Goal: Task Accomplishment & Management: Use online tool/utility

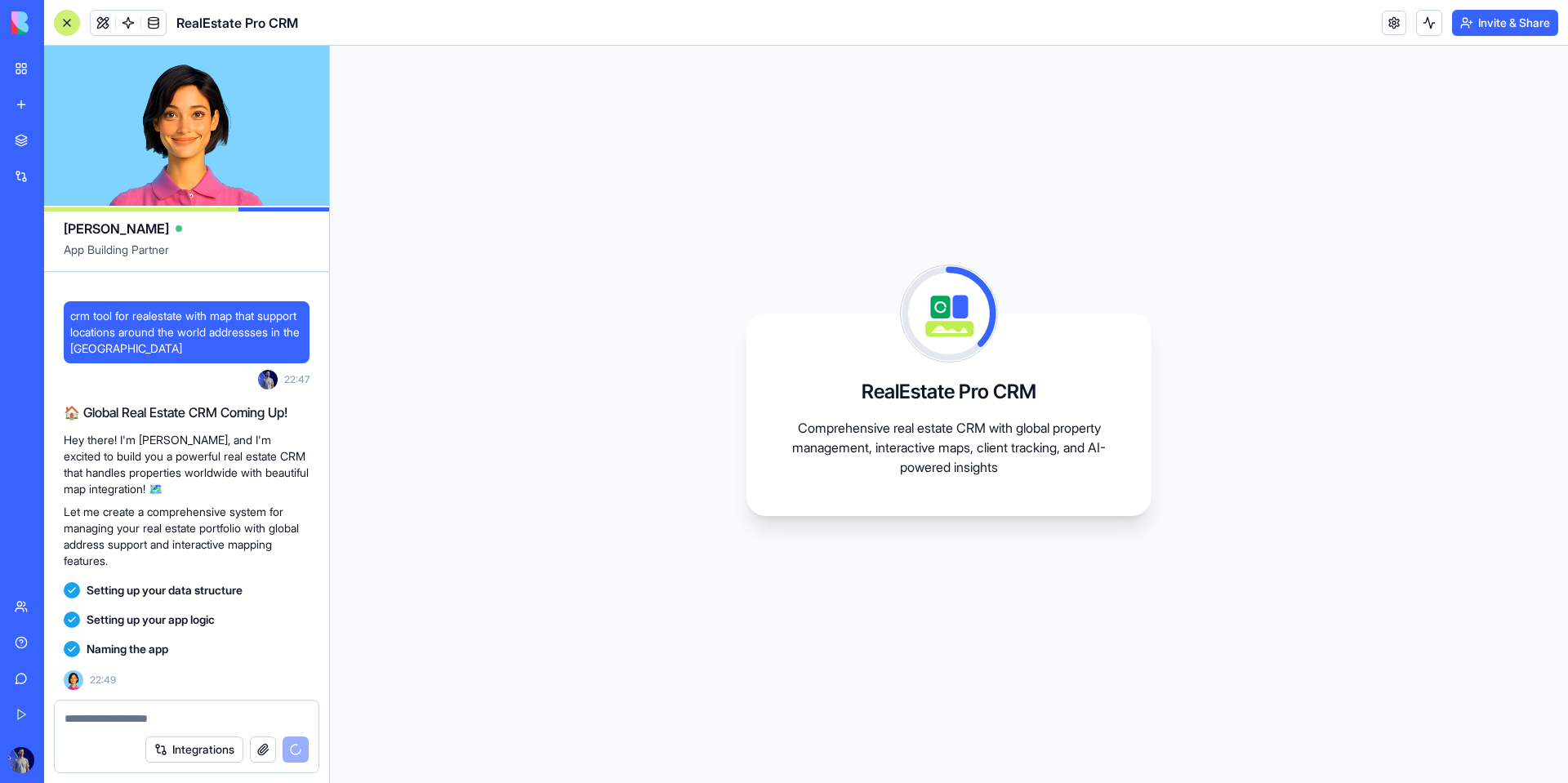
scroll to position [98, 0]
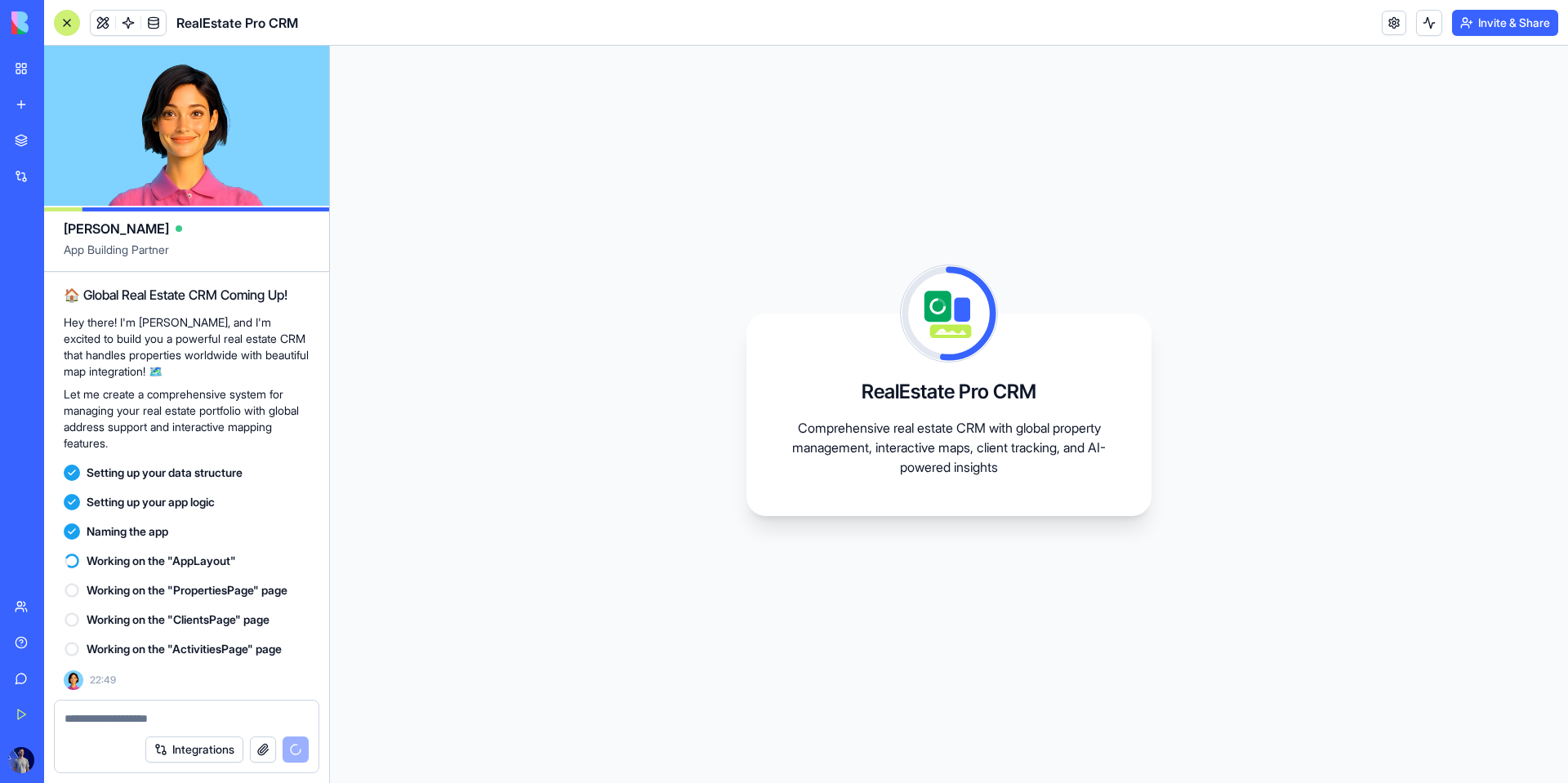
click at [152, 550] on div "Working on the "AppLayout"" at bounding box center [186, 561] width 246 height 29
click at [152, 570] on div "Working on the "AppLayout"" at bounding box center [186, 561] width 246 height 29
click at [153, 583] on span "Working on the "PropertiesPage" page" at bounding box center [187, 590] width 200 height 16
click at [154, 596] on span "Working on the "PropertiesPage" page" at bounding box center [187, 590] width 200 height 16
click at [179, 744] on button "Integrations" at bounding box center [195, 750] width 98 height 26
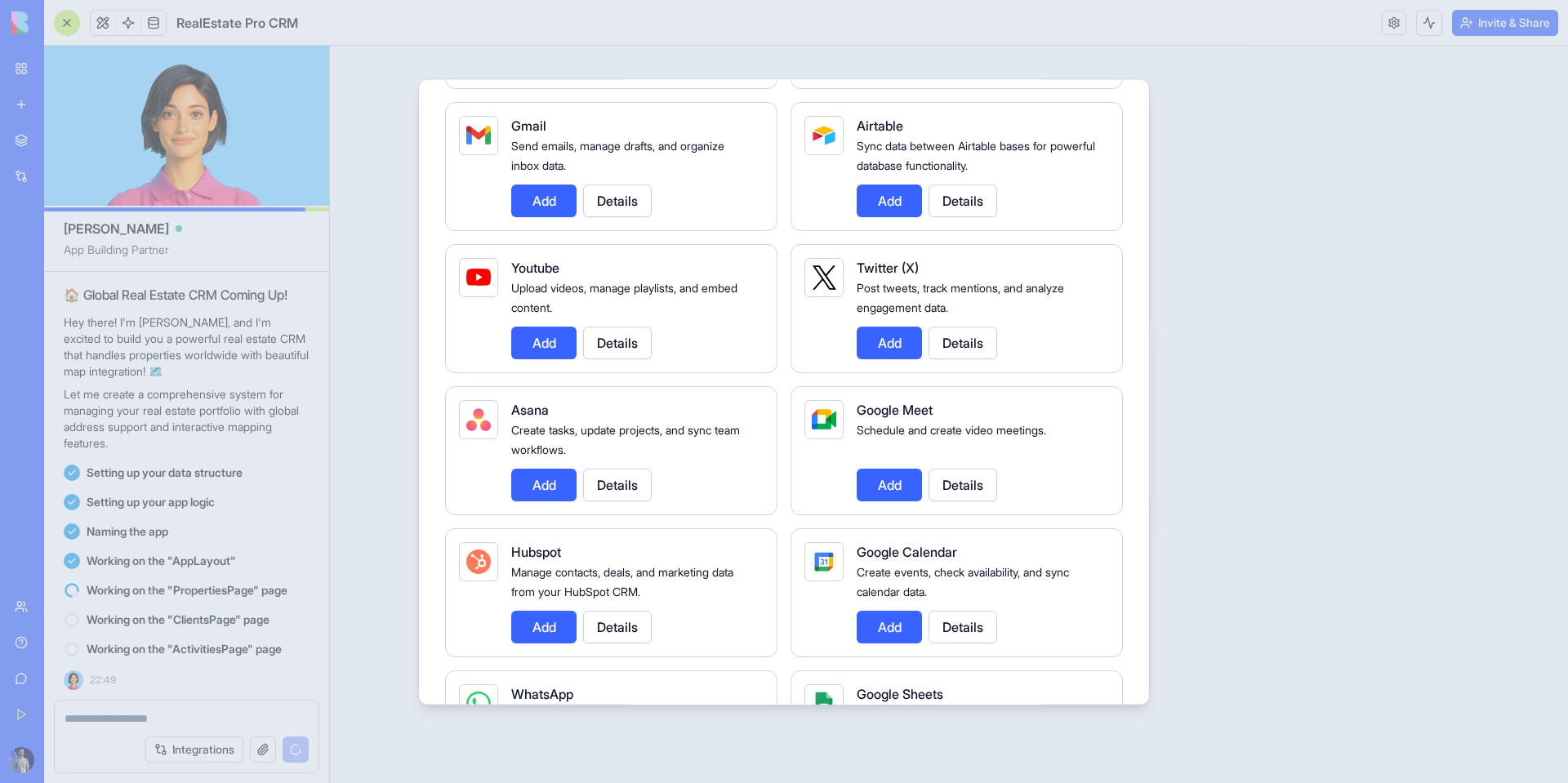
scroll to position [0, 0]
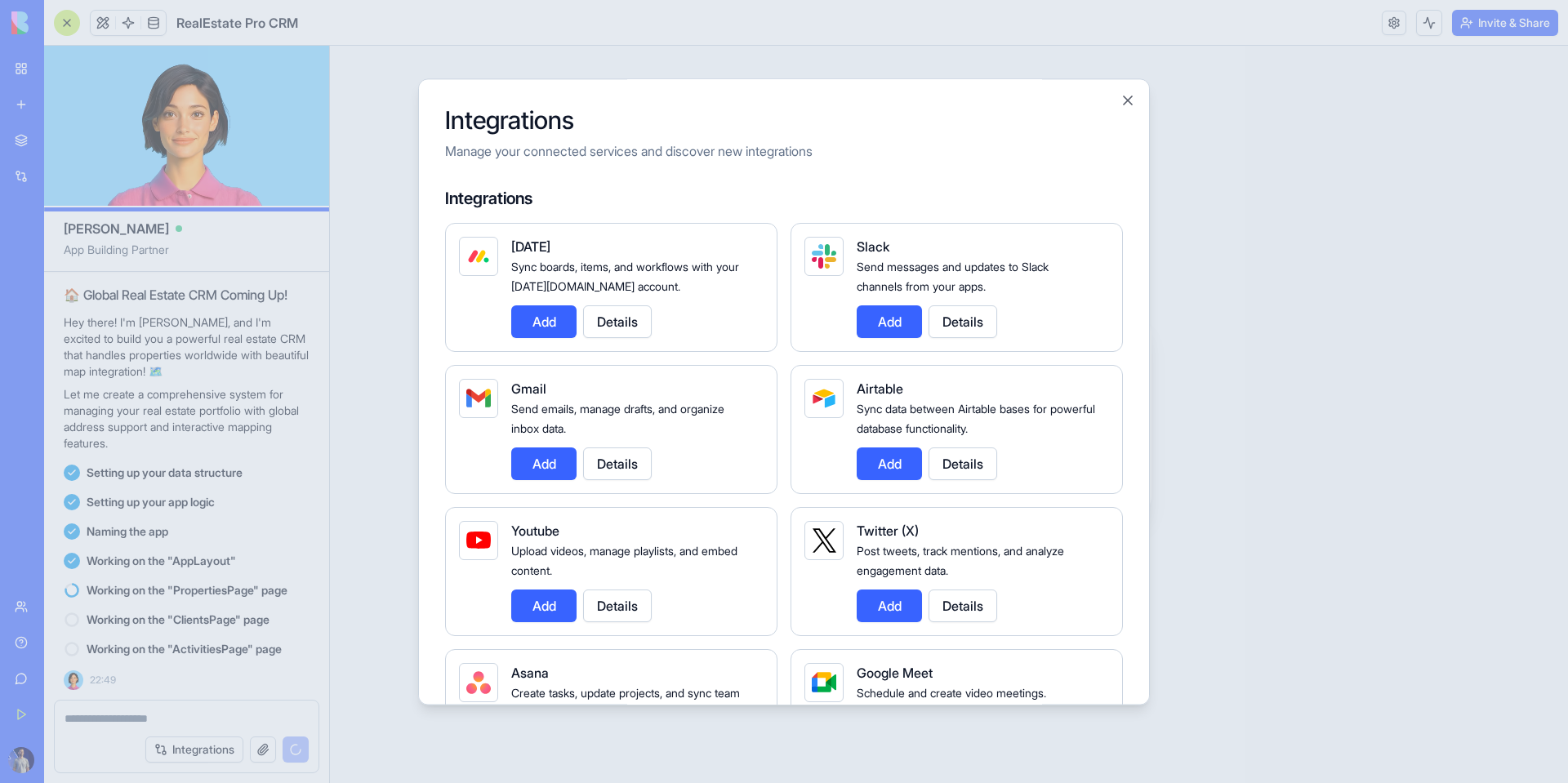
click at [629, 316] on button "Details" at bounding box center [618, 322] width 69 height 33
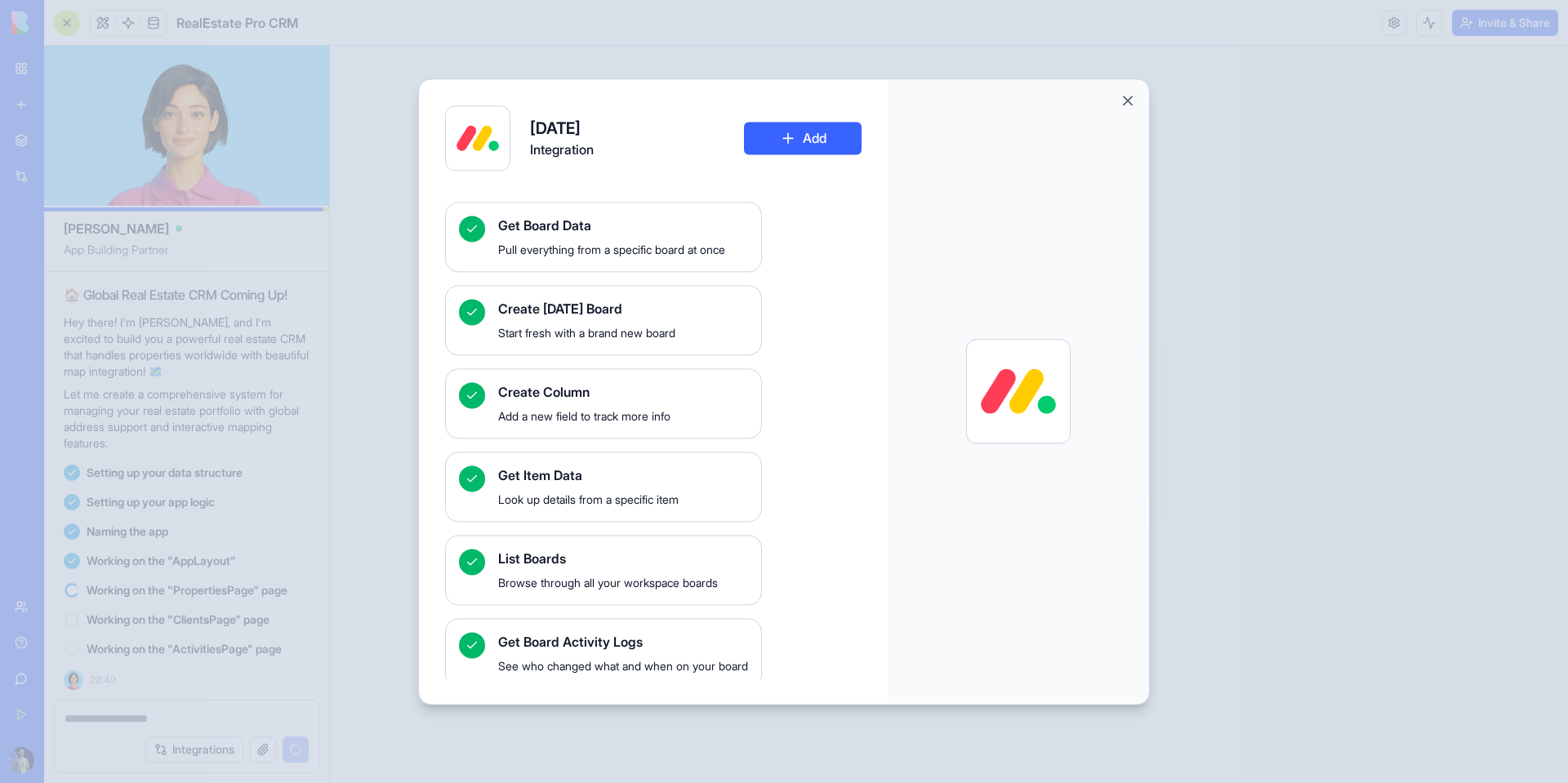
scroll to position [254, 0]
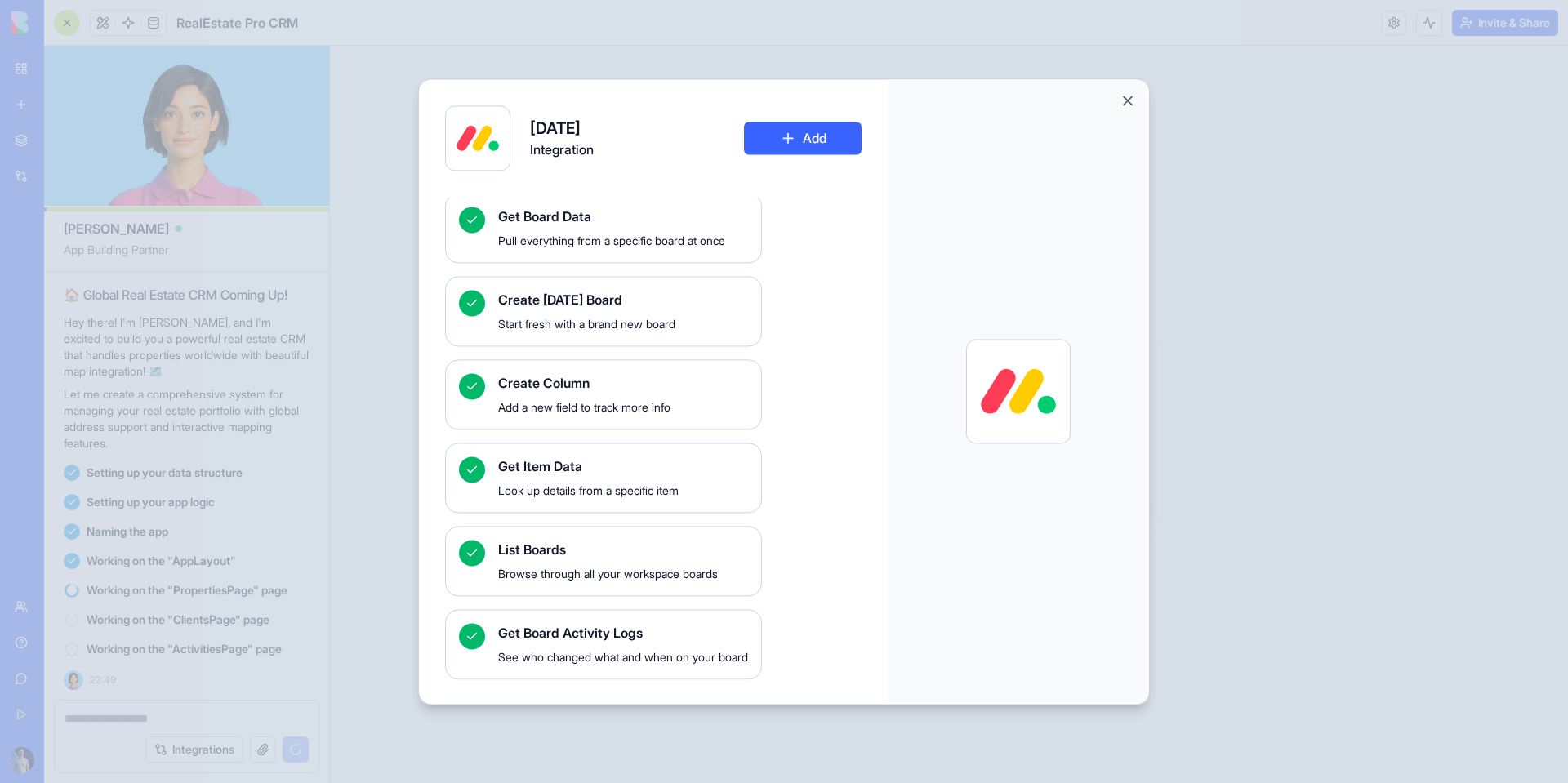
click at [1010, 100] on div at bounding box center [1019, 392] width 261 height 624
drag, startPoint x: 1117, startPoint y: 99, endPoint x: 1125, endPoint y: 99, distance: 8.0
click at [1010, 99] on div at bounding box center [1019, 392] width 261 height 624
click at [1010, 99] on button "Close" at bounding box center [1127, 100] width 16 height 16
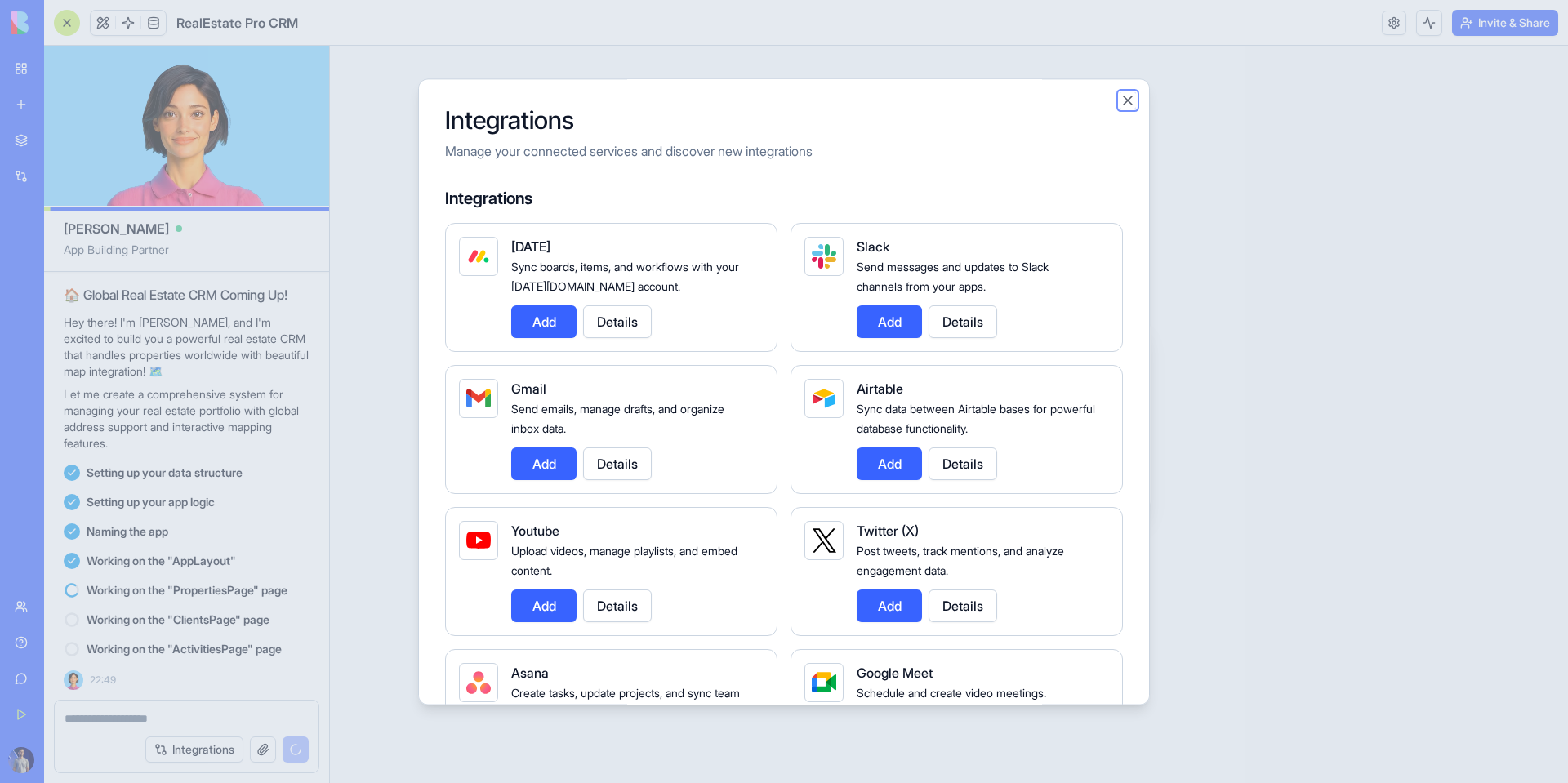
click at [1010, 96] on button "Close" at bounding box center [1127, 100] width 16 height 16
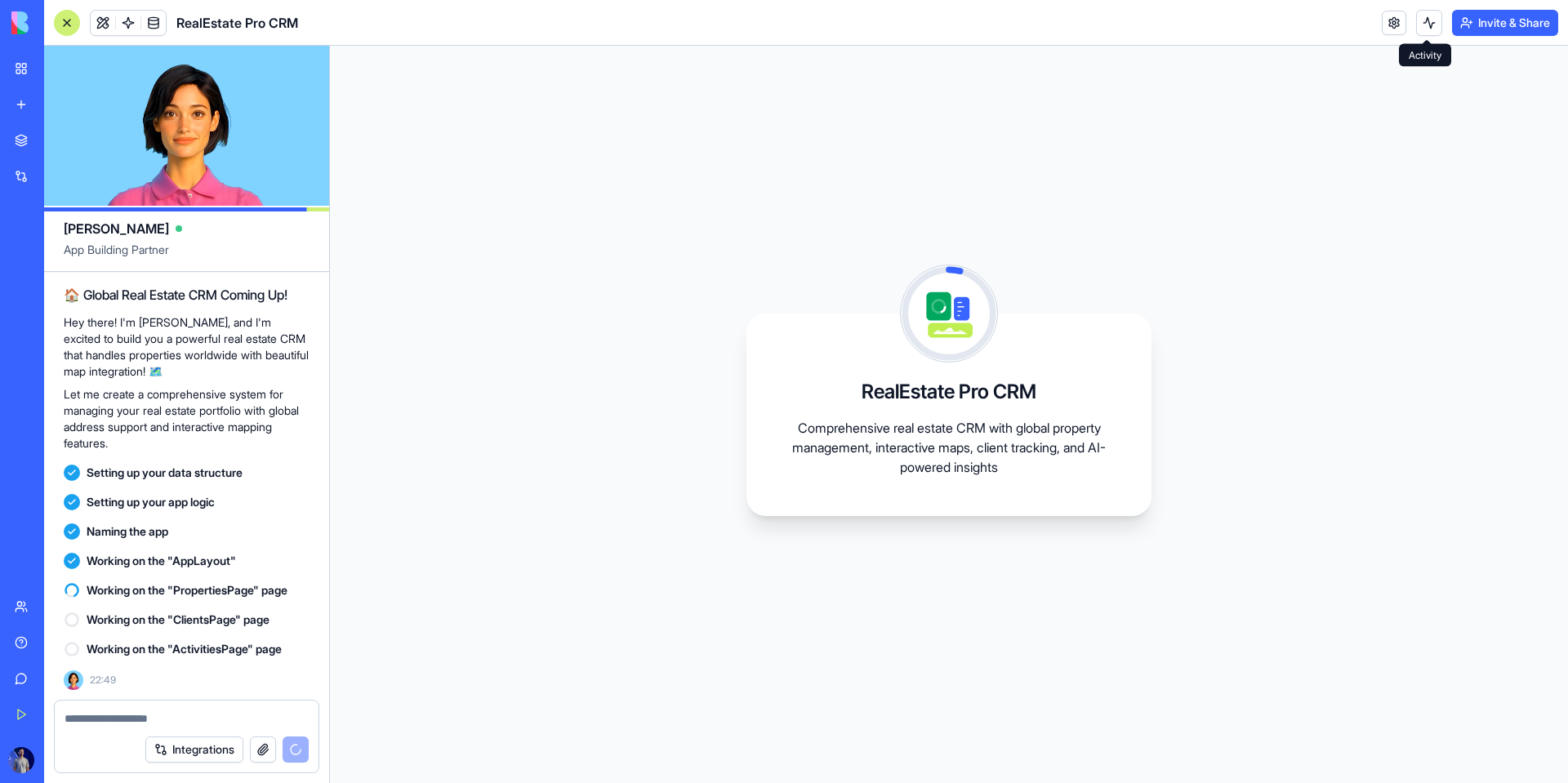
click at [1010, 22] on button at bounding box center [1430, 23] width 26 height 26
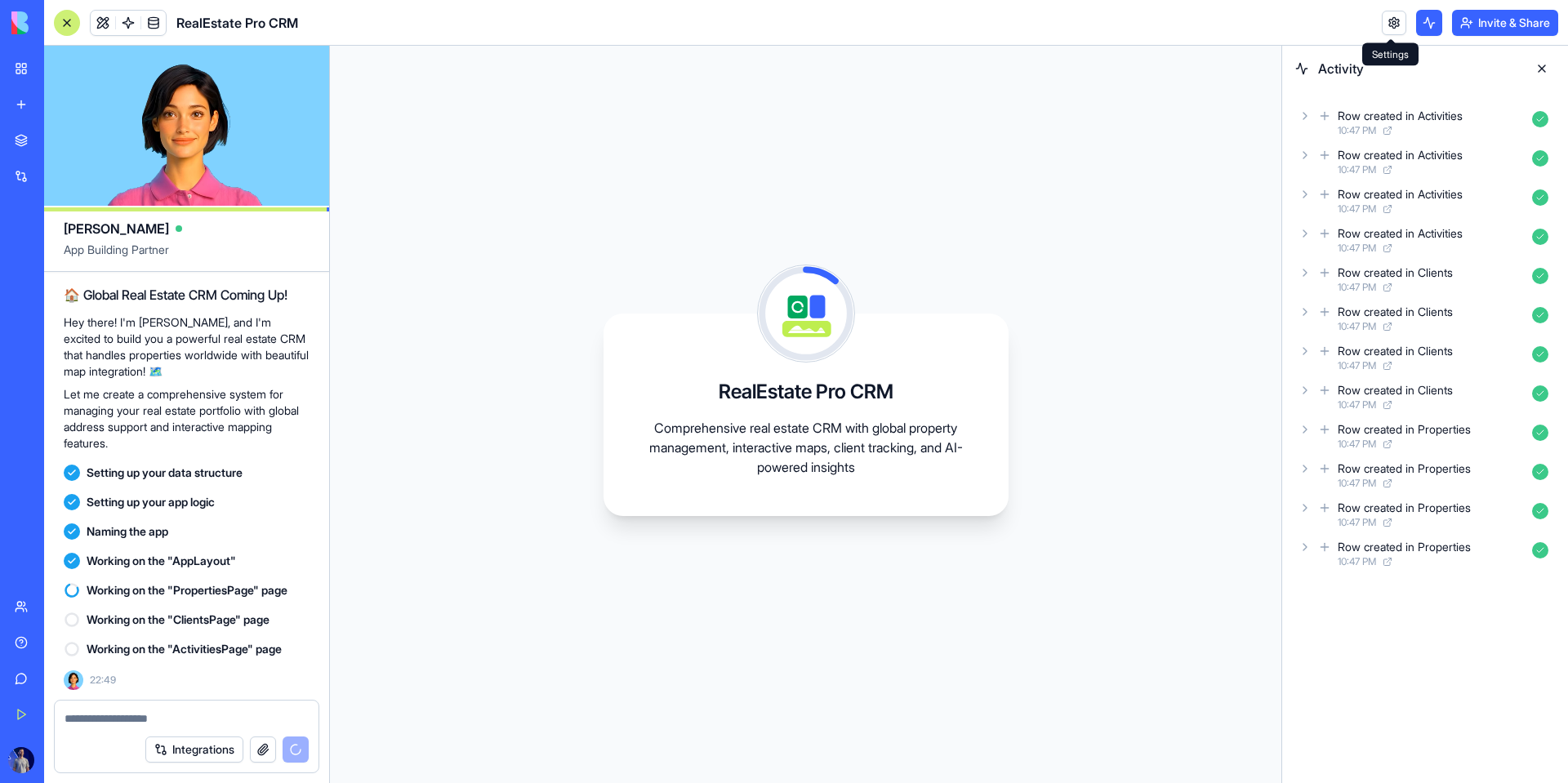
click at [1010, 22] on link at bounding box center [1394, 23] width 25 height 25
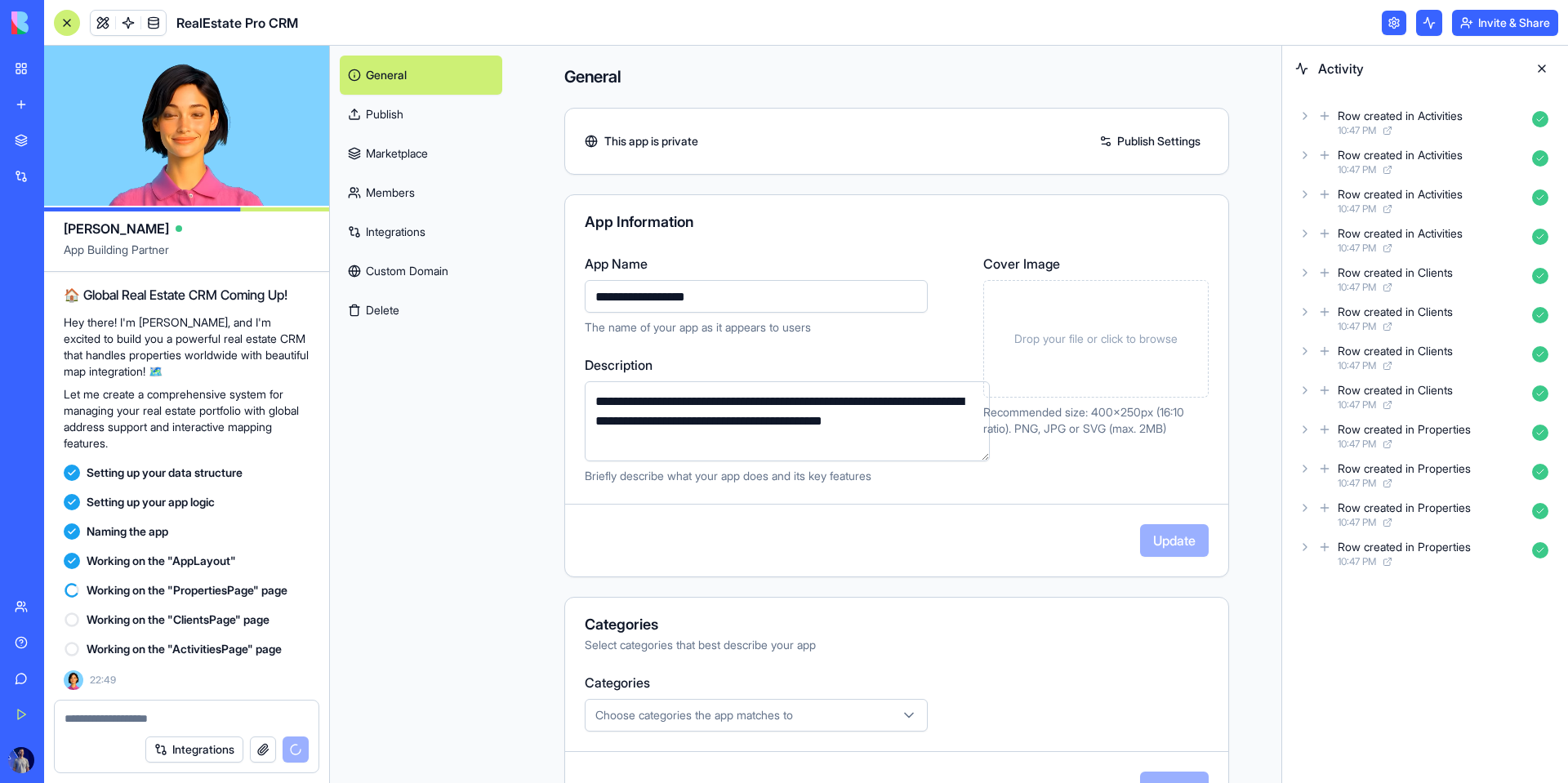
click at [403, 141] on link "Marketplace" at bounding box center [421, 153] width 163 height 39
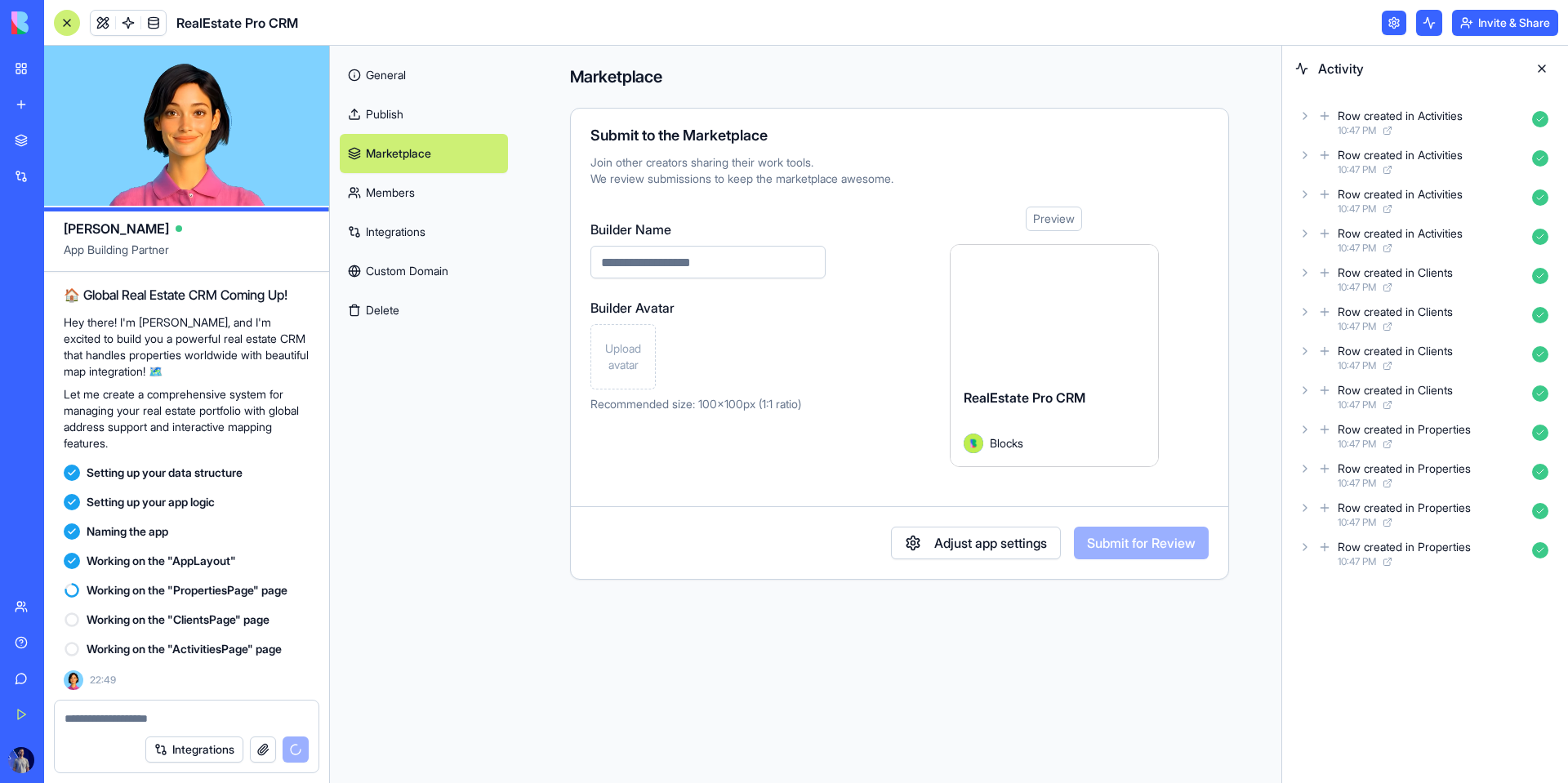
click at [415, 189] on link "Members" at bounding box center [424, 192] width 168 height 39
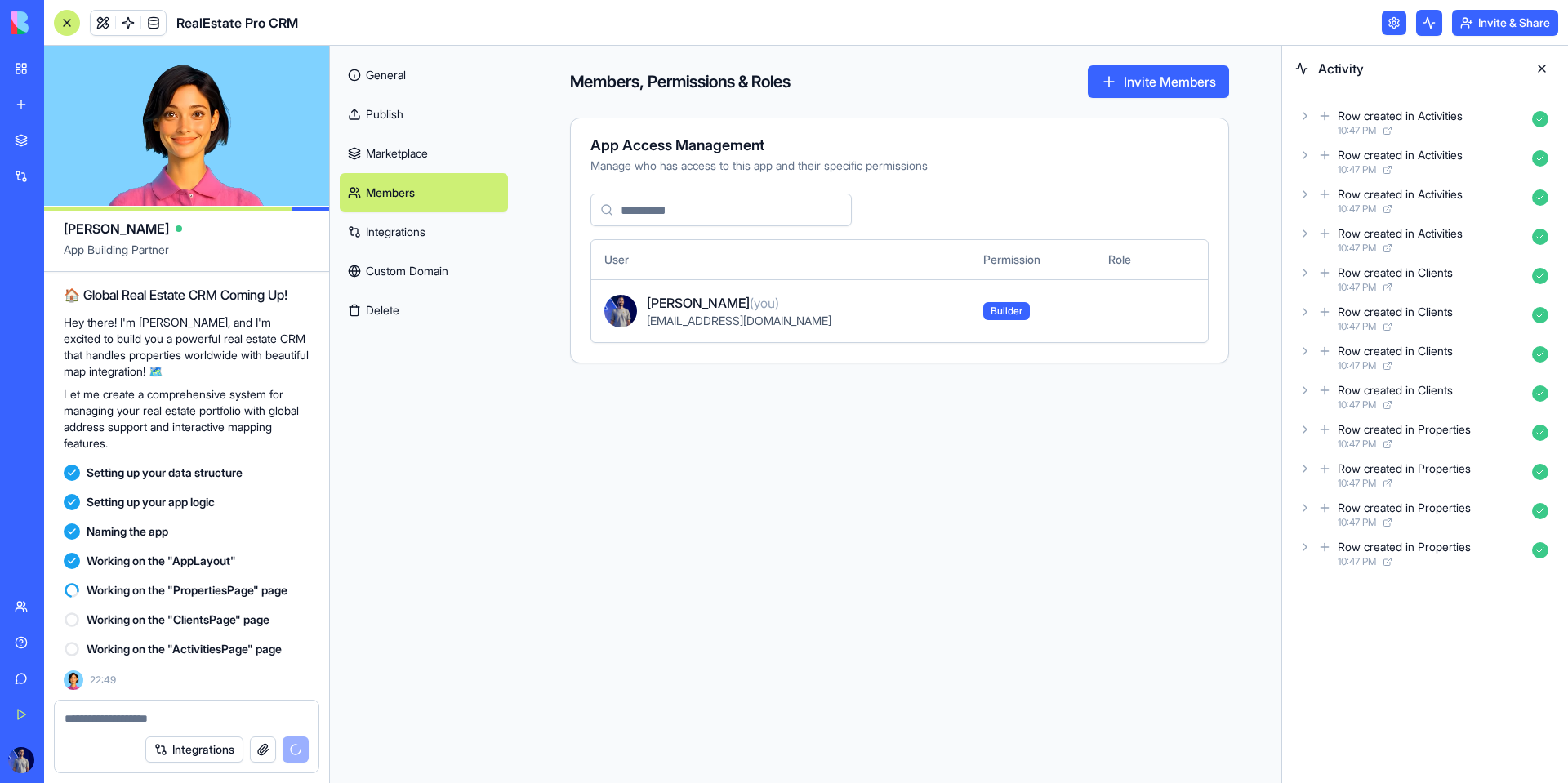
click at [430, 214] on link "Integrations" at bounding box center [424, 232] width 168 height 39
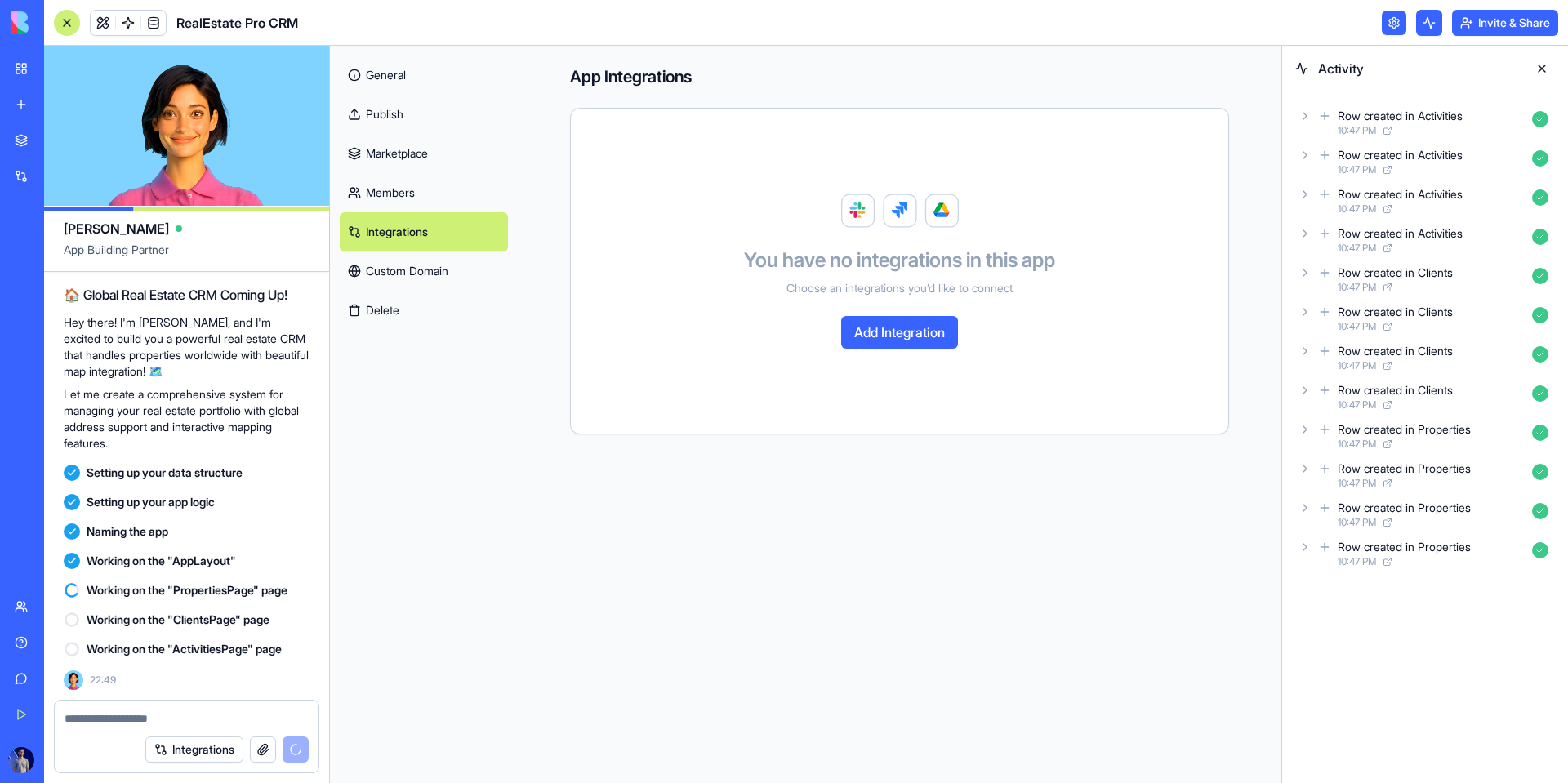
click at [429, 271] on link "Custom Domain" at bounding box center [424, 270] width 168 height 39
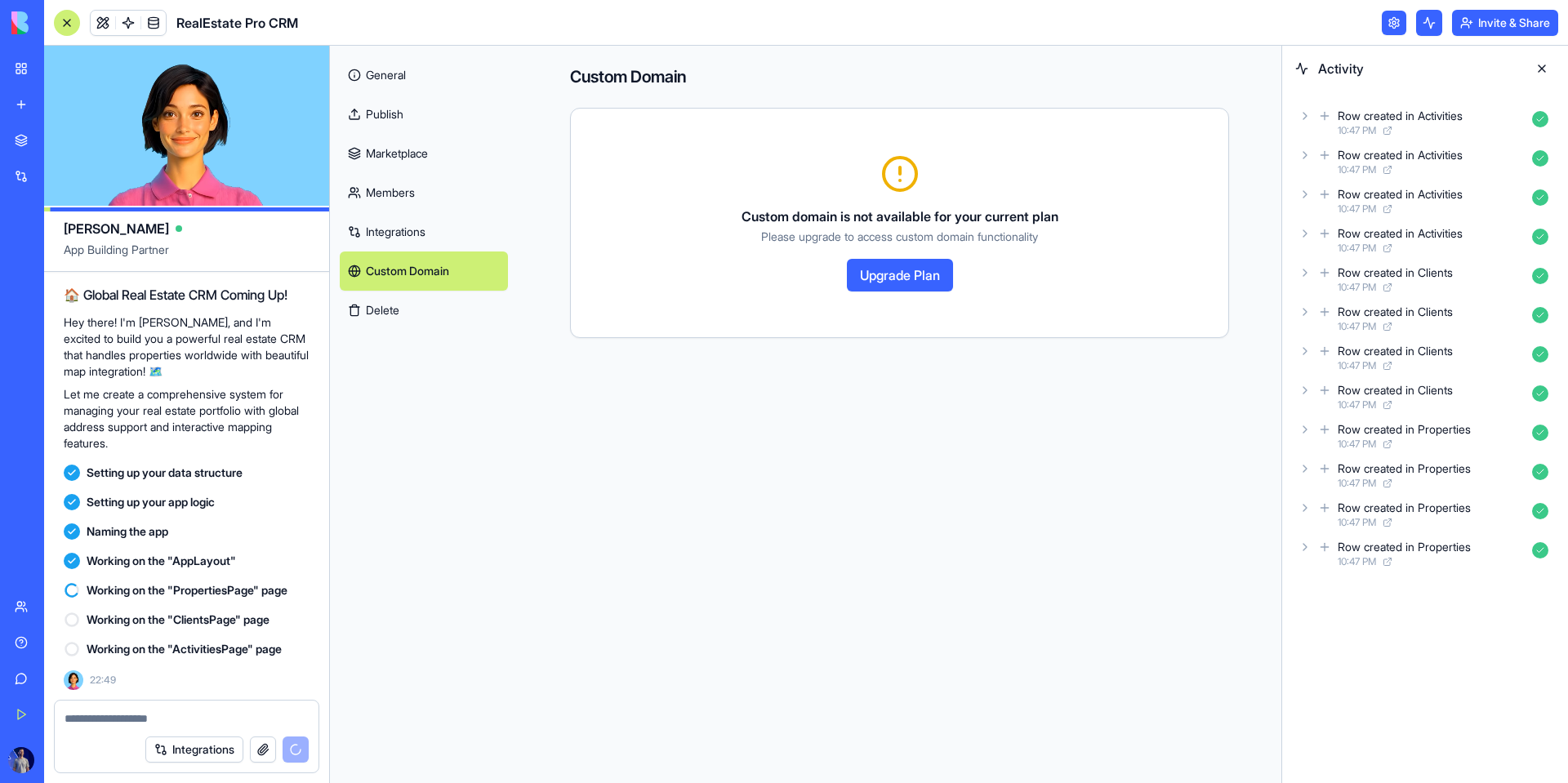
click at [433, 320] on button "Delete" at bounding box center [424, 309] width 168 height 39
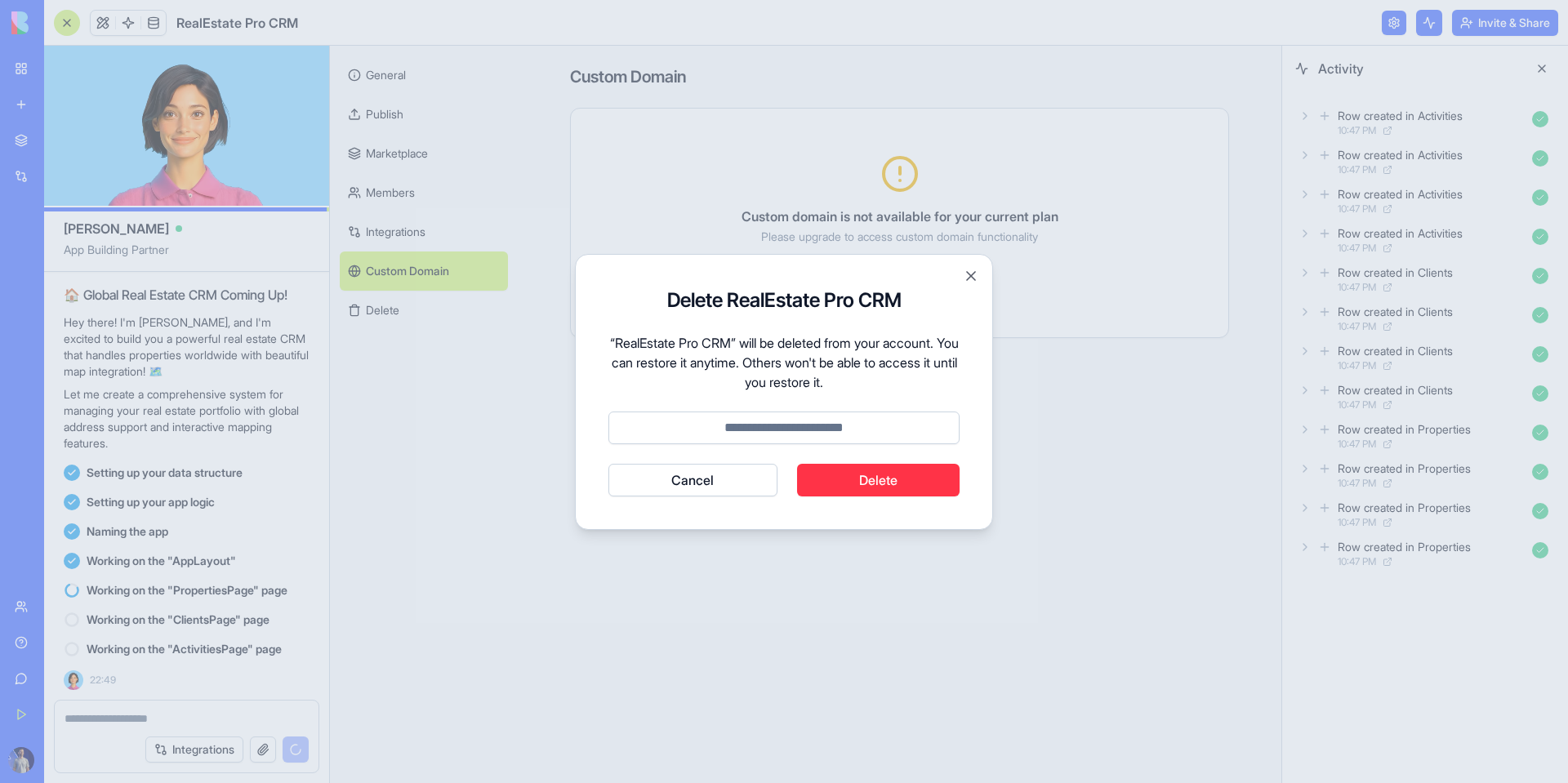
click at [424, 113] on div at bounding box center [784, 392] width 1568 height 783
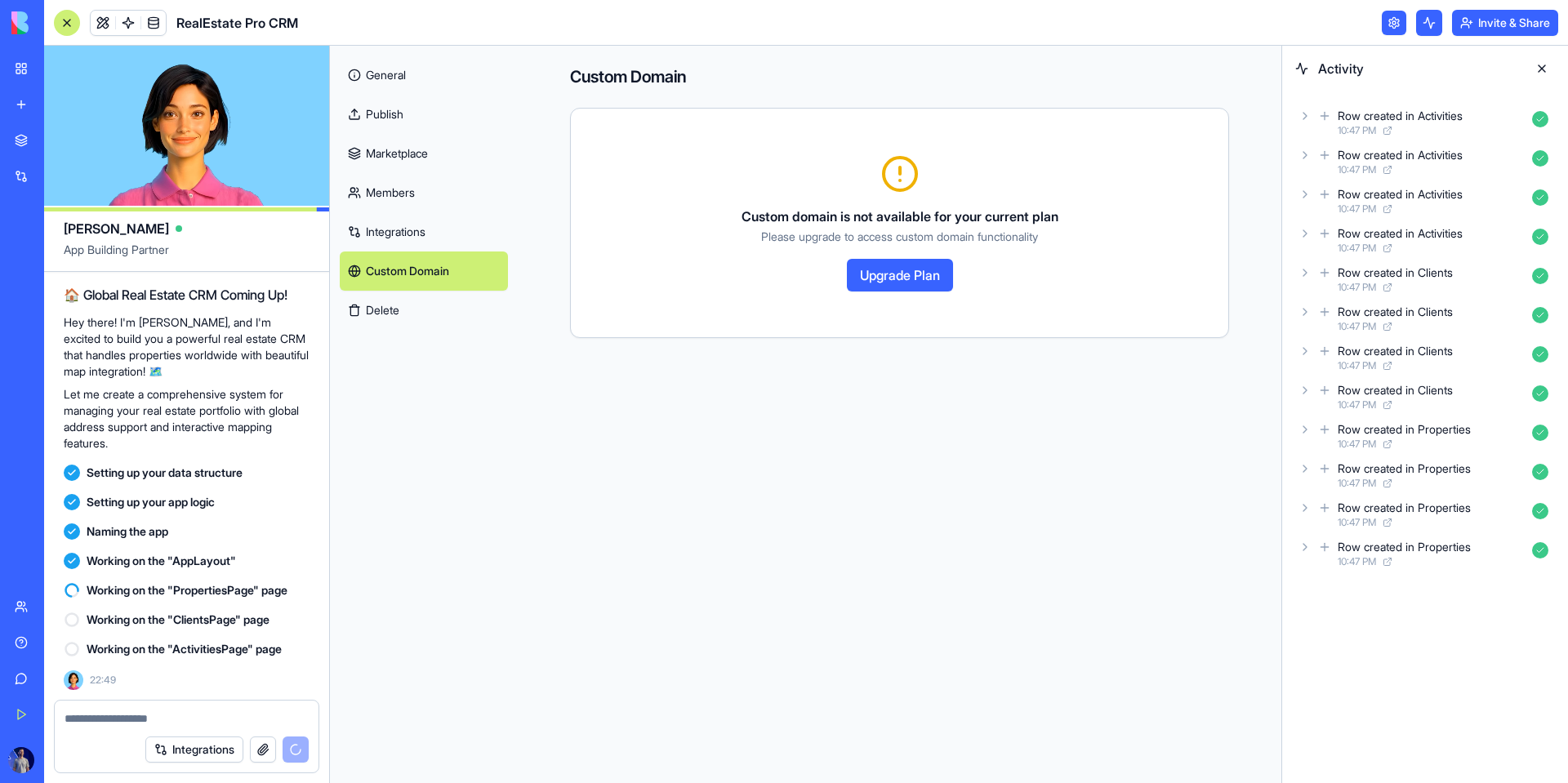
click at [479, 166] on link "Marketplace" at bounding box center [424, 153] width 168 height 39
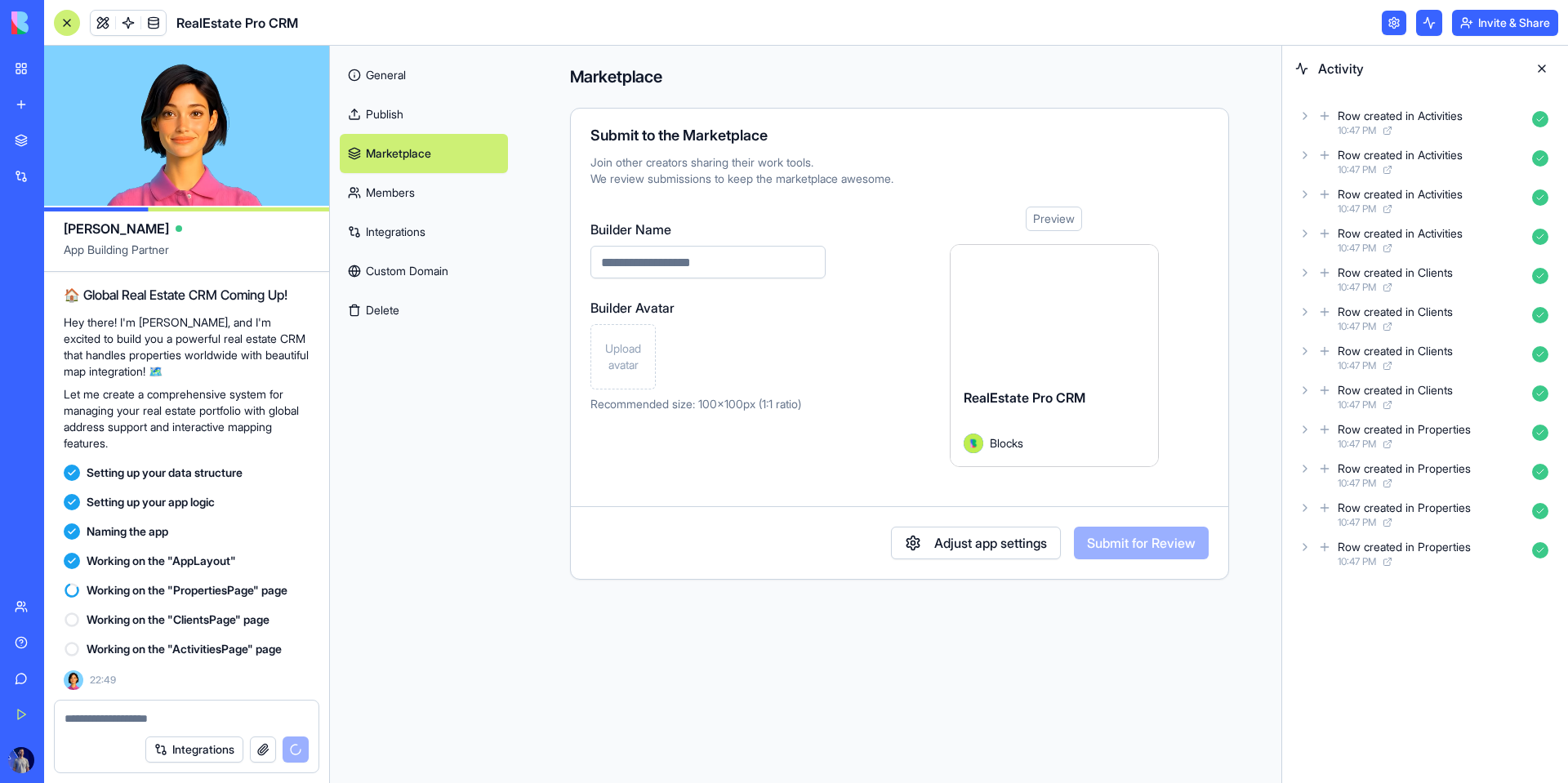
click at [464, 75] on link "General" at bounding box center [424, 75] width 168 height 39
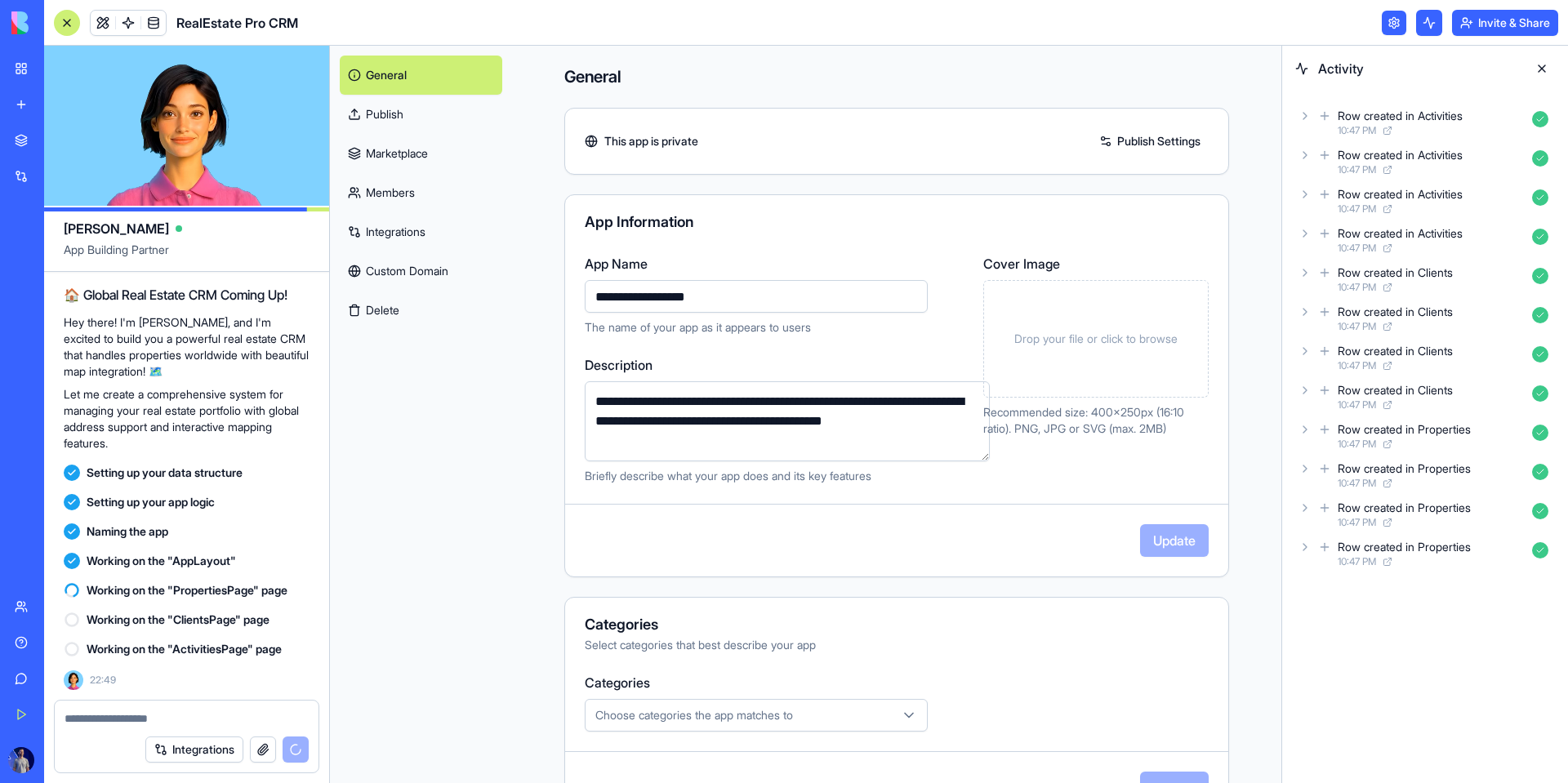
click at [464, 75] on div "General Publish Marketplace Members Integrations Custom Domain Delete" at bounding box center [421, 192] width 183 height 294
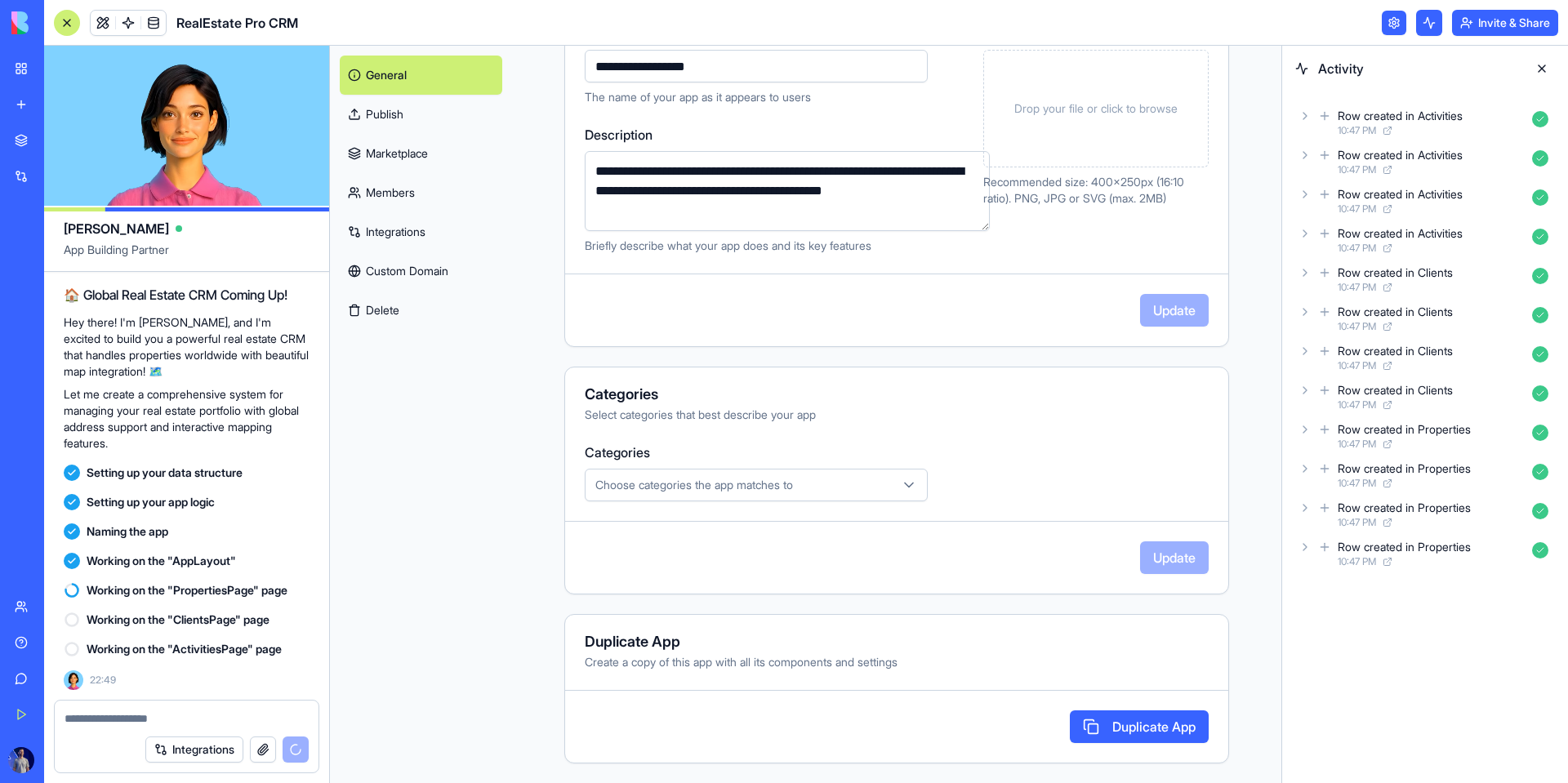
click at [758, 480] on span "Choose categories the app matches to" at bounding box center [694, 484] width 198 height 16
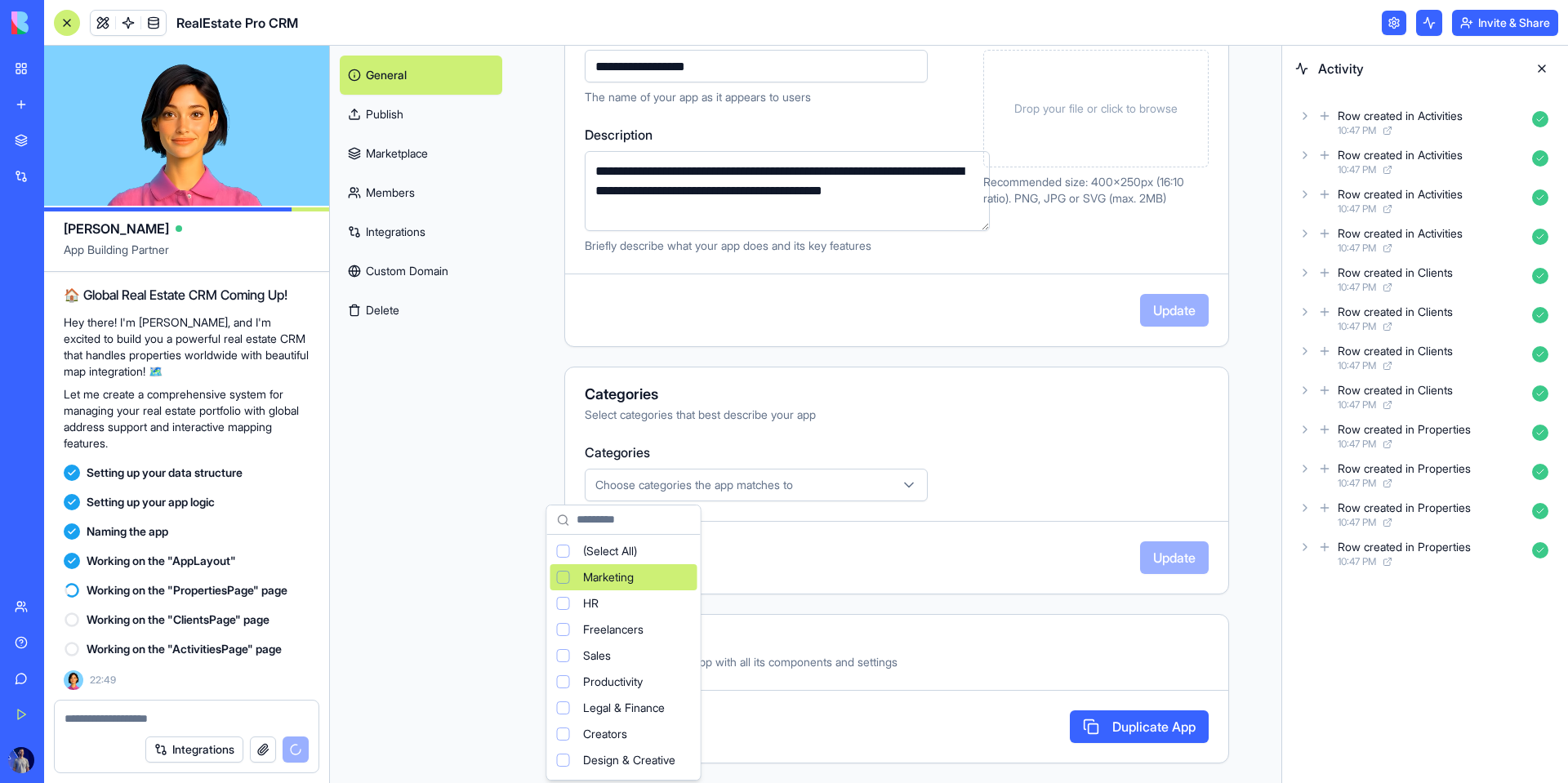
scroll to position [109, 0]
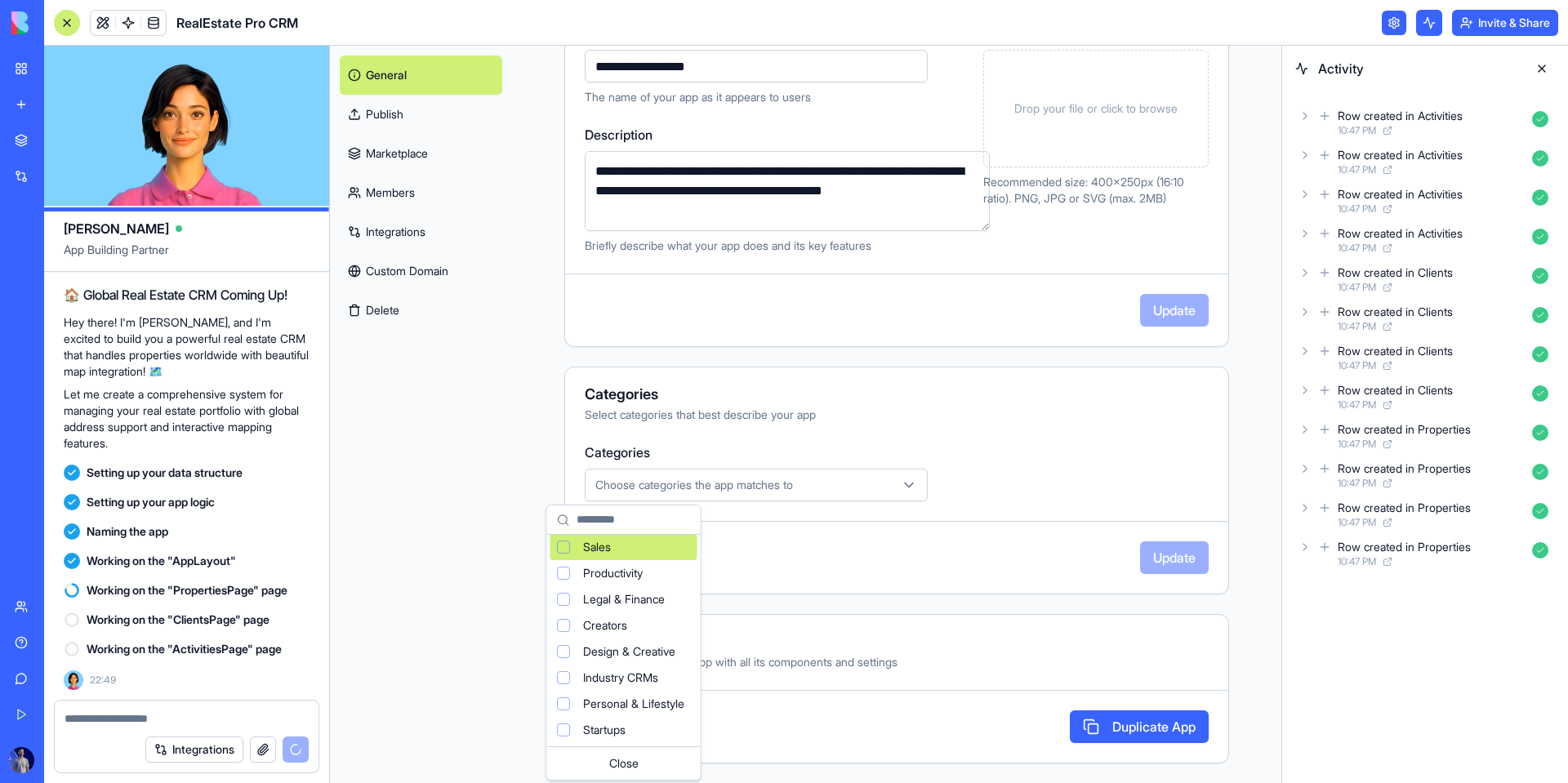
click at [787, 346] on html "BETA My Workspace New app Marketplace Integrations Recent Untitled App AI Logo …" at bounding box center [784, 392] width 1568 height 783
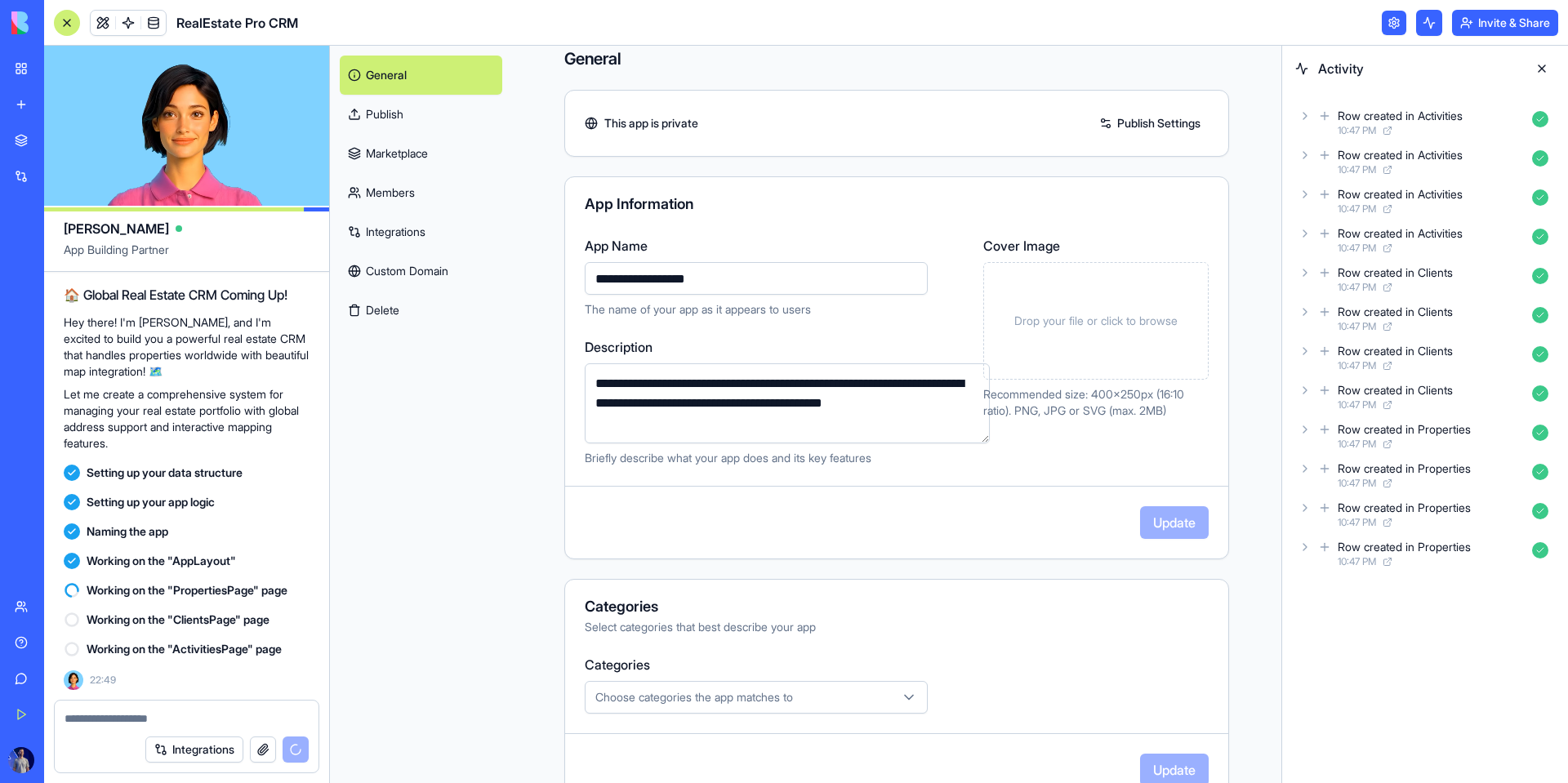
scroll to position [0, 0]
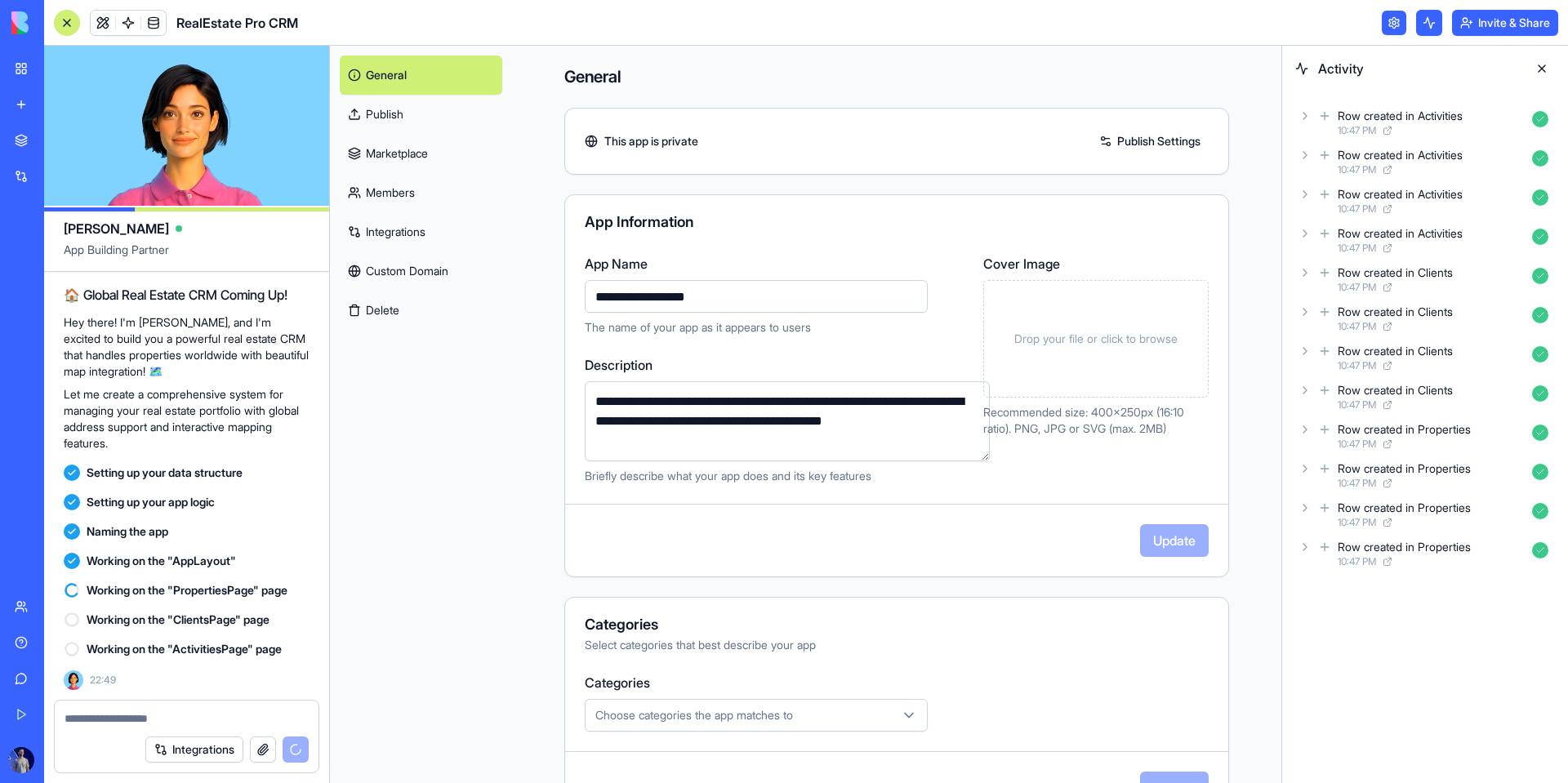
click at [231, 566] on span "Working on the "AppLayout"" at bounding box center [162, 561] width 149 height 16
click at [231, 583] on span "Working on the "PropertiesPage" page" at bounding box center [187, 590] width 200 height 16
click at [362, 83] on link "General" at bounding box center [421, 75] width 163 height 39
click at [121, 21] on span at bounding box center [128, 23] width 45 height 45
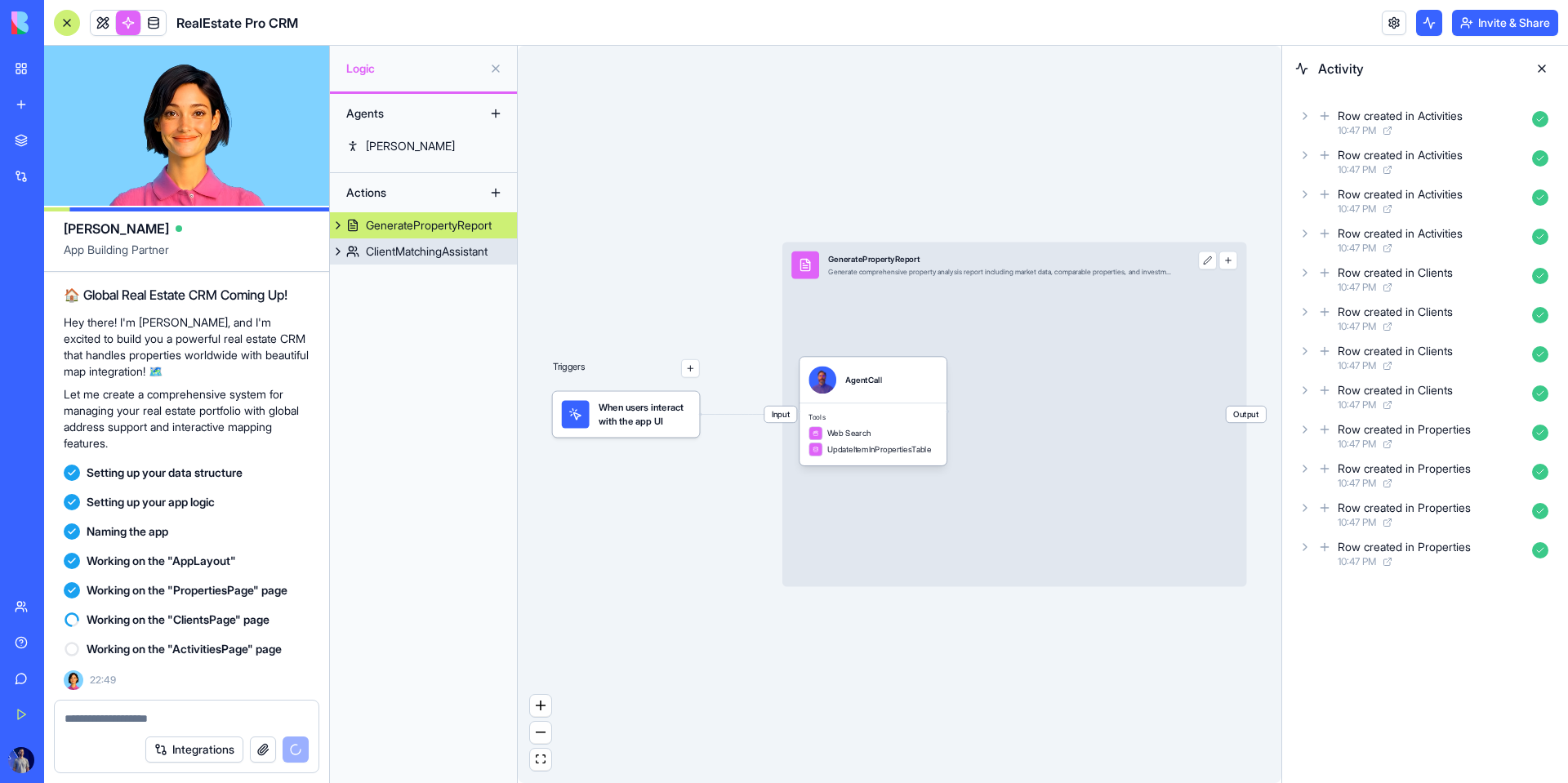
click at [418, 253] on div "ClientMatchingAssistant" at bounding box center [427, 251] width 122 height 16
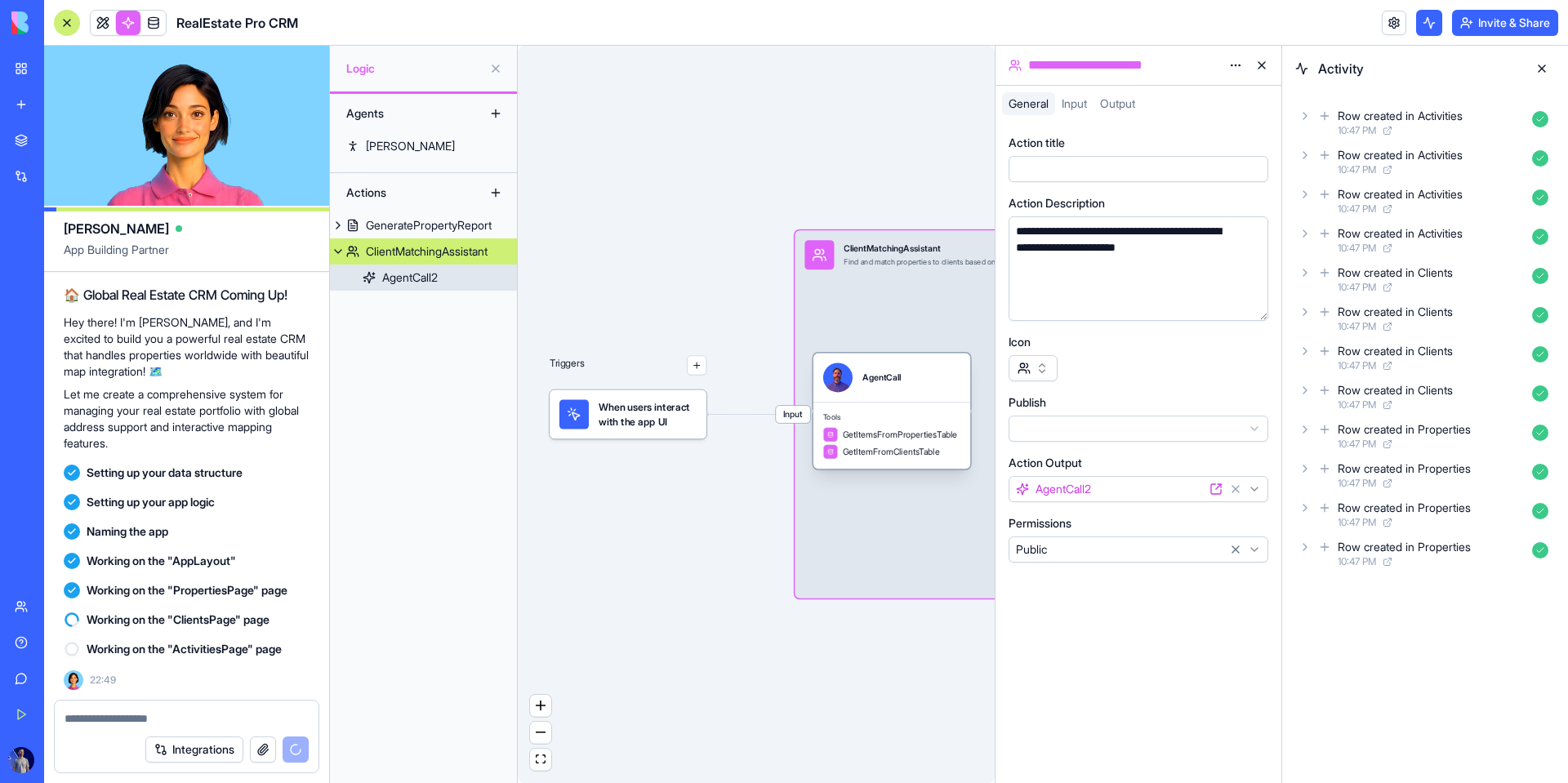
click at [420, 279] on div "AgentCall2" at bounding box center [409, 277] width 56 height 16
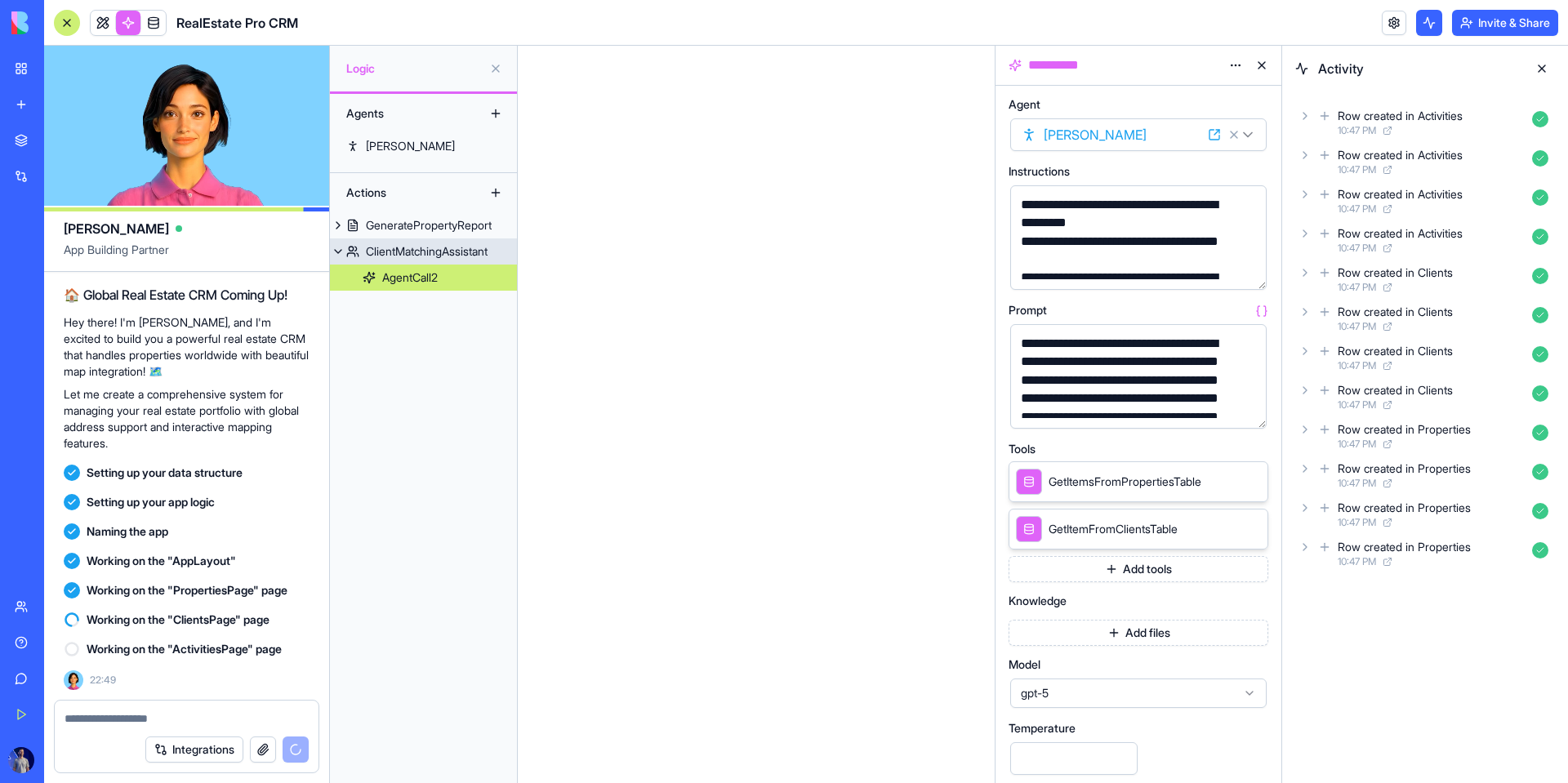
click at [414, 239] on link "ClientMatchingAssistant" at bounding box center [424, 252] width 187 height 26
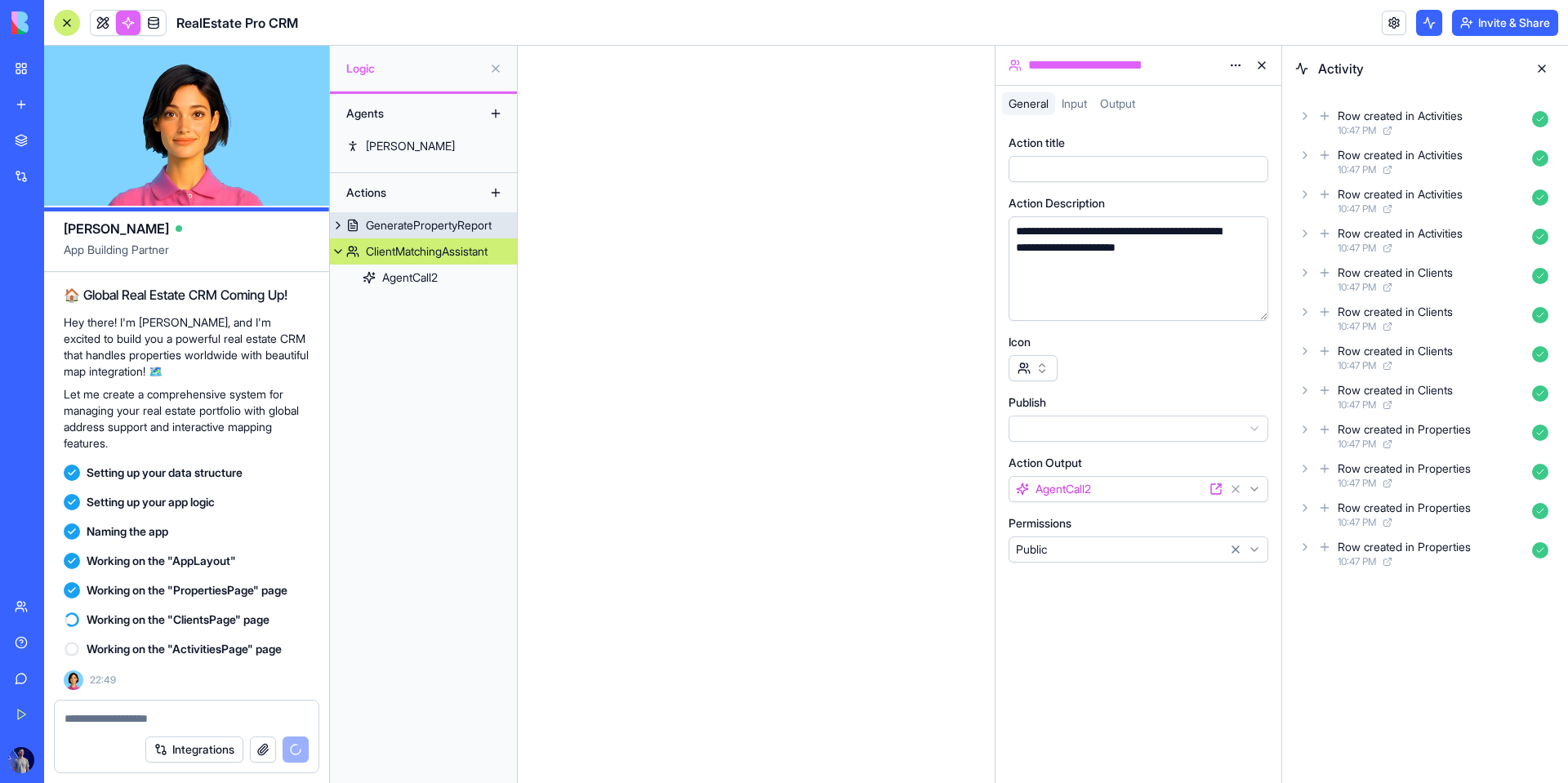
click at [412, 235] on link "GeneratePropertyReport" at bounding box center [424, 226] width 187 height 26
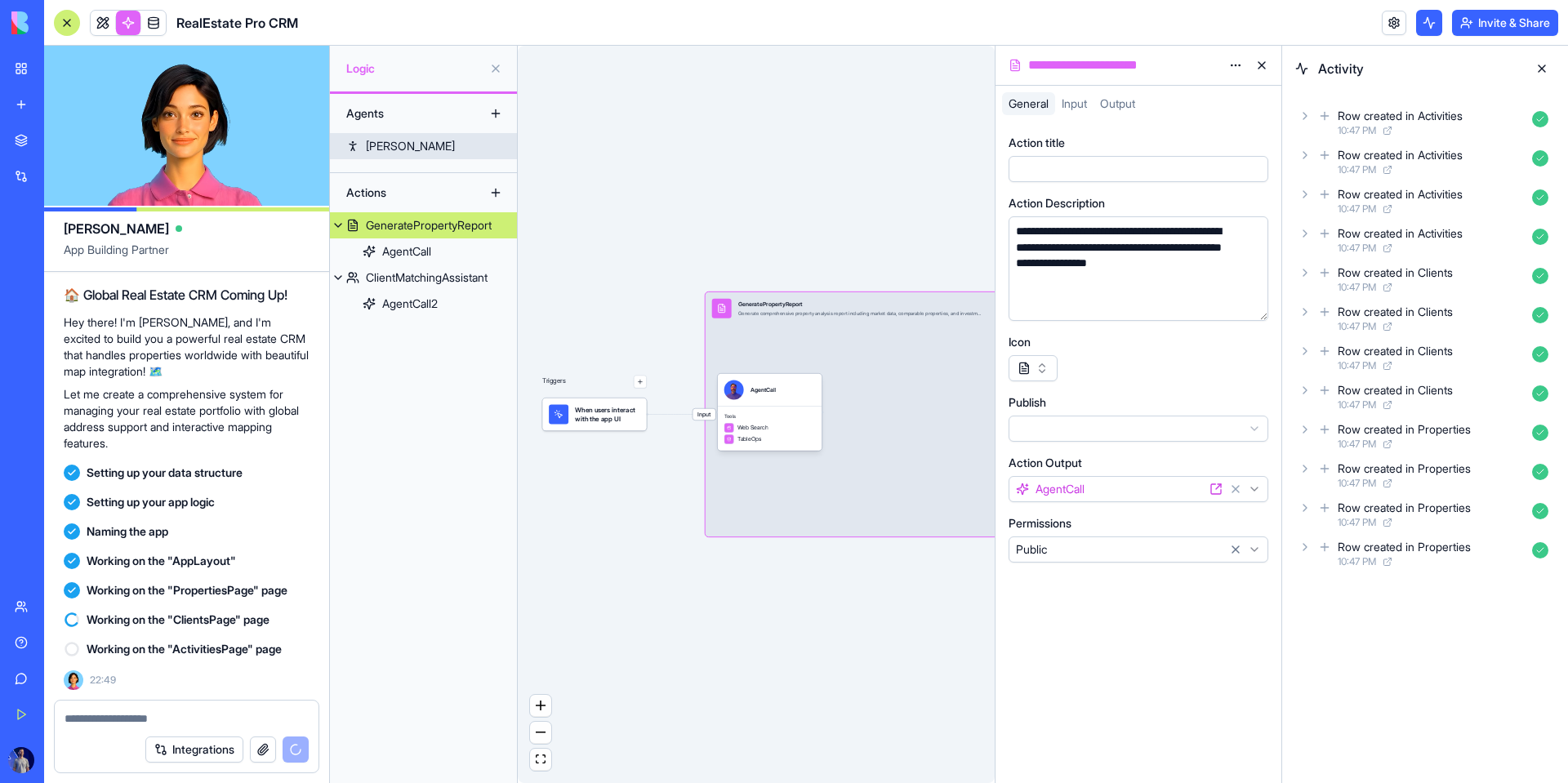
click at [421, 146] on link "[PERSON_NAME]" at bounding box center [424, 147] width 187 height 26
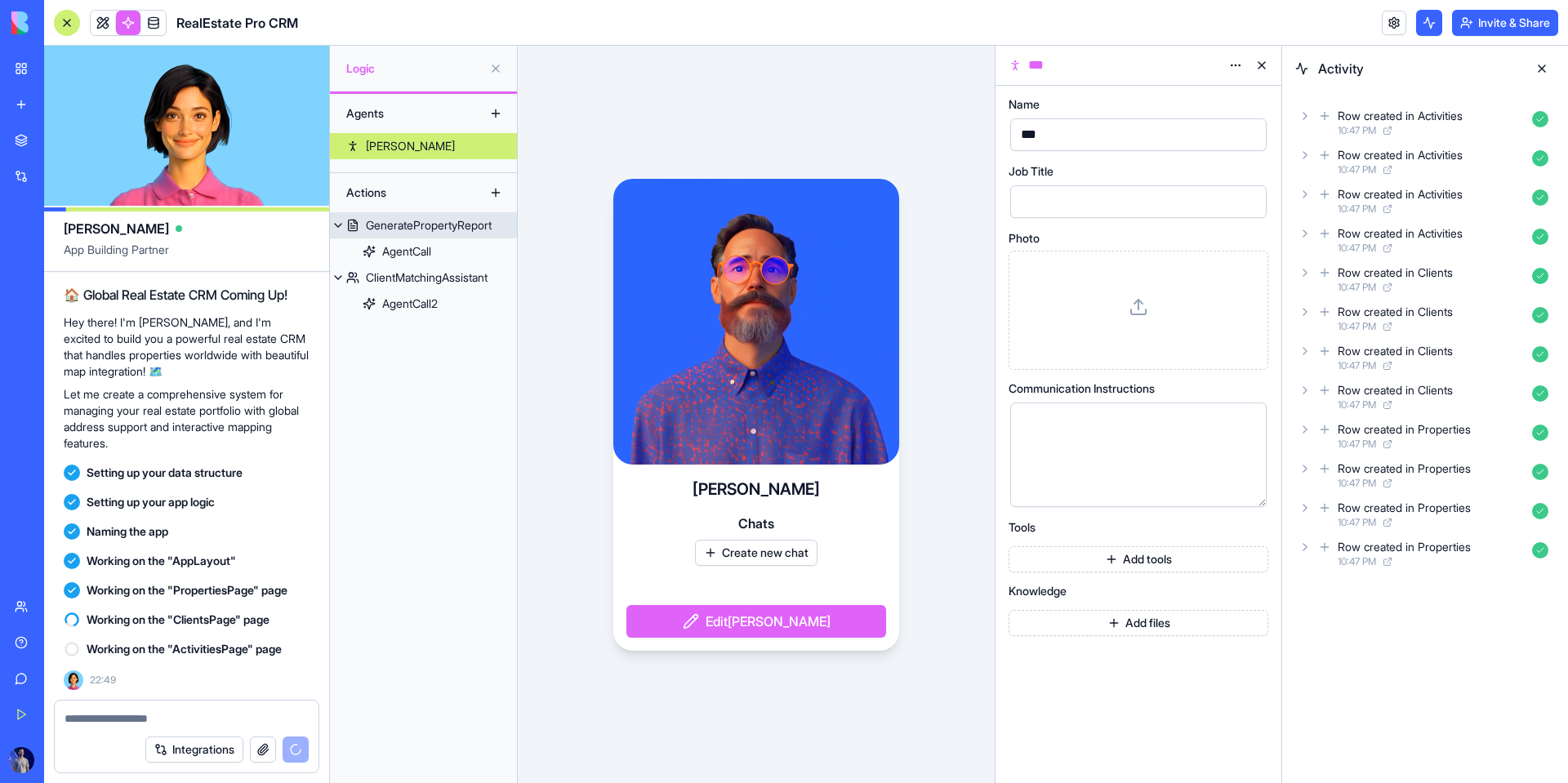
click at [390, 235] on link "GeneratePropertyReport" at bounding box center [424, 226] width 187 height 26
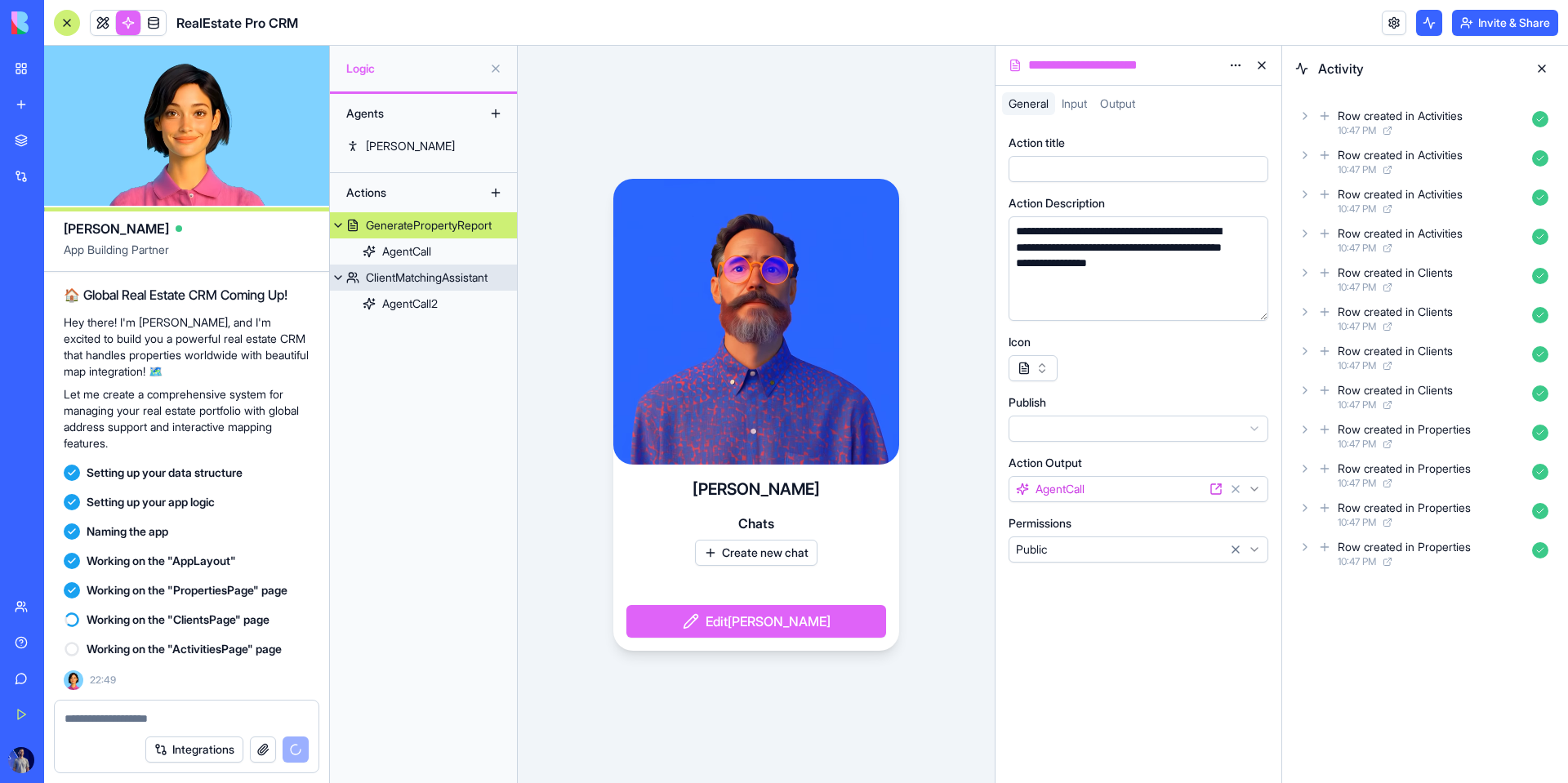
click at [423, 282] on div "ClientMatchingAssistant" at bounding box center [427, 277] width 122 height 16
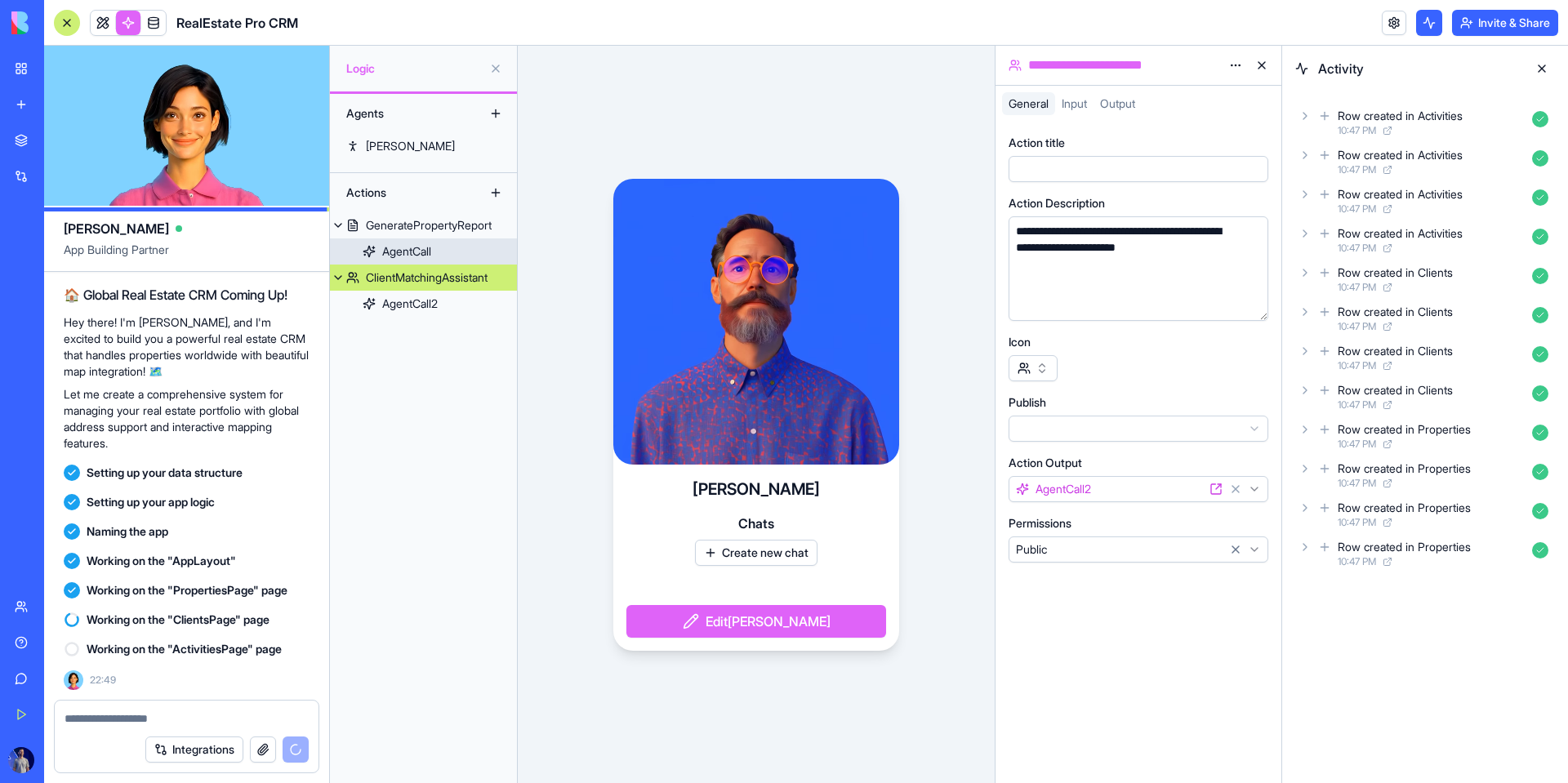
click at [415, 260] on link "AgentCall" at bounding box center [424, 252] width 187 height 26
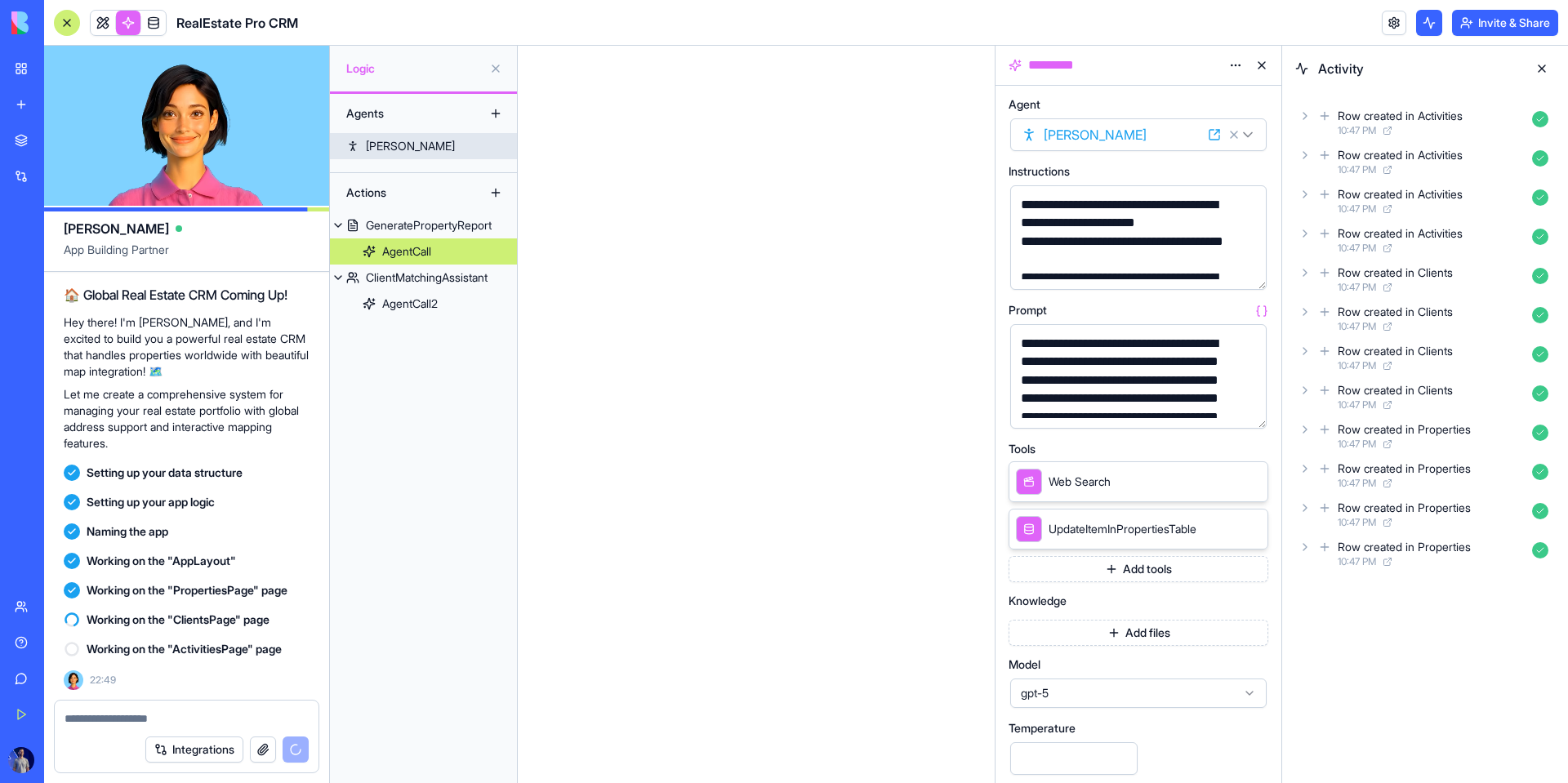
click at [413, 135] on link "[PERSON_NAME]" at bounding box center [424, 147] width 187 height 26
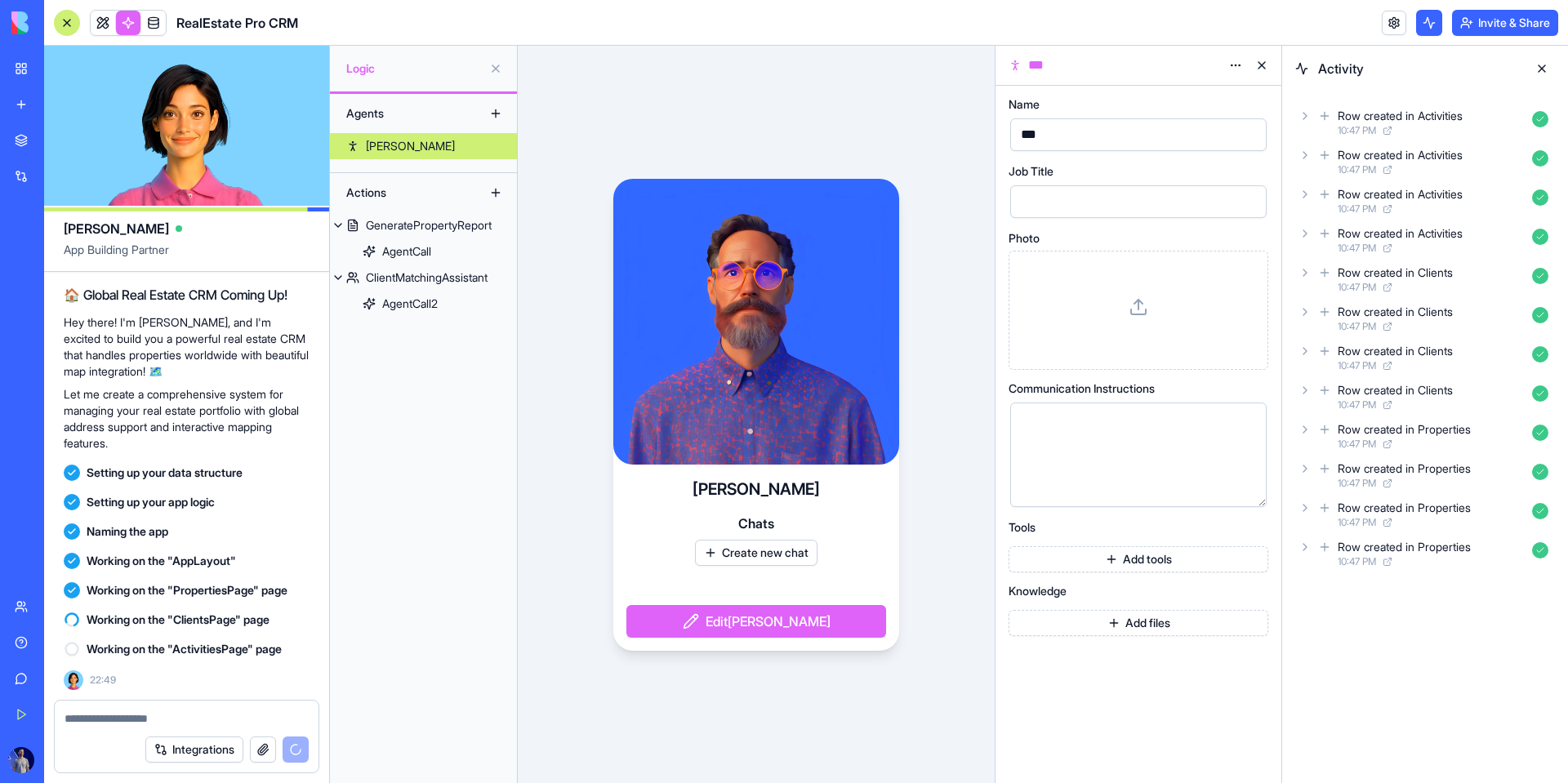
click at [496, 111] on button at bounding box center [496, 113] width 26 height 26
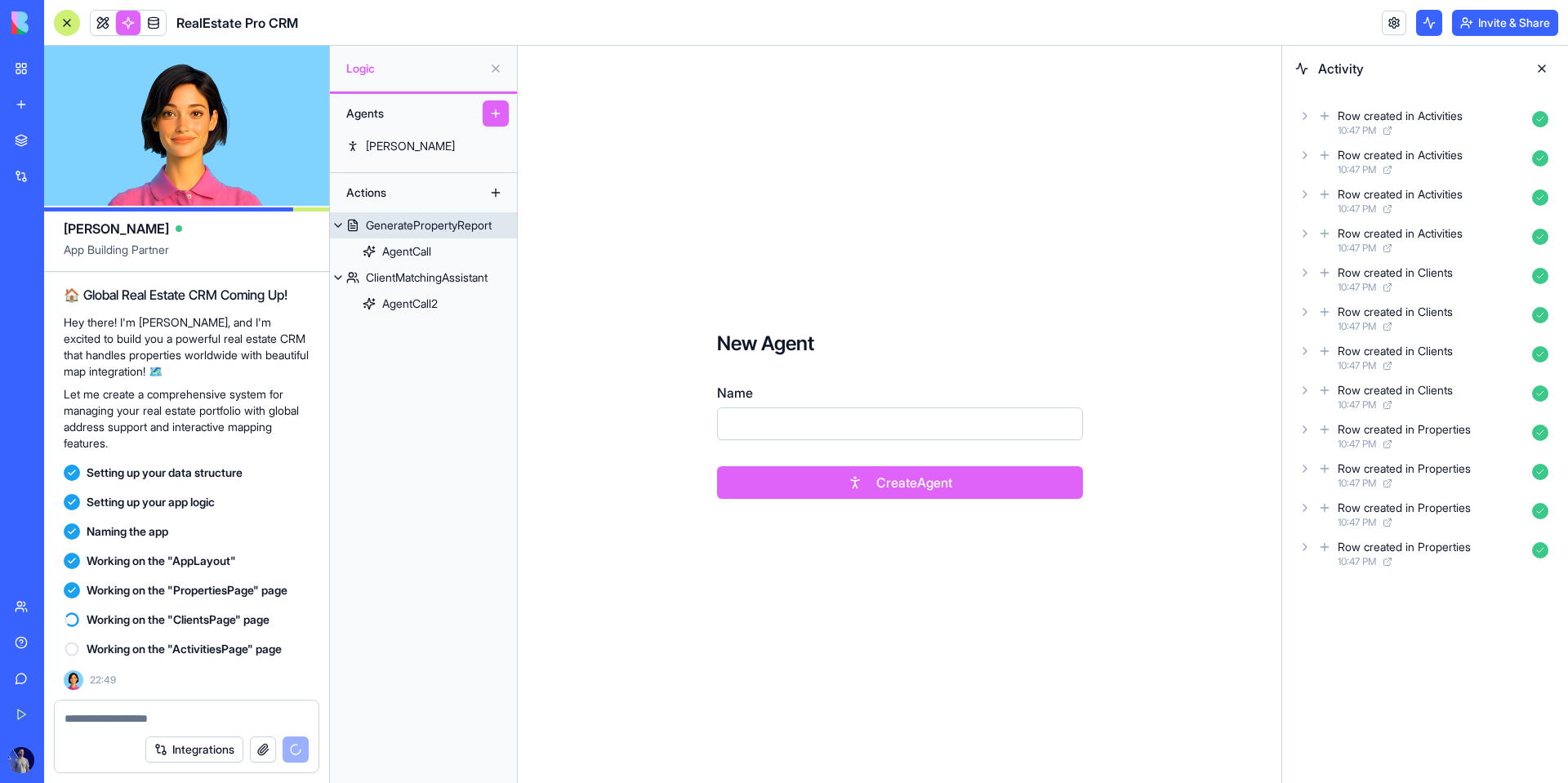
click at [409, 235] on link "GeneratePropertyReport" at bounding box center [424, 226] width 187 height 26
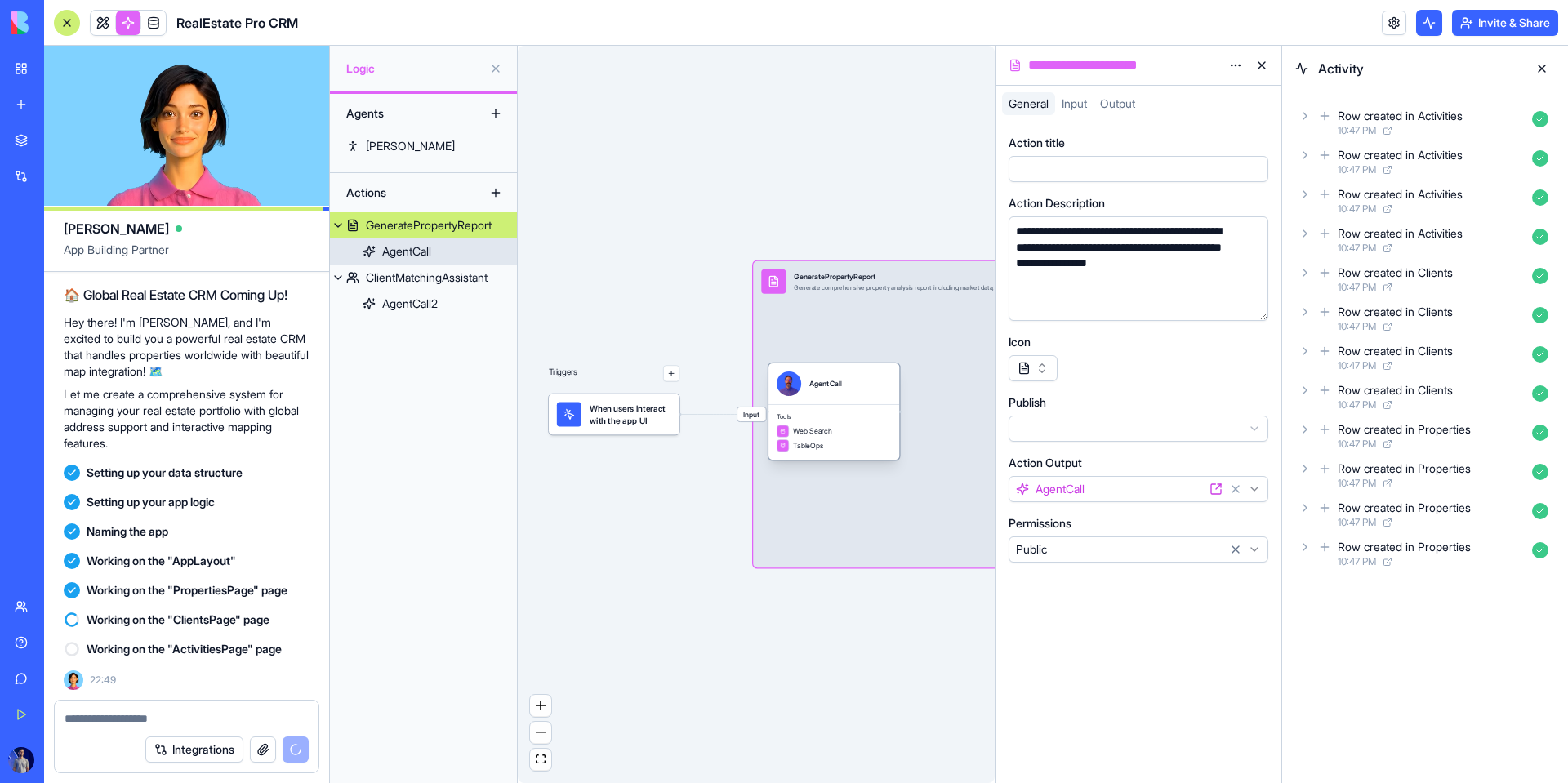
click at [416, 252] on div "AgentCall" at bounding box center [407, 251] width 49 height 16
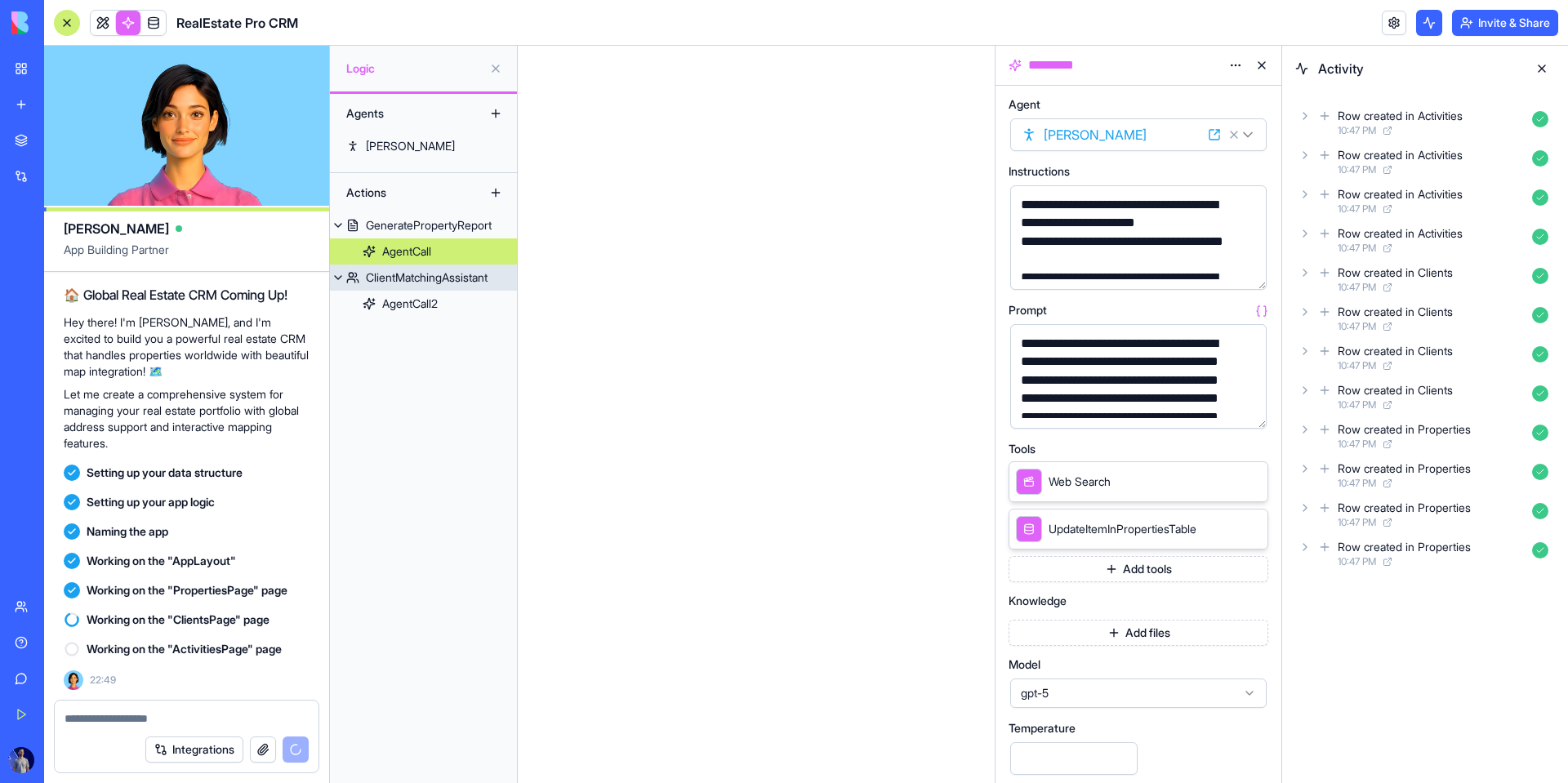
click at [423, 297] on div "AgentCall2" at bounding box center [409, 304] width 56 height 16
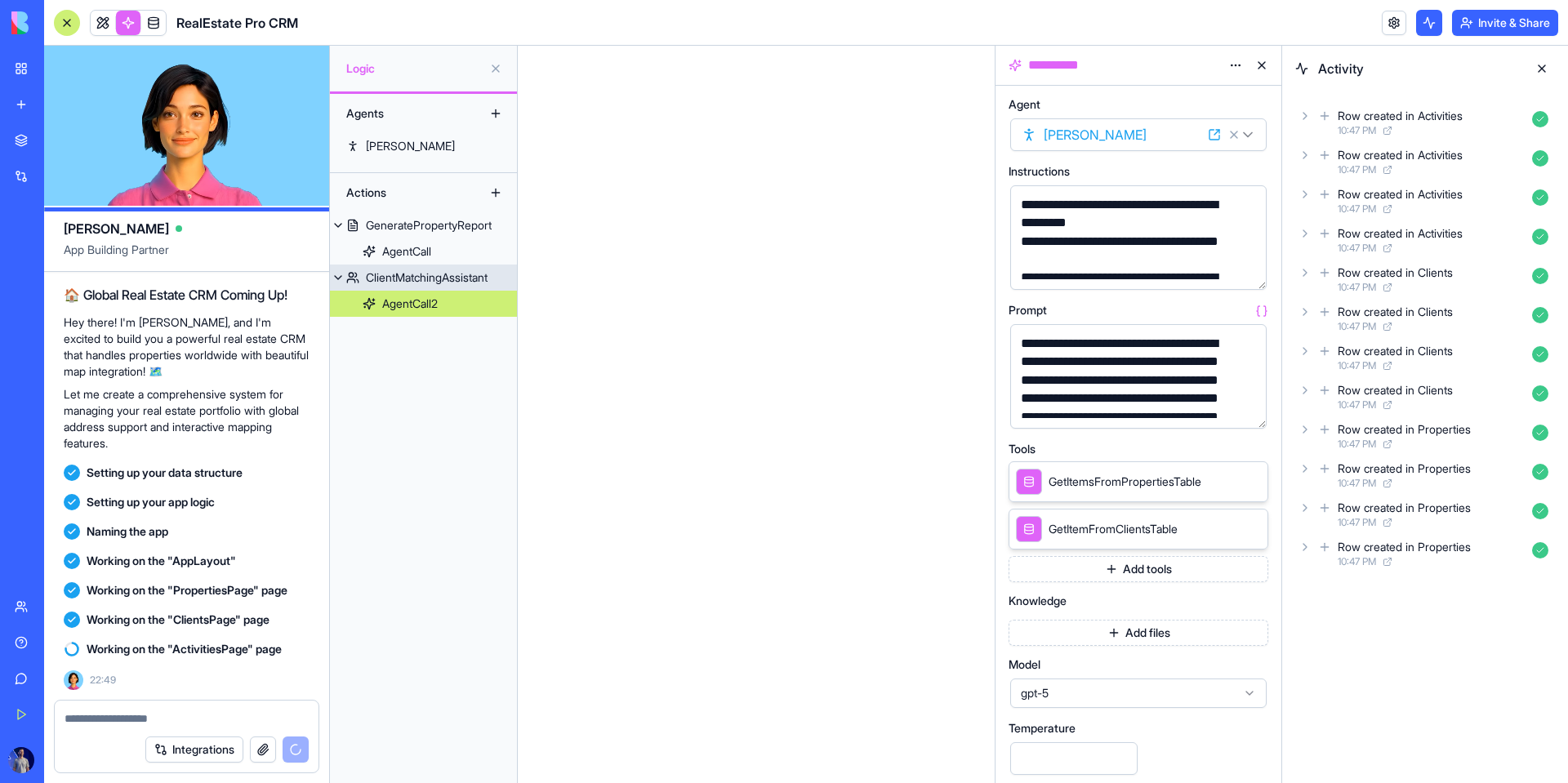
click at [414, 244] on div "AgentCall" at bounding box center [407, 251] width 49 height 16
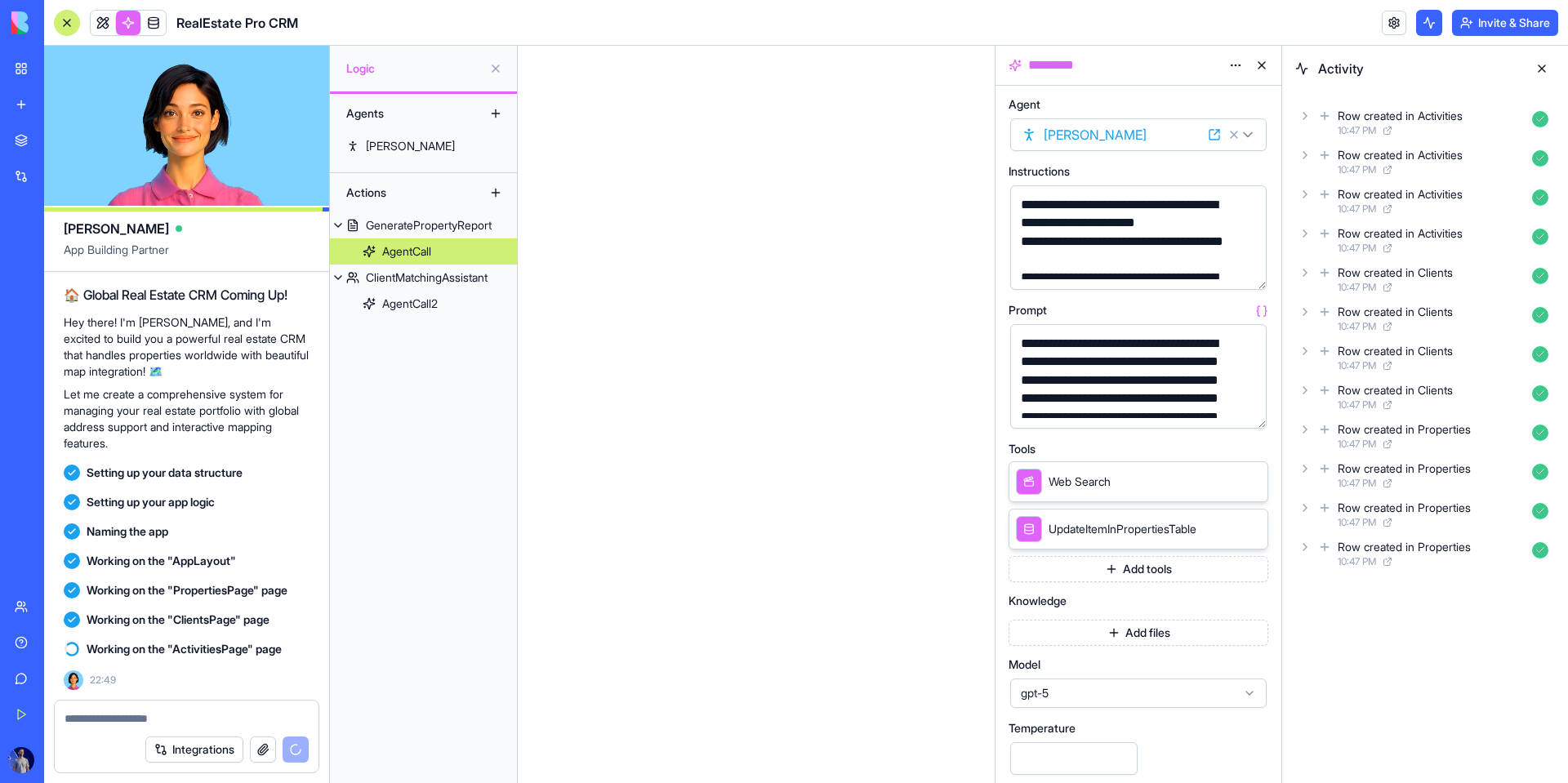
drag, startPoint x: 1262, startPoint y: 289, endPoint x: 1265, endPoint y: 374, distance: 85.1
click at [1010, 362] on div "**********" at bounding box center [1139, 503] width 260 height 809
drag, startPoint x: 1258, startPoint y: 428, endPoint x: 1261, endPoint y: 501, distance: 73.1
click at [1010, 501] on div "**********" at bounding box center [1139, 503] width 260 height 809
click at [404, 315] on link "AgentCall2" at bounding box center [424, 304] width 187 height 26
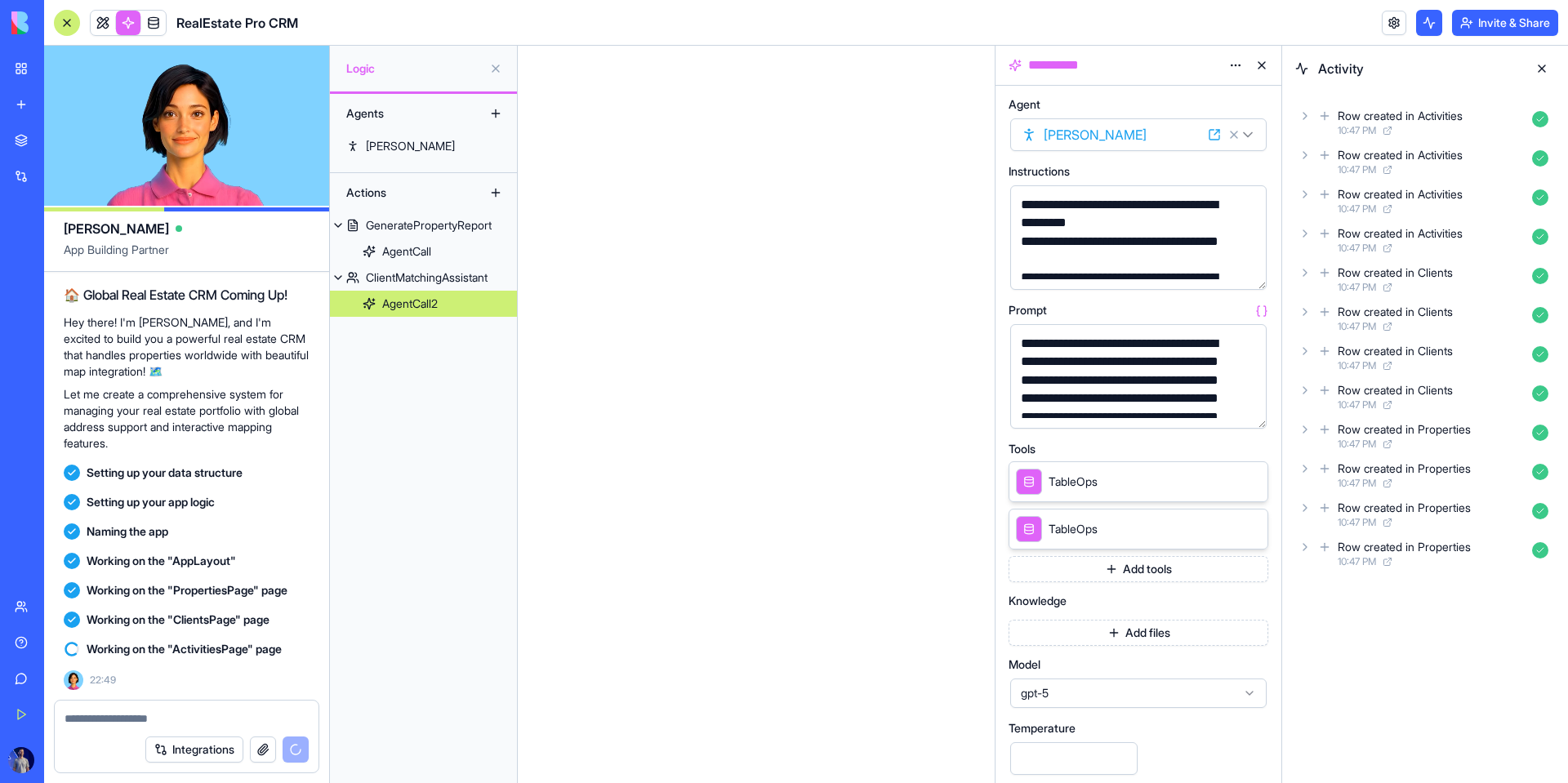
click at [405, 289] on link "ClientMatchingAssistant" at bounding box center [424, 278] width 187 height 26
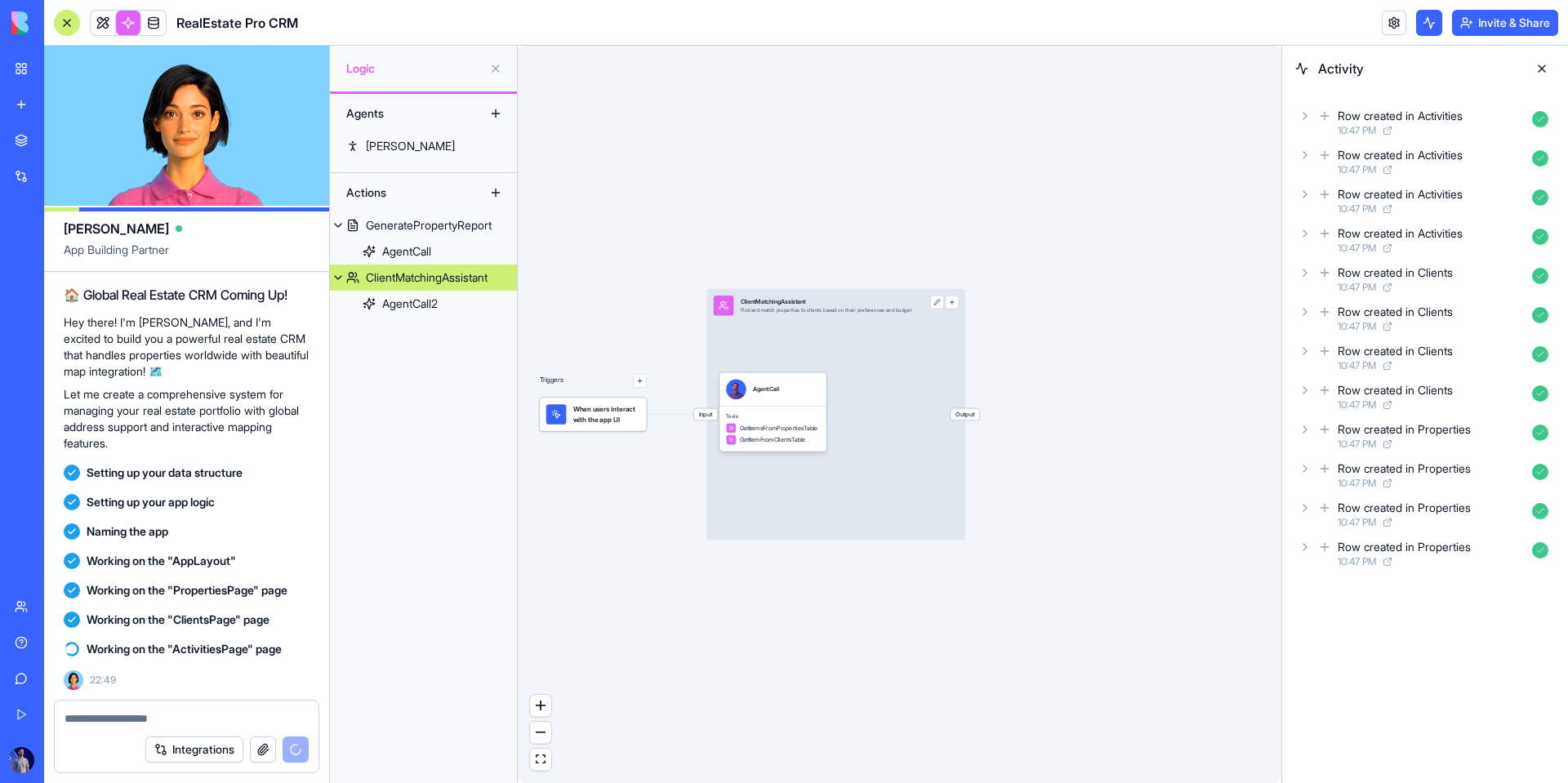
click at [595, 454] on div "Triggers When users interact with the app UI Input ClientMatchingAssistant Find…" at bounding box center [900, 414] width 764 height 738
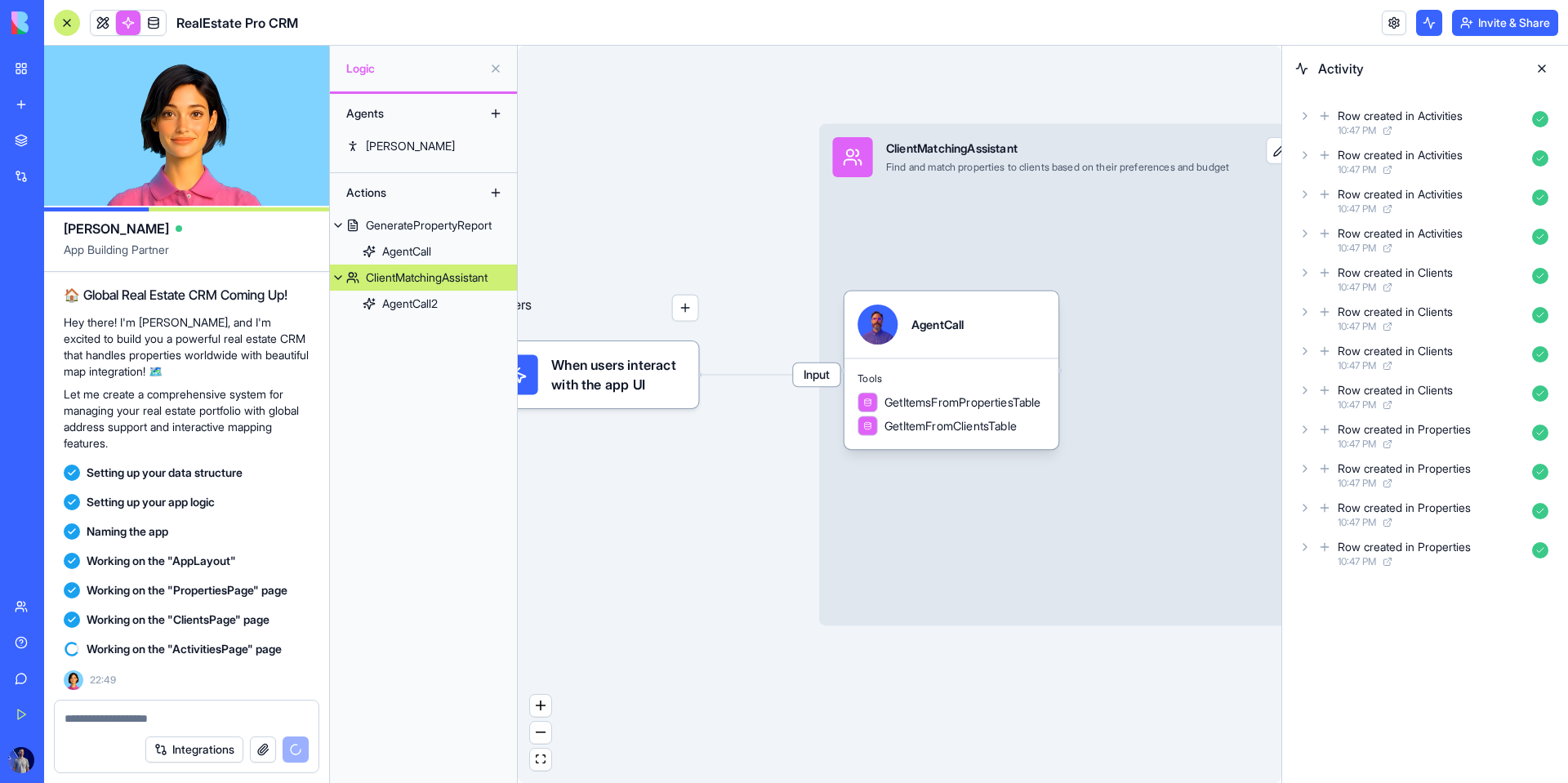
drag, startPoint x: 797, startPoint y: 502, endPoint x: 862, endPoint y: 503, distance: 65.0
click at [862, 503] on div "Triggers When users interact with the app UI Input ClientMatchingAssistant Find…" at bounding box center [900, 414] width 764 height 738
drag, startPoint x: 947, startPoint y: 523, endPoint x: 1002, endPoint y: 522, distance: 55.0
click at [1002, 522] on div "Input ClientMatchingAssistant Find and match properties to clients based on the…" at bounding box center [1077, 374] width 517 height 502
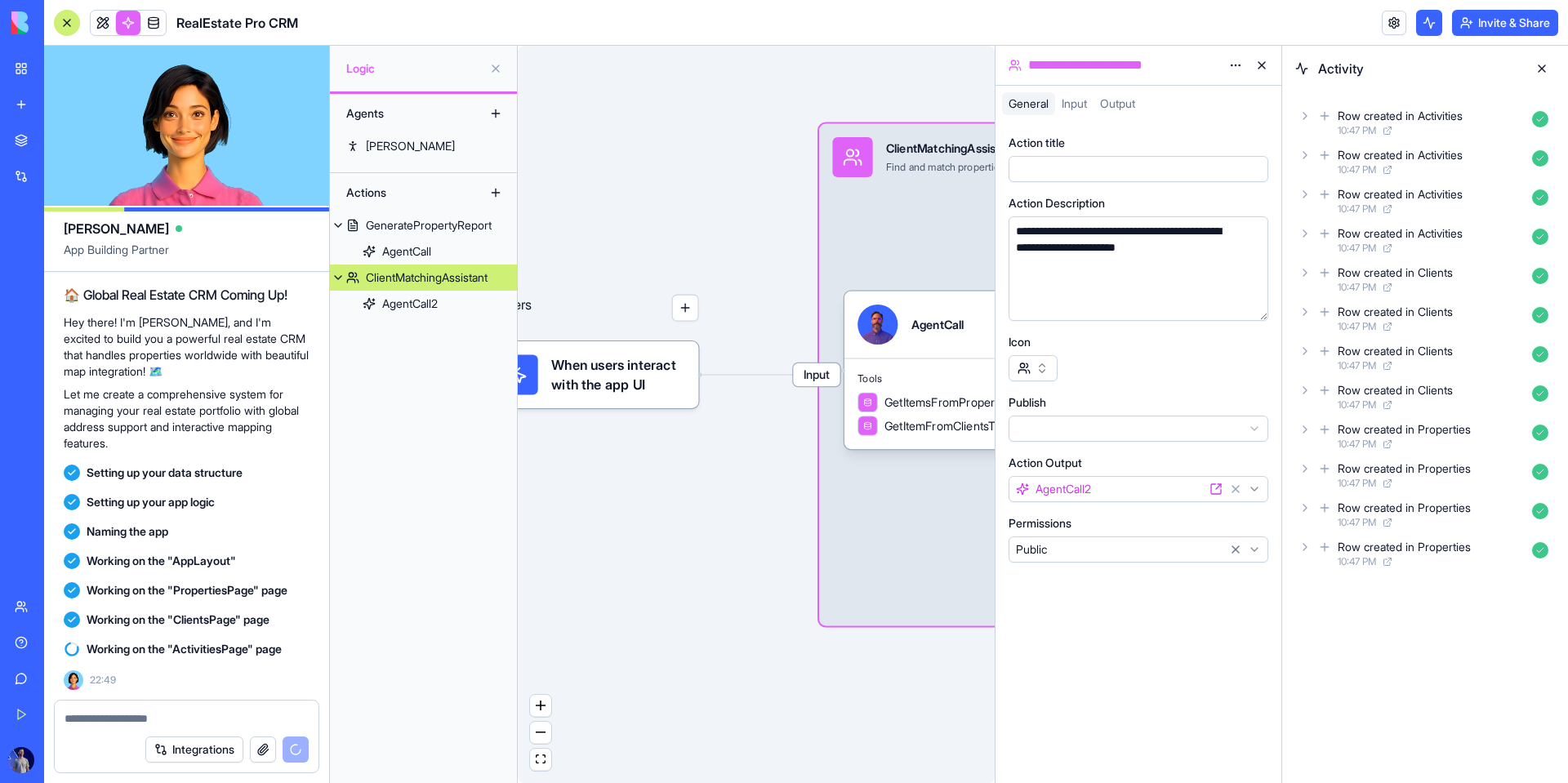
click at [780, 298] on div "Triggers When users interact with the app UI Input ClientMatchingAssistant Find…" at bounding box center [757, 414] width 477 height 738
drag, startPoint x: 650, startPoint y: 223, endPoint x: 728, endPoint y: 223, distance: 78.0
click at [728, 223] on div "Triggers When users interact with the app UI Input ClientMatchingAssistant Find…" at bounding box center [757, 414] width 477 height 738
drag, startPoint x: 1537, startPoint y: 70, endPoint x: 1465, endPoint y: 102, distance: 78.8
click at [1010, 70] on button at bounding box center [1542, 69] width 26 height 26
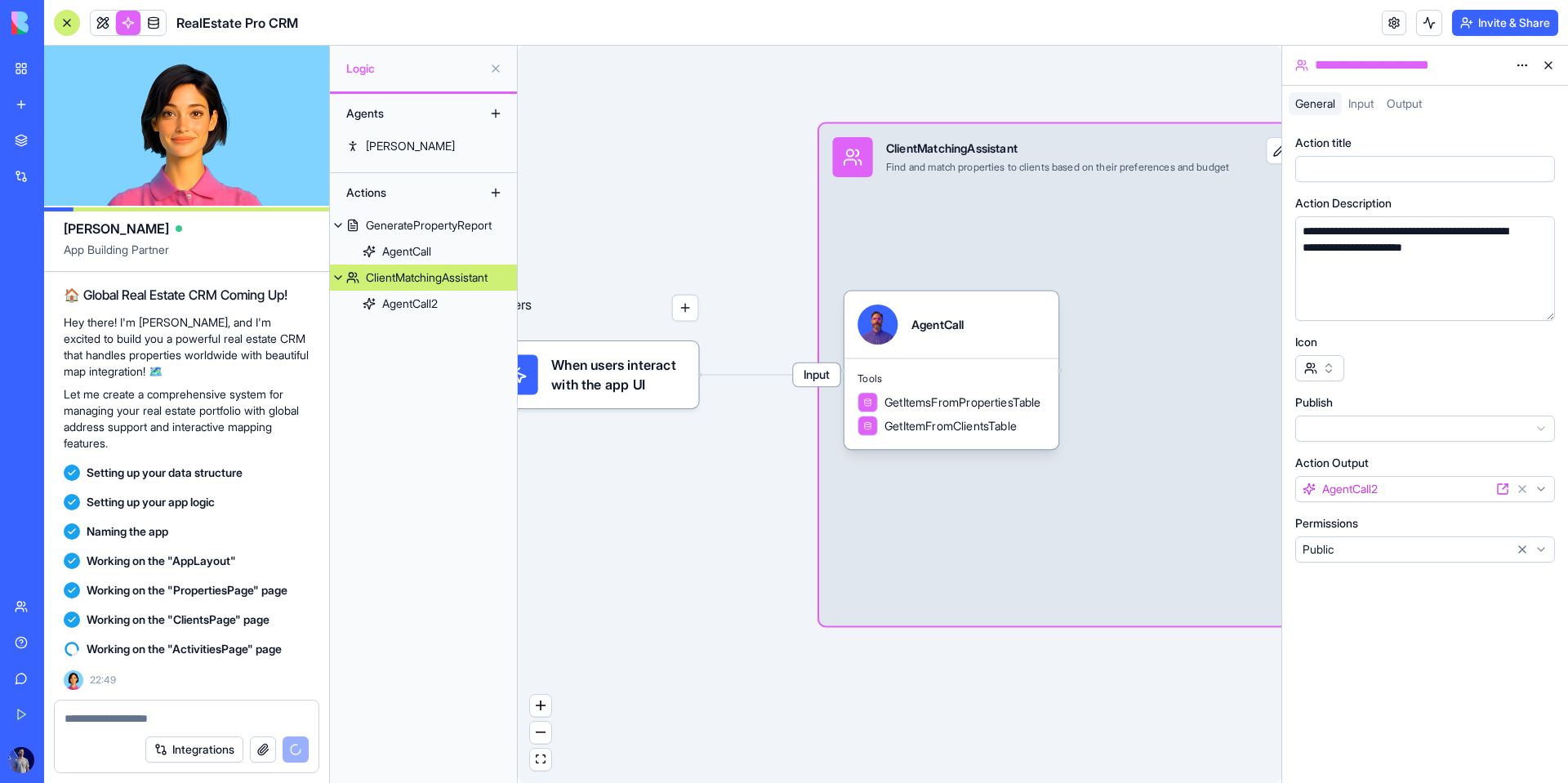
drag, startPoint x: 1012, startPoint y: 555, endPoint x: 1089, endPoint y: 549, distance: 77.2
click at [1010, 549] on div "Input ClientMatchingAssistant Find and match properties to clients based on the…" at bounding box center [1077, 374] width 517 height 502
drag, startPoint x: 371, startPoint y: 254, endPoint x: 395, endPoint y: 283, distance: 37.6
click at [371, 254] on link "AgentCall" at bounding box center [424, 252] width 187 height 26
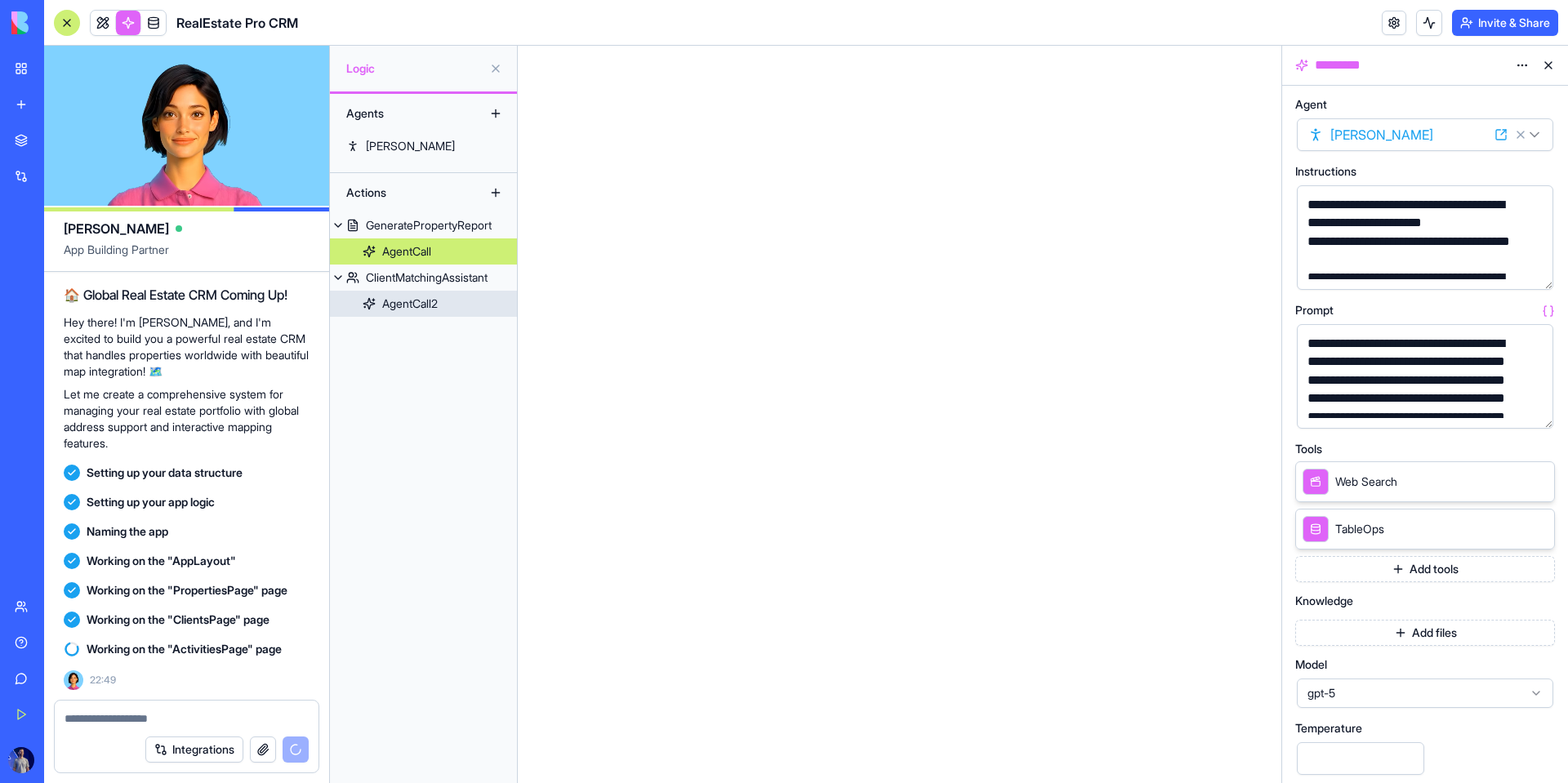
click at [403, 316] on link "AgentCall2" at bounding box center [424, 304] width 187 height 26
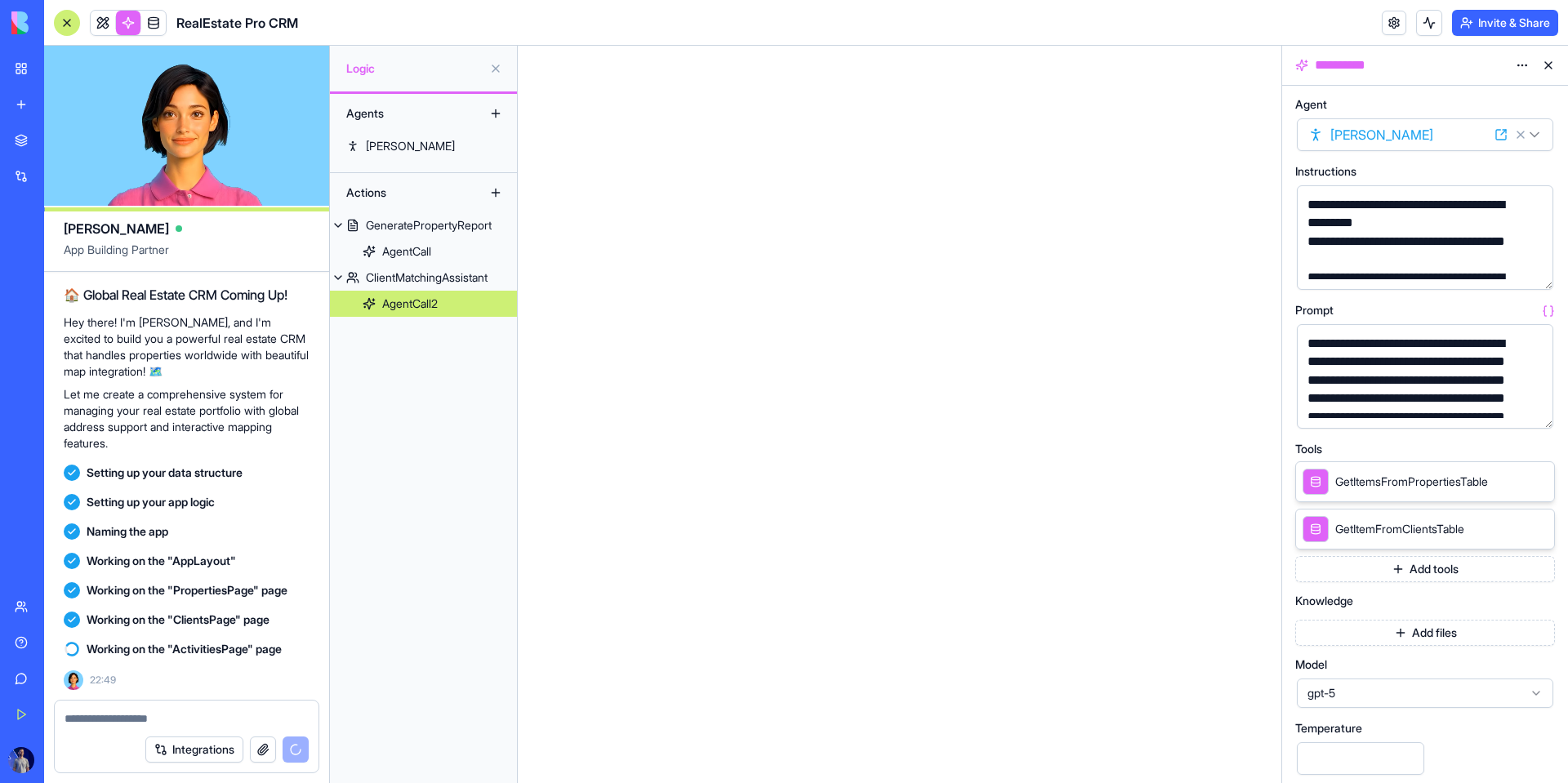
click at [496, 73] on button at bounding box center [496, 69] width 26 height 26
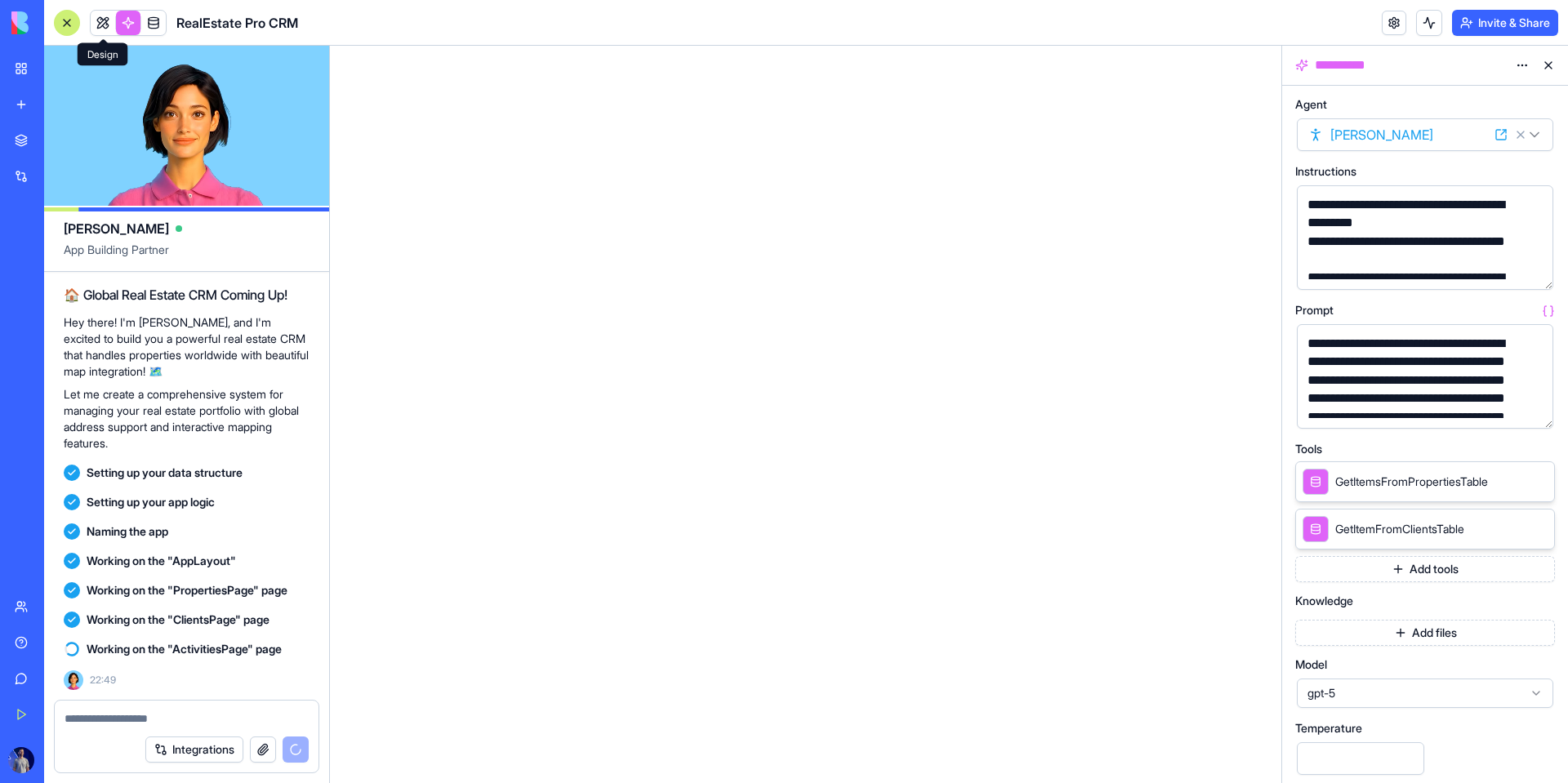
click at [105, 14] on link at bounding box center [103, 23] width 25 height 25
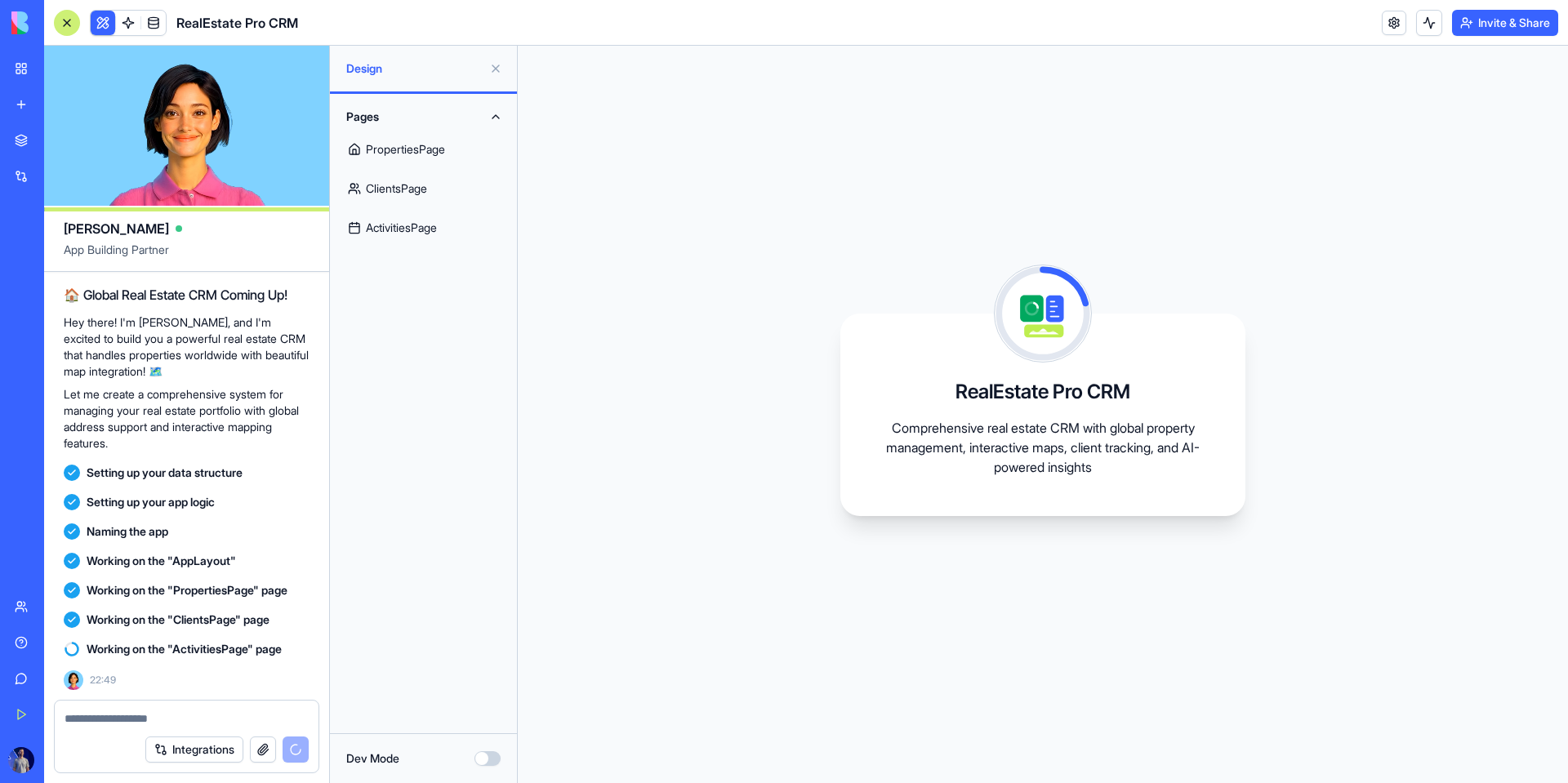
click at [411, 213] on link "ActivitiesPage" at bounding box center [423, 227] width 167 height 39
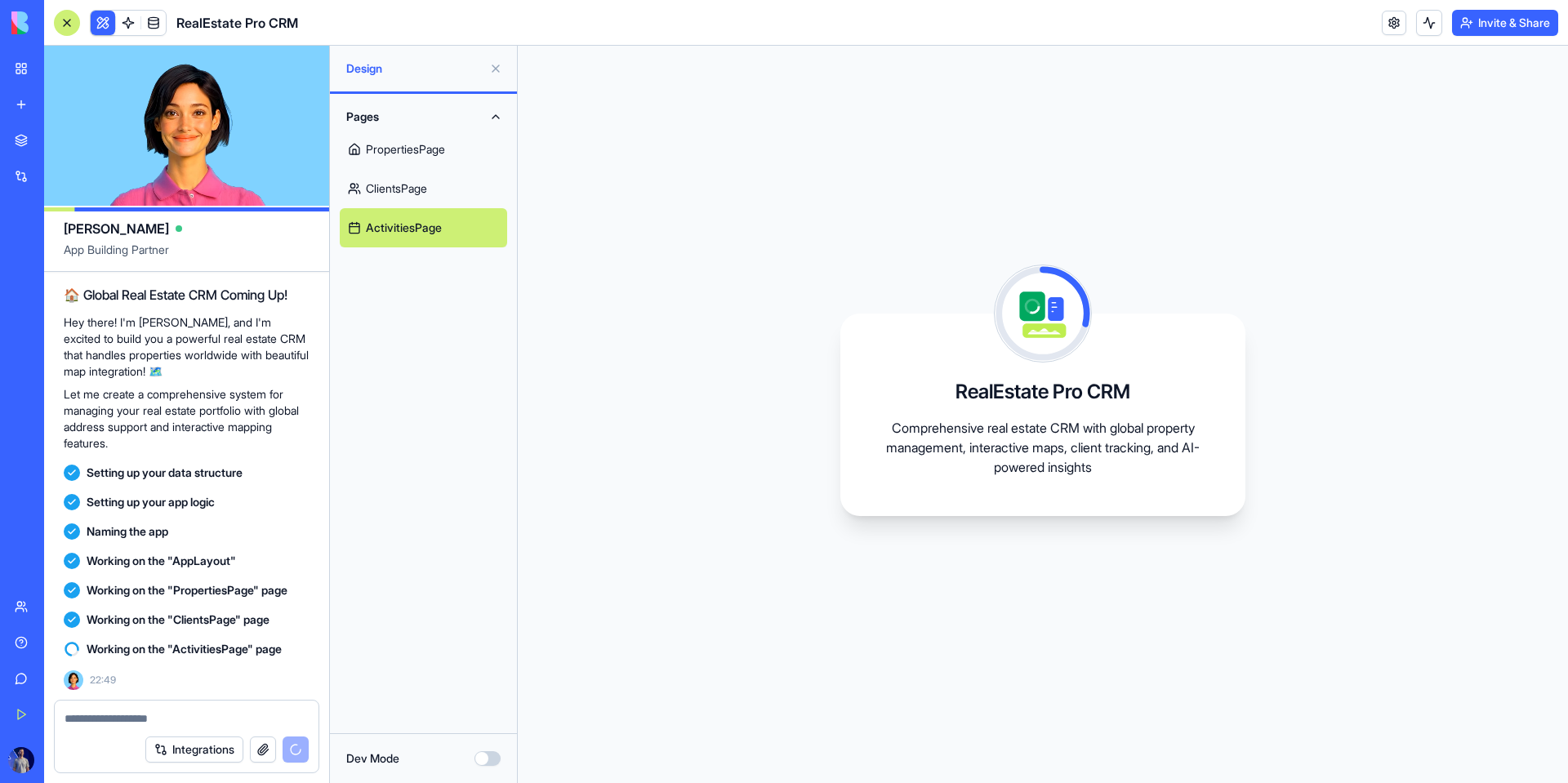
click at [409, 159] on link "PropertiesPage" at bounding box center [423, 148] width 167 height 39
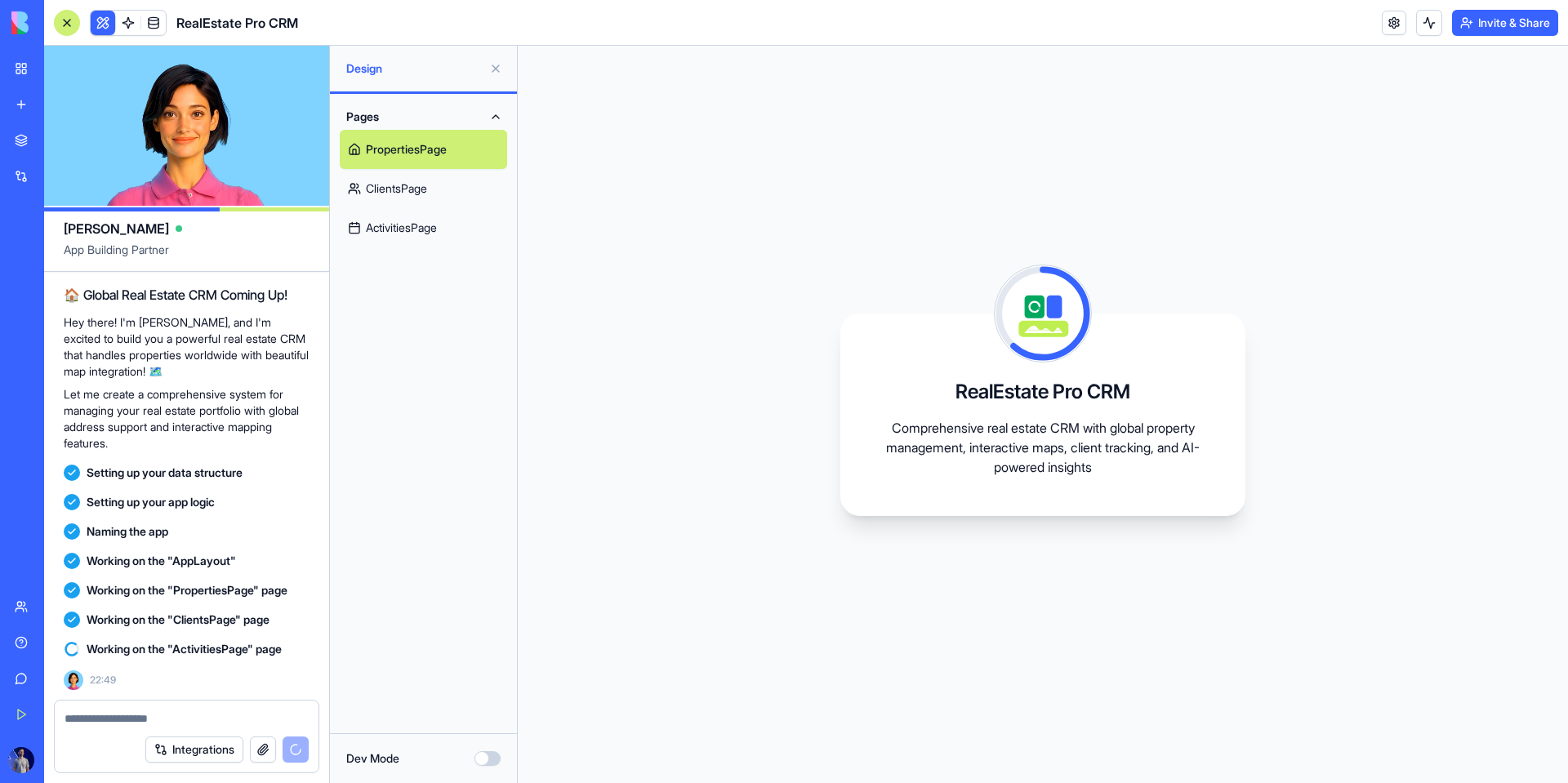
click at [460, 193] on link "ClientsPage" at bounding box center [423, 188] width 167 height 39
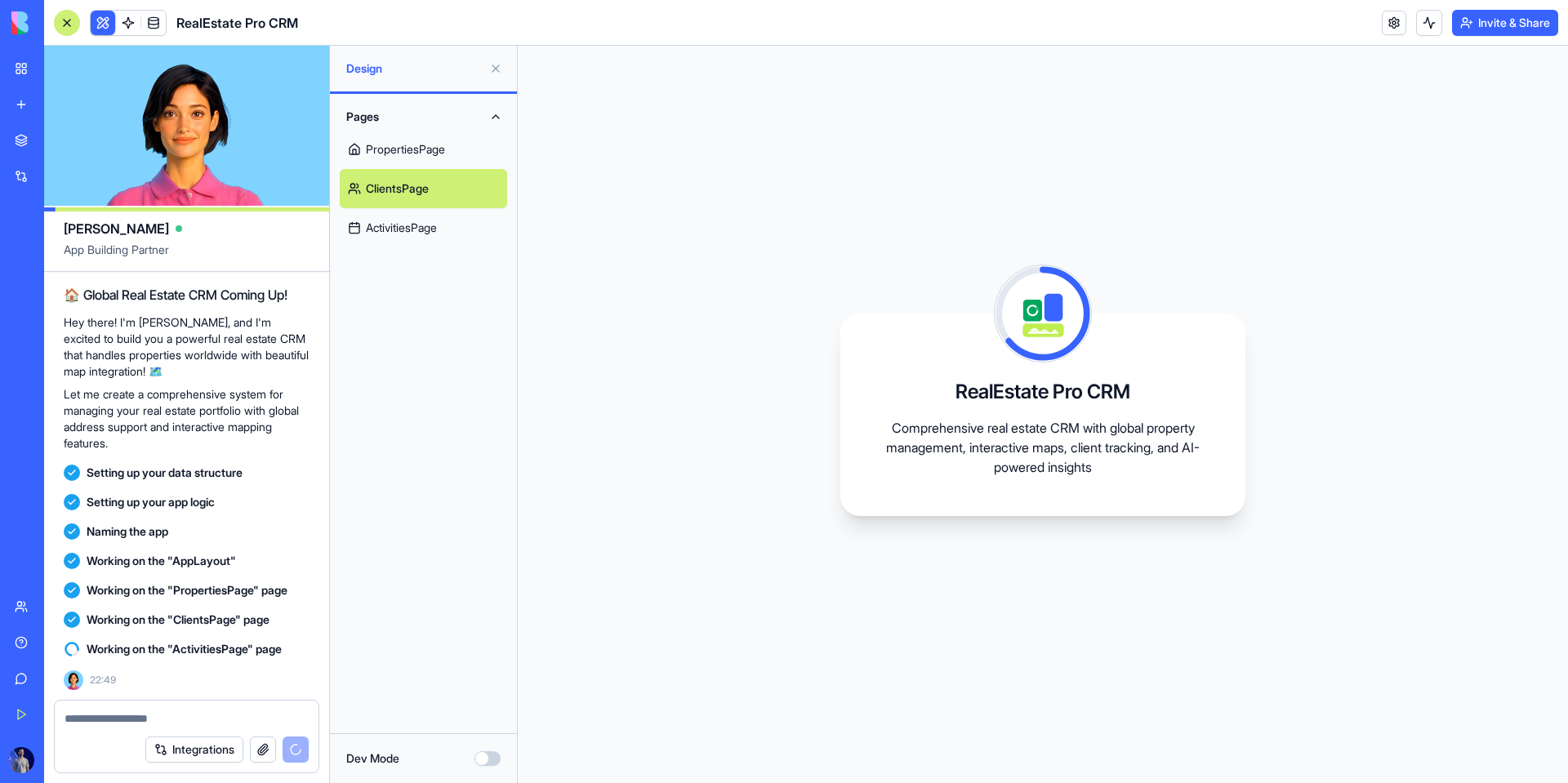
click at [459, 226] on link "ActivitiesPage" at bounding box center [423, 227] width 167 height 39
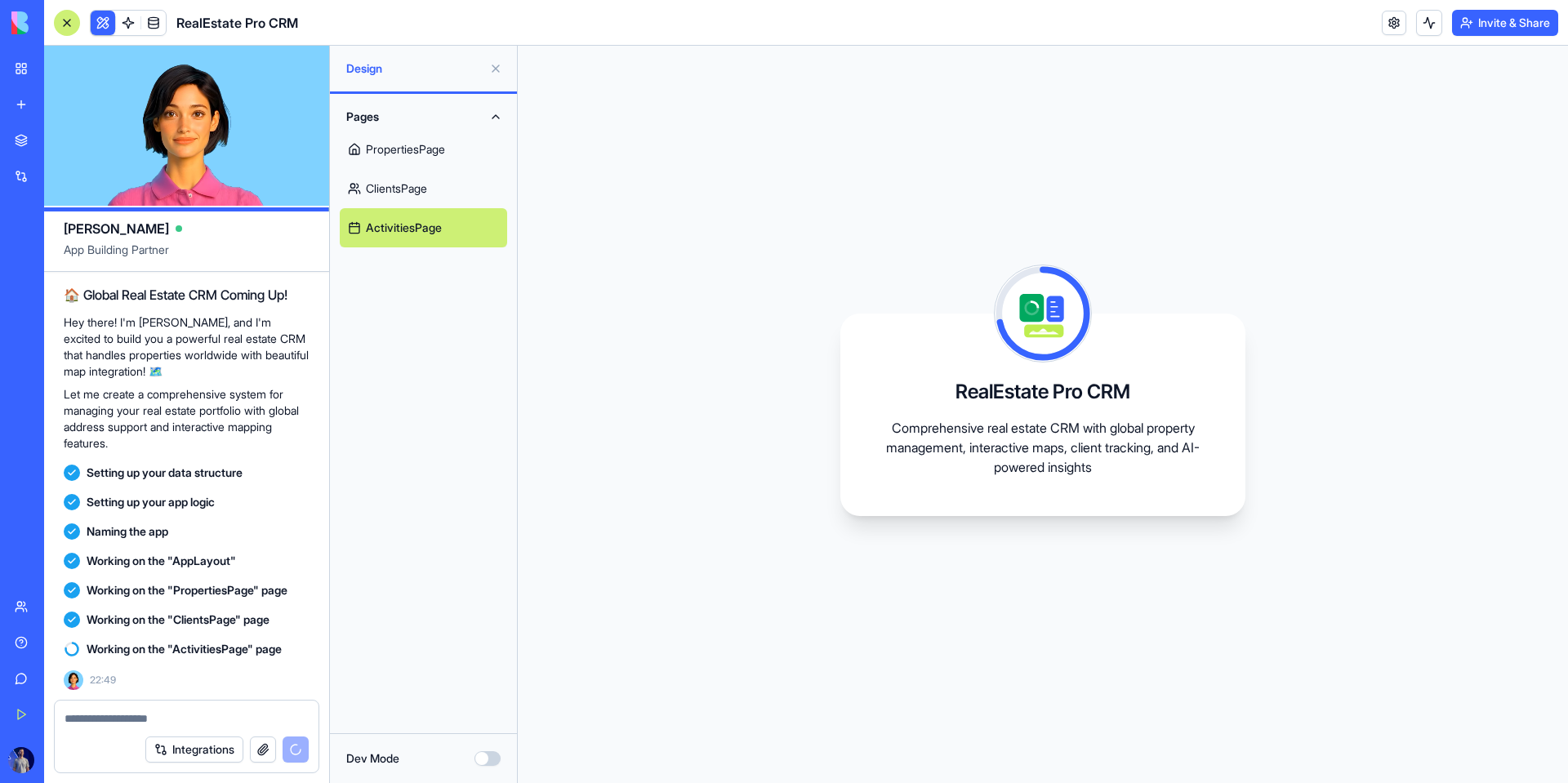
click at [448, 163] on link "PropertiesPage" at bounding box center [423, 148] width 167 height 39
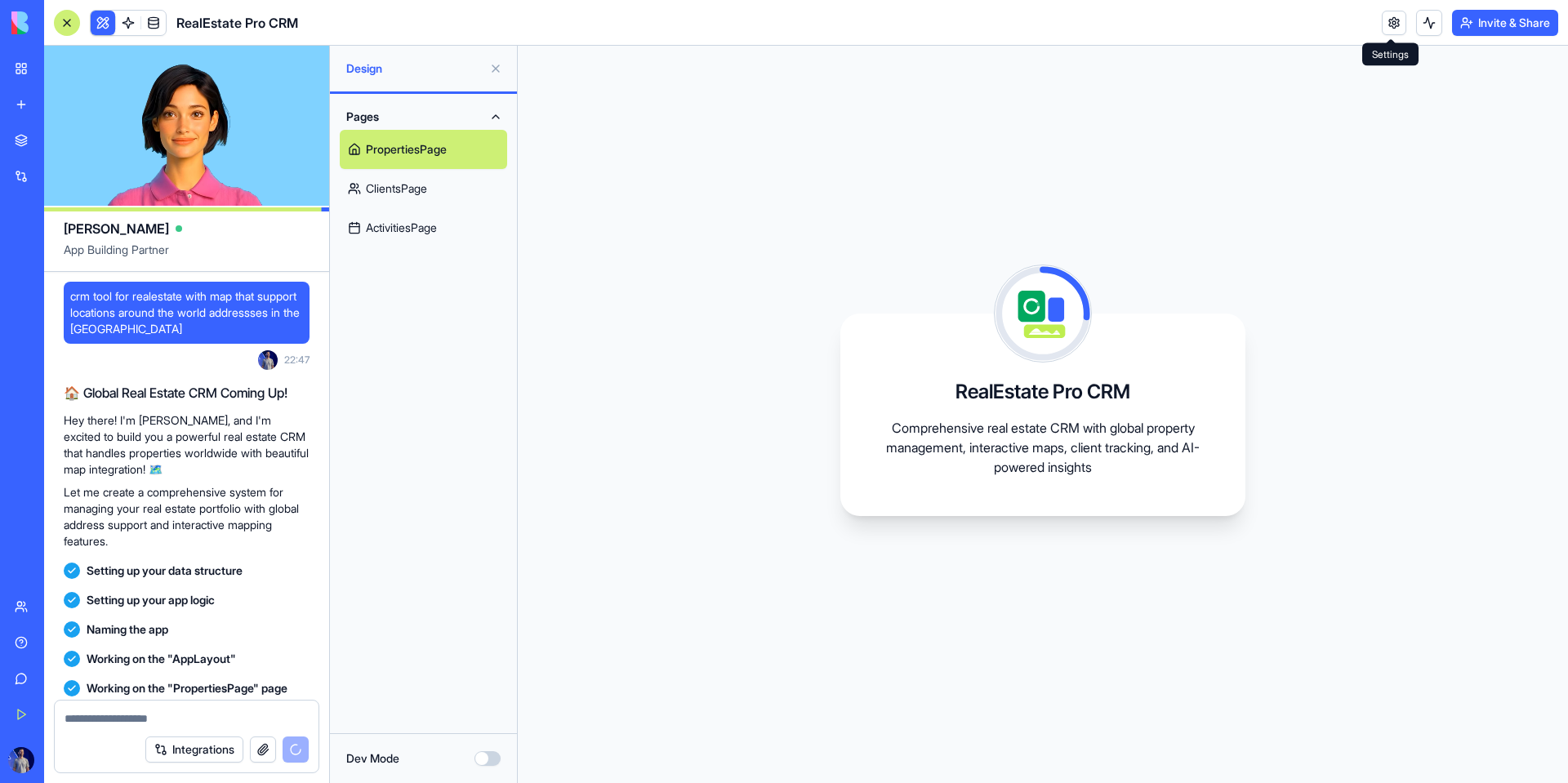
click at [1010, 26] on link at bounding box center [1394, 23] width 25 height 25
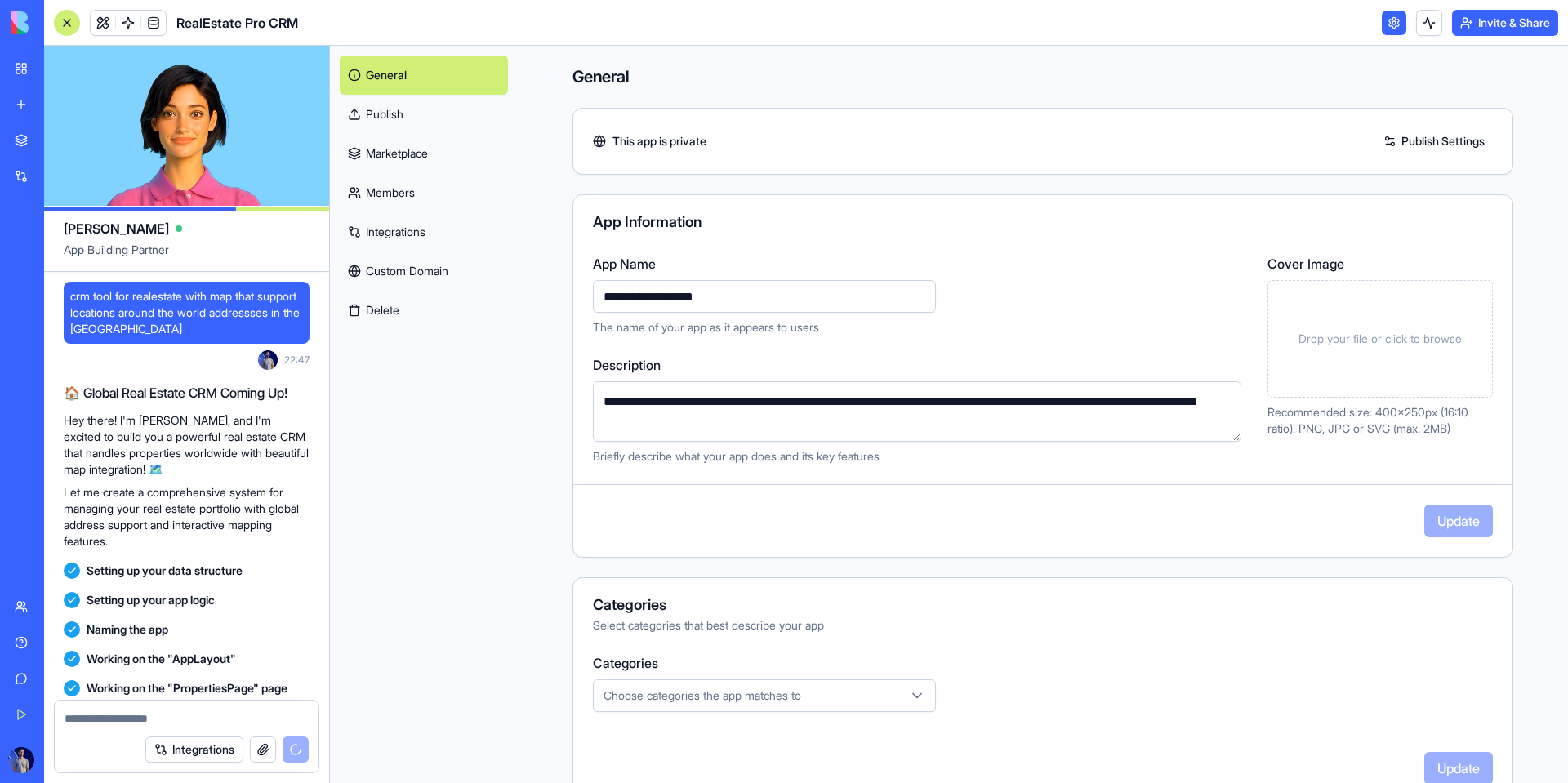
click at [1010, 14] on link at bounding box center [1394, 23] width 25 height 25
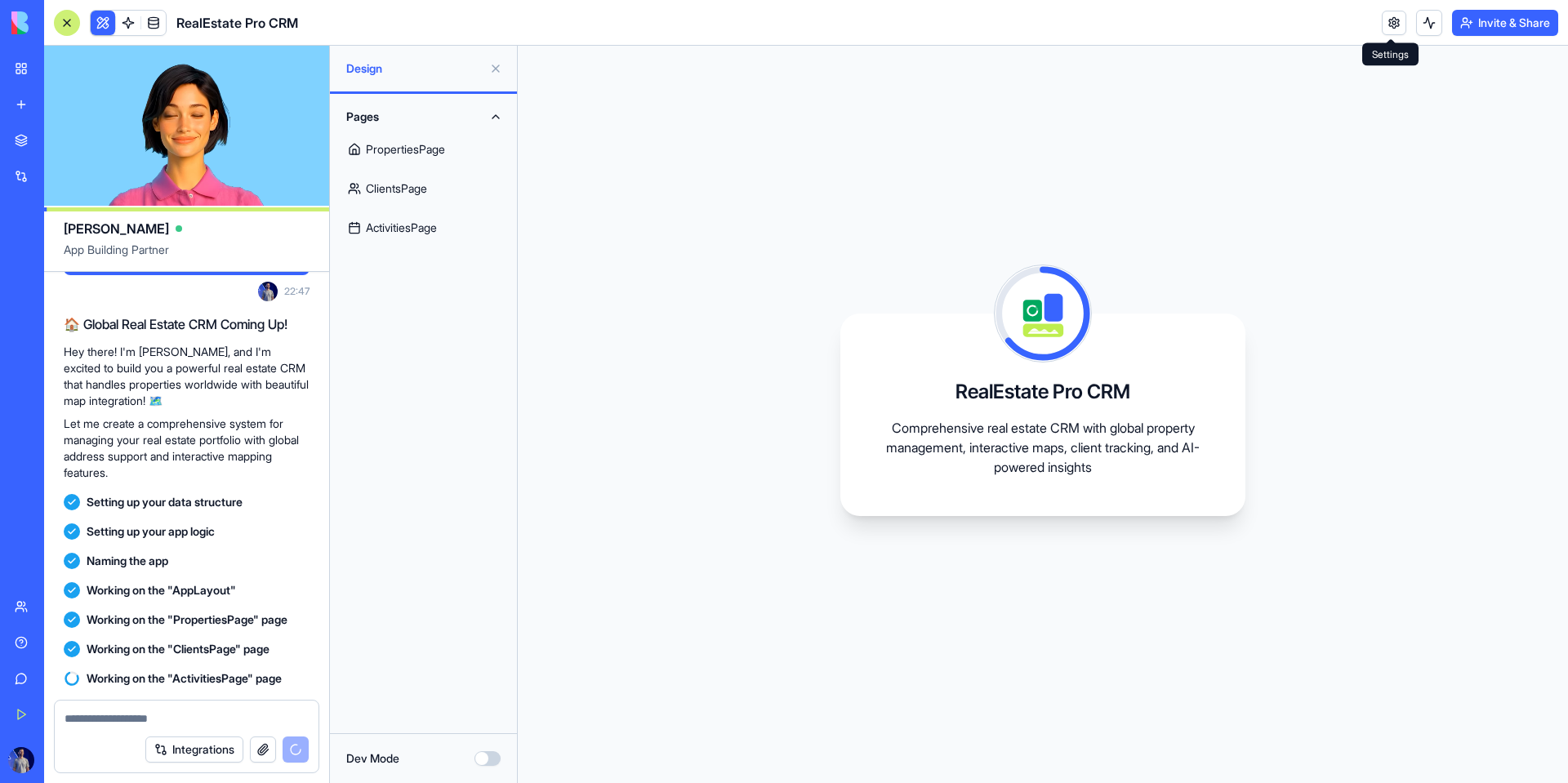
scroll to position [98, 0]
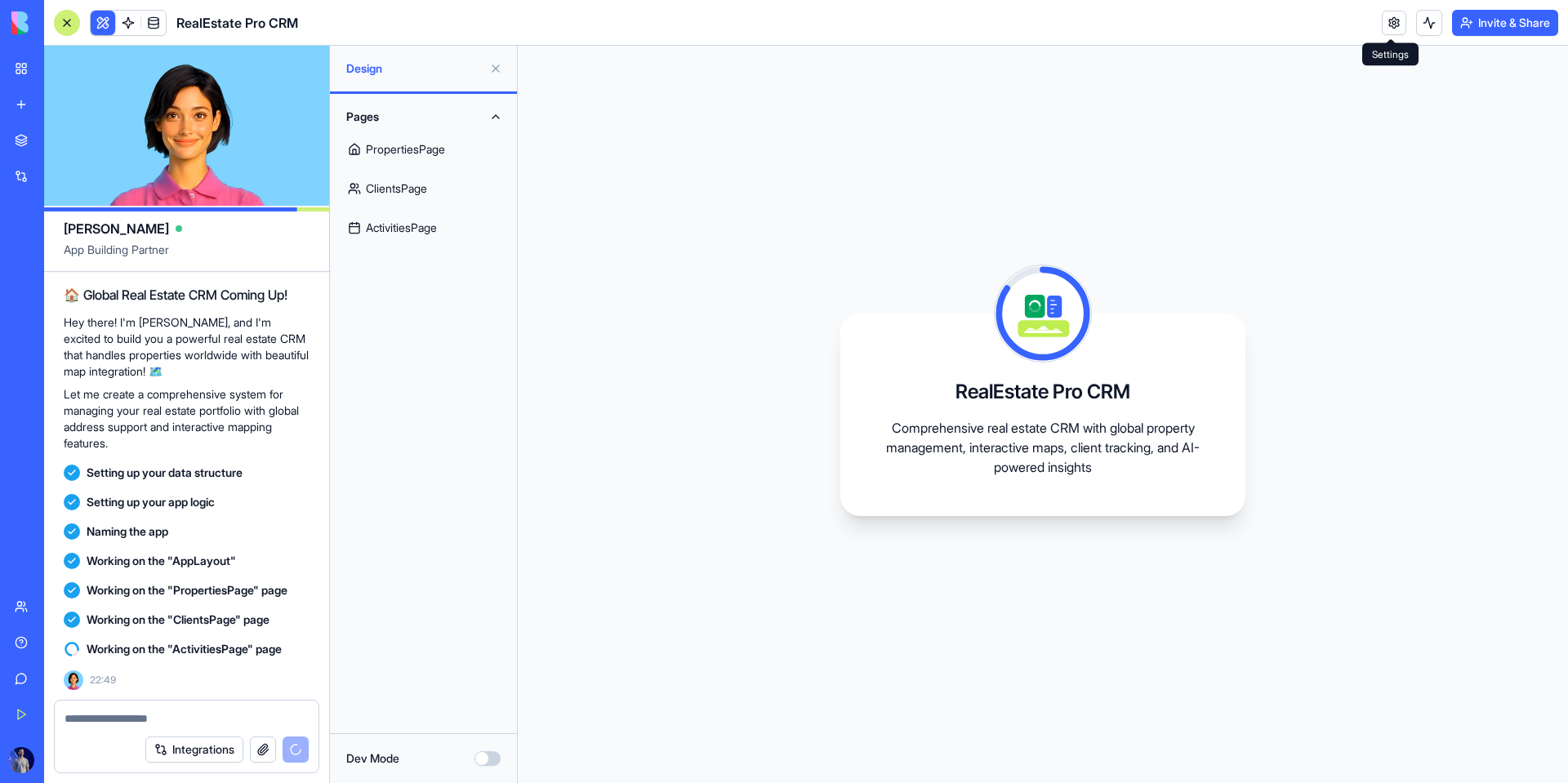
click at [261, 752] on button "button" at bounding box center [263, 750] width 26 height 26
click at [462, 146] on link "PropertiesPage" at bounding box center [423, 148] width 167 height 39
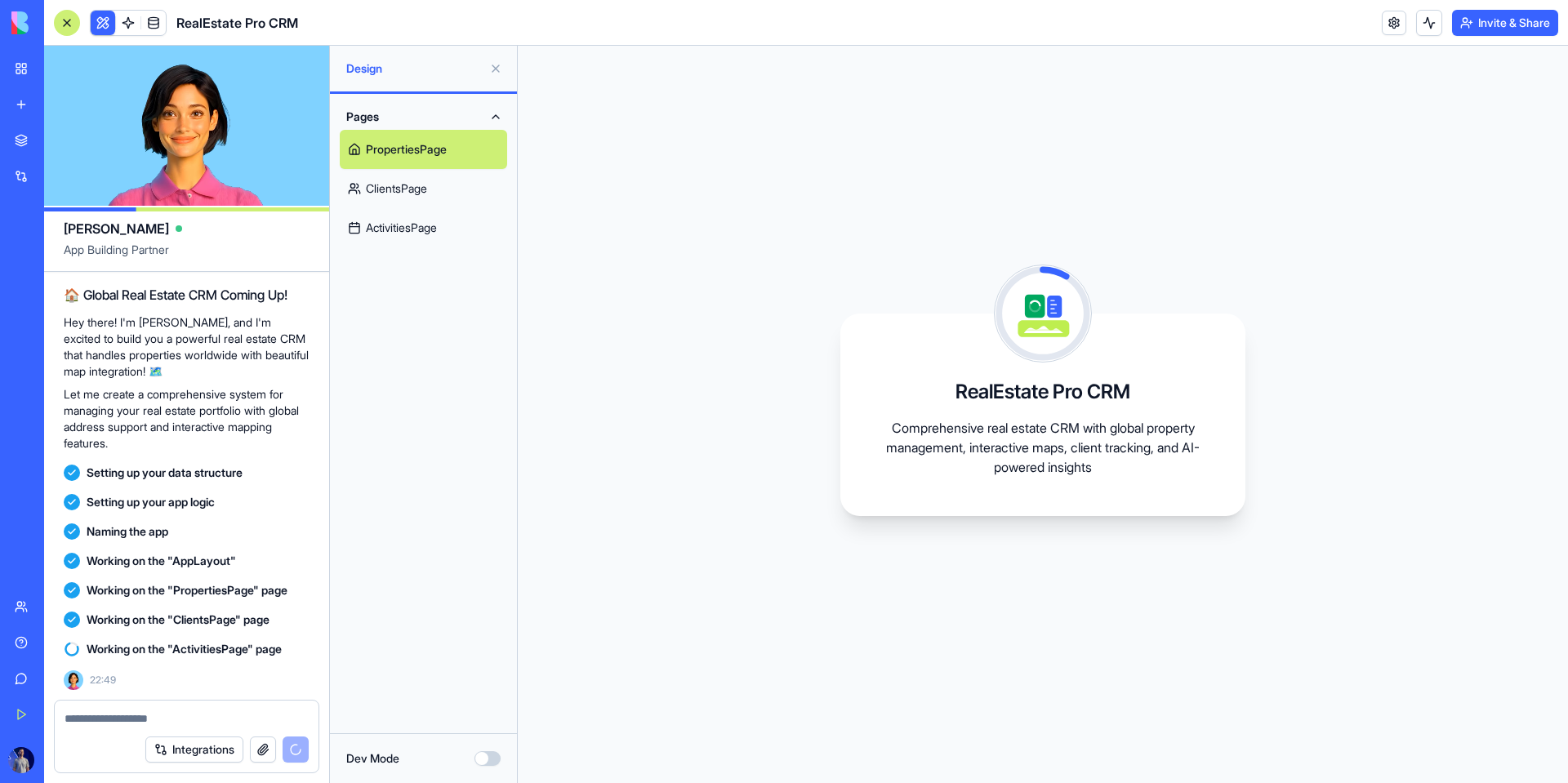
click at [392, 191] on link "ClientsPage" at bounding box center [423, 188] width 167 height 39
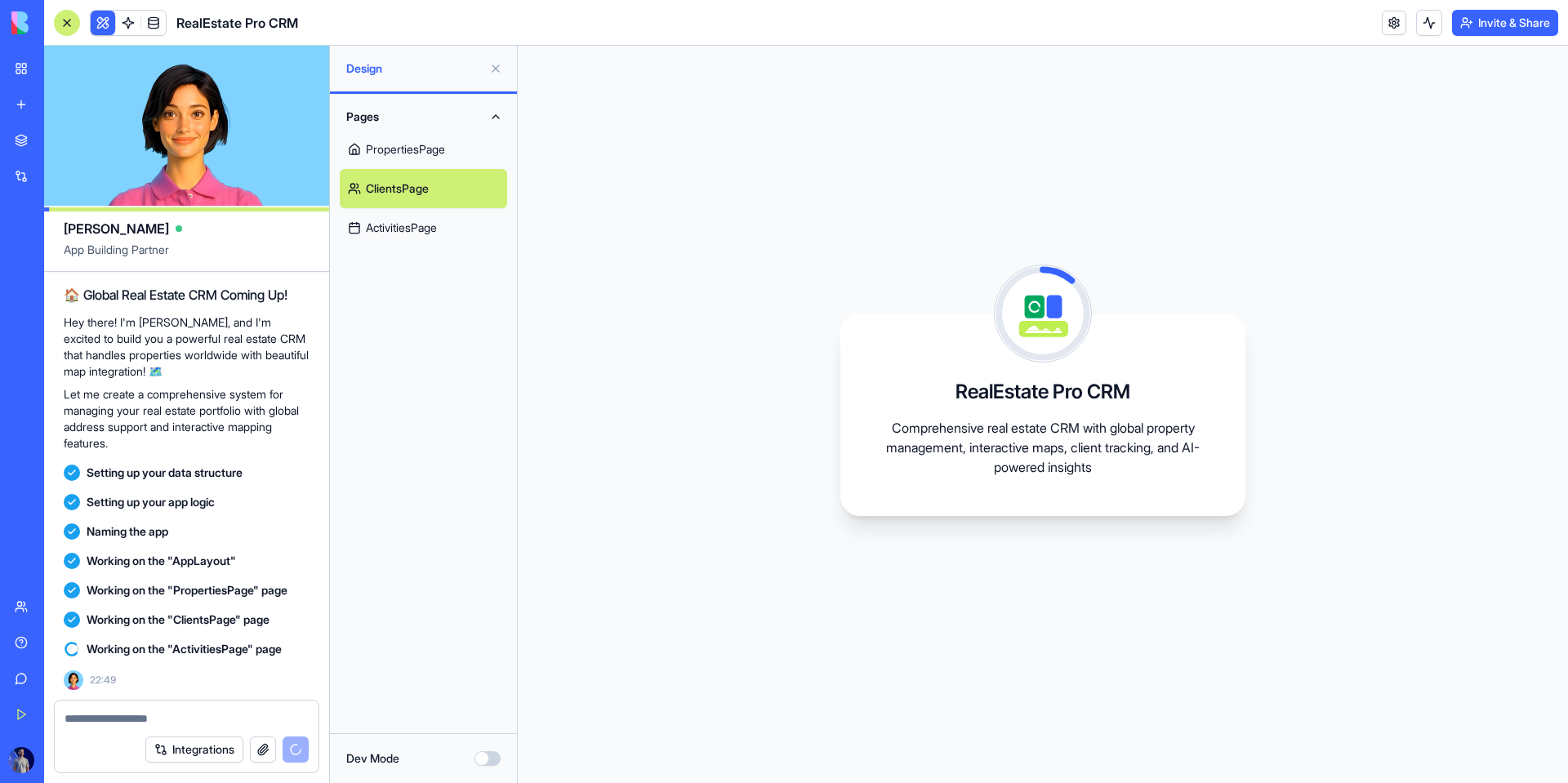
click at [434, 261] on div "Pages PropertiesPage ClientsPage ActivitiesPage" at bounding box center [424, 413] width 187 height 639
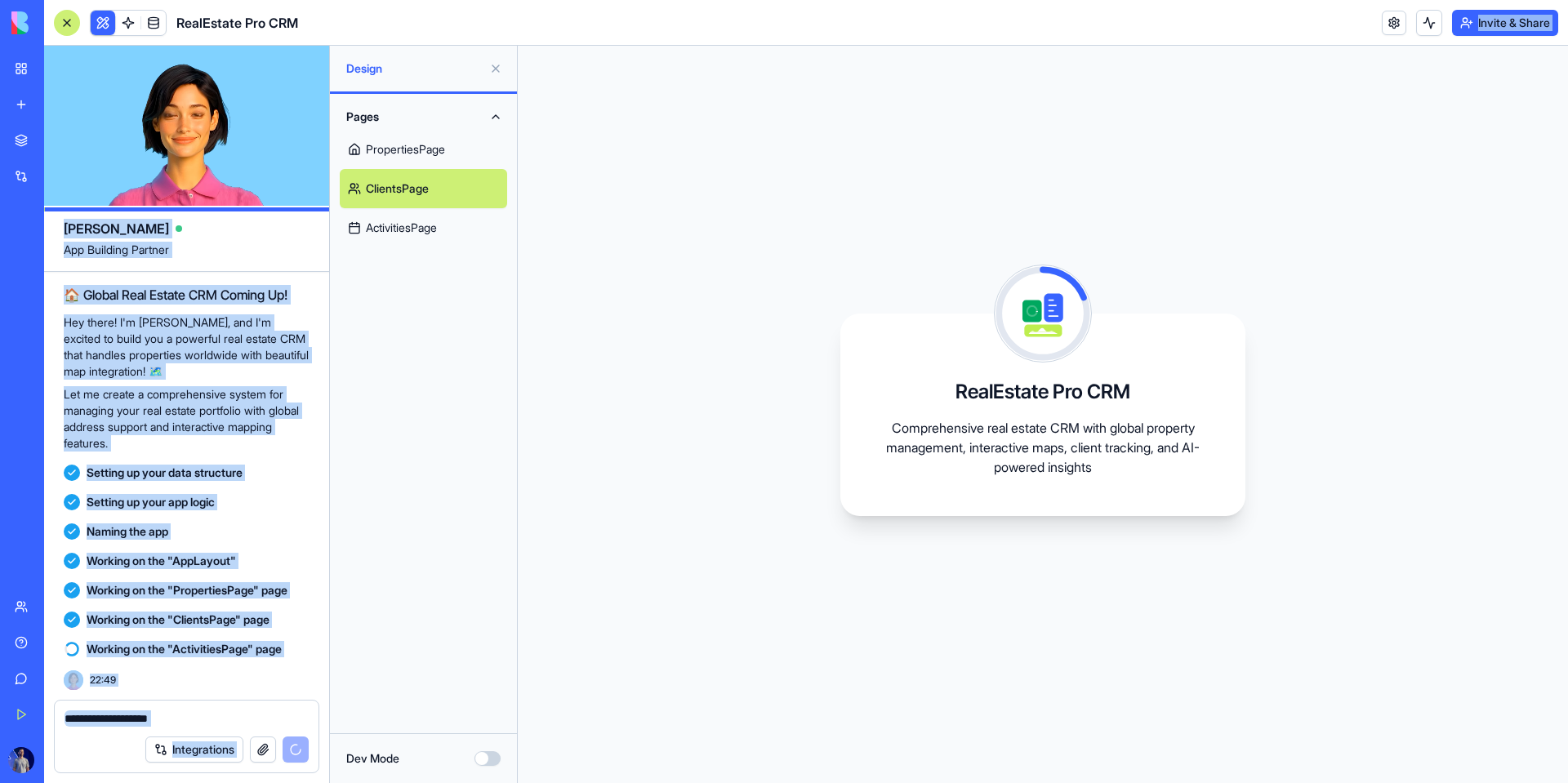
click at [381, 53] on div "RealEstate Pro CRM Invite & Share [PERSON_NAME] App Building Partner crm tool f…" at bounding box center [807, 392] width 1524 height 783
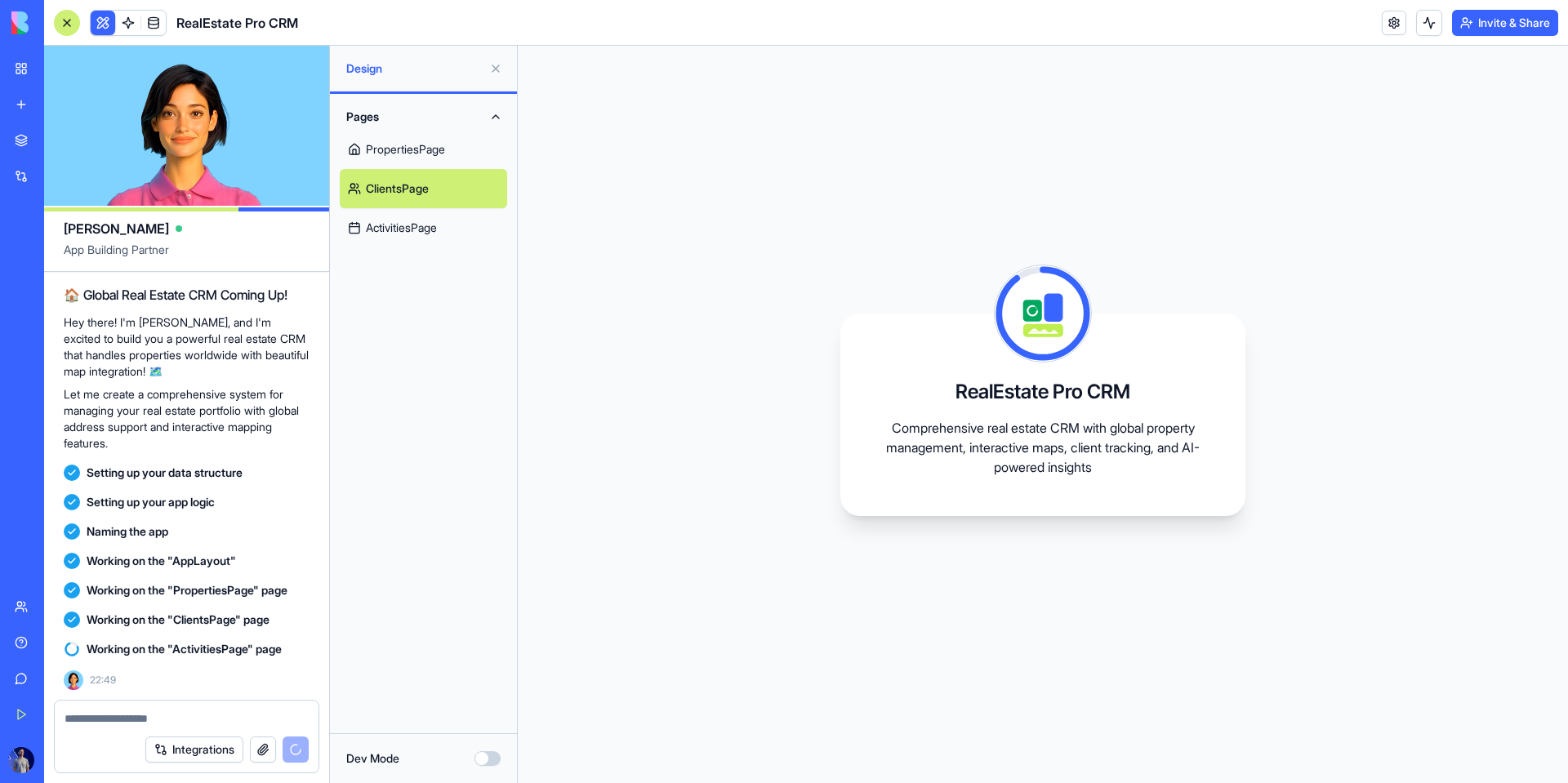
click at [356, 362] on div "Pages PropertiesPage ClientsPage ActivitiesPage" at bounding box center [424, 413] width 187 height 639
click at [422, 207] on link "ClientsPage" at bounding box center [423, 188] width 167 height 39
click at [422, 213] on link "ActivitiesPage" at bounding box center [423, 227] width 167 height 39
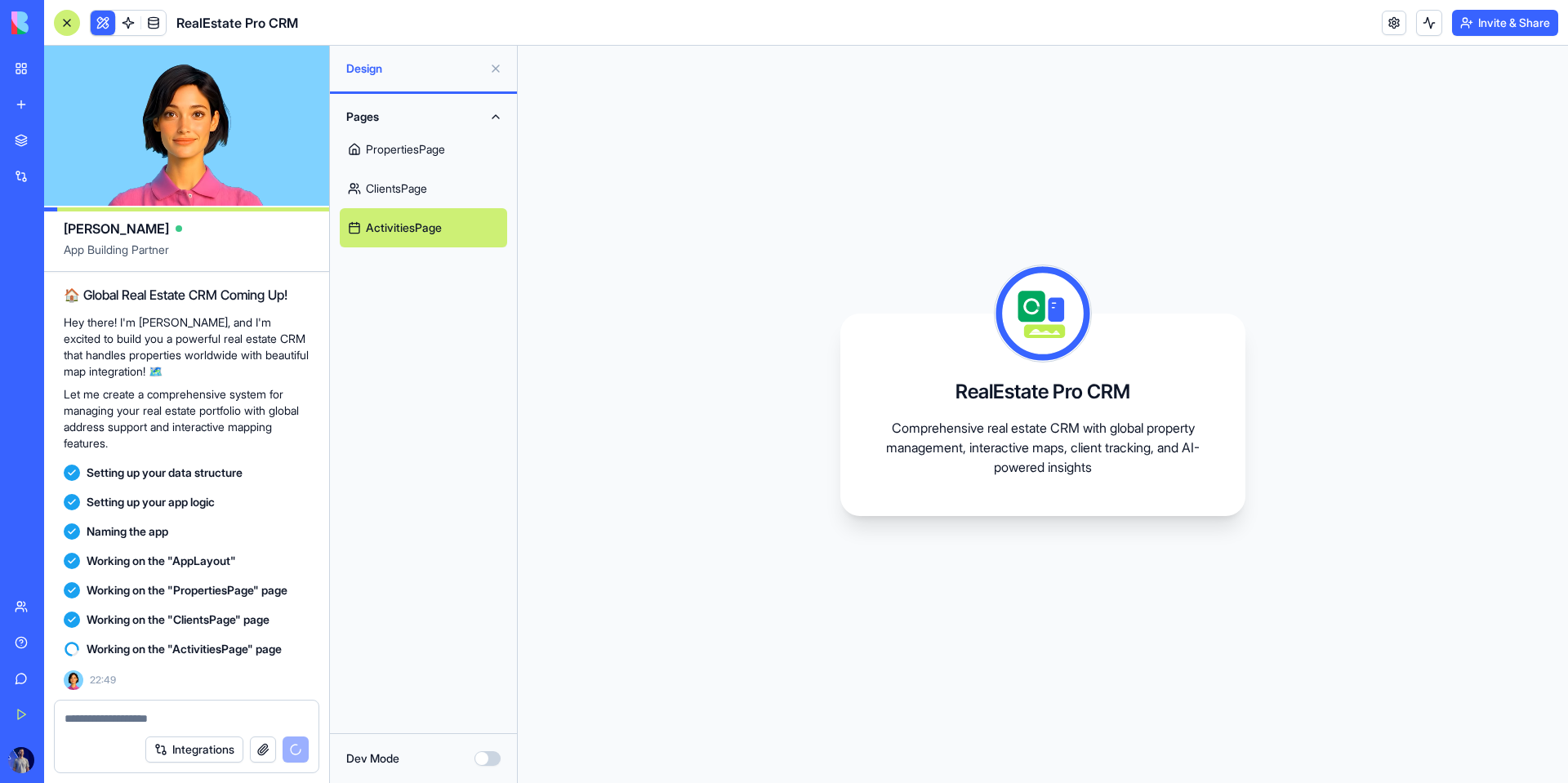
click at [423, 197] on link "ClientsPage" at bounding box center [423, 188] width 167 height 39
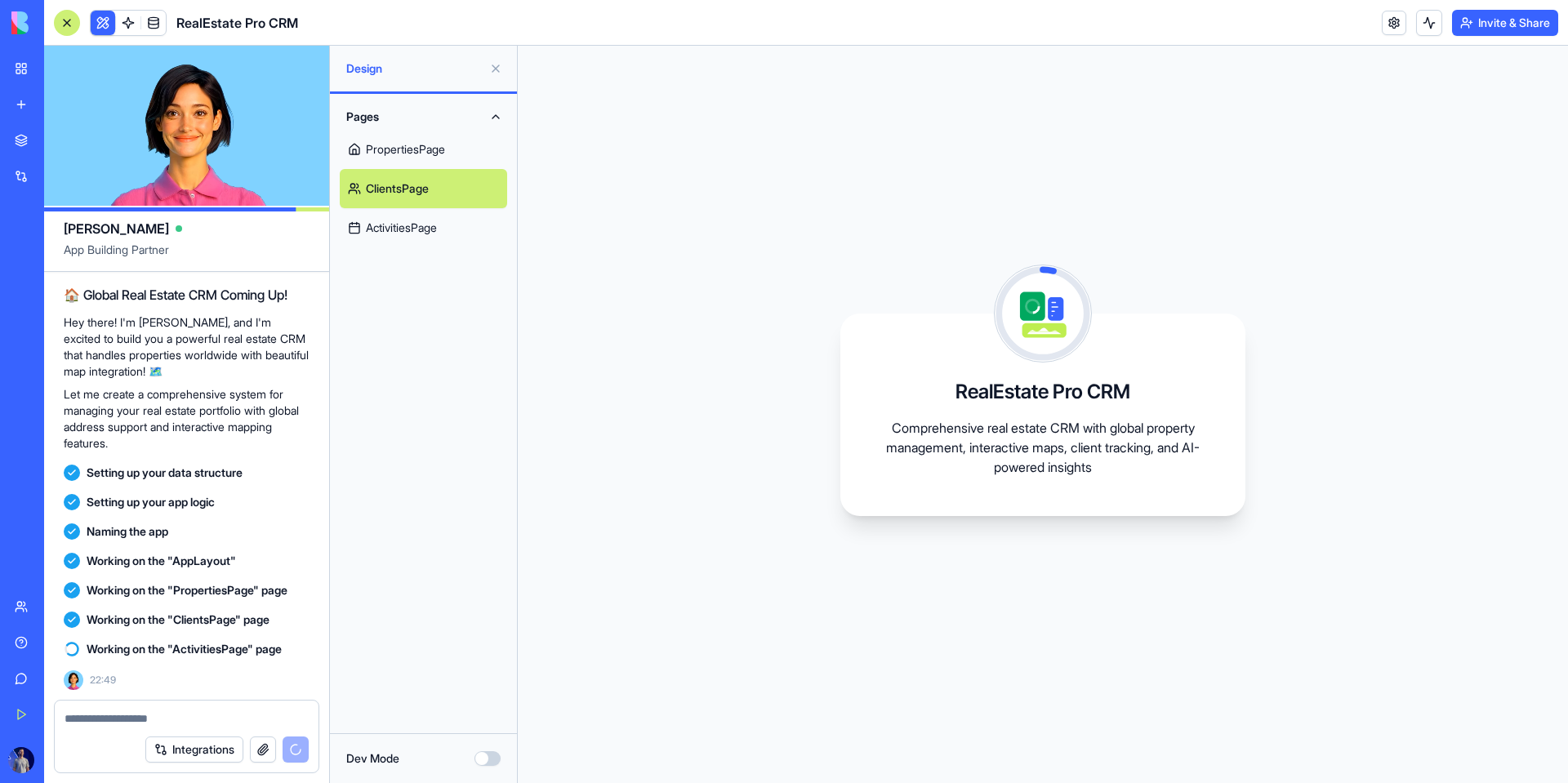
click at [397, 141] on link "PropertiesPage" at bounding box center [423, 148] width 167 height 39
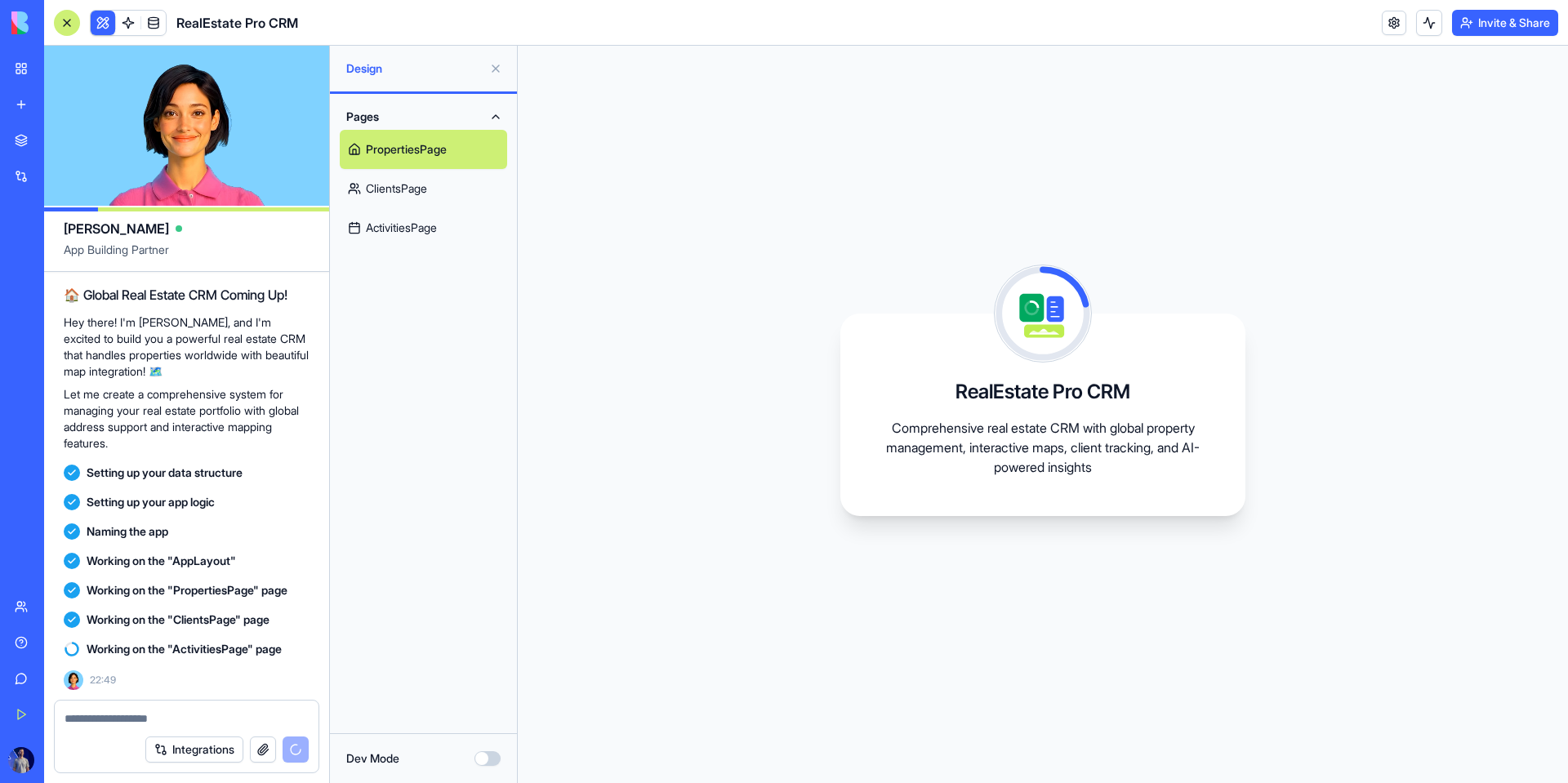
click at [1010, 26] on div "Invite & Share" at bounding box center [1470, 23] width 177 height 26
click at [1010, 25] on button at bounding box center [1430, 23] width 26 height 26
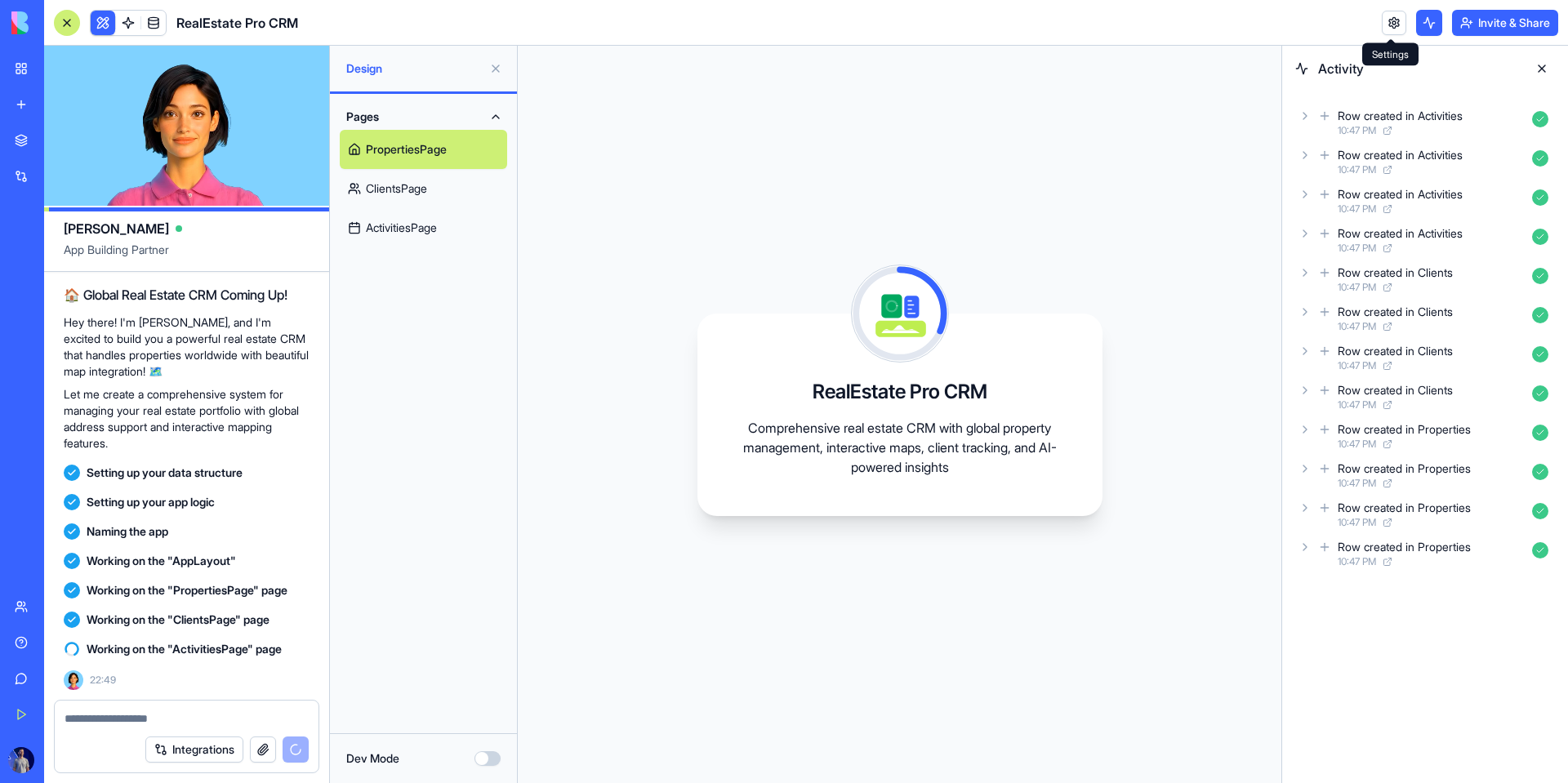
click at [1010, 25] on link at bounding box center [1394, 23] width 25 height 25
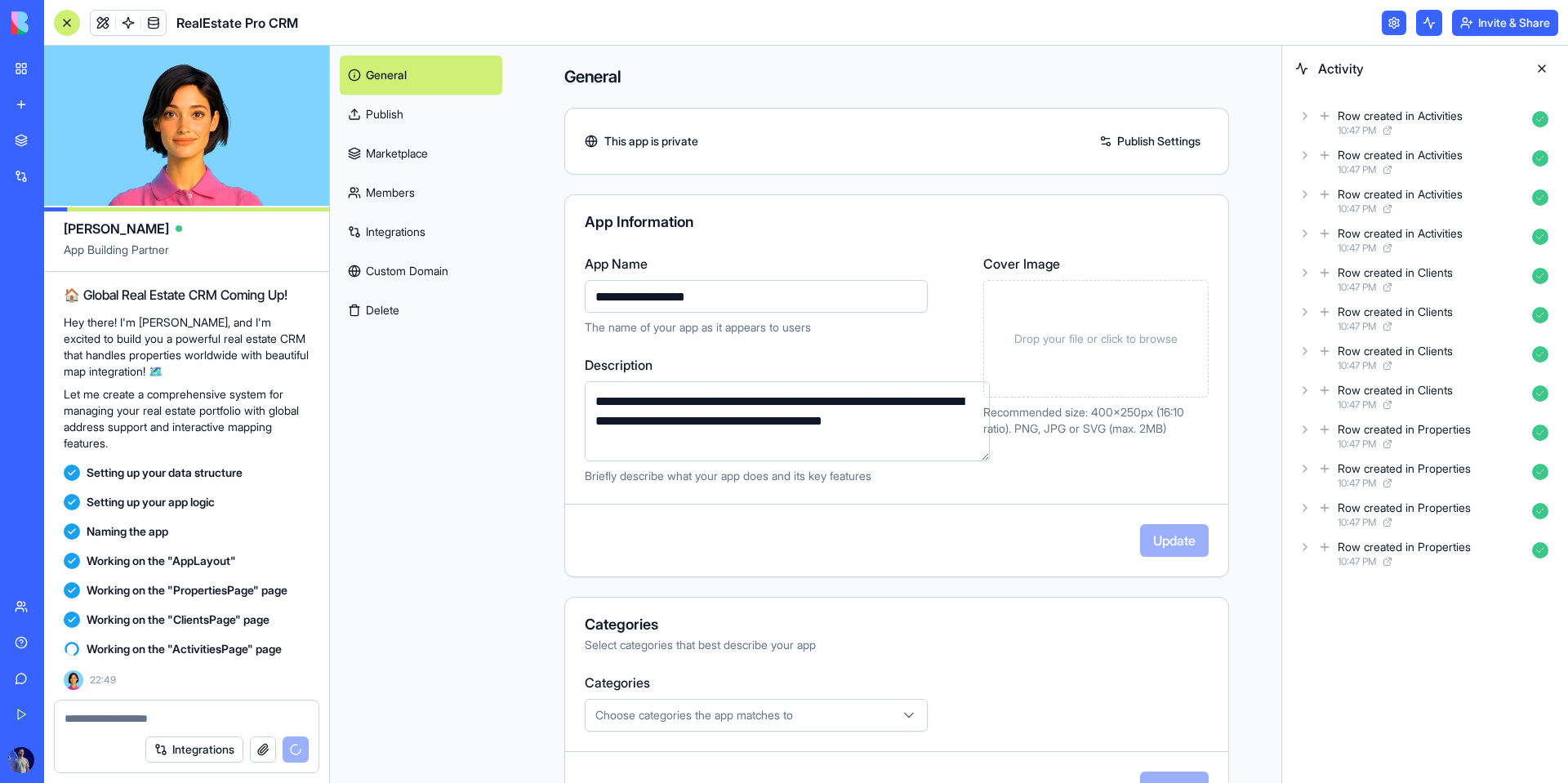
click at [1010, 25] on link at bounding box center [1394, 23] width 25 height 25
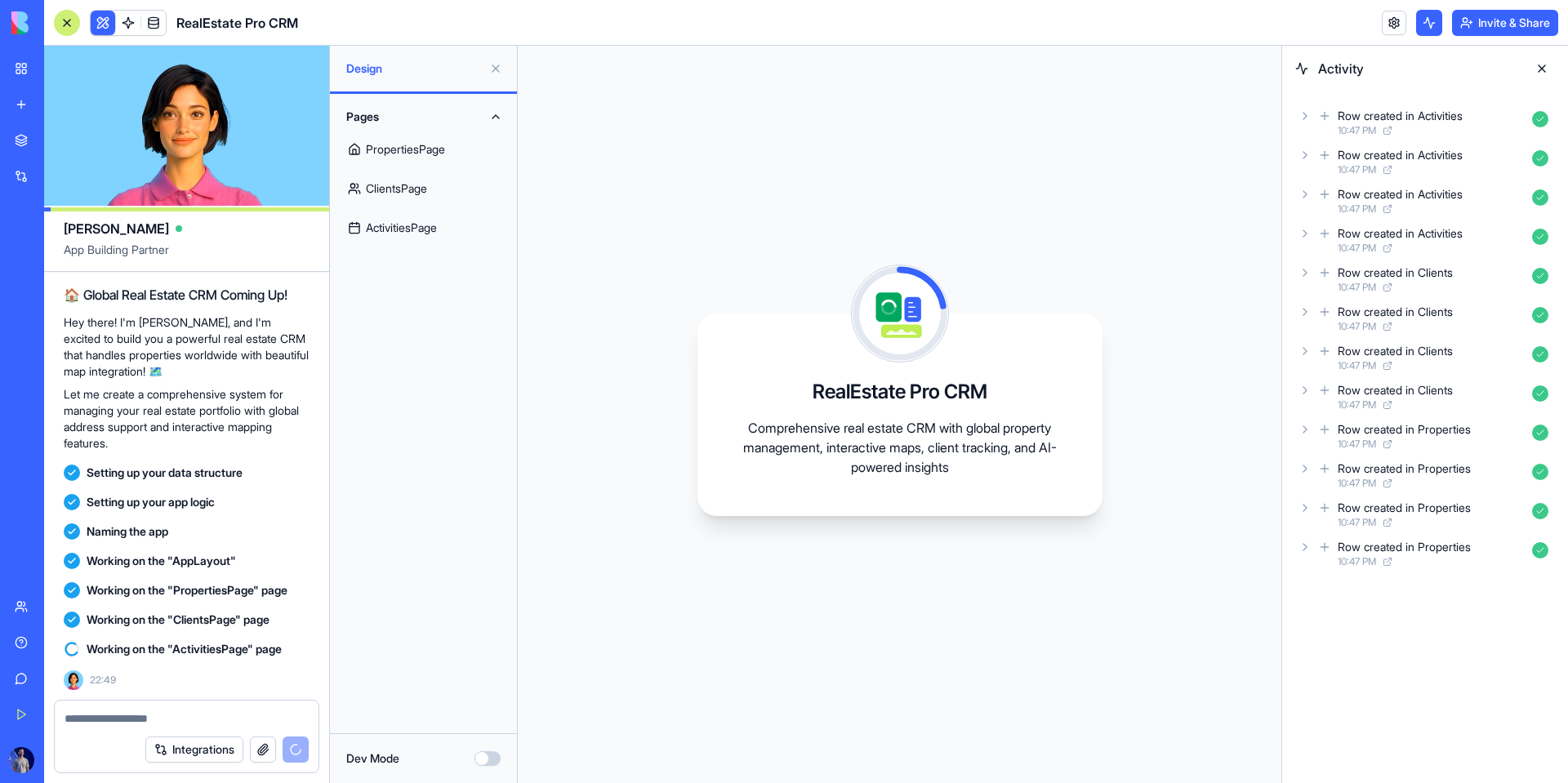
click at [152, 638] on div "Working on the "ActivitiesPage" page" at bounding box center [186, 649] width 246 height 29
click at [470, 758] on div "Dev Mode" at bounding box center [423, 758] width 154 height 16
click at [482, 758] on button "Dev Mode" at bounding box center [488, 759] width 26 height 15
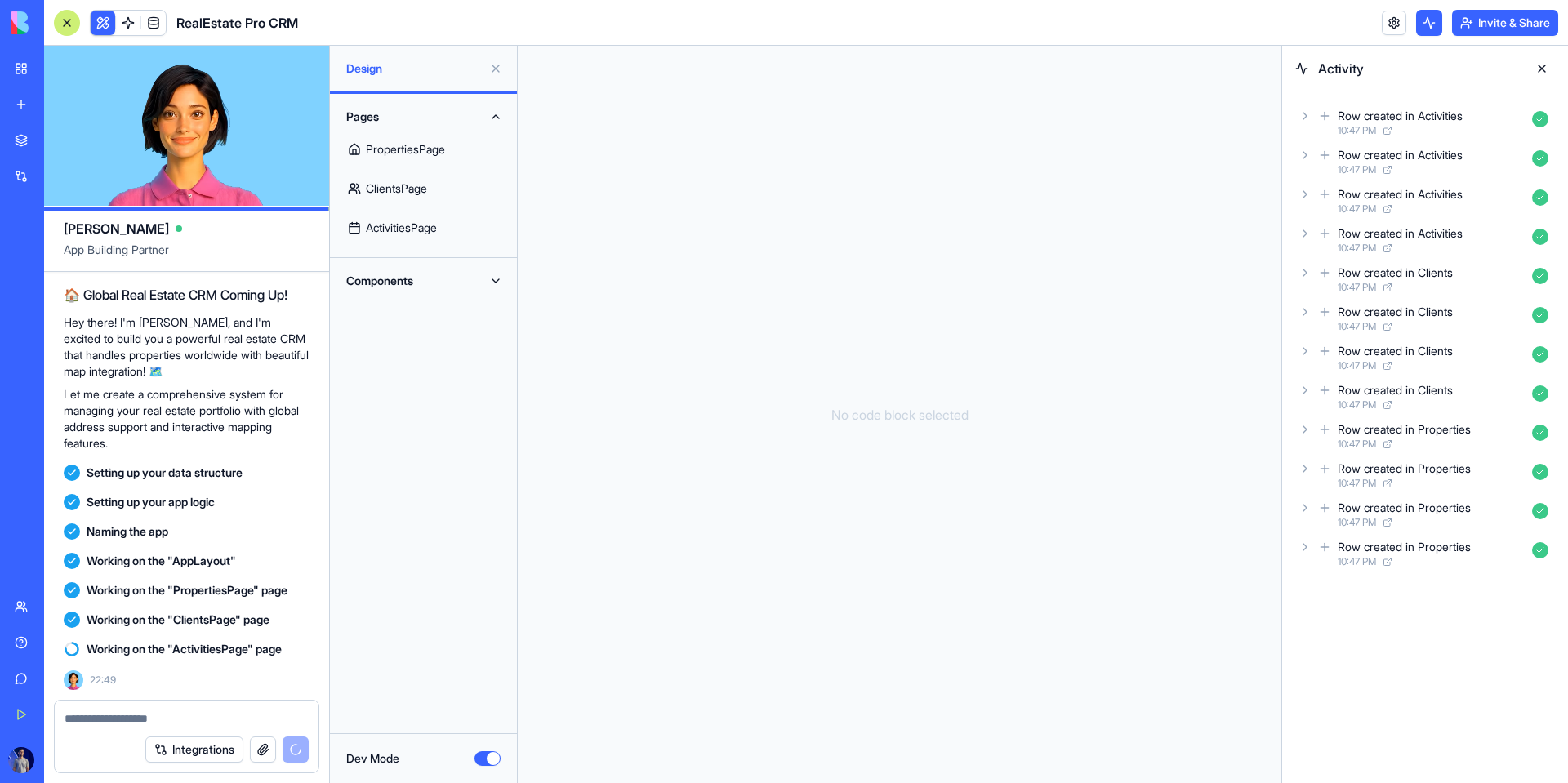
click at [405, 165] on link "PropertiesPage" at bounding box center [423, 148] width 167 height 39
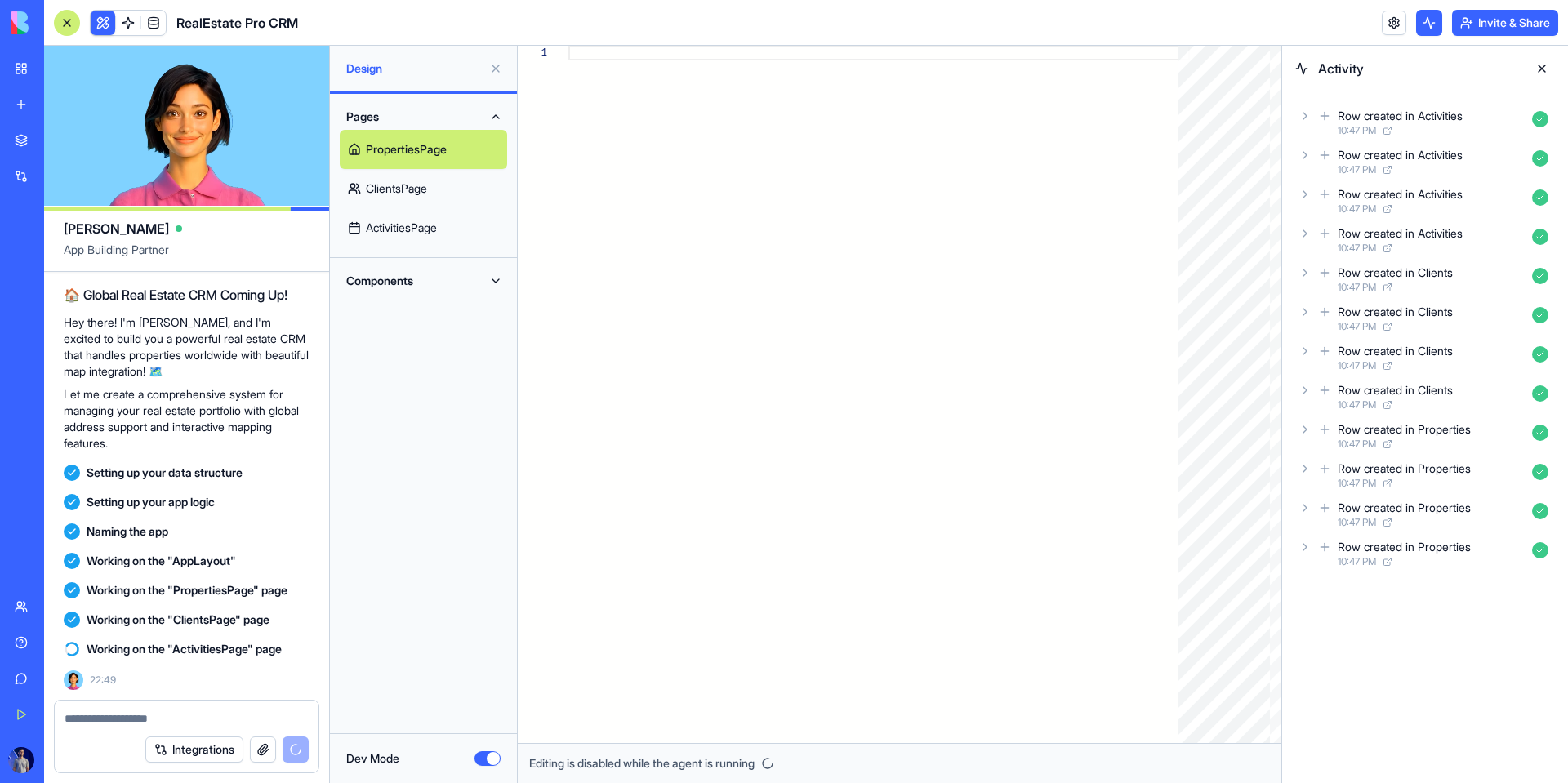
click at [442, 196] on link "ClientsPage" at bounding box center [423, 188] width 167 height 39
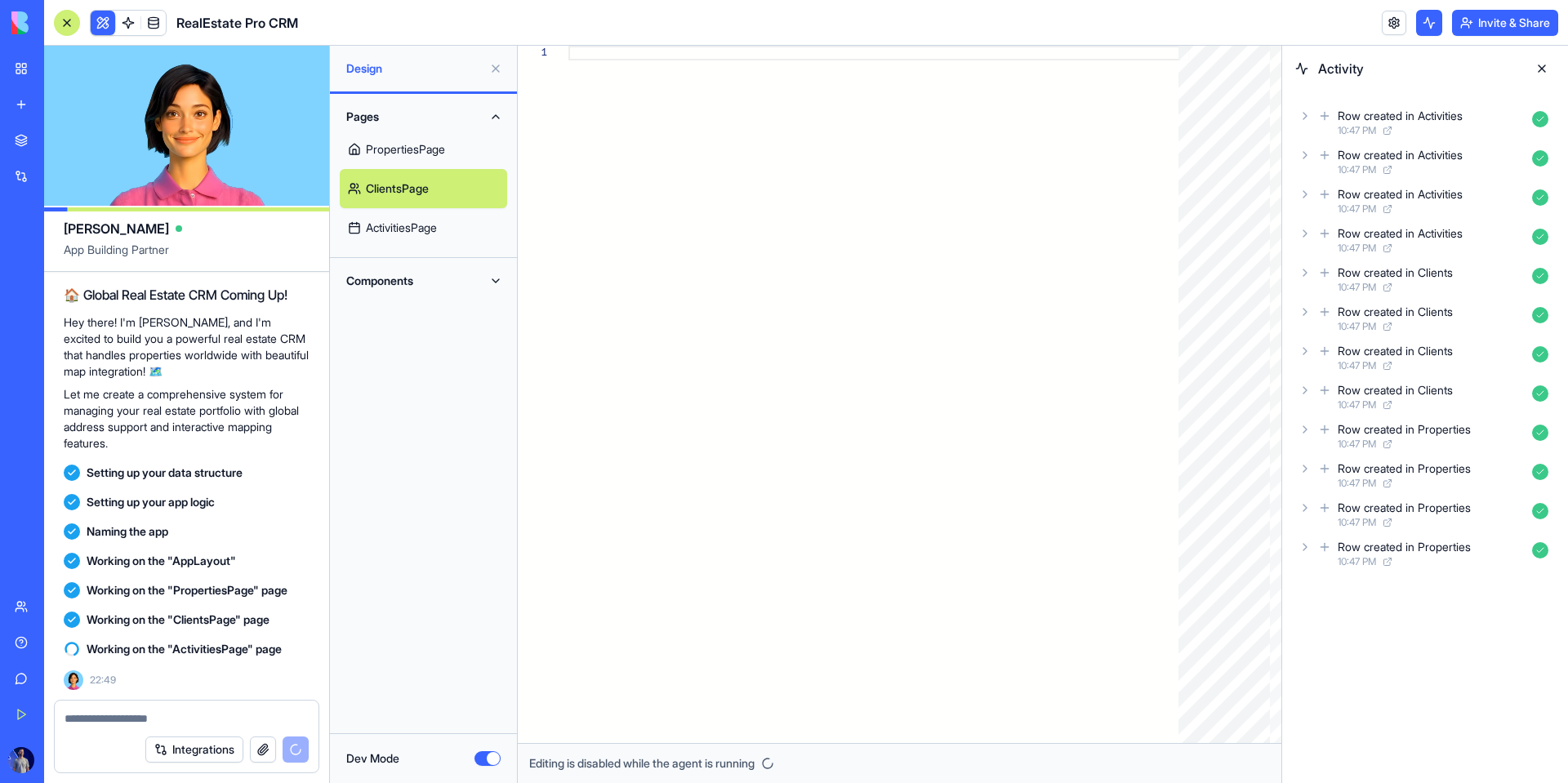
click at [477, 764] on div "Dev Mode" at bounding box center [423, 758] width 154 height 16
click at [481, 760] on button "Dev Mode" at bounding box center [488, 759] width 26 height 15
type button "on"
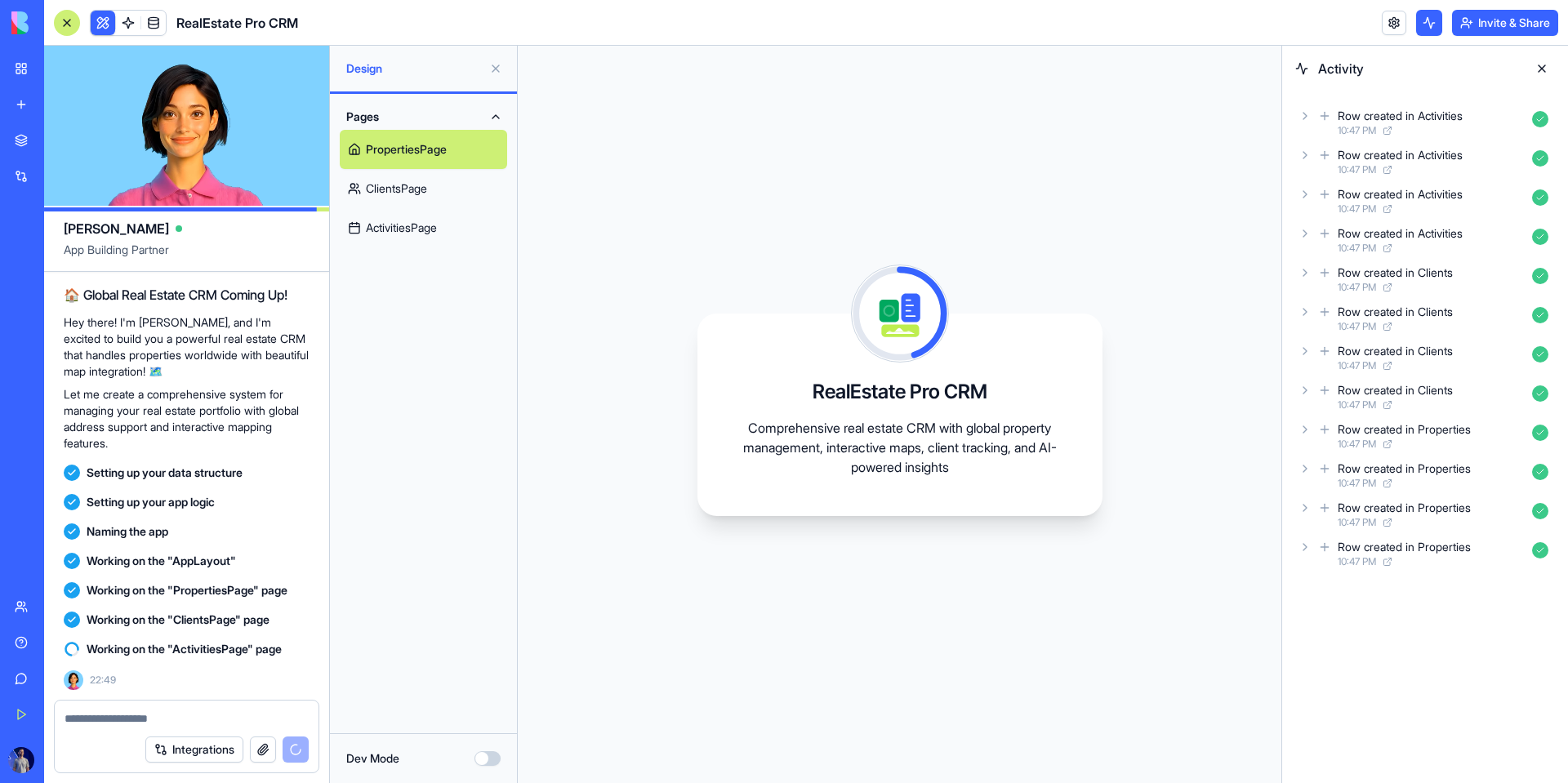
click at [420, 218] on link "ActivitiesPage" at bounding box center [423, 227] width 167 height 39
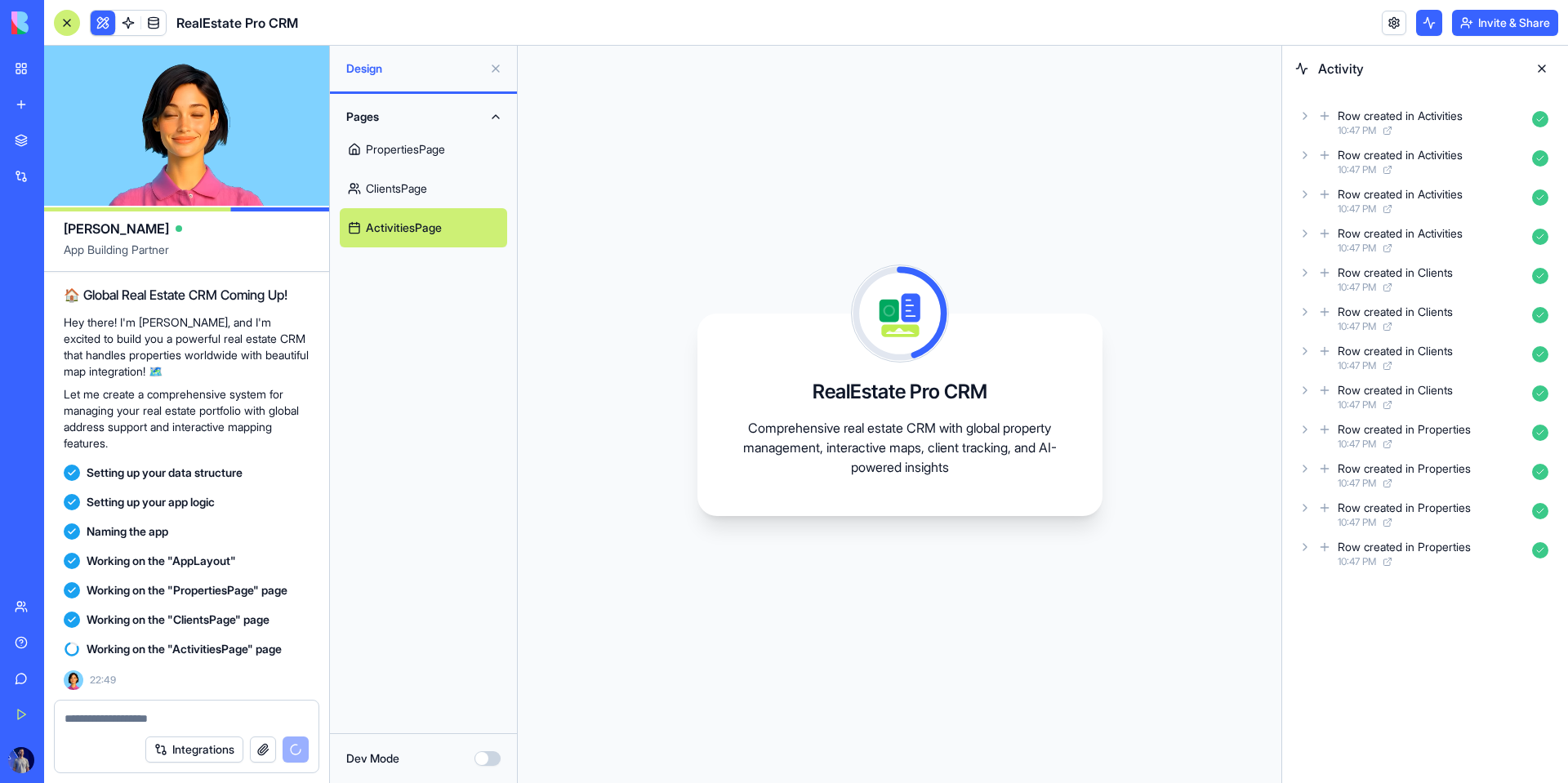
scroll to position [71, 0]
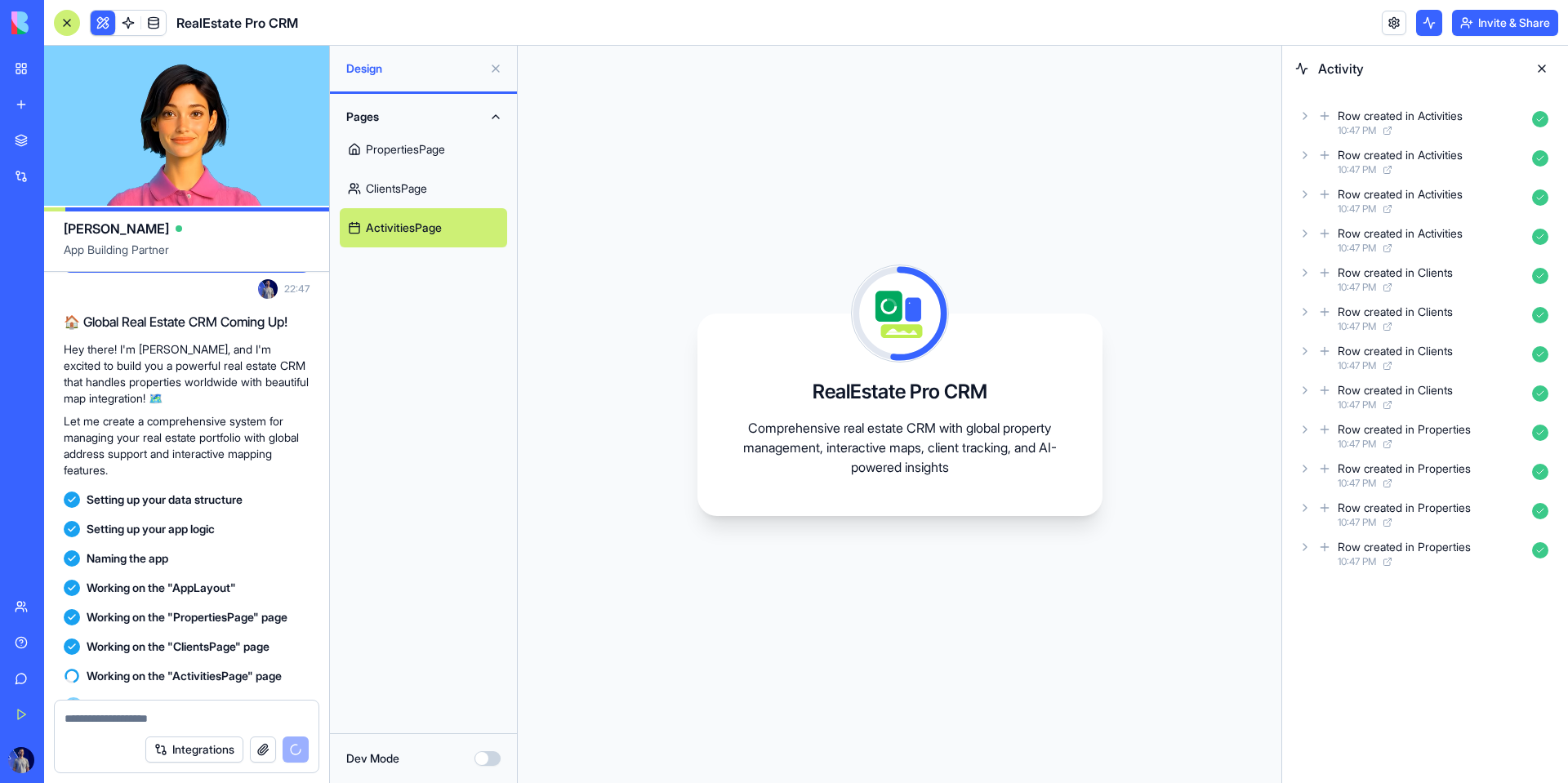
click at [401, 149] on link "PropertiesPage" at bounding box center [423, 148] width 167 height 39
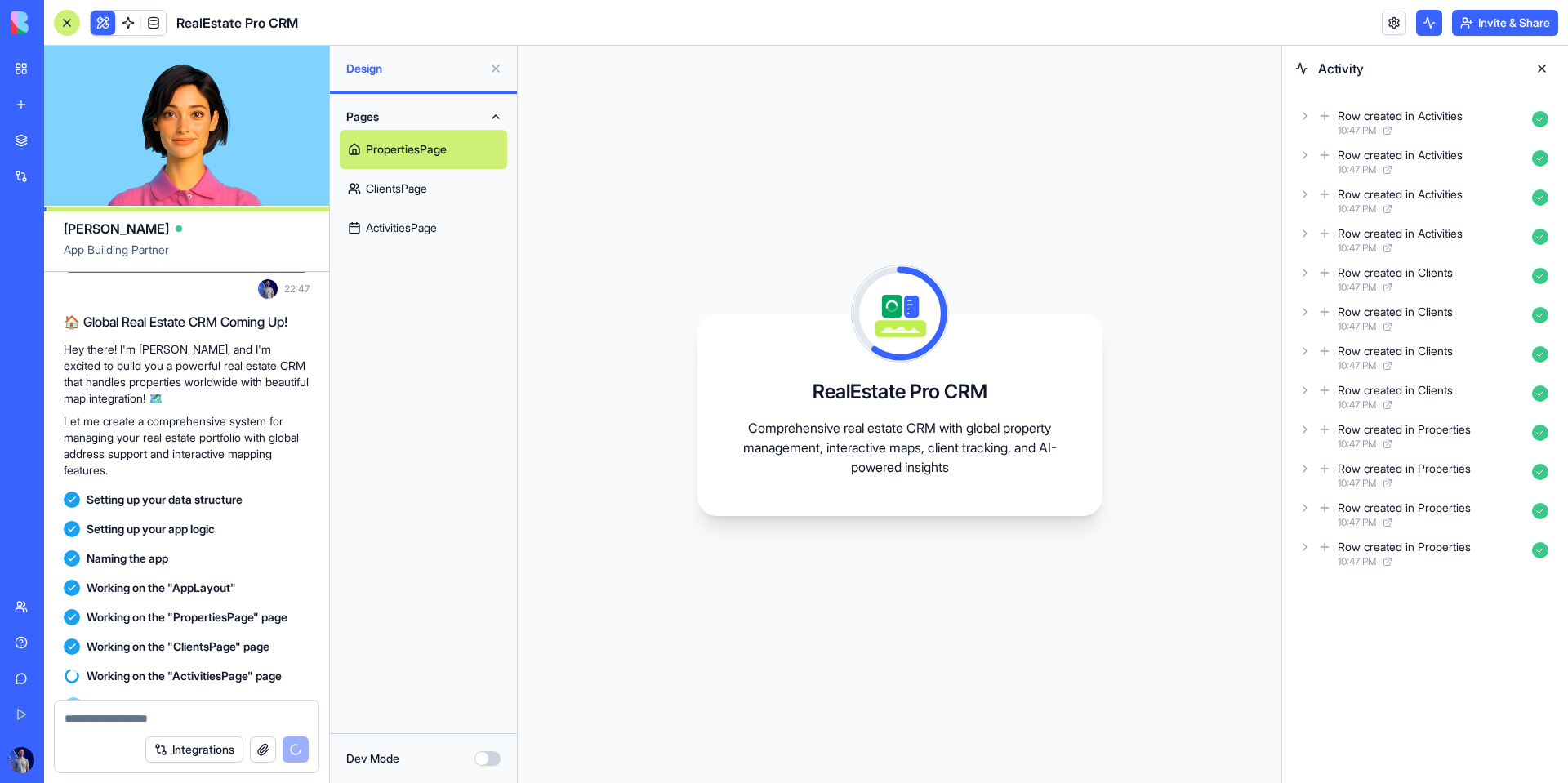
click at [413, 197] on link "ClientsPage" at bounding box center [423, 188] width 167 height 39
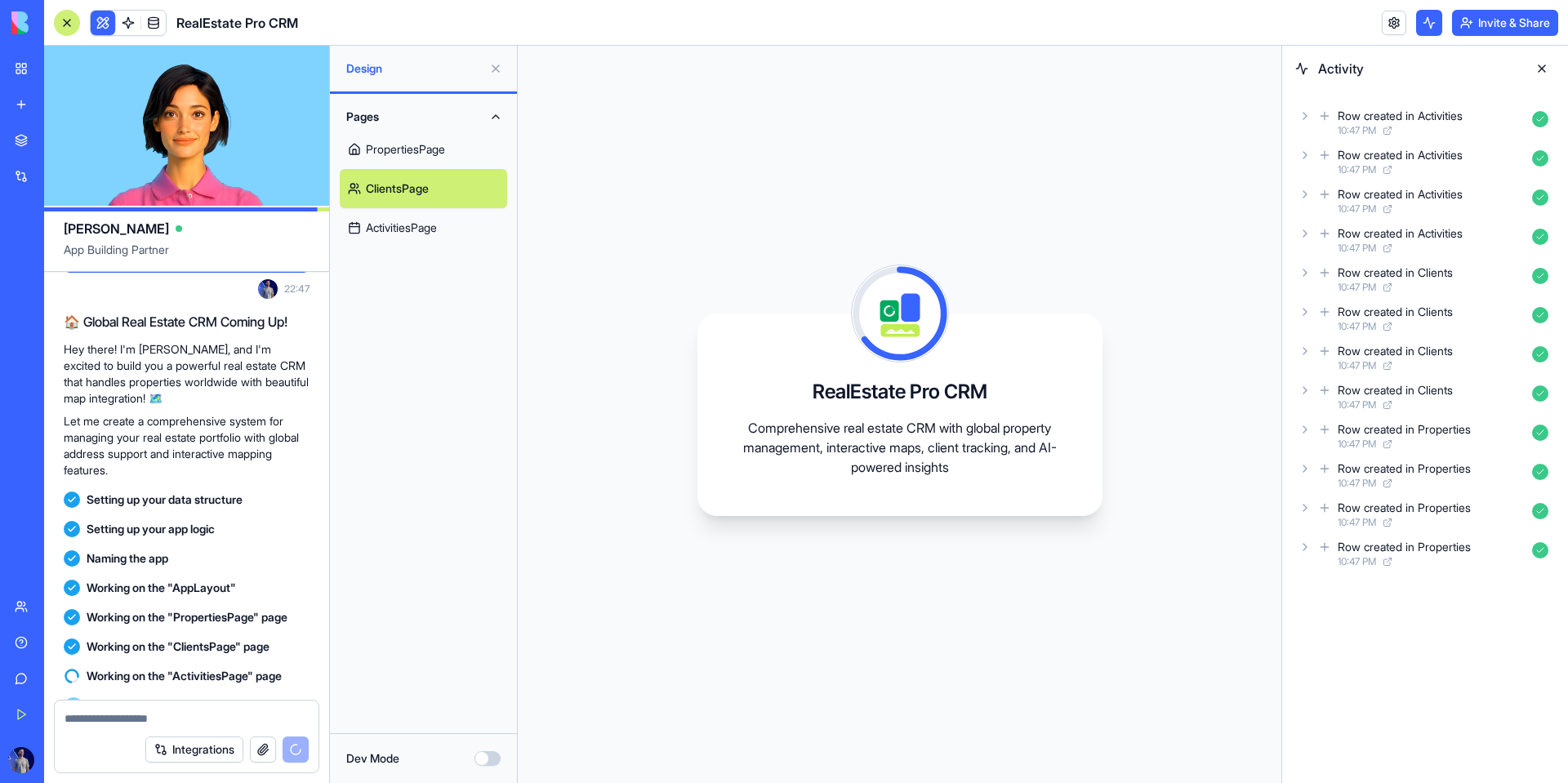
click at [414, 245] on link "ActivitiesPage" at bounding box center [423, 227] width 167 height 39
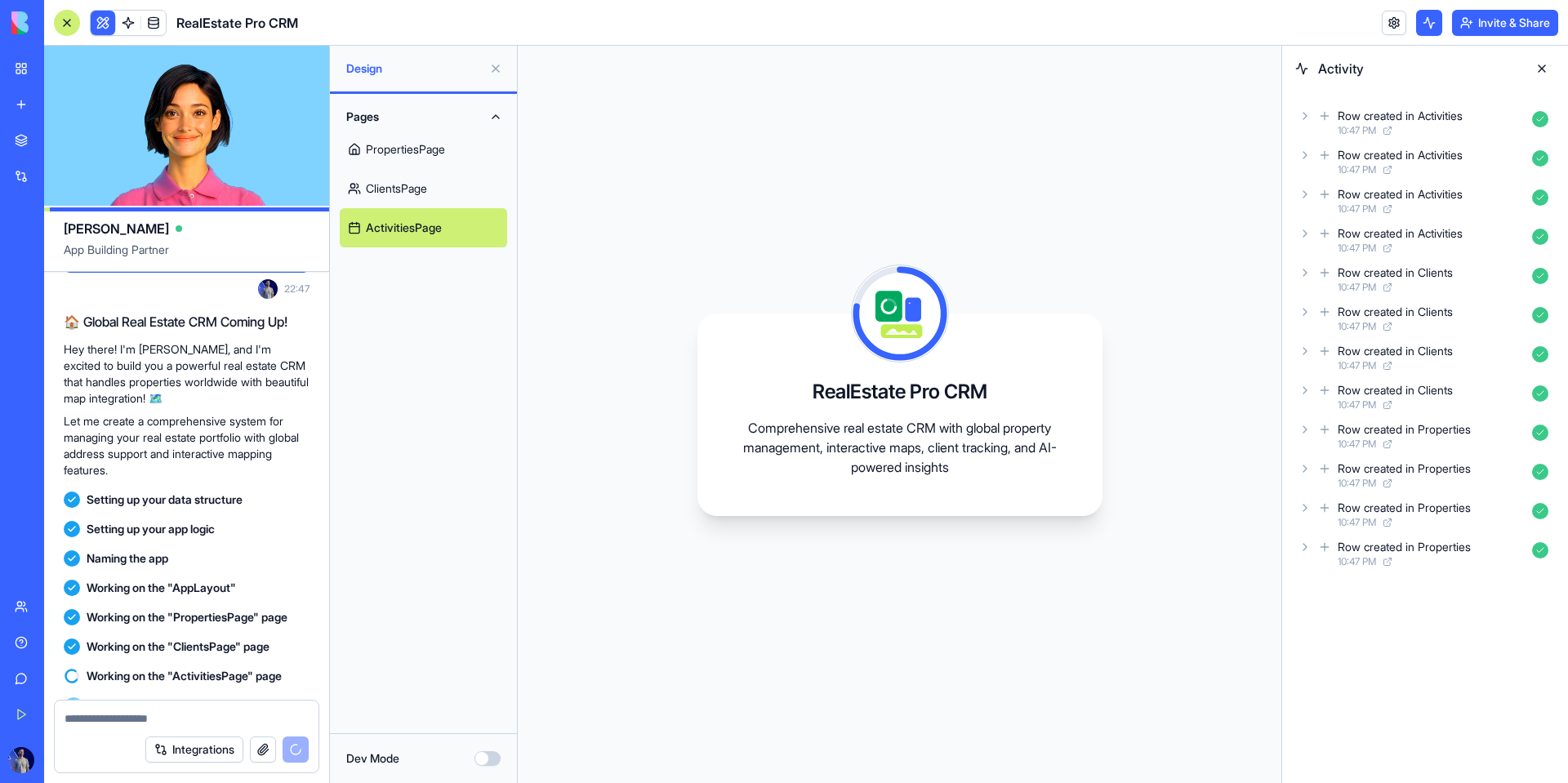
click at [382, 111] on button "Pages" at bounding box center [423, 117] width 167 height 26
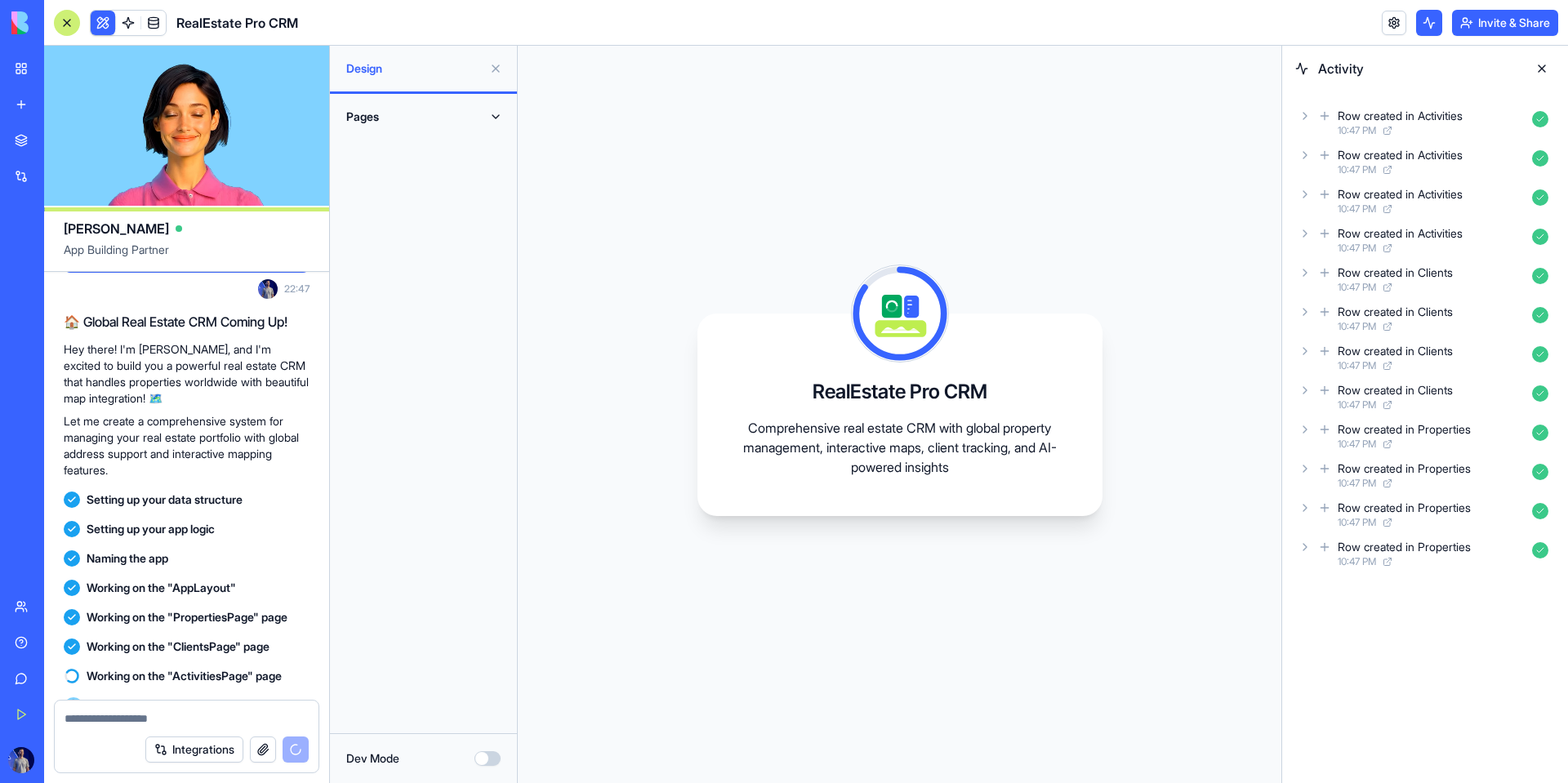
click at [394, 122] on button "Pages" at bounding box center [423, 117] width 167 height 26
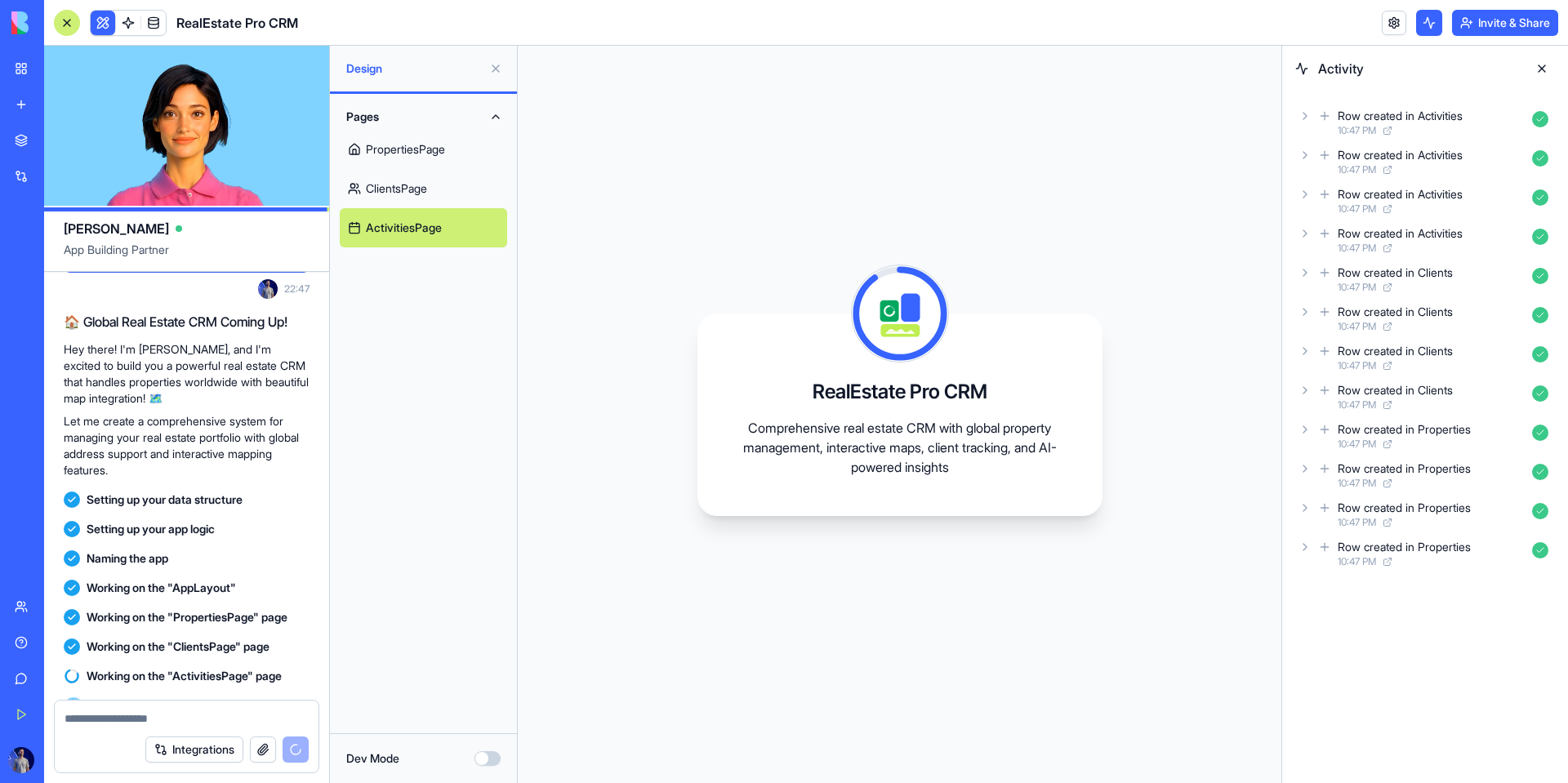
click at [399, 162] on link "PropertiesPage" at bounding box center [423, 148] width 167 height 39
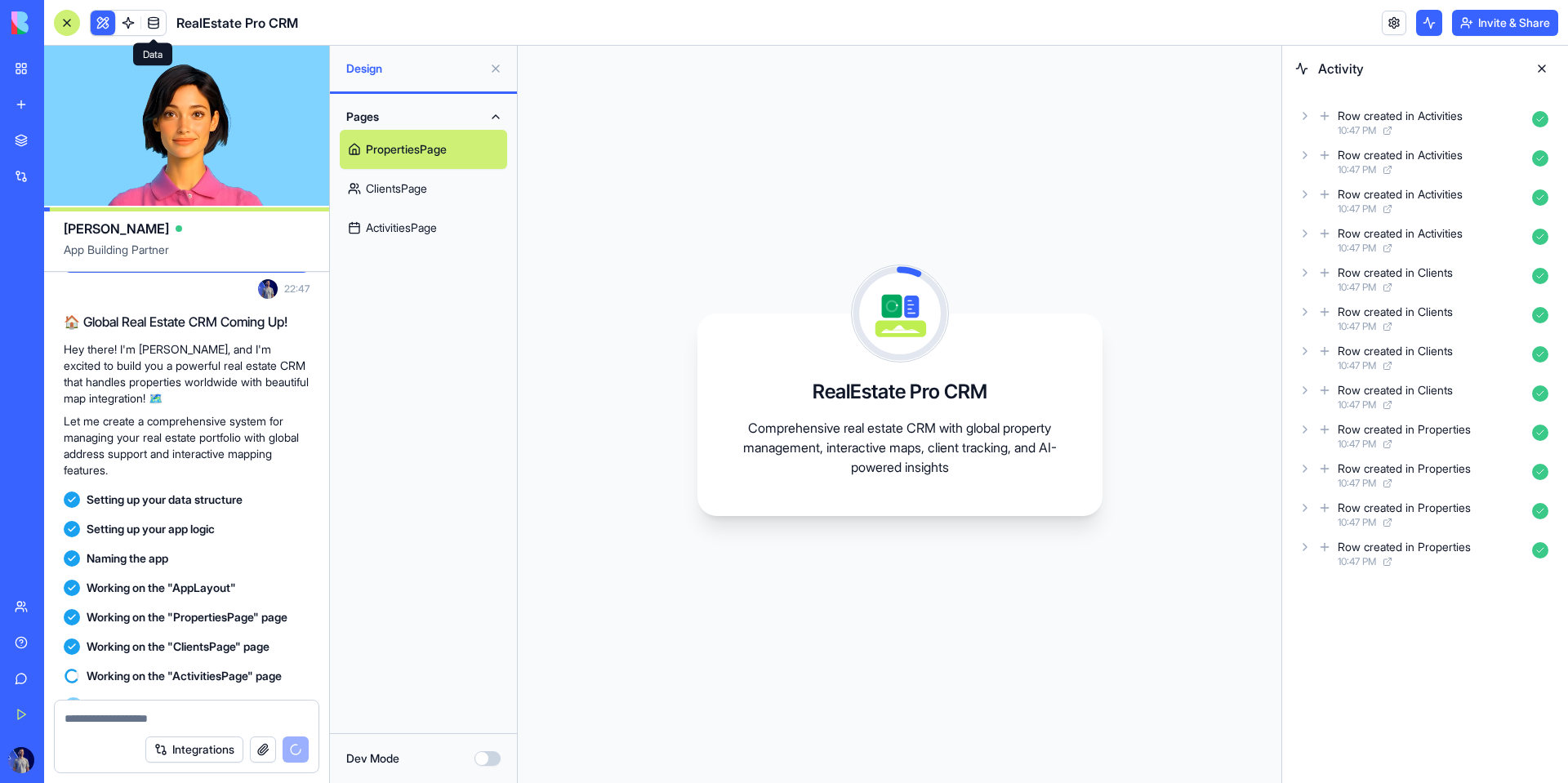
click at [147, 31] on span at bounding box center [153, 23] width 45 height 45
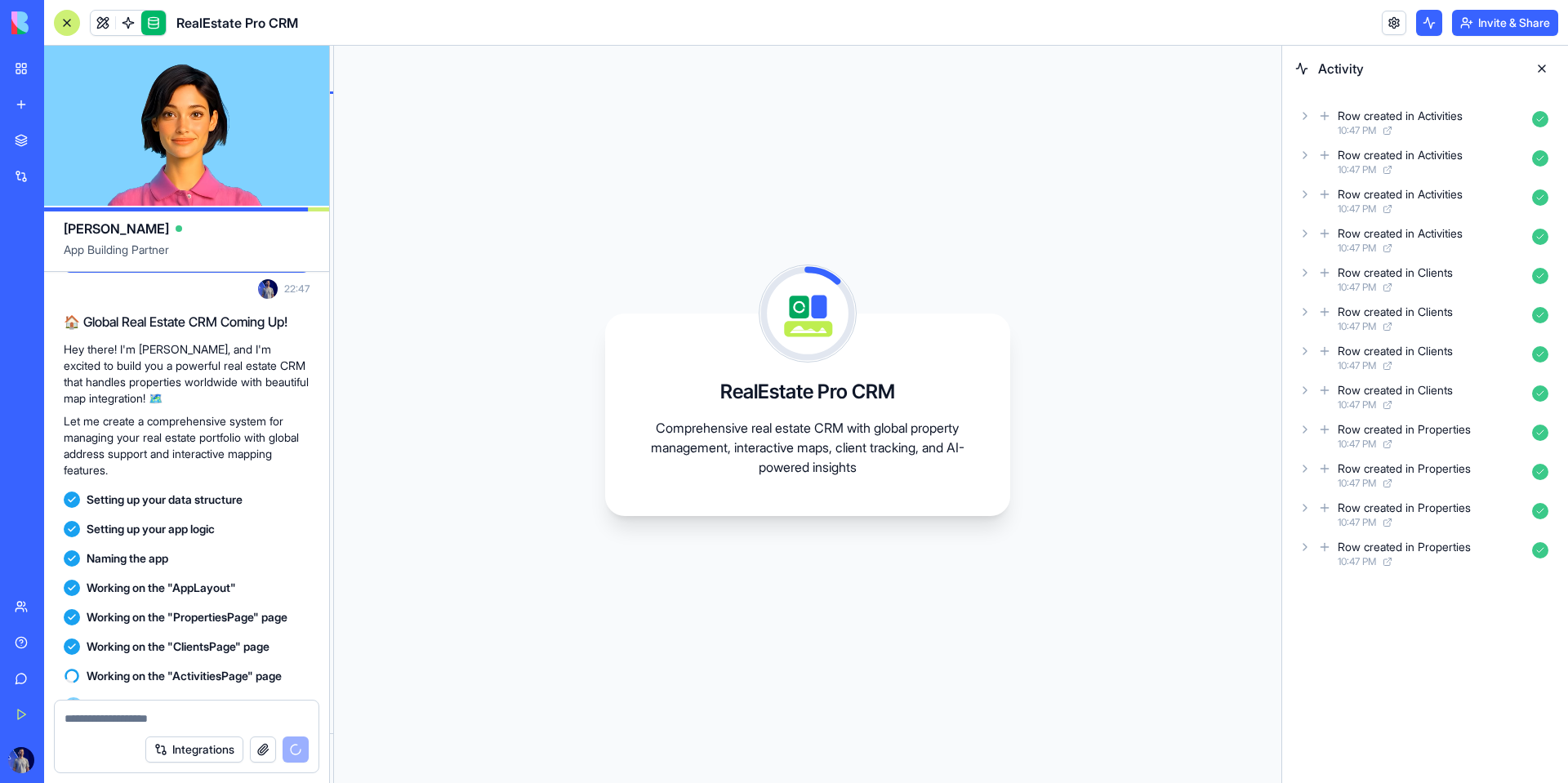
click at [141, 28] on link at bounding box center [153, 23] width 25 height 25
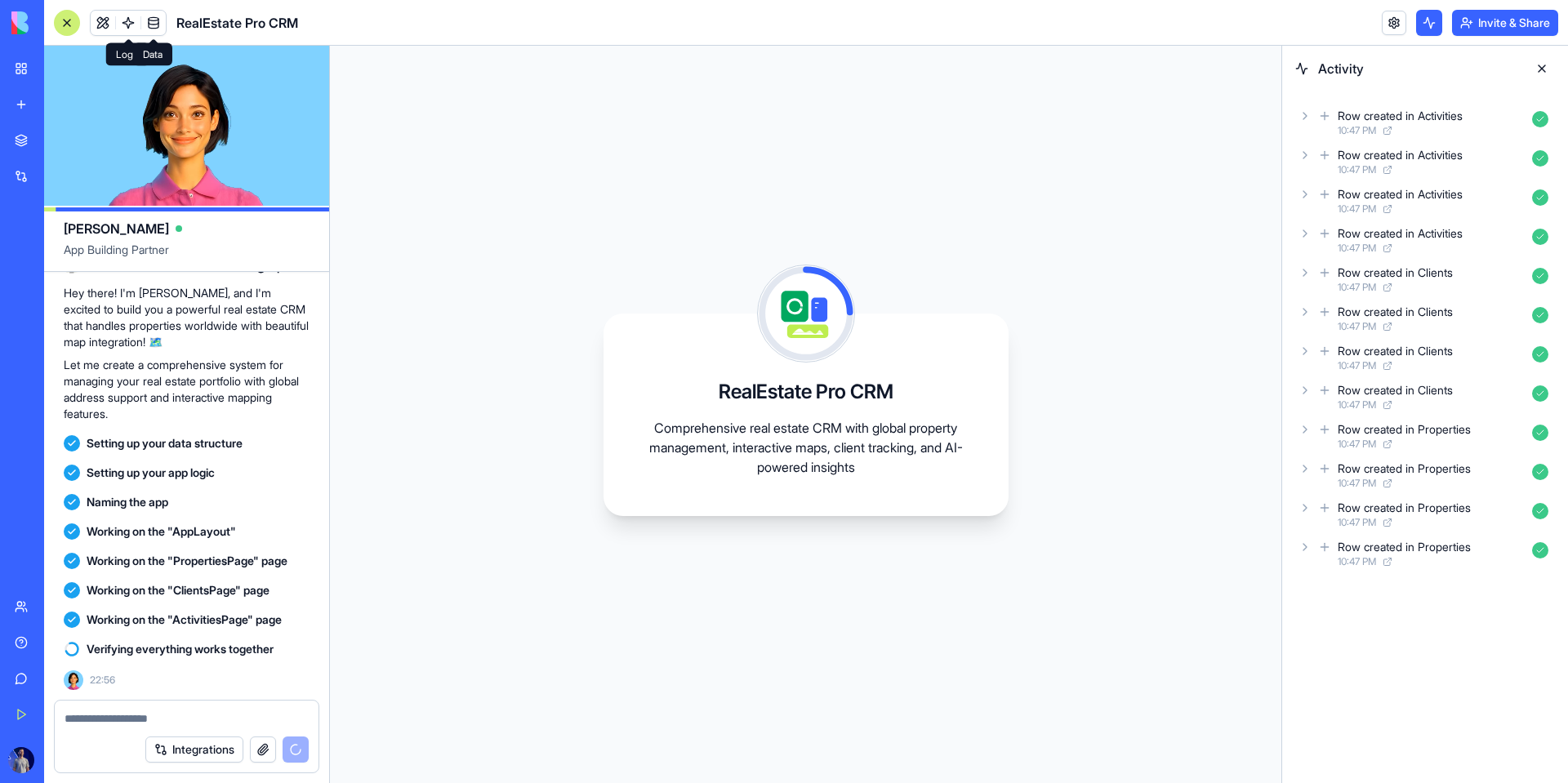
click at [147, 28] on link at bounding box center [153, 23] width 25 height 25
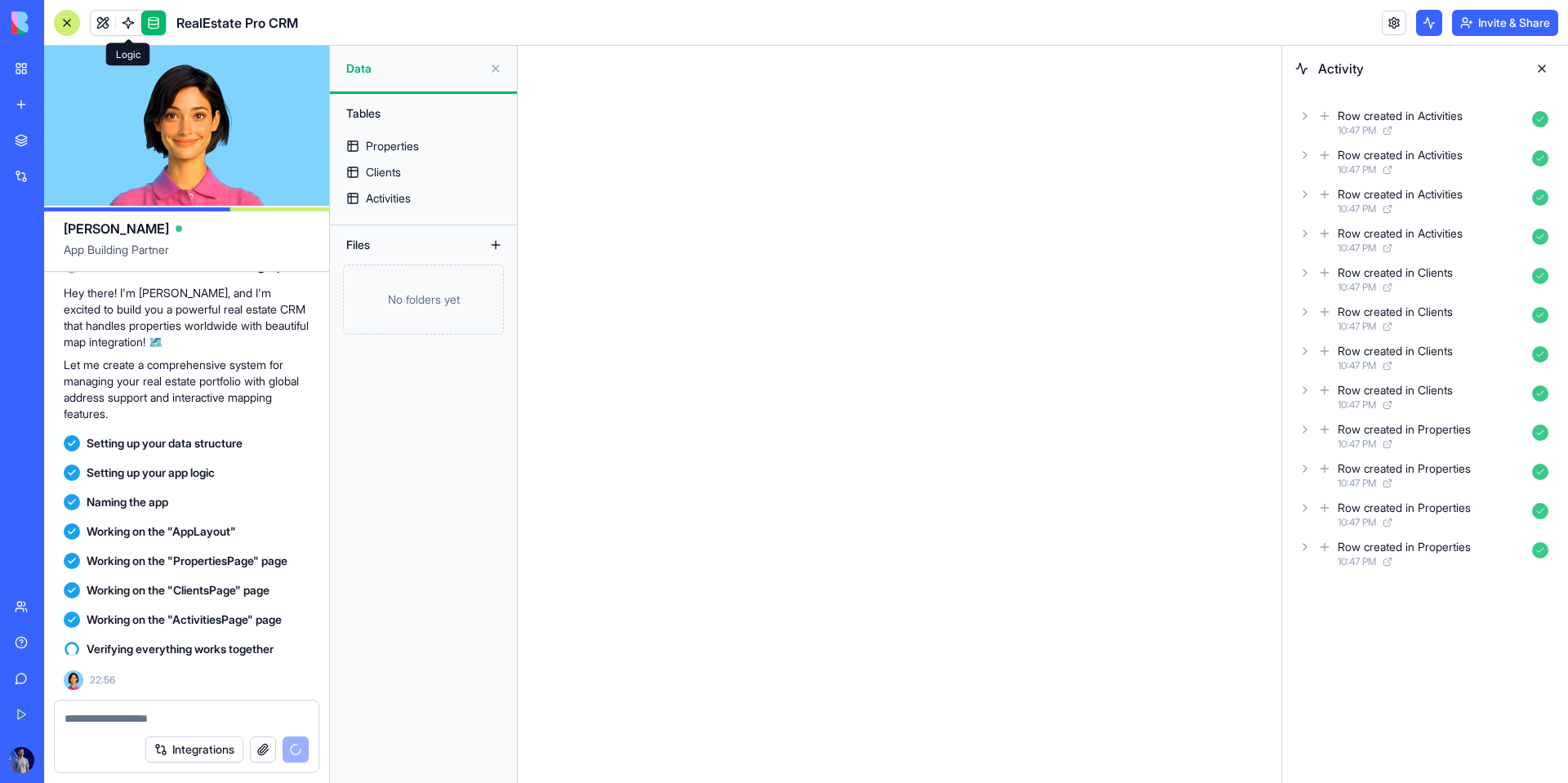
click at [124, 20] on span at bounding box center [128, 23] width 45 height 45
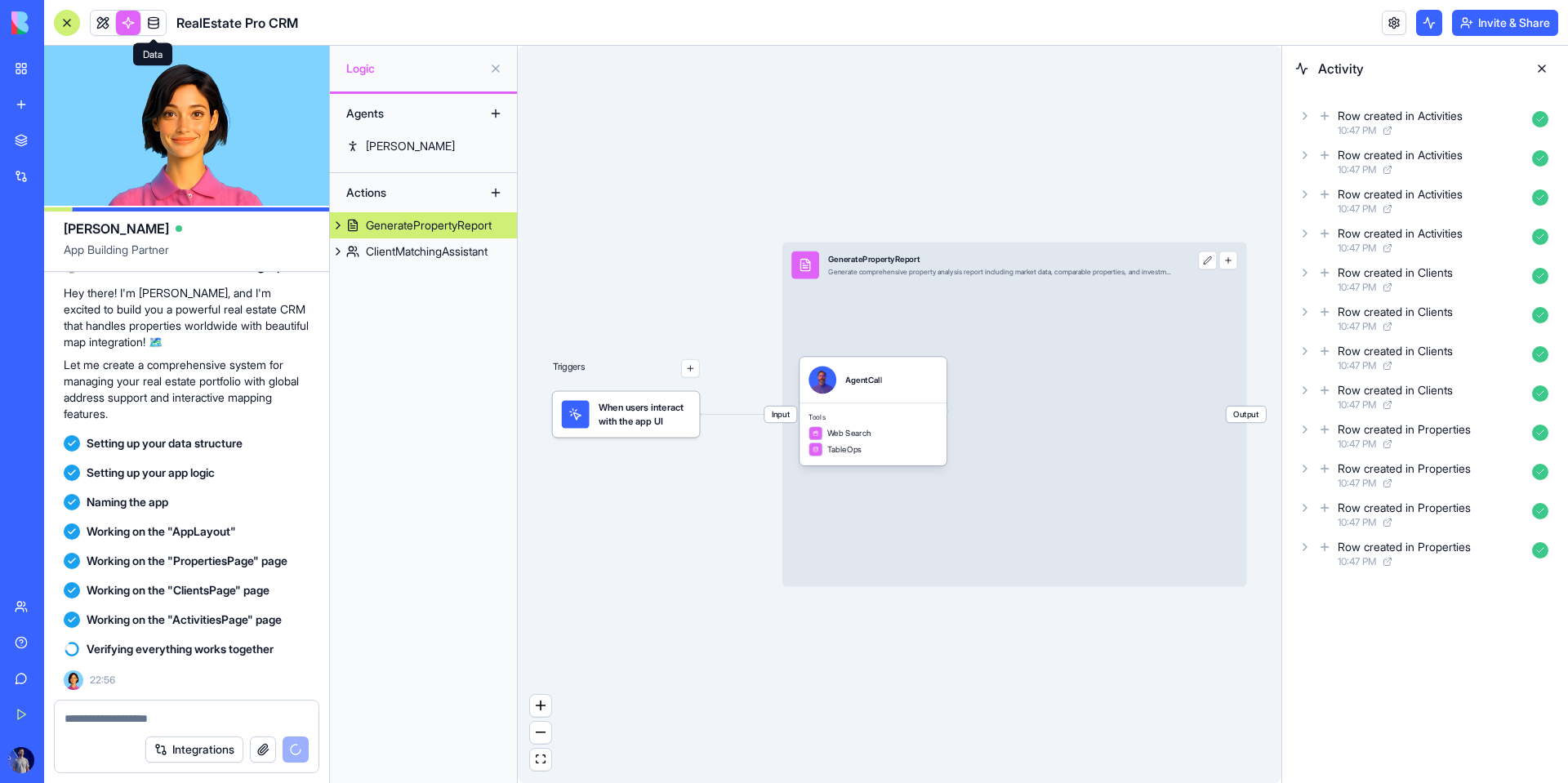
click at [154, 29] on link at bounding box center [153, 23] width 25 height 25
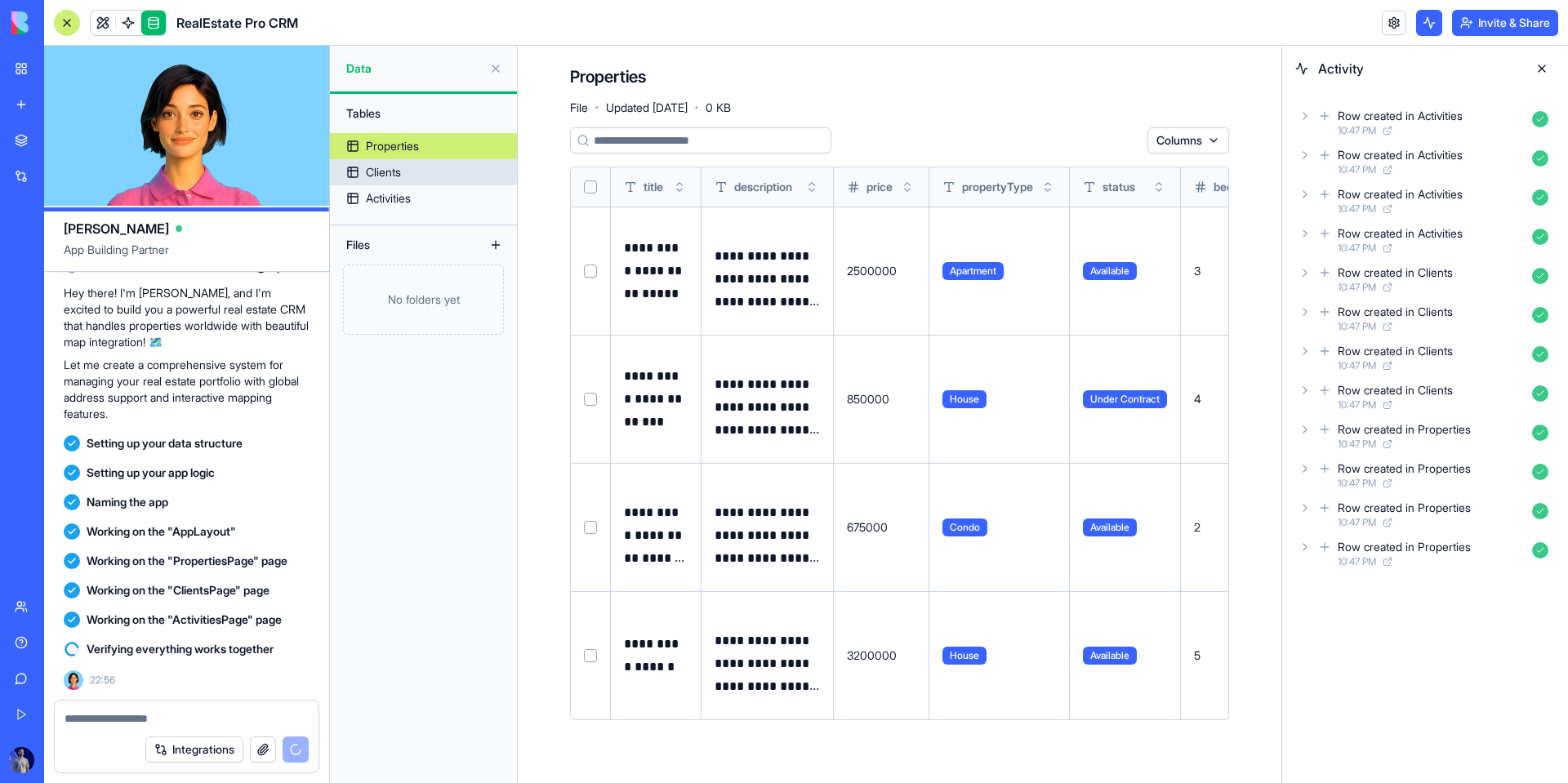
click at [415, 180] on link "Clients" at bounding box center [424, 172] width 187 height 26
click at [386, 136] on link "Properties" at bounding box center [424, 147] width 187 height 26
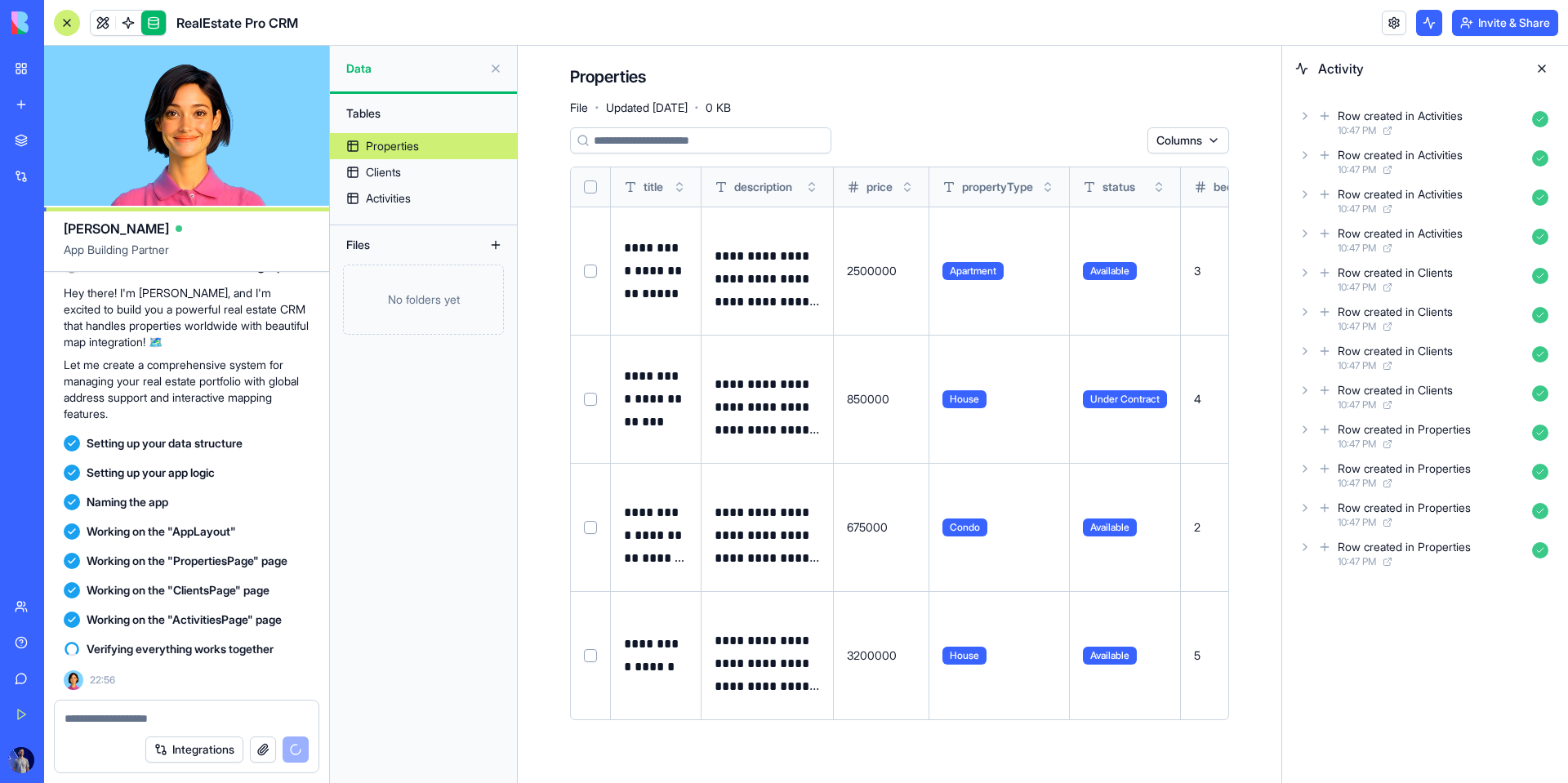
click at [132, 19] on link at bounding box center [129, 23] width 25 height 25
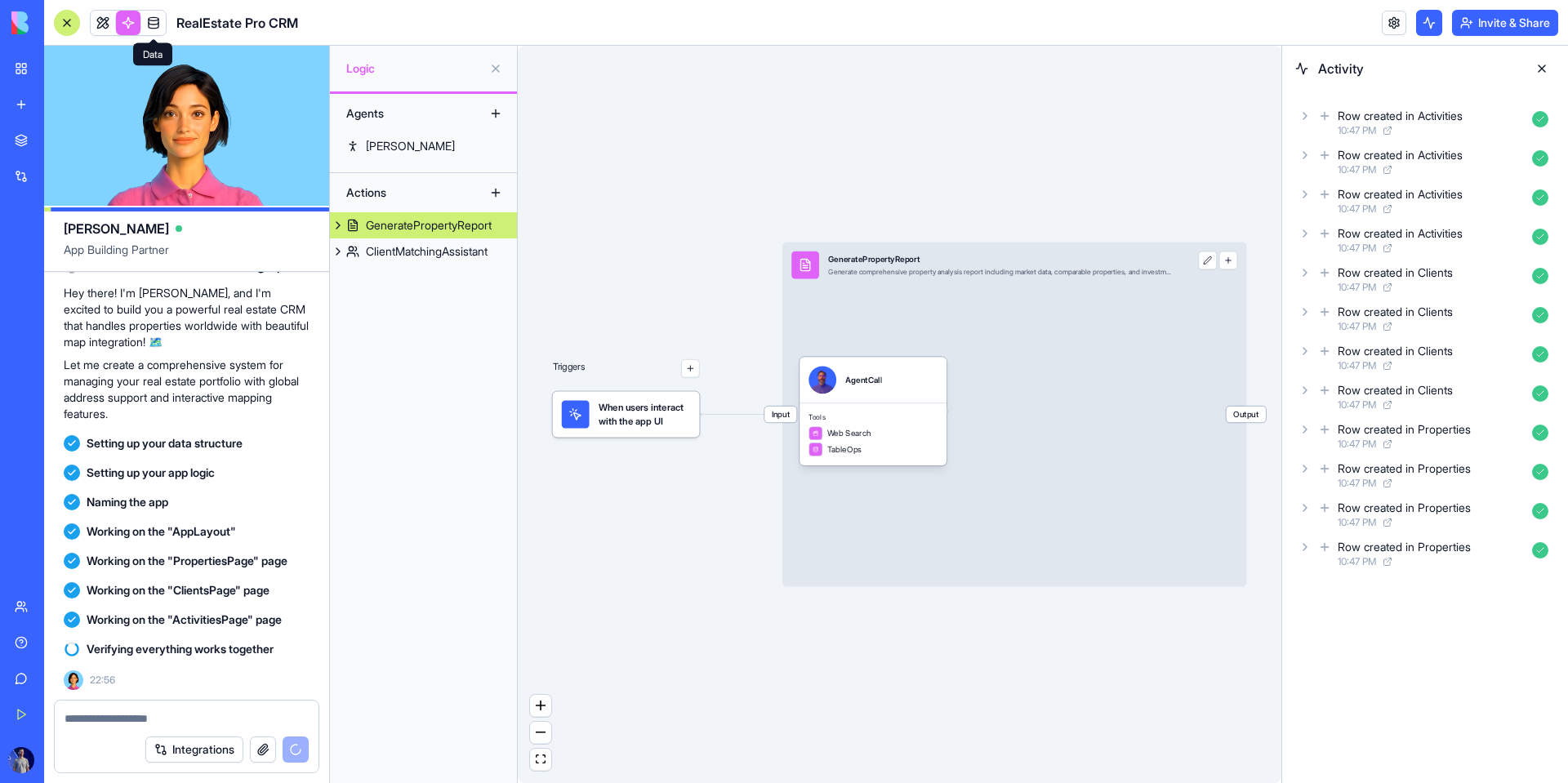
click at [151, 21] on link at bounding box center [153, 23] width 25 height 25
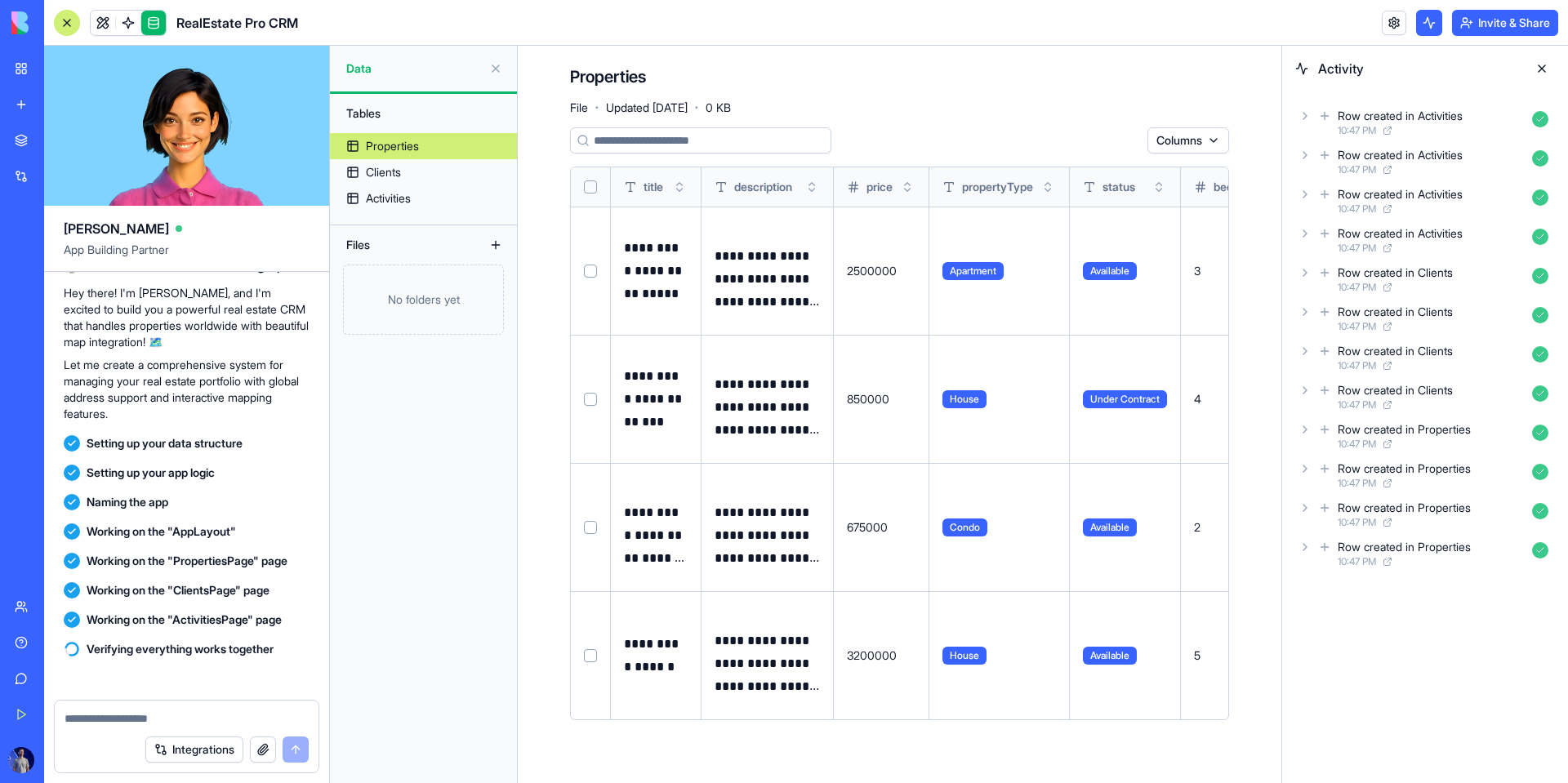
scroll to position [382, 0]
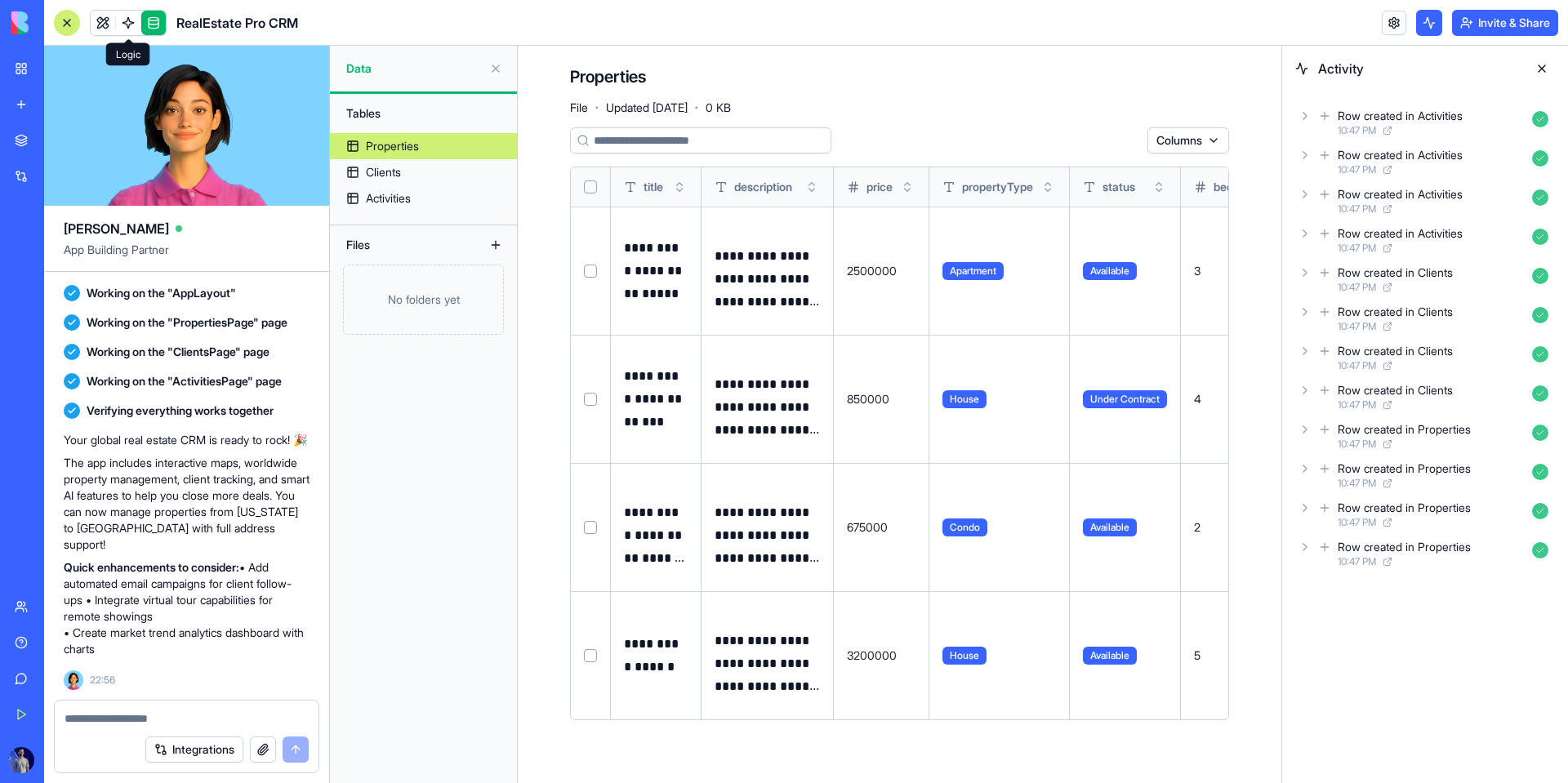
click at [127, 29] on link at bounding box center [129, 23] width 25 height 25
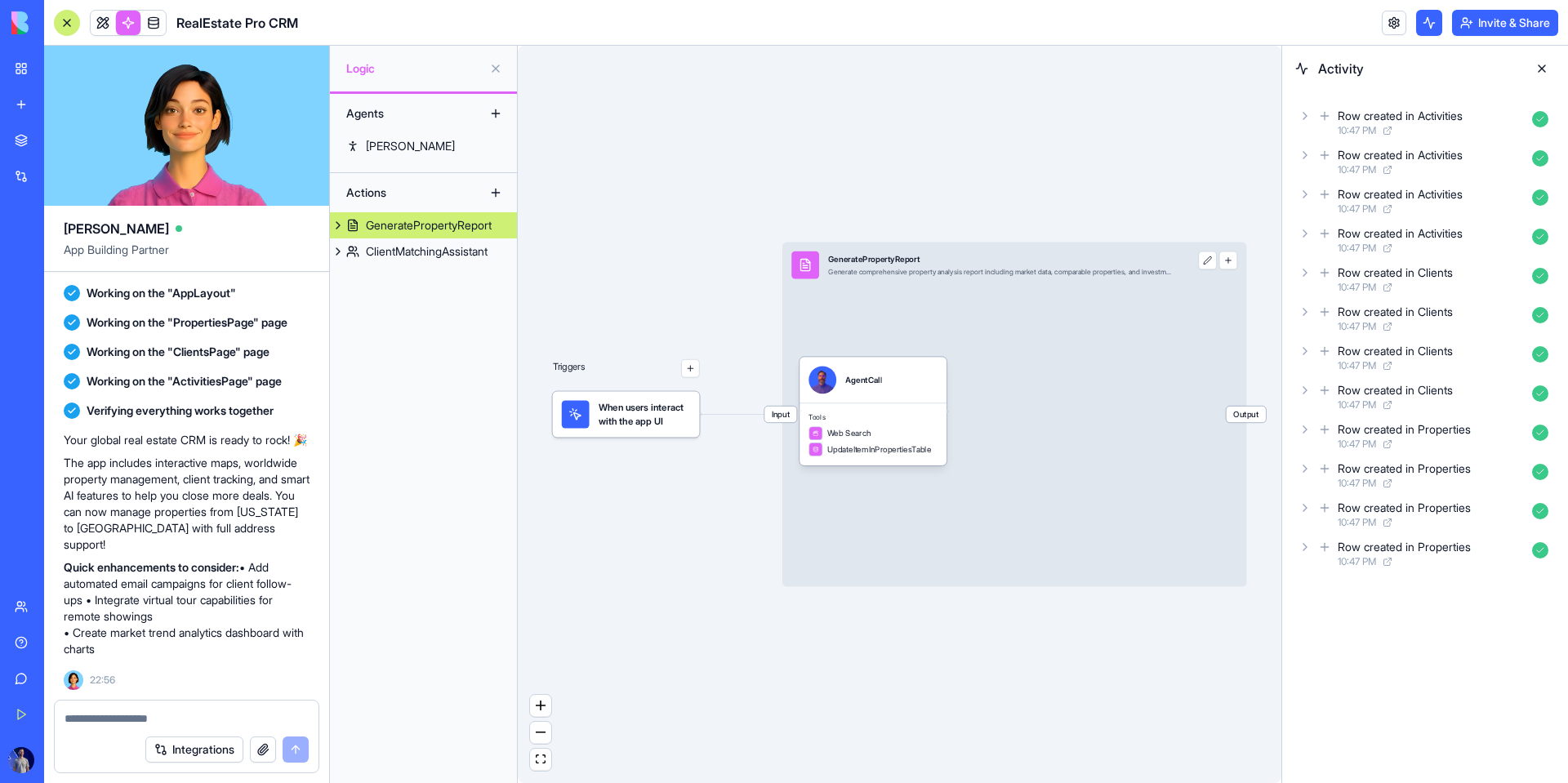
click at [439, 249] on div "ClientMatchingAssistant" at bounding box center [427, 251] width 122 height 16
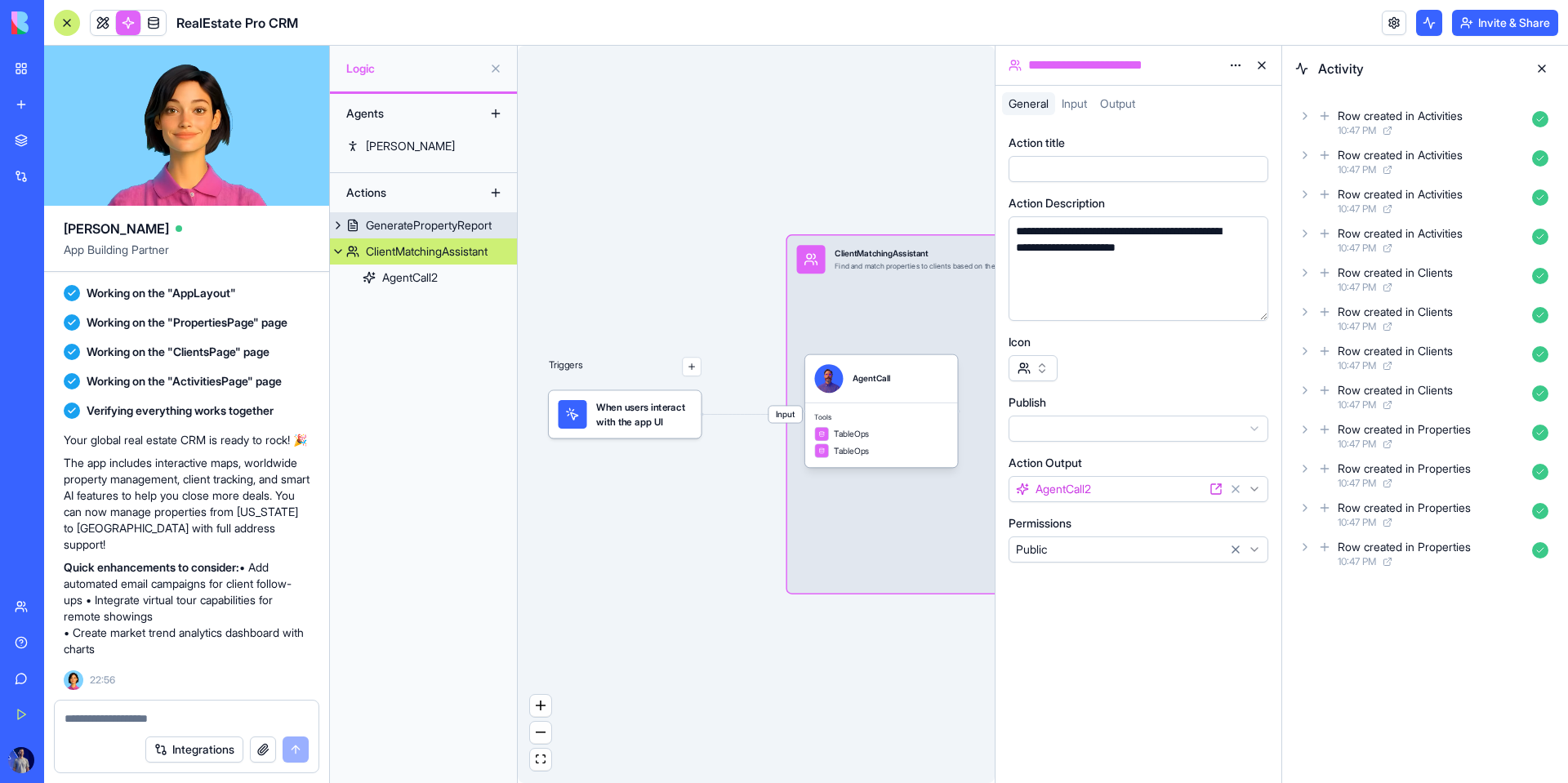
click at [434, 232] on div "GeneratePropertyReport" at bounding box center [428, 225] width 126 height 16
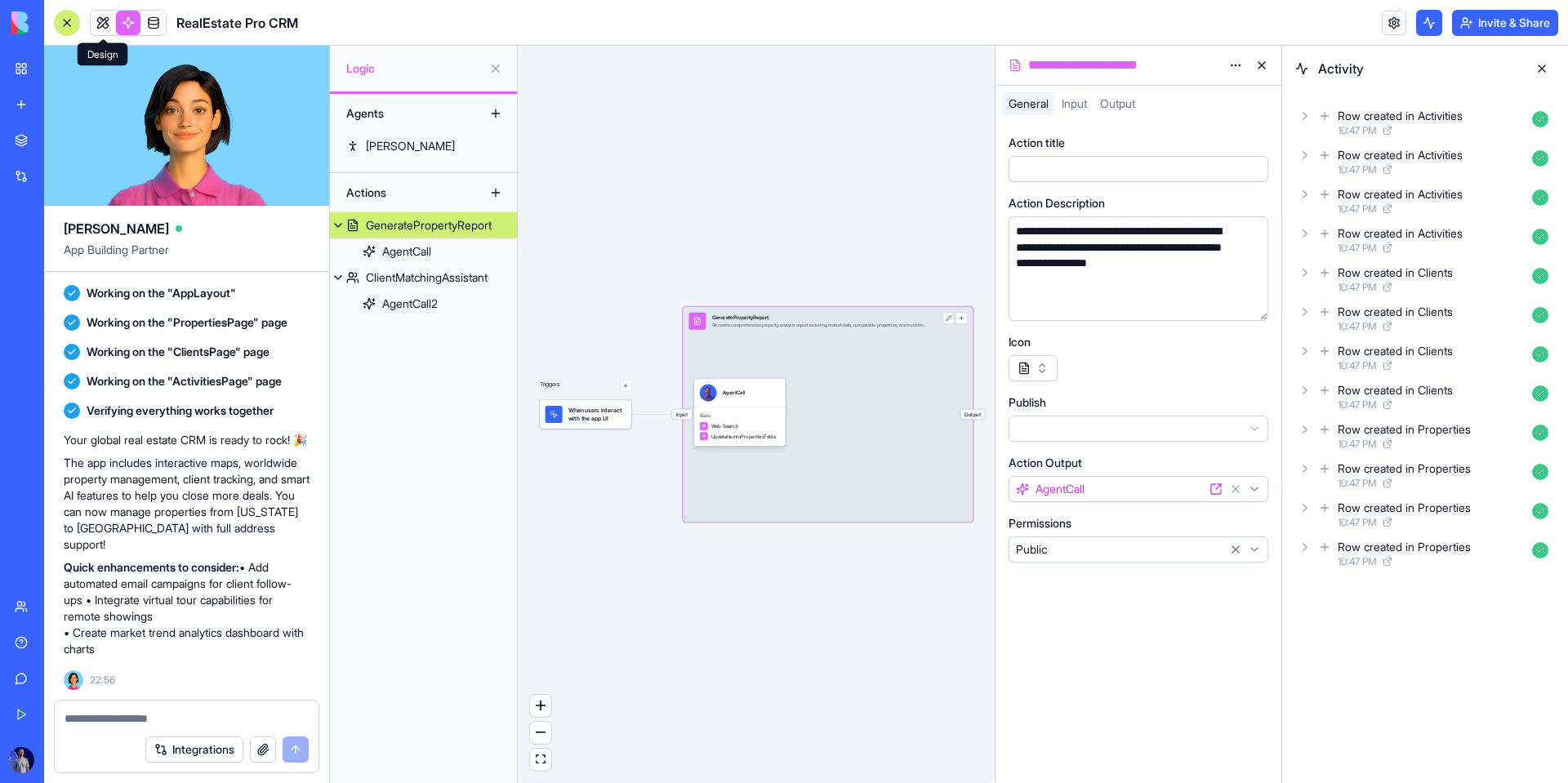
click at [107, 10] on span at bounding box center [103, 23] width 45 height 45
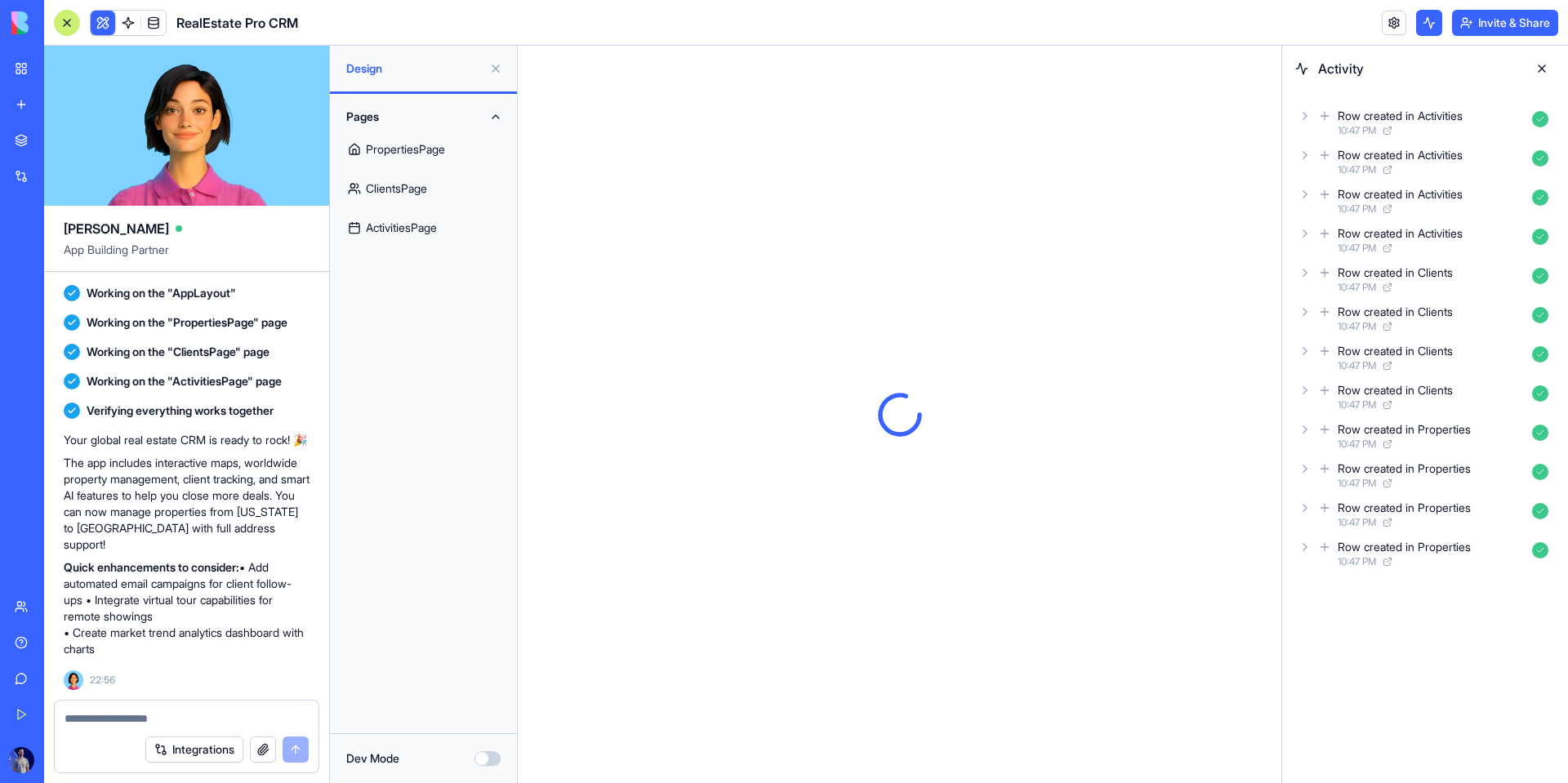
click at [428, 143] on link "PropertiesPage" at bounding box center [423, 148] width 167 height 39
click at [1010, 62] on button at bounding box center [1542, 69] width 26 height 26
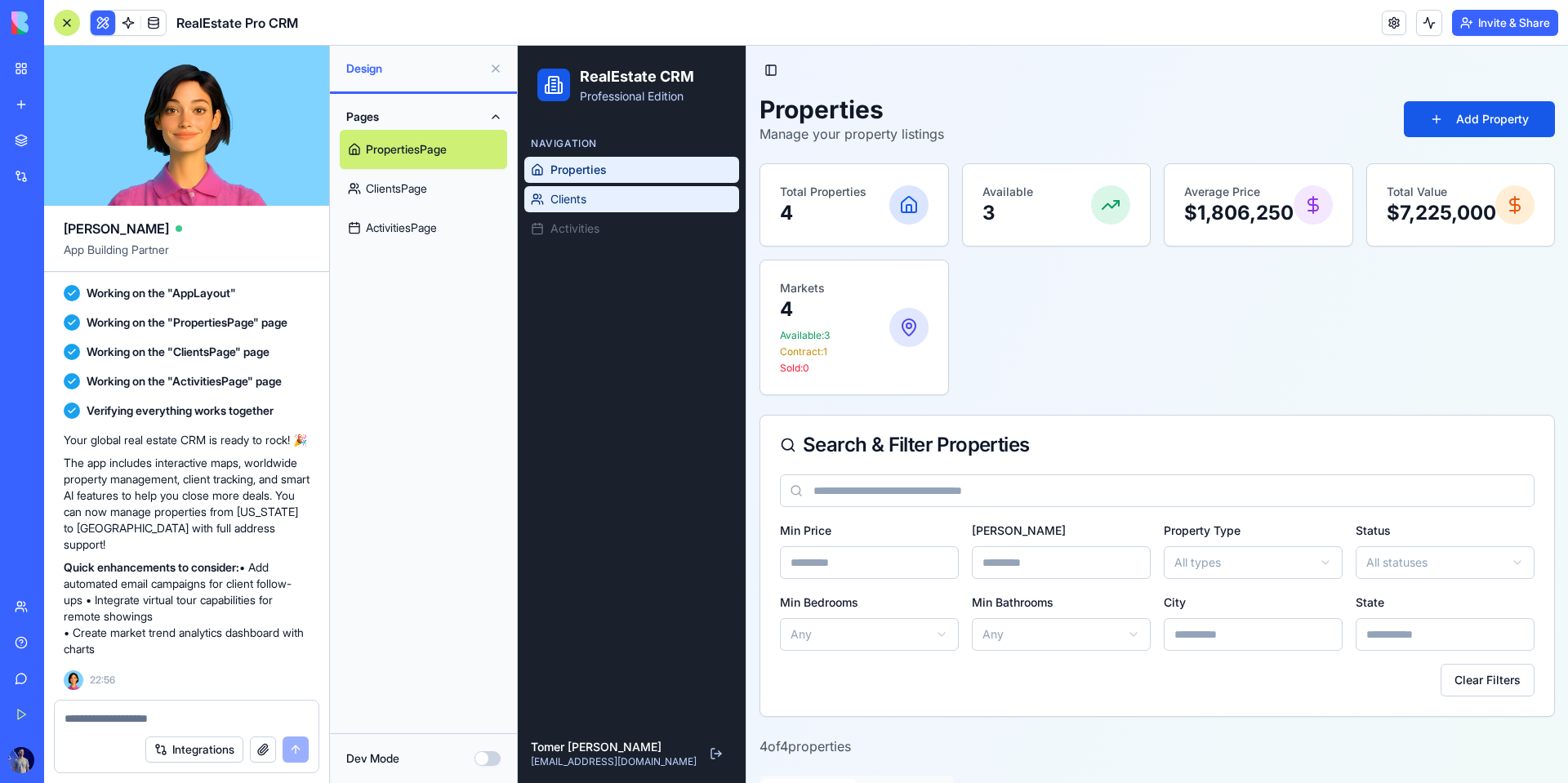
click at [600, 201] on link "Clients" at bounding box center [631, 200] width 215 height 26
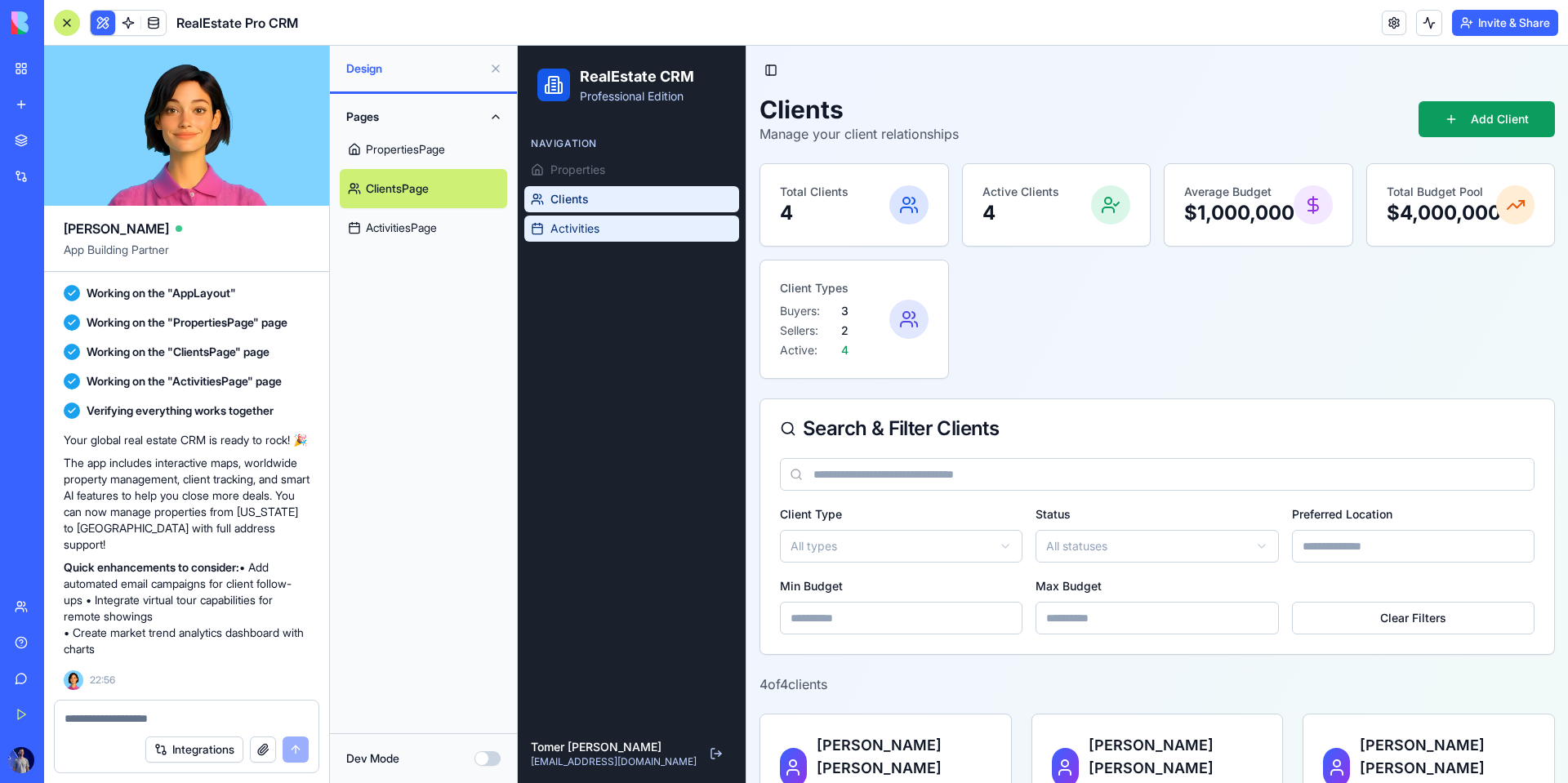
click at [601, 230] on link "Activities" at bounding box center [631, 229] width 215 height 26
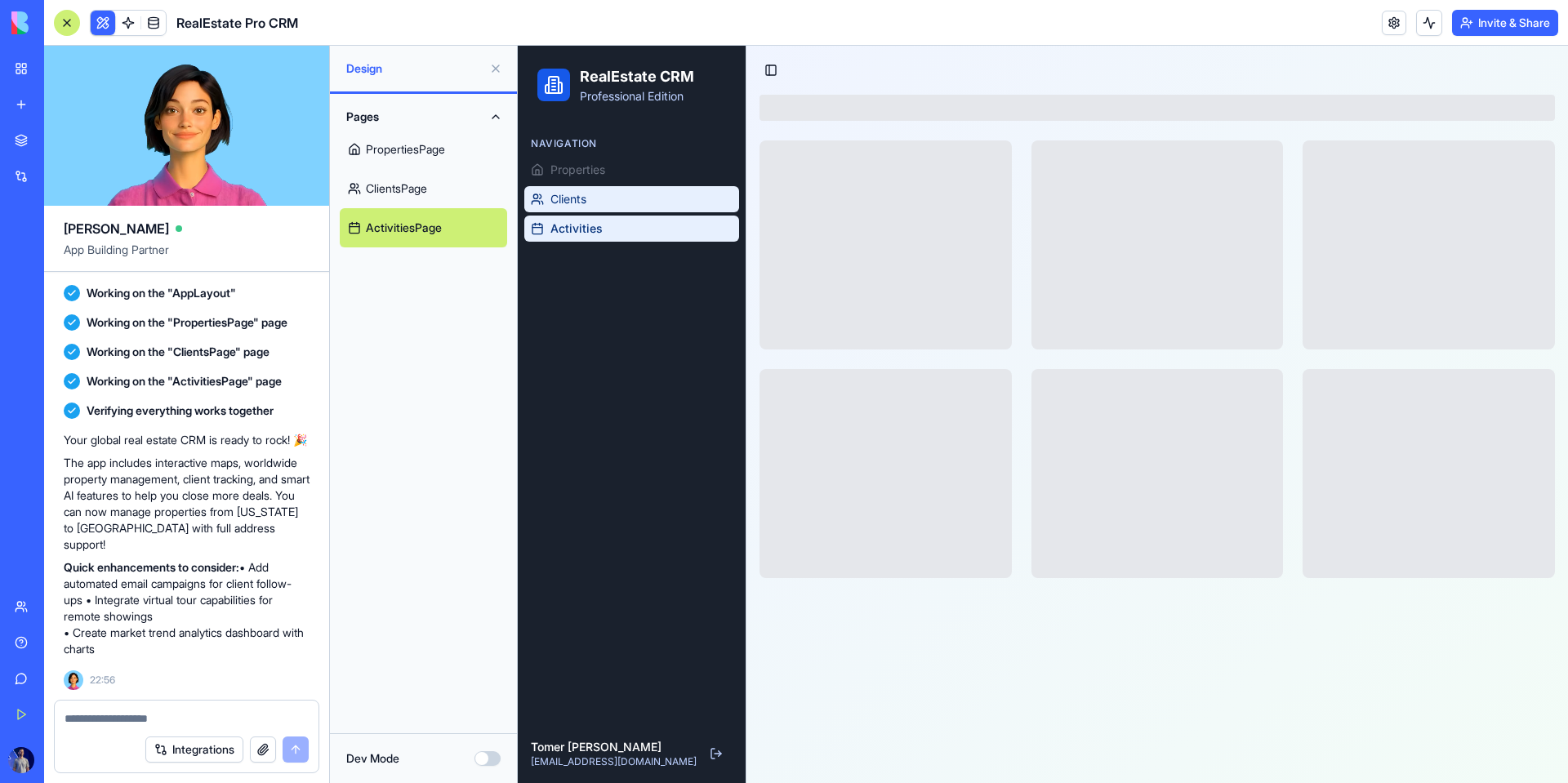
click at [601, 210] on link "Clients" at bounding box center [631, 200] width 215 height 26
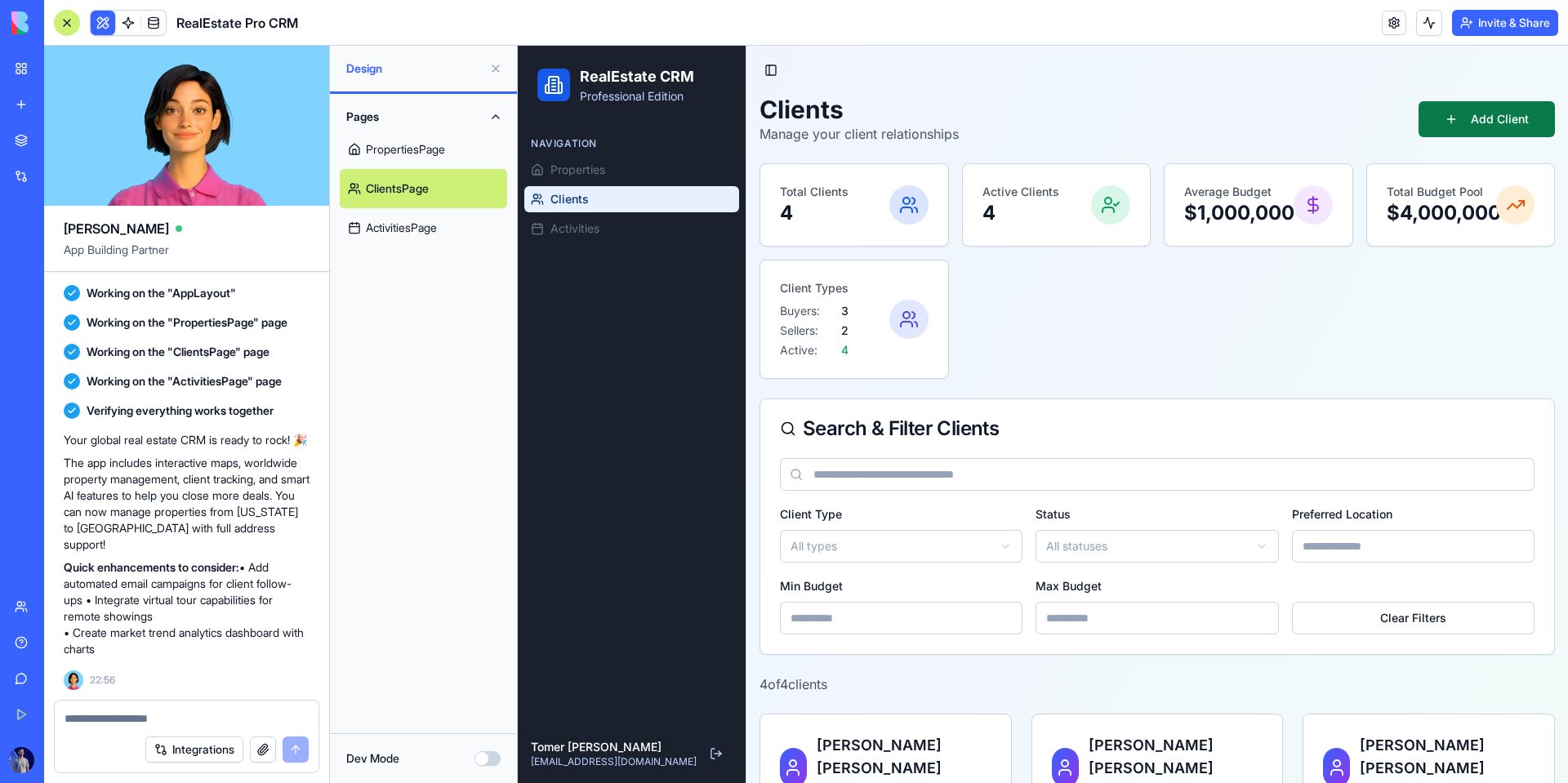
click at [1010, 123] on button "Add Client" at bounding box center [1487, 119] width 136 height 36
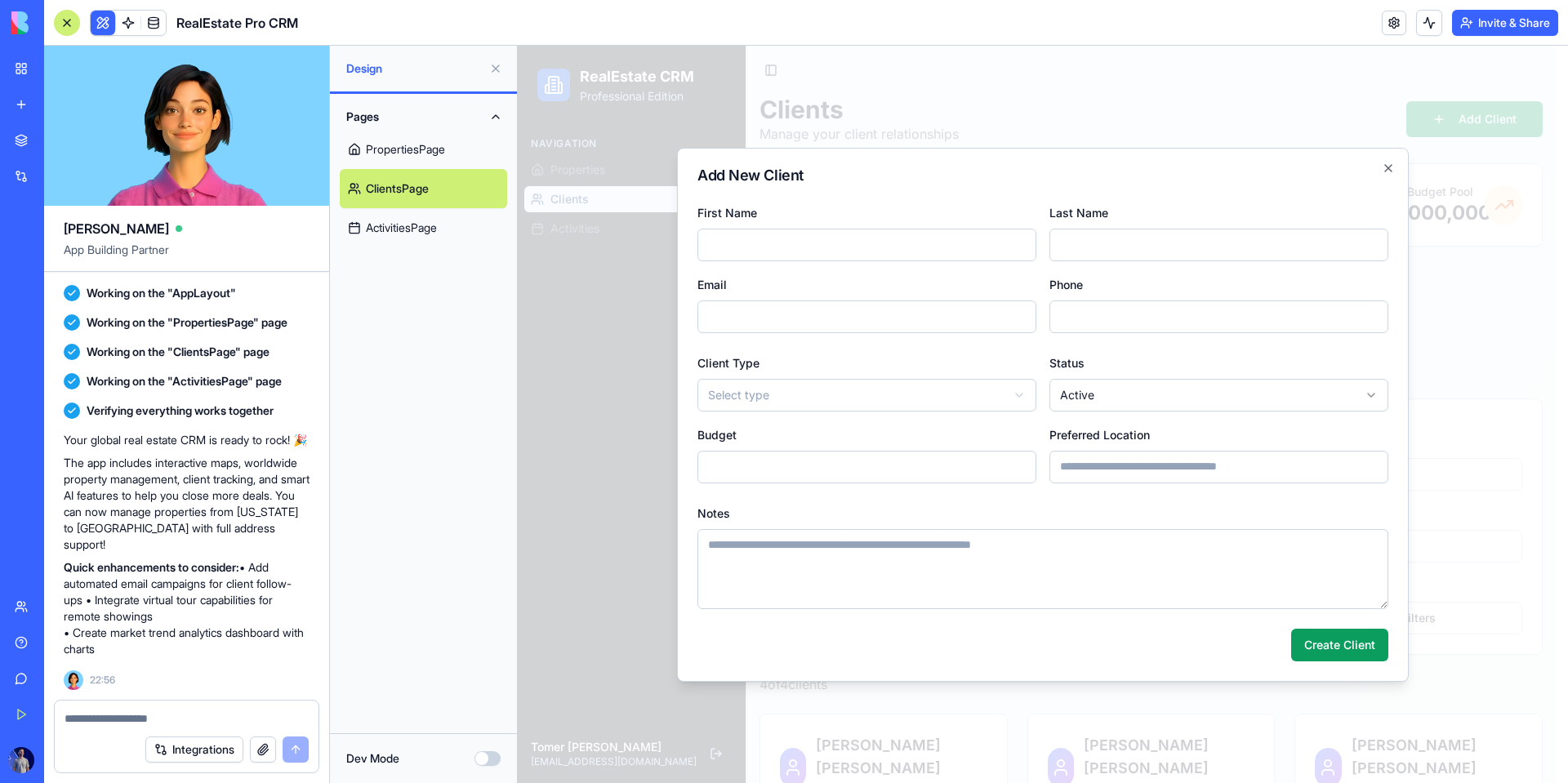
click at [1010, 284] on div at bounding box center [1043, 414] width 1051 height 738
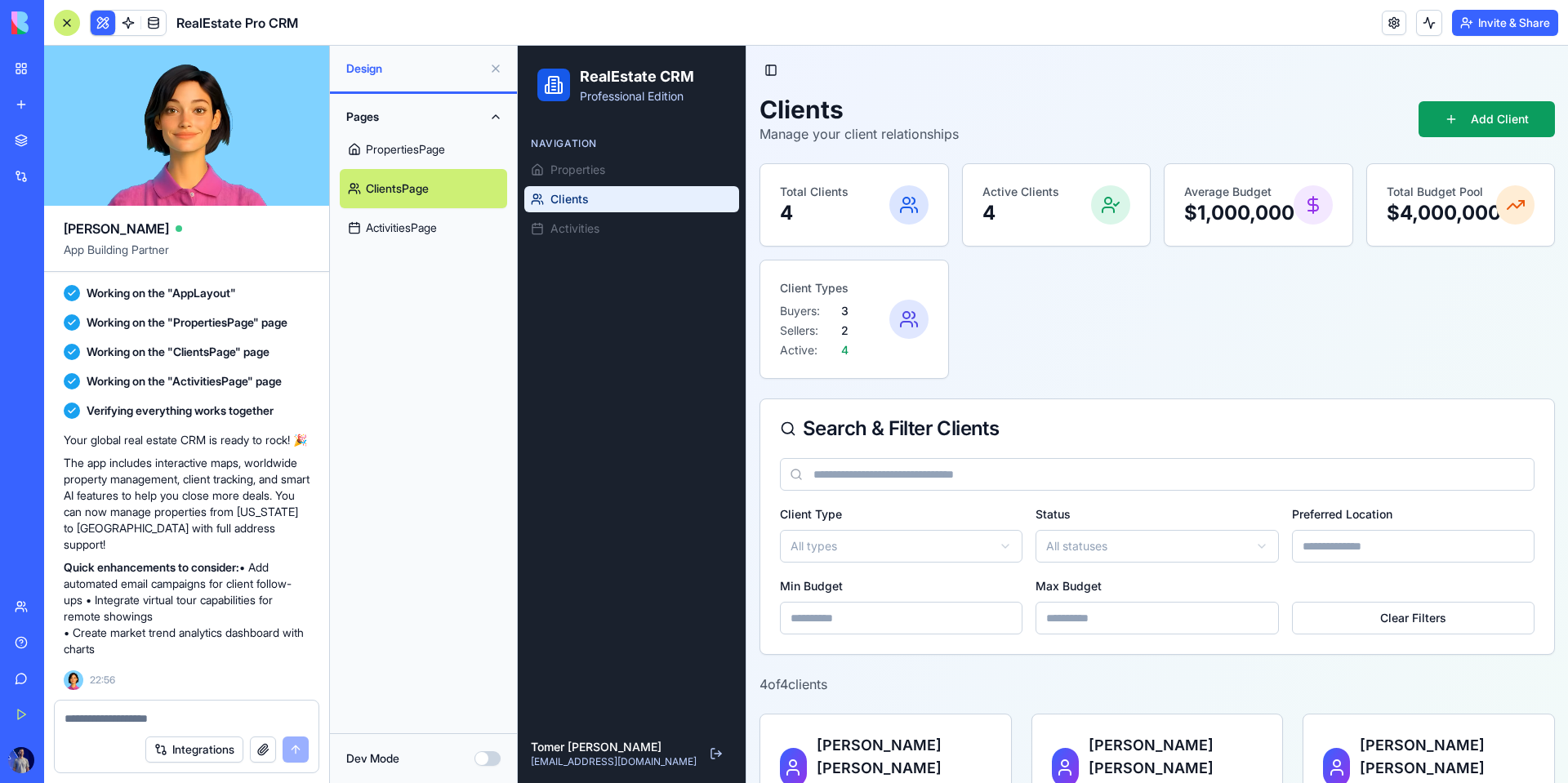
scroll to position [515, 0]
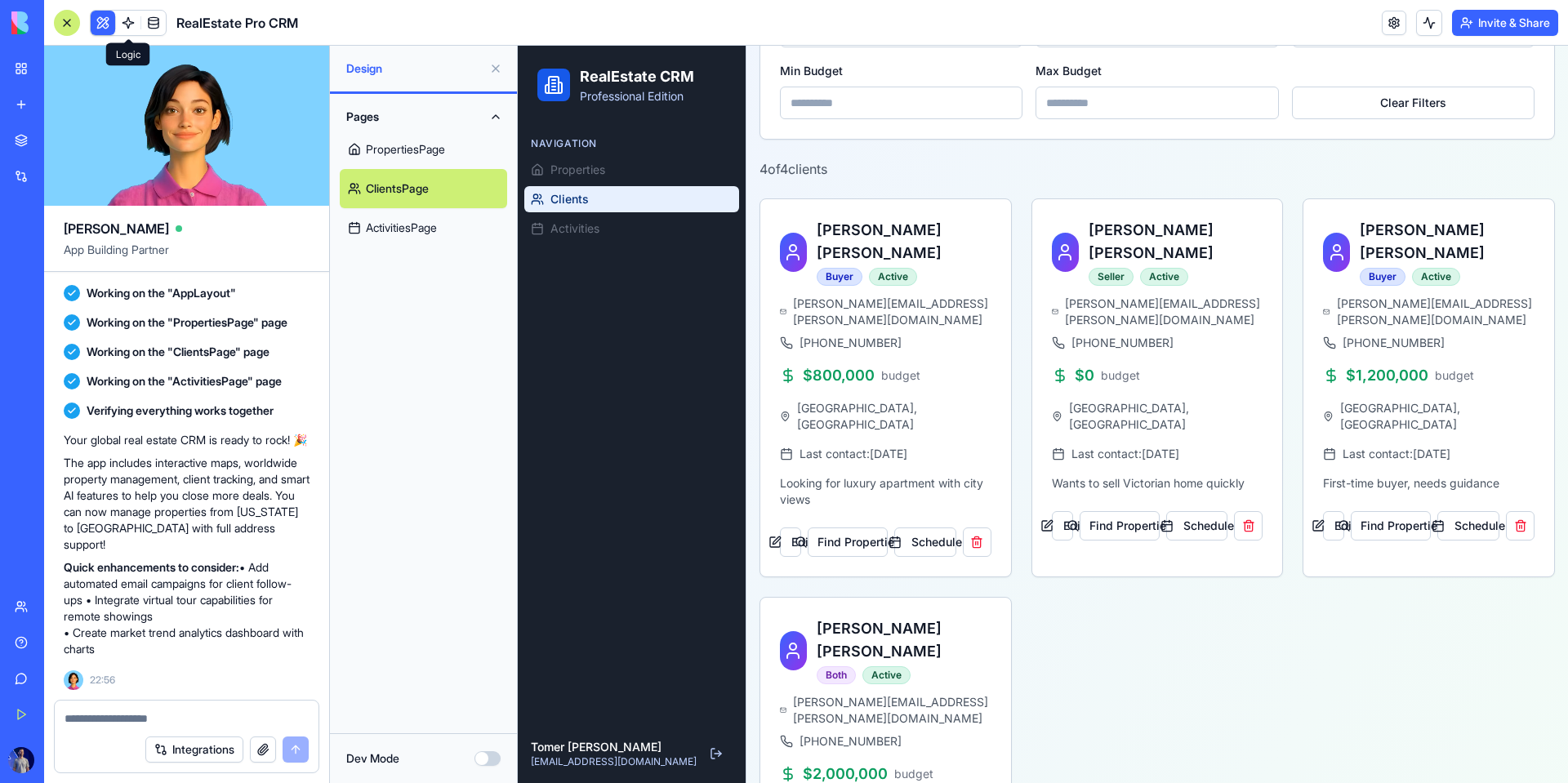
drag, startPoint x: 123, startPoint y: 14, endPoint x: 176, endPoint y: 37, distance: 57.8
click at [123, 14] on link at bounding box center [129, 23] width 25 height 25
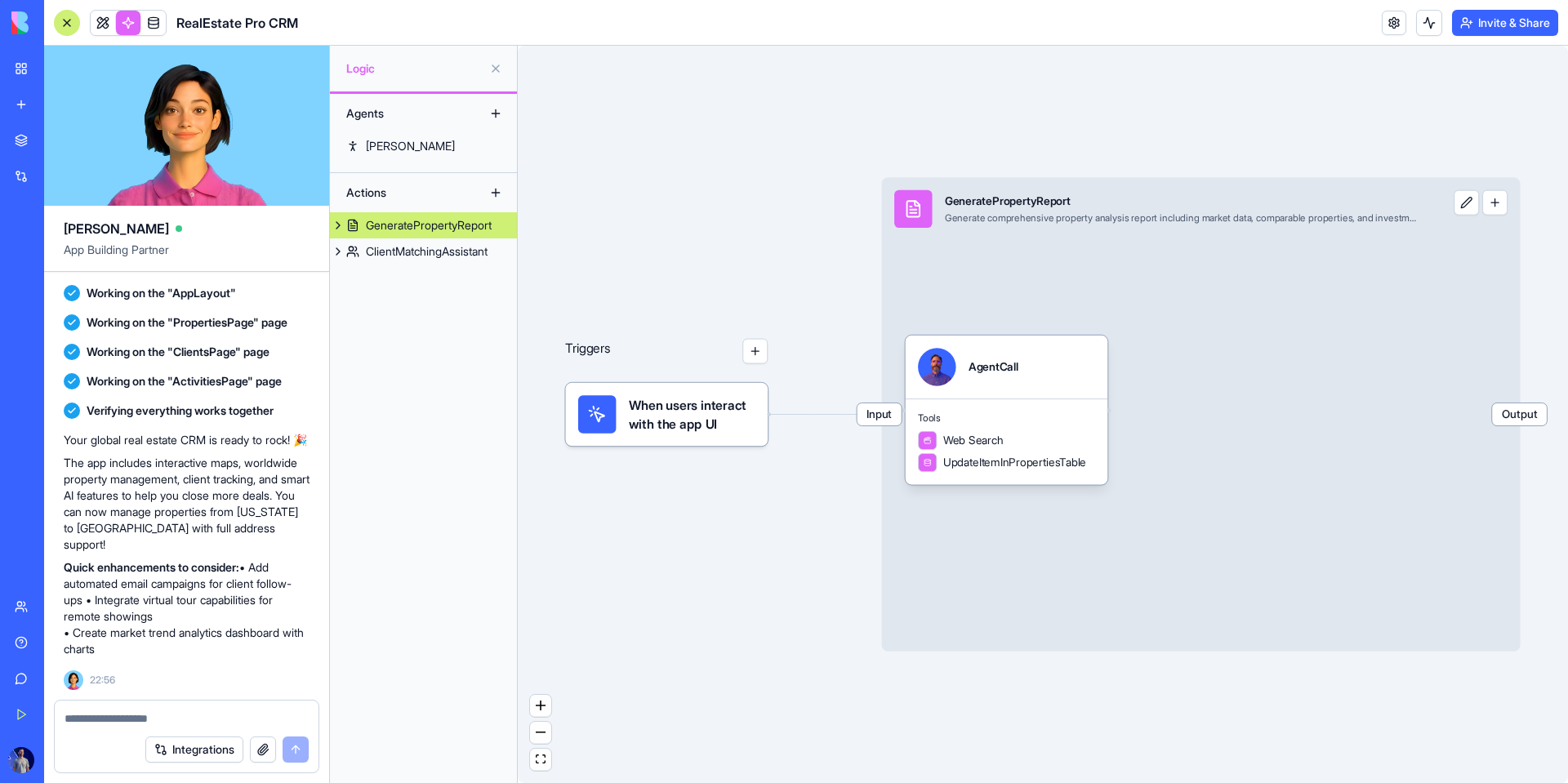
click at [674, 428] on span "When users interact with the app UI" at bounding box center [692, 414] width 127 height 38
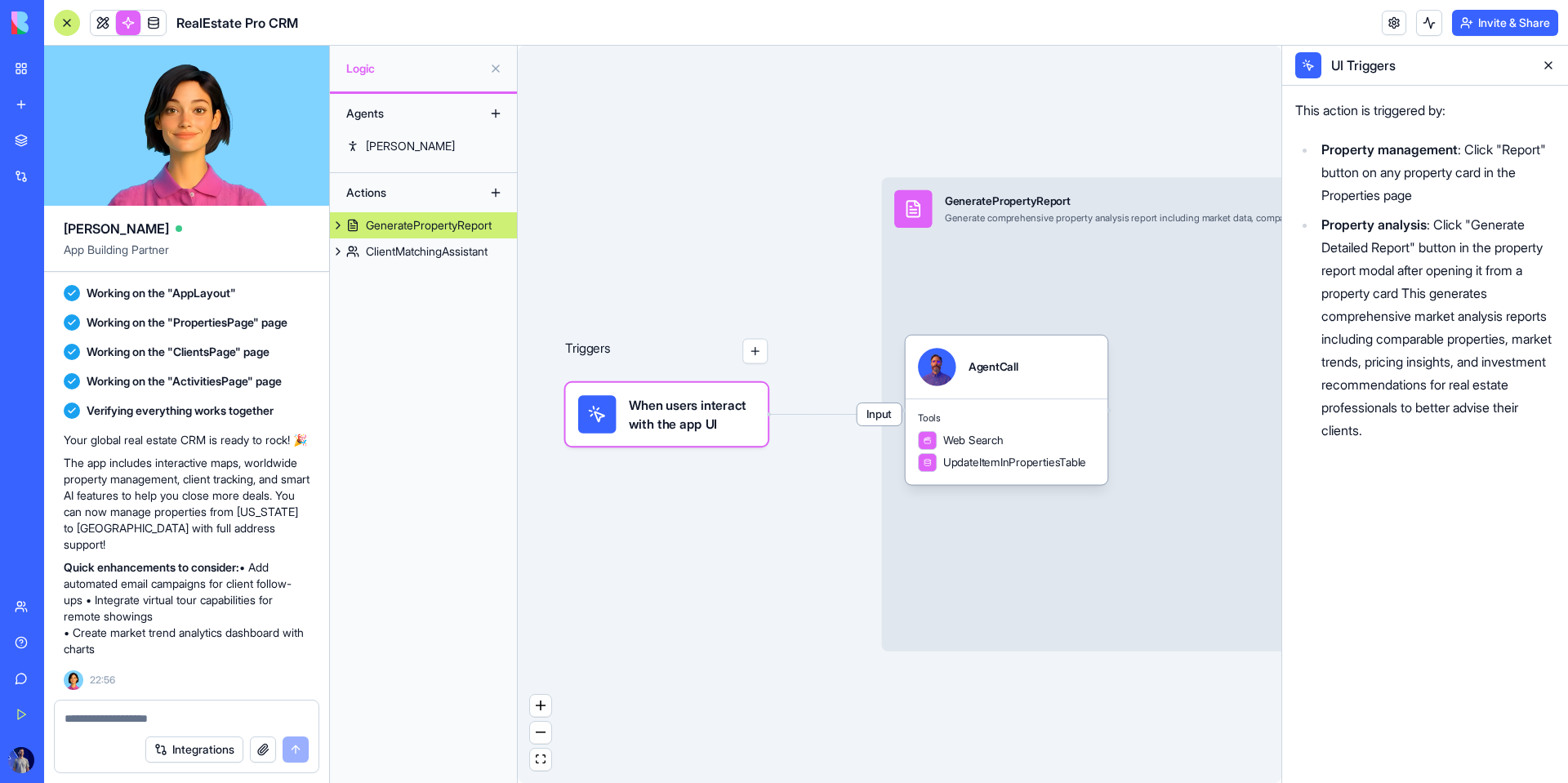
click at [1010, 62] on div "UI Triggers" at bounding box center [1425, 64] width 286 height 39
click at [1010, 62] on button at bounding box center [1549, 65] width 26 height 26
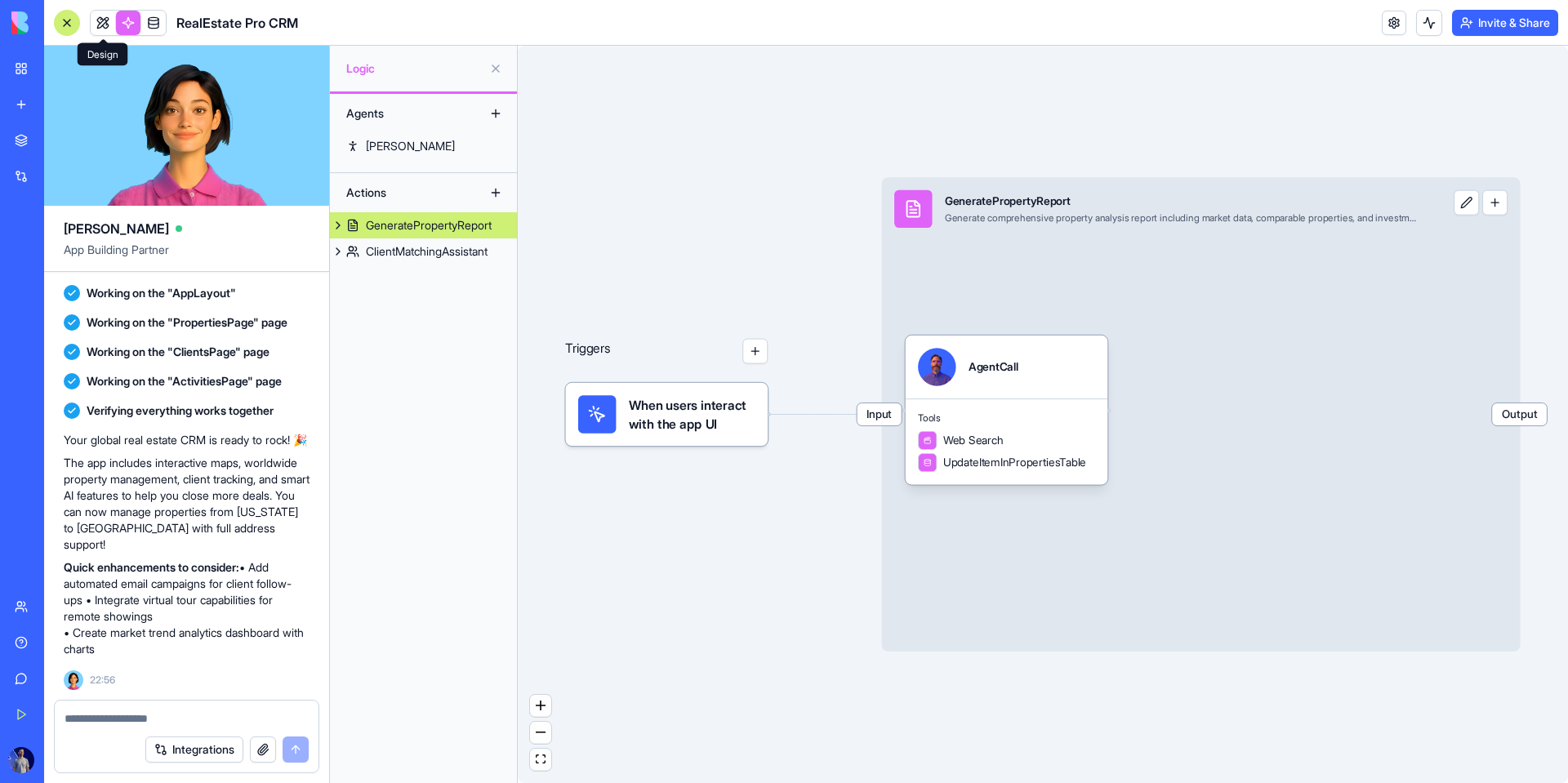
click at [93, 21] on link at bounding box center [103, 23] width 25 height 25
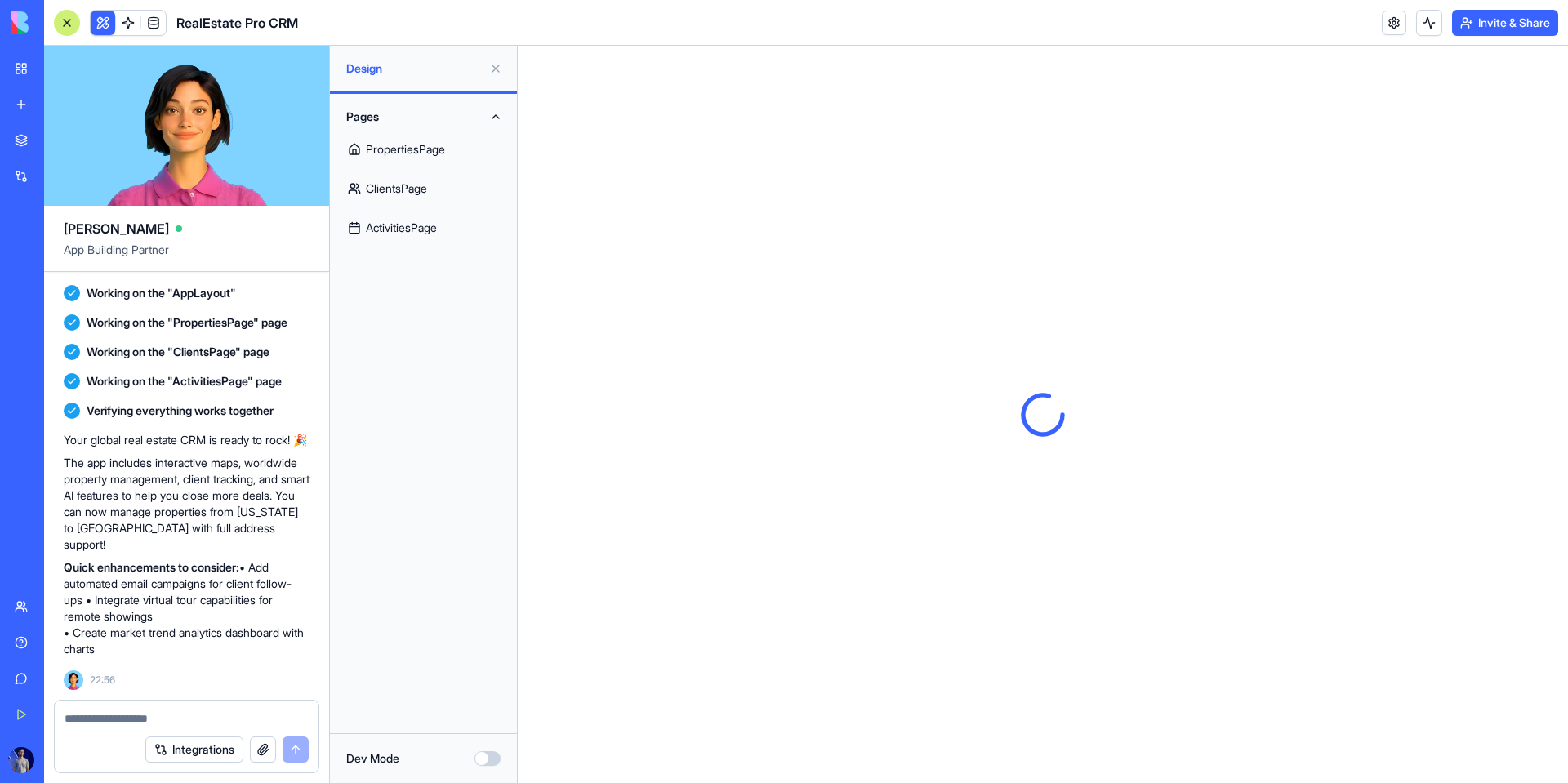
click at [166, 21] on div "RealEstate Pro CRM" at bounding box center [176, 23] width 244 height 26
click at [159, 19] on link at bounding box center [153, 23] width 25 height 25
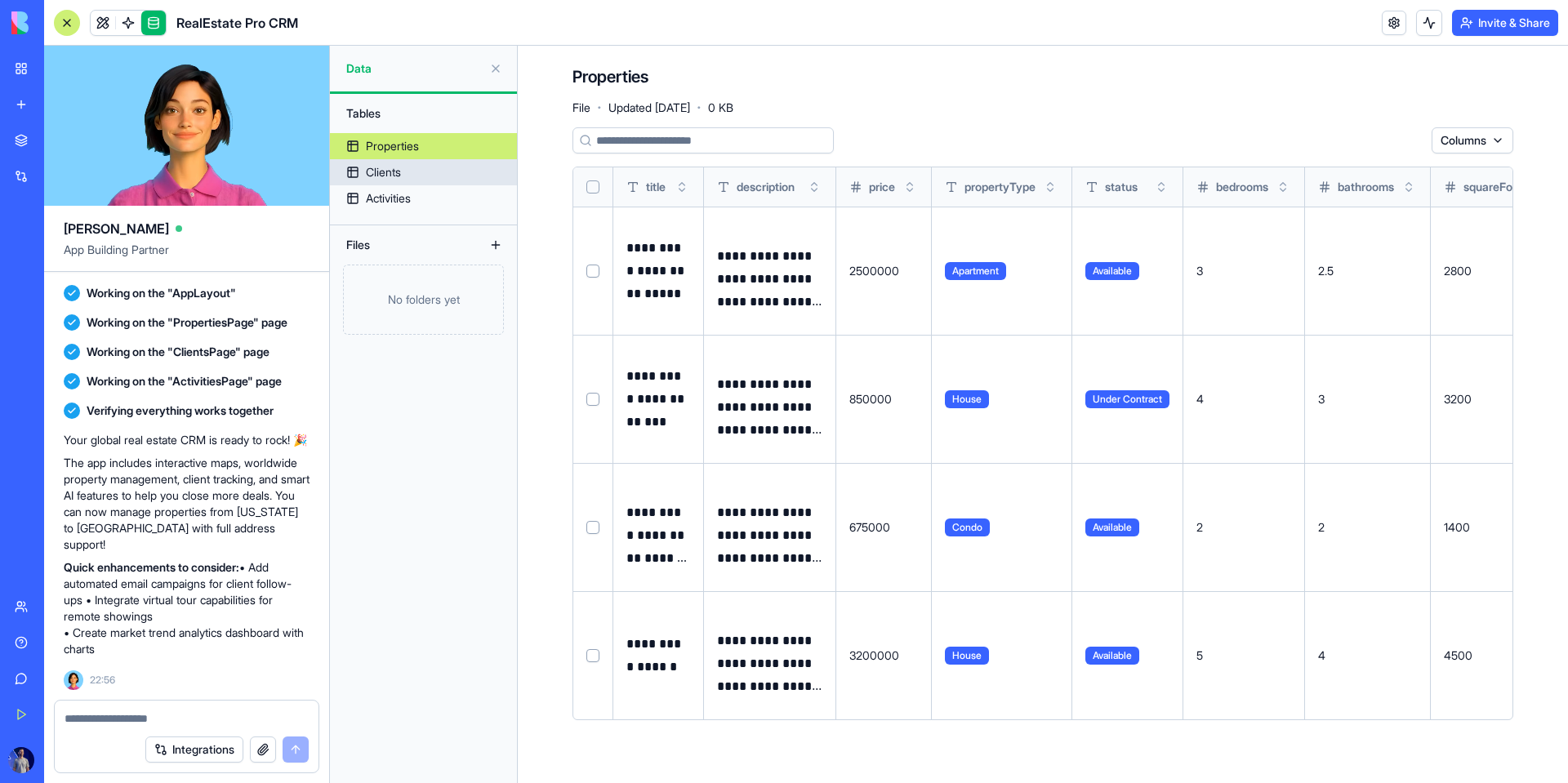
click at [432, 169] on link "Clients" at bounding box center [424, 172] width 187 height 26
click at [427, 164] on link "Clients" at bounding box center [424, 172] width 187 height 26
click at [427, 170] on link "Clients" at bounding box center [424, 172] width 187 height 26
click at [388, 193] on div "Activities" at bounding box center [389, 198] width 45 height 16
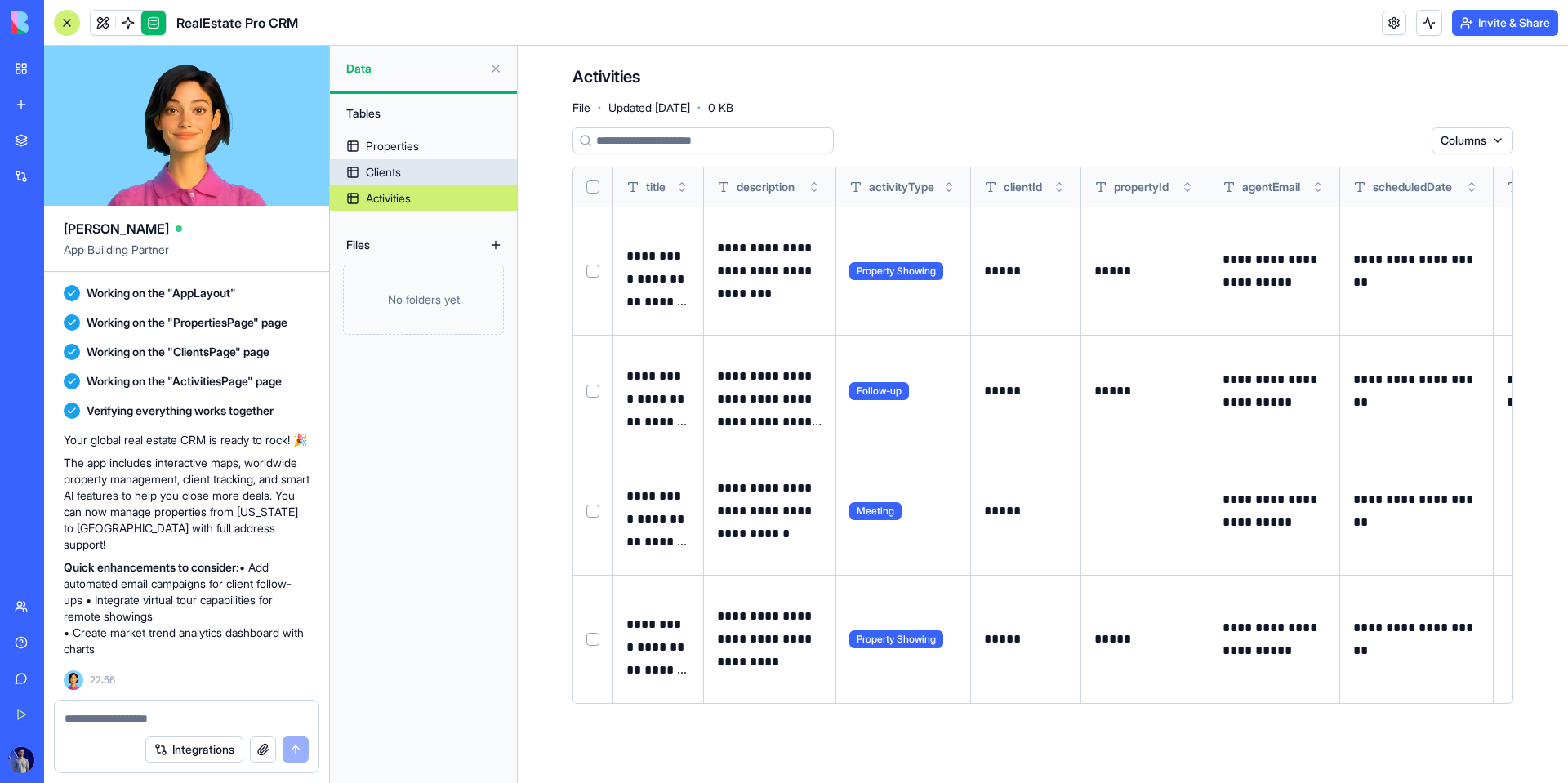
click at [402, 182] on link "Clients" at bounding box center [424, 172] width 187 height 26
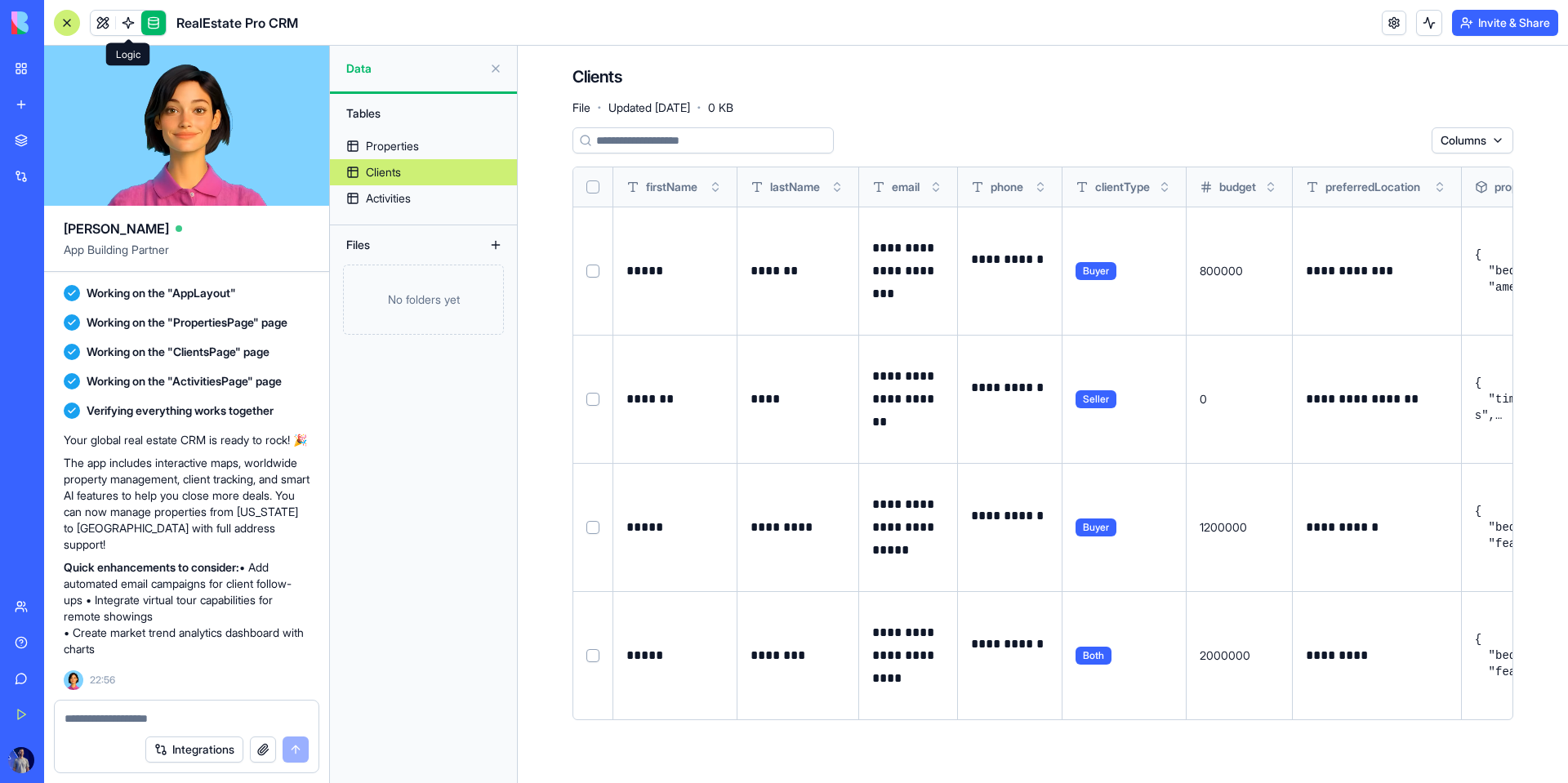
click at [117, 32] on link at bounding box center [129, 23] width 25 height 25
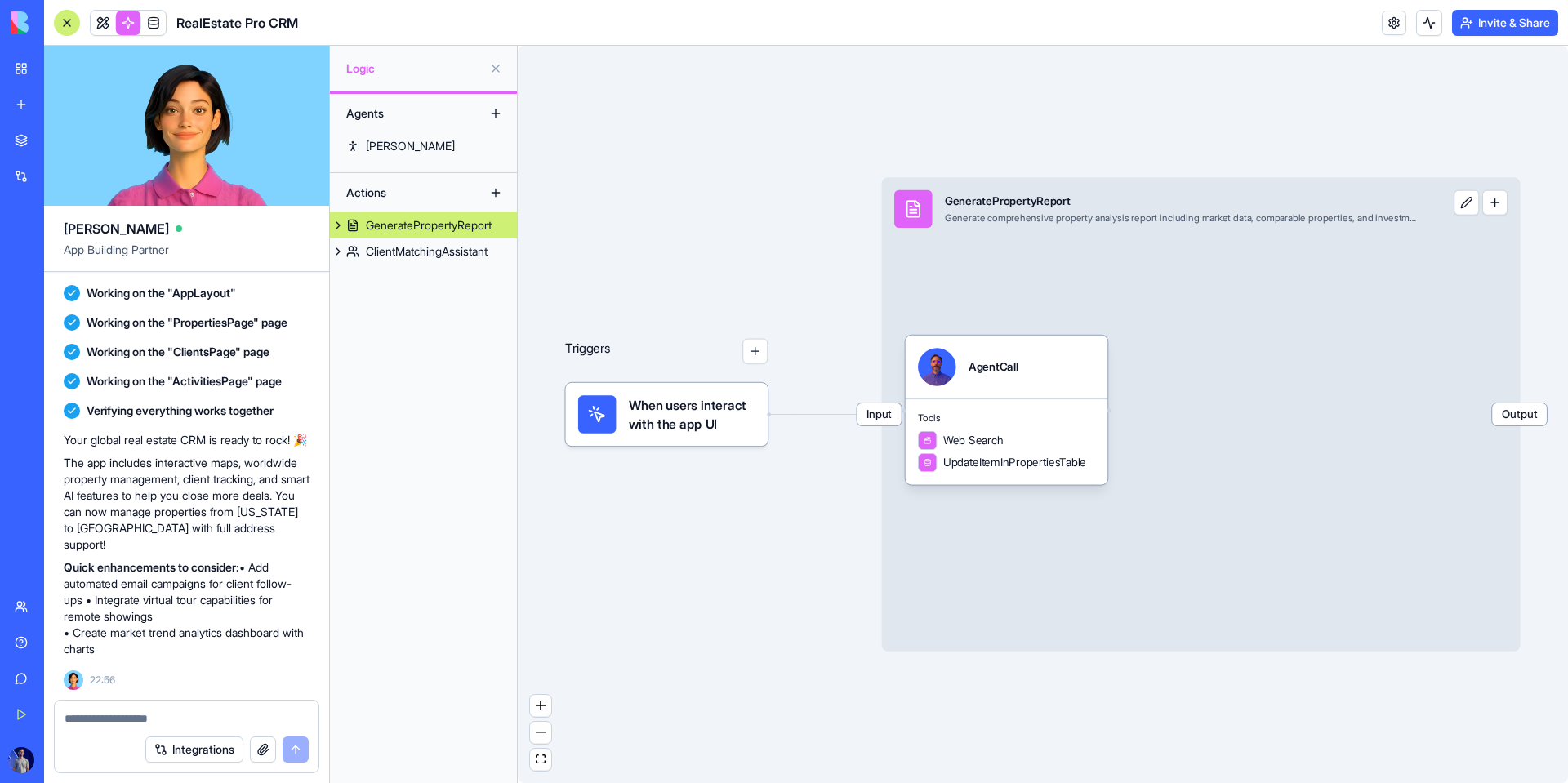
drag, startPoint x: 1387, startPoint y: 447, endPoint x: 1309, endPoint y: 447, distance: 78.0
click at [1010, 447] on div "Input GeneratePropertyReport Generate comprehensive property analysis report in…" at bounding box center [1201, 414] width 638 height 475
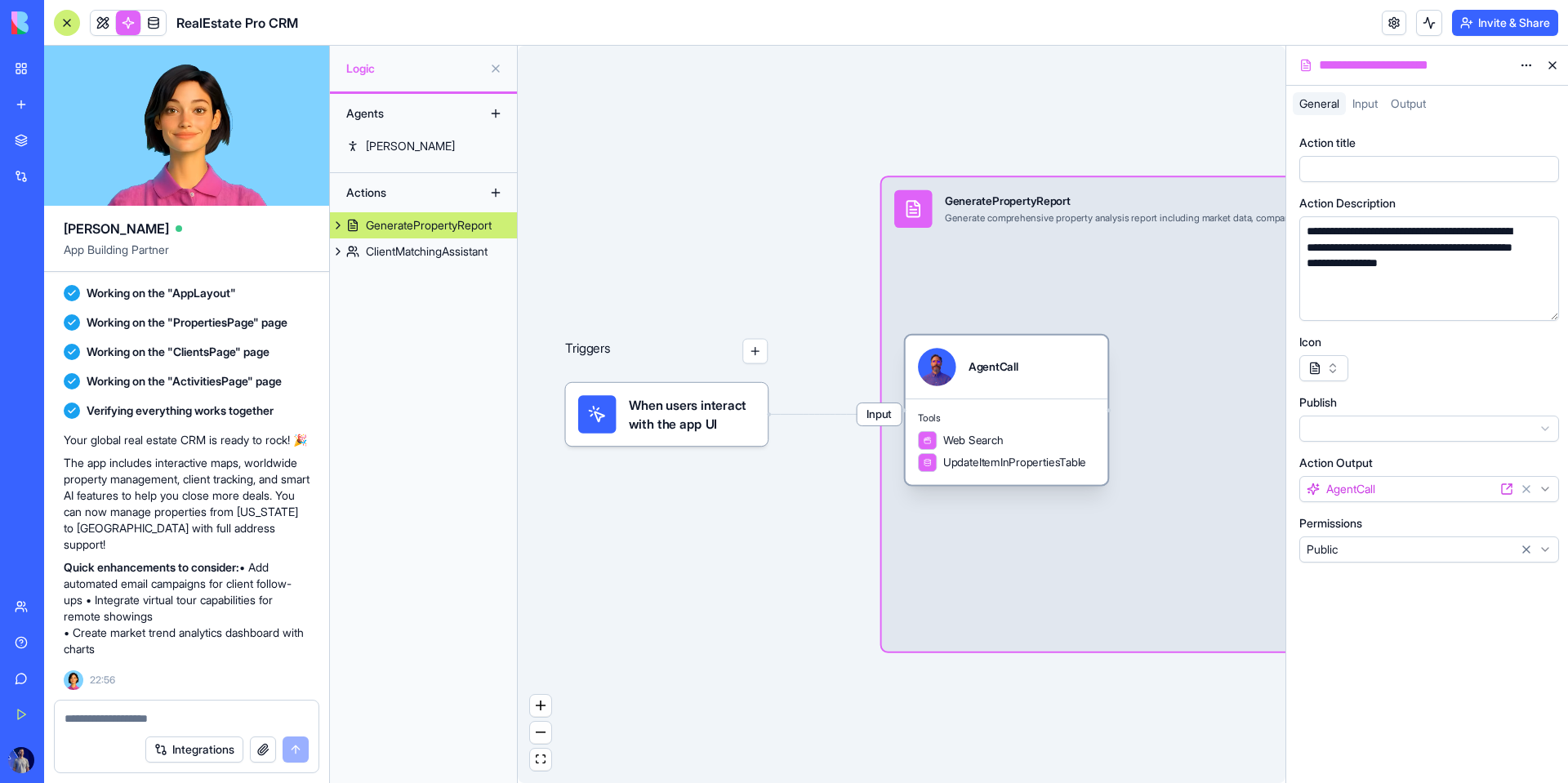
click at [1010, 447] on div "Web Search" at bounding box center [1006, 441] width 177 height 19
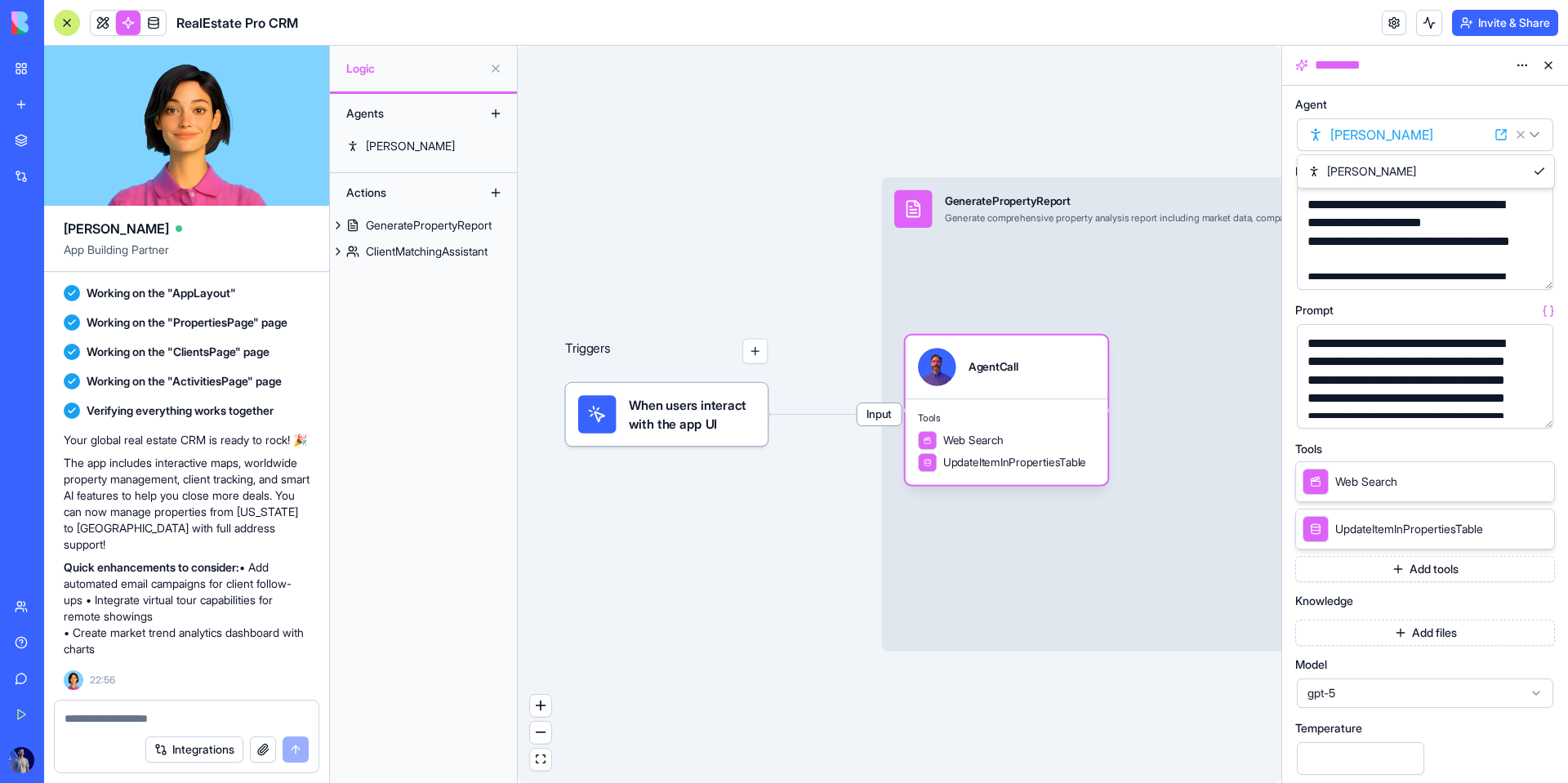
click at [1010, 129] on html "BETA My Workspace New app Marketplace Integrations Recent Untitled App AI Logo …" at bounding box center [784, 392] width 1568 height 783
click at [1010, 99] on html "BETA My Workspace New app Marketplace Integrations Recent Untitled App AI Logo …" at bounding box center [784, 392] width 1568 height 783
click at [678, 375] on div "Triggers" at bounding box center [667, 368] width 202 height 159
click at [683, 402] on span "When users interact with the app UI" at bounding box center [692, 414] width 127 height 38
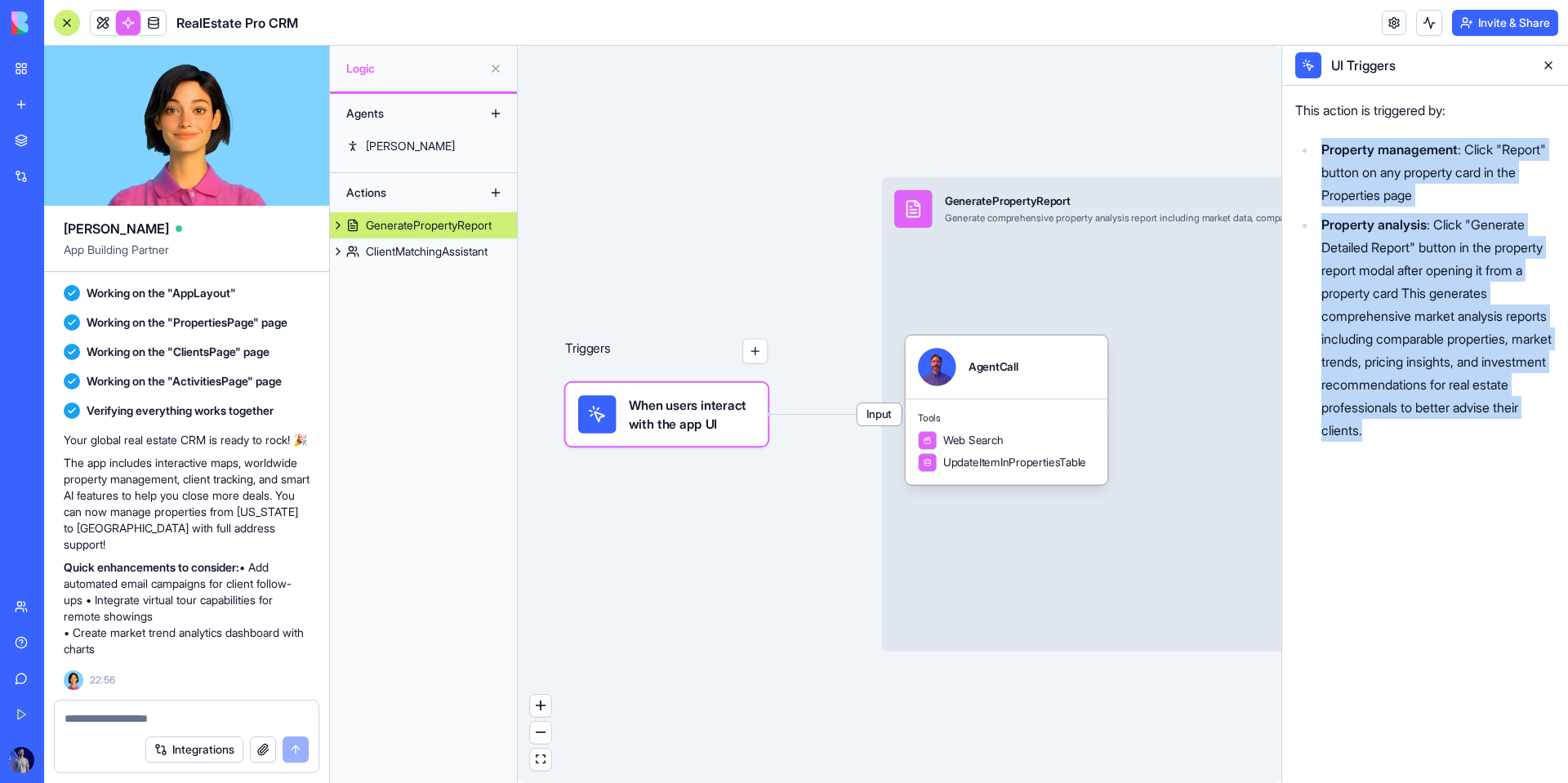
drag, startPoint x: 1476, startPoint y: 112, endPoint x: 1477, endPoint y: 534, distance: 422.0
click at [1010, 534] on div "This action is triggered by: Property management : Click "Report" button on any…" at bounding box center [1425, 435] width 286 height 698
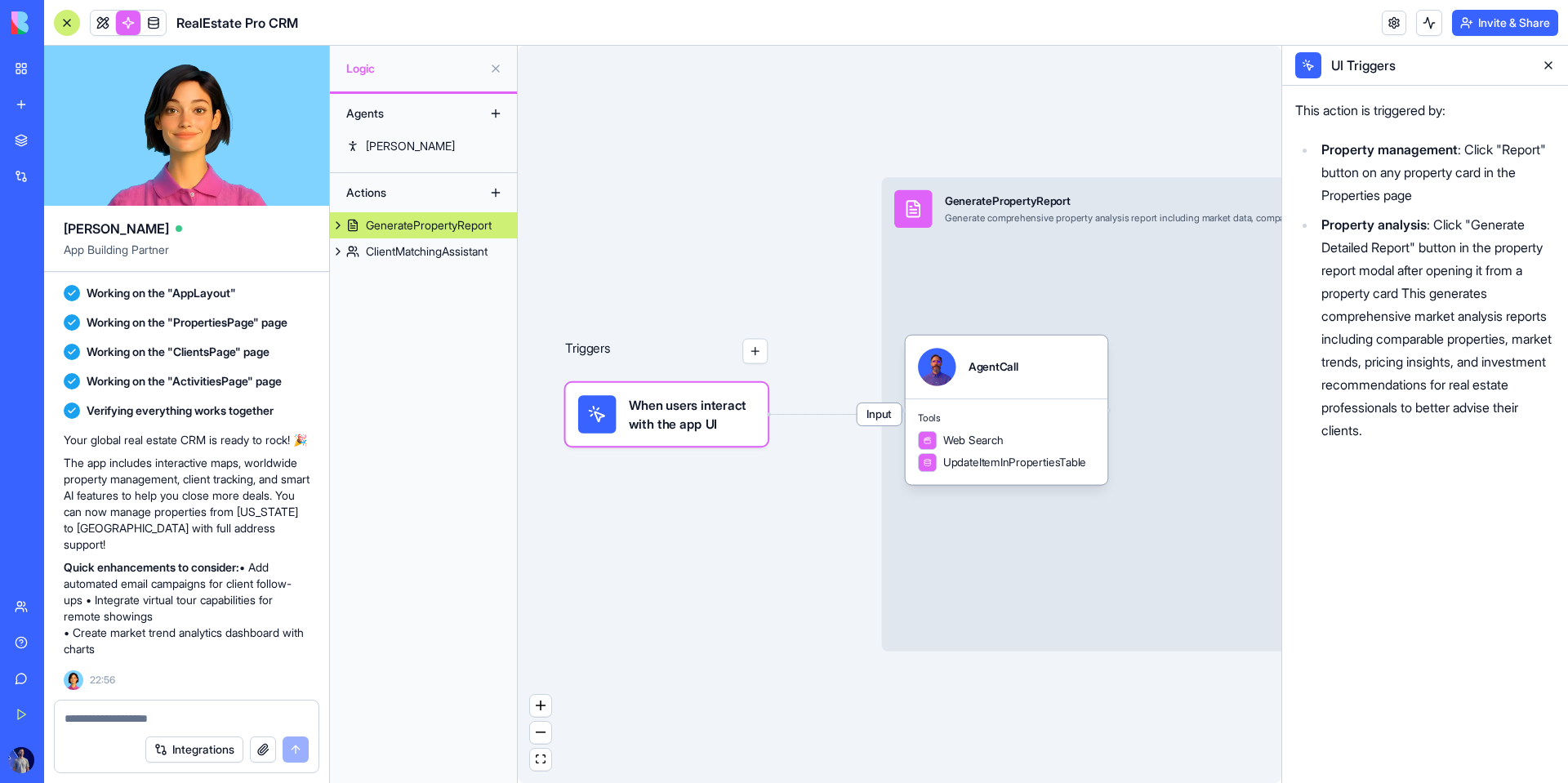
click at [769, 363] on div "Triggers When users interact with the app UI Input GeneratePropertyReport Gener…" at bounding box center [900, 414] width 764 height 738
click at [752, 344] on button "button" at bounding box center [755, 351] width 26 height 26
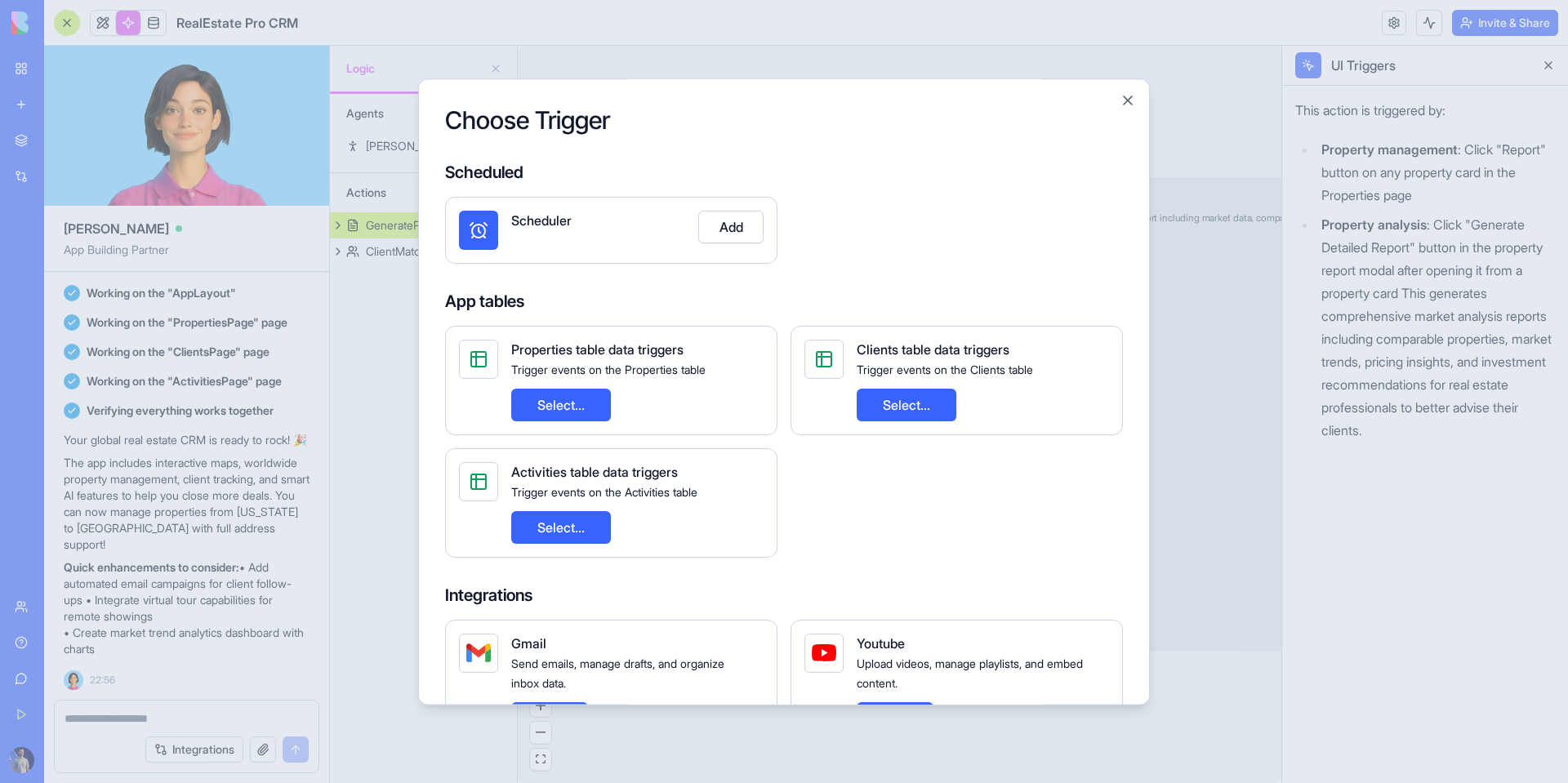
click at [1010, 105] on div "Choose Trigger Scheduled Scheduler Add App tables Properties table data trigger…" at bounding box center [784, 392] width 732 height 626
click at [1010, 102] on button "Close" at bounding box center [1127, 100] width 16 height 16
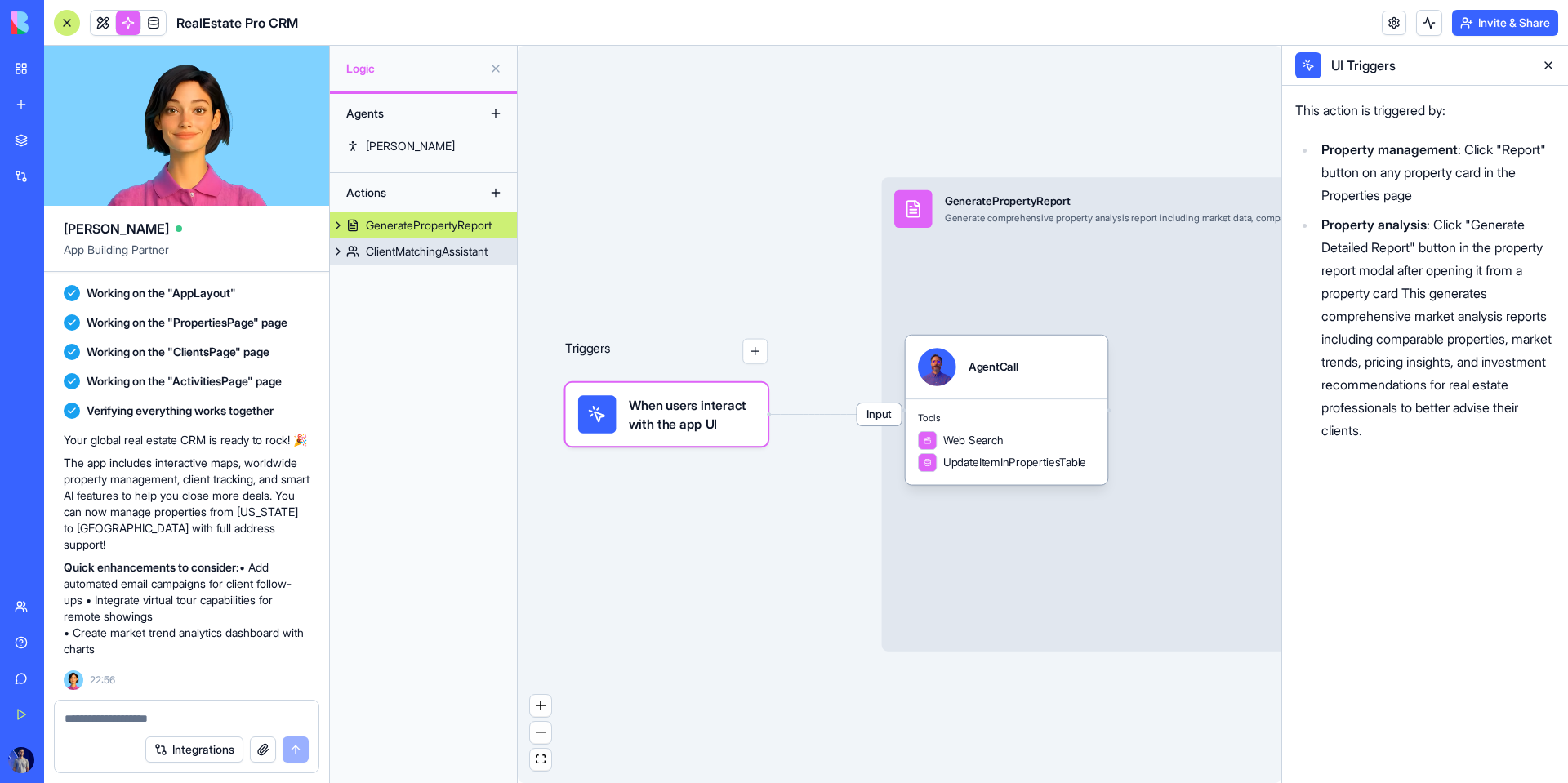
click at [373, 243] on div "ClientMatchingAssistant" at bounding box center [427, 251] width 122 height 16
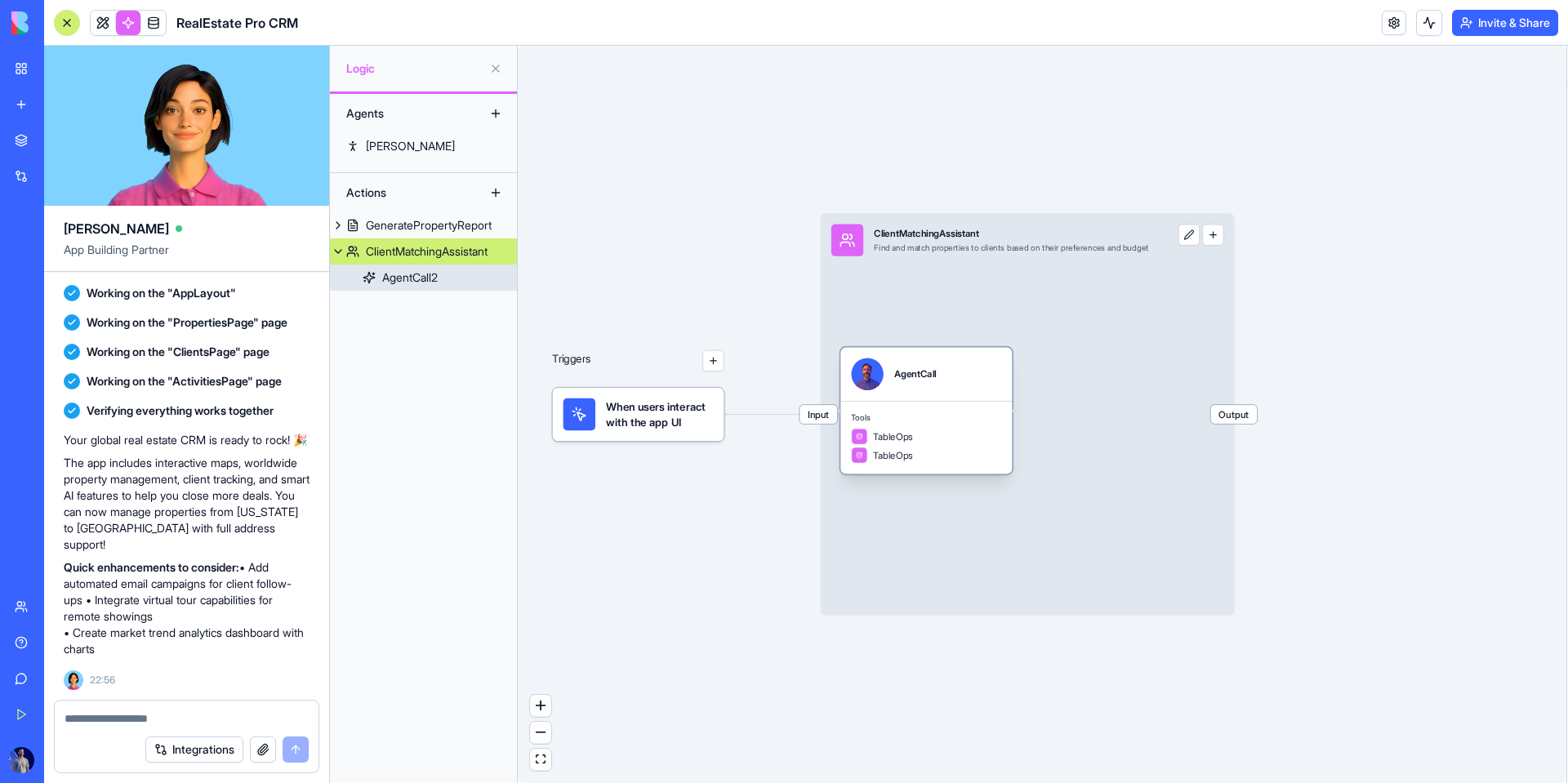
click at [417, 292] on div "Agents [PERSON_NAME] Actions GeneratePropertyReport ClientMatchingAssistant Age…" at bounding box center [424, 438] width 187 height 689
click at [412, 281] on div "AgentCall2" at bounding box center [409, 277] width 56 height 16
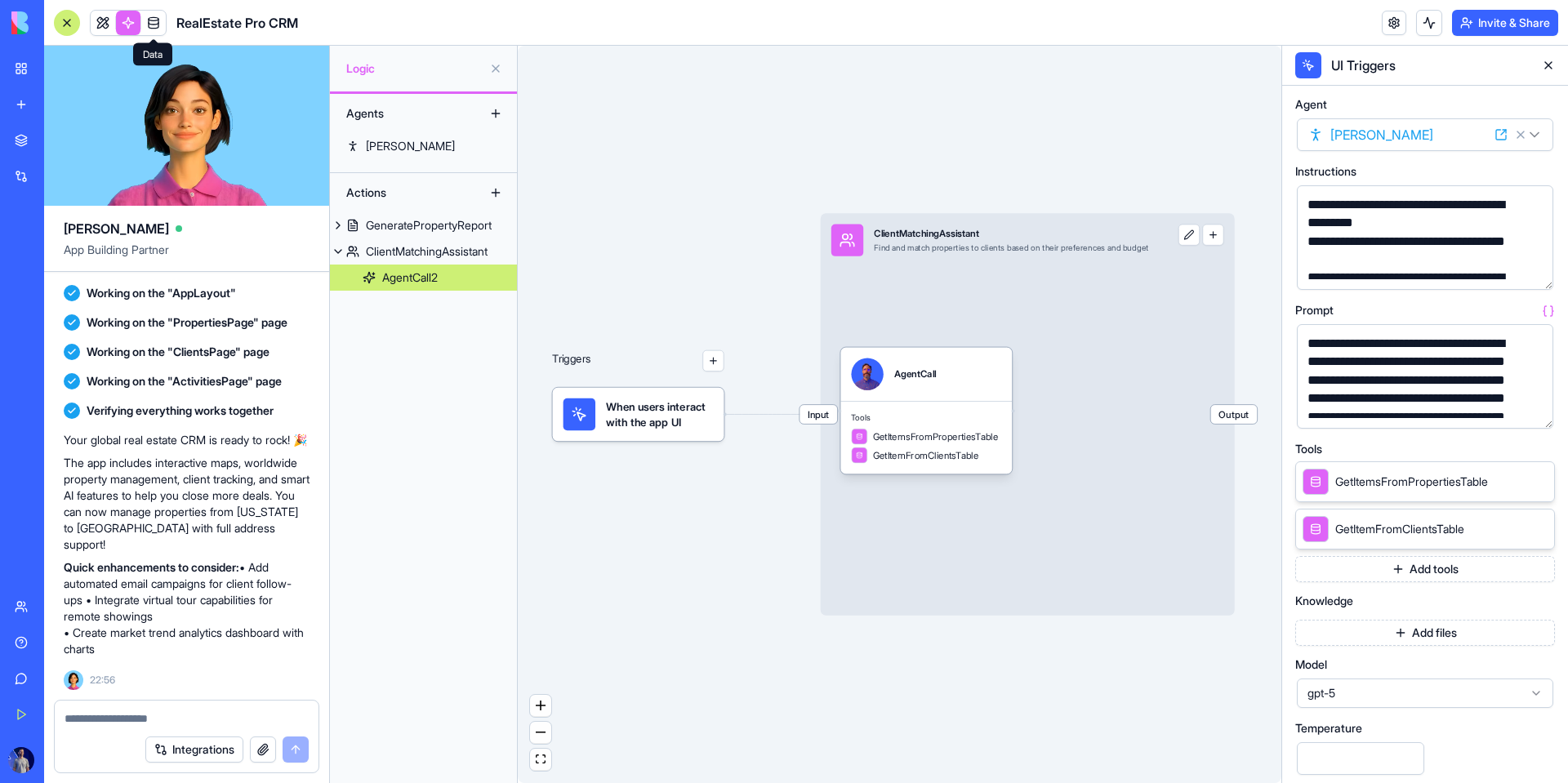
click at [147, 27] on link at bounding box center [153, 23] width 25 height 25
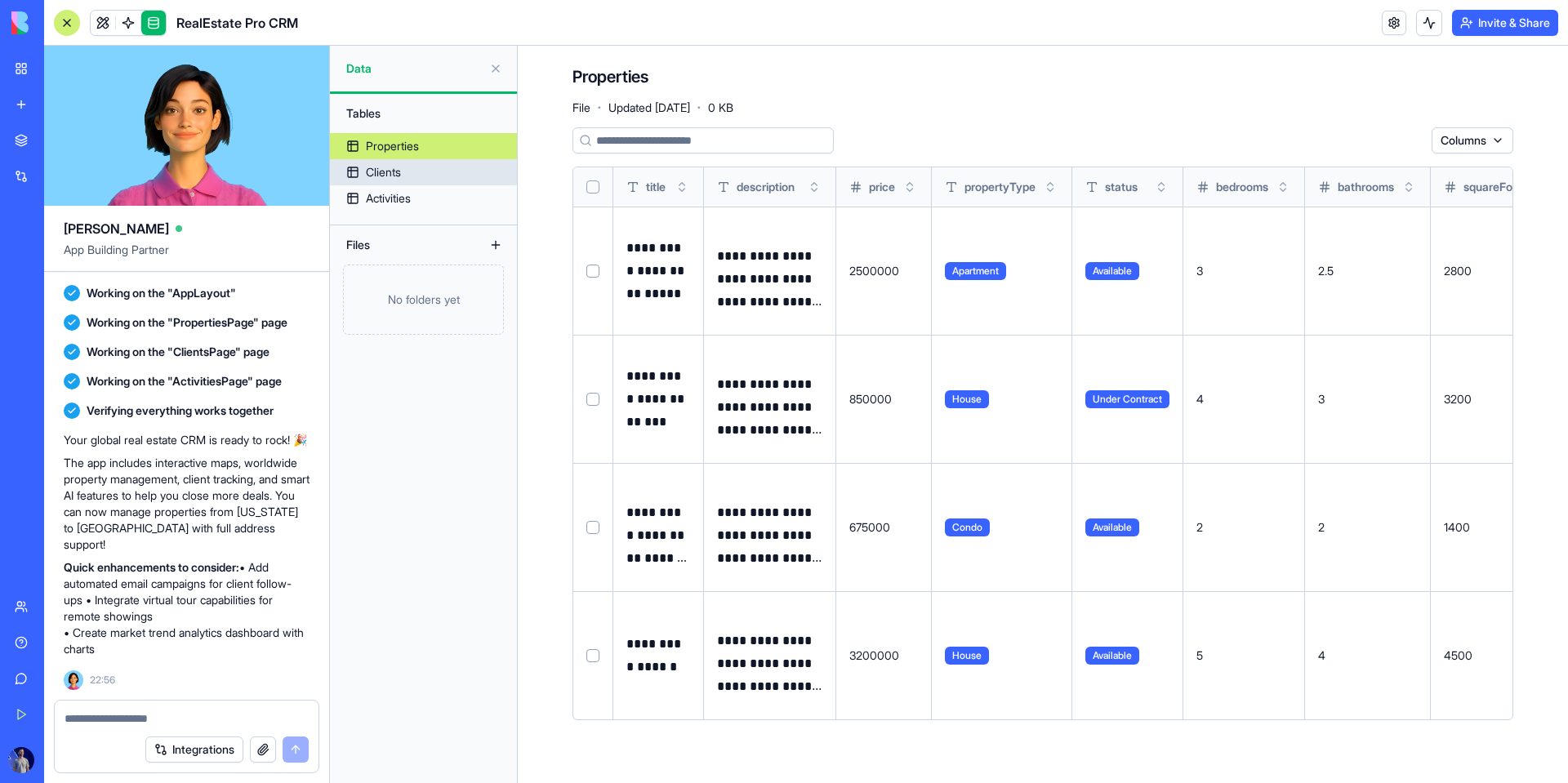
click at [454, 179] on link "Clients" at bounding box center [424, 172] width 187 height 26
click at [386, 175] on div "Clients" at bounding box center [383, 172] width 35 height 16
click at [409, 203] on div "Activities" at bounding box center [389, 198] width 45 height 16
click at [405, 171] on link "Clients" at bounding box center [424, 172] width 187 height 26
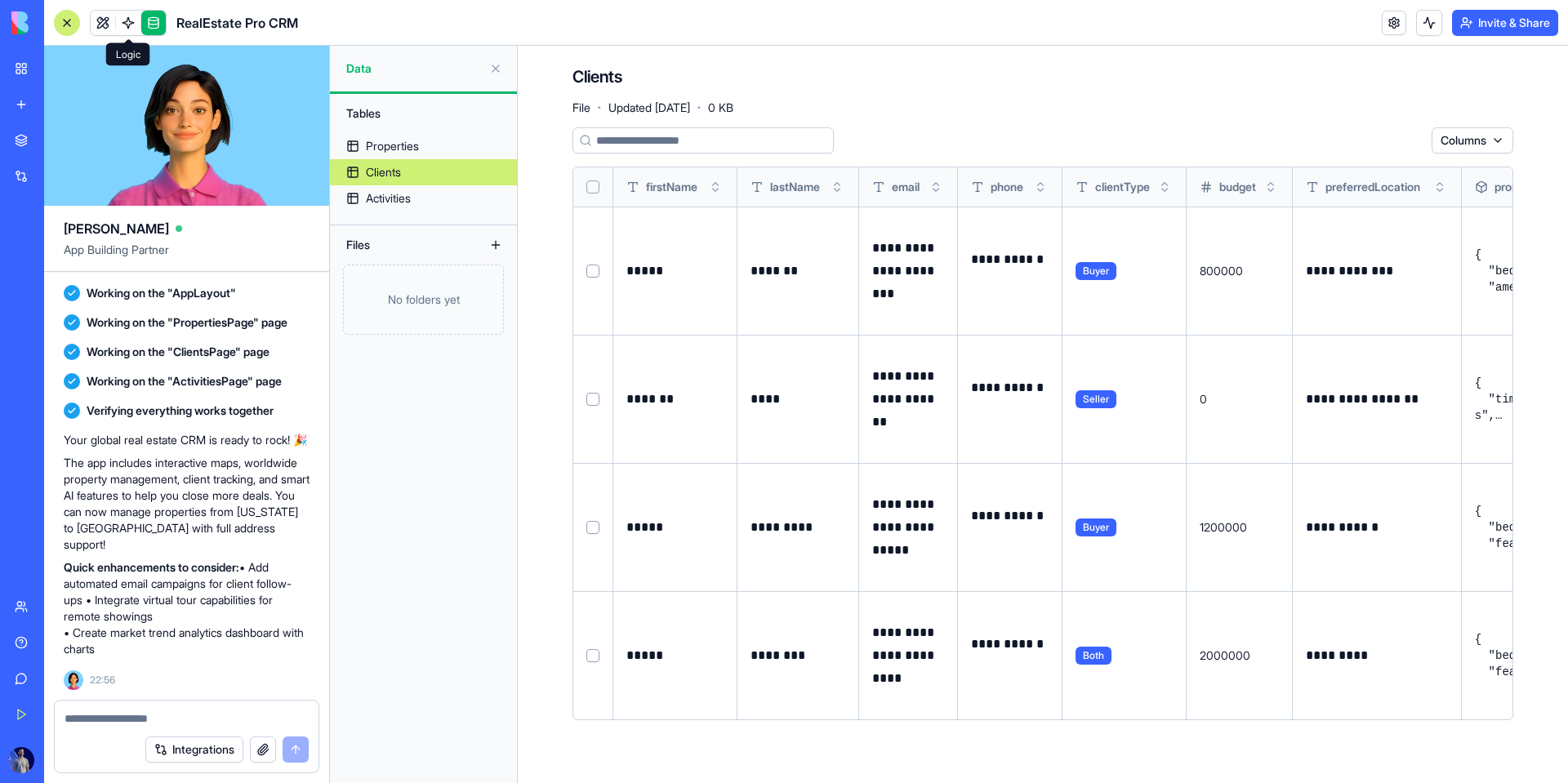
click at [120, 26] on link at bounding box center [129, 23] width 25 height 25
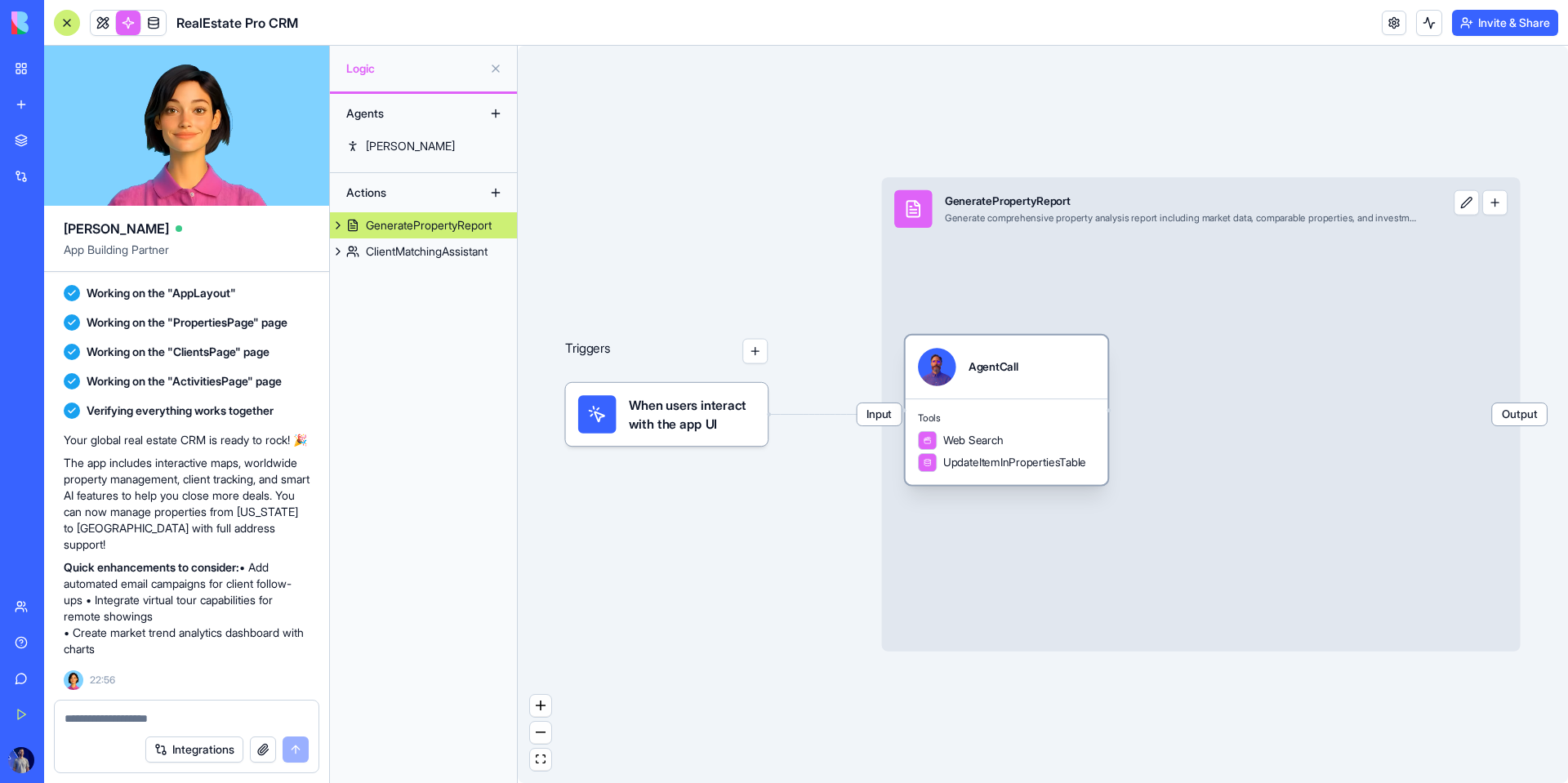
click at [974, 440] on span "Web Search" at bounding box center [974, 441] width 61 height 15
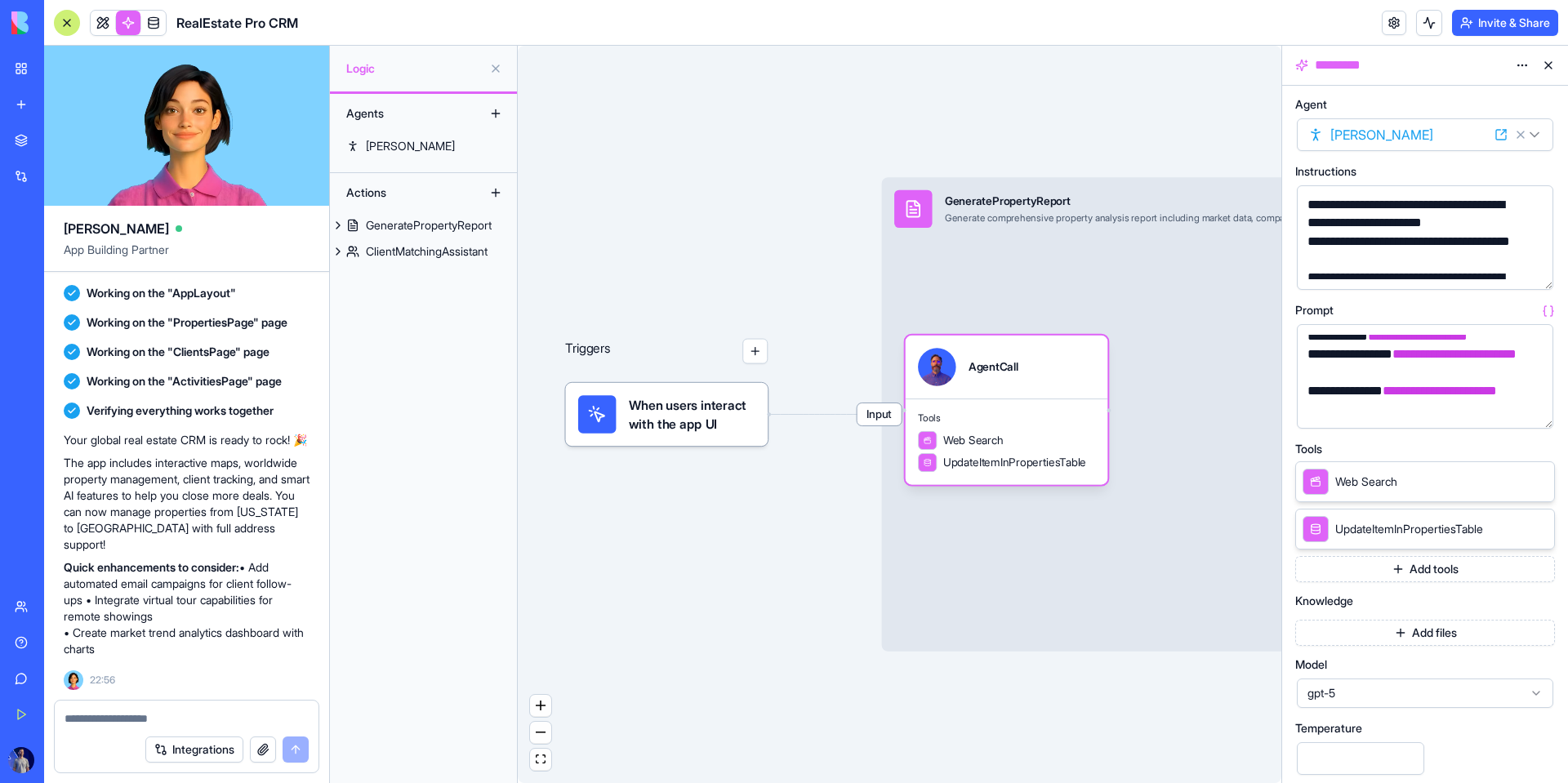
scroll to position [137, 0]
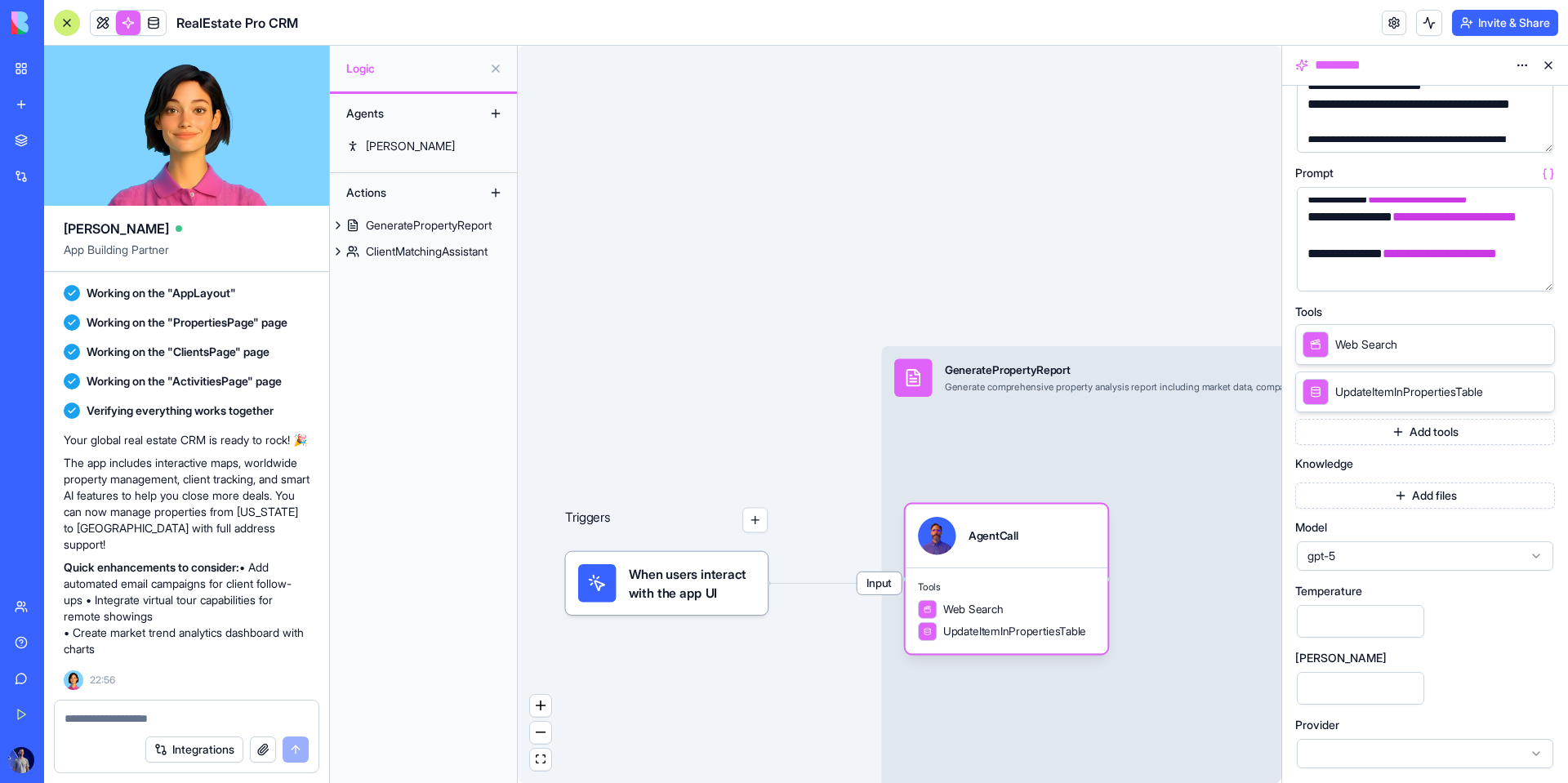
drag, startPoint x: 1076, startPoint y: 195, endPoint x: 753, endPoint y: 208, distance: 323.3
click at [750, 207] on div "Triggers When users interact with the app UI Input GeneratePropertyReport Gener…" at bounding box center [900, 414] width 764 height 738
drag, startPoint x: 867, startPoint y: 252, endPoint x: 843, endPoint y: 252, distance: 24.0
click at [856, 239] on div "Triggers When users interact with the app UI Input GeneratePropertyReport Gener…" at bounding box center [900, 414] width 764 height 738
click at [680, 567] on span "When users interact with the app UI" at bounding box center [692, 583] width 127 height 38
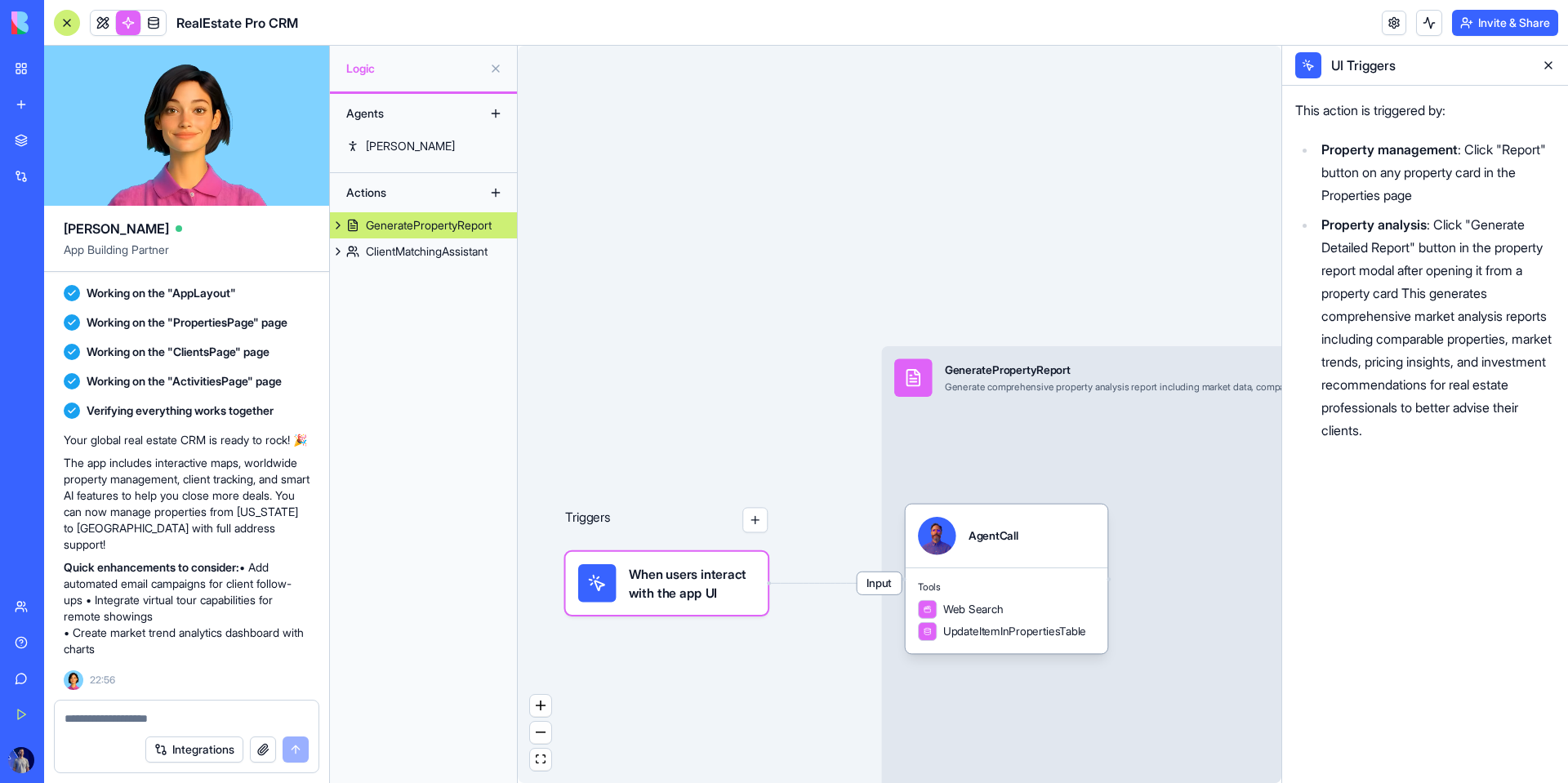
click at [683, 575] on span "When users interact with the app UI" at bounding box center [692, 583] width 127 height 38
drag, startPoint x: 784, startPoint y: 610, endPoint x: 755, endPoint y: 593, distance: 33.6
click at [782, 610] on div "Triggers When users interact with the app UI Input GeneratePropertyReport Gener…" at bounding box center [900, 414] width 764 height 738
click at [755, 593] on span "When users interact with the app UI" at bounding box center [692, 583] width 127 height 38
click at [766, 526] on button "button" at bounding box center [755, 519] width 26 height 26
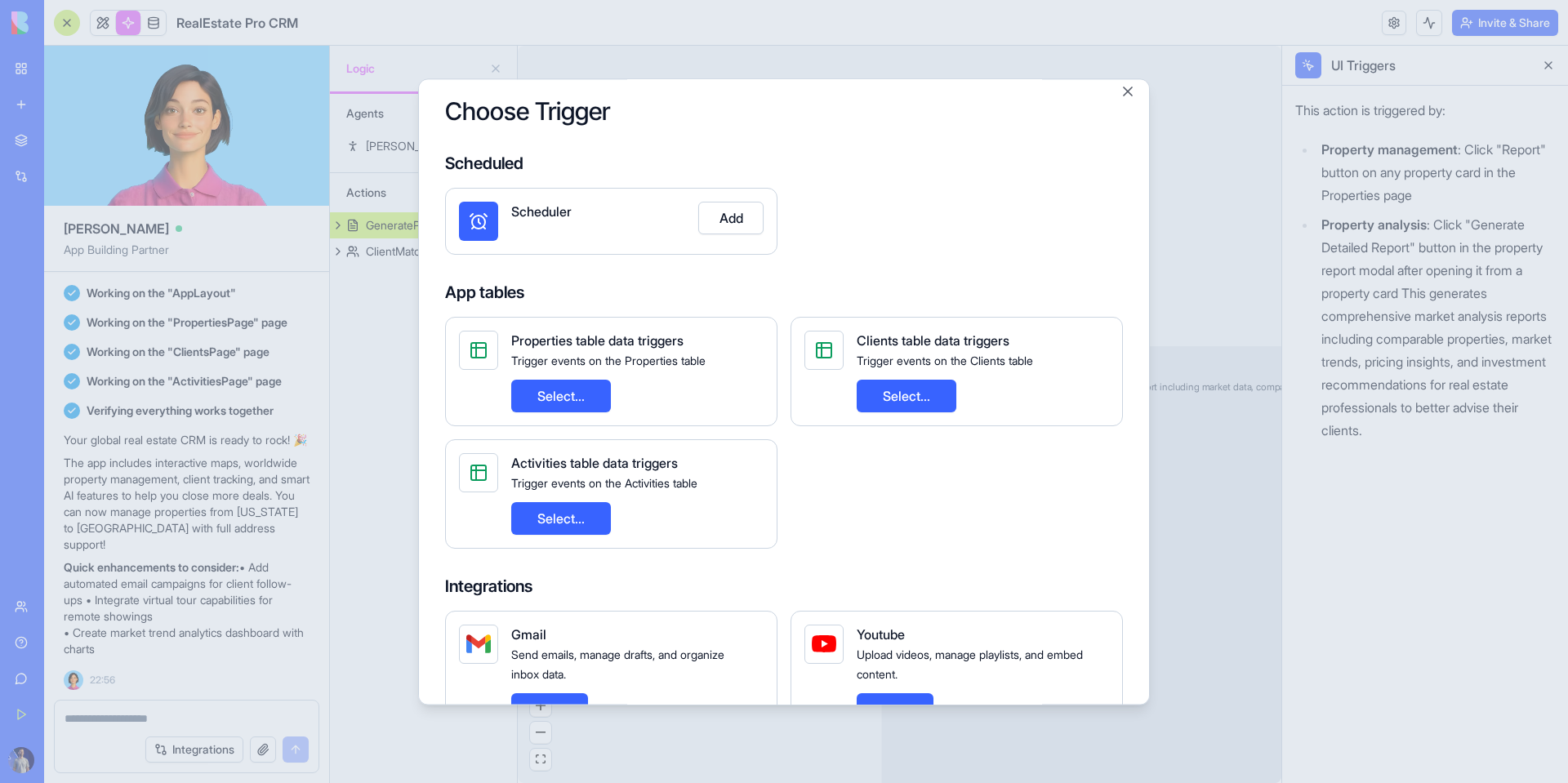
scroll to position [0, 0]
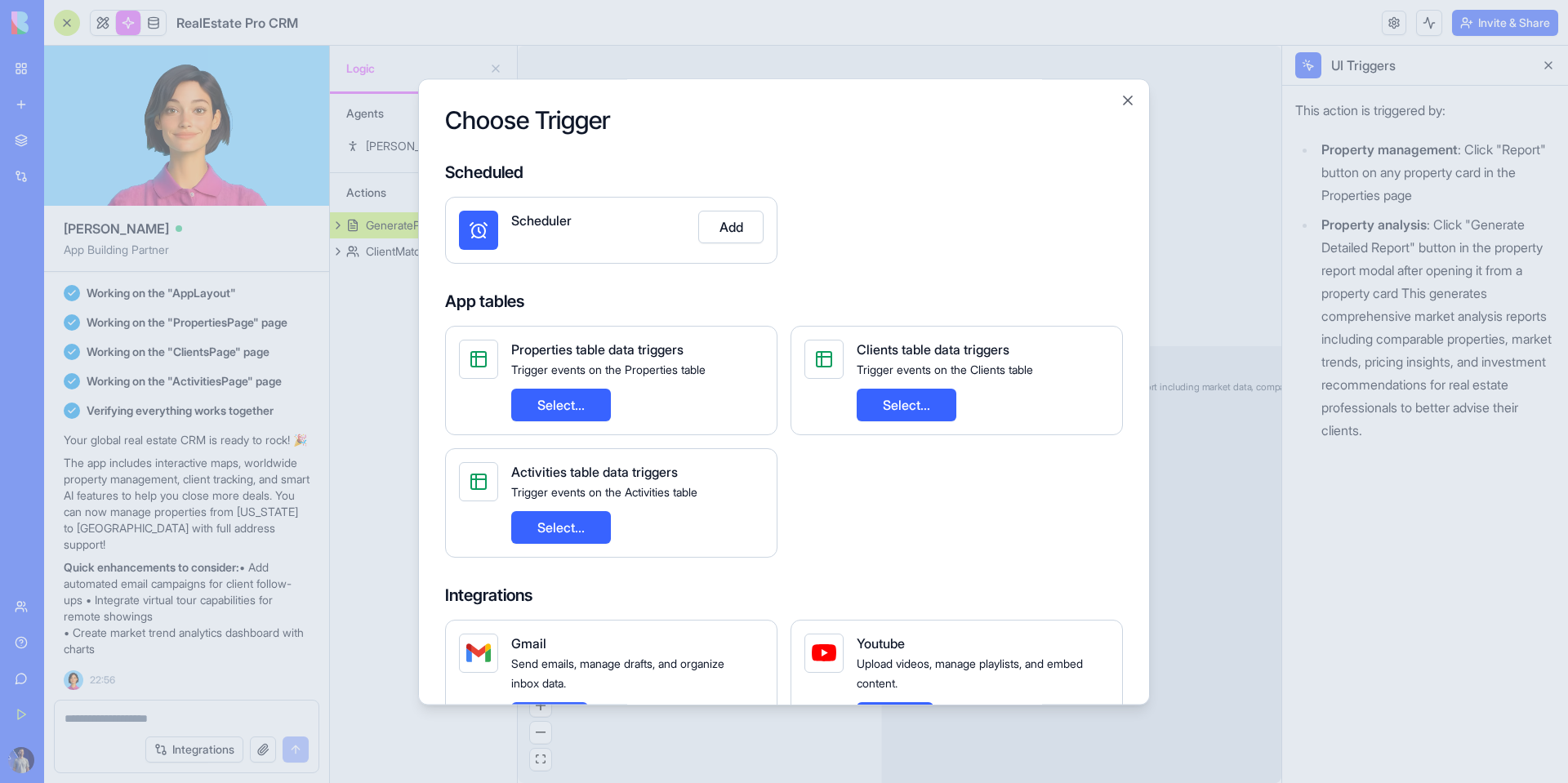
click at [575, 427] on div "Properties table data triggers Trigger events on the Properties table Select..." at bounding box center [612, 381] width 333 height 110
click at [575, 415] on button "Select..." at bounding box center [561, 405] width 99 height 33
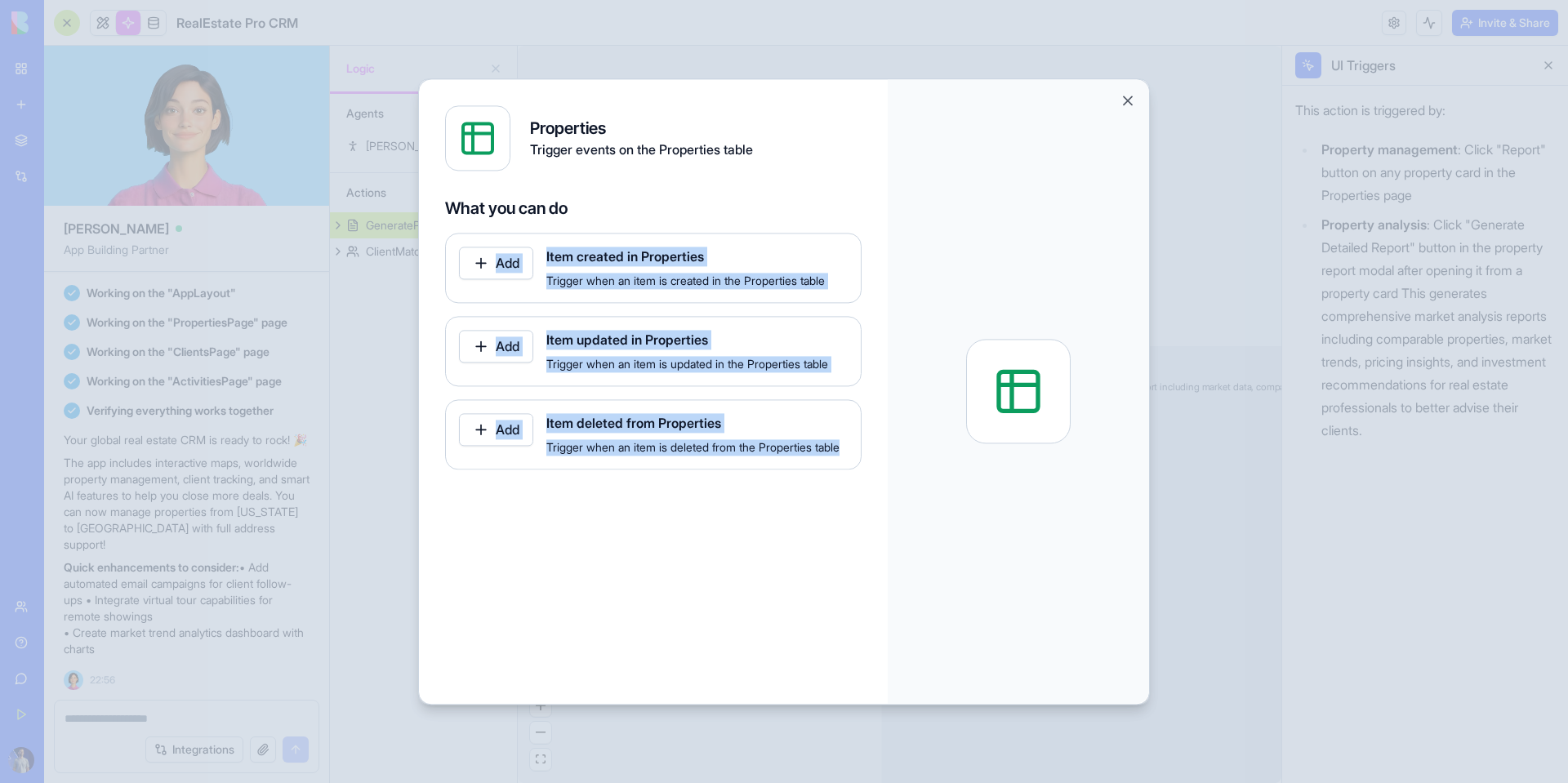
drag, startPoint x: 662, startPoint y: 209, endPoint x: 706, endPoint y: 542, distance: 335.9
click at [706, 542] on div "Properties Trigger events on the Properties table What you can do Add Item crea…" at bounding box center [653, 392] width 469 height 626
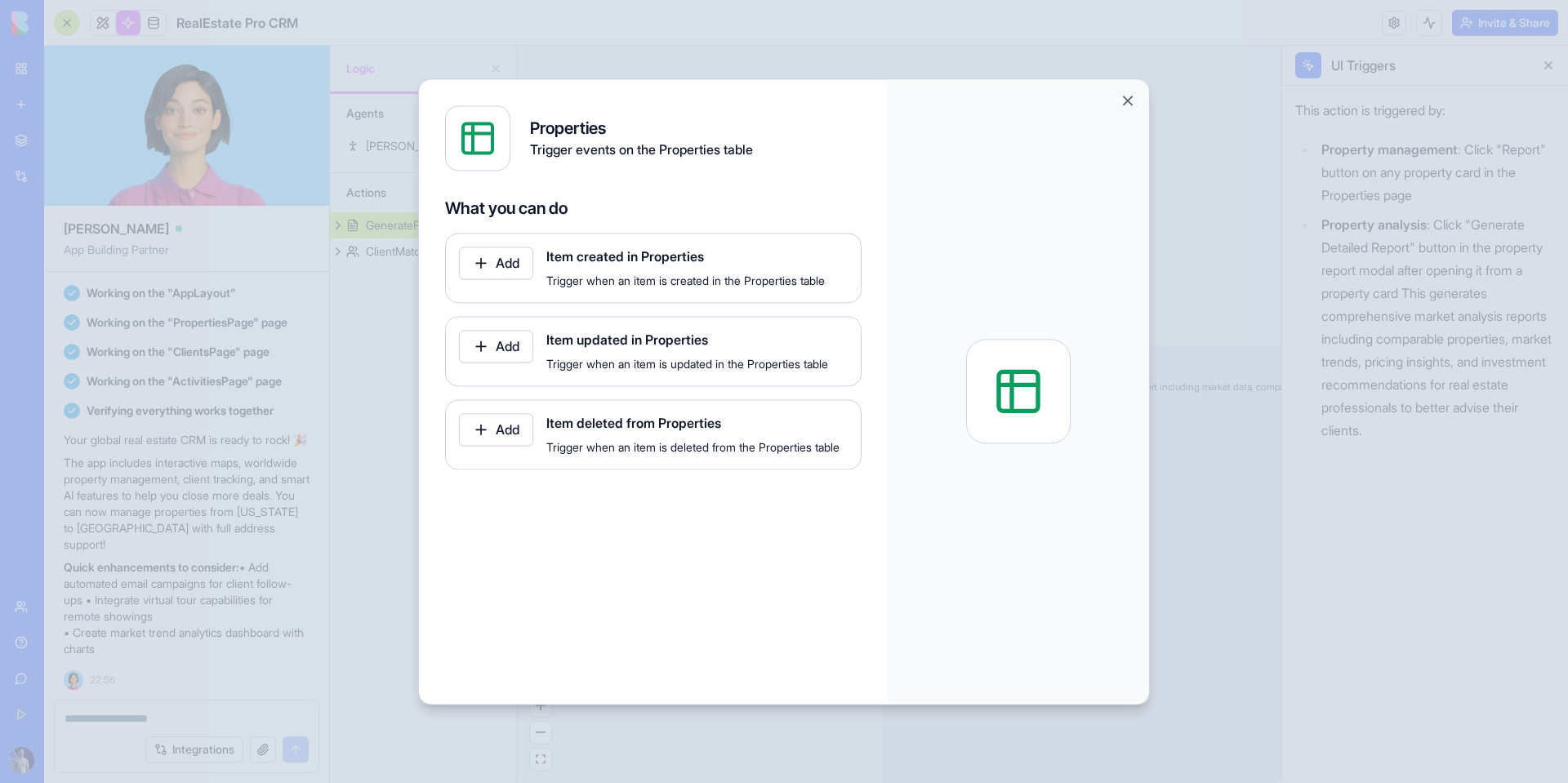
click at [503, 270] on button "Add" at bounding box center [496, 263] width 75 height 33
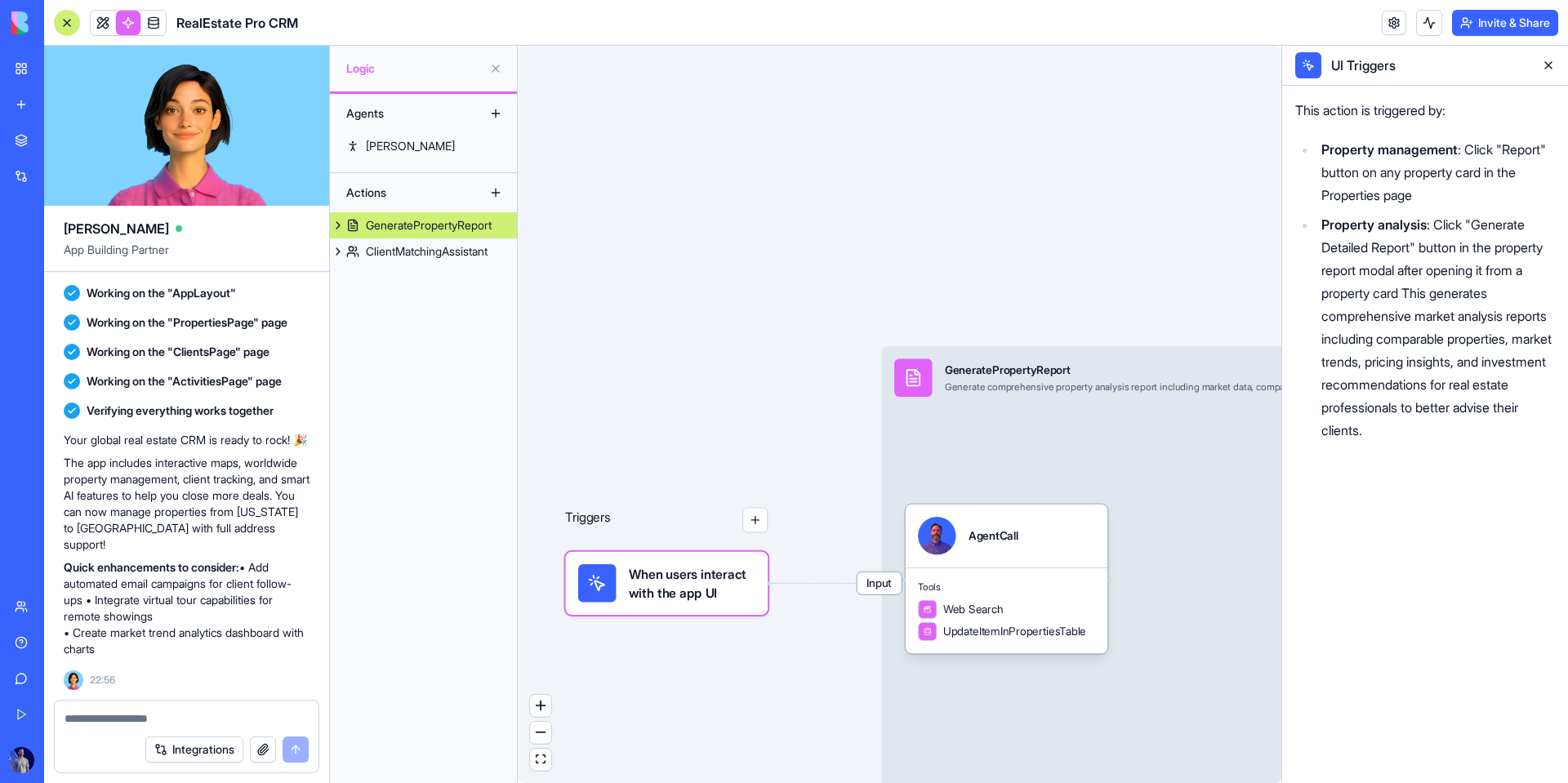
drag, startPoint x: 816, startPoint y: 495, endPoint x: 771, endPoint y: 362, distance: 140.4
click at [771, 362] on div "Triggers When users interact with the app UI Input GeneratePropertyReport Gener…" at bounding box center [900, 414] width 764 height 738
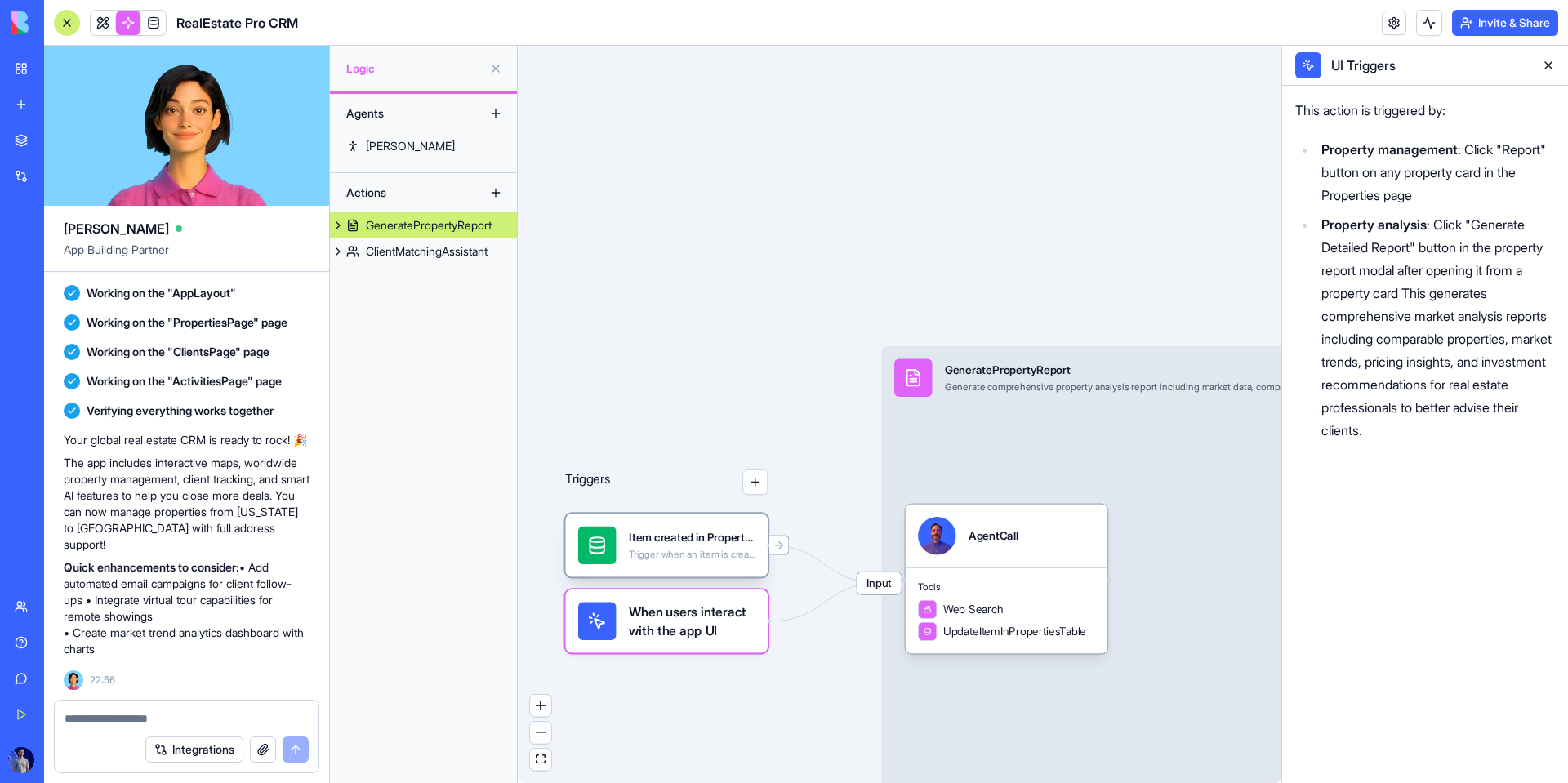
click at [706, 566] on div "Item created in Properties Trigger when an item is created in the Properties ta…" at bounding box center [667, 545] width 202 height 63
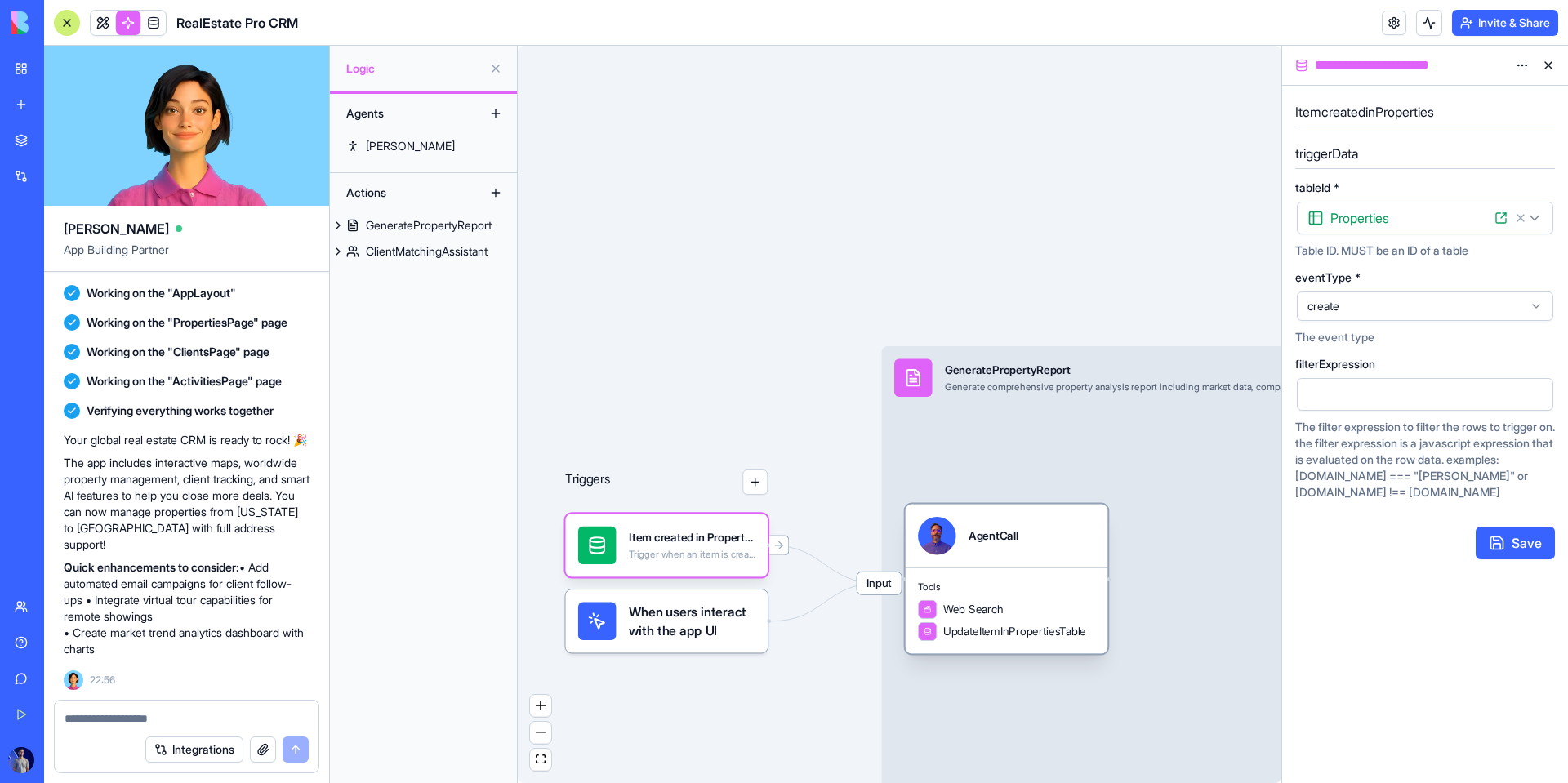
click at [1010, 550] on div "AgentCall" at bounding box center [993, 536] width 50 height 38
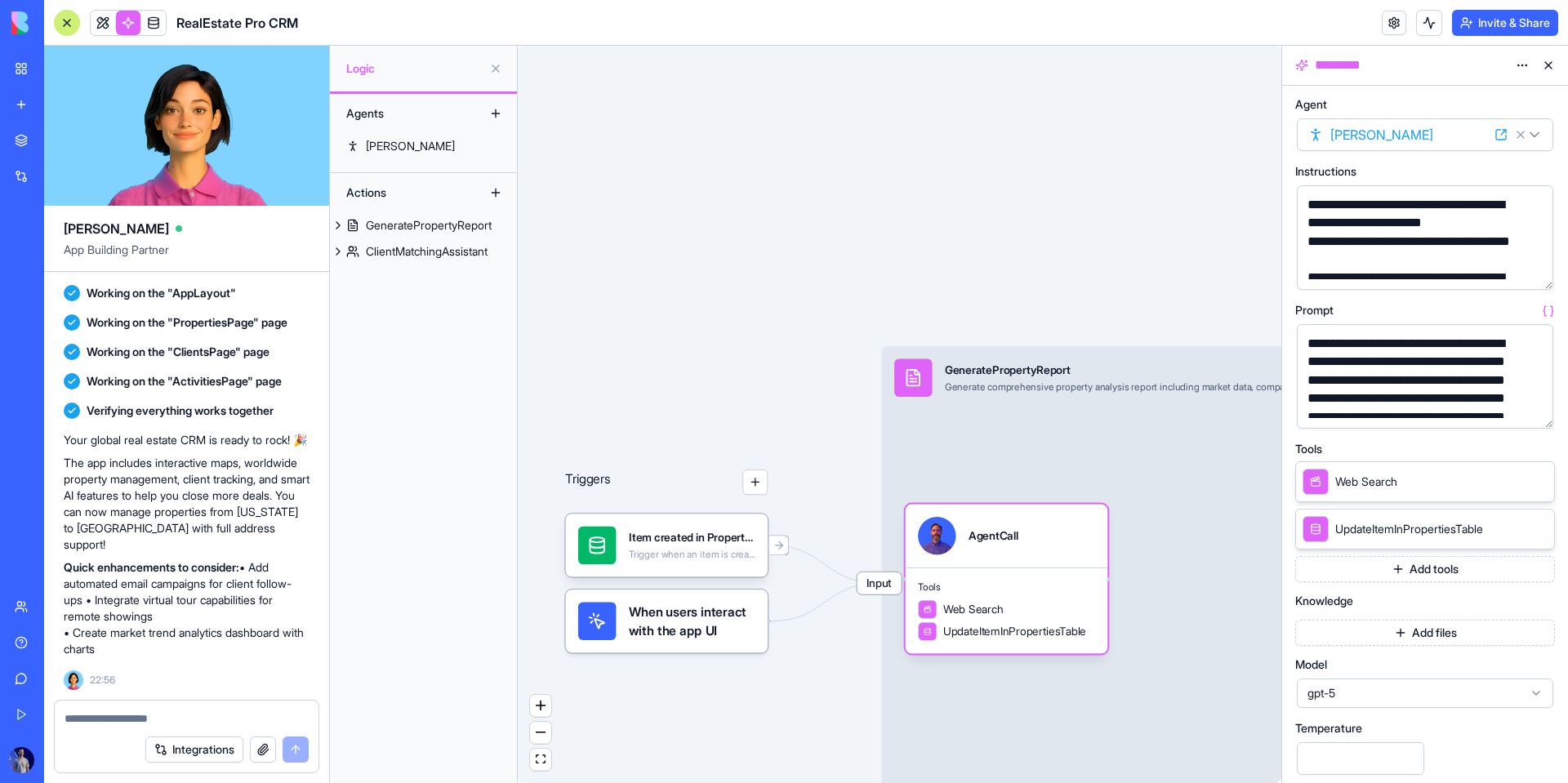
scroll to position [3, 0]
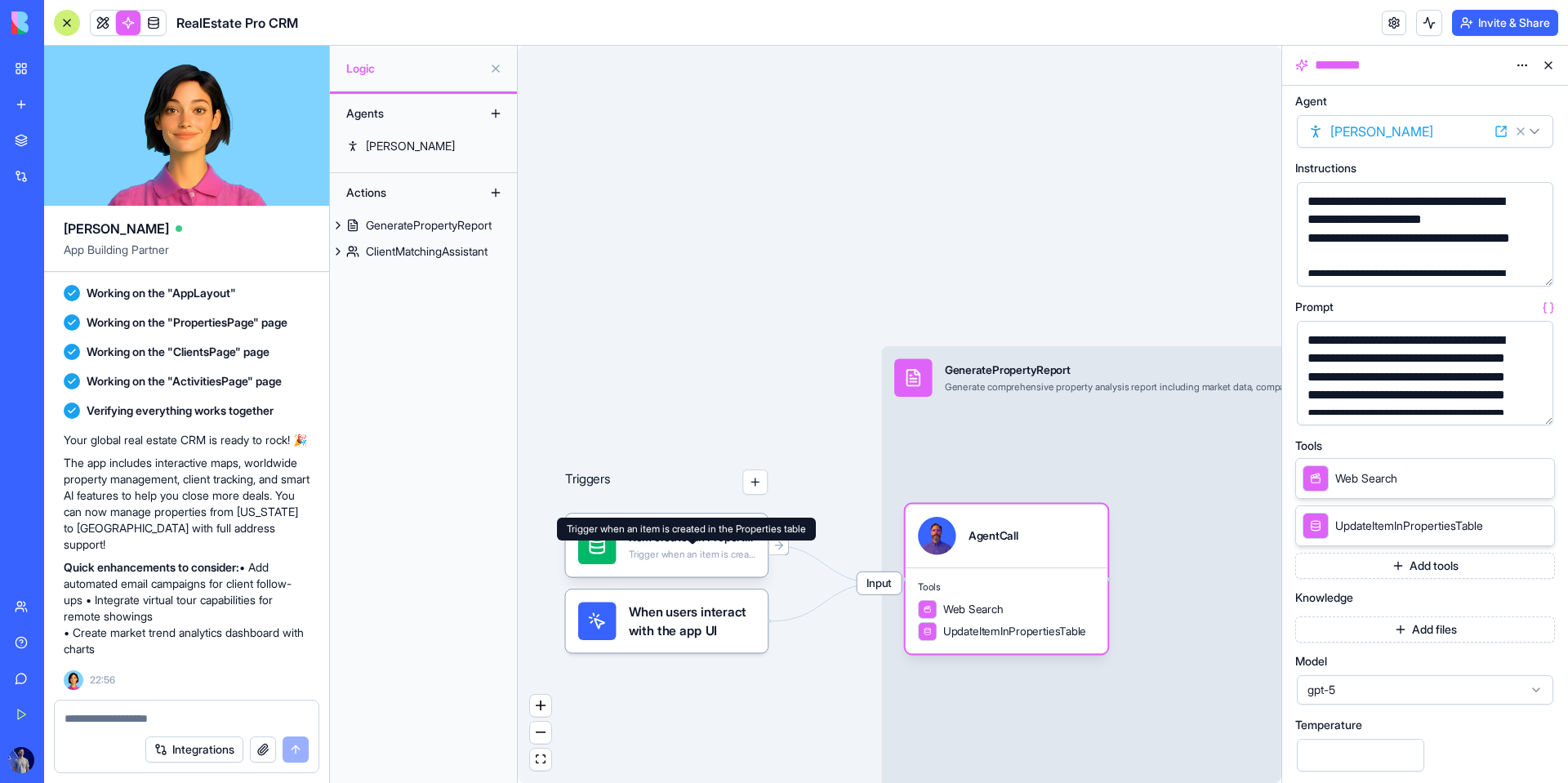
click at [691, 534] on icon at bounding box center [691, 539] width 11 height 11
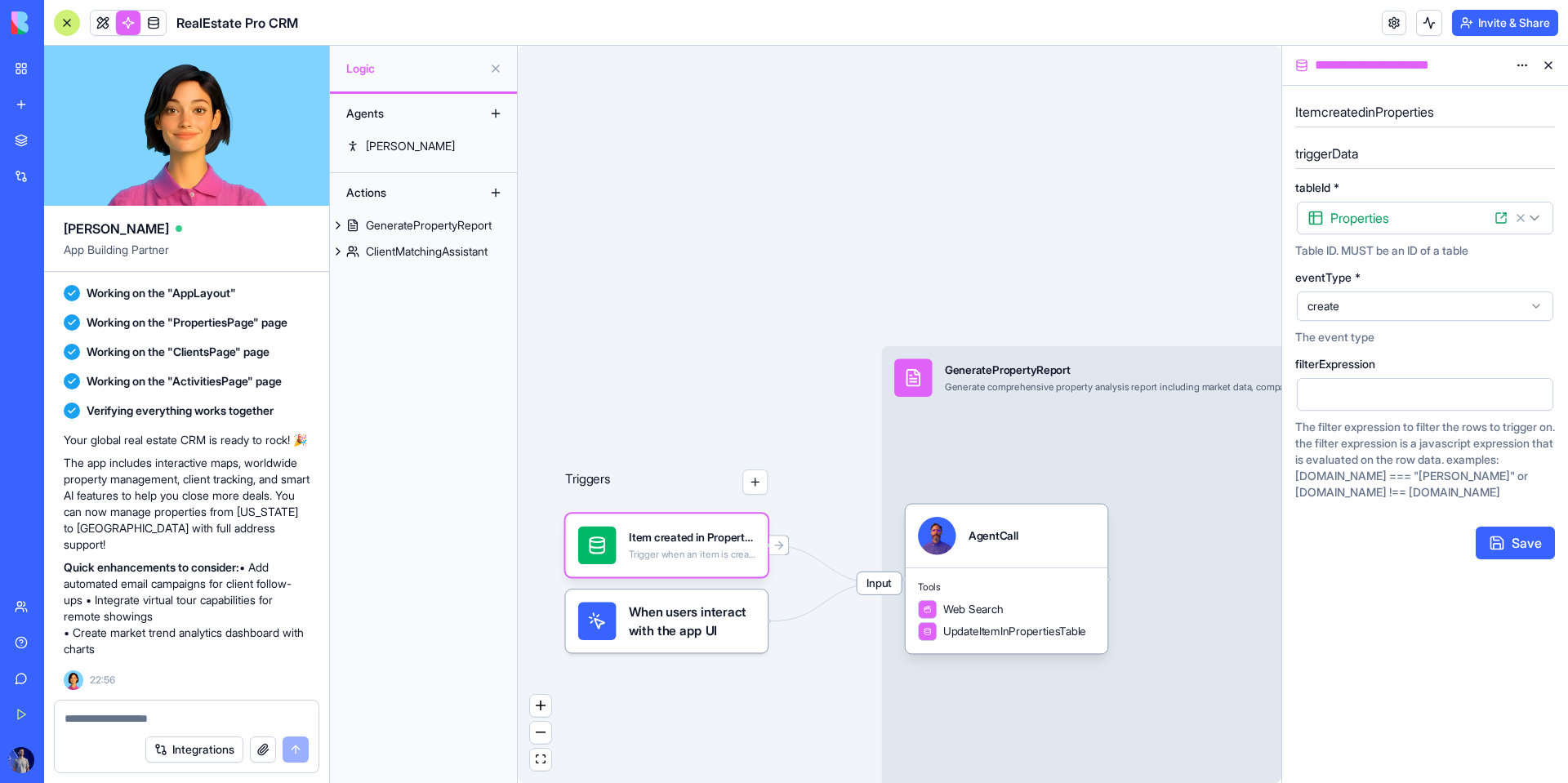
click at [752, 605] on span "When users interact with the app UI" at bounding box center [692, 621] width 127 height 38
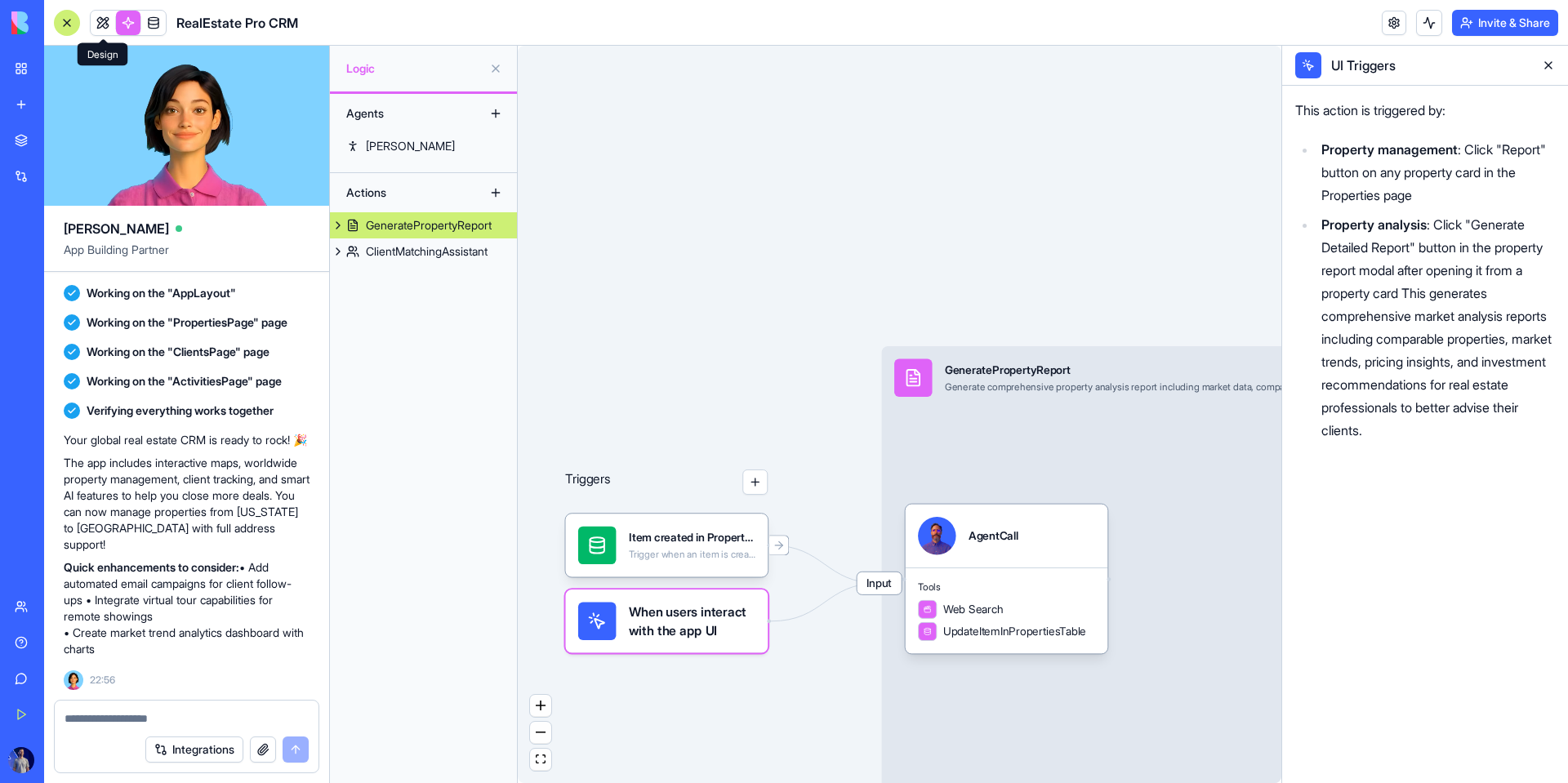
click at [114, 29] on link at bounding box center [103, 23] width 25 height 25
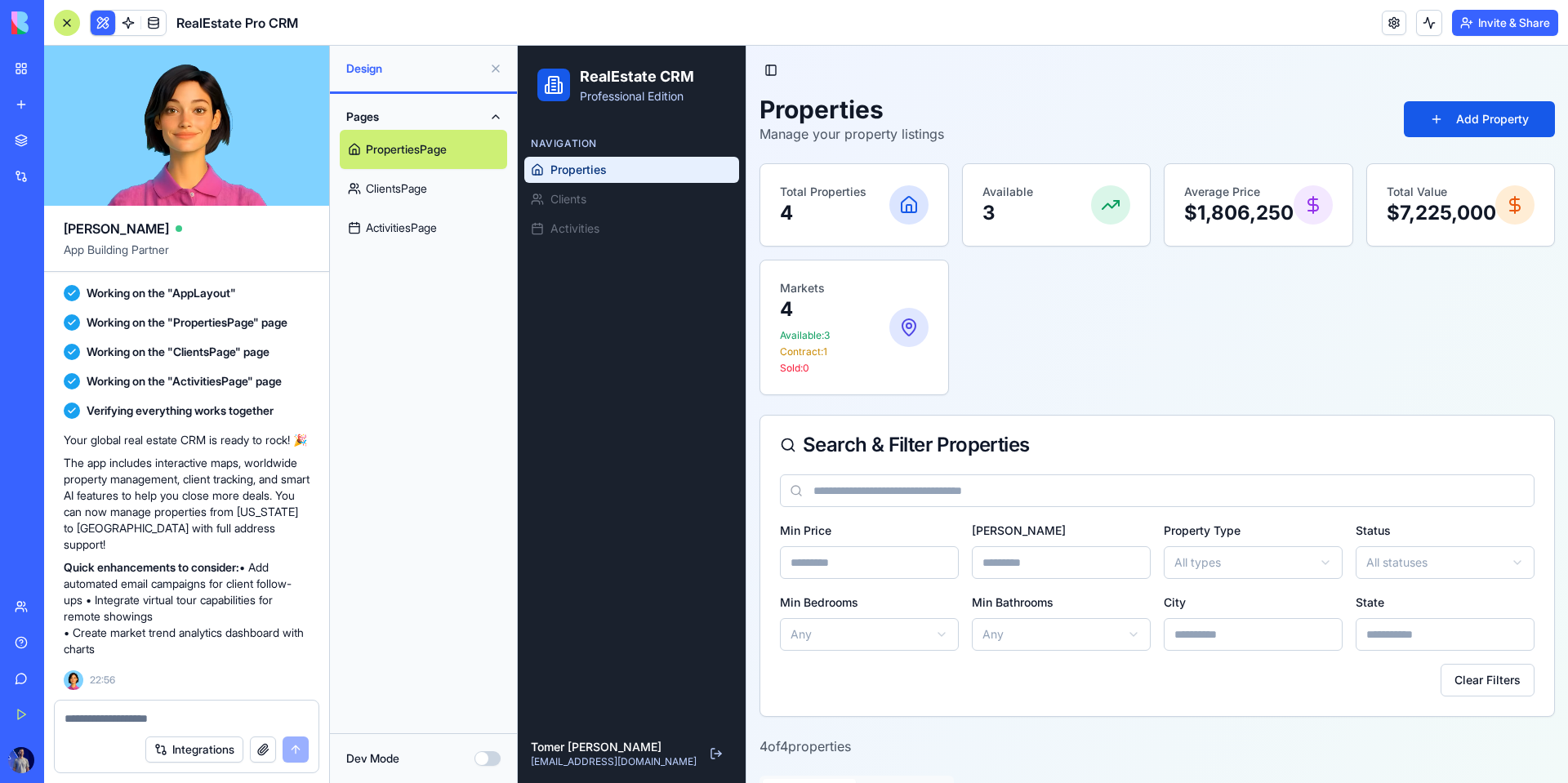
click at [857, 496] on input at bounding box center [1158, 491] width 755 height 33
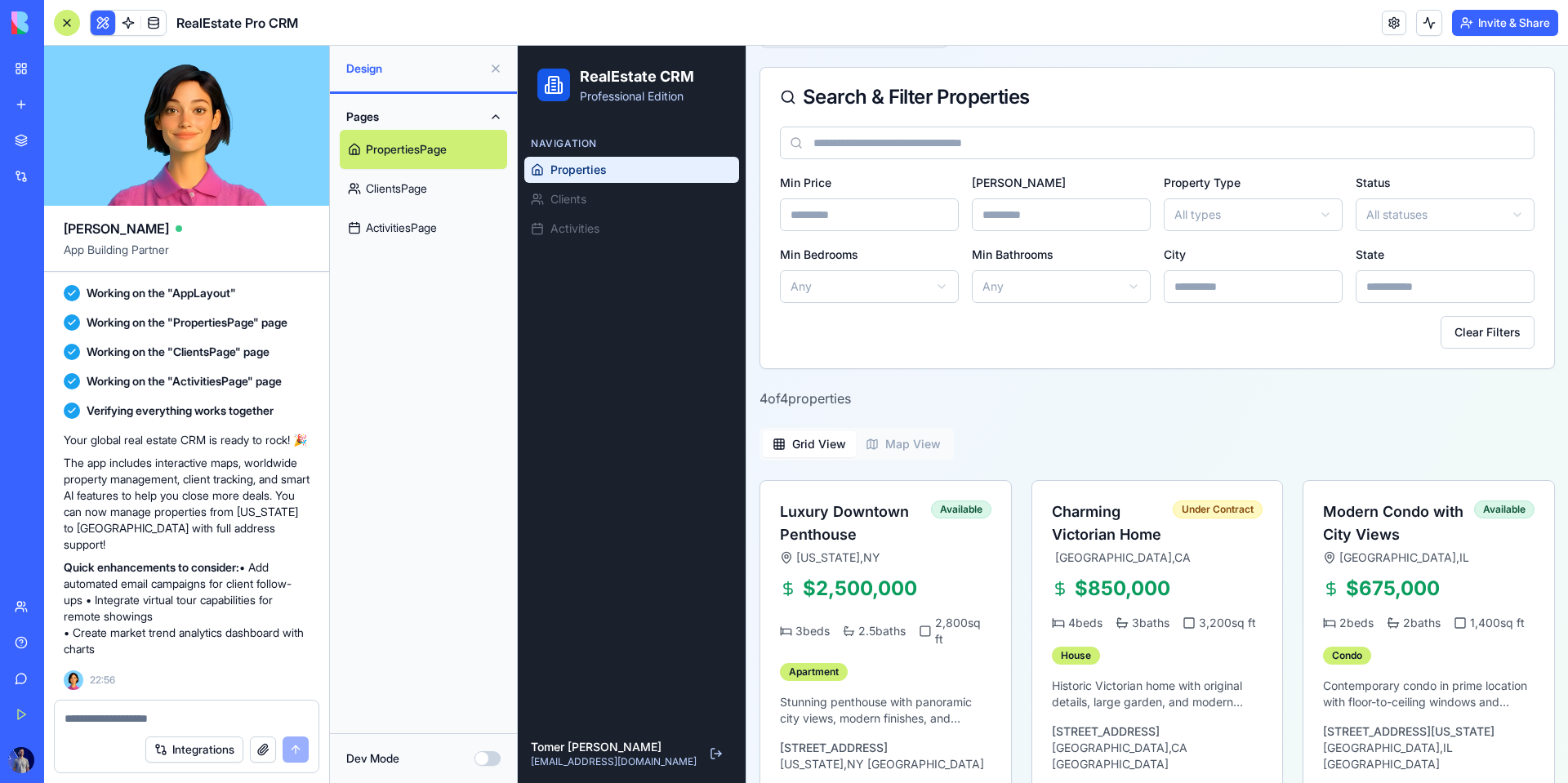
scroll to position [761, 0]
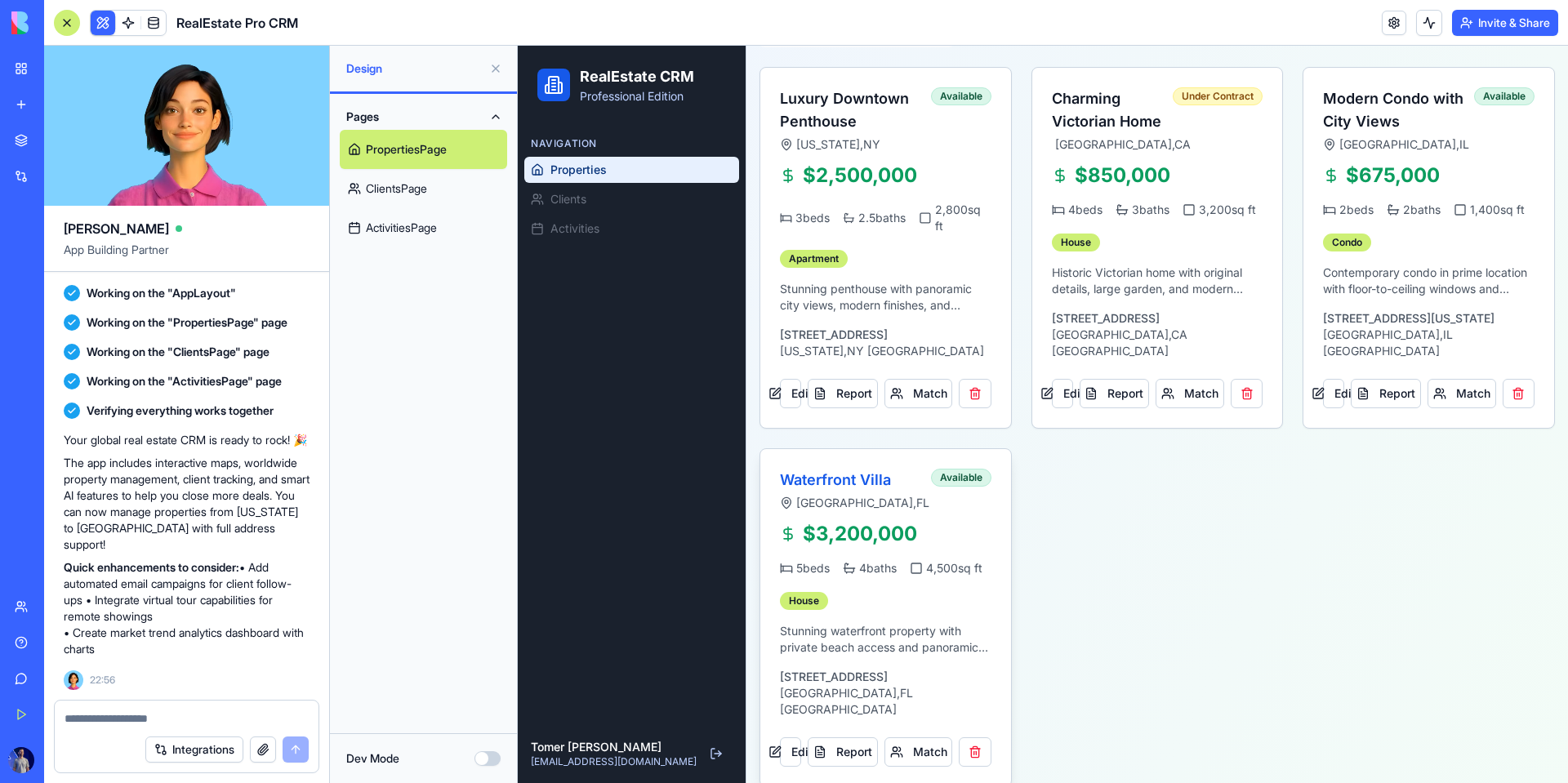
click at [820, 488] on h3 "Waterfront Villa" at bounding box center [856, 480] width 151 height 23
click at [976, 487] on div "[GEOGRAPHIC_DATA] , [GEOGRAPHIC_DATA] Available" at bounding box center [886, 490] width 212 height 43
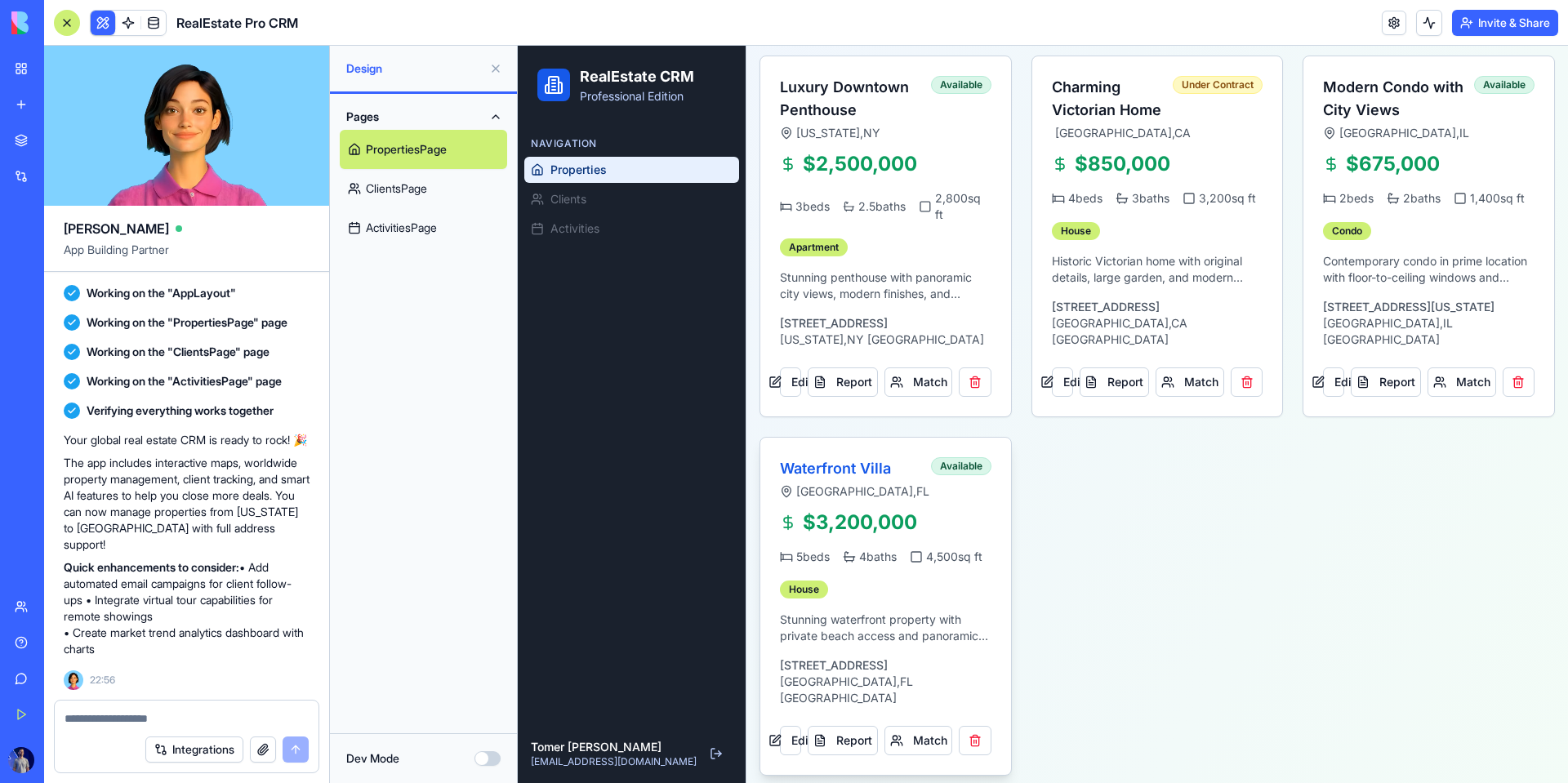
scroll to position [777, 0]
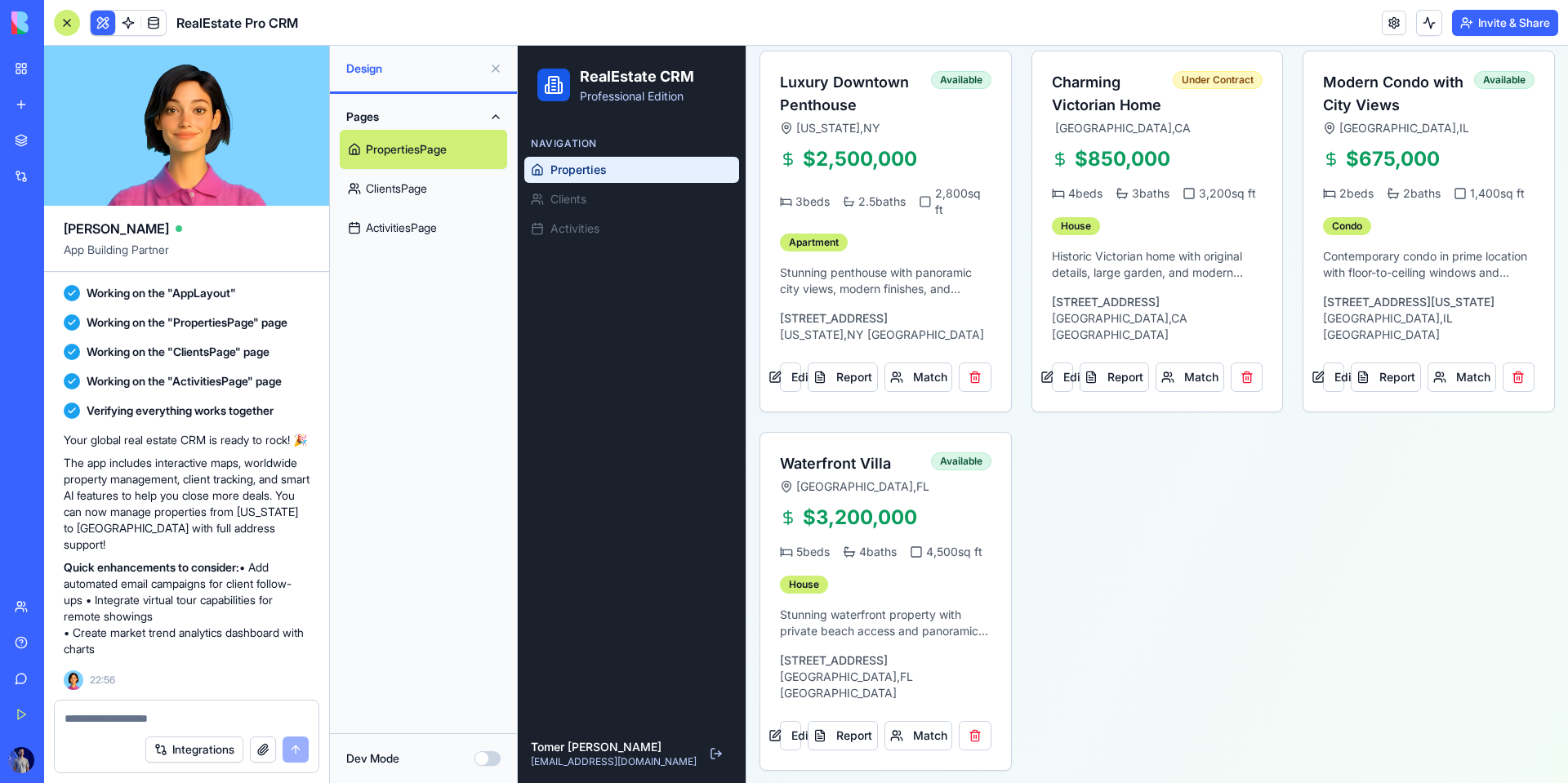
click at [505, 69] on button at bounding box center [496, 69] width 26 height 26
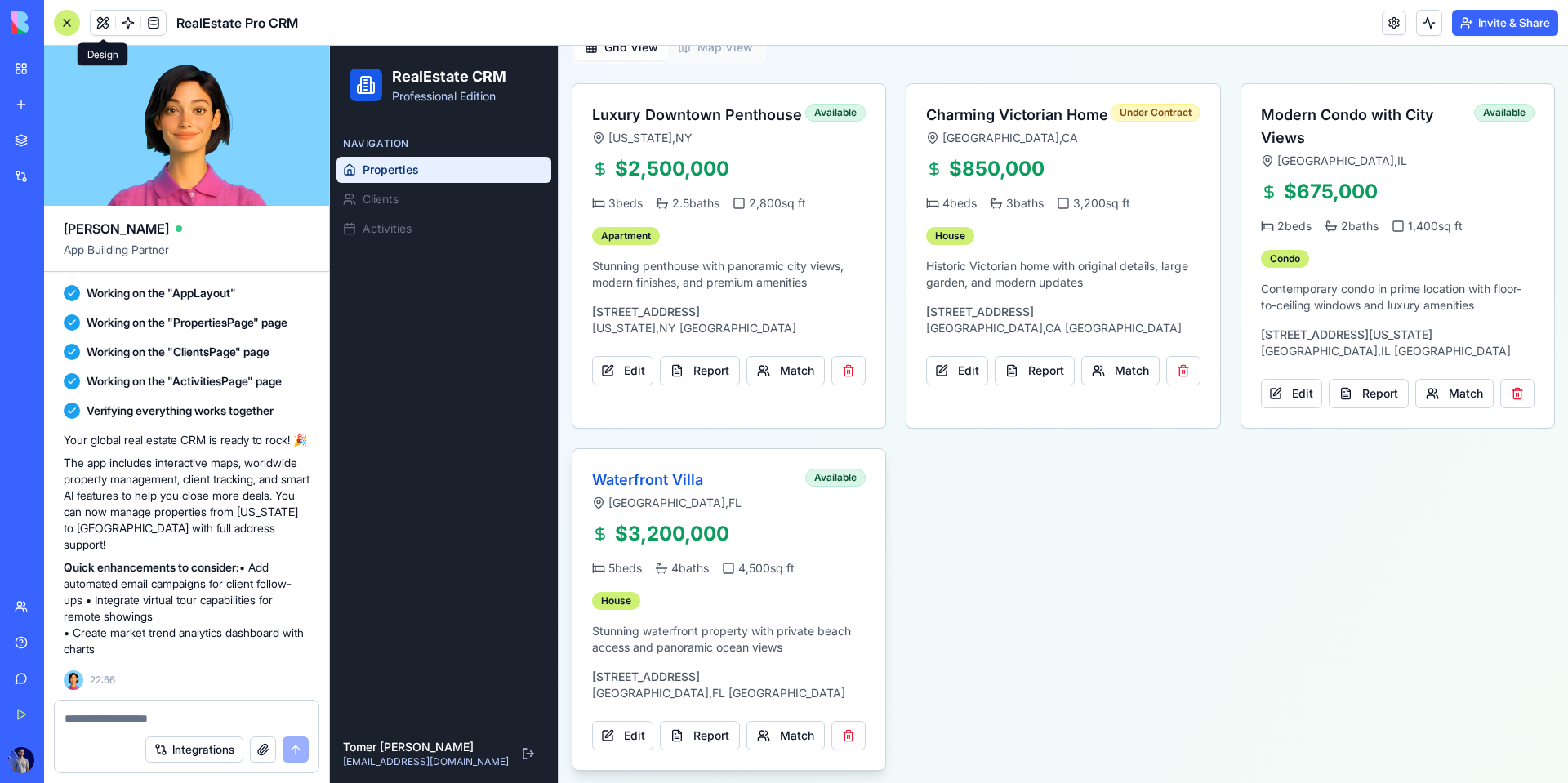
click at [643, 496] on div "[GEOGRAPHIC_DATA] , [GEOGRAPHIC_DATA]" at bounding box center [698, 502] width 213 height 16
click at [832, 473] on div "Available" at bounding box center [836, 478] width 61 height 18
click at [459, 195] on link "Clients" at bounding box center [444, 200] width 215 height 26
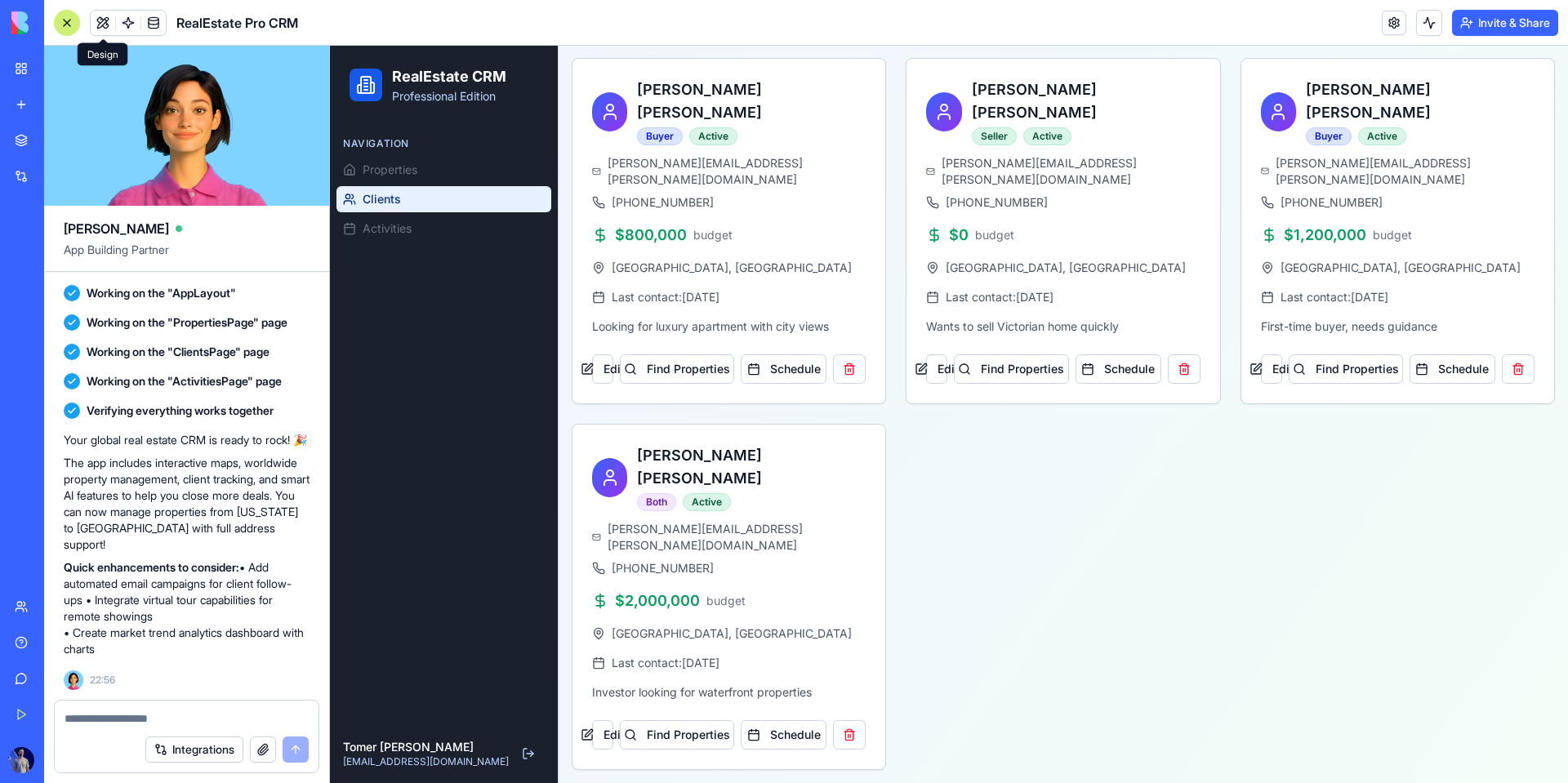
scroll to position [578, 0]
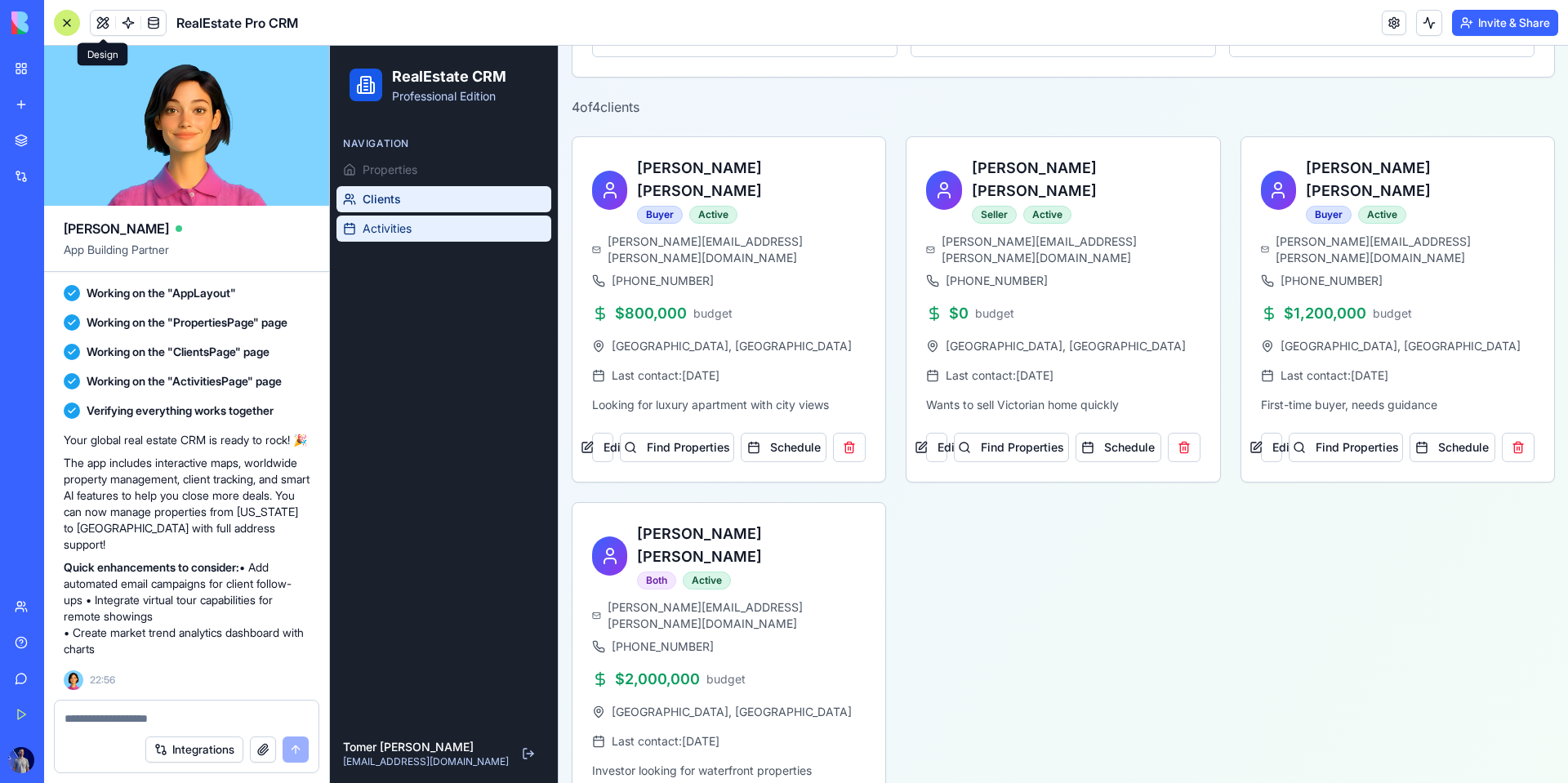
click at [448, 221] on link "Activities" at bounding box center [444, 229] width 215 height 26
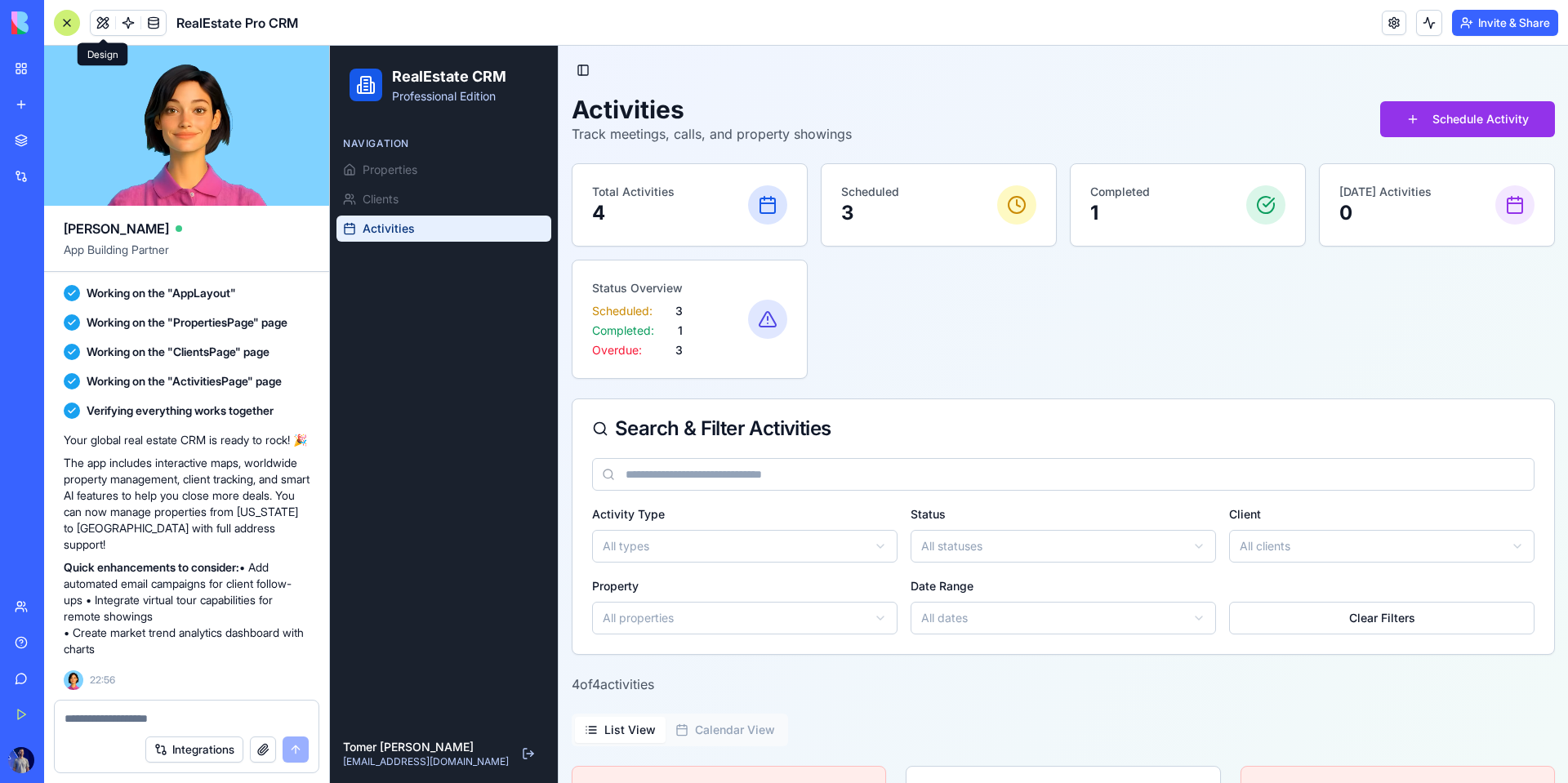
click at [687, 471] on input at bounding box center [1063, 475] width 943 height 33
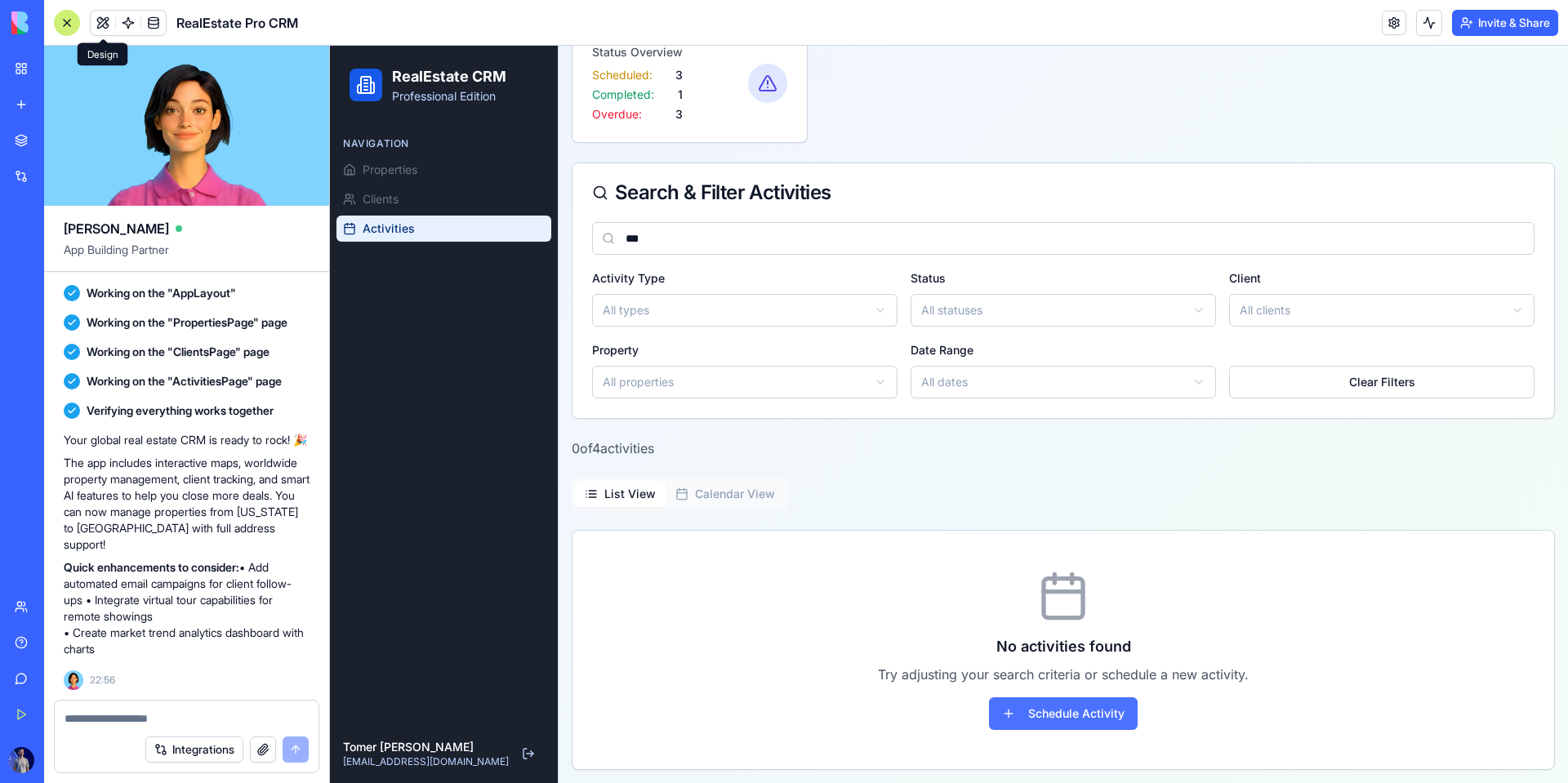
type input "***"
click at [1010, 721] on button "Schedule Activity" at bounding box center [1063, 714] width 148 height 33
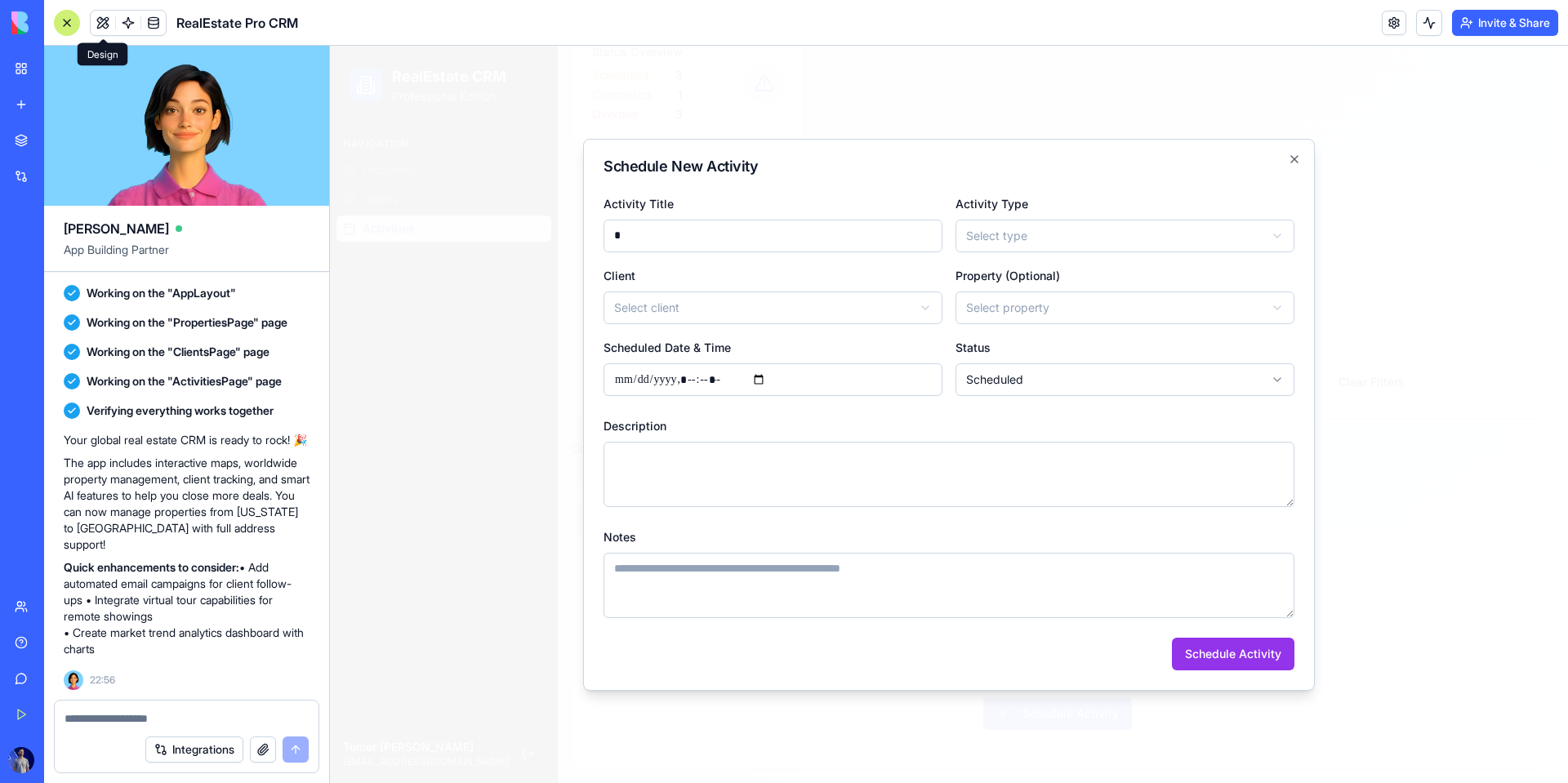
type input "*"
click at [707, 100] on div at bounding box center [949, 414] width 1238 height 738
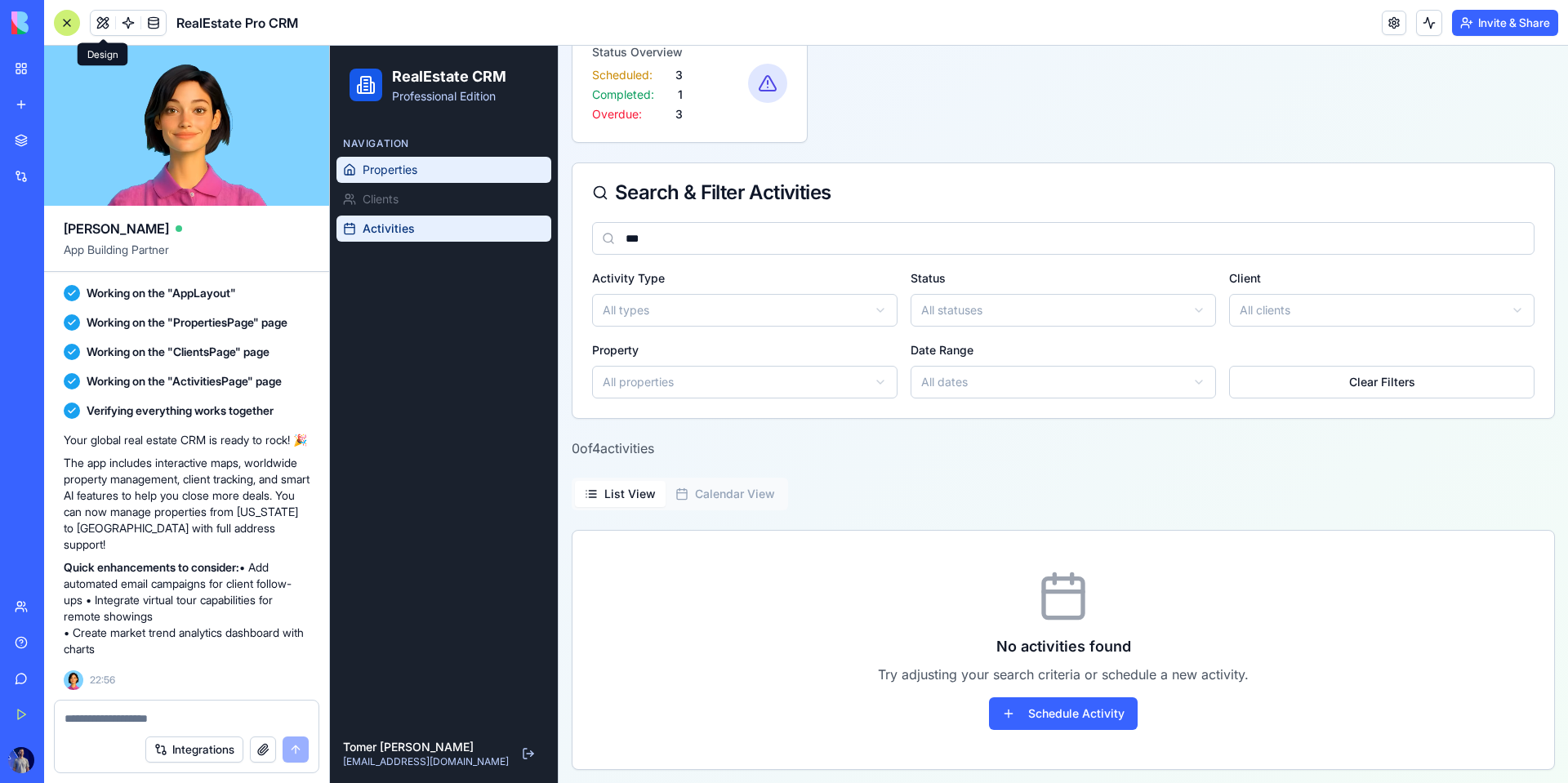
click at [458, 183] on link "Properties" at bounding box center [444, 170] width 215 height 26
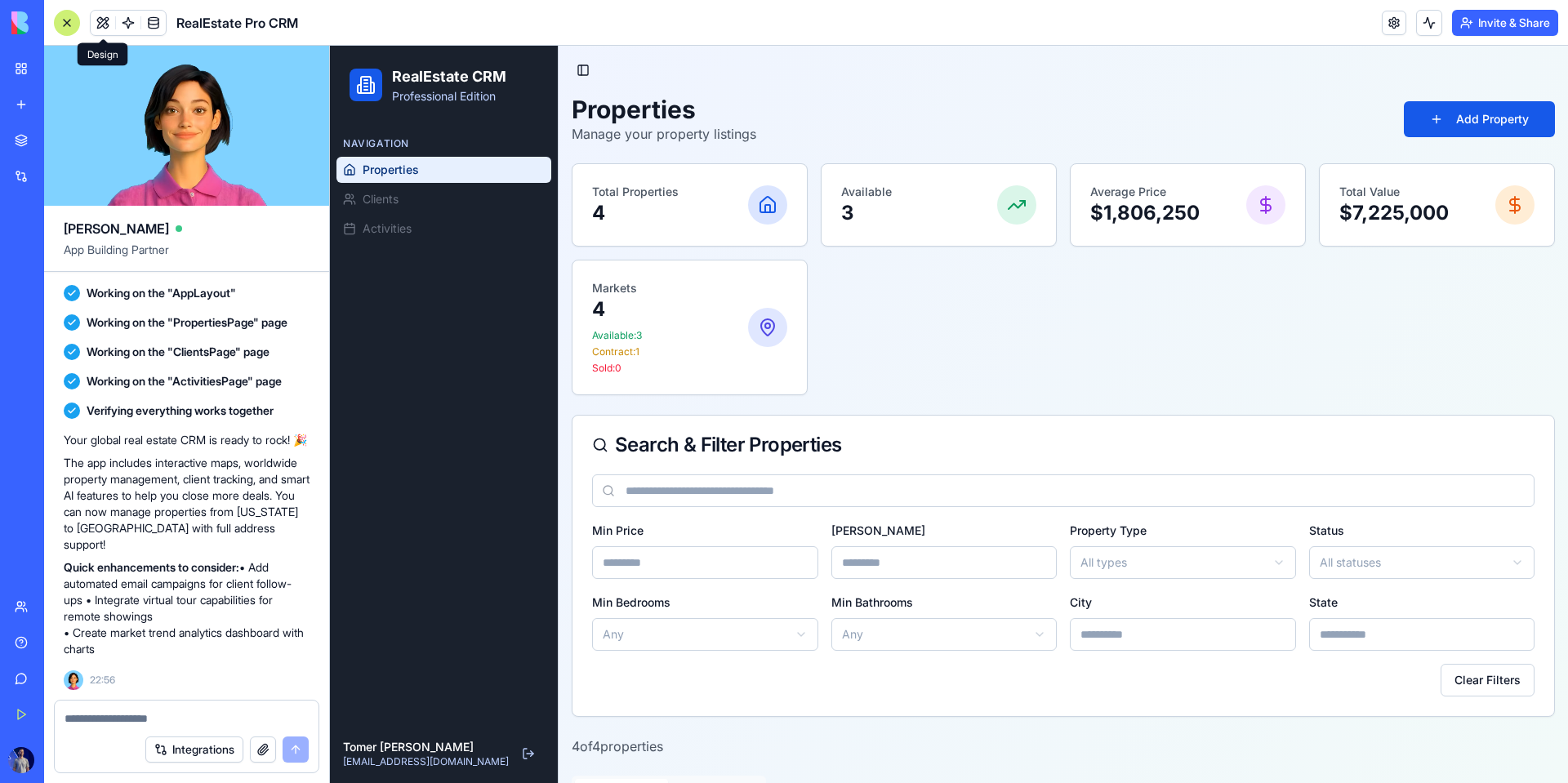
drag, startPoint x: 645, startPoint y: 178, endPoint x: 653, endPoint y: 188, distance: 12.8
click at [645, 178] on div "Total Properties 4" at bounding box center [689, 205] width 235 height 81
click at [740, 280] on div "Markets 4 Available: 3 Contract: 1 Sold: 0" at bounding box center [689, 327] width 195 height 95
click at [1010, 117] on button "Add Property" at bounding box center [1480, 119] width 151 height 36
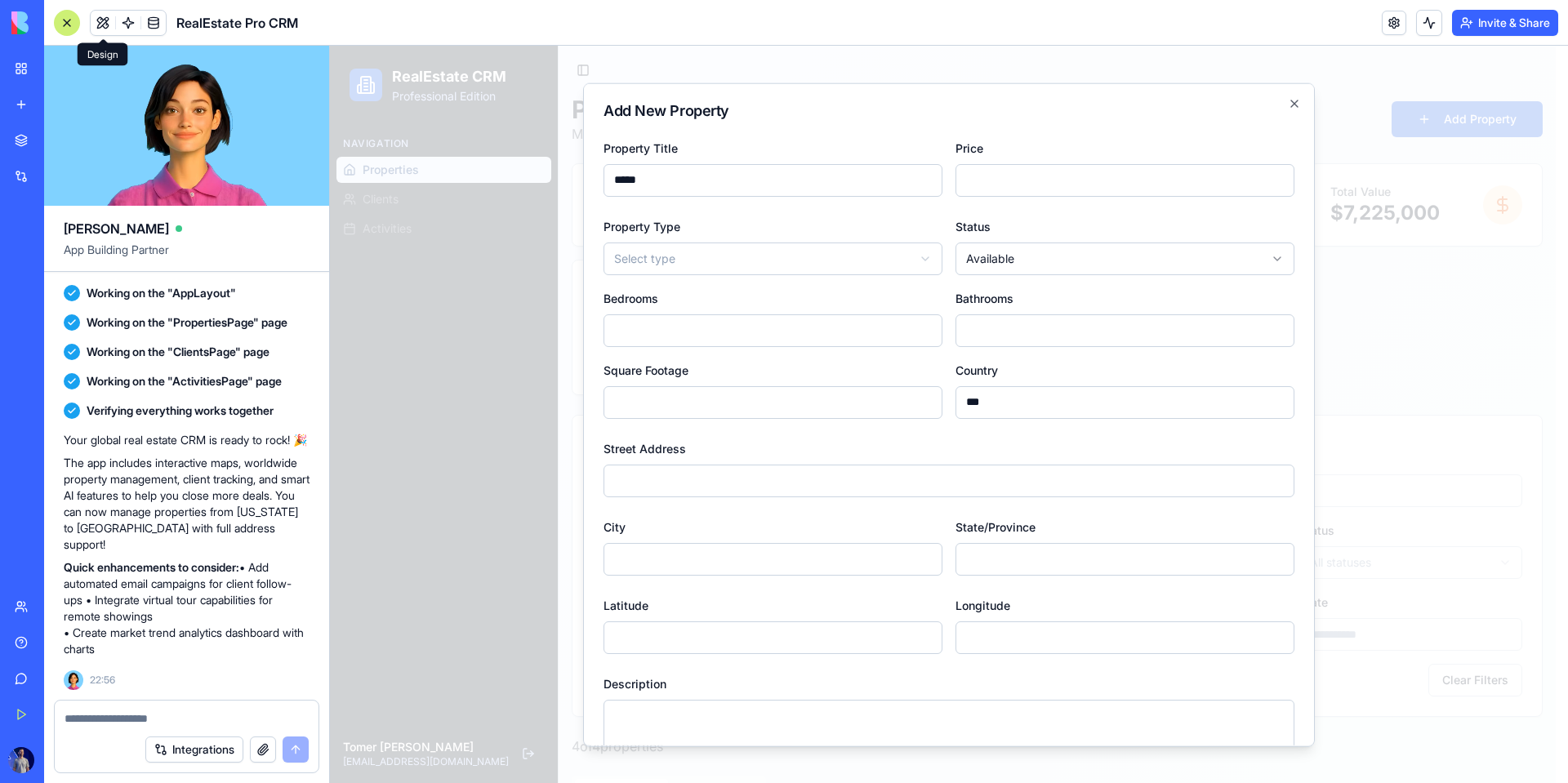
type input "*****"
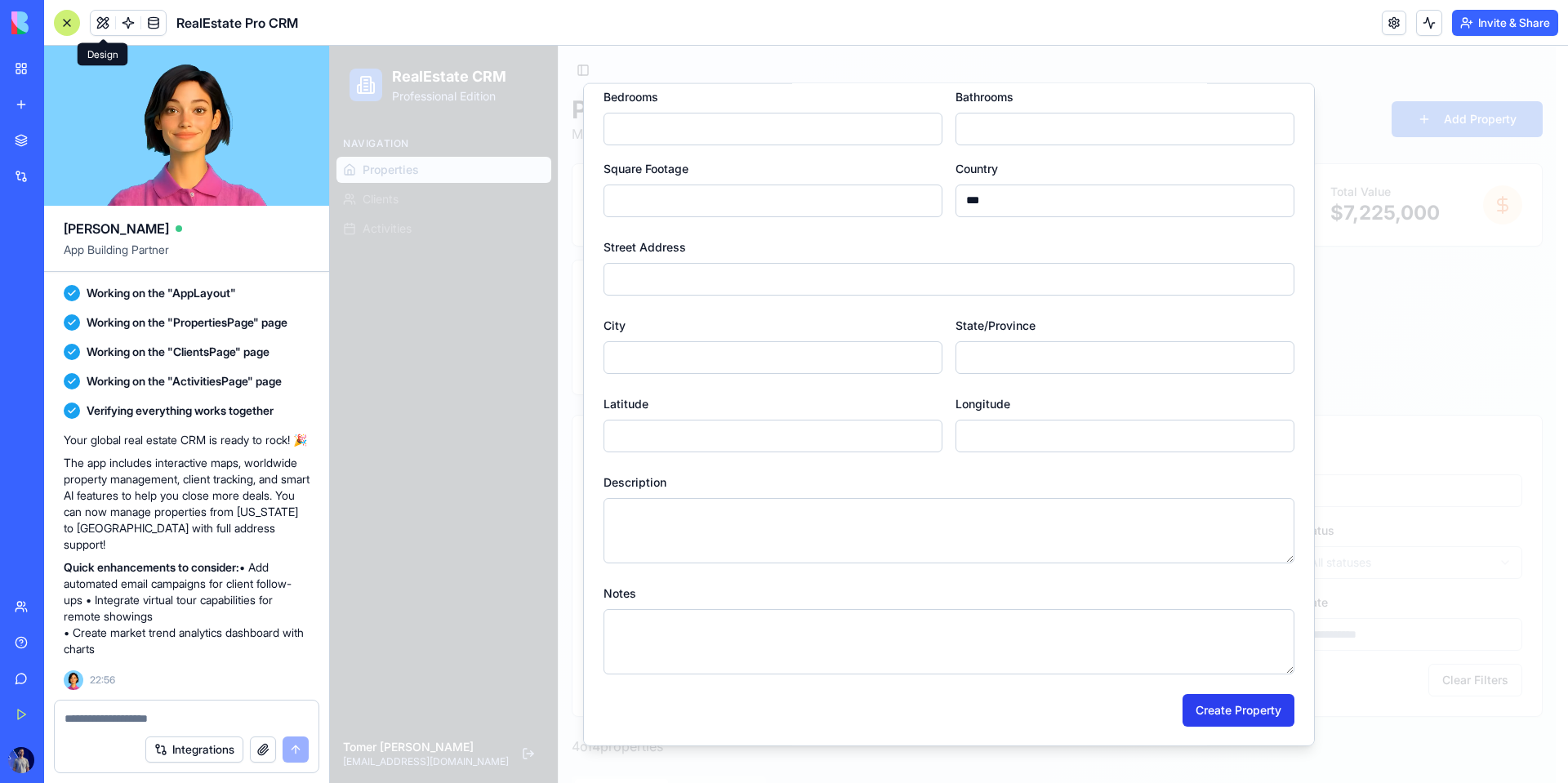
type input "**"
click at [1010, 698] on button "Create Property" at bounding box center [1239, 709] width 112 height 33
click at [1010, 264] on input "Street Address" at bounding box center [949, 278] width 691 height 33
type input "*****"
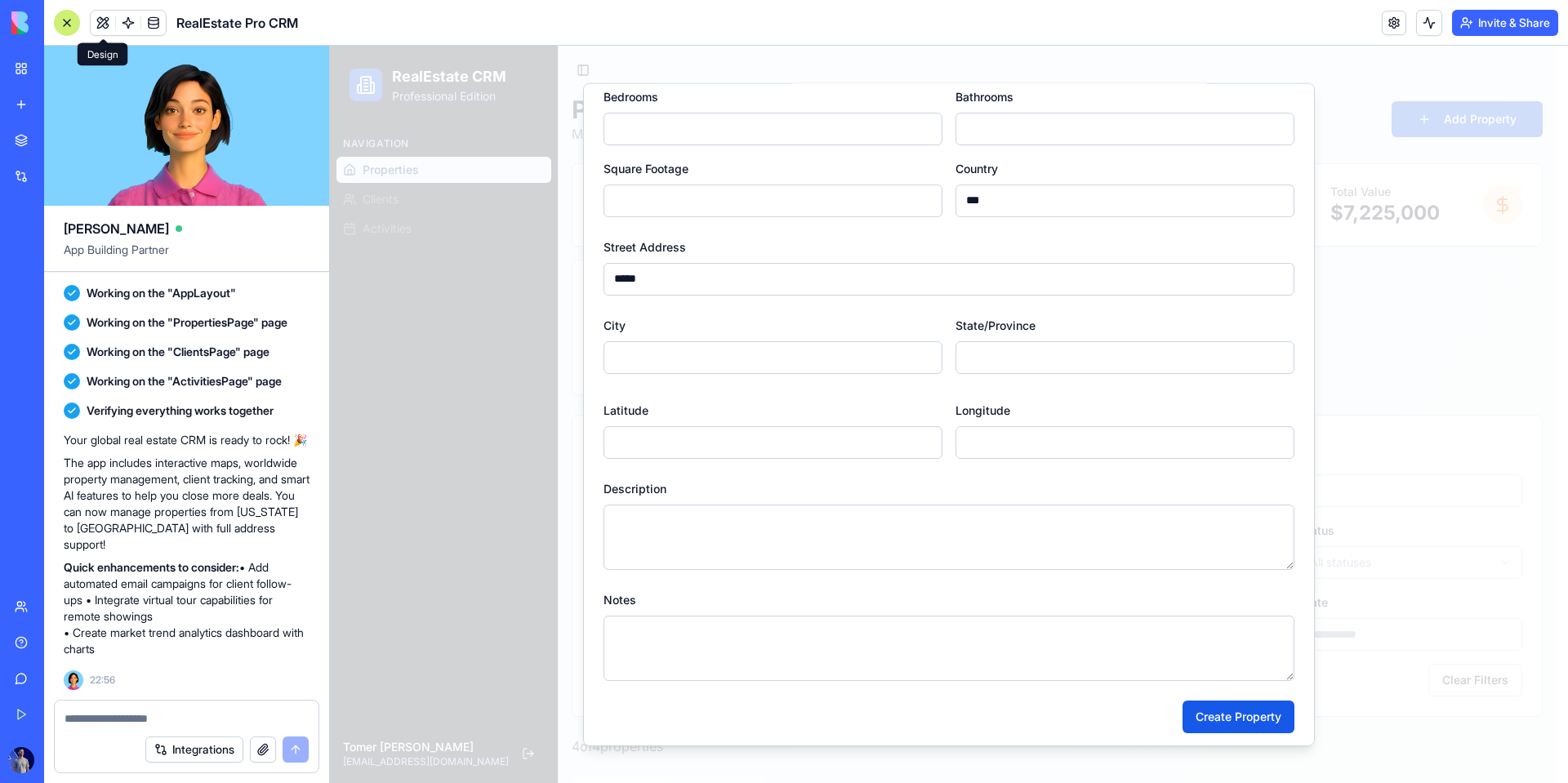
click at [692, 351] on input "City" at bounding box center [773, 357] width 339 height 33
type input "****"
click at [1010, 358] on input "State/Province" at bounding box center [1125, 357] width 339 height 33
type input "*****"
click at [1010, 731] on button "Create Property" at bounding box center [1239, 716] width 112 height 33
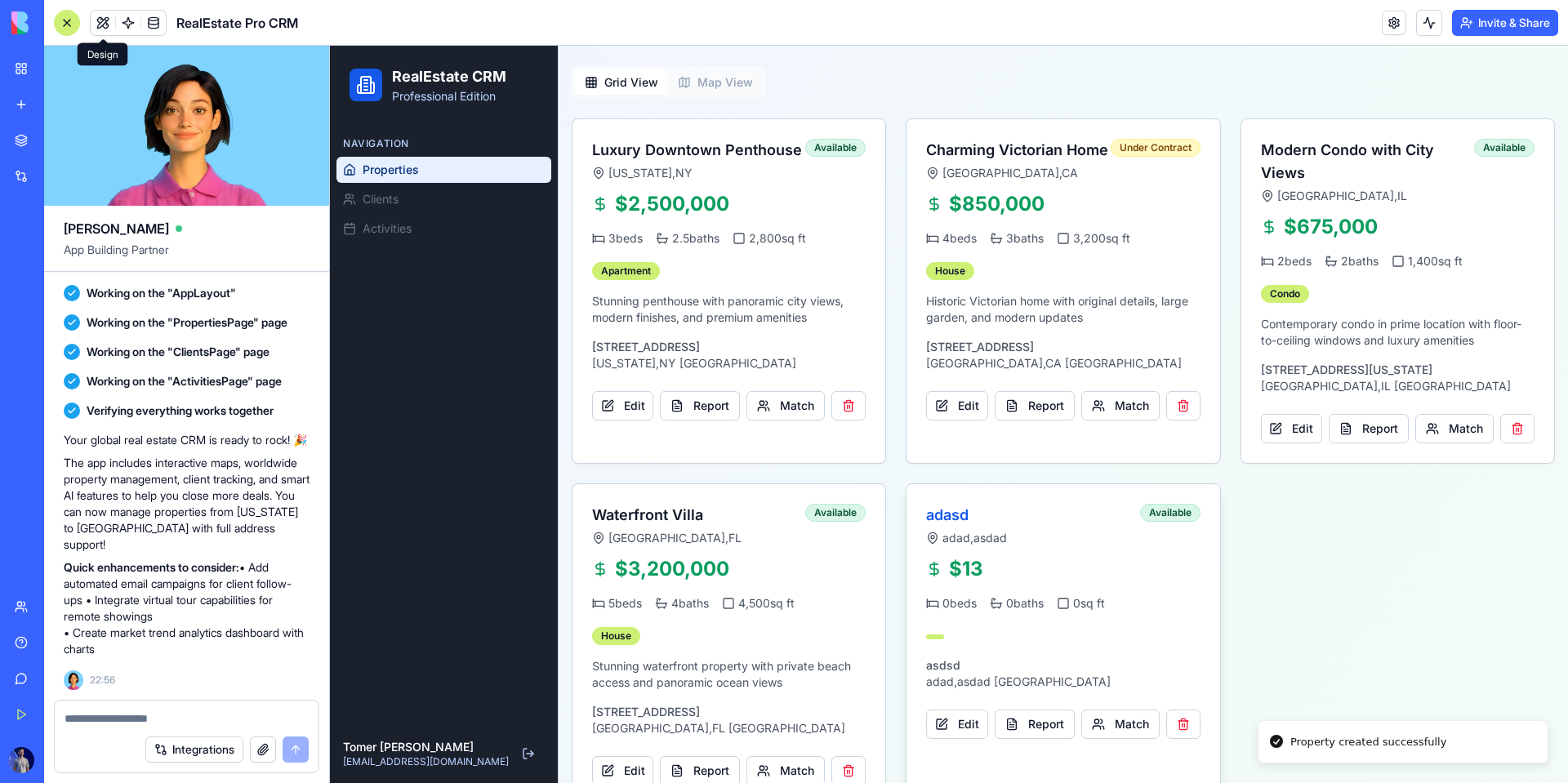
scroll to position [745, 0]
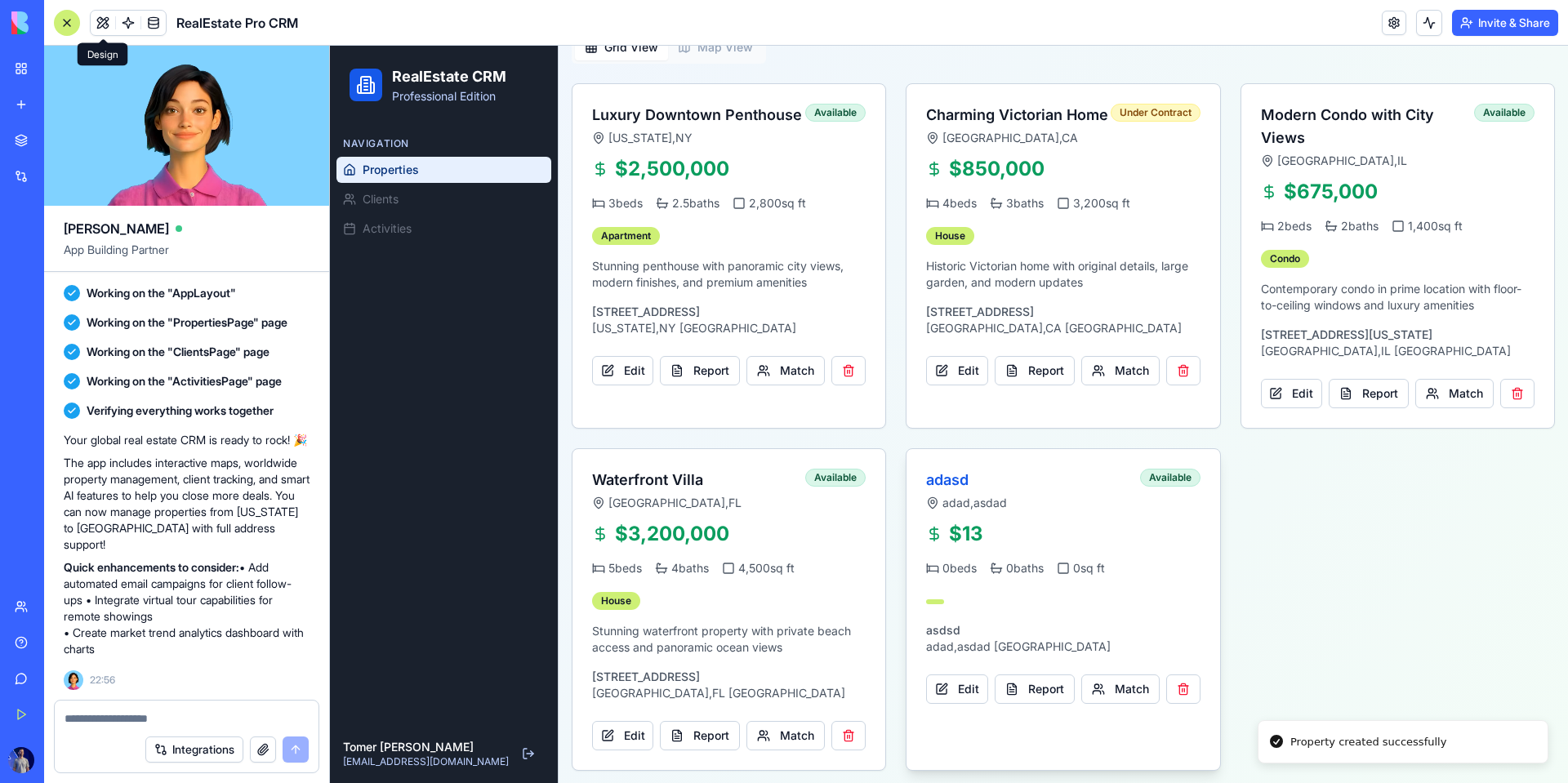
click at [958, 488] on h3 "adasd" at bounding box center [1032, 480] width 213 height 23
click at [945, 472] on h3 "adasd" at bounding box center [1032, 480] width 213 height 23
drag, startPoint x: 1052, startPoint y: 683, endPoint x: 1103, endPoint y: 727, distance: 67.4
click at [1010, 684] on button "Report" at bounding box center [1035, 688] width 80 height 29
click at [131, 23] on link at bounding box center [129, 23] width 25 height 25
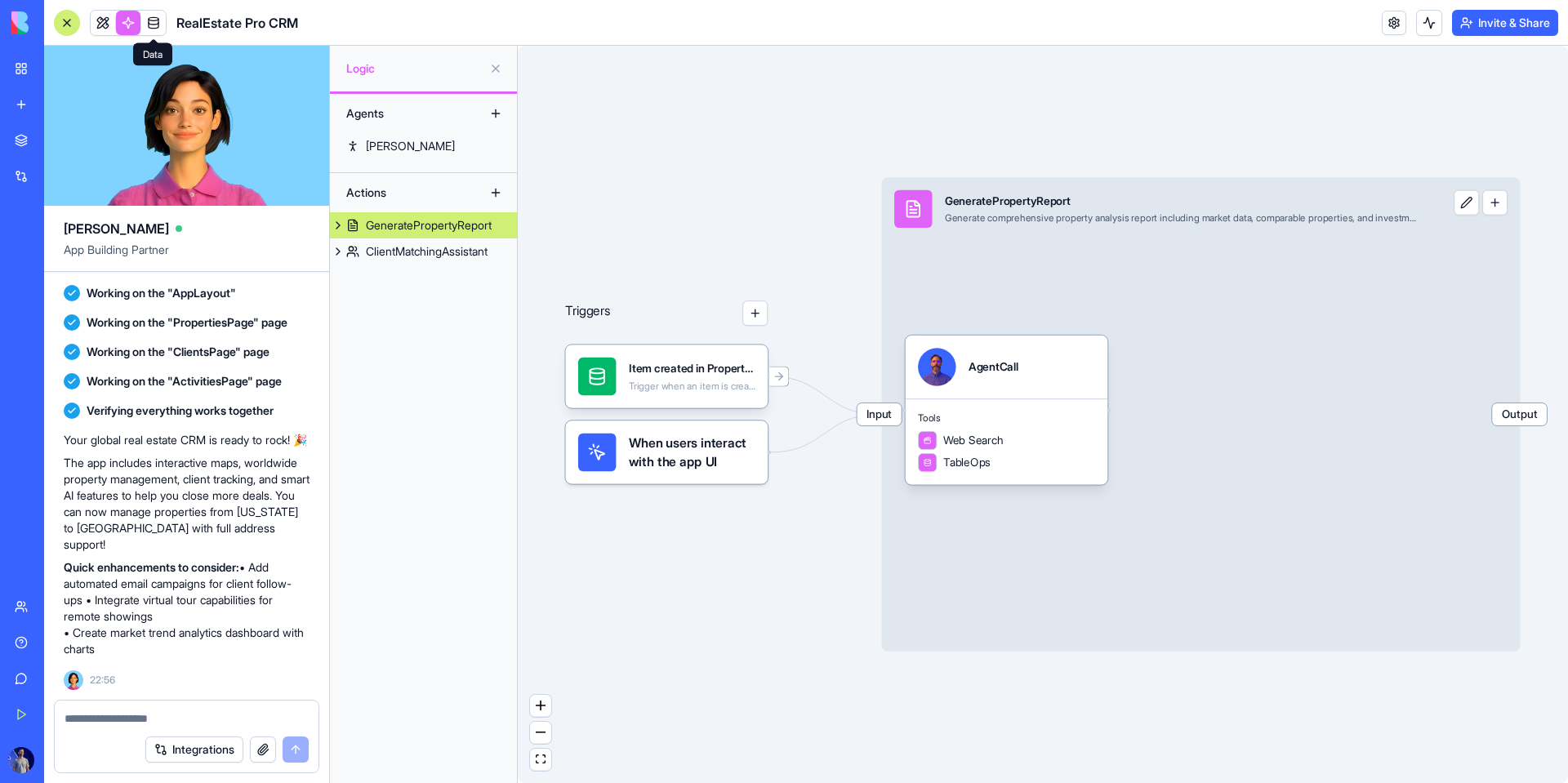
click at [171, 21] on div "RealEstate Pro CRM" at bounding box center [176, 23] width 244 height 26
click at [160, 23] on link at bounding box center [153, 23] width 25 height 25
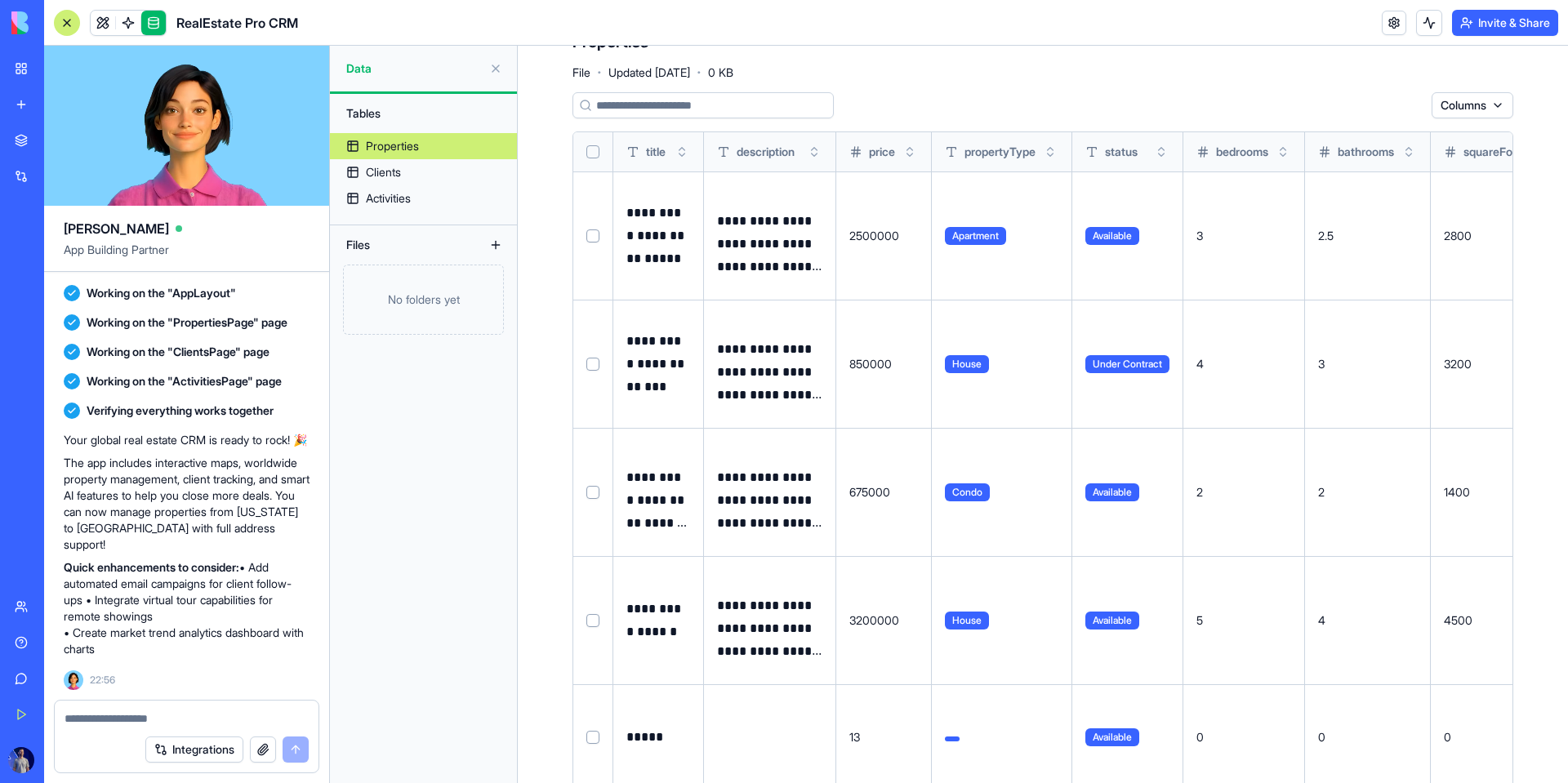
scroll to position [75, 0]
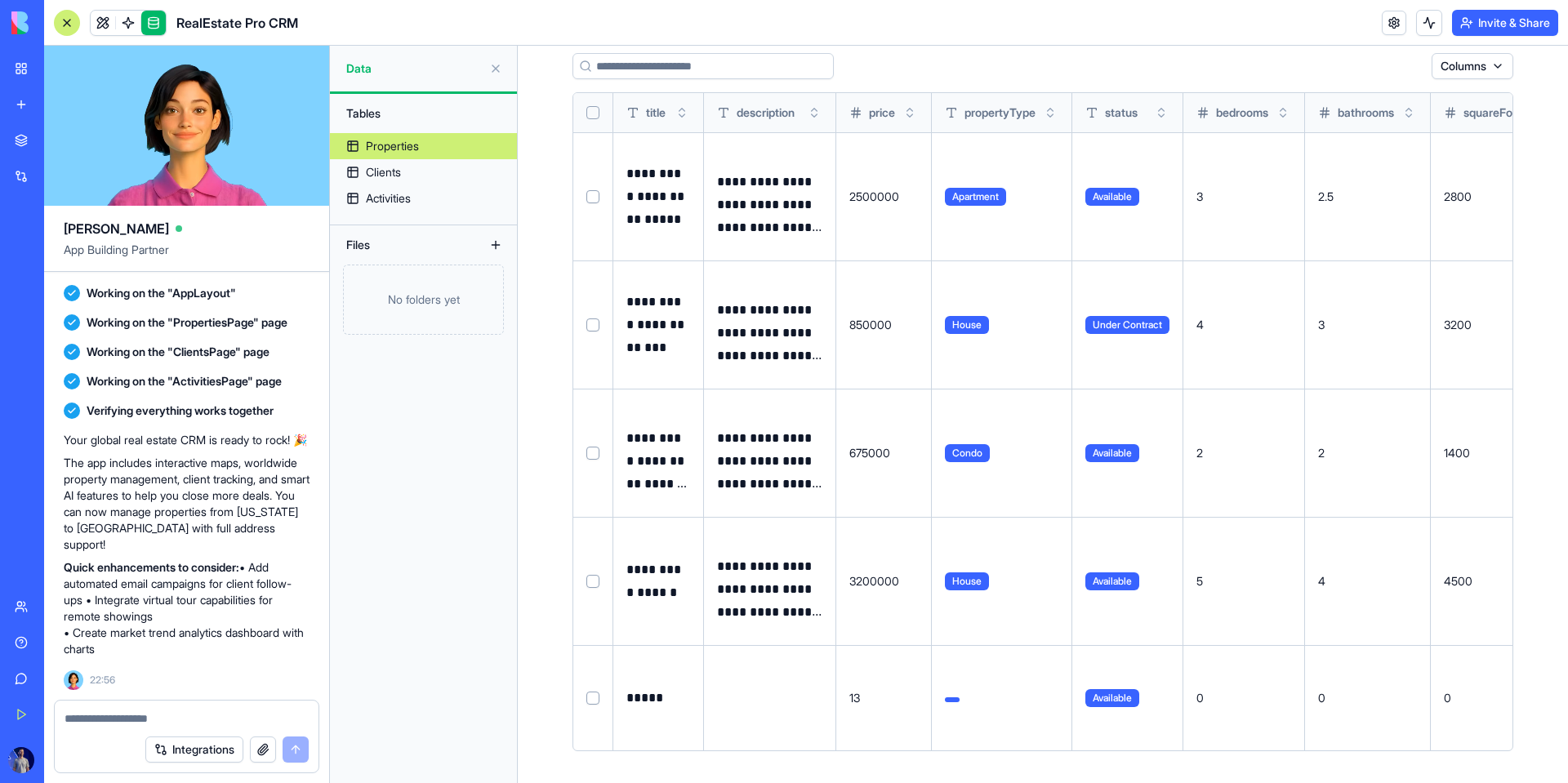
click at [1010, 698] on span "Available" at bounding box center [1112, 698] width 54 height 18
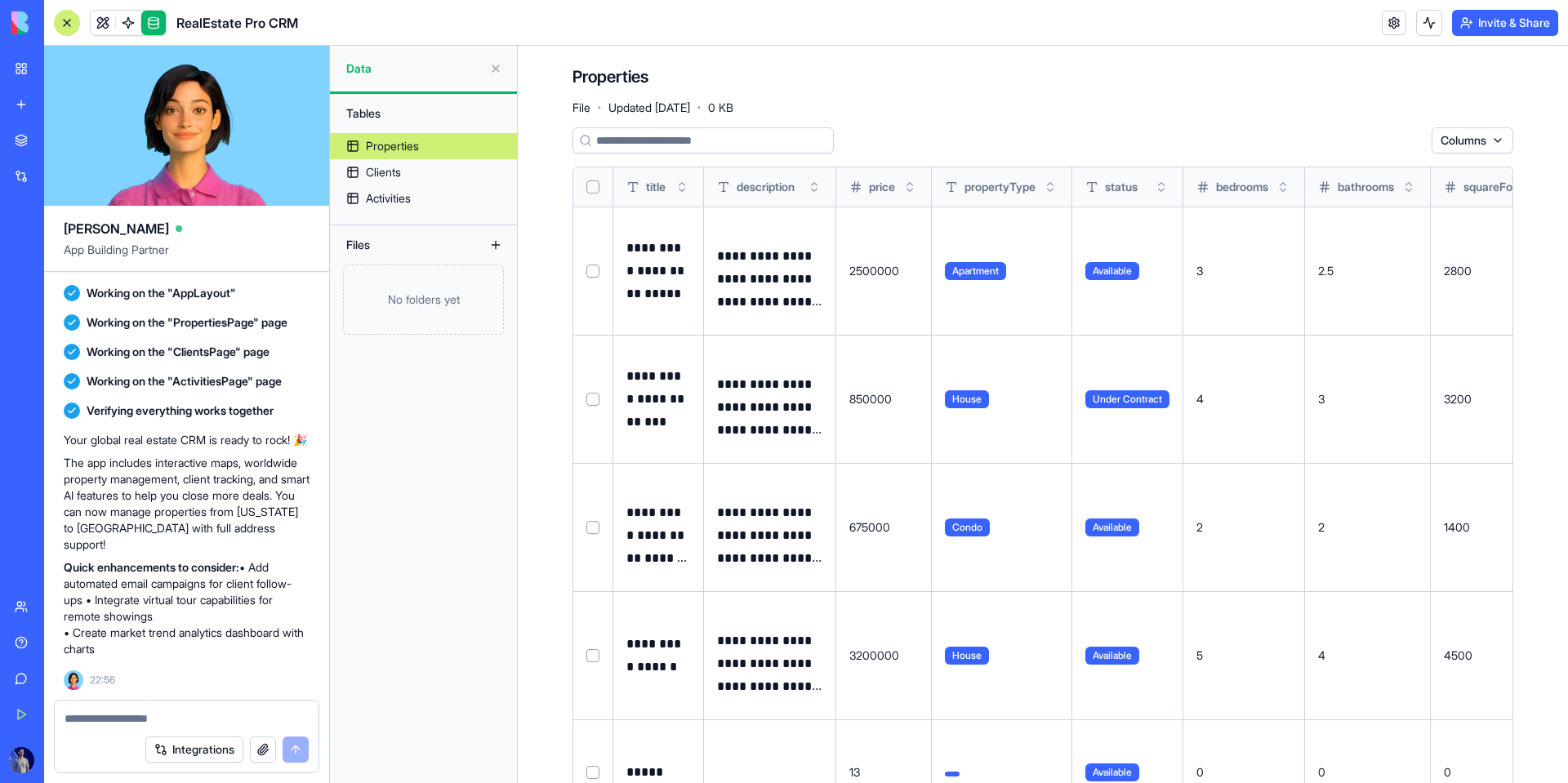
scroll to position [0, 0]
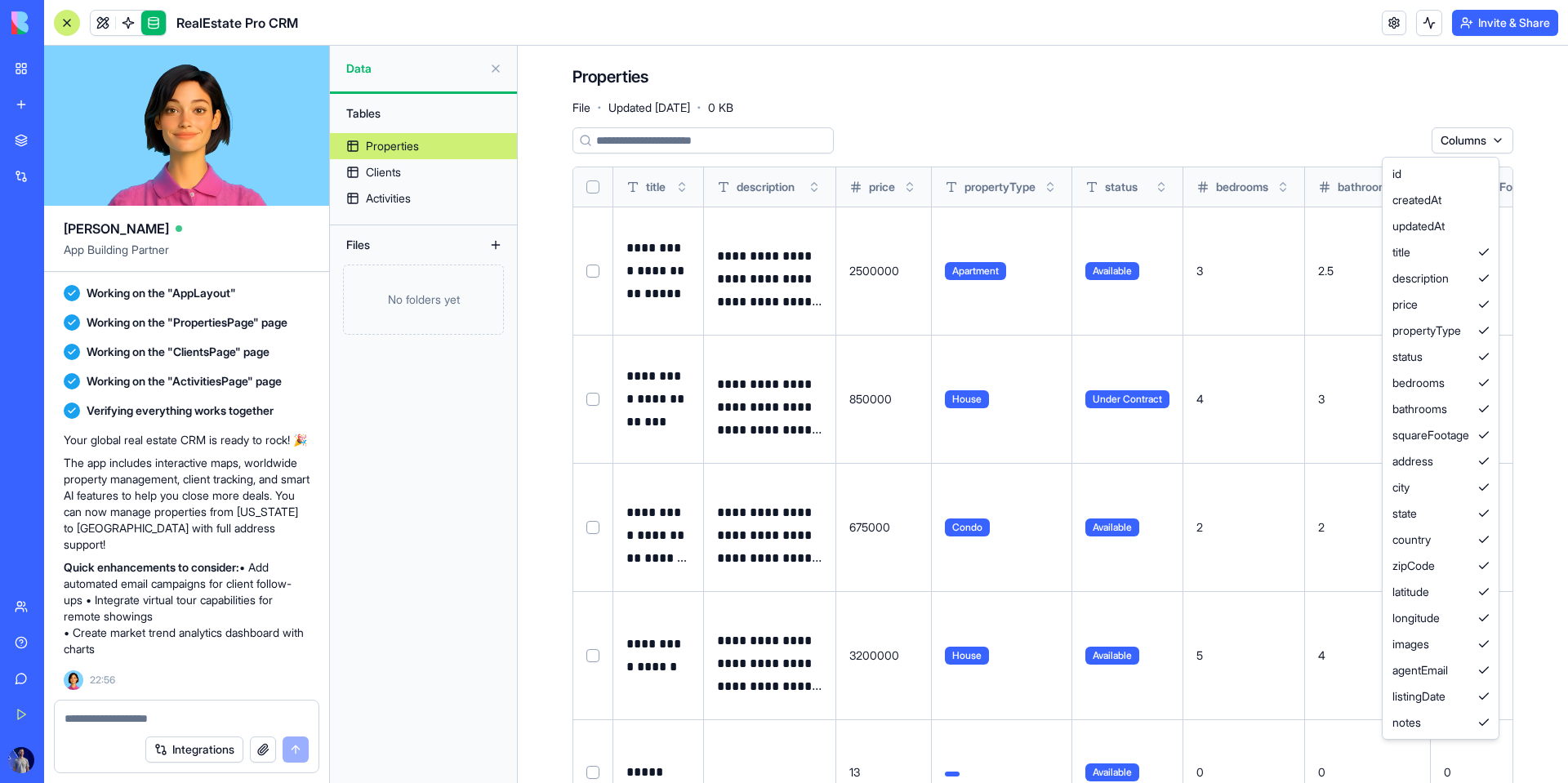
click at [1010, 140] on html "BETA My Workspace New app Marketplace Integrations Recent Untitled App AI Logo …" at bounding box center [784, 392] width 1568 height 783
click at [1010, 118] on html "BETA My Workspace New app Marketplace Integrations Recent Untitled App AI Logo …" at bounding box center [784, 392] width 1568 height 783
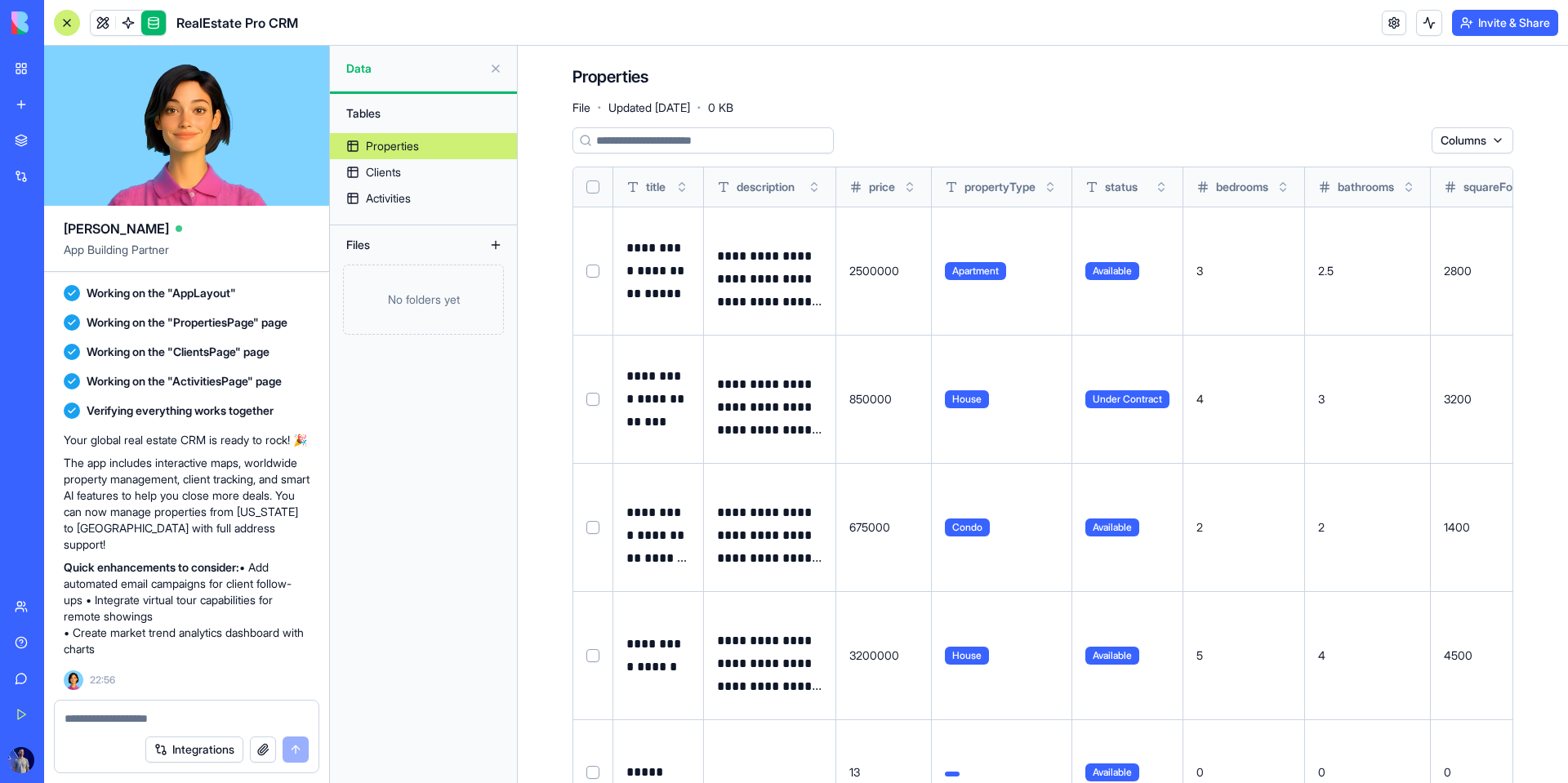
scroll to position [382, 0]
click at [189, 768] on div "Integrations" at bounding box center [186, 750] width 264 height 45
click at [195, 749] on button "Integrations" at bounding box center [195, 750] width 98 height 26
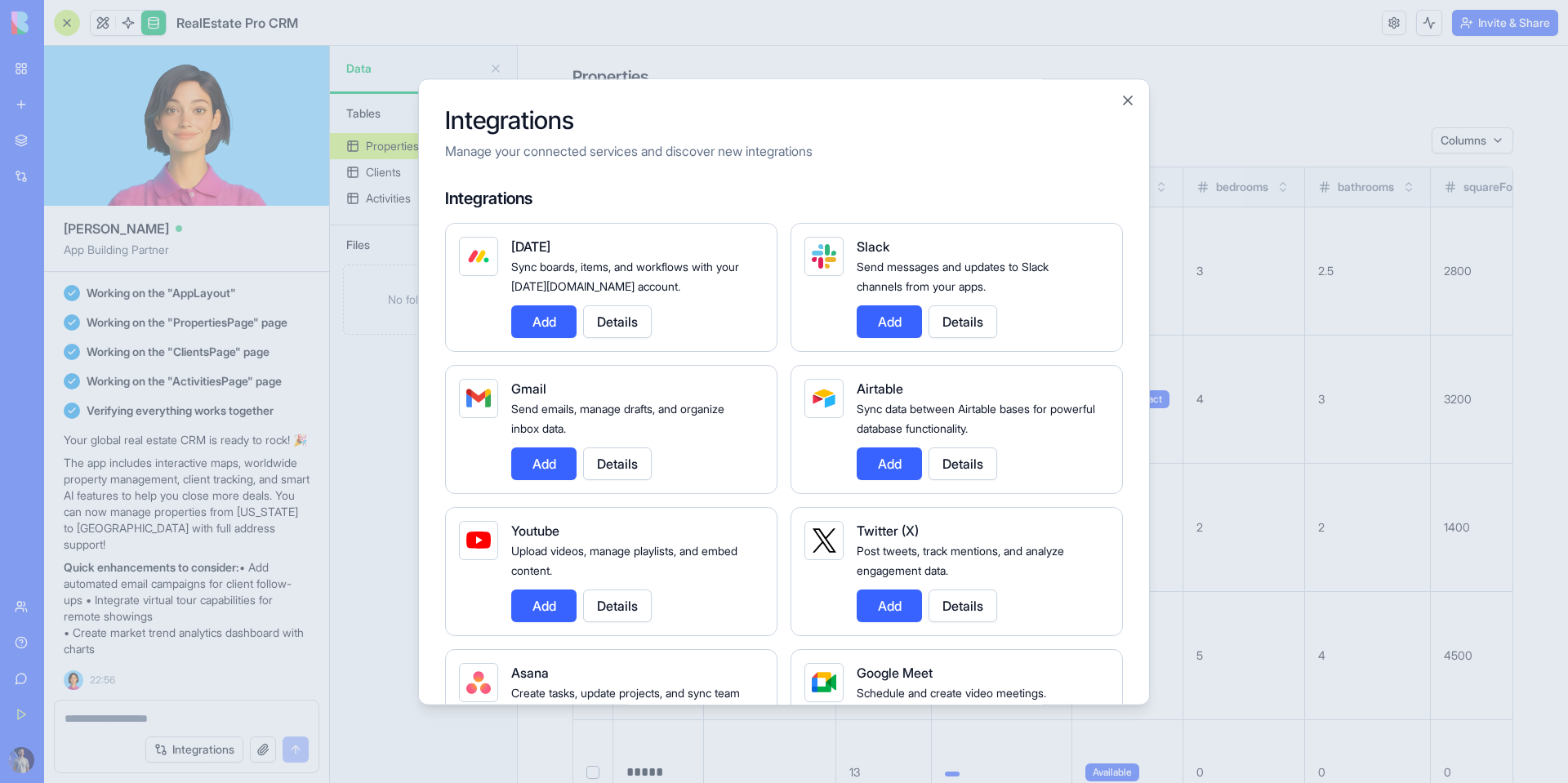
click at [544, 336] on button "Add" at bounding box center [544, 322] width 65 height 33
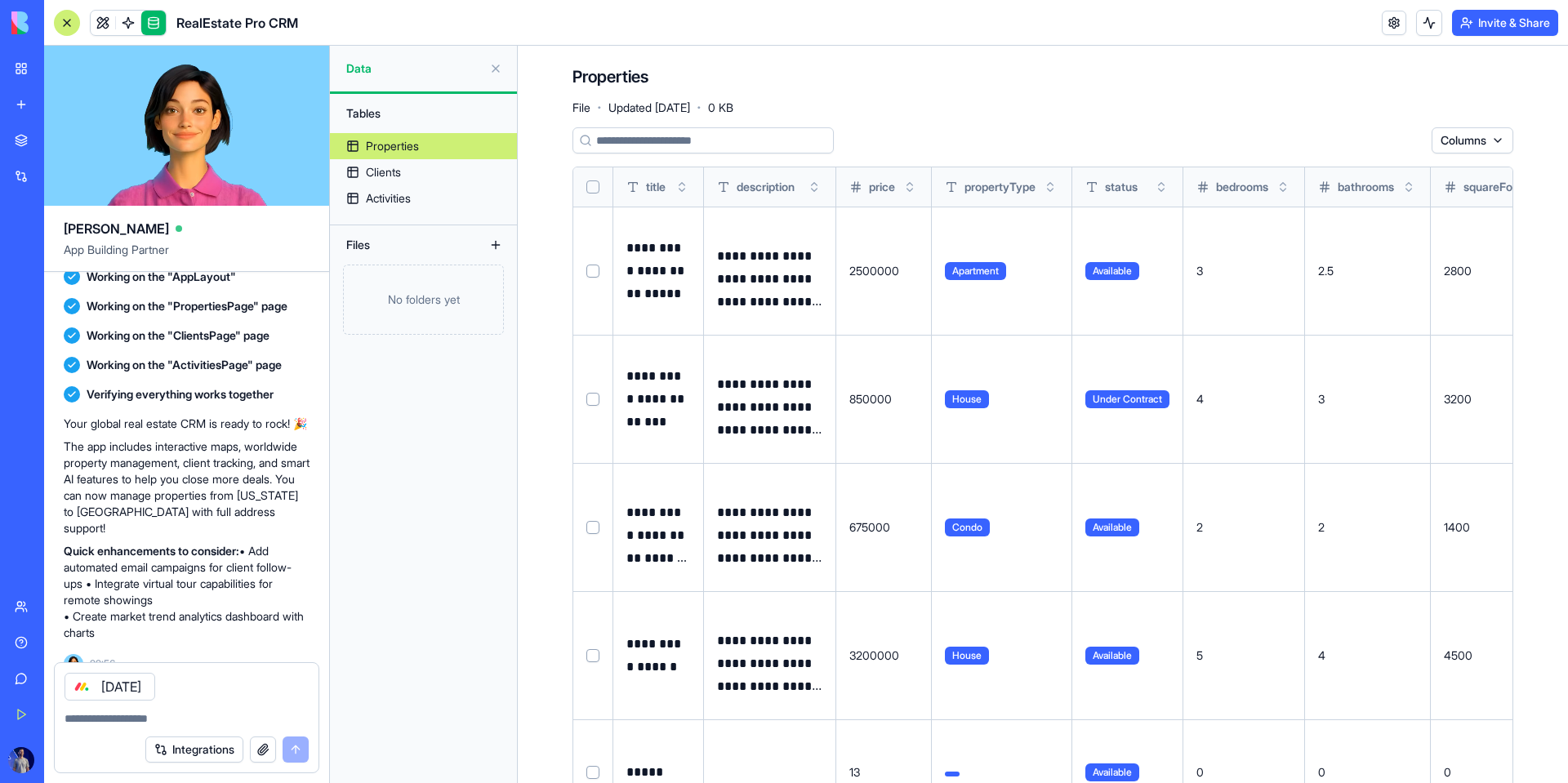
click at [438, 473] on div "Tables Properties Clients Activities Files No folders yet" at bounding box center [424, 438] width 187 height 689
click at [223, 744] on button "Integrations" at bounding box center [195, 750] width 98 height 26
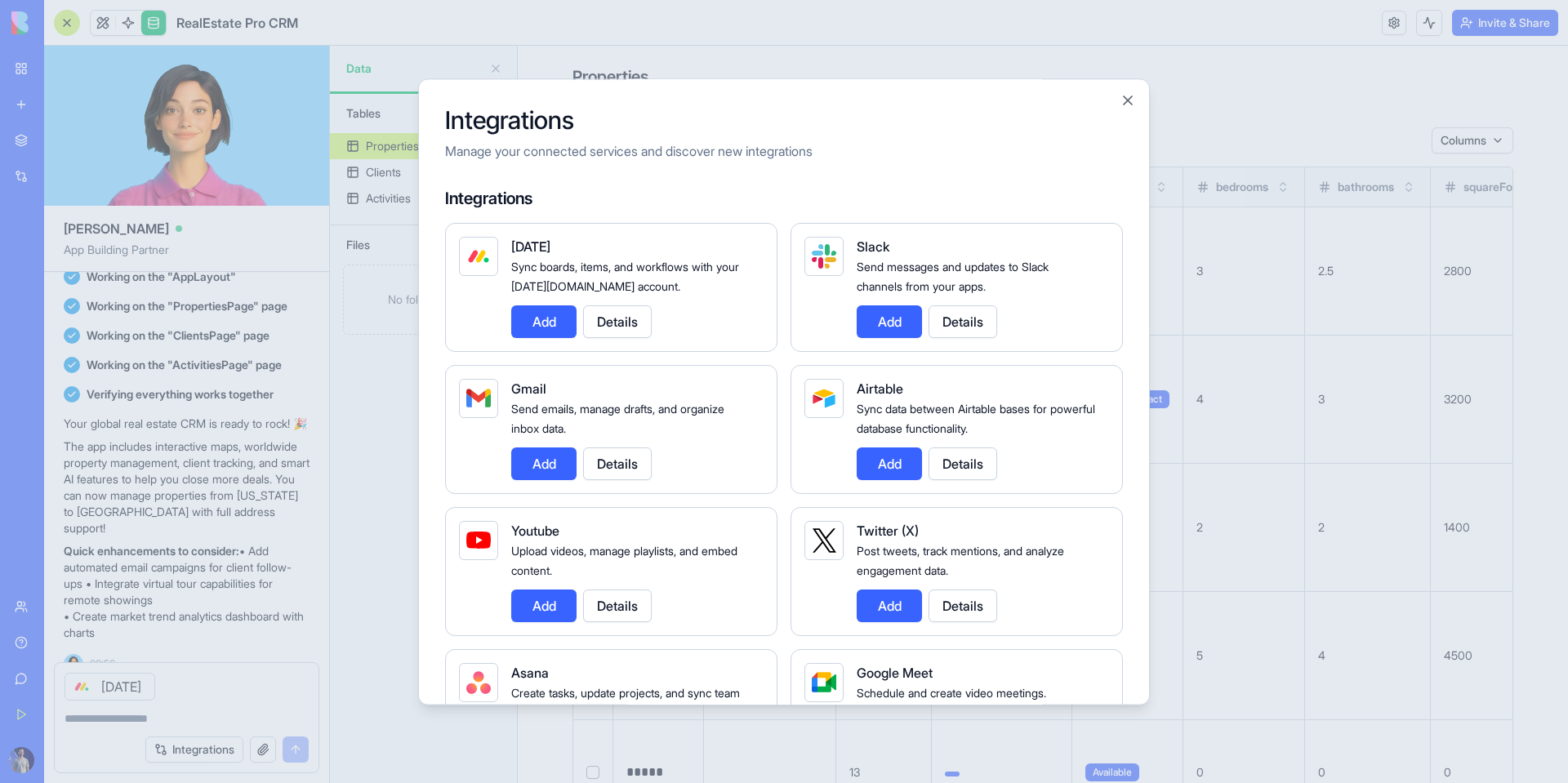
click at [183, 707] on div at bounding box center [784, 392] width 1568 height 783
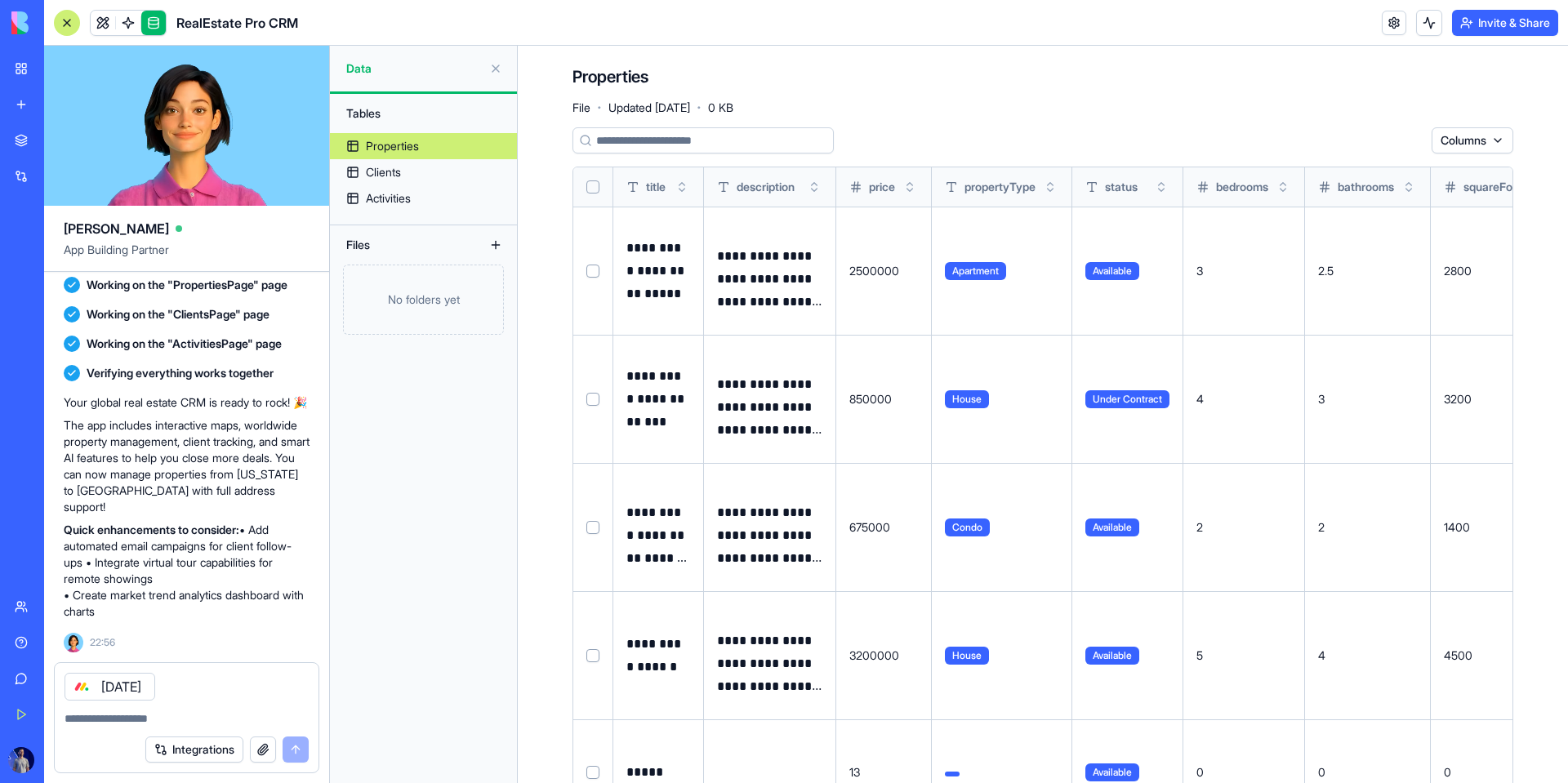
scroll to position [420, 0]
click at [121, 25] on link at bounding box center [129, 23] width 25 height 25
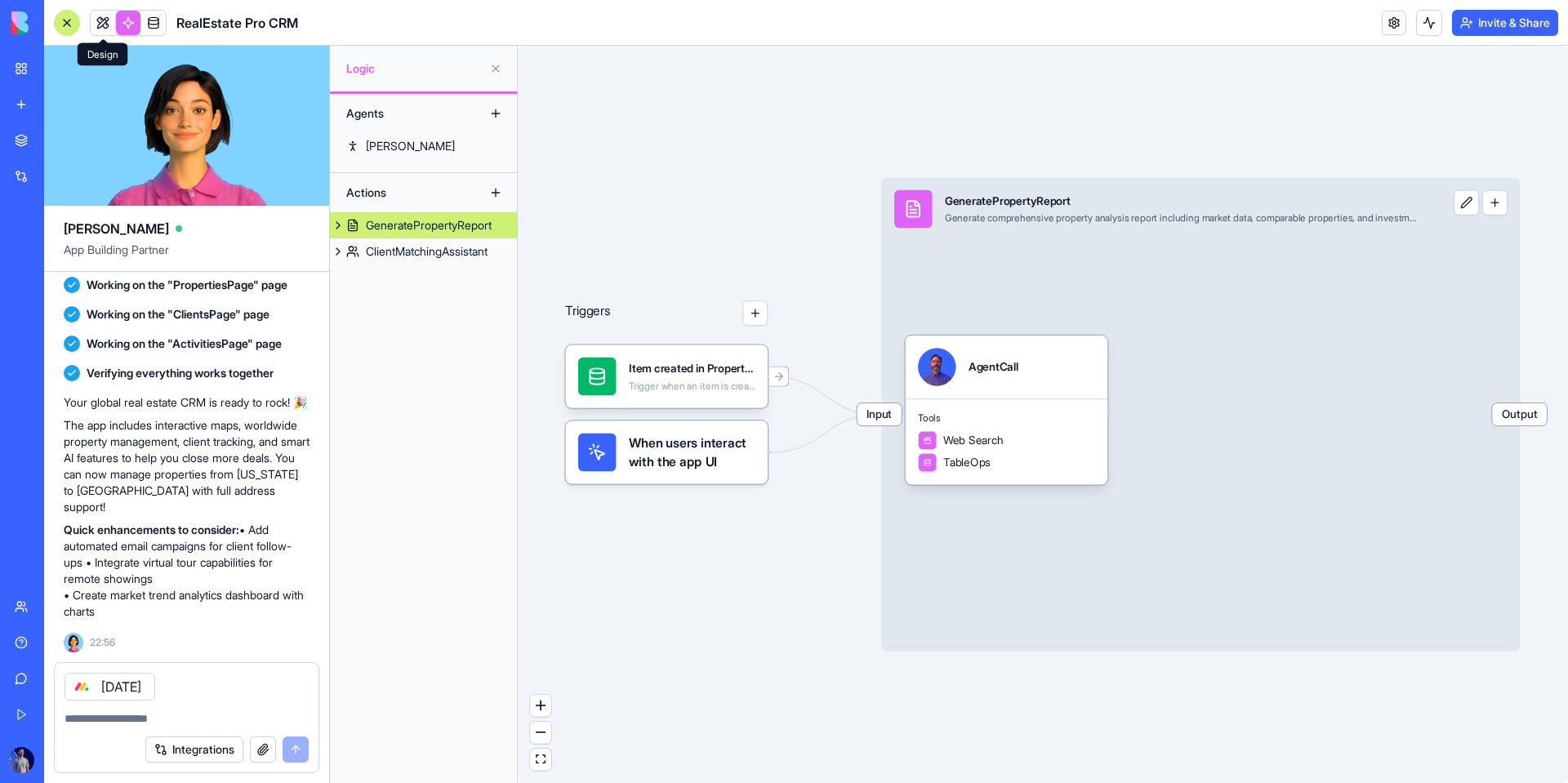
click at [103, 22] on link at bounding box center [103, 23] width 25 height 25
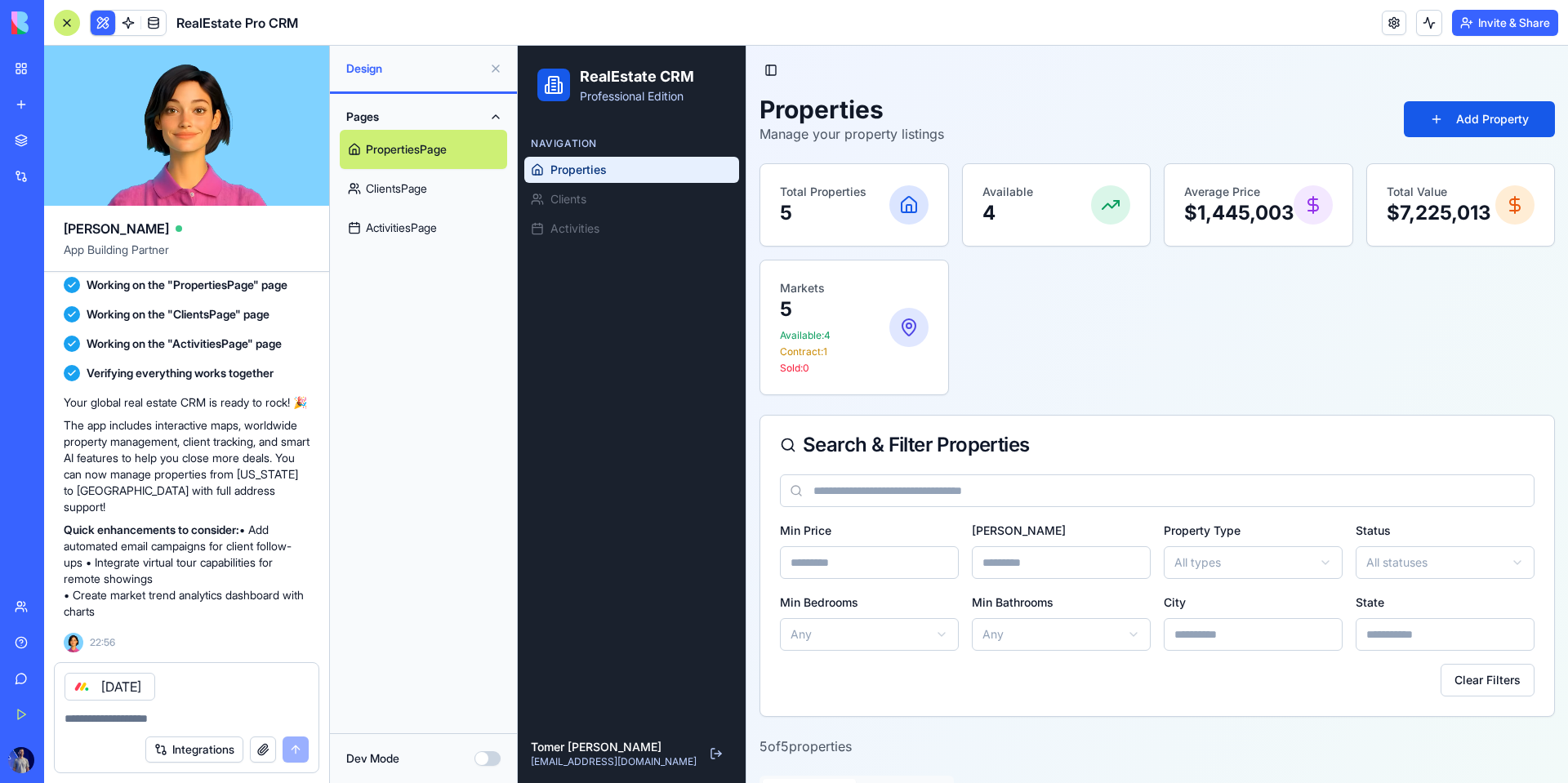
click at [177, 674] on div "[DATE]" at bounding box center [186, 682] width 264 height 38
click at [81, 690] on icon at bounding box center [81, 687] width 13 height 13
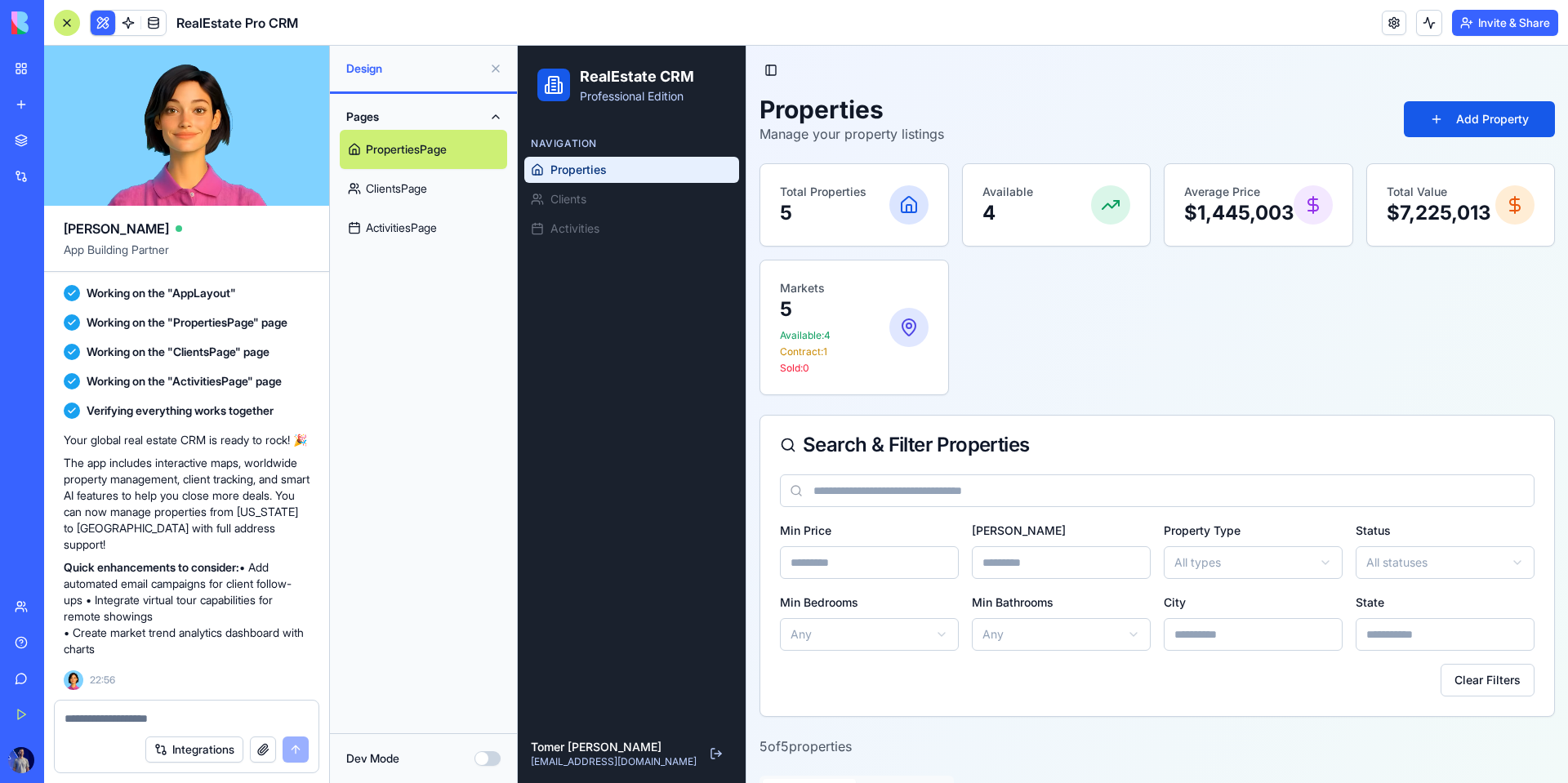
click at [177, 728] on div "Integrations" at bounding box center [186, 750] width 264 height 45
click at [186, 744] on button "Integrations" at bounding box center [195, 750] width 98 height 26
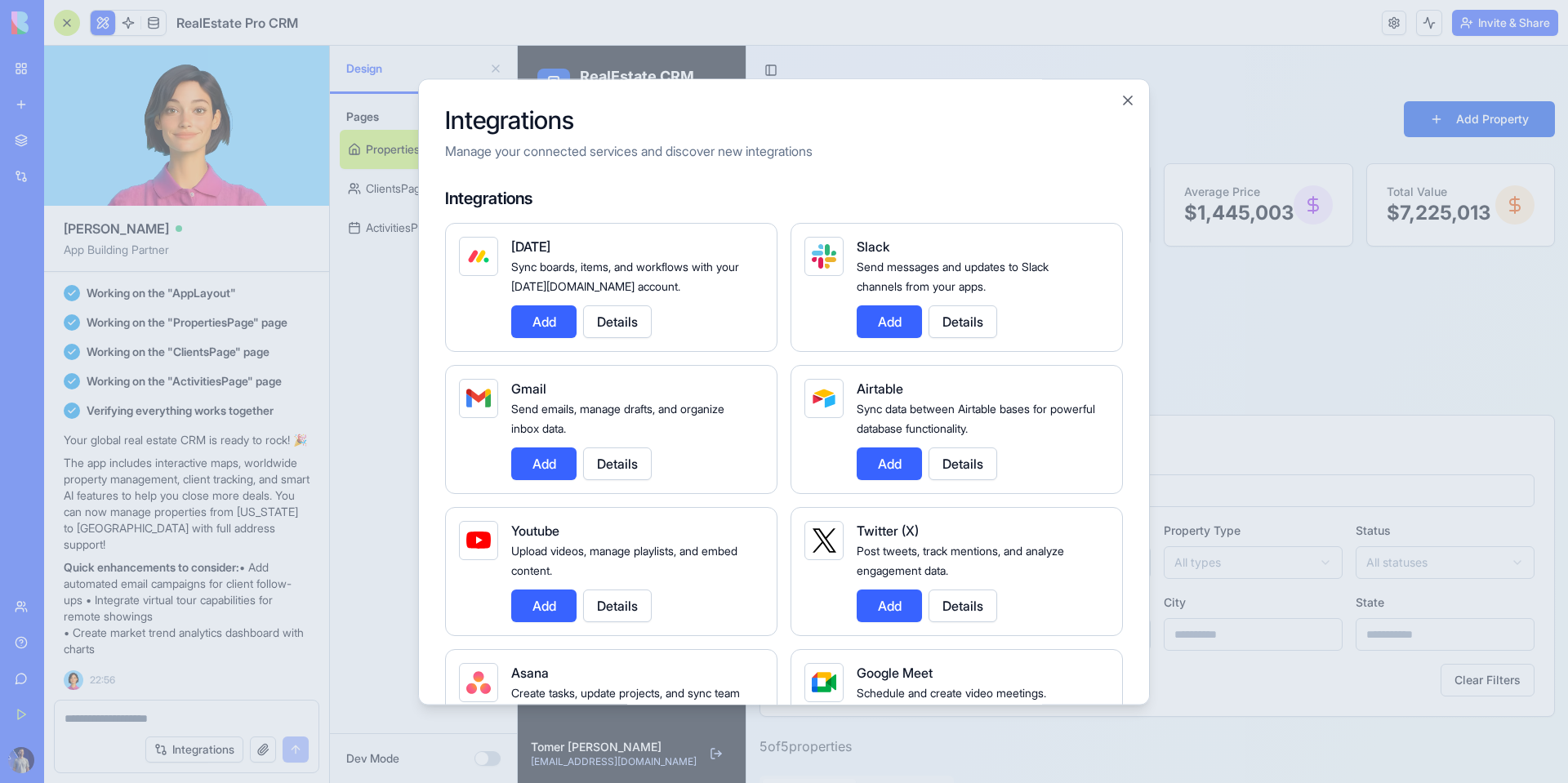
click at [556, 464] on button "Add" at bounding box center [544, 463] width 65 height 33
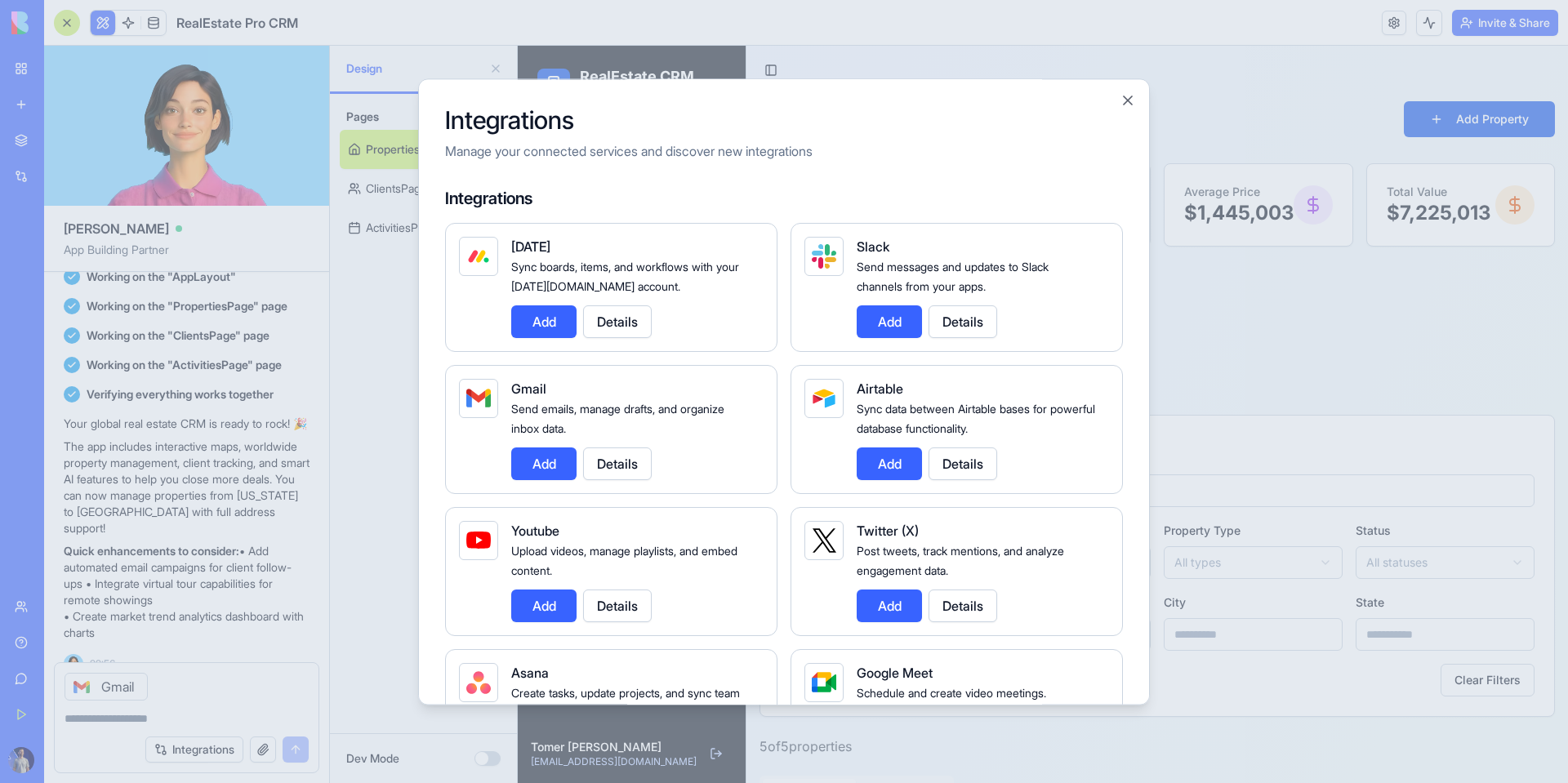
scroll to position [420, 0]
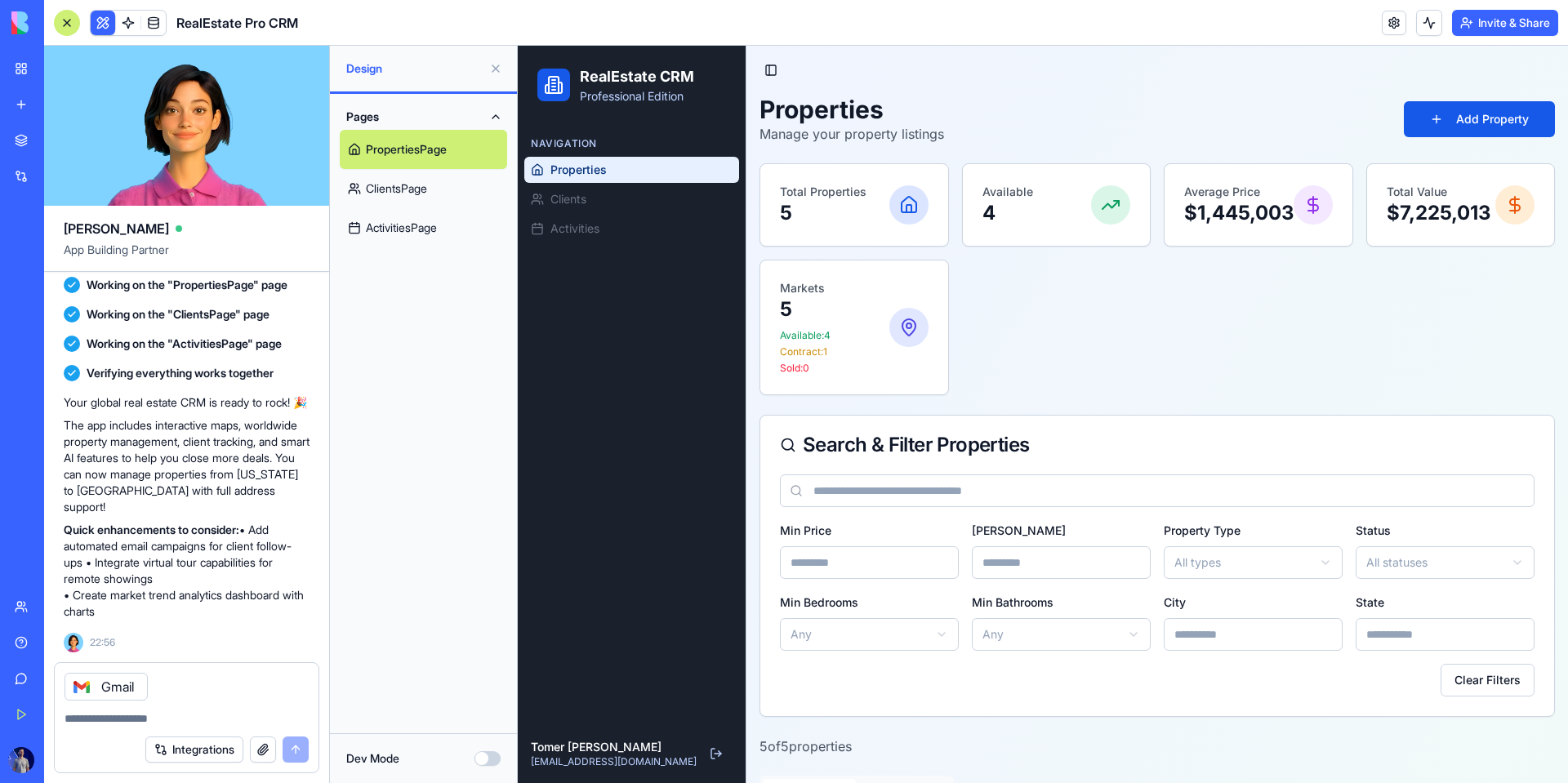
click at [118, 711] on textarea at bounding box center [186, 718] width 244 height 16
type textarea "***"
type textarea "*"
type textarea "****"
type textarea "**********"
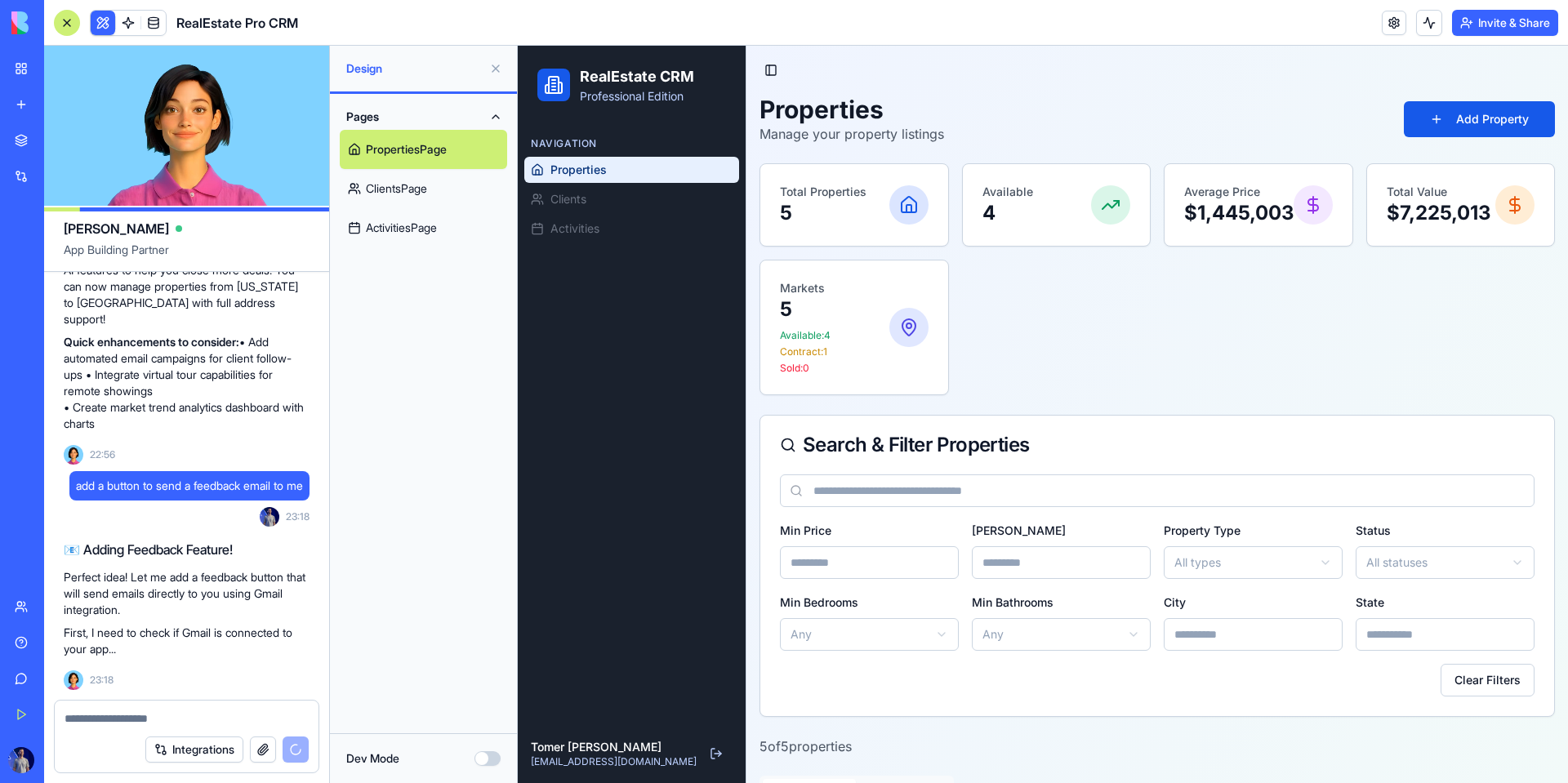
scroll to position [757, 0]
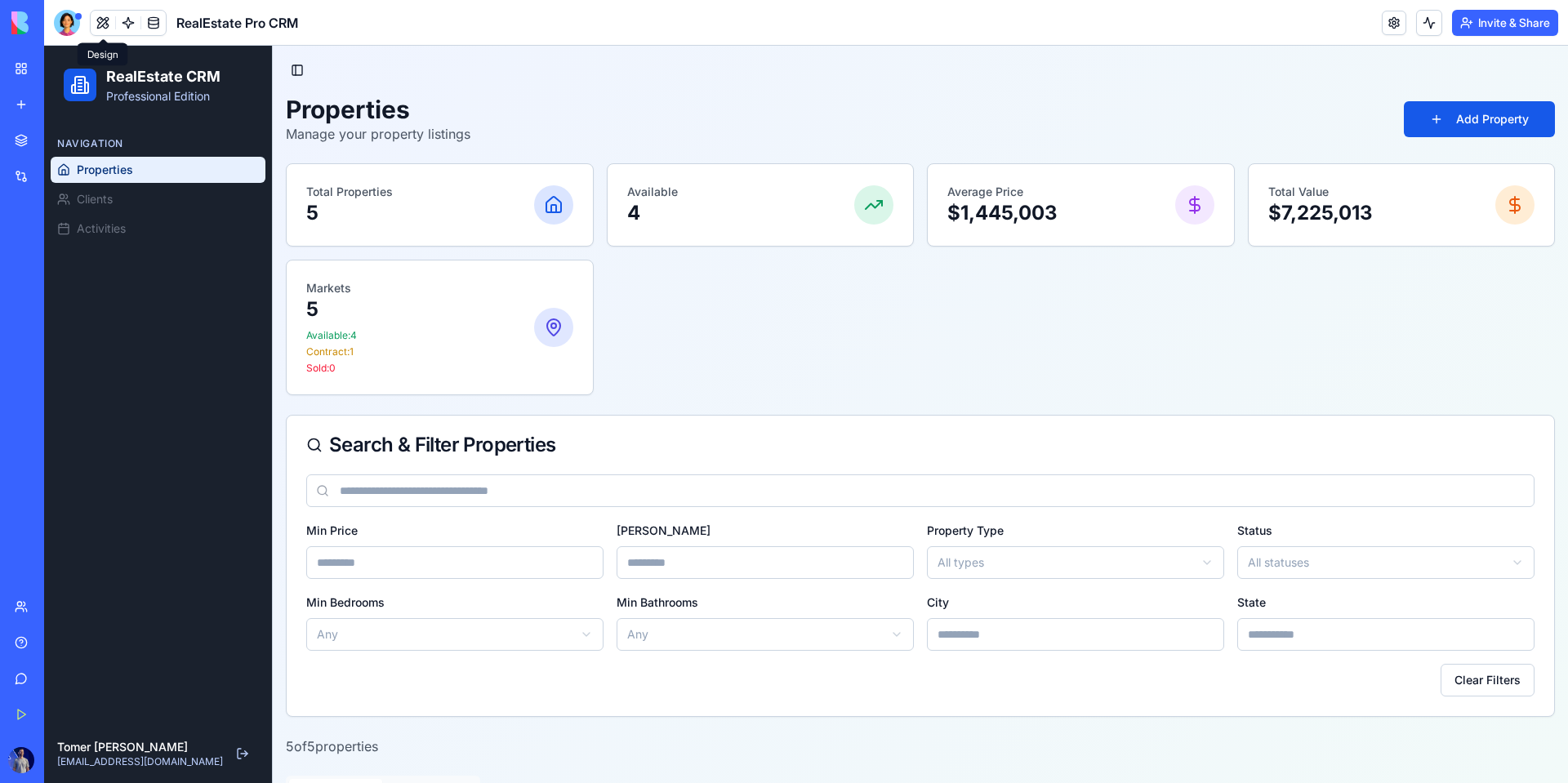
drag, startPoint x: 95, startPoint y: 25, endPoint x: 96, endPoint y: 39, distance: 14.0
click at [95, 25] on button at bounding box center [103, 23] width 25 height 25
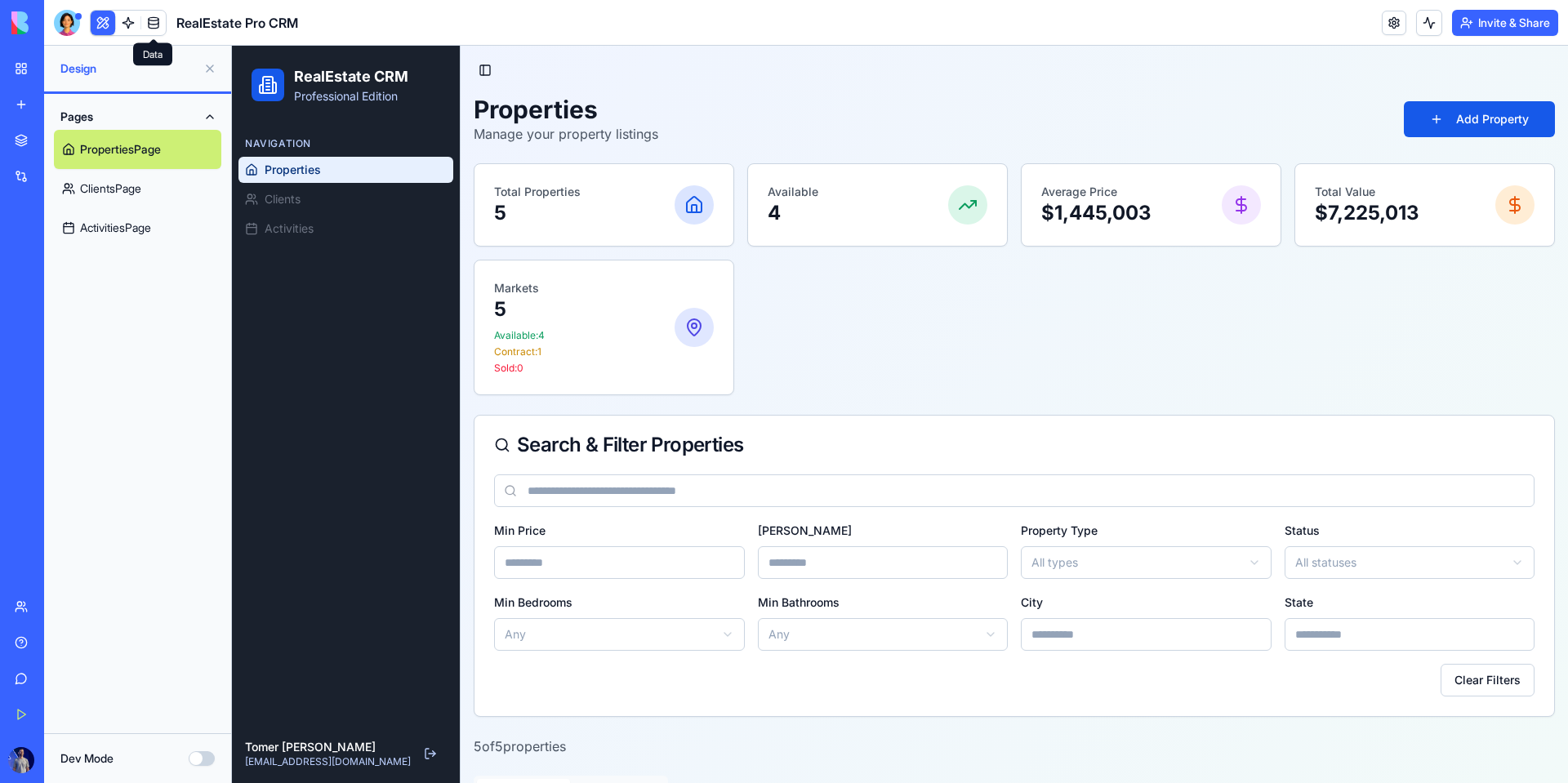
click at [142, 26] on link at bounding box center [153, 23] width 25 height 25
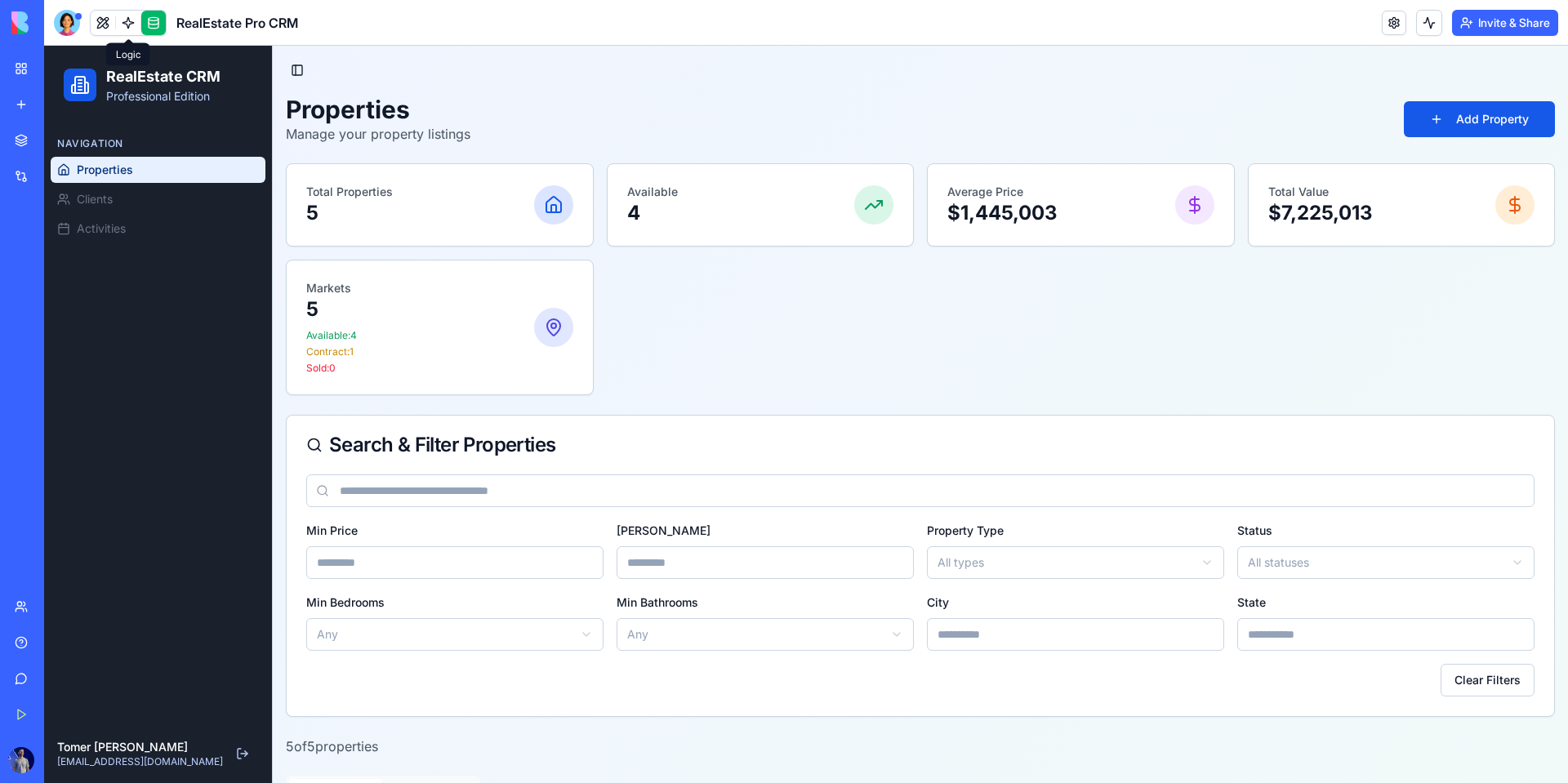
click at [138, 24] on link at bounding box center [129, 23] width 25 height 25
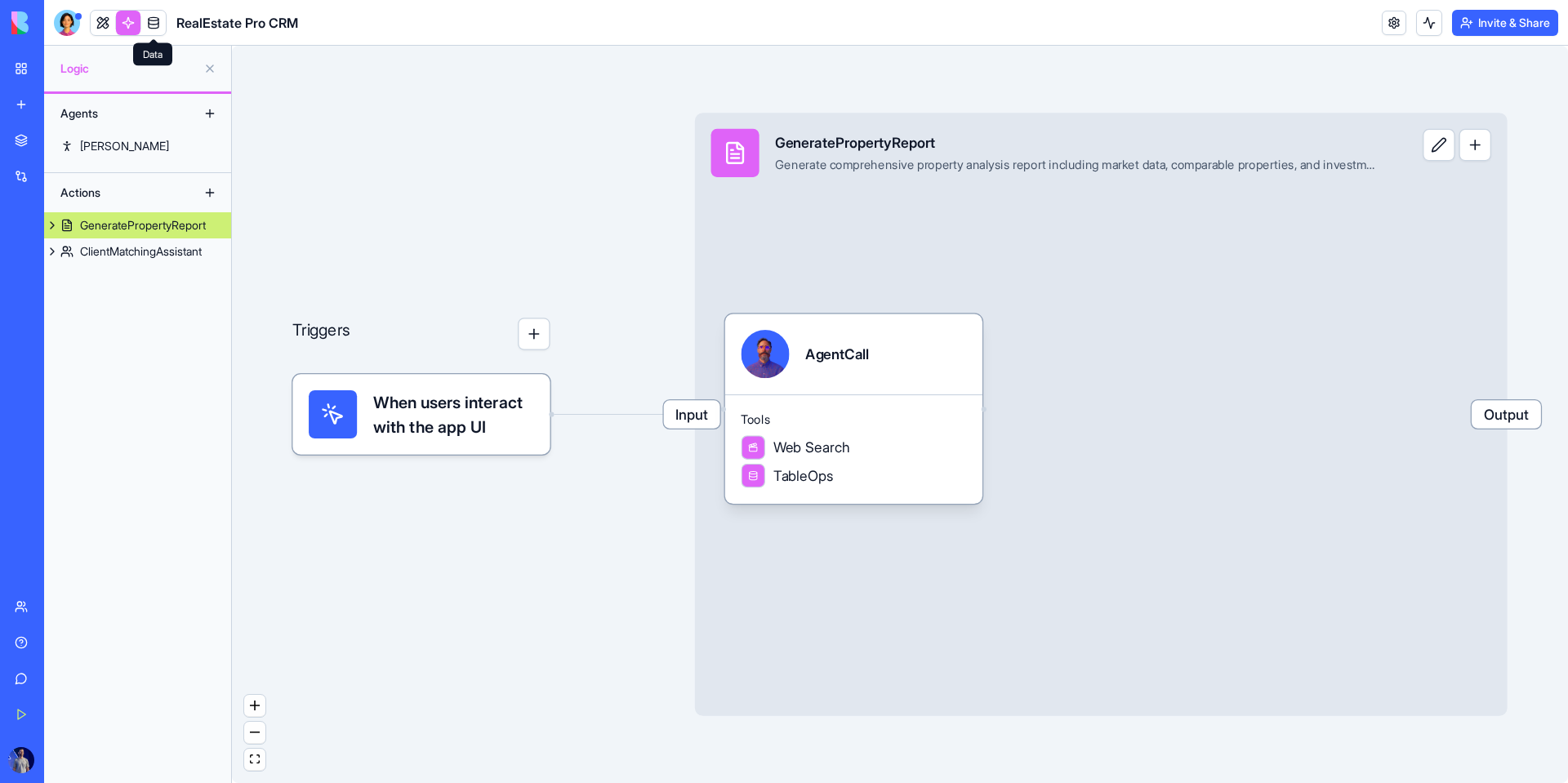
click at [147, 26] on link at bounding box center [153, 23] width 25 height 25
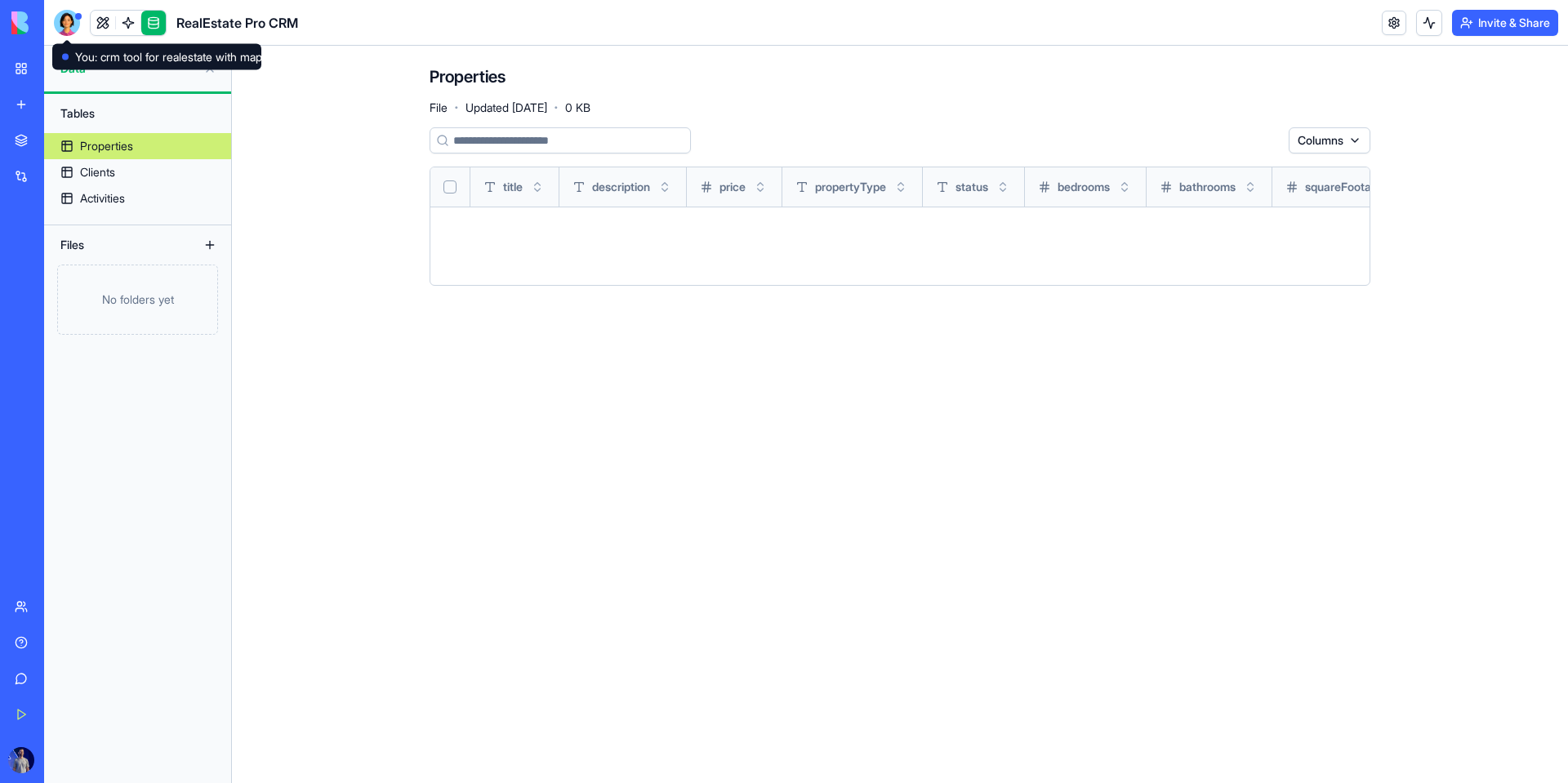
click at [71, 25] on div at bounding box center [67, 23] width 26 height 26
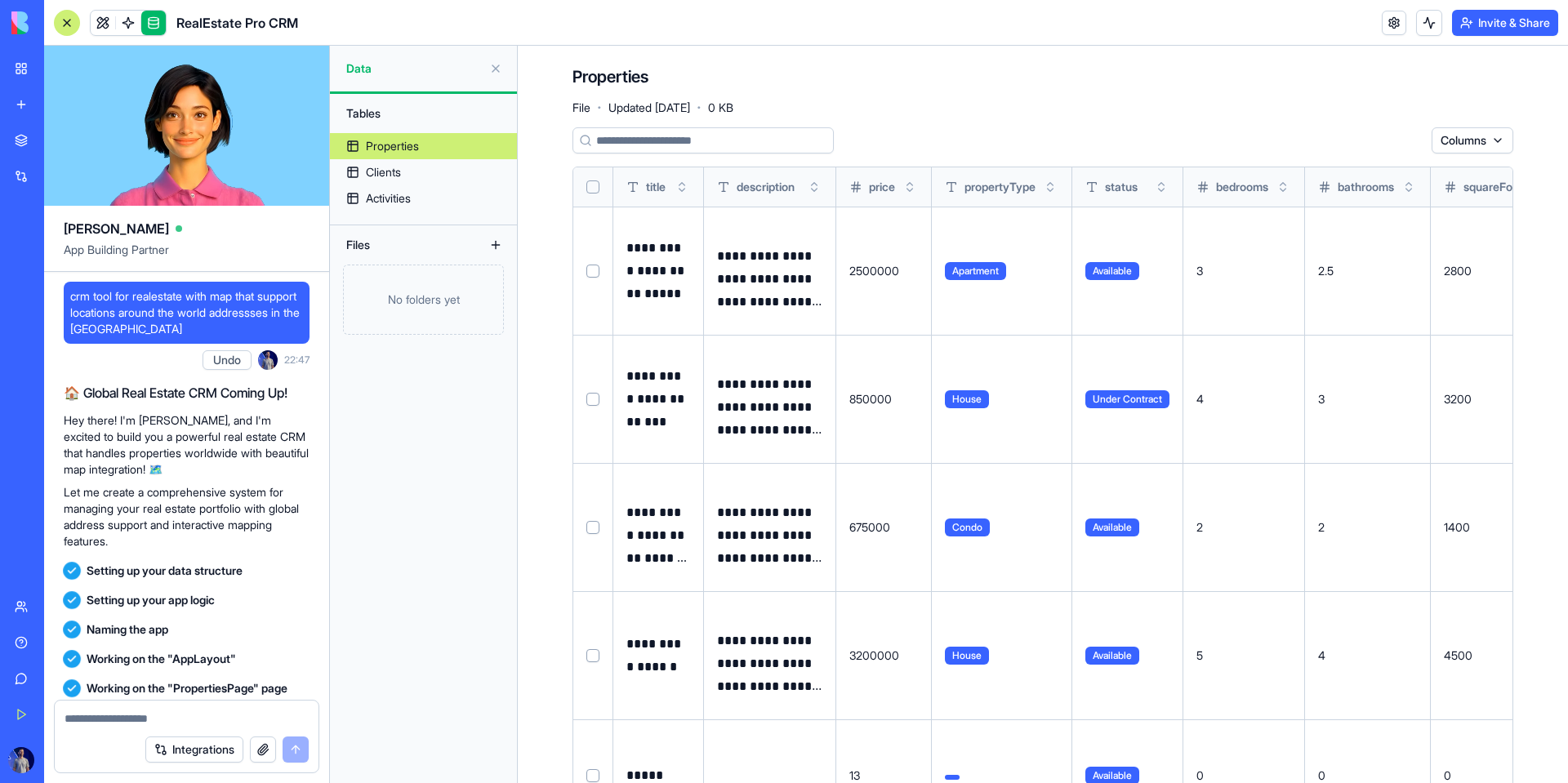
scroll to position [1071, 0]
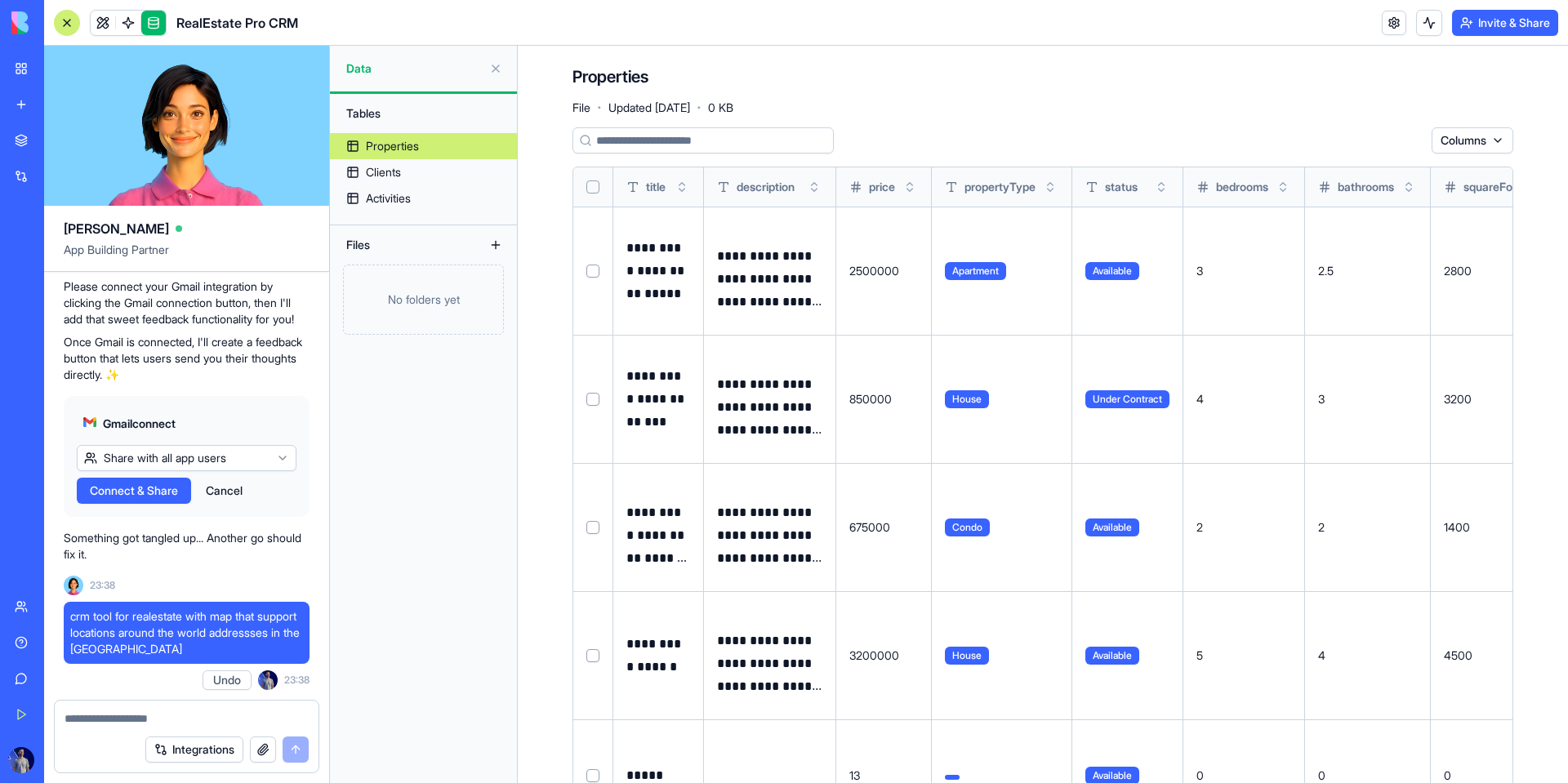
click at [134, 624] on span "crm tool for realestate with map that support locations around the world addres…" at bounding box center [186, 633] width 233 height 49
copy span "crm tool for realestate with map that support locations around the world addres…"
click at [178, 745] on button "Integrations" at bounding box center [195, 750] width 98 height 26
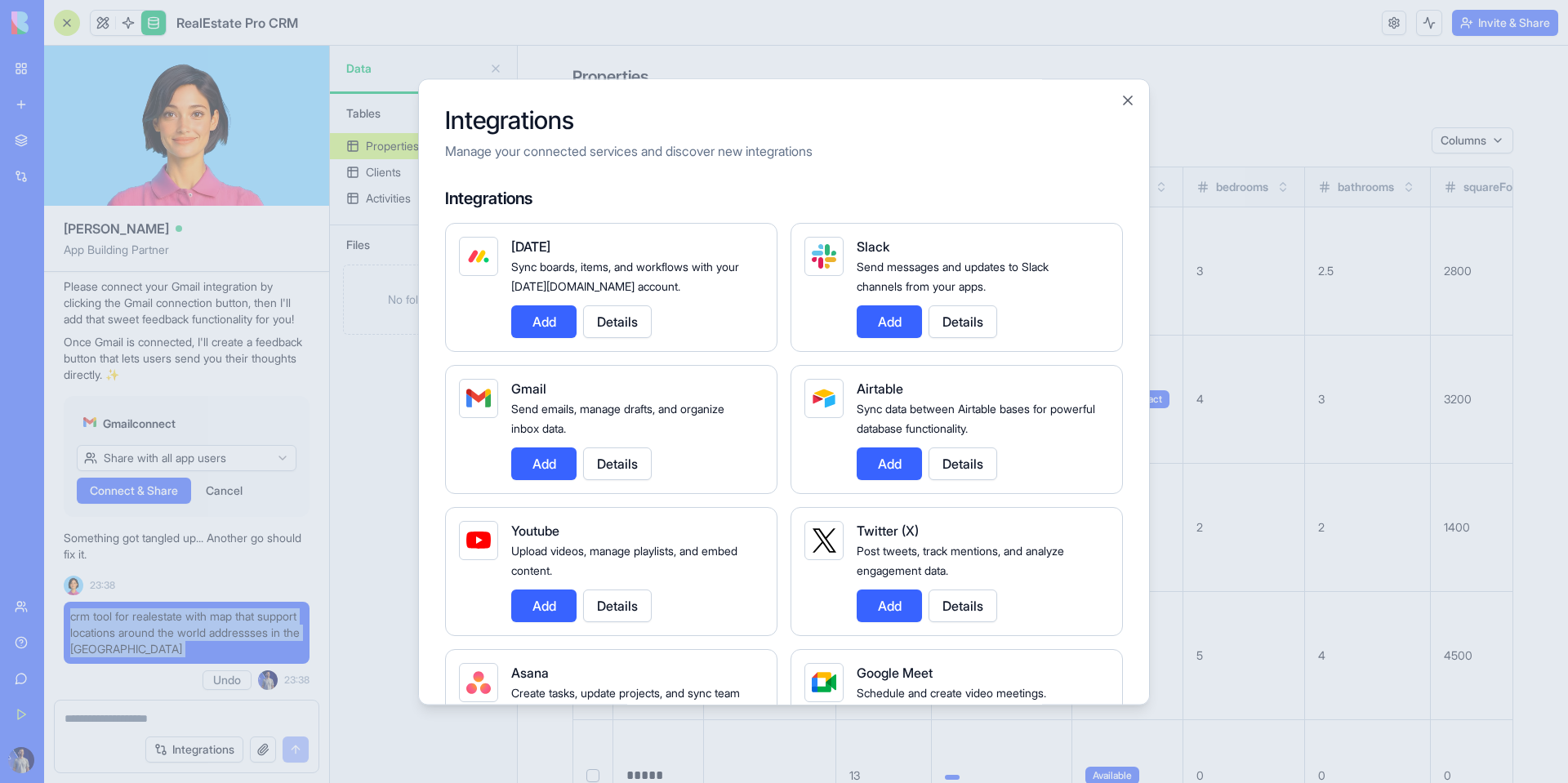
click at [536, 466] on button "Add" at bounding box center [544, 463] width 65 height 33
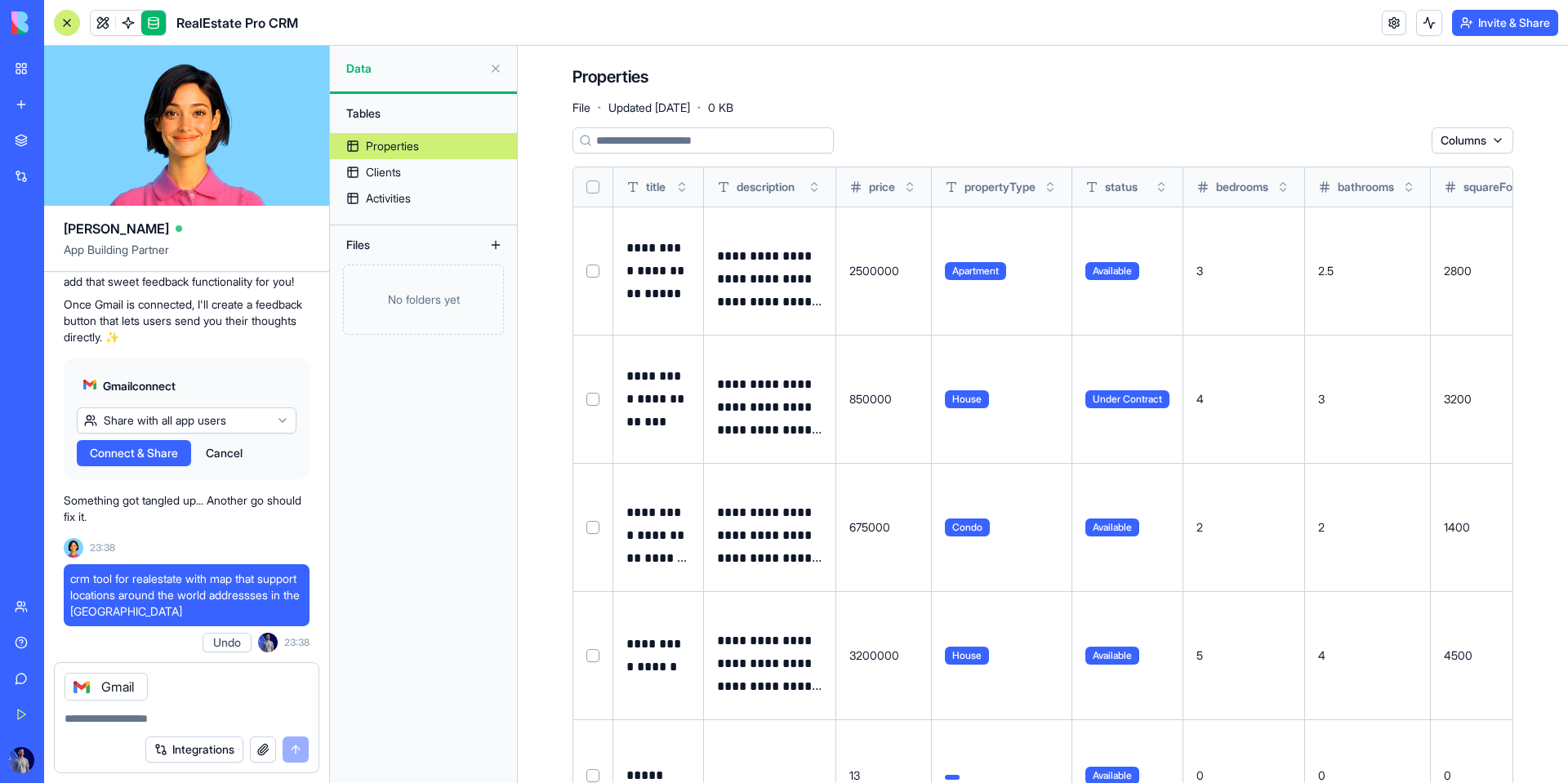
click at [242, 705] on div at bounding box center [186, 714] width 264 height 26
click at [165, 734] on div "Integrations" at bounding box center [186, 750] width 264 height 45
click at [162, 729] on div "Integrations" at bounding box center [186, 750] width 264 height 45
click at [138, 701] on div at bounding box center [186, 714] width 264 height 26
click at [164, 710] on textarea at bounding box center [186, 718] width 244 height 16
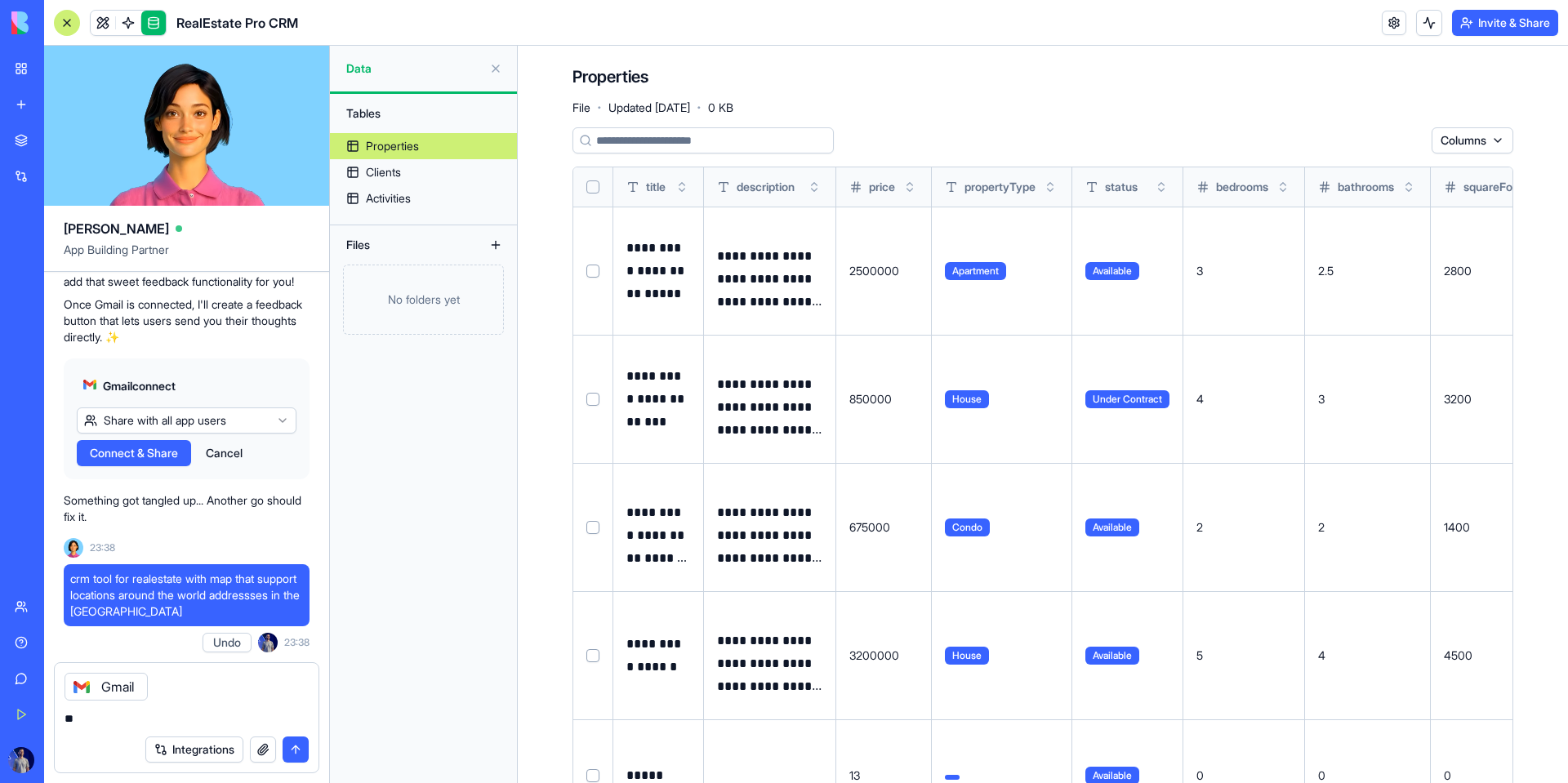
type textarea "*"
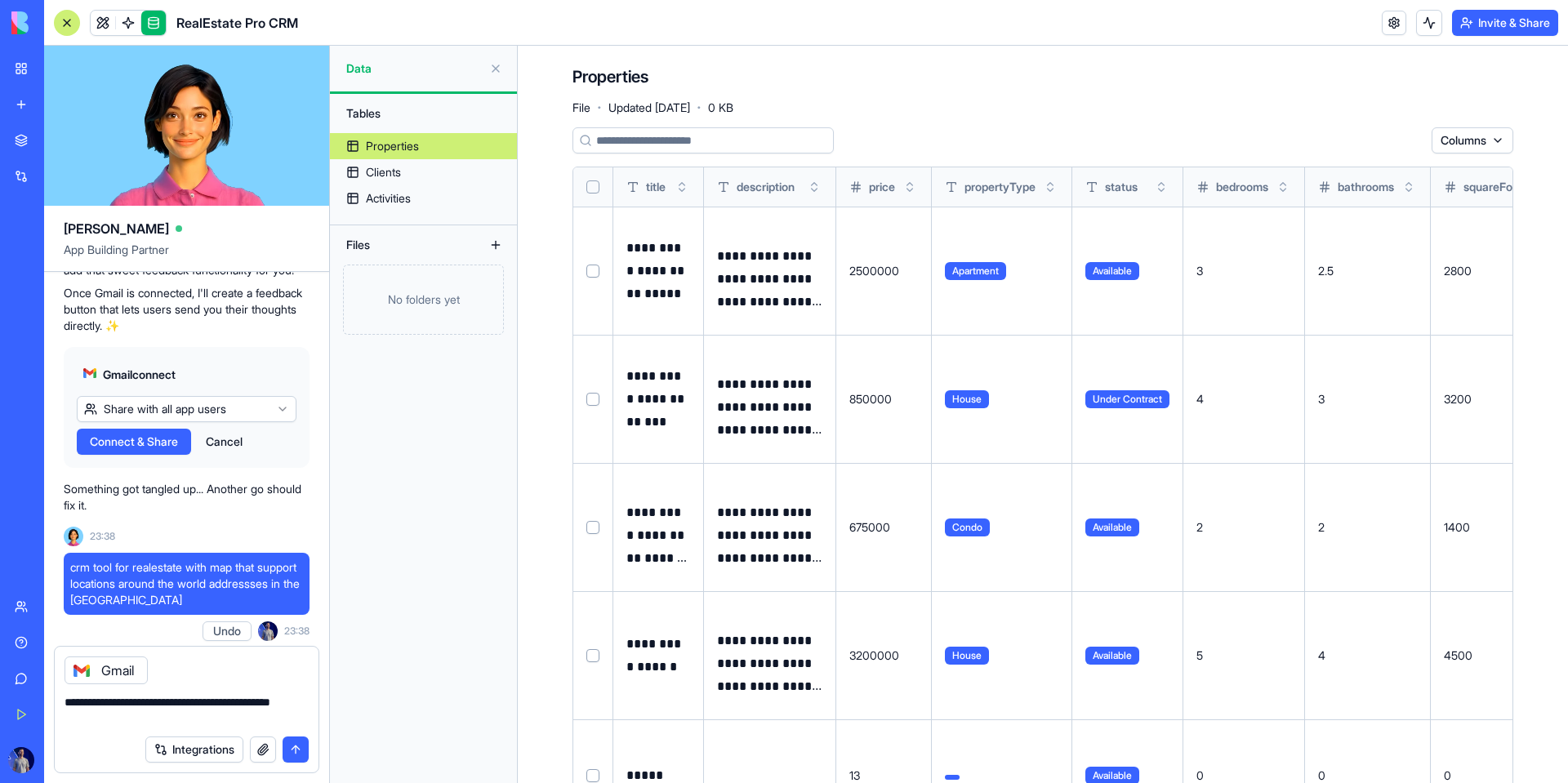
type textarea "**********"
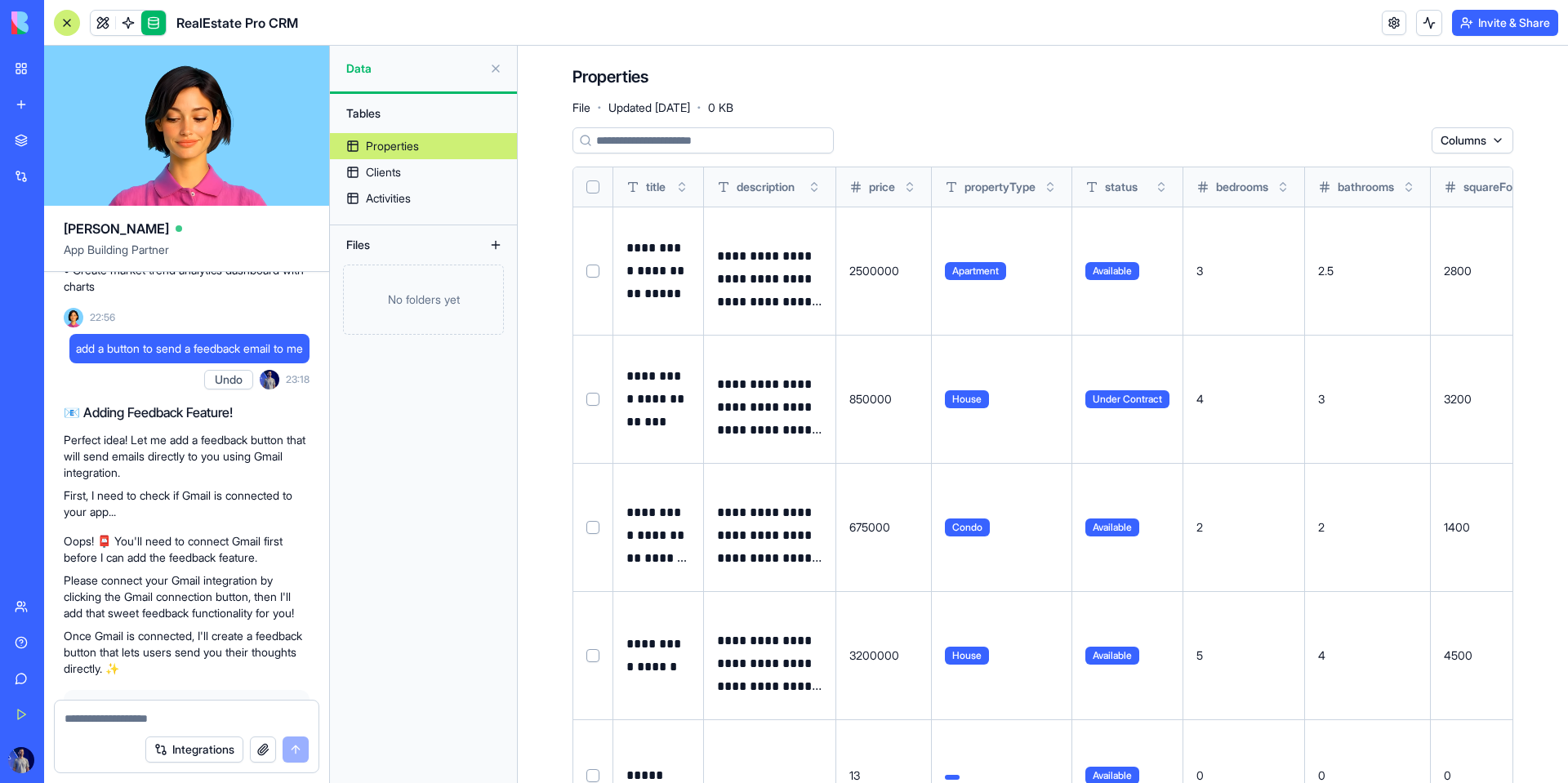
scroll to position [1163, 0]
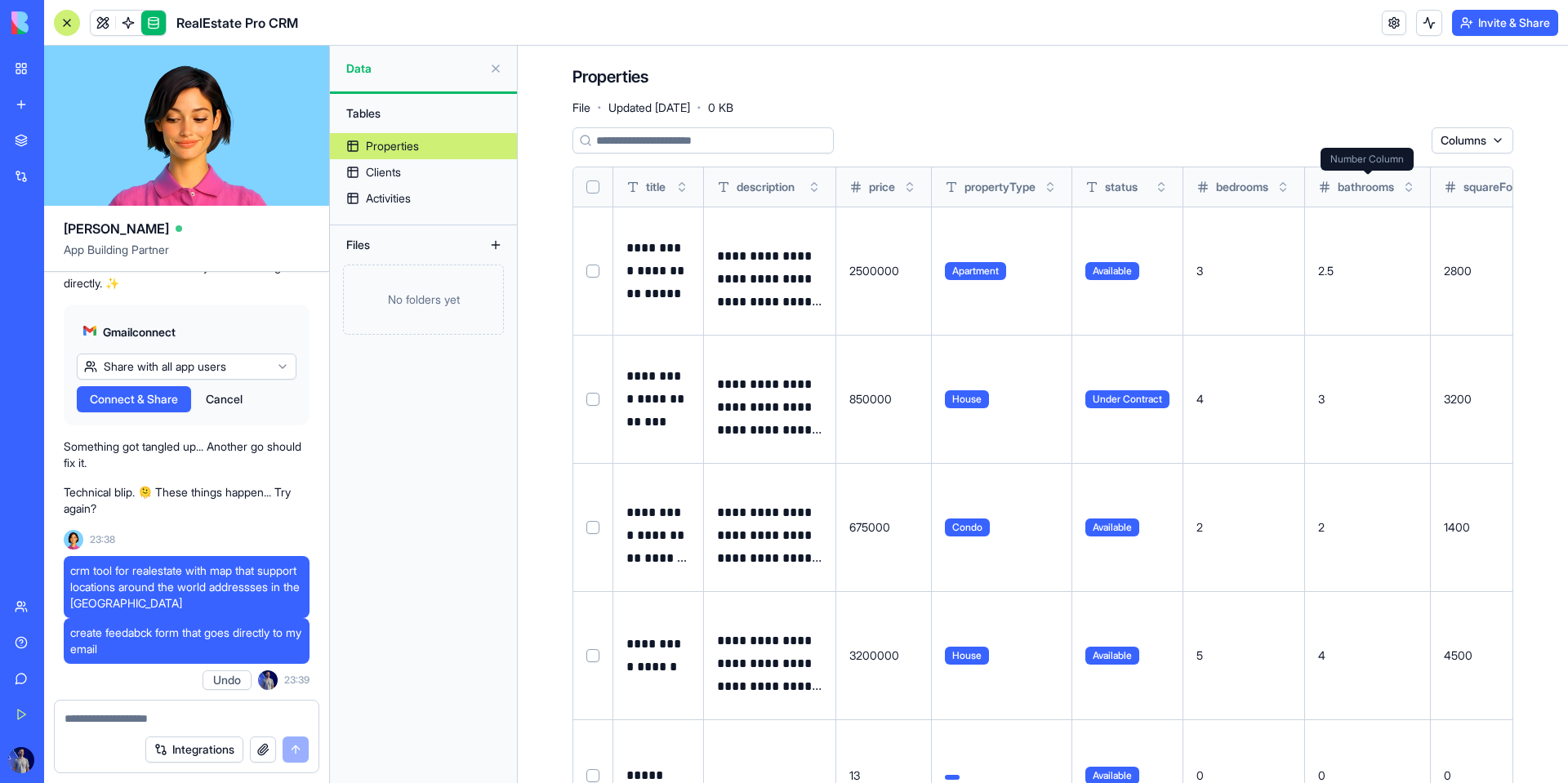
click at [1471, 151] on html "BETA My Workspace New app Marketplace Integrations Recent RealEstate Pro CRM AI…" at bounding box center [784, 392] width 1568 height 783
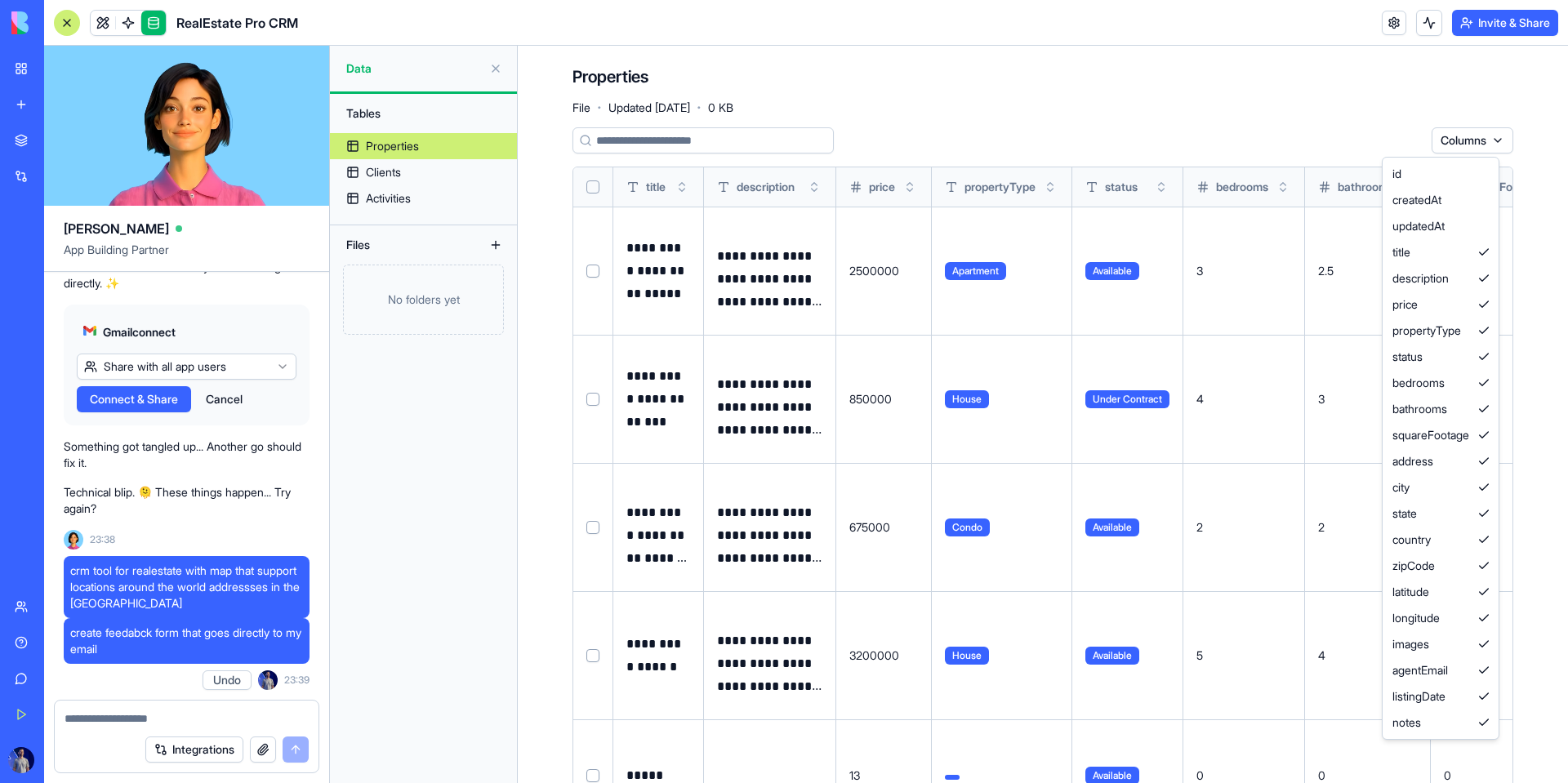
click at [893, 125] on html "BETA My Workspace New app Marketplace Integrations Recent RealEstate Pro CRM AI…" at bounding box center [784, 392] width 1568 height 783
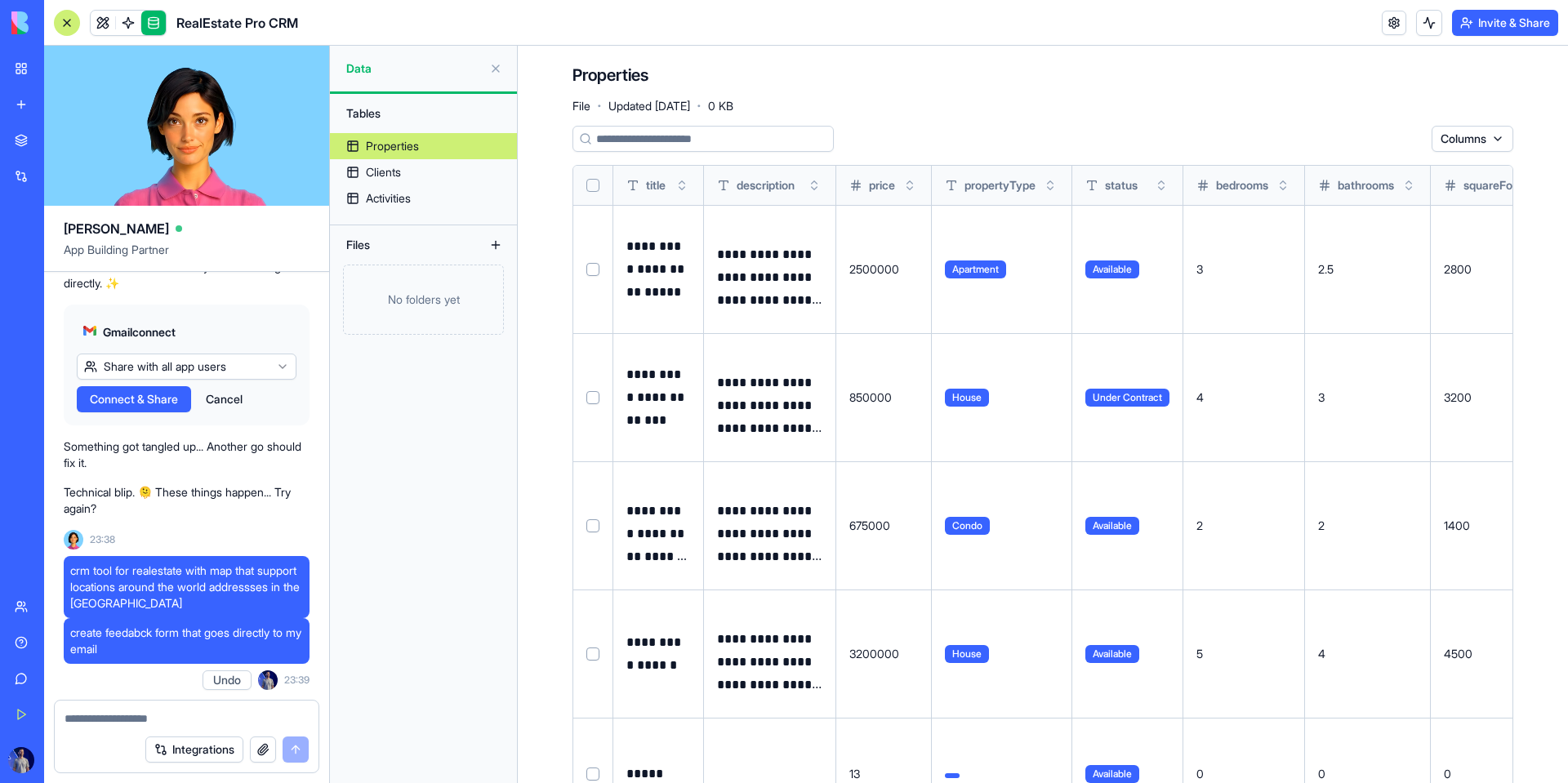
scroll to position [0, 0]
click at [380, 174] on div "Clients" at bounding box center [383, 172] width 35 height 16
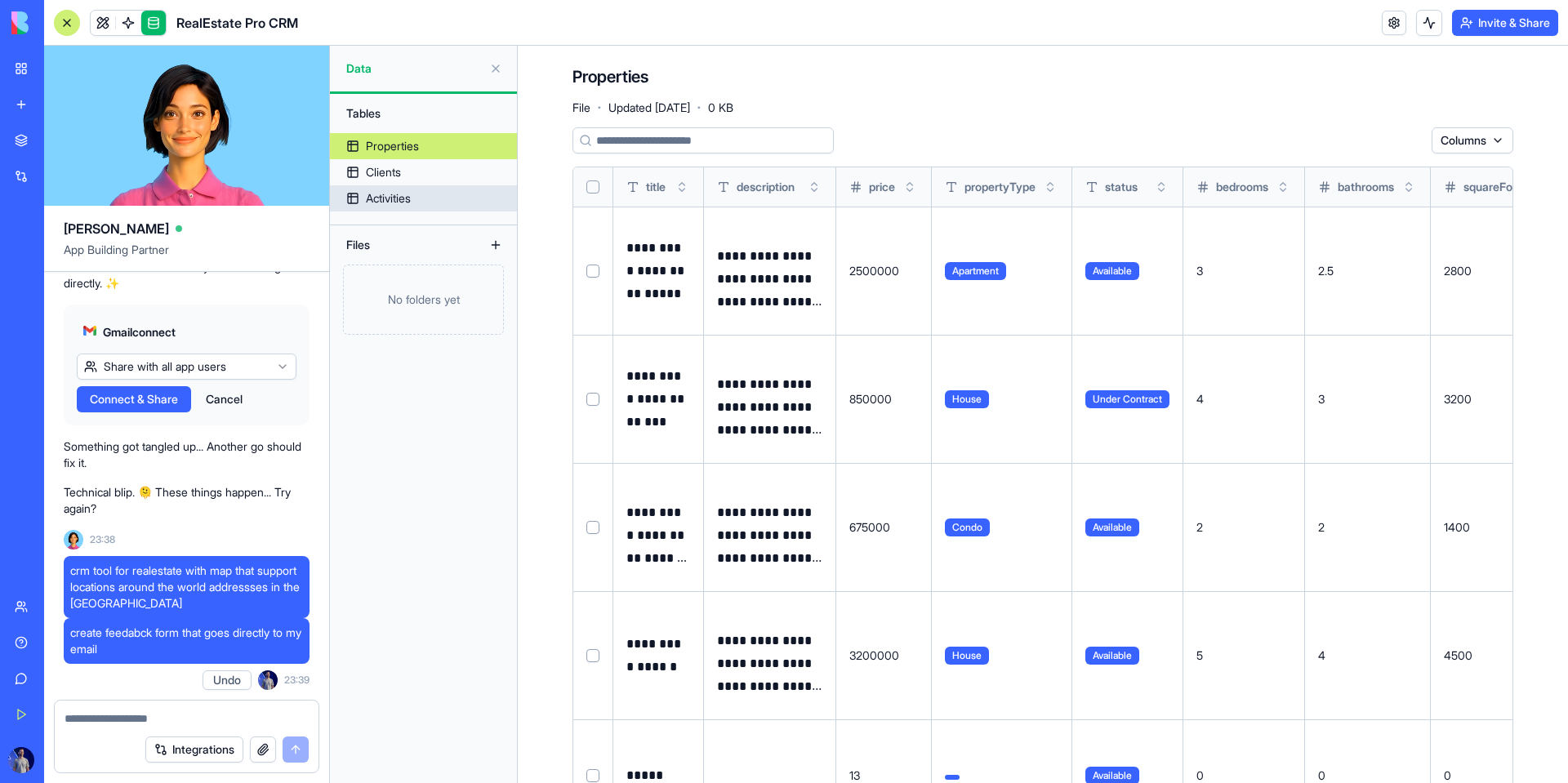
click at [386, 188] on link "Activities" at bounding box center [424, 199] width 187 height 26
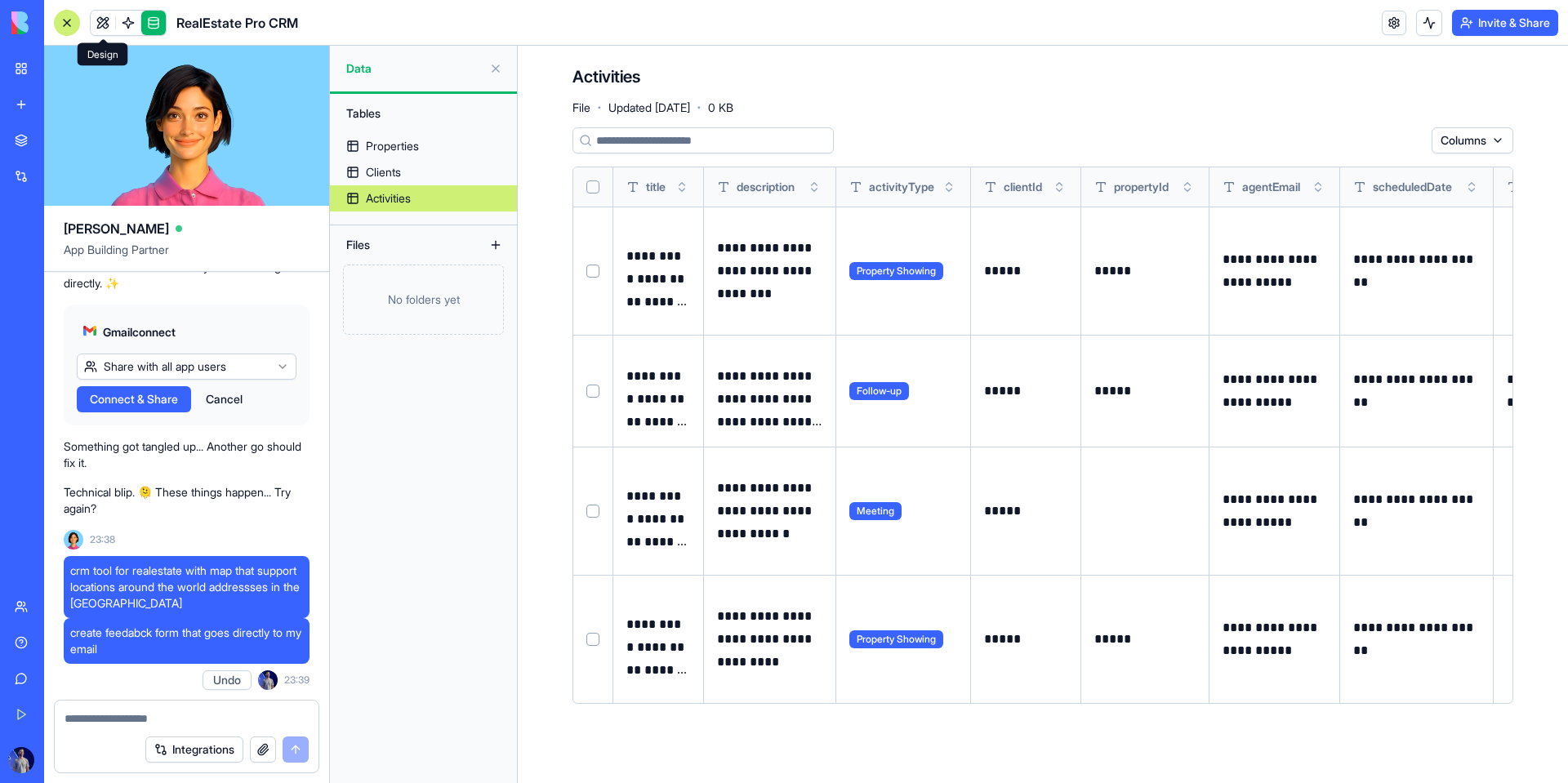
click at [105, 29] on link at bounding box center [103, 23] width 25 height 25
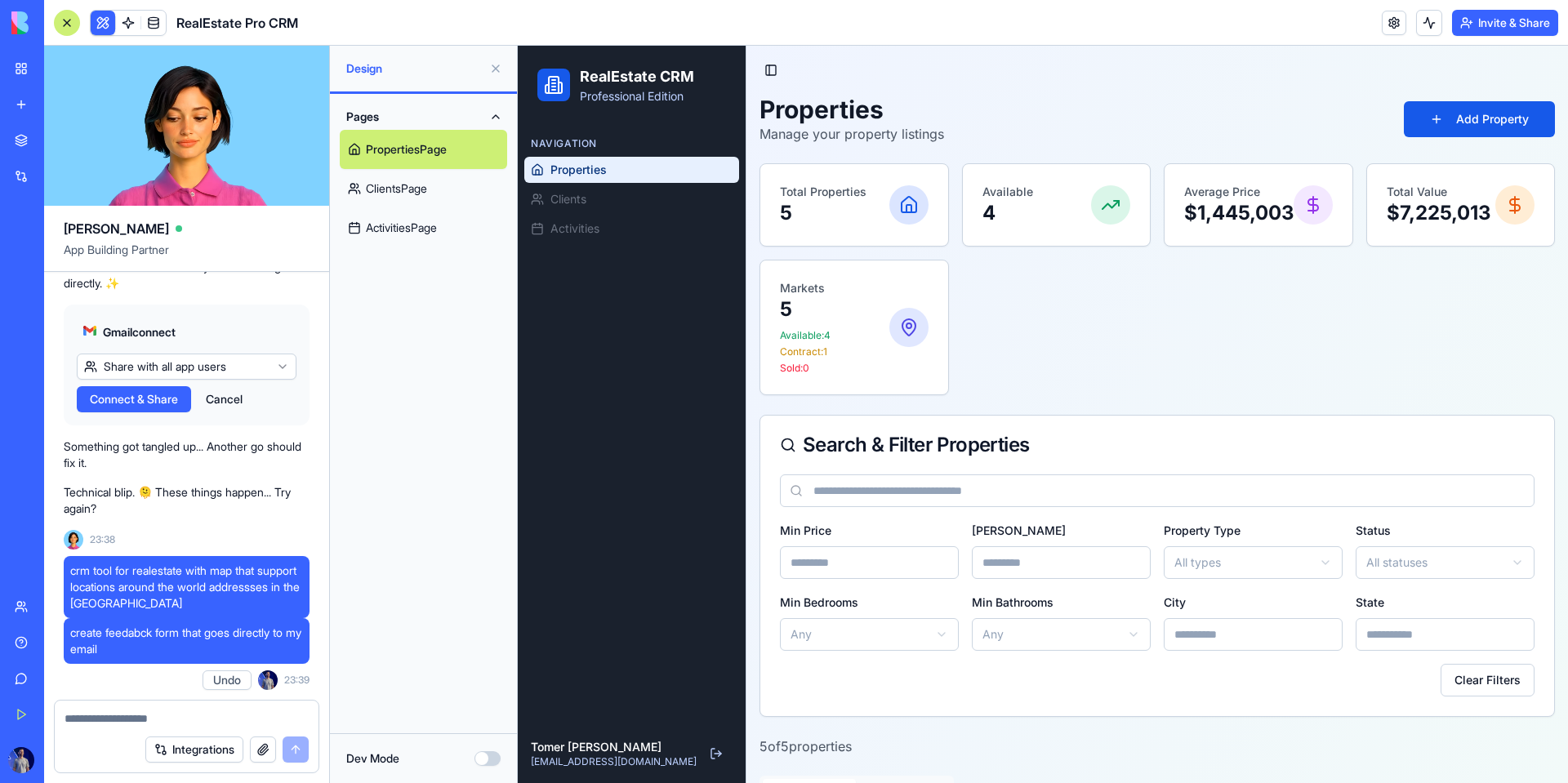
scroll to position [777, 0]
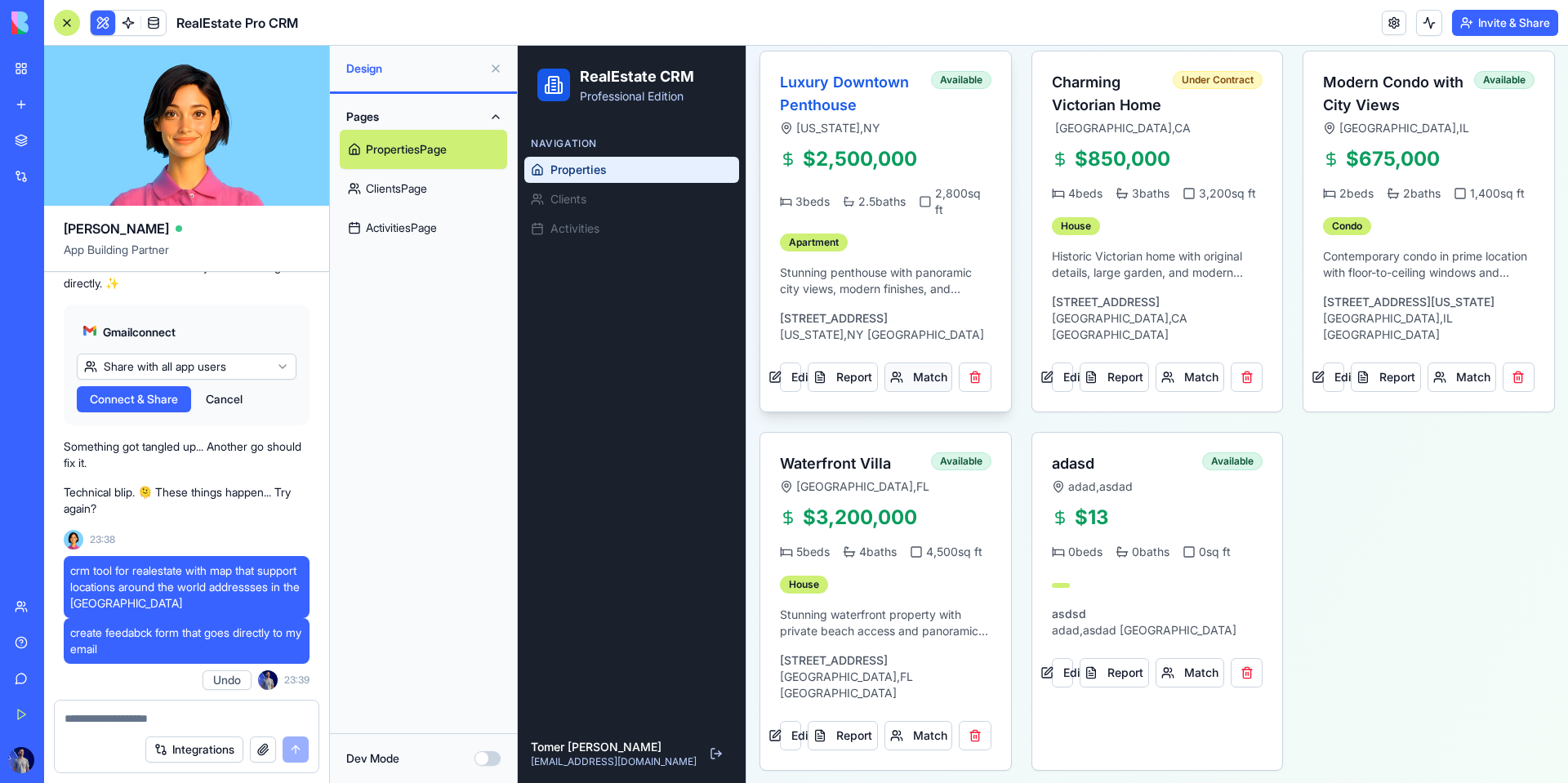
click at [902, 373] on button "Match" at bounding box center [918, 376] width 69 height 29
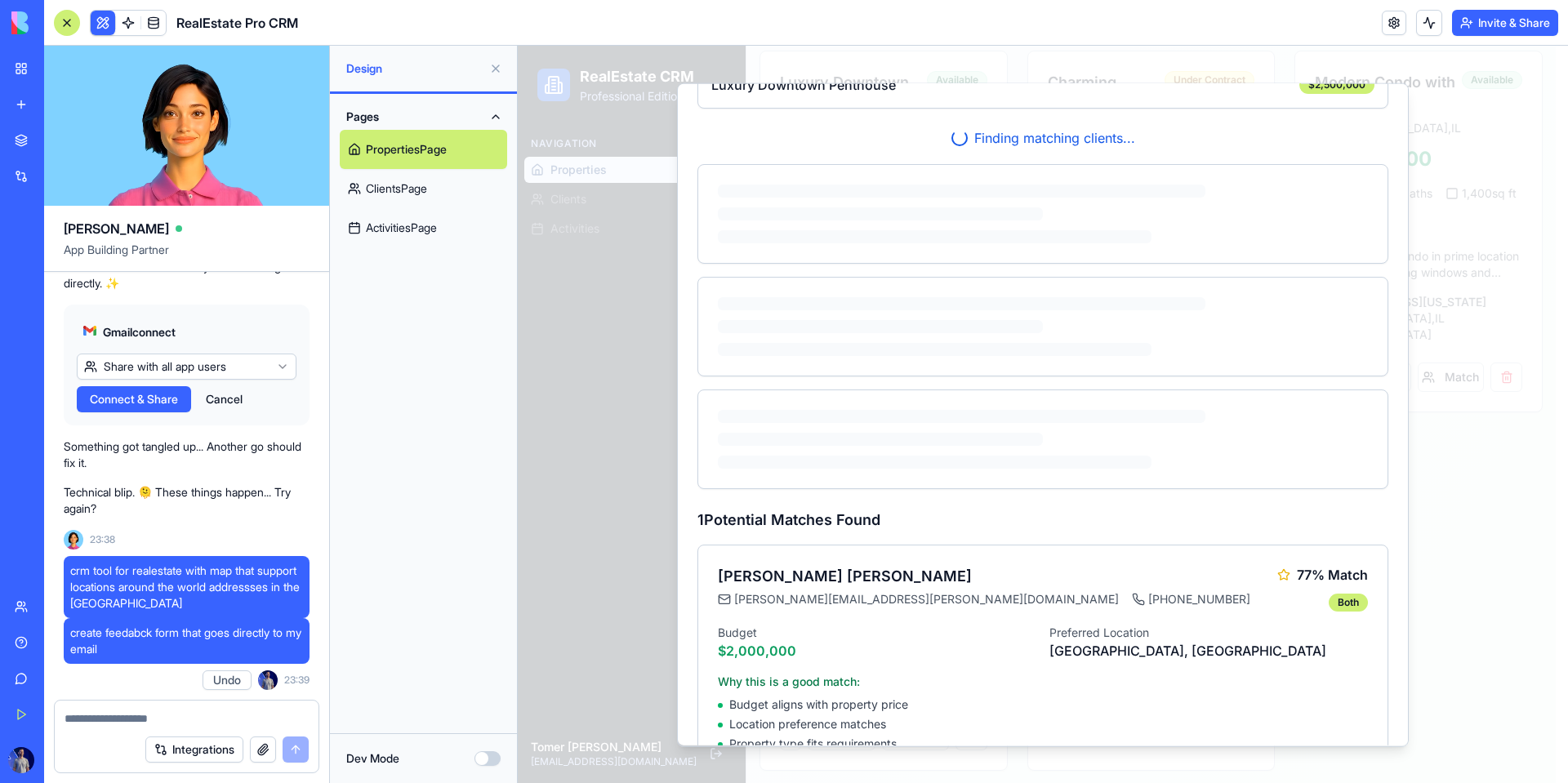
scroll to position [157, 0]
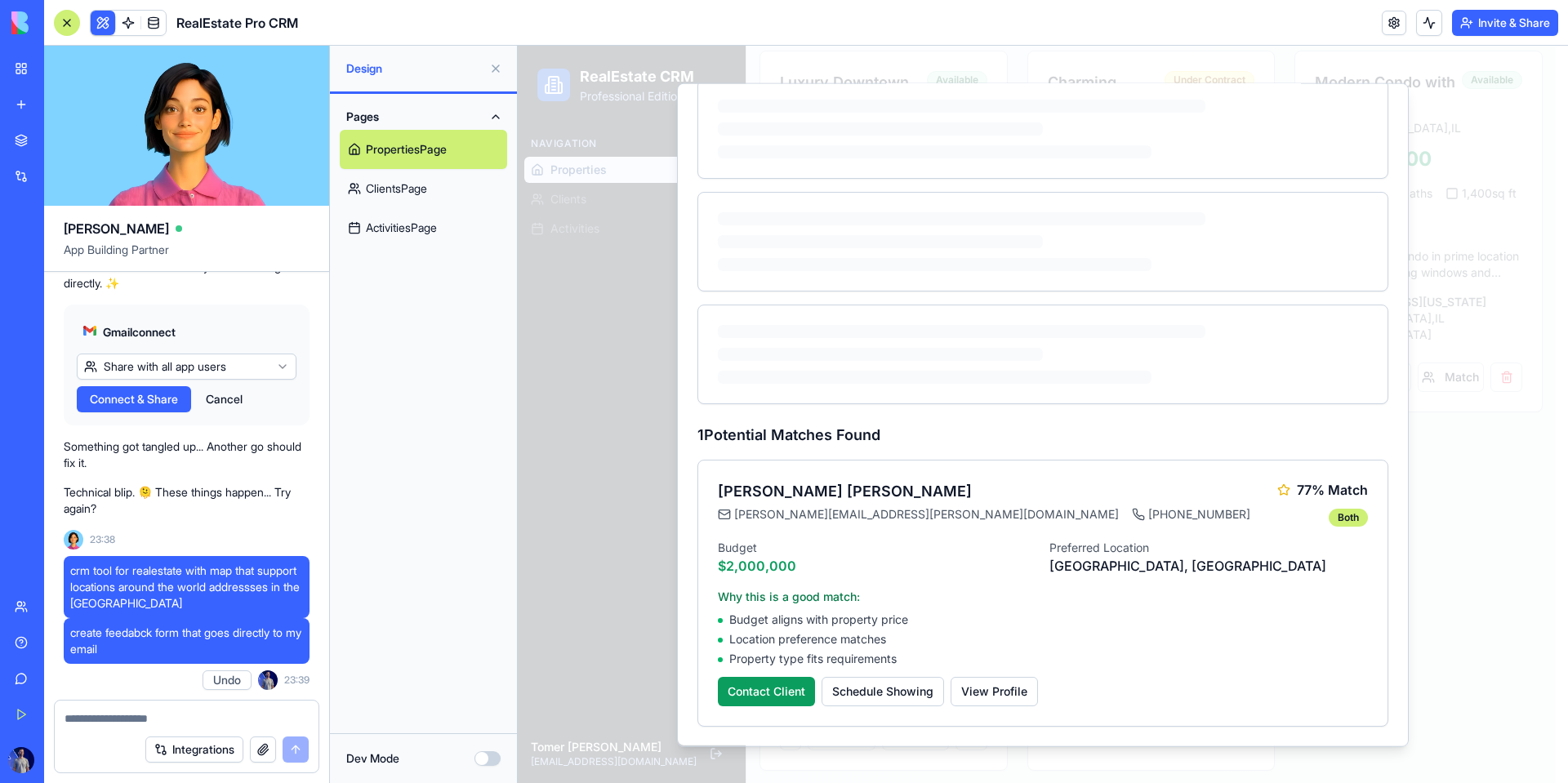
click at [648, 490] on div at bounding box center [1043, 414] width 1051 height 738
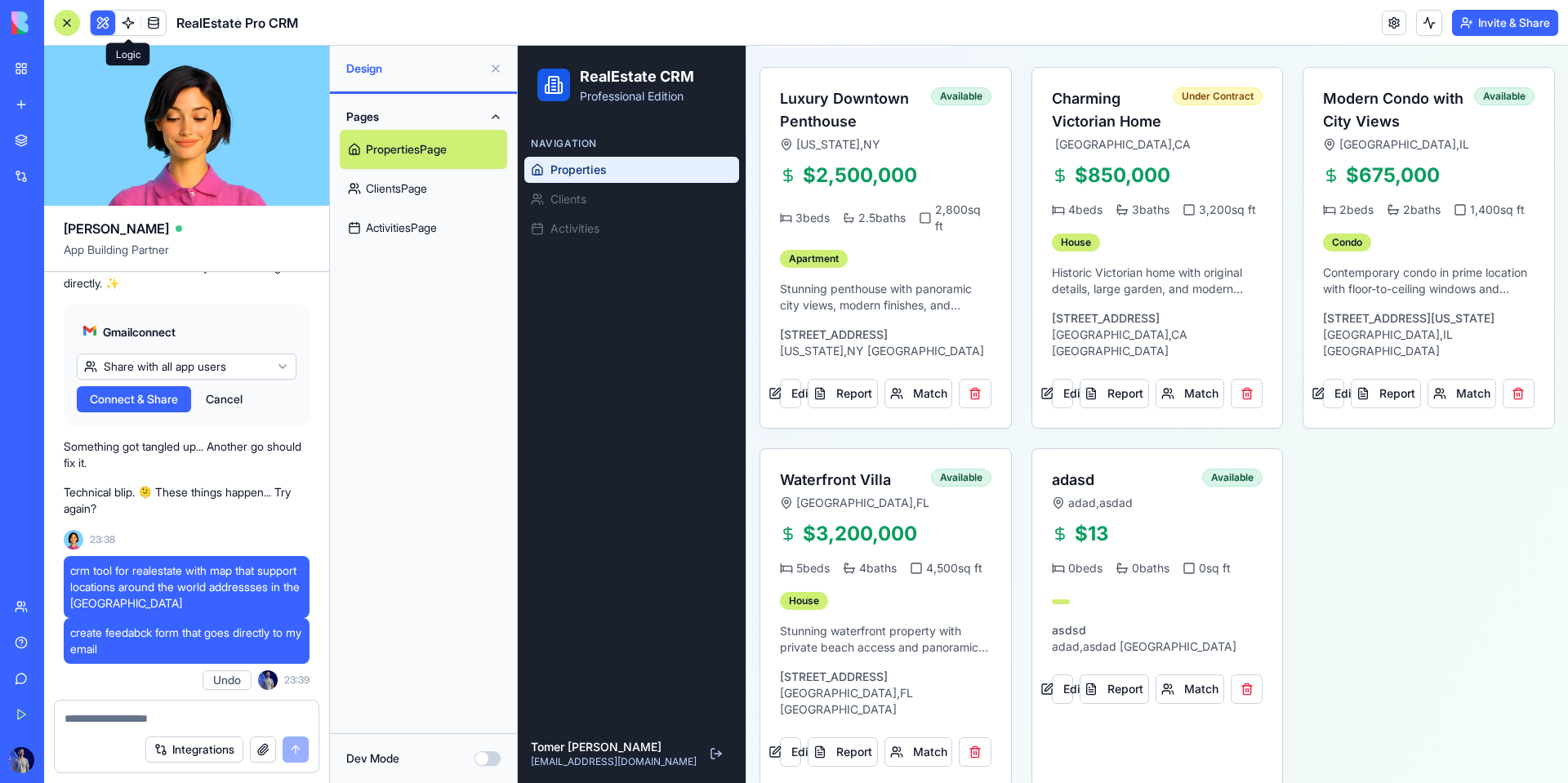
click at [137, 26] on link at bounding box center [129, 23] width 25 height 25
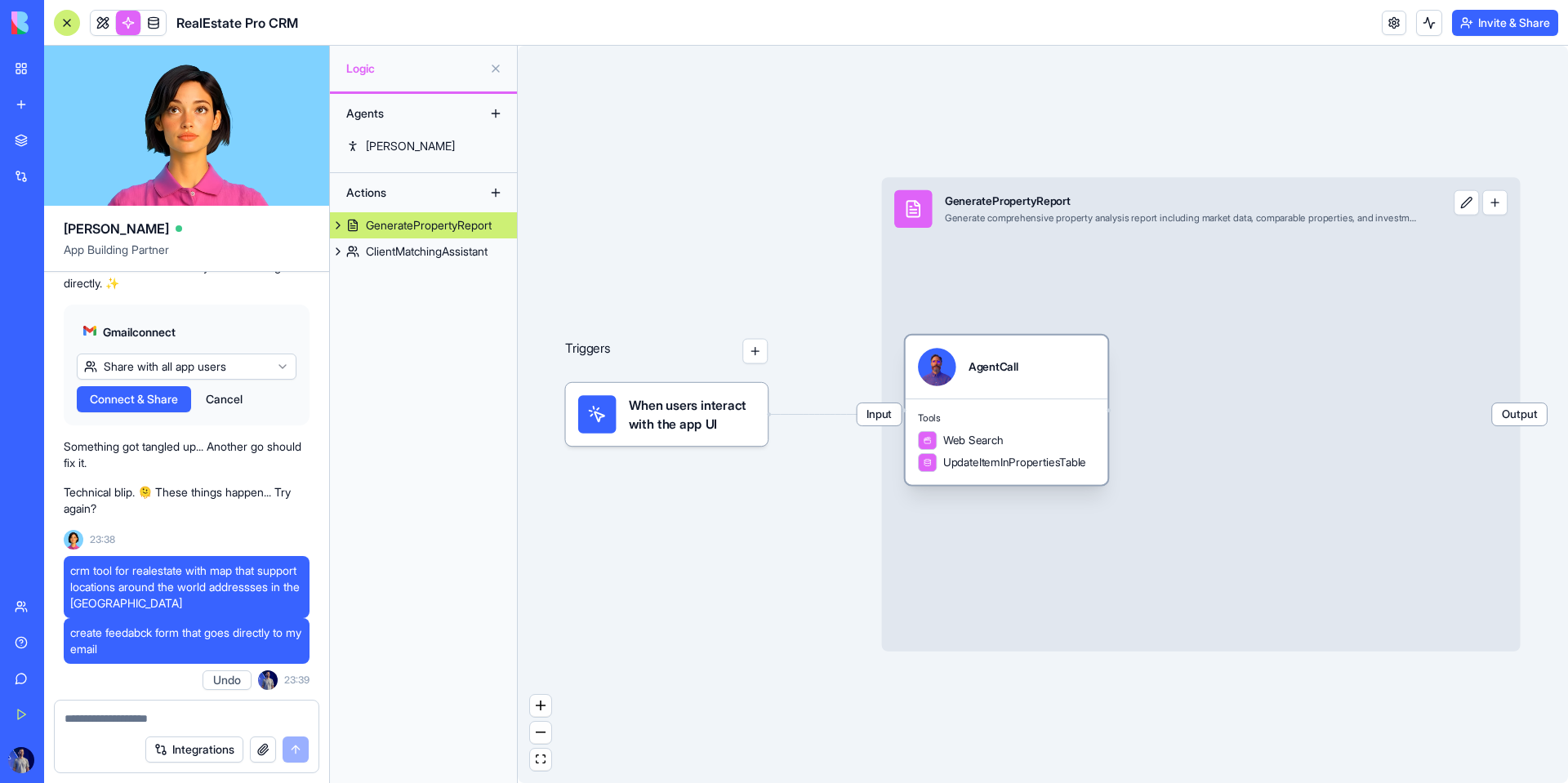
click at [979, 440] on span "Web Search" at bounding box center [974, 441] width 61 height 15
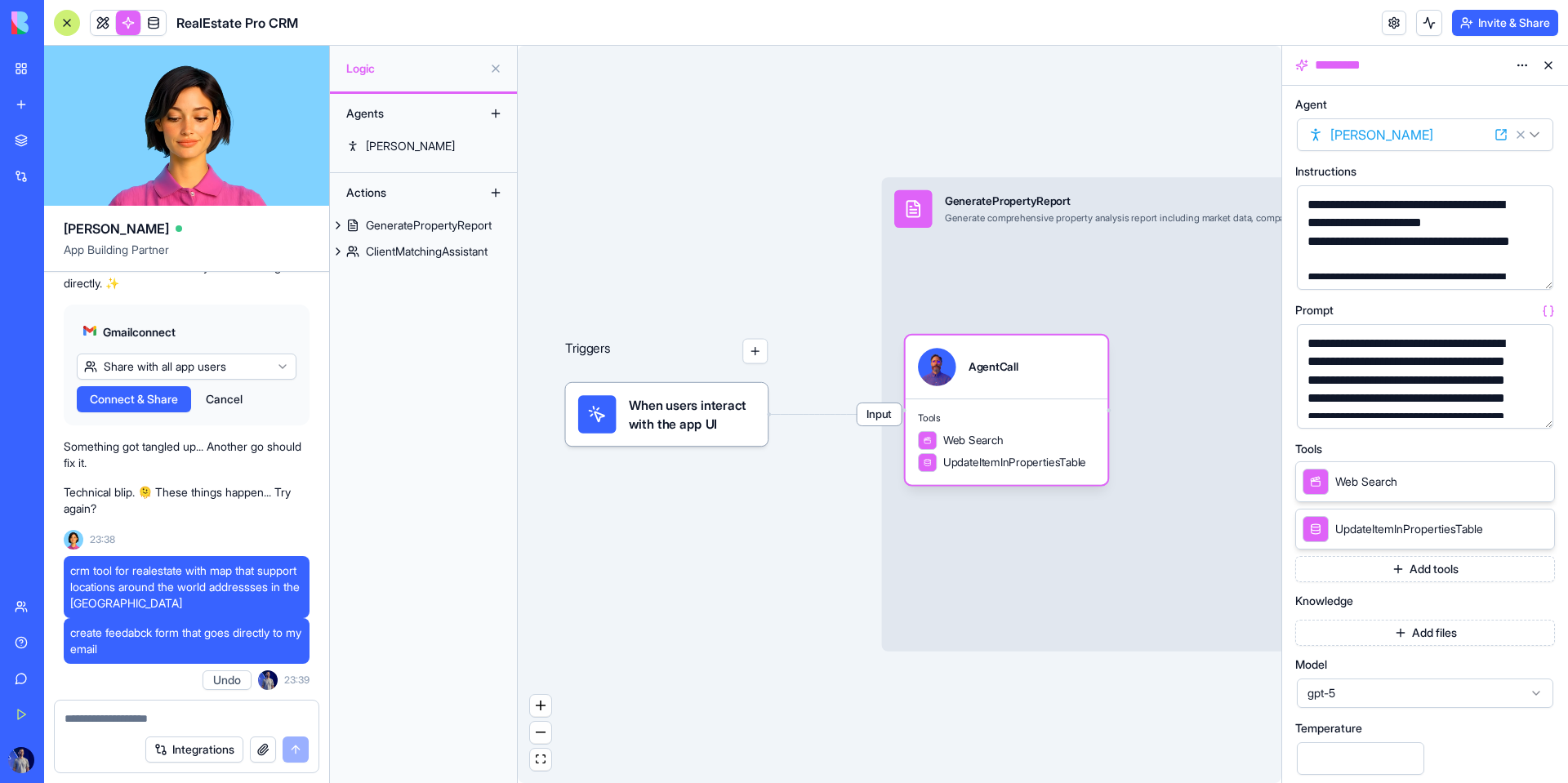
click at [1395, 570] on button "Add tools" at bounding box center [1425, 569] width 260 height 26
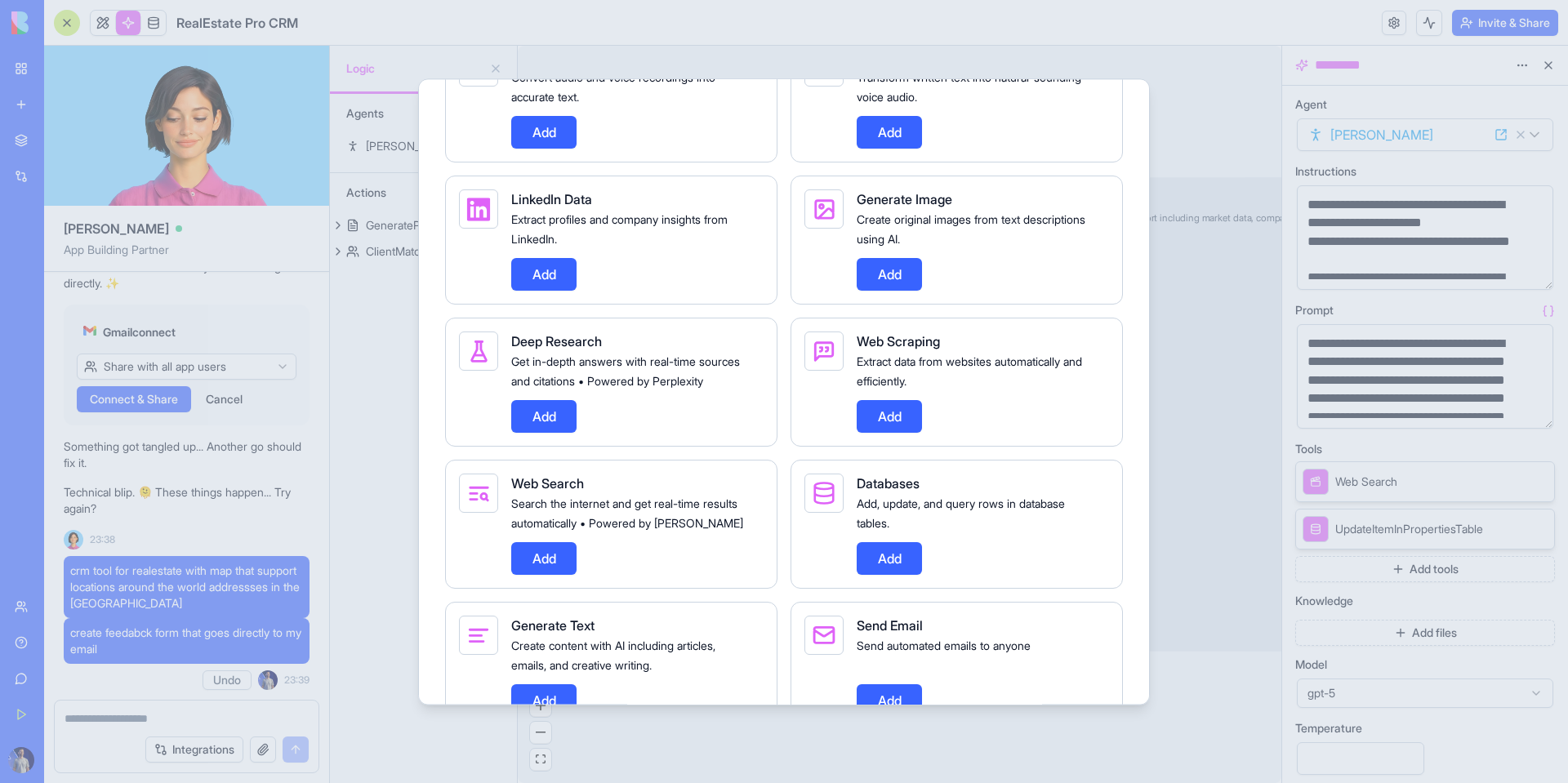
scroll to position [788, 0]
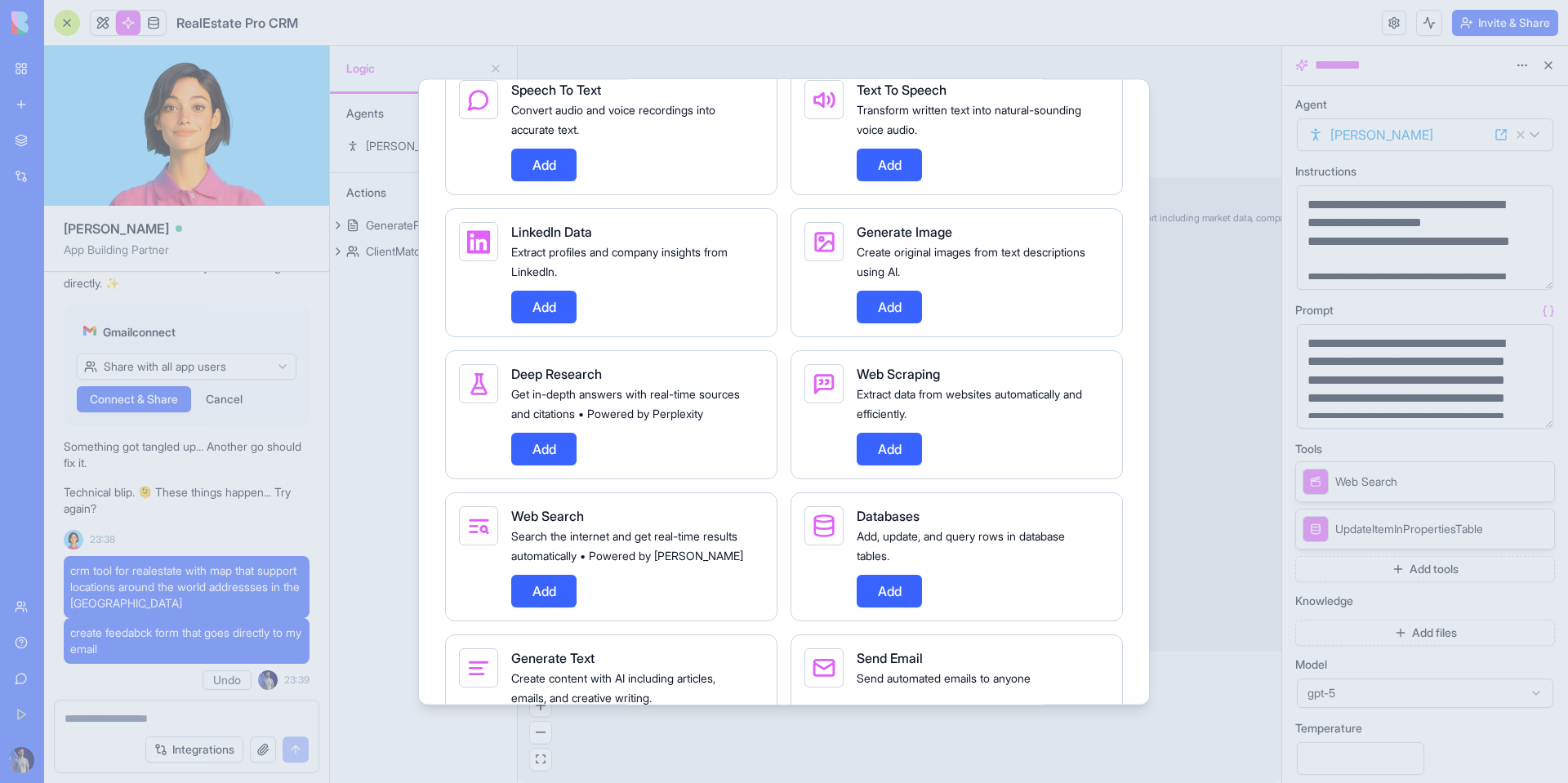
click at [1270, 395] on div at bounding box center [784, 392] width 1568 height 783
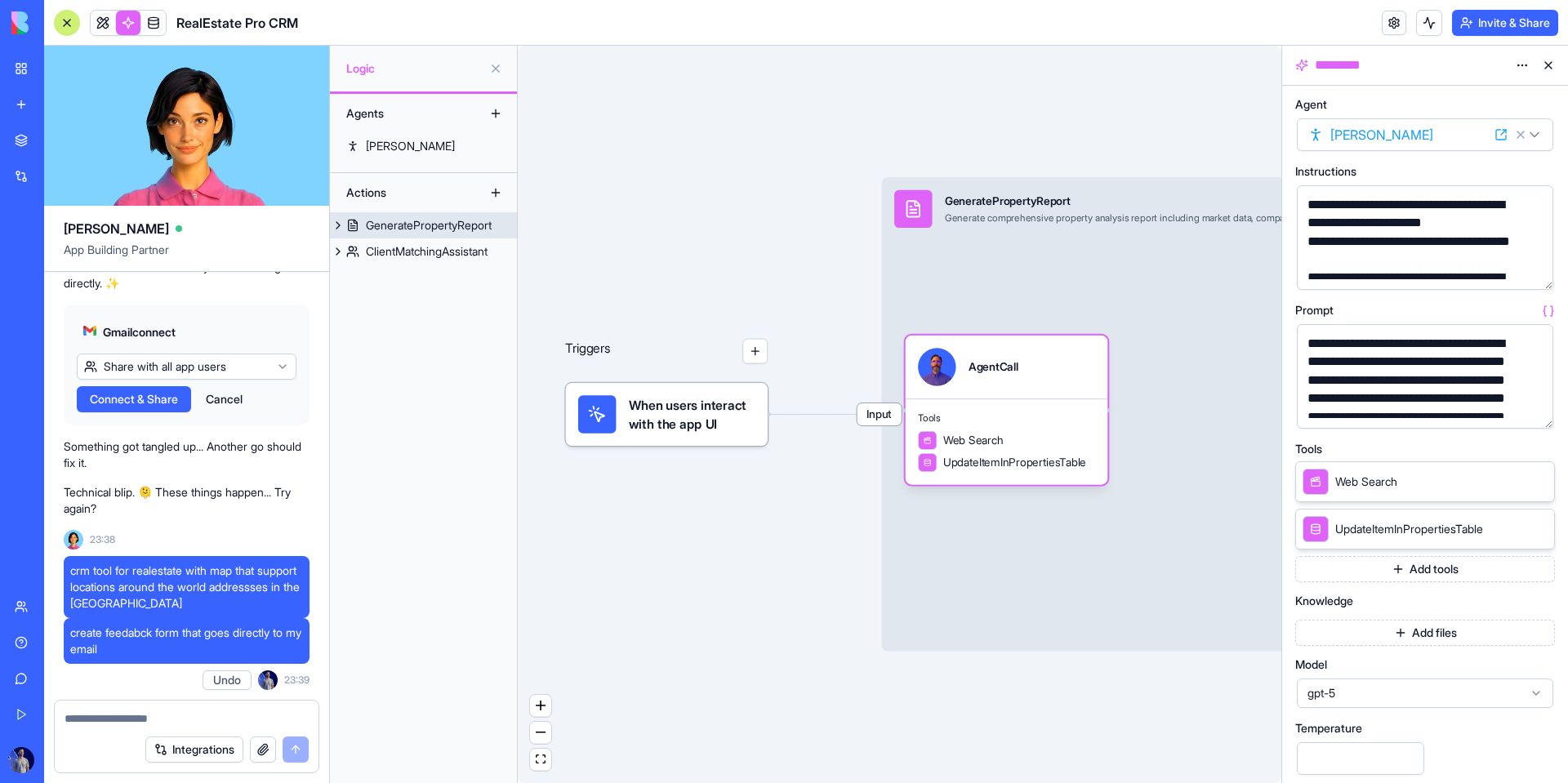
click at [890, 410] on span "Input" at bounding box center [880, 414] width 44 height 22
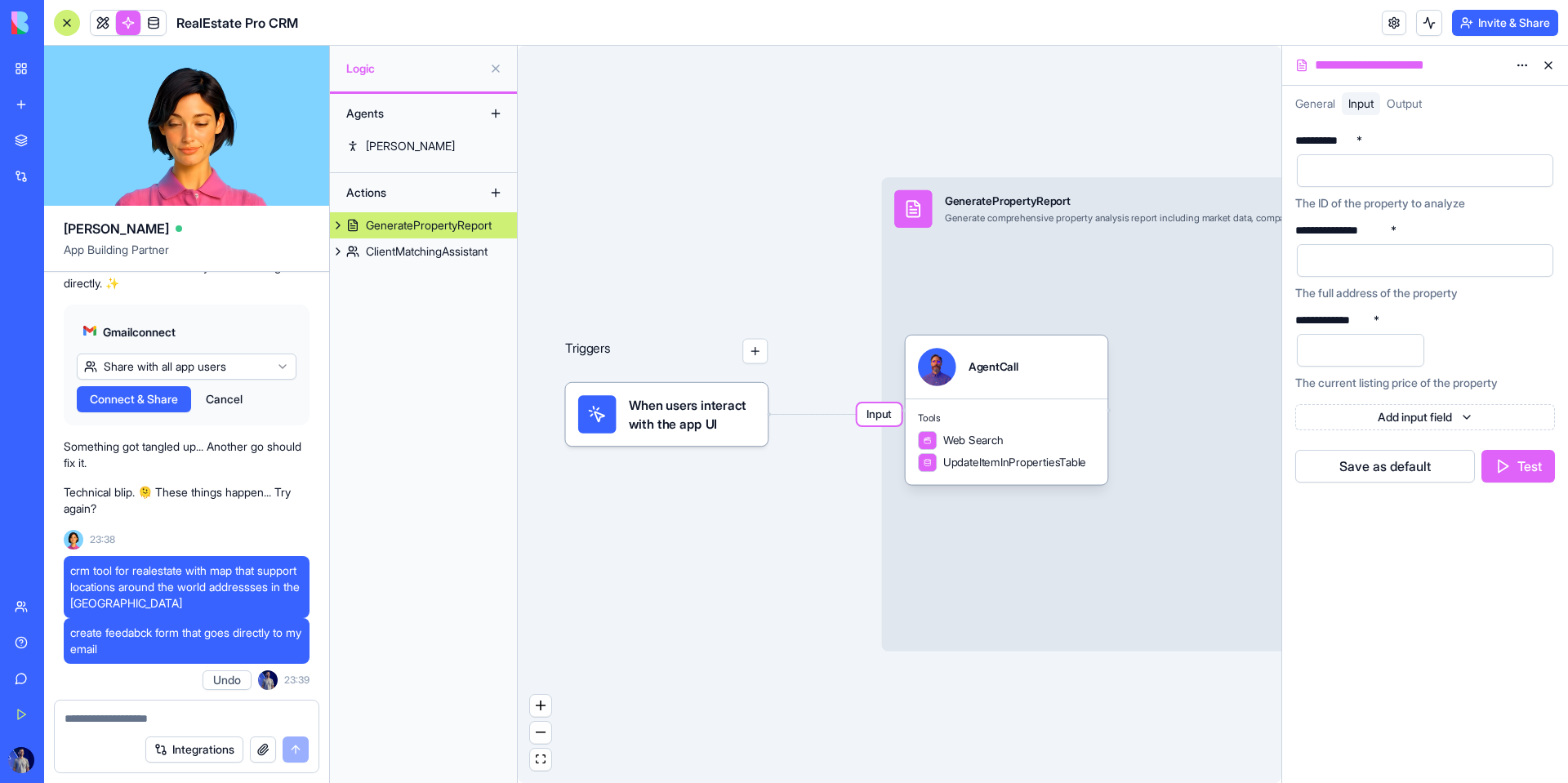
click at [70, 15] on div at bounding box center [67, 23] width 26 height 26
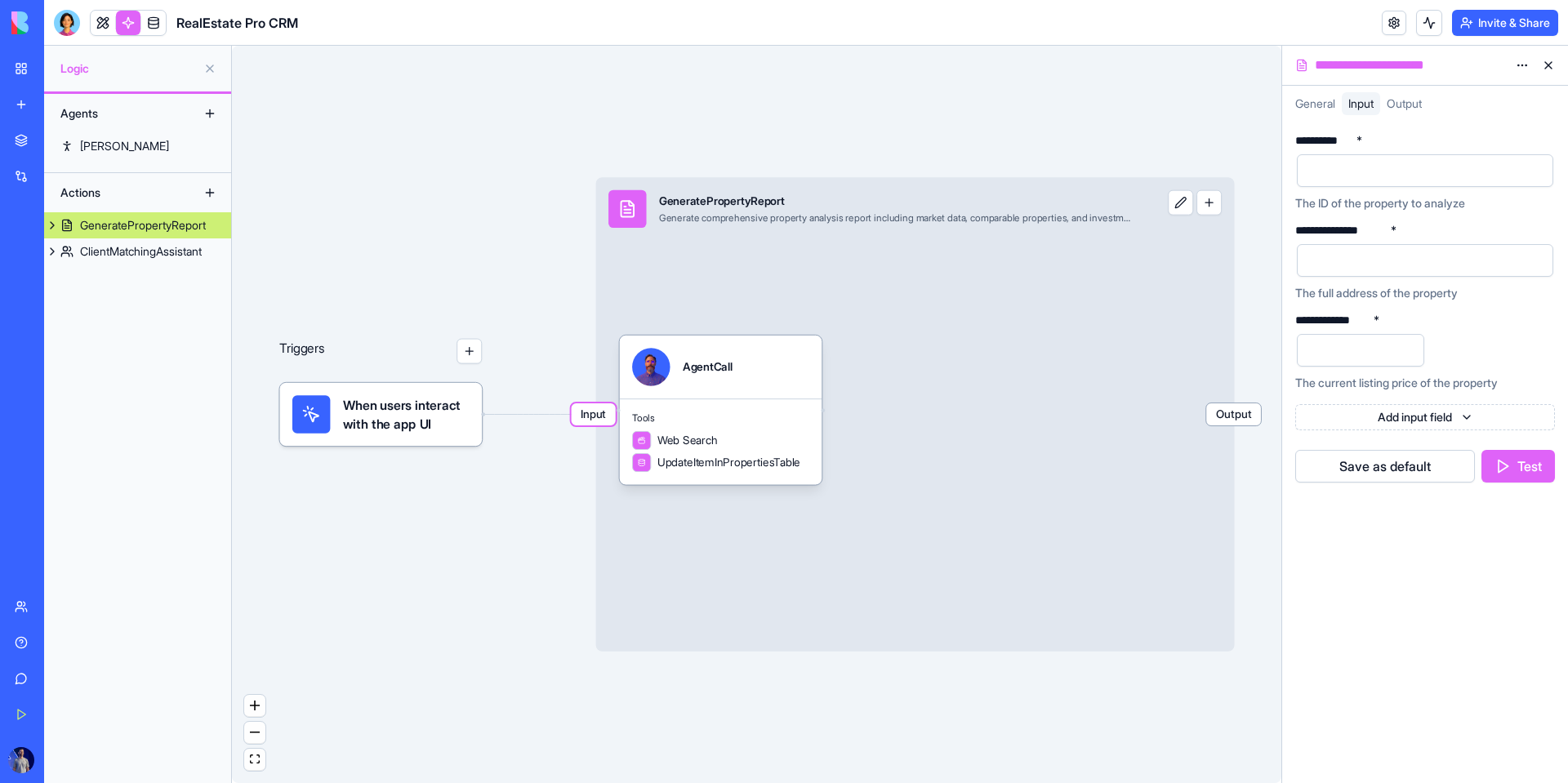
click at [26, 84] on link "My Workspace" at bounding box center [37, 68] width 65 height 33
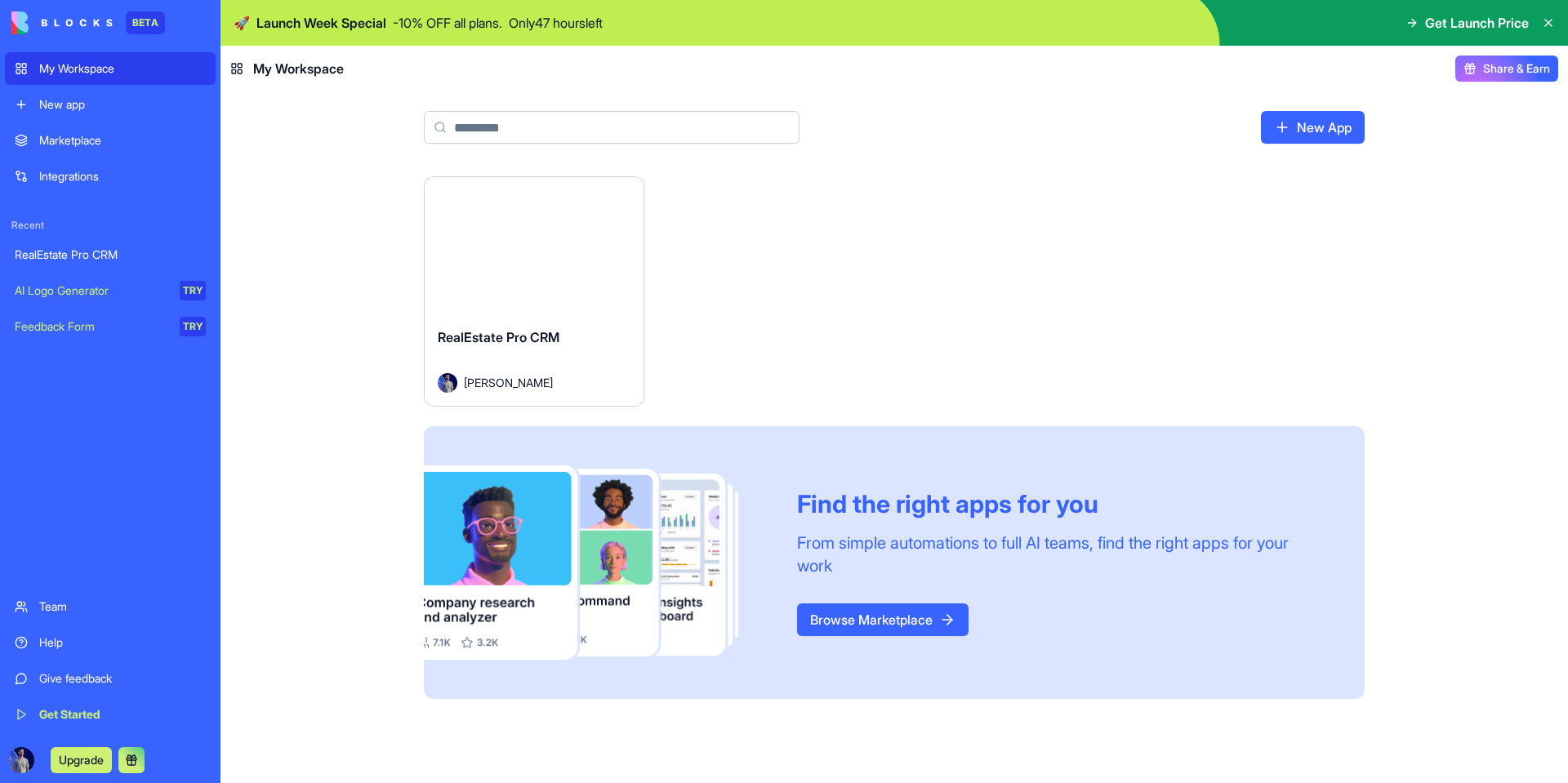
click at [92, 304] on link "AI Logo Generator TRY" at bounding box center [110, 290] width 211 height 33
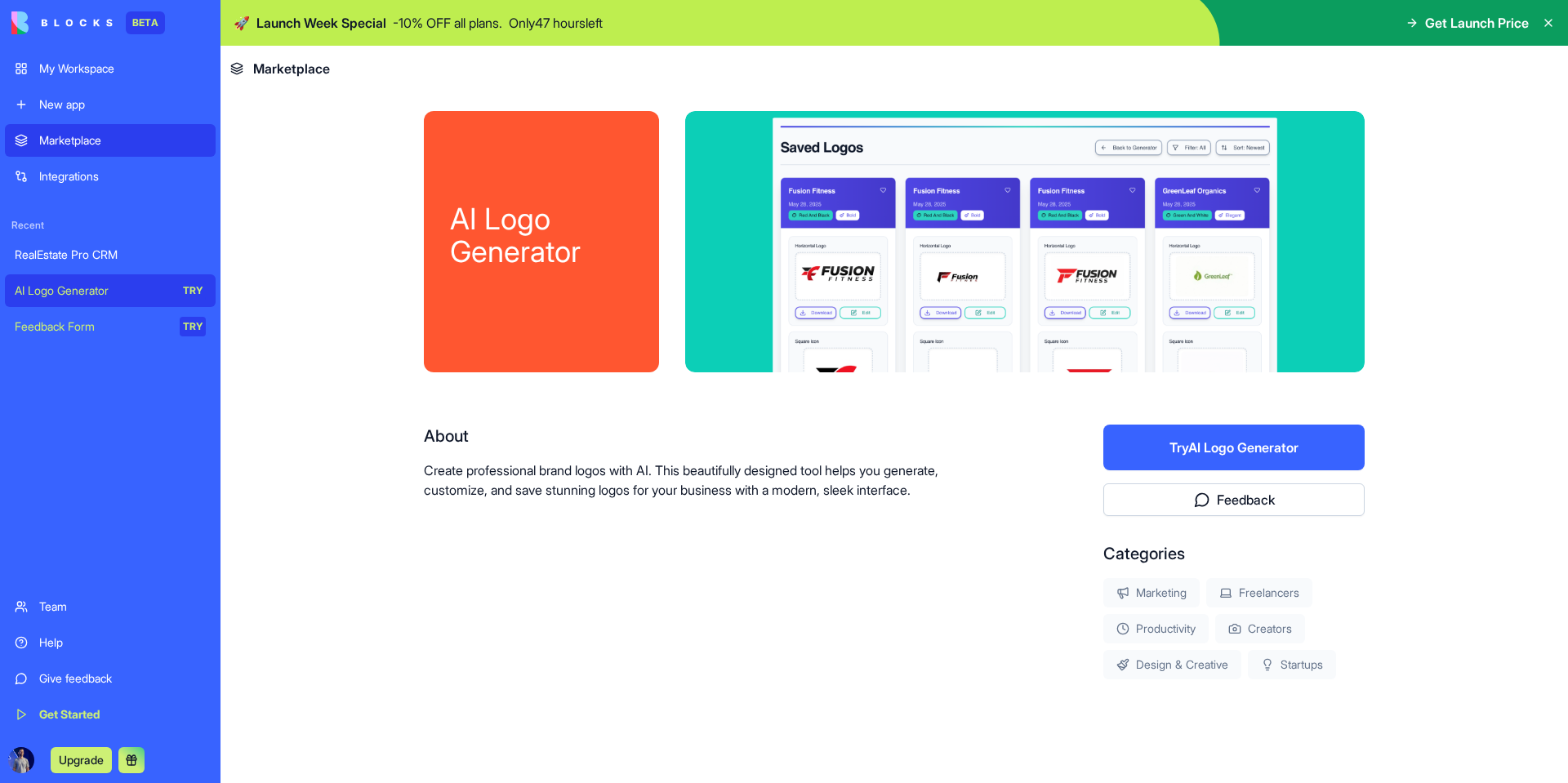
click at [87, 763] on button "Upgrade" at bounding box center [81, 760] width 61 height 26
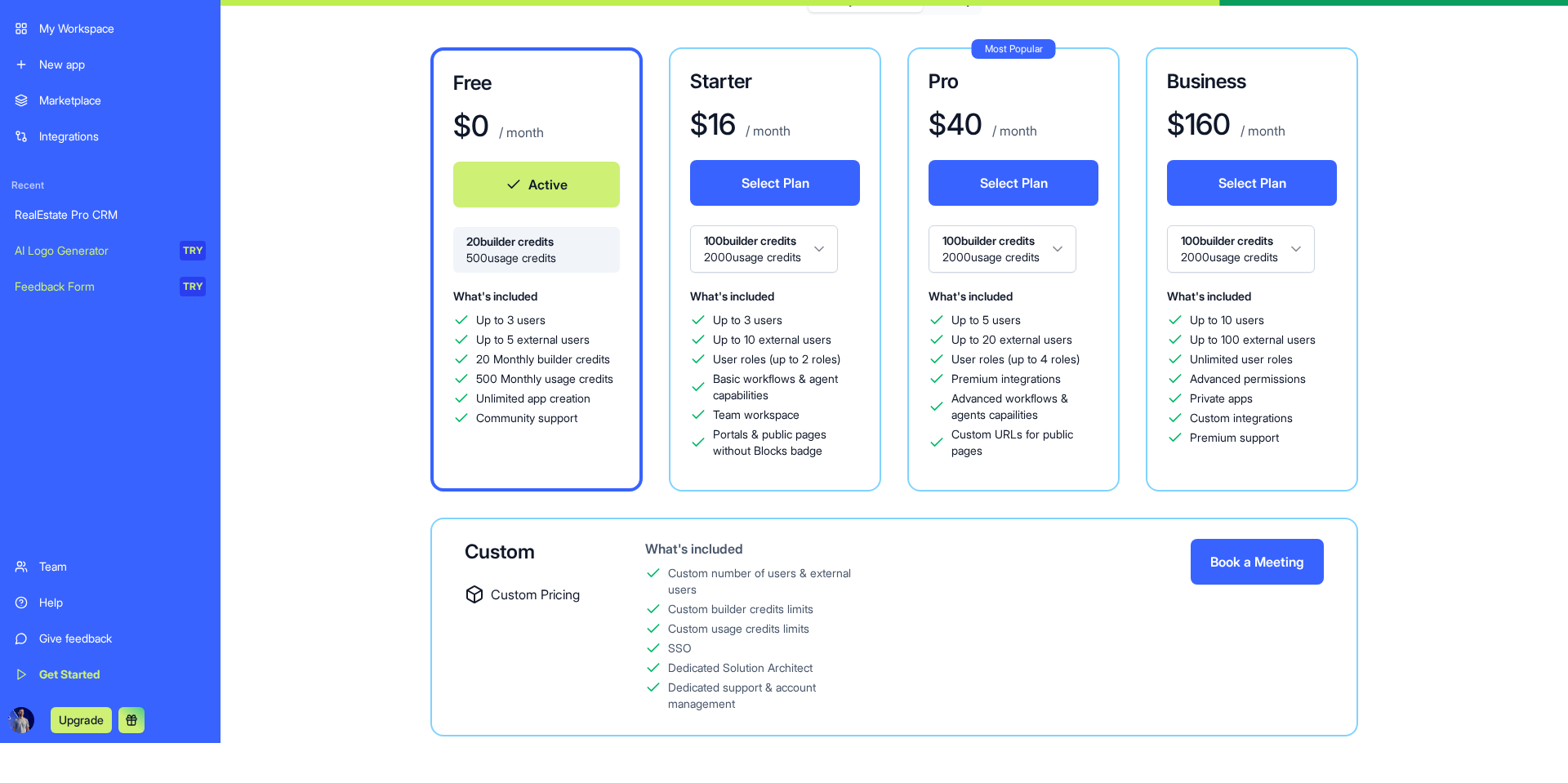
scroll to position [45, 0]
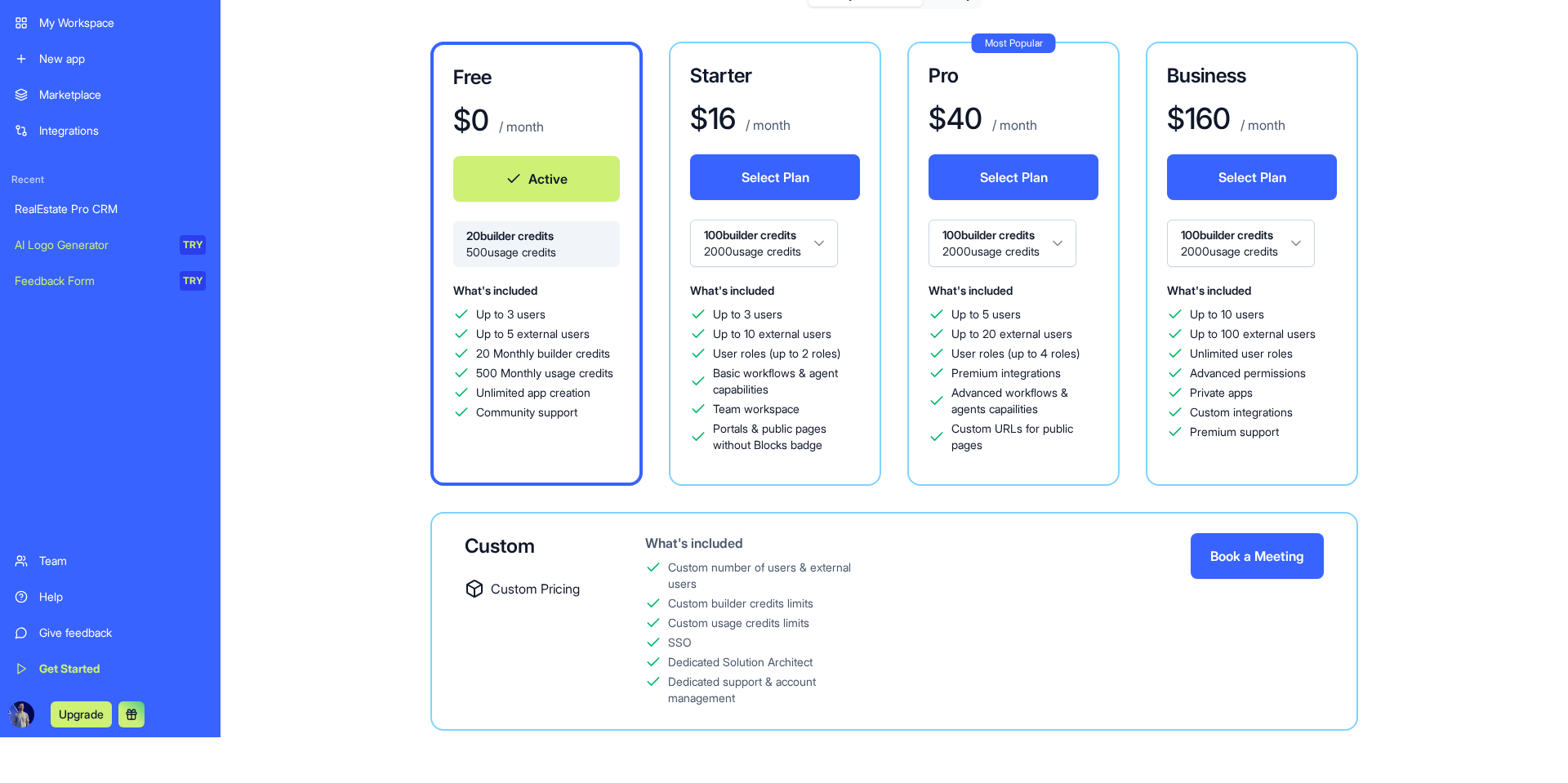
click at [79, 51] on div "New app" at bounding box center [122, 59] width 166 height 16
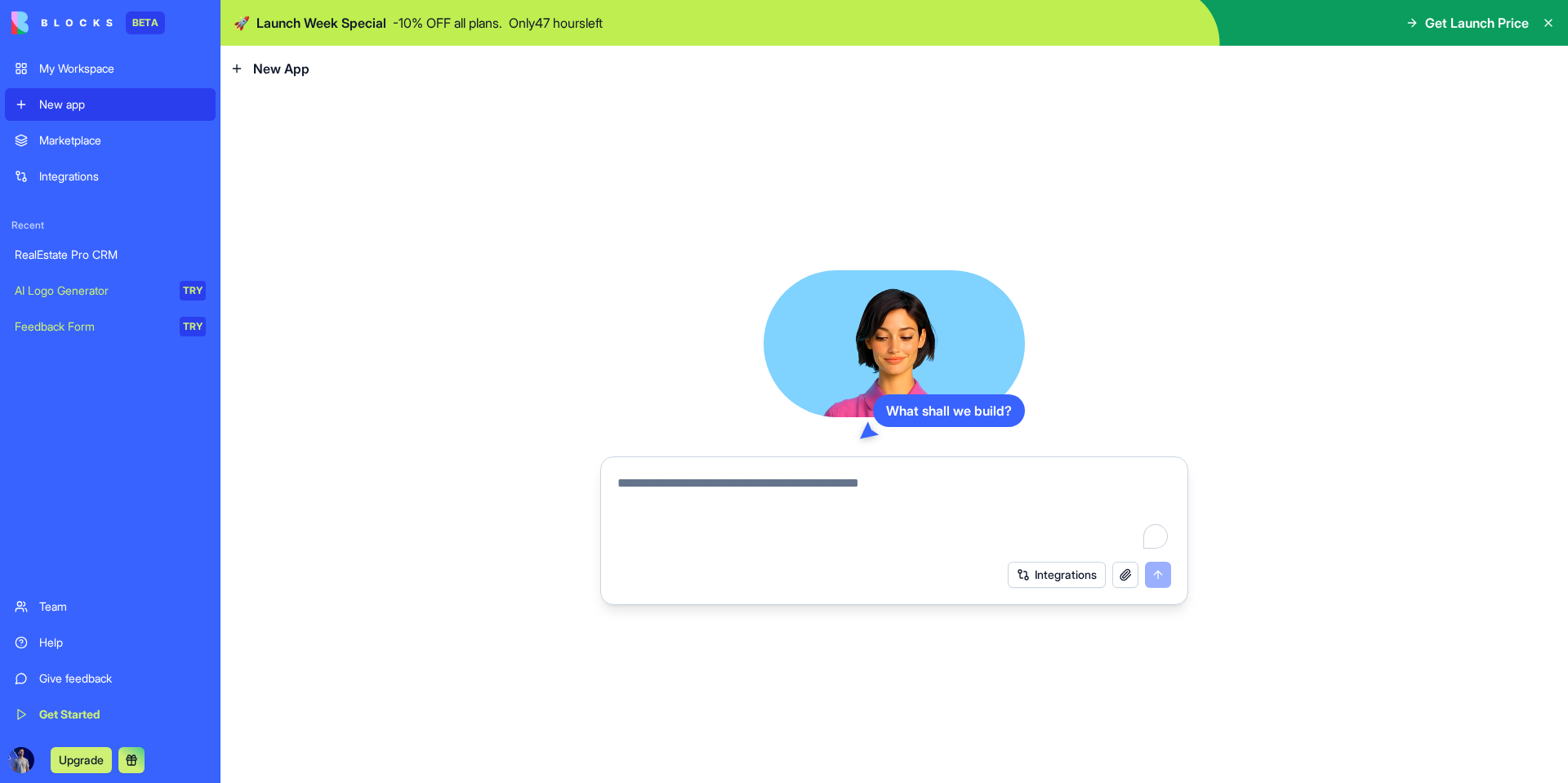
click at [81, 124] on link "Marketplace" at bounding box center [110, 140] width 211 height 33
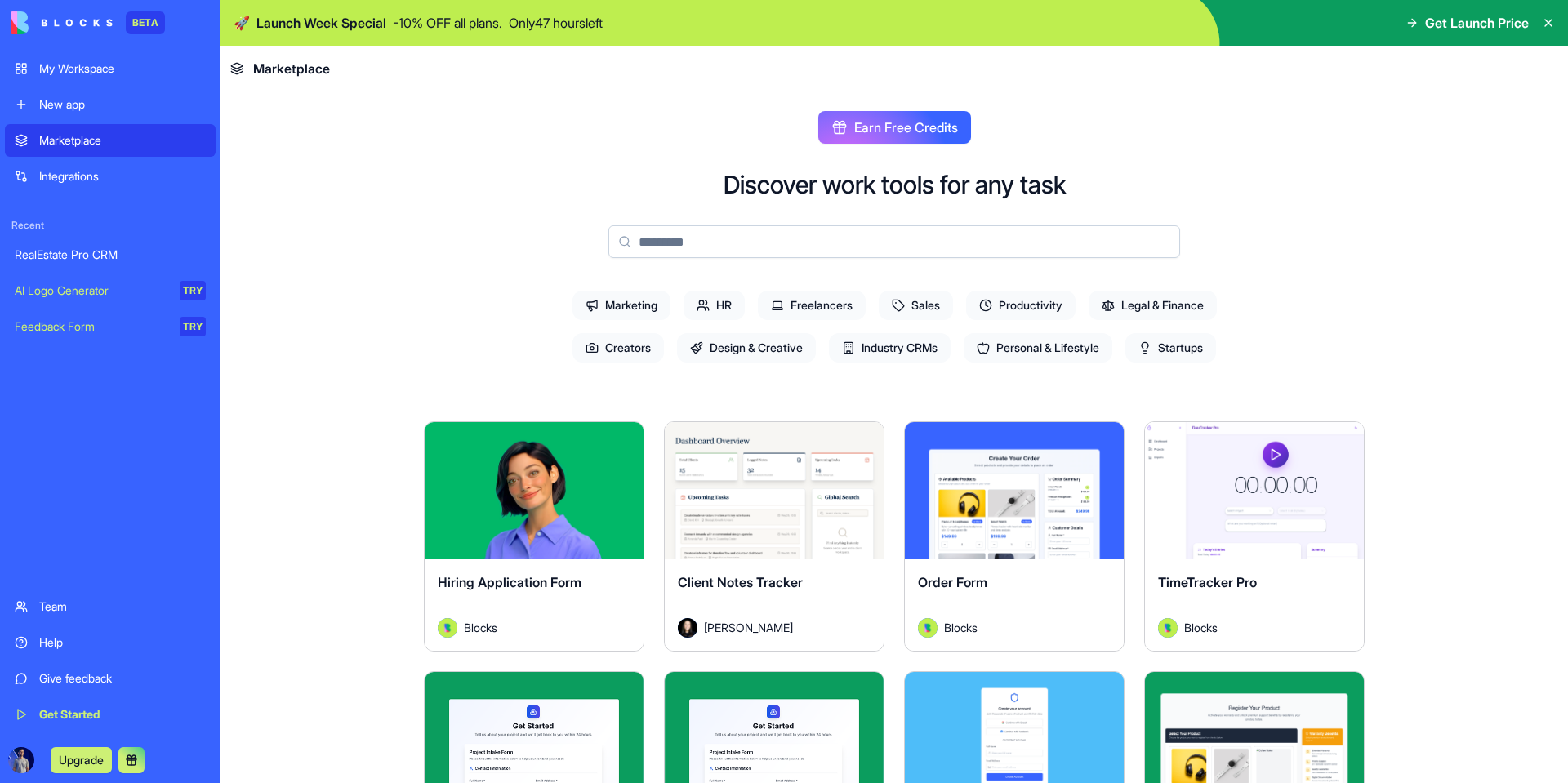
click at [588, 518] on div "Explore" at bounding box center [533, 491] width 218 height 137
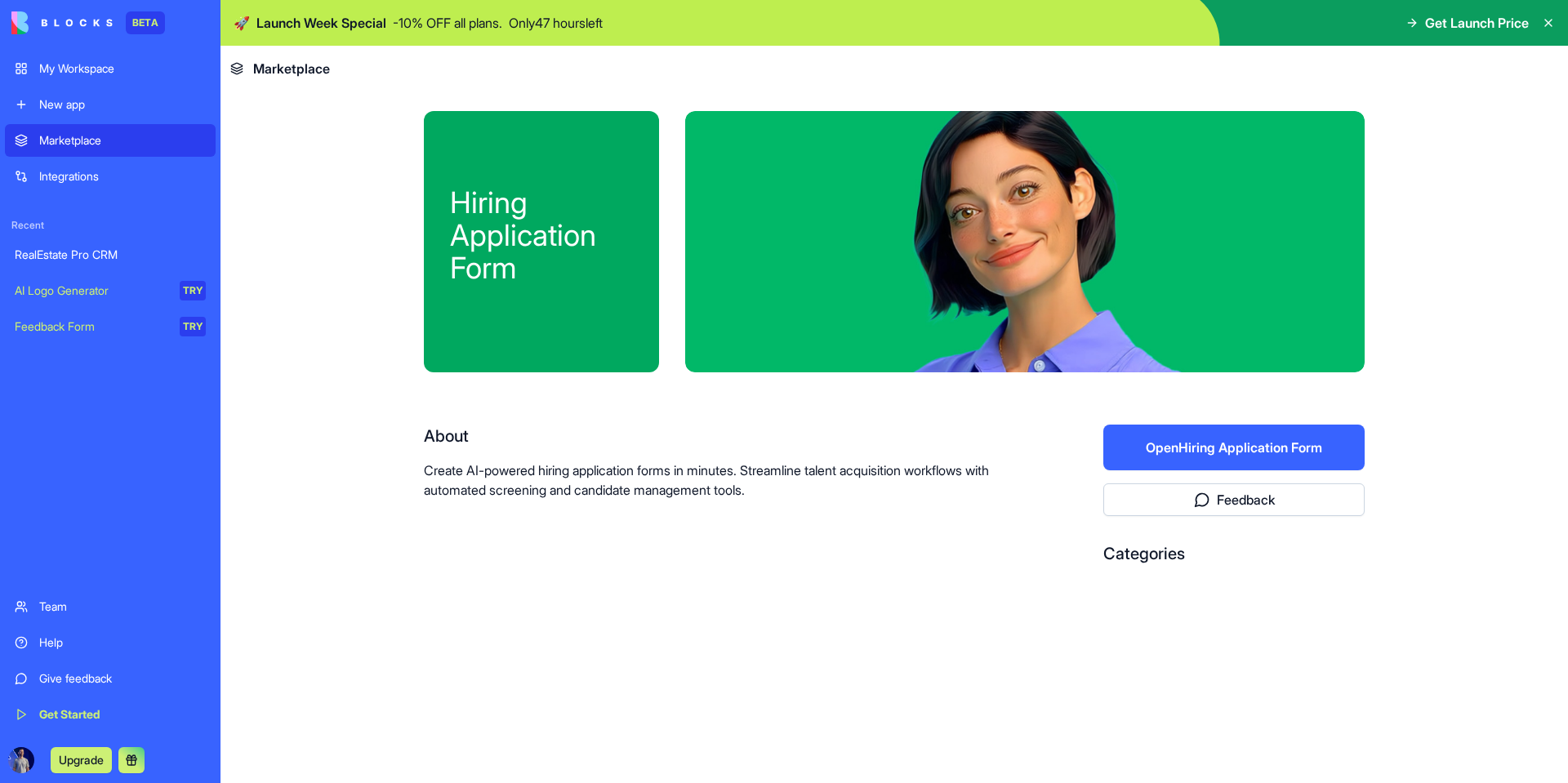
click at [1193, 426] on button "Open Hiring Application Form" at bounding box center [1234, 447] width 261 height 45
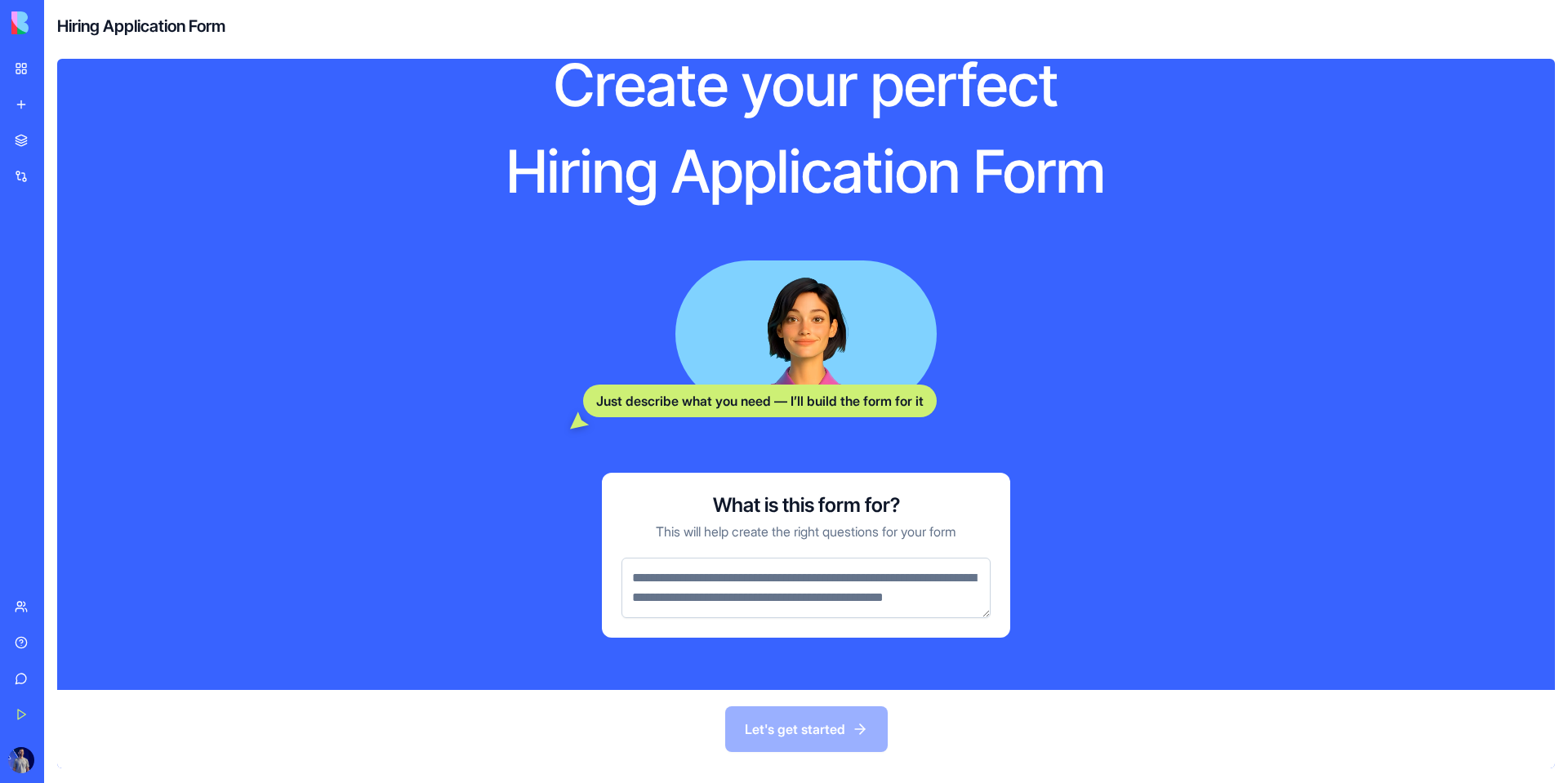
scroll to position [82, 0]
click at [10, 69] on link "My Workspace" at bounding box center [37, 68] width 65 height 33
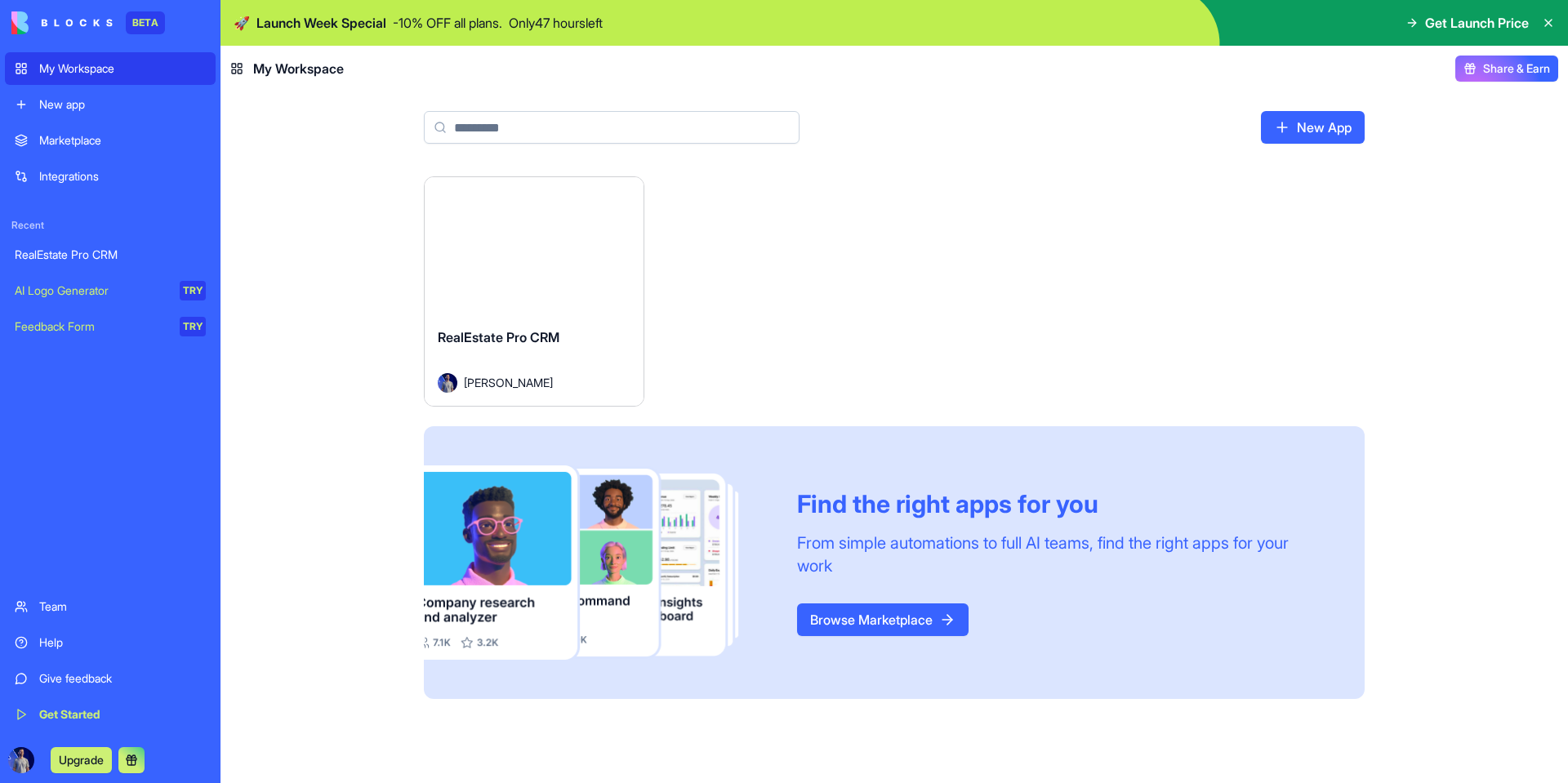
click at [95, 127] on link "Marketplace" at bounding box center [110, 140] width 211 height 33
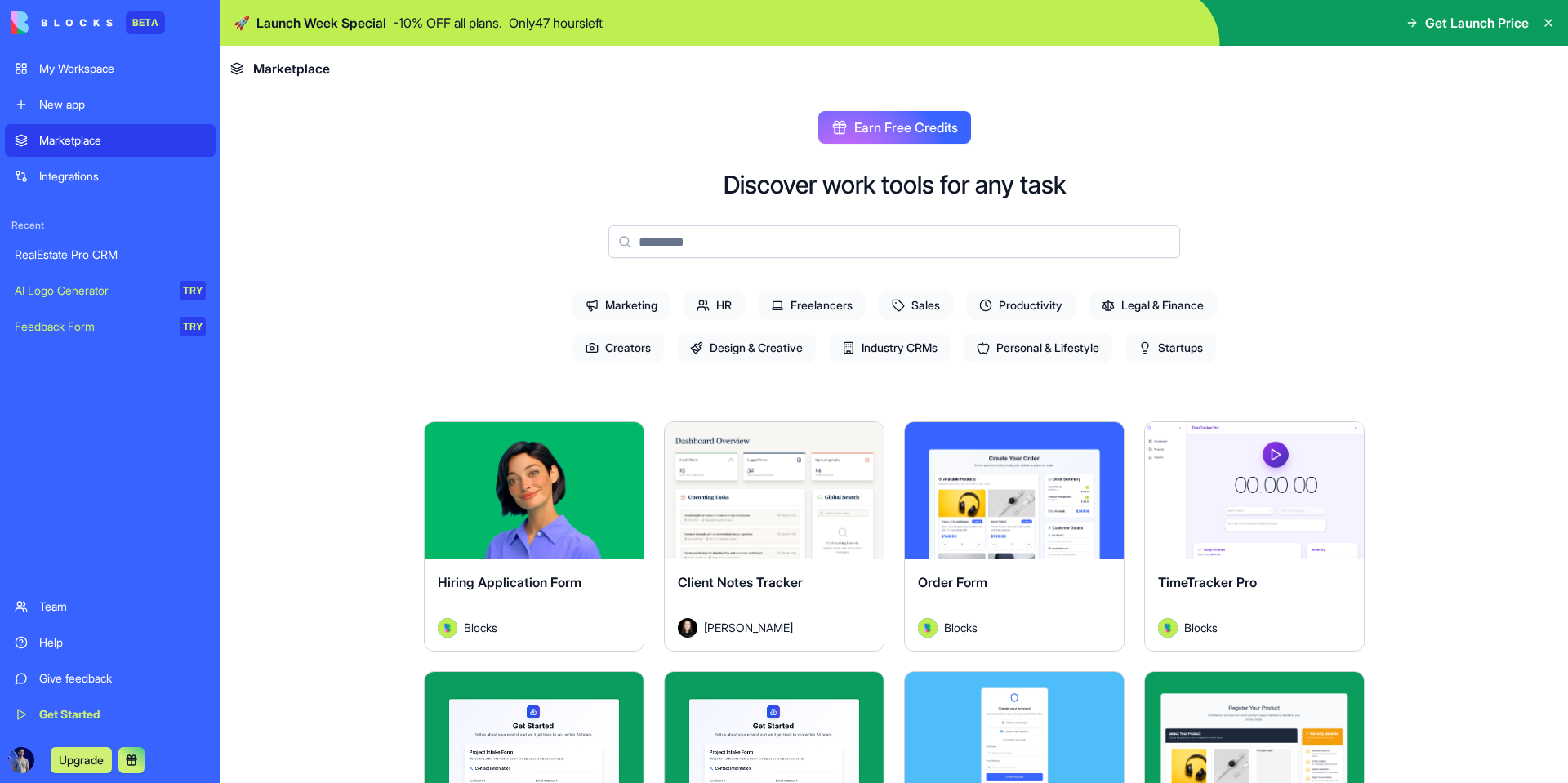
click at [709, 297] on span "HR" at bounding box center [714, 304] width 61 height 29
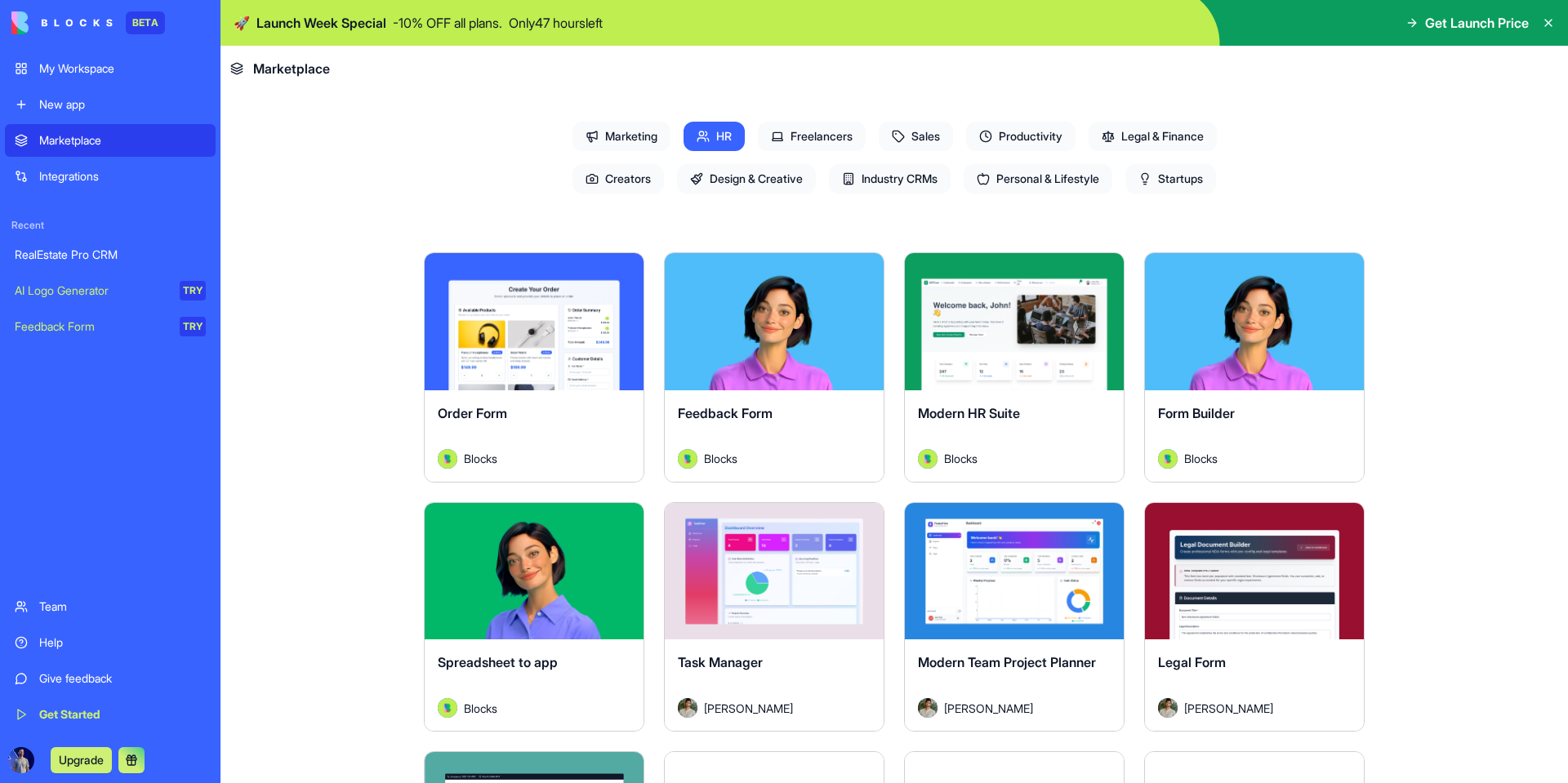
scroll to position [309, 0]
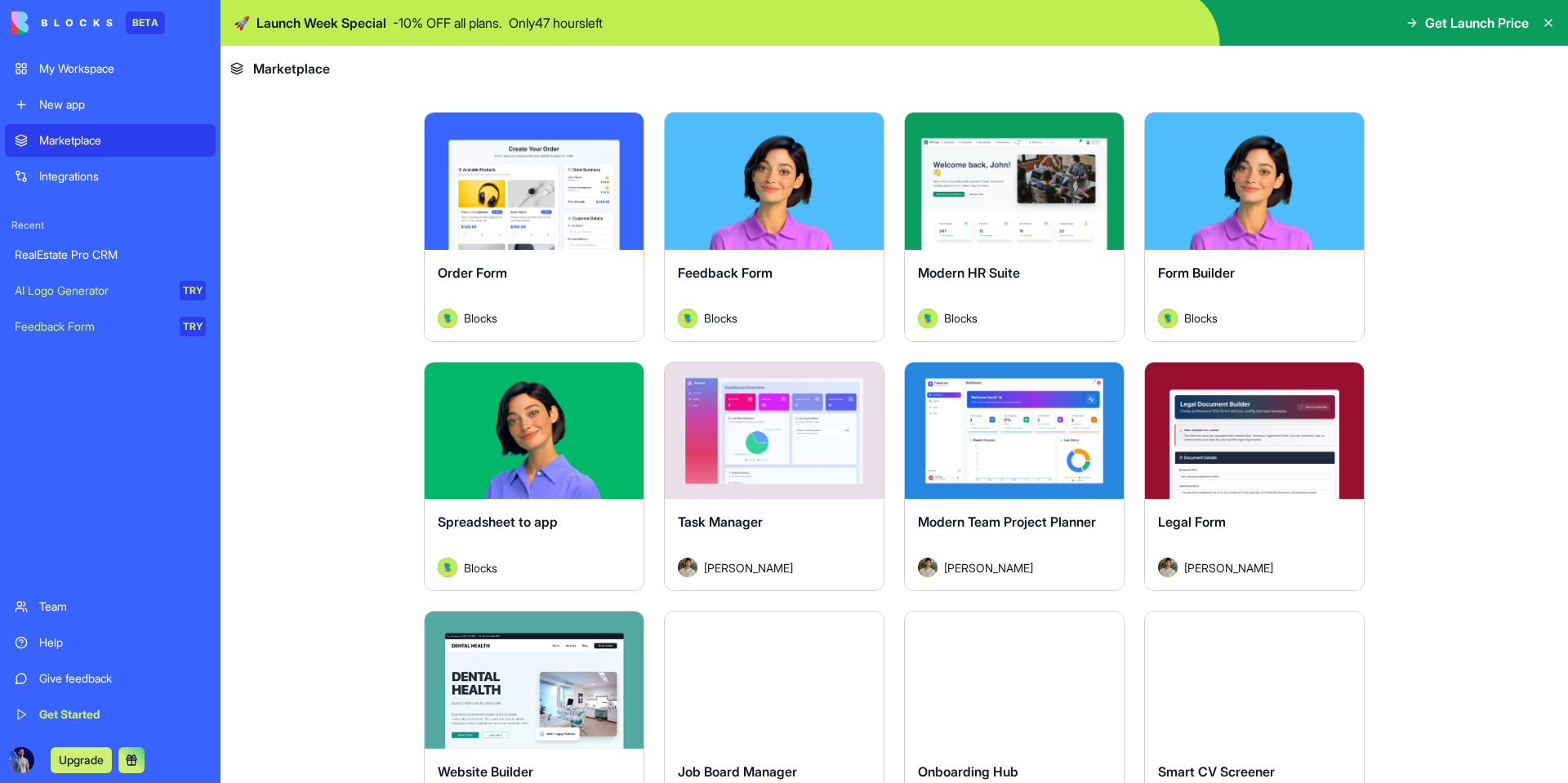
click at [974, 300] on div "Modern HR Suite" at bounding box center [1015, 286] width 193 height 45
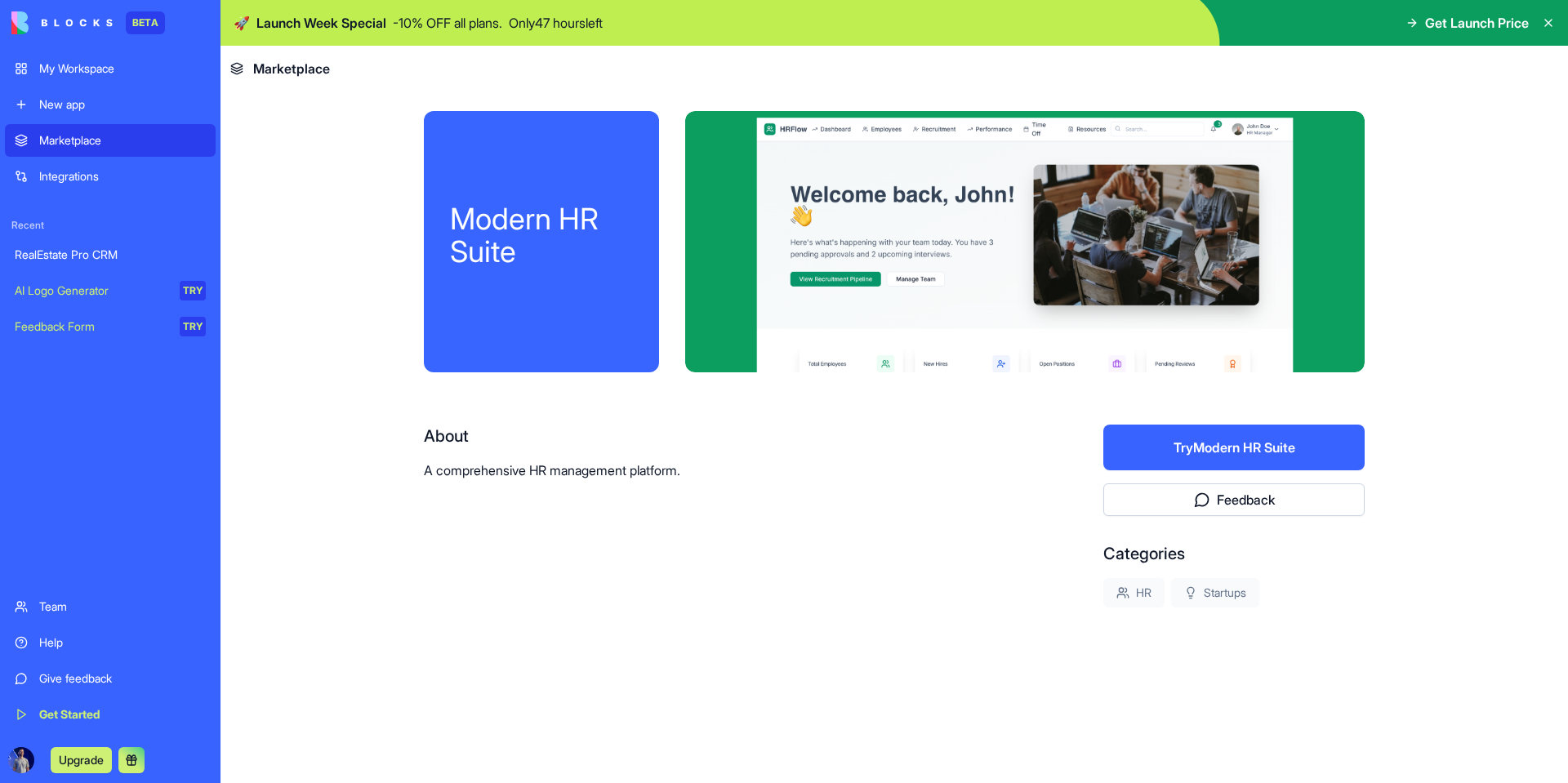
click at [1163, 437] on button "Try Modern HR Suite" at bounding box center [1234, 447] width 261 height 45
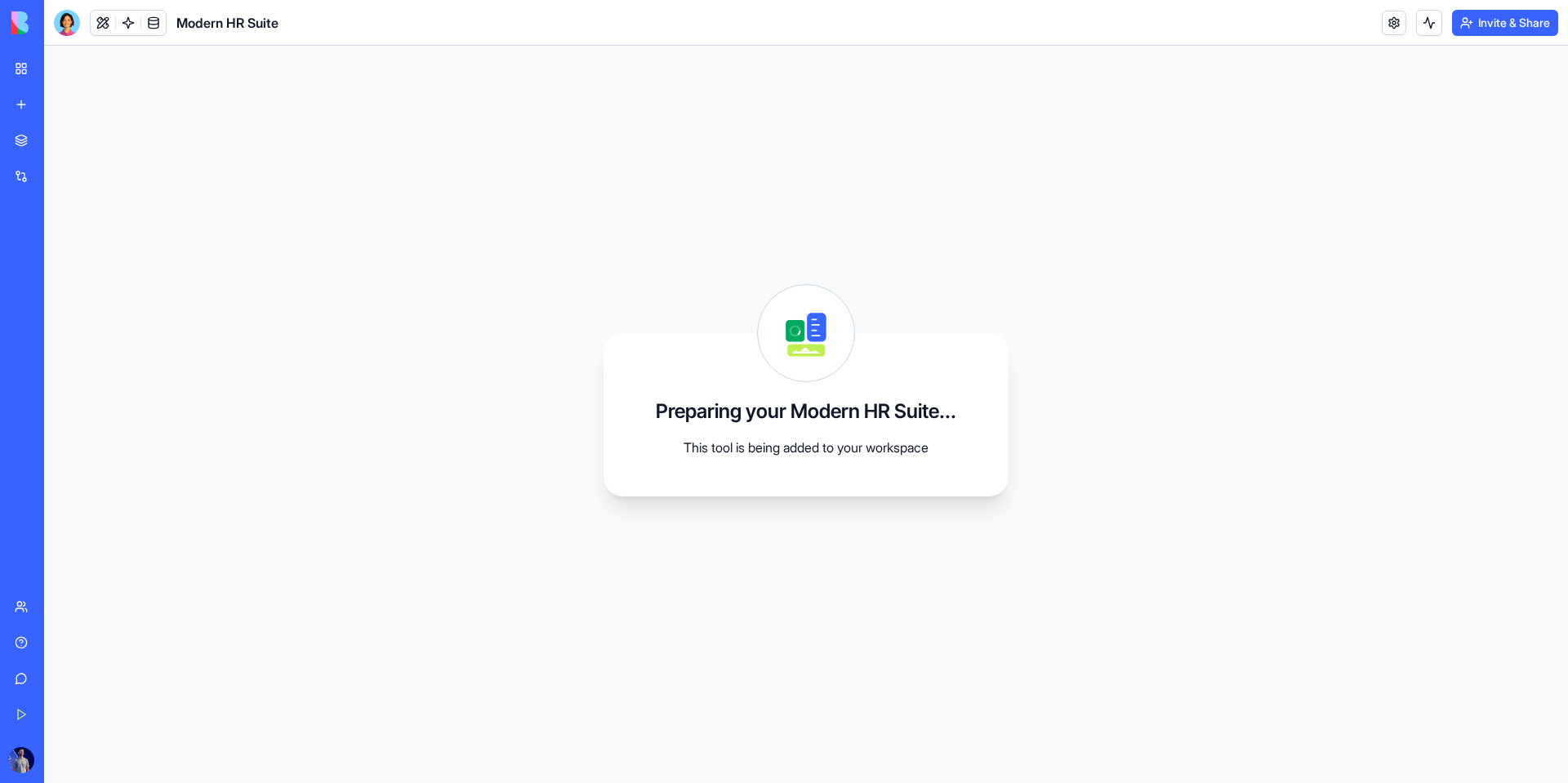
click at [37, 63] on link "My Workspace" at bounding box center [37, 68] width 65 height 33
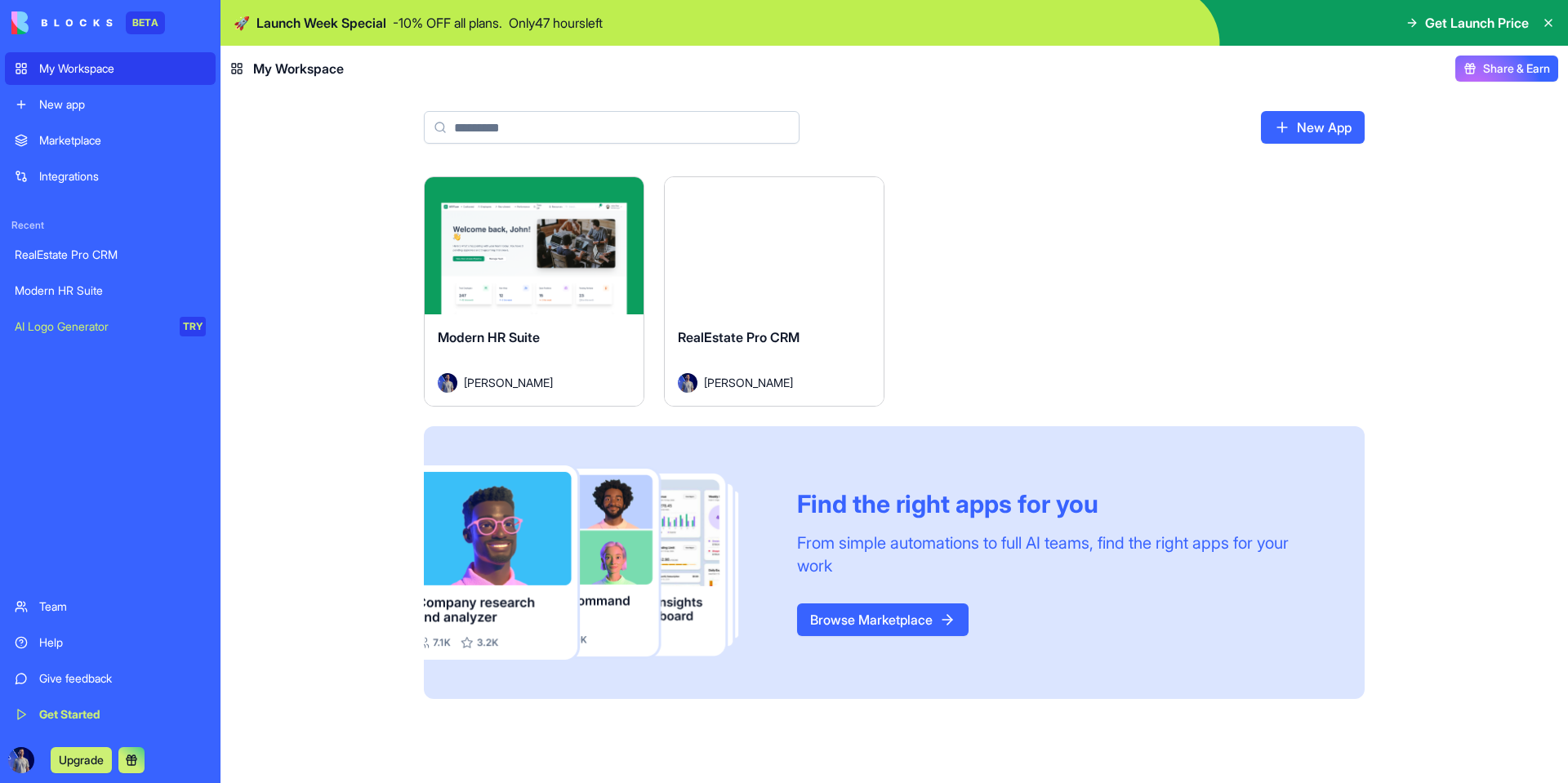
click at [119, 305] on link "Modern HR Suite" at bounding box center [110, 290] width 211 height 33
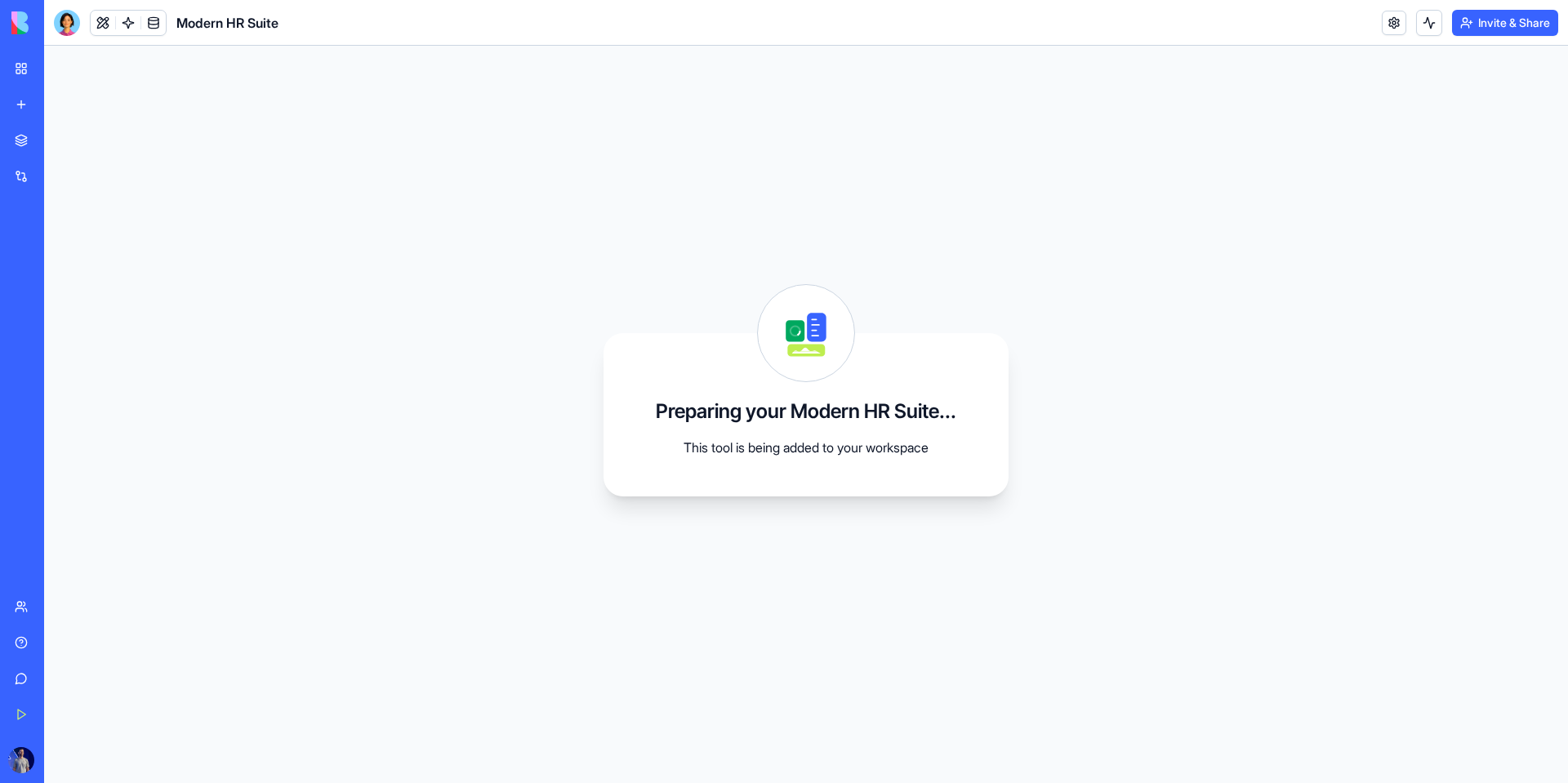
click at [61, 261] on div "RealEstate Pro CRM" at bounding box center [38, 254] width 45 height 16
click at [61, 285] on div "Modern HR Suite" at bounding box center [38, 290] width 45 height 16
click at [61, 251] on div "RealEstate Pro CRM" at bounding box center [38, 254] width 45 height 16
click at [39, 308] on div "RealEstate Pro CRM Modern HR Suite AI Logo Generator TRY" at bounding box center [22, 290] width 34 height 105
click at [61, 298] on div "Modern HR Suite" at bounding box center [38, 290] width 45 height 16
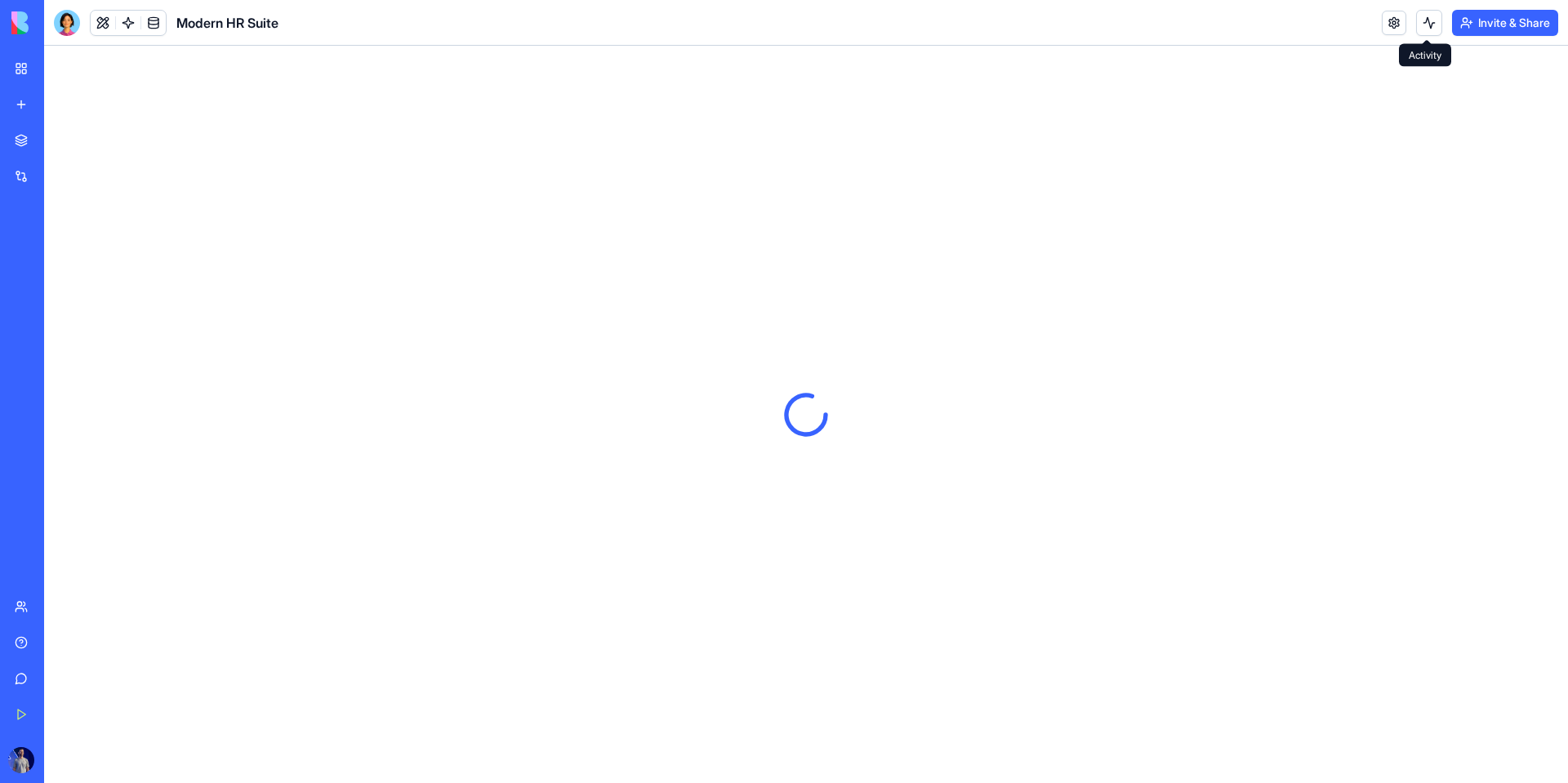
click at [1427, 29] on button at bounding box center [1430, 23] width 26 height 26
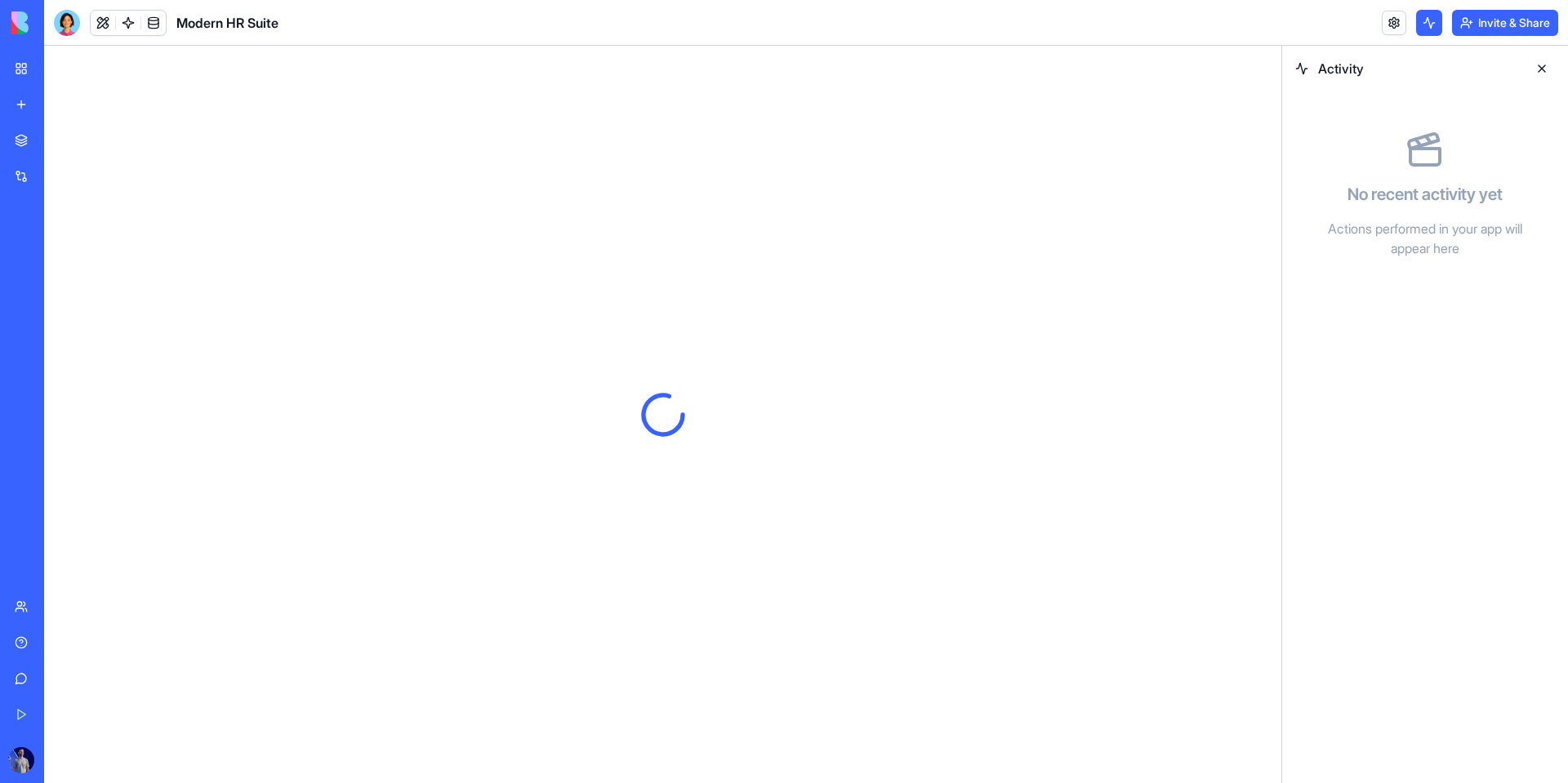
click at [1533, 61] on button at bounding box center [1542, 69] width 26 height 26
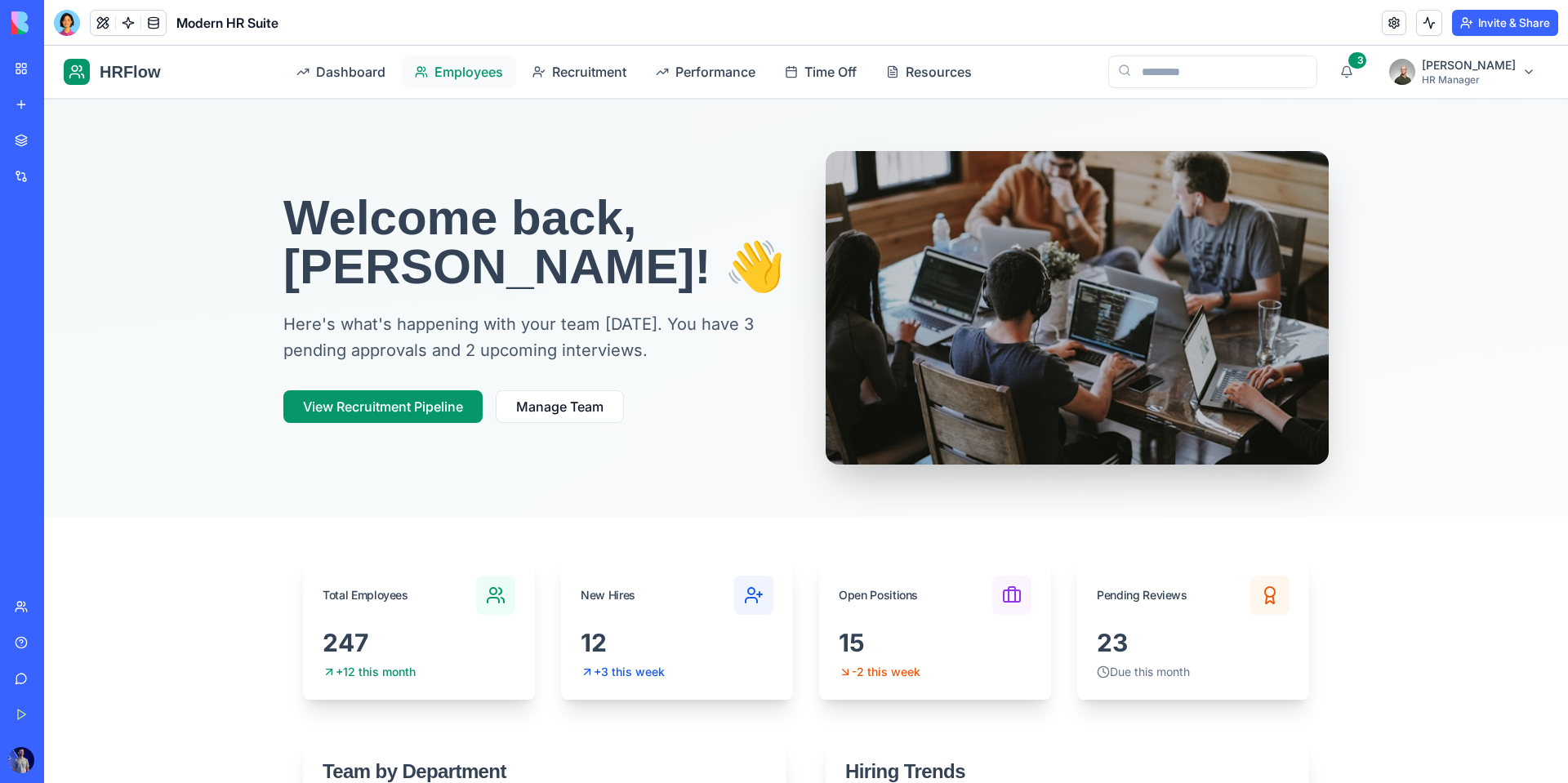
click at [476, 83] on link "Employees" at bounding box center [459, 72] width 114 height 33
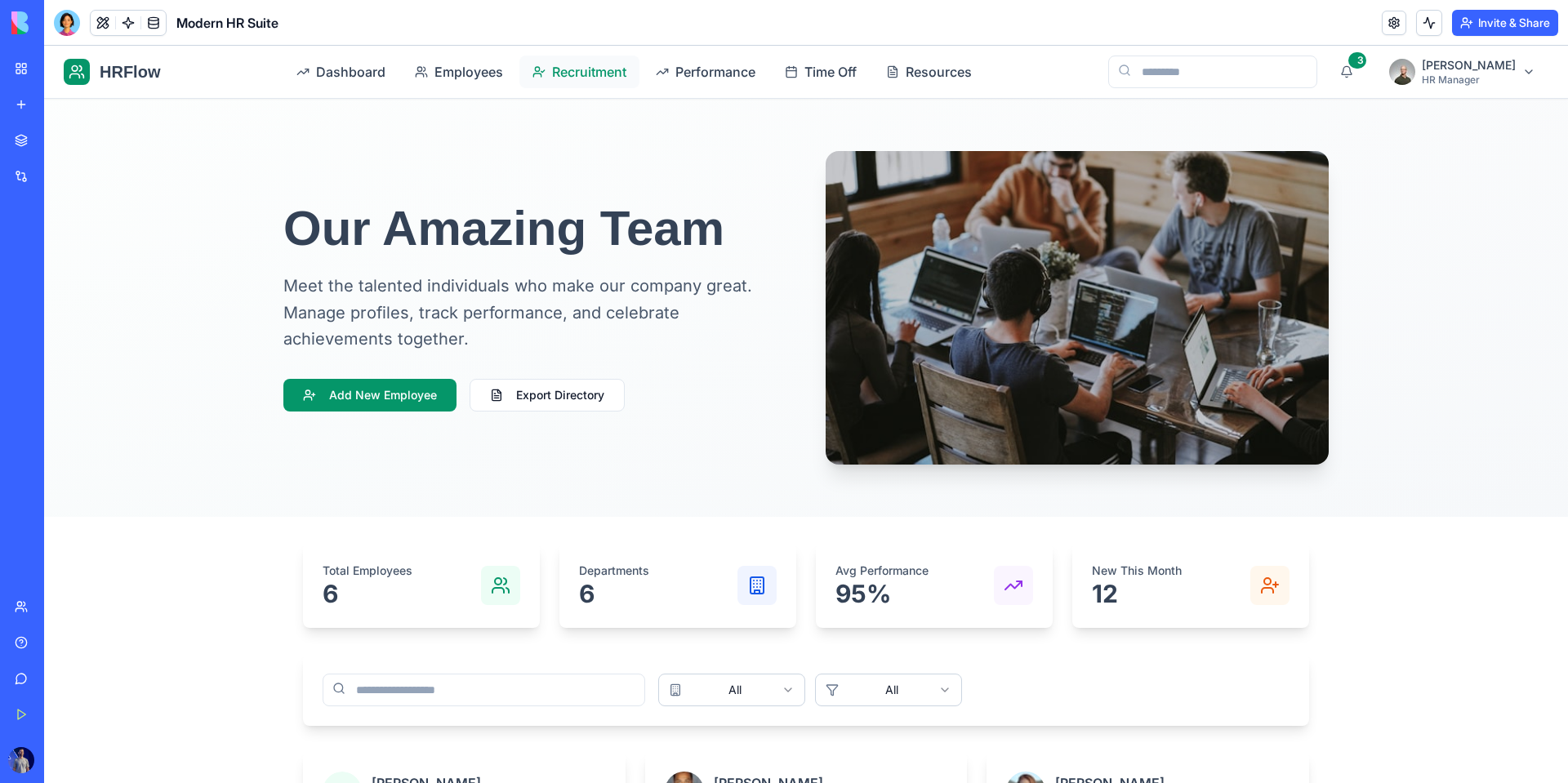
click at [578, 73] on span "Recruitment" at bounding box center [589, 72] width 75 height 20
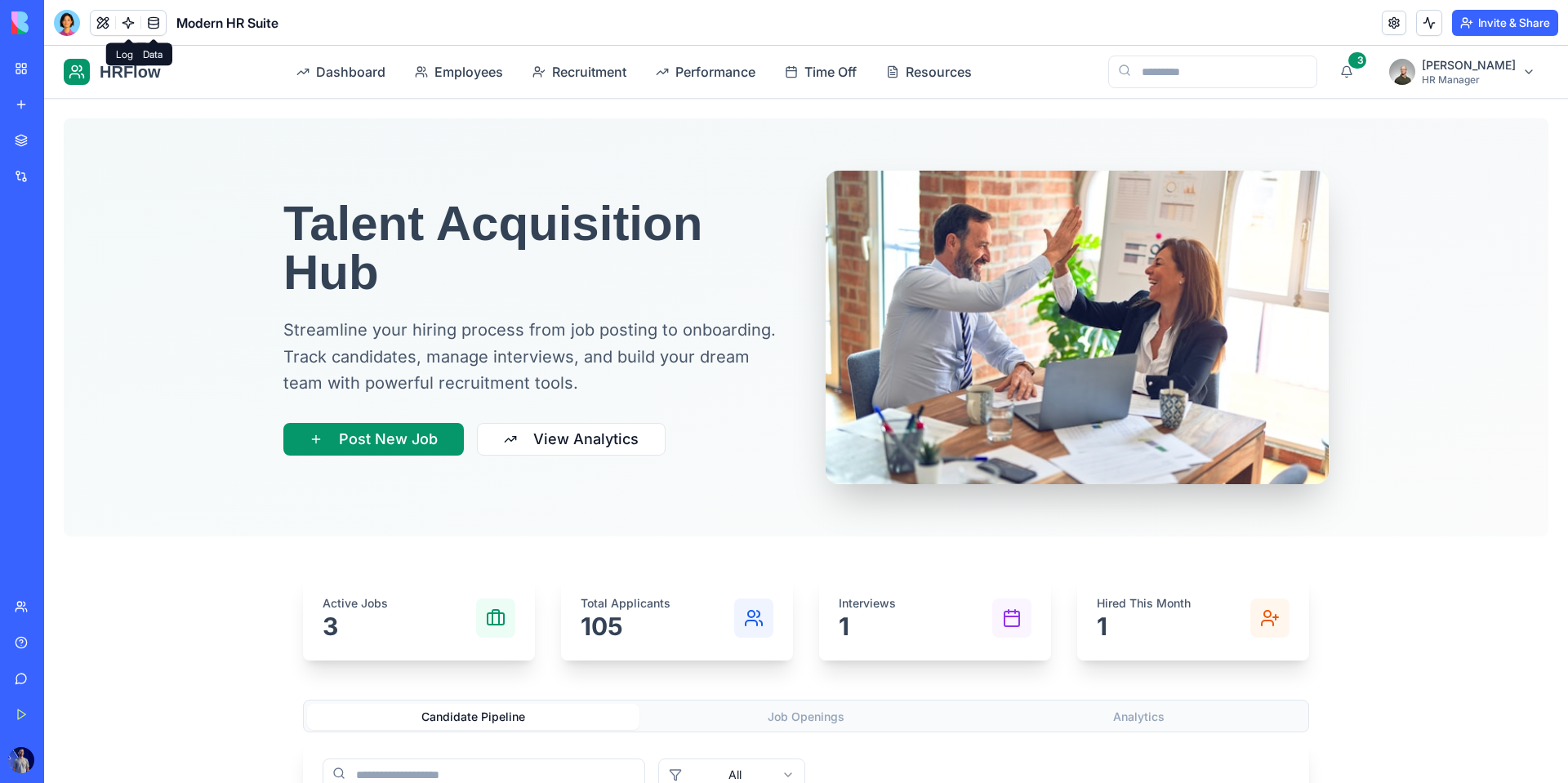
click at [148, 22] on link at bounding box center [153, 23] width 25 height 25
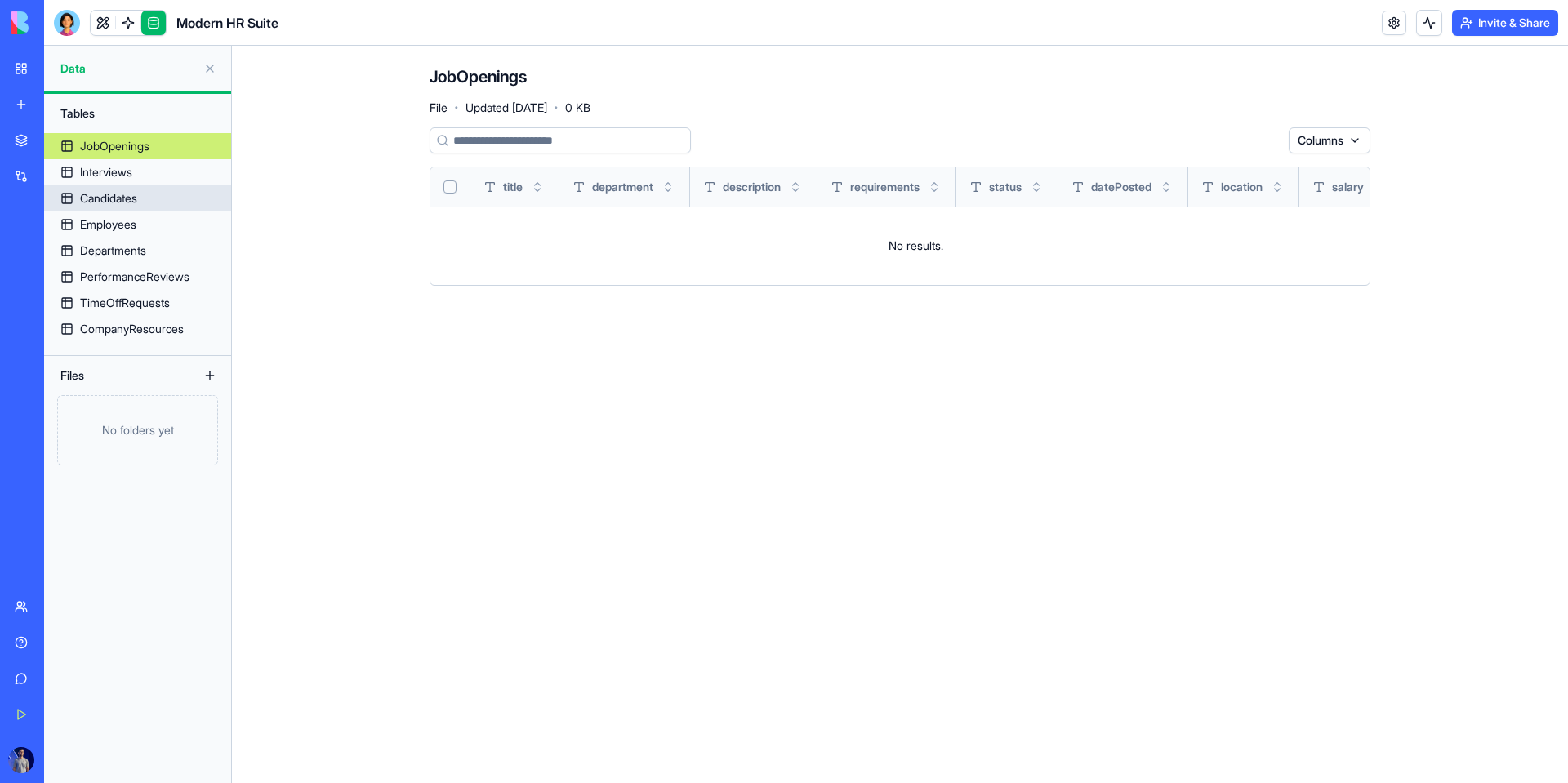
click at [121, 204] on div "Candidates" at bounding box center [109, 198] width 57 height 16
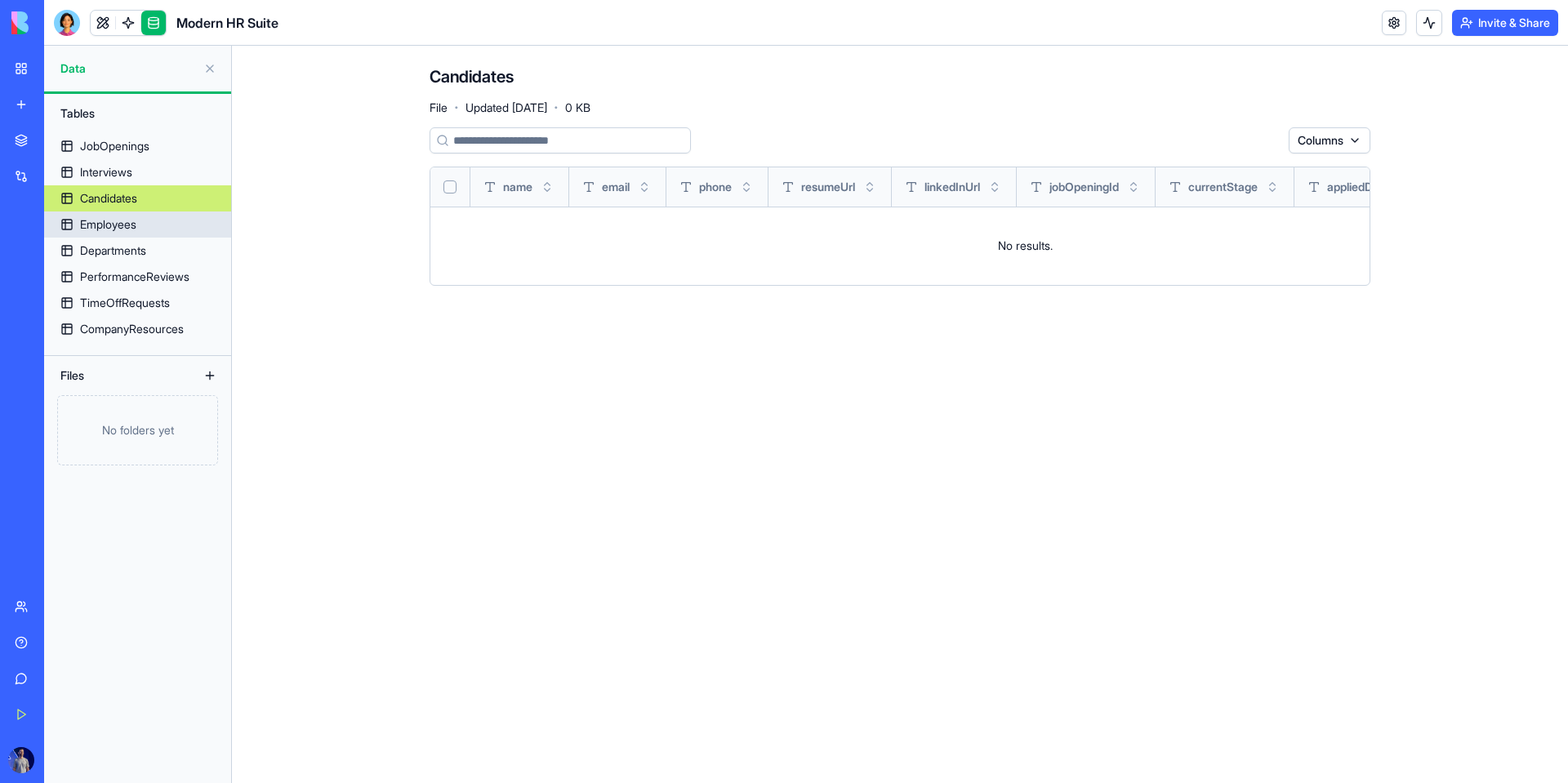
click at [117, 223] on div "Employees" at bounding box center [109, 224] width 57 height 16
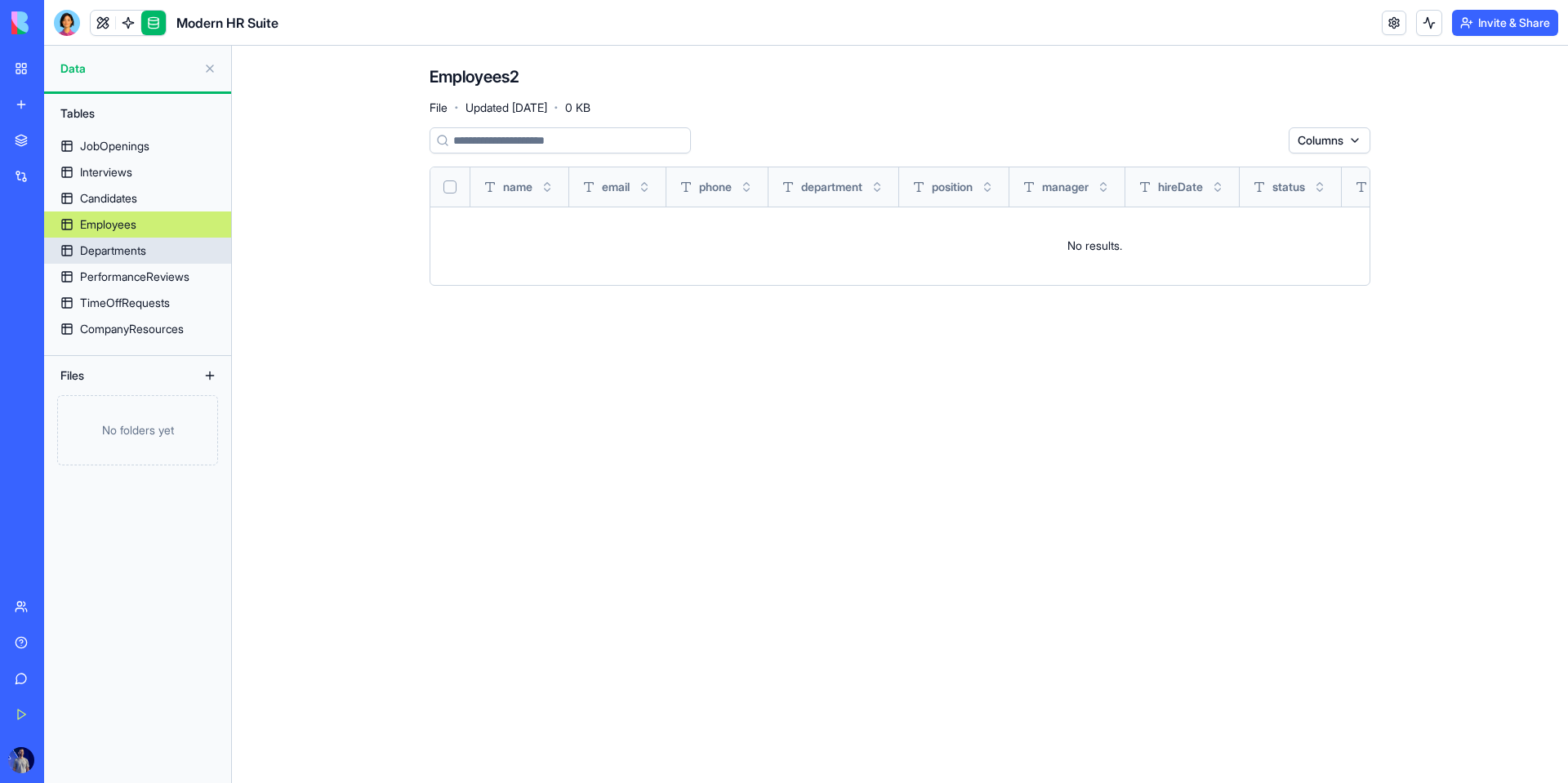
click at [131, 243] on div "Departments" at bounding box center [113, 251] width 66 height 16
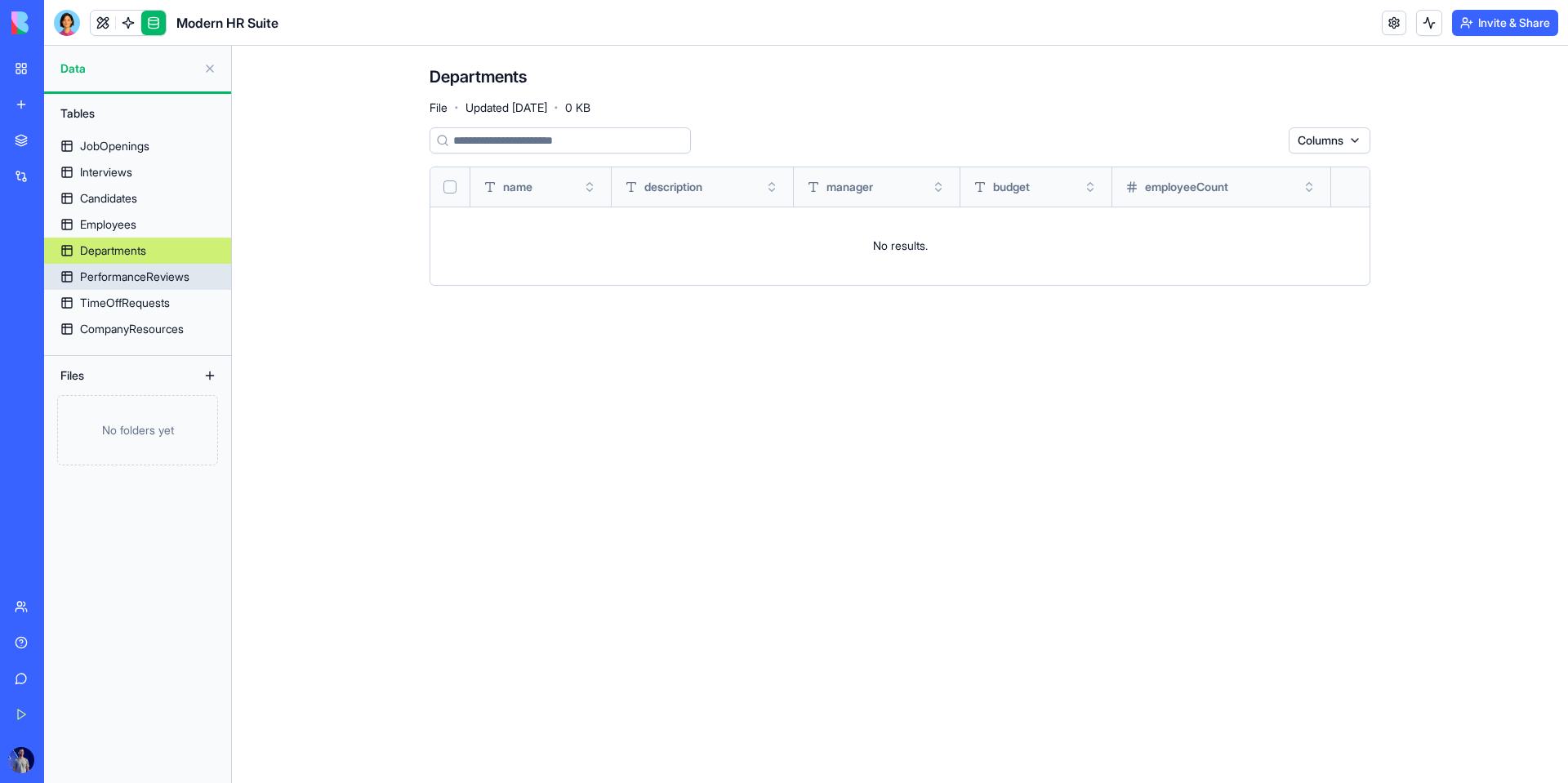
click at [137, 279] on div "PerformanceReviews" at bounding box center [135, 276] width 110 height 16
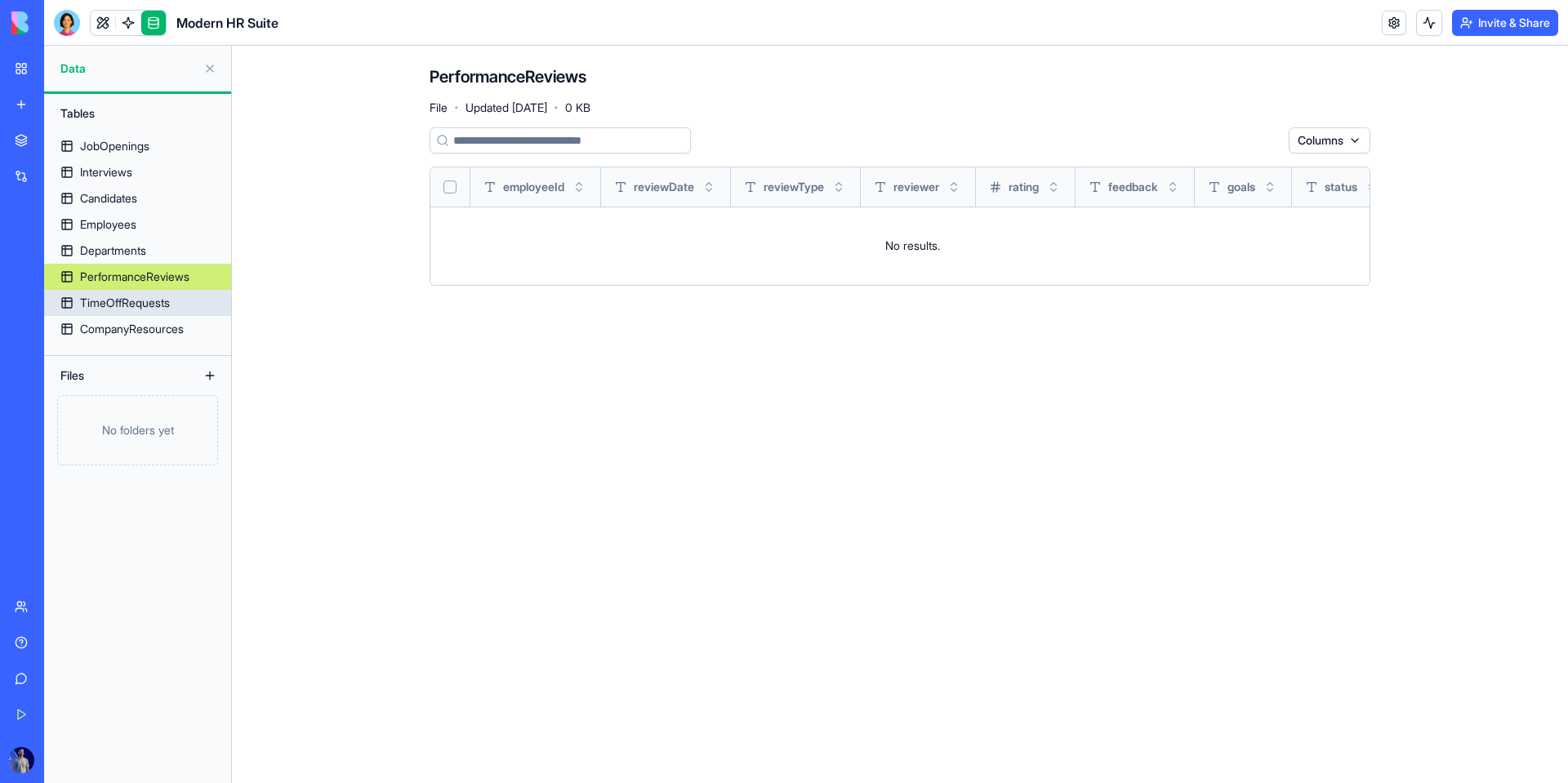
click at [139, 298] on div "TimeOffRequests" at bounding box center [125, 303] width 90 height 16
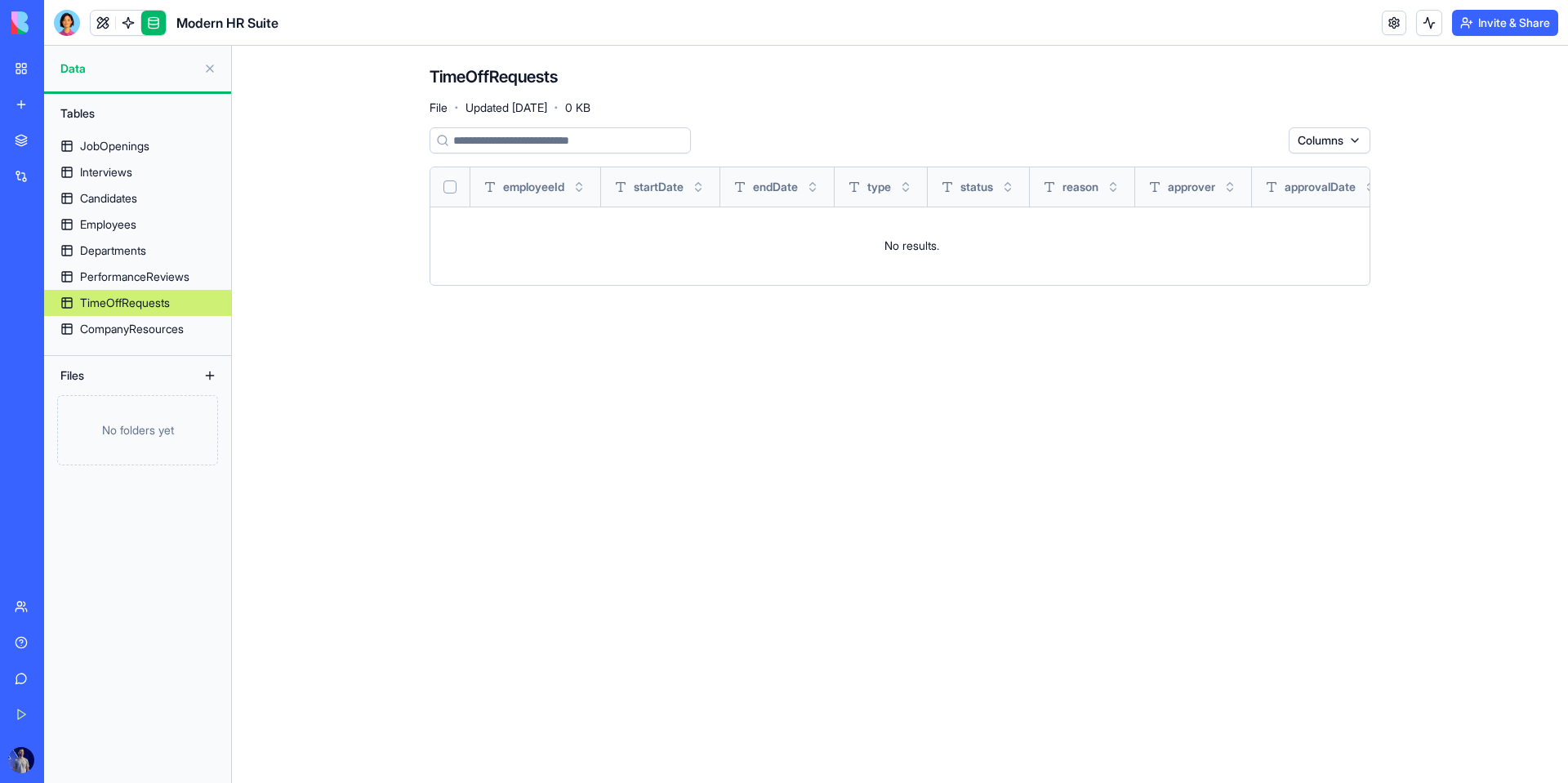
click at [142, 314] on link "TimeOffRequests" at bounding box center [138, 304] width 187 height 26
click at [143, 150] on div "JobOpenings" at bounding box center [114, 146] width 69 height 16
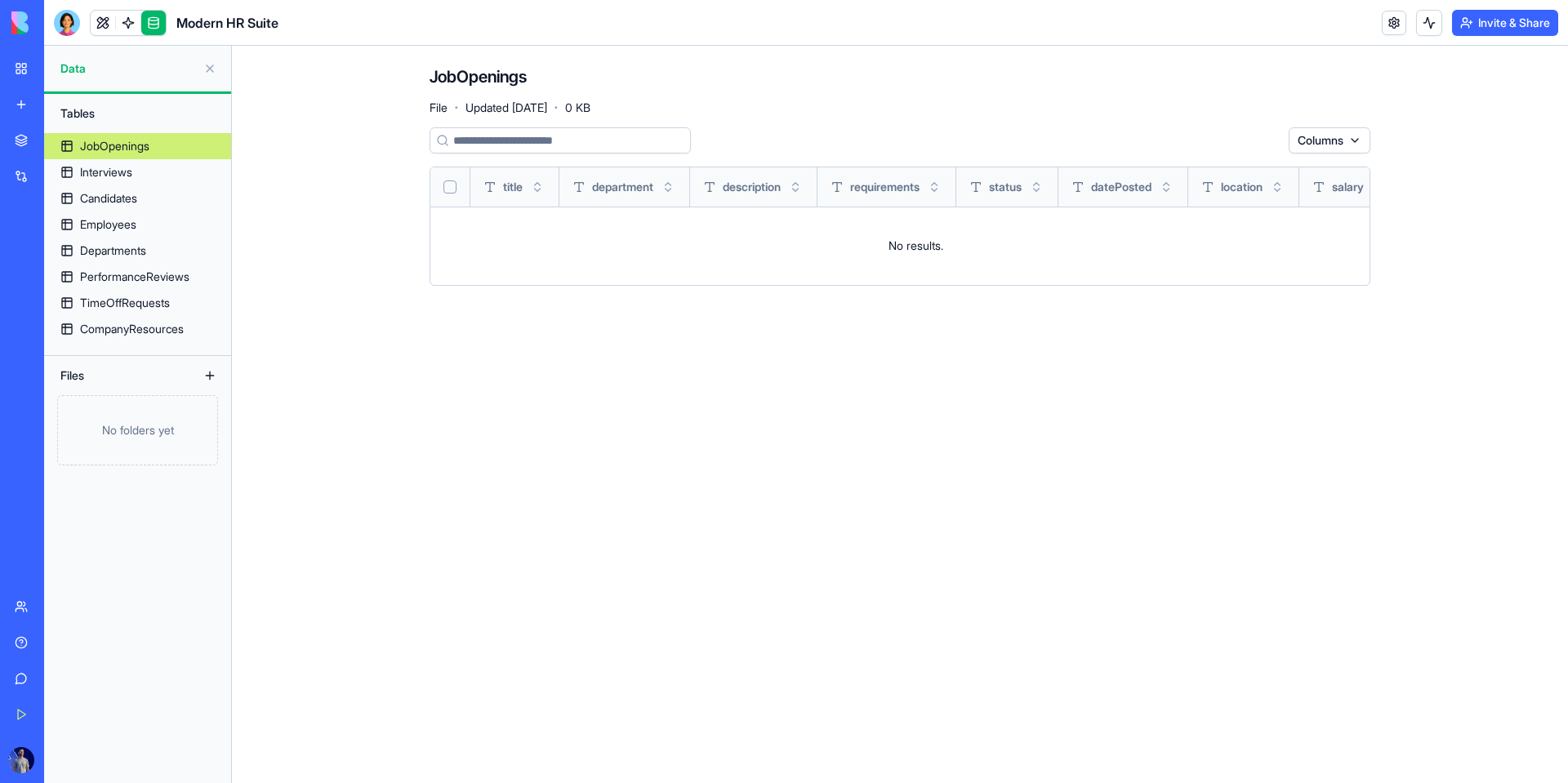
click at [144, 160] on link "Interviews" at bounding box center [138, 172] width 187 height 26
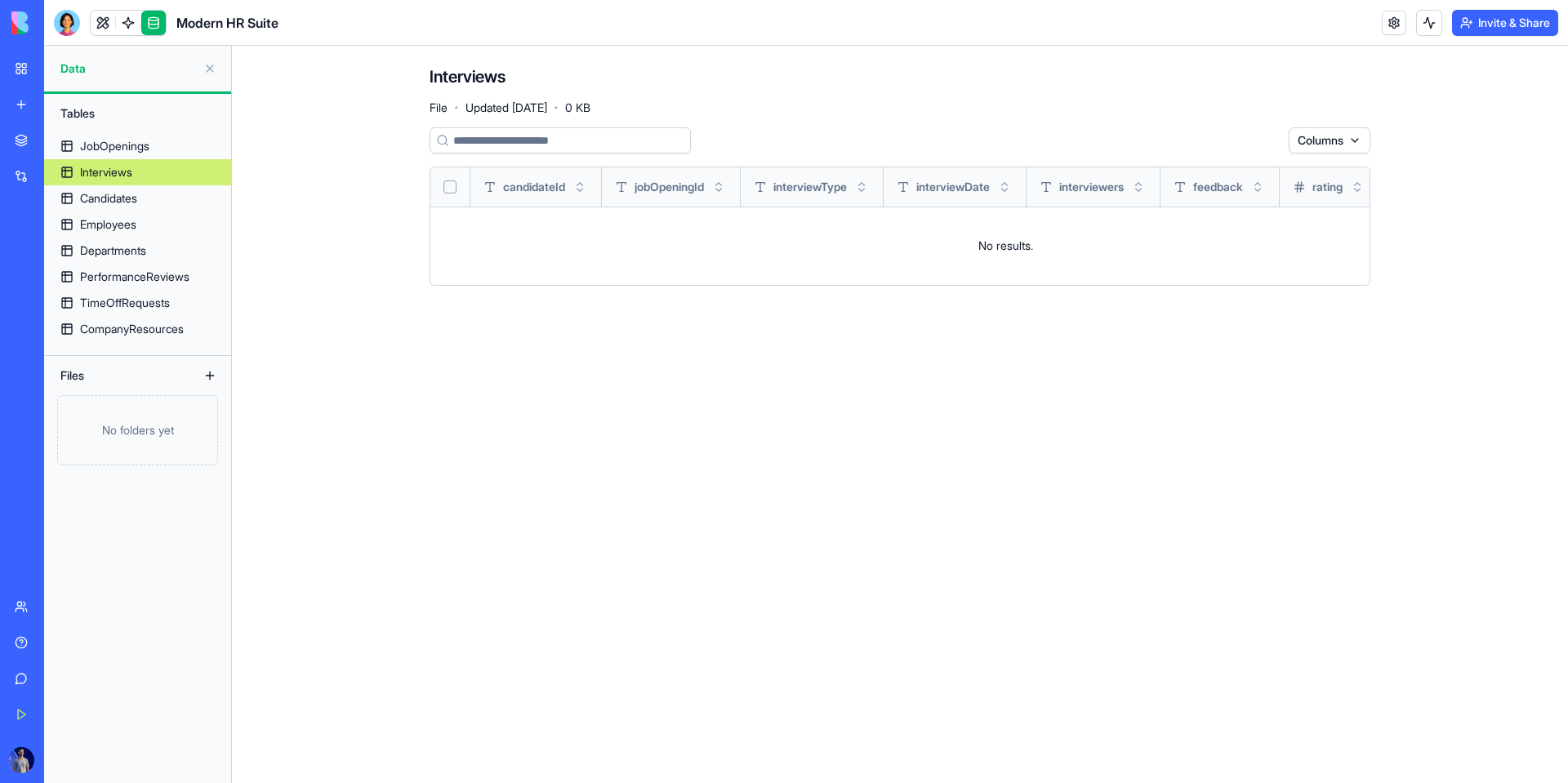
click at [145, 197] on link "Candidates" at bounding box center [138, 199] width 187 height 26
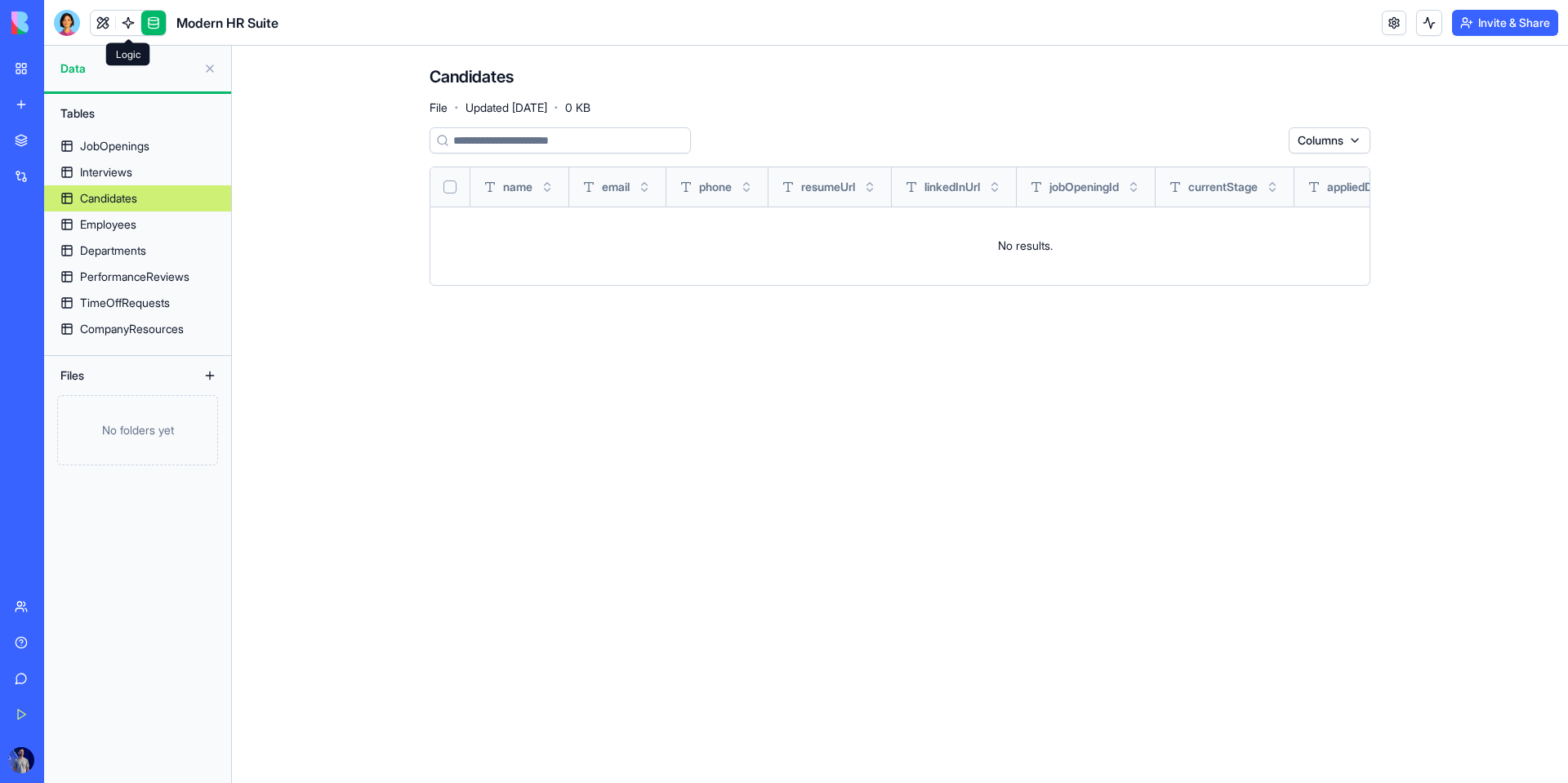
click at [145, 12] on link at bounding box center [153, 23] width 25 height 25
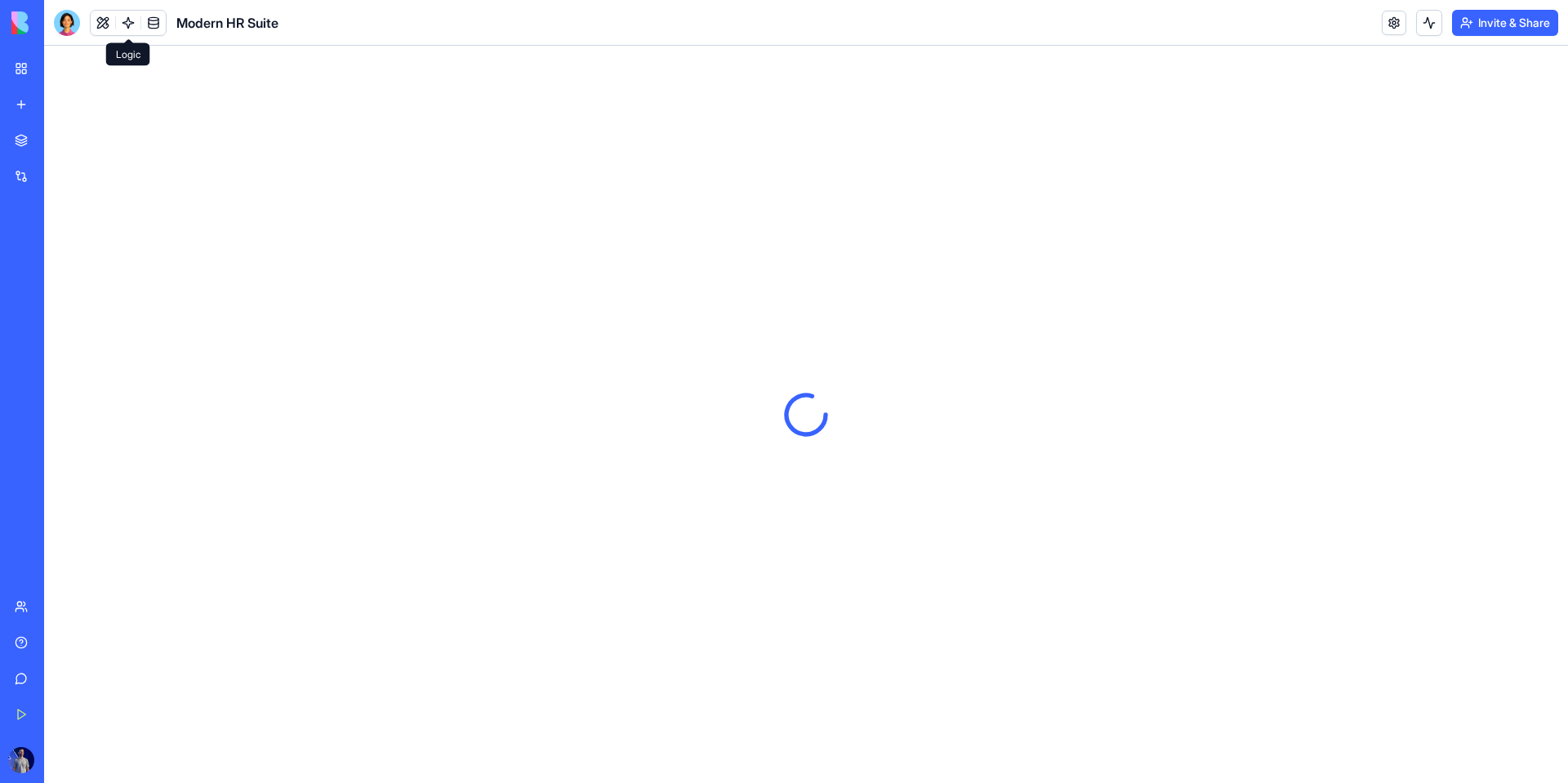
click at [135, 18] on link at bounding box center [129, 23] width 25 height 25
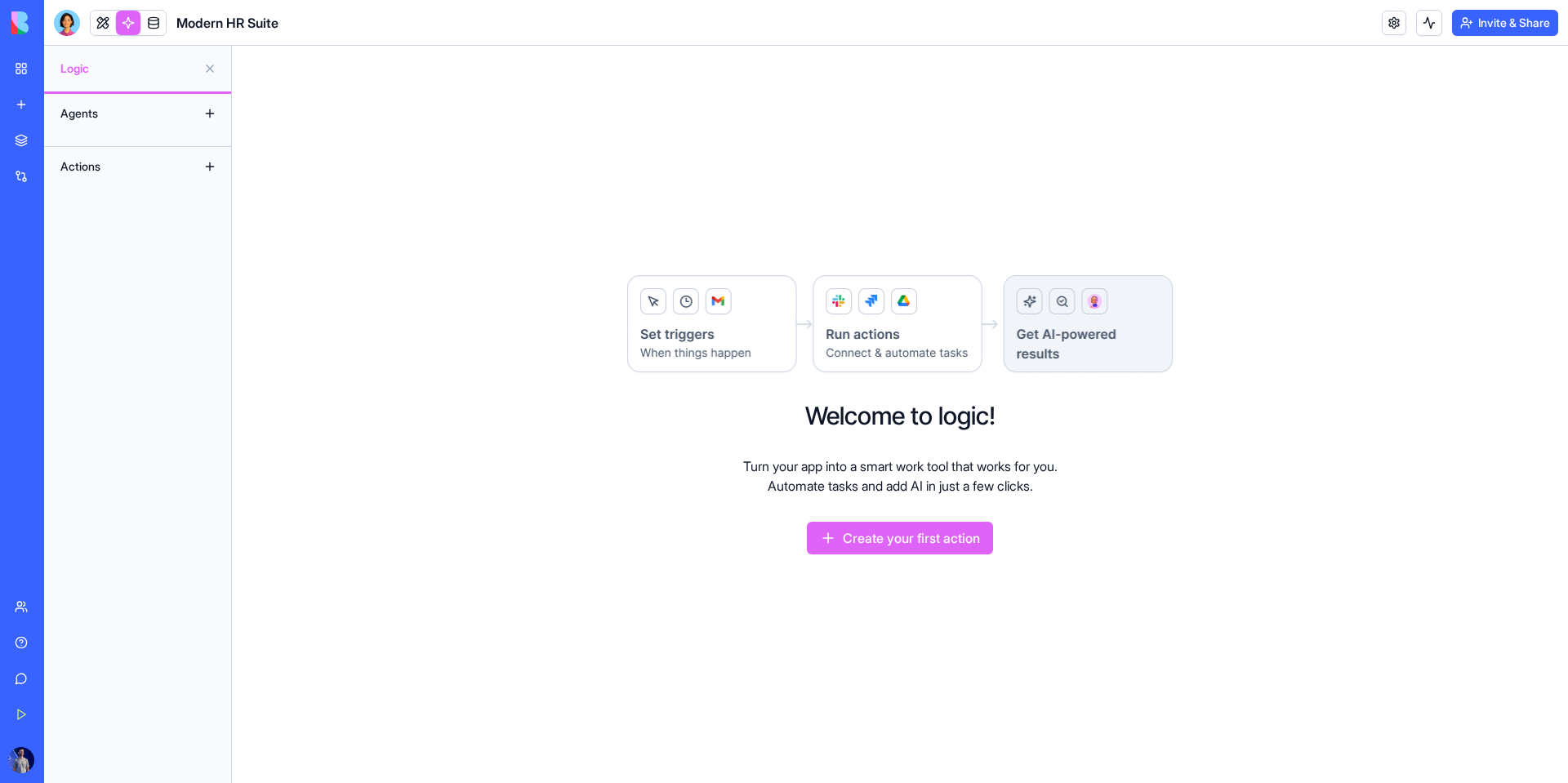
click at [955, 540] on button "Create your first action" at bounding box center [899, 538] width 186 height 33
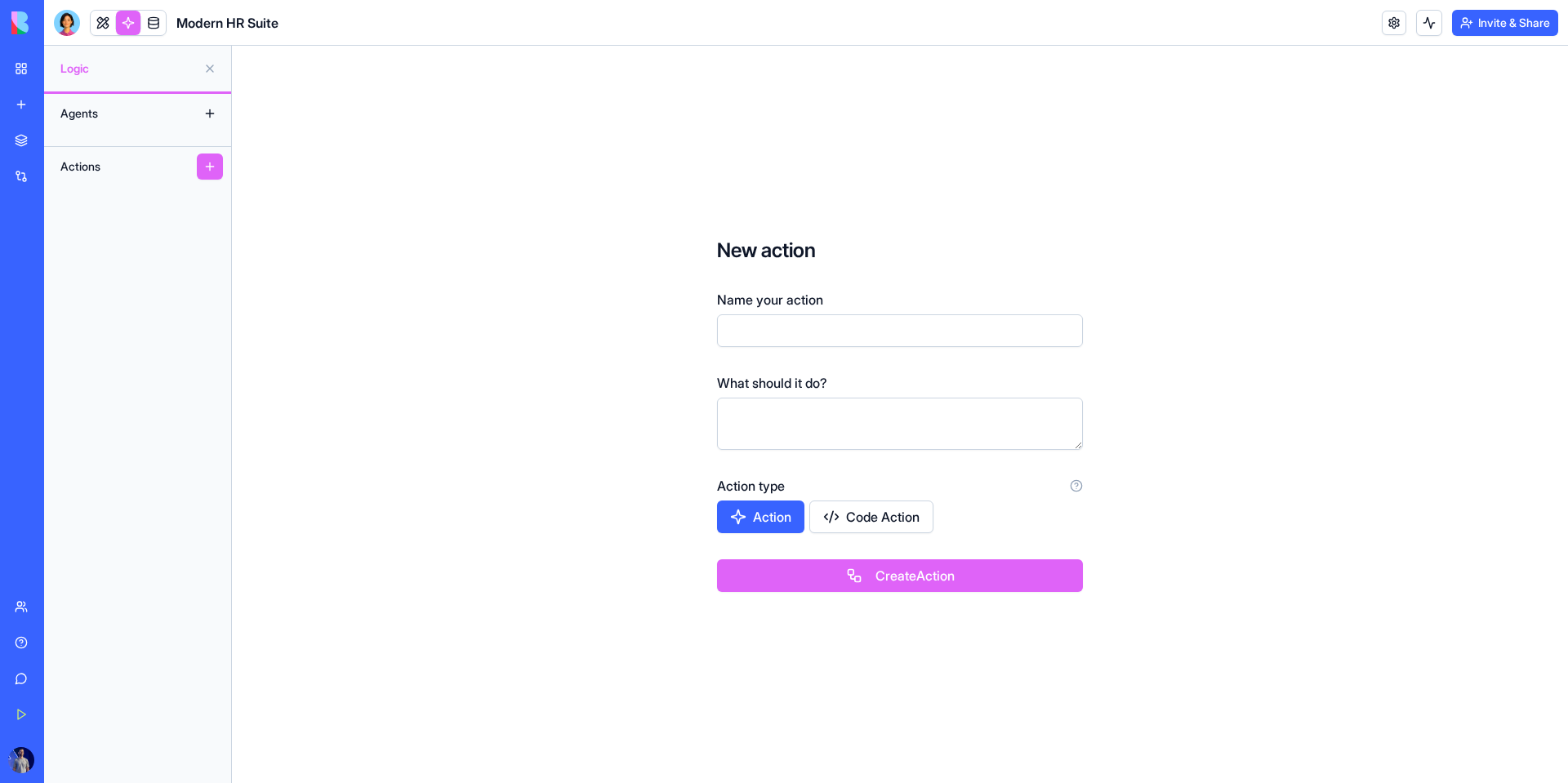
click at [93, 133] on div "Agents Actions" at bounding box center [138, 438] width 187 height 689
click at [248, 108] on div "New action Name your action What should it do? Action type Action Code Action C…" at bounding box center [899, 414] width 1336 height 738
click at [214, 108] on button at bounding box center [210, 113] width 26 height 26
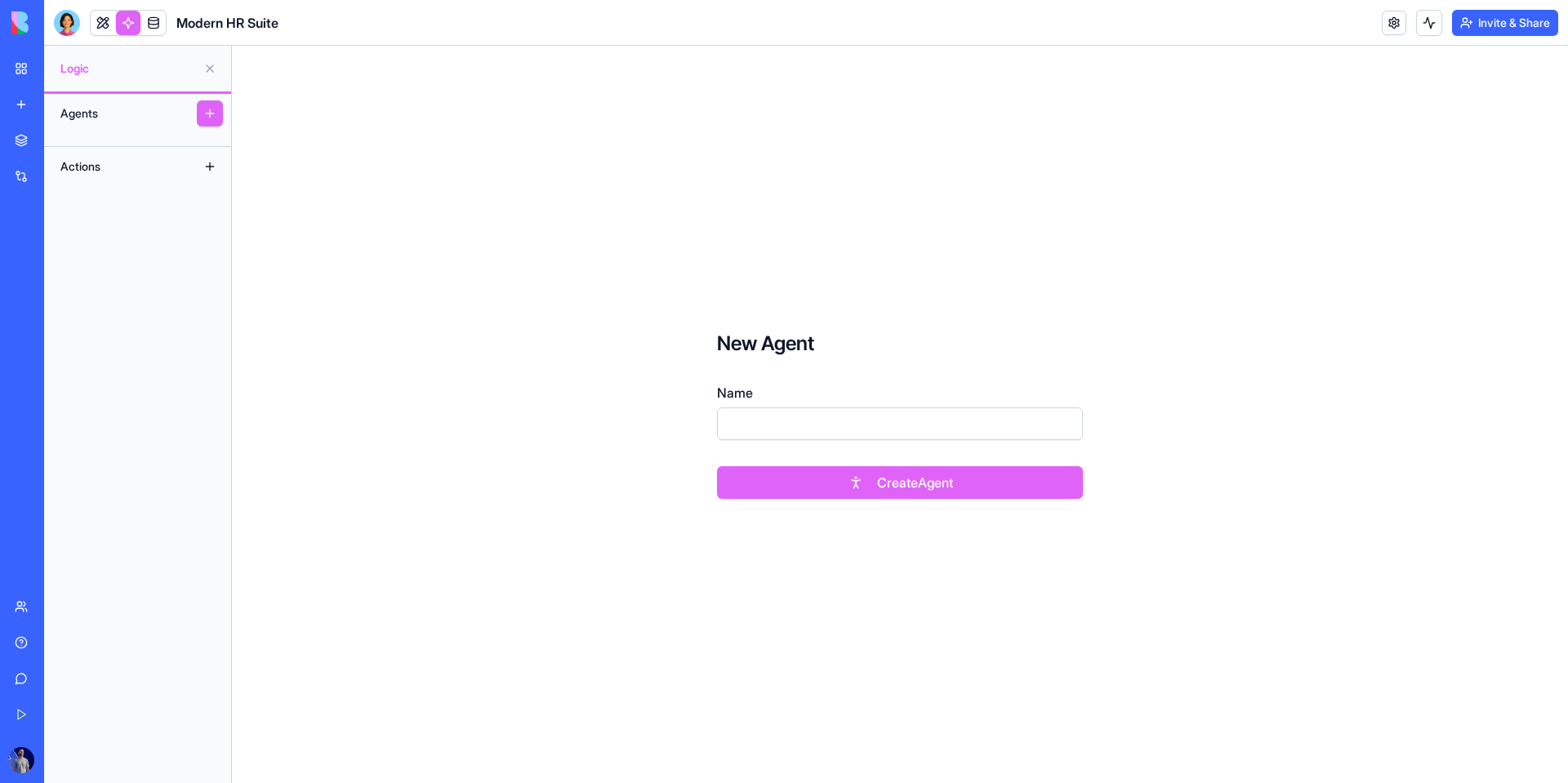
click at [193, 113] on div "Agents" at bounding box center [138, 113] width 187 height 39
click at [794, 415] on input "Name" at bounding box center [899, 424] width 366 height 33
type input "***"
click at [798, 478] on button "Create Agent" at bounding box center [899, 482] width 366 height 33
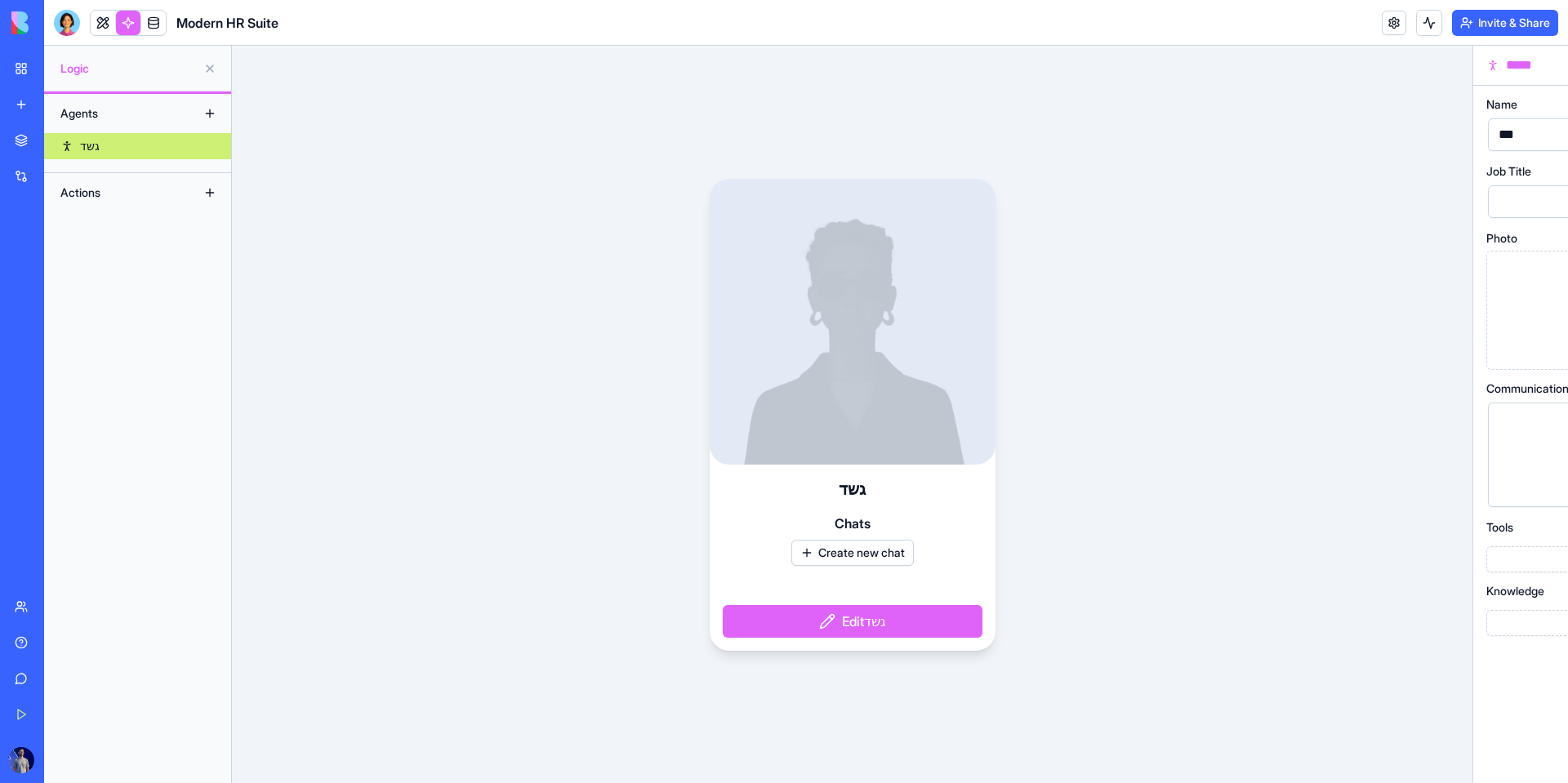
click at [121, 157] on link "גשד" at bounding box center [138, 147] width 187 height 26
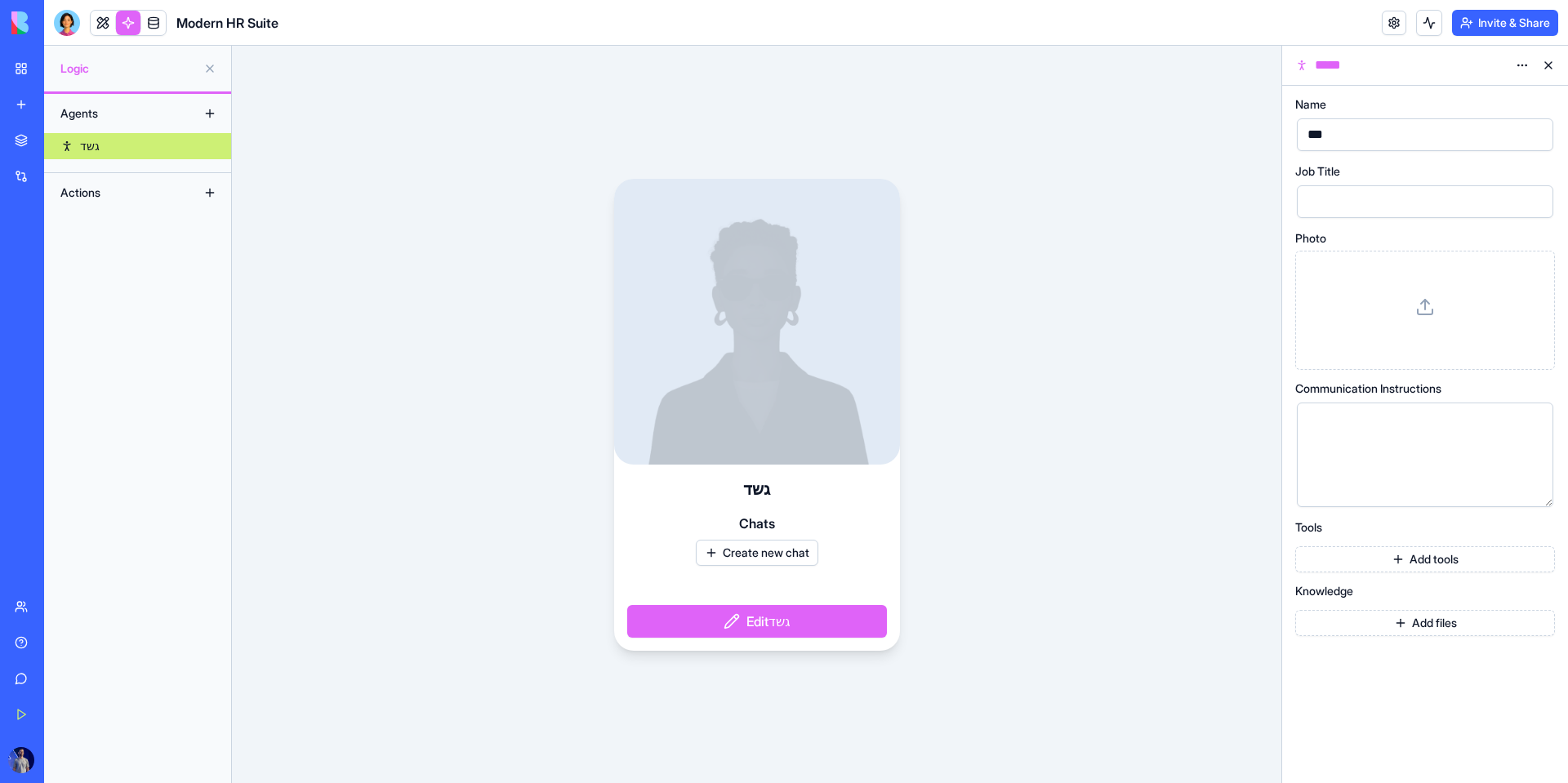
click at [798, 560] on button "Create new chat" at bounding box center [758, 553] width 123 height 26
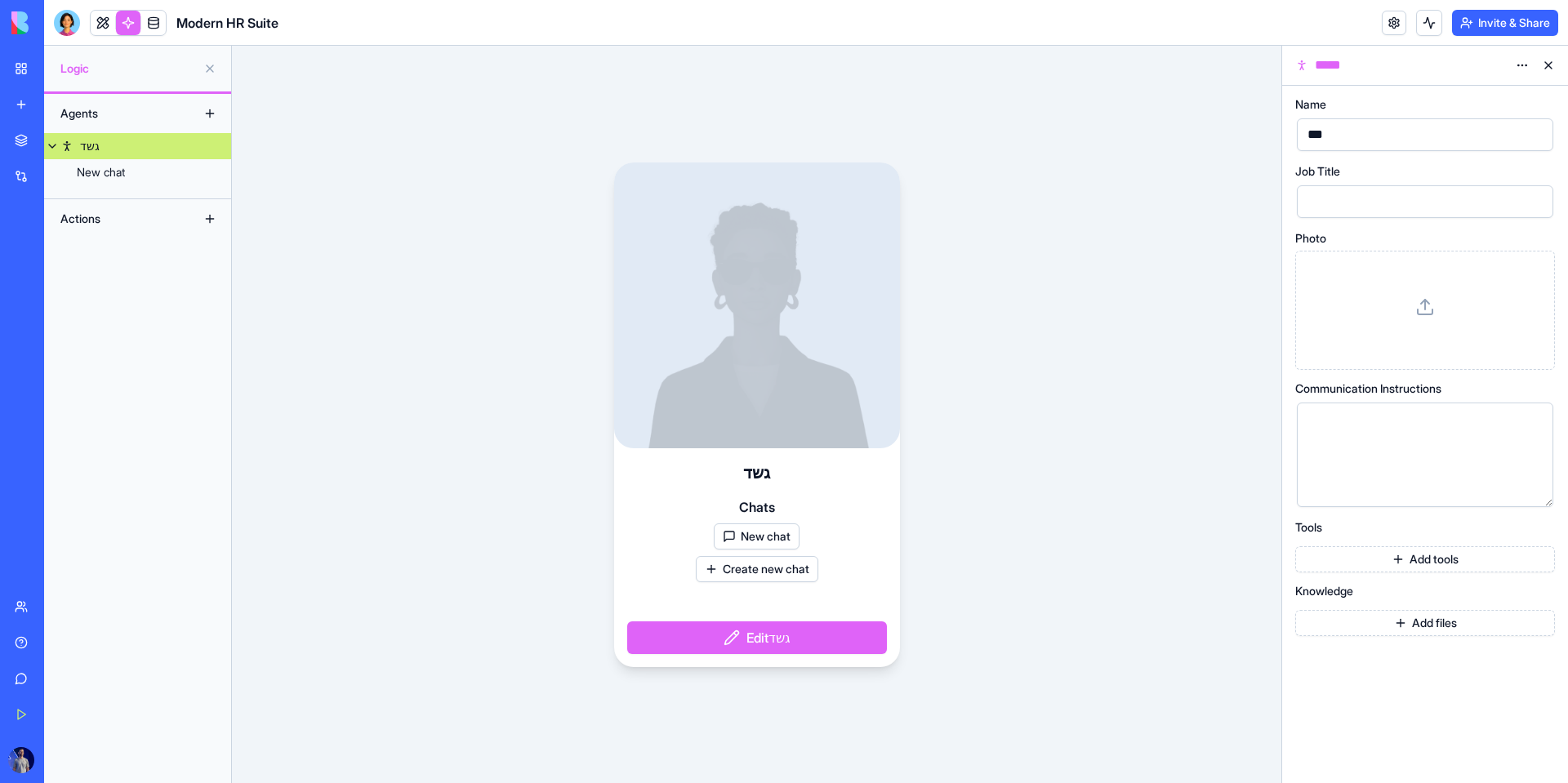
click at [748, 540] on button "New chat" at bounding box center [757, 537] width 86 height 26
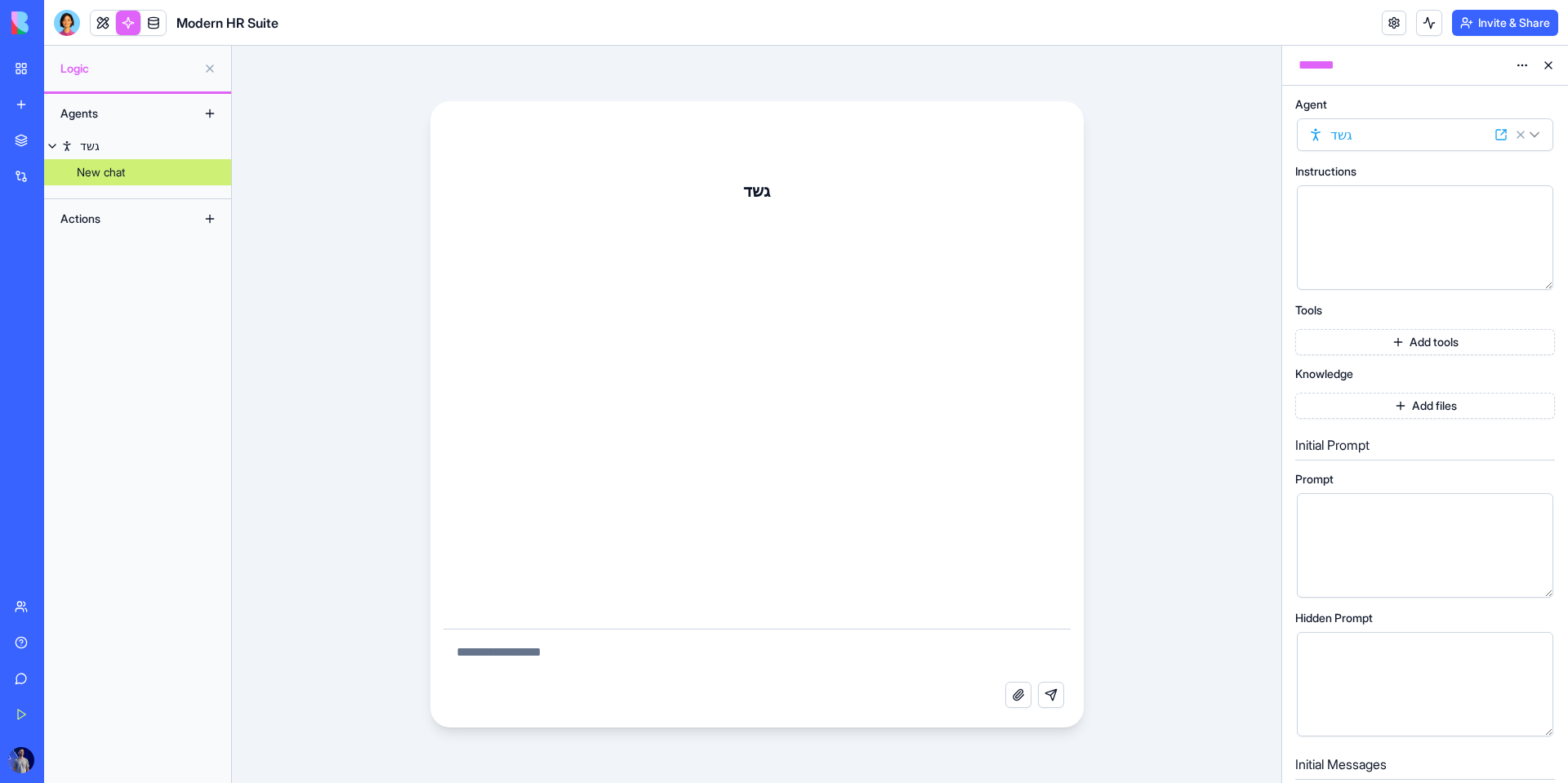
click at [624, 628] on div at bounding box center [757, 422] width 627 height 413
click at [635, 675] on textarea at bounding box center [757, 655] width 627 height 52
type textarea "*"
type textarea "**"
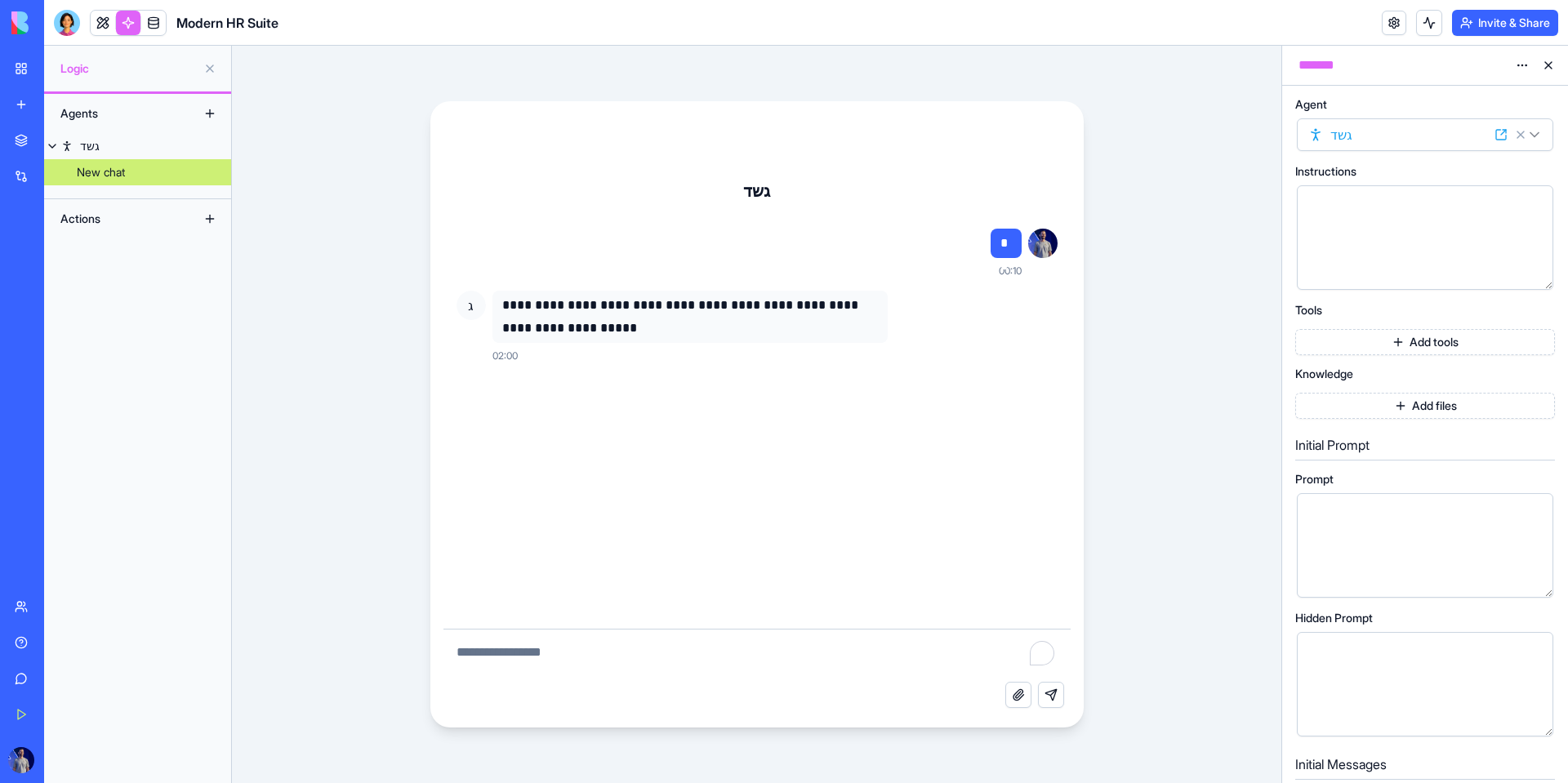
click at [136, 88] on div "Logic" at bounding box center [138, 68] width 187 height 45
click at [137, 96] on div "Agents" at bounding box center [138, 113] width 187 height 39
click at [138, 101] on div "Agents" at bounding box center [117, 113] width 131 height 26
click at [132, 56] on div "Logic" at bounding box center [138, 68] width 187 height 45
click at [137, 73] on span "Logic" at bounding box center [129, 68] width 136 height 16
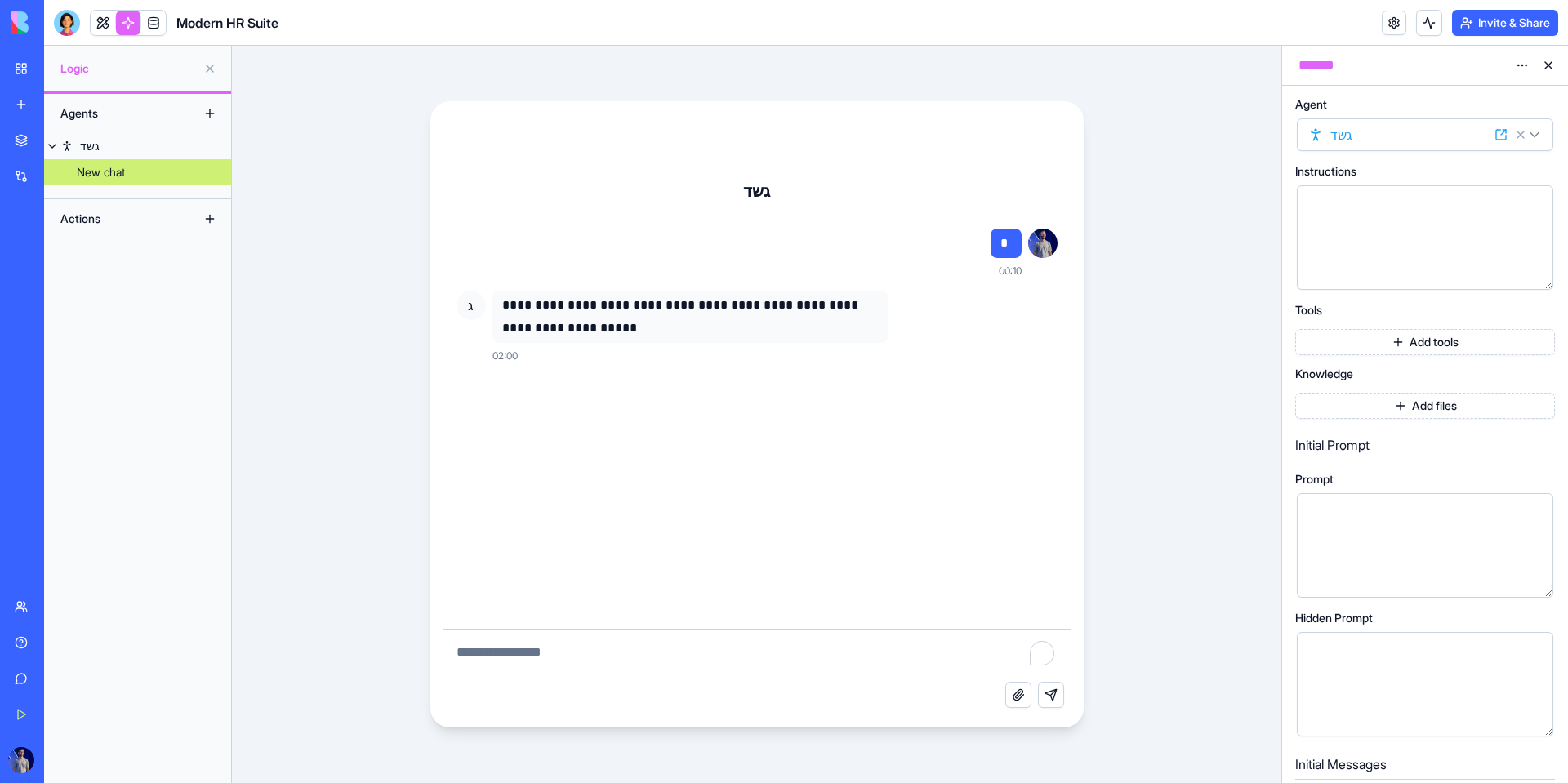
click at [186, 72] on span "Logic" at bounding box center [129, 68] width 136 height 16
click at [215, 72] on button at bounding box center [210, 69] width 26 height 26
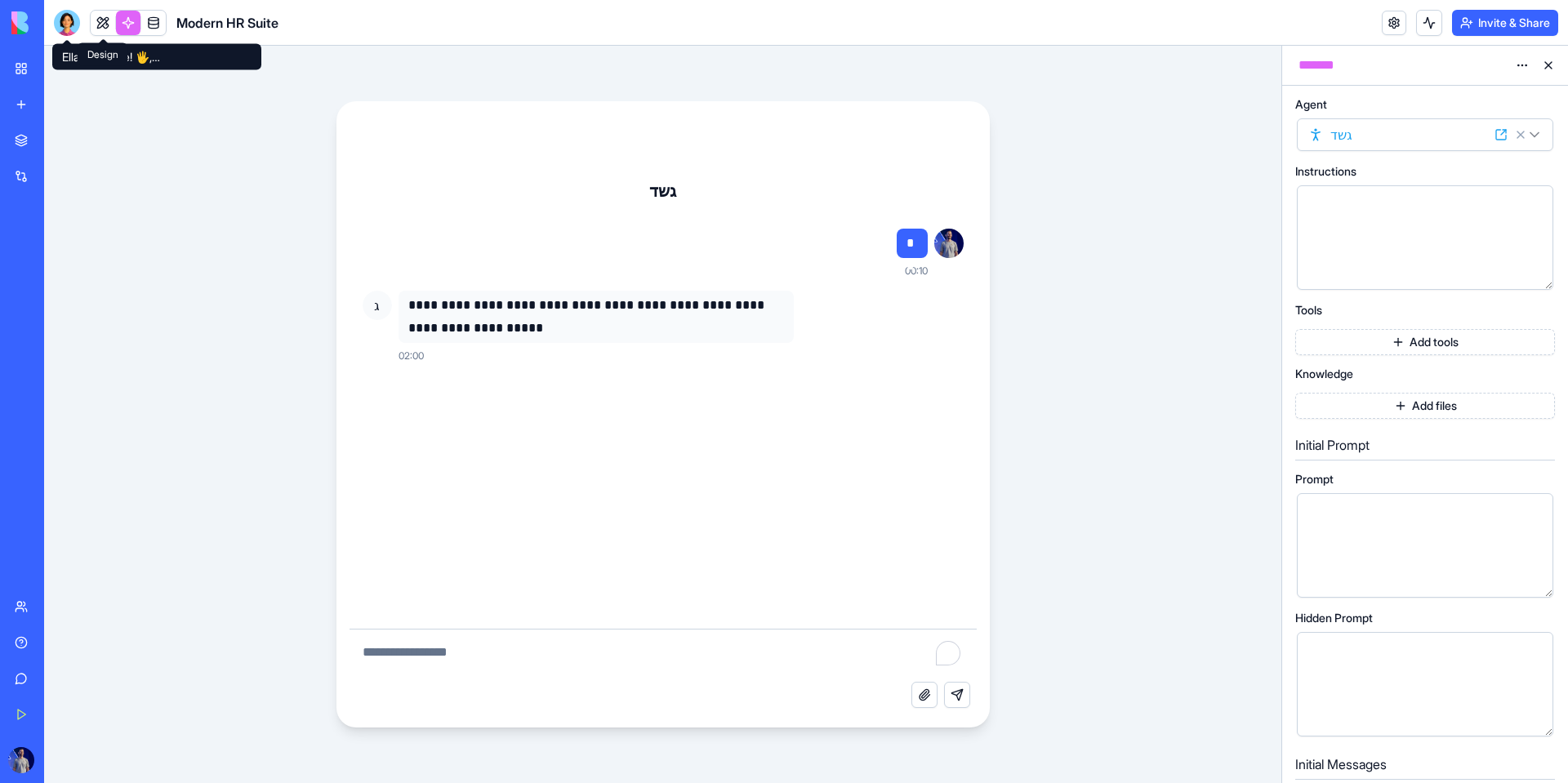
click at [107, 12] on link at bounding box center [103, 23] width 25 height 25
click at [147, 33] on link at bounding box center [153, 23] width 25 height 25
